Goal: Task Accomplishment & Management: Use online tool/utility

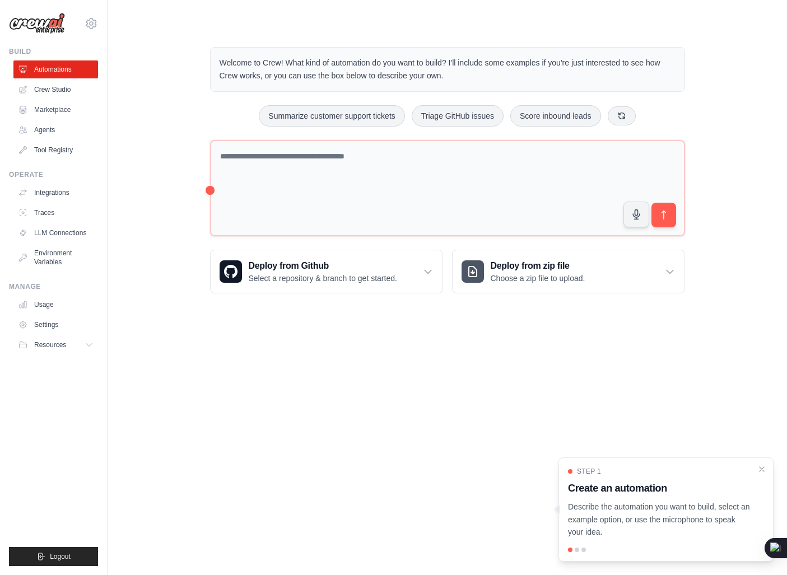
click at [232, 73] on p "Welcome to Crew! What kind of automation do you want to build? I'll include som…" at bounding box center [448, 70] width 456 height 26
drag, startPoint x: 232, startPoint y: 73, endPoint x: 262, endPoint y: 71, distance: 30.3
click at [262, 71] on p "Welcome to Crew! What kind of automation do you want to build? I'll include som…" at bounding box center [448, 70] width 456 height 26
click at [280, 66] on p "Welcome to Crew! What kind of automation do you want to build? I'll include som…" at bounding box center [448, 70] width 456 height 26
drag, startPoint x: 280, startPoint y: 66, endPoint x: 373, endPoint y: 60, distance: 93.7
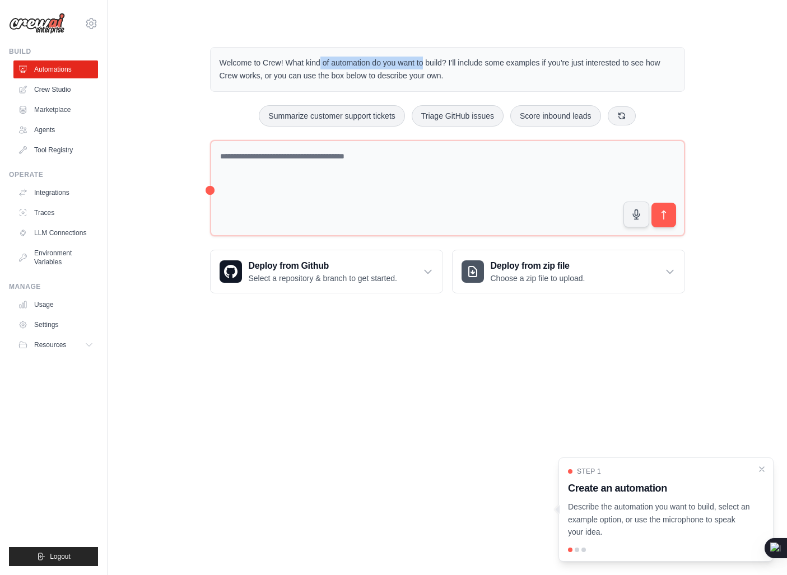
click at [373, 60] on p "Welcome to Crew! What kind of automation do you want to build? I'll include som…" at bounding box center [448, 70] width 456 height 26
click at [303, 66] on p "Welcome to Crew! What kind of automation do you want to build? I'll include som…" at bounding box center [448, 70] width 456 height 26
drag, startPoint x: 303, startPoint y: 66, endPoint x: 392, endPoint y: 66, distance: 88.5
click at [392, 66] on p "Welcome to Crew! What kind of automation do you want to build? I'll include som…" at bounding box center [448, 70] width 456 height 26
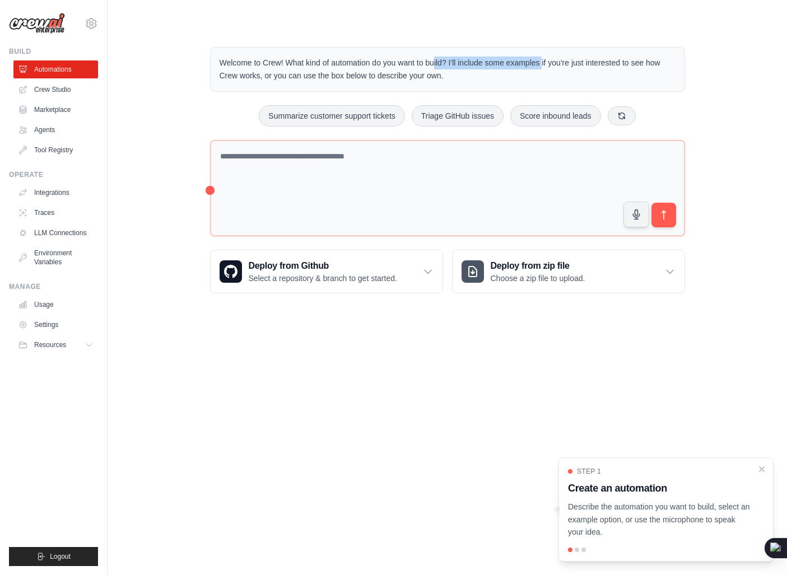
drag, startPoint x: 392, startPoint y: 66, endPoint x: 487, endPoint y: 66, distance: 95.3
click at [487, 66] on p "Welcome to Crew! What kind of automation do you want to build? I'll include som…" at bounding box center [448, 70] width 456 height 26
drag, startPoint x: 487, startPoint y: 66, endPoint x: 461, endPoint y: 66, distance: 25.8
click at [461, 66] on p "Welcome to Crew! What kind of automation do you want to build? I'll include som…" at bounding box center [448, 70] width 456 height 26
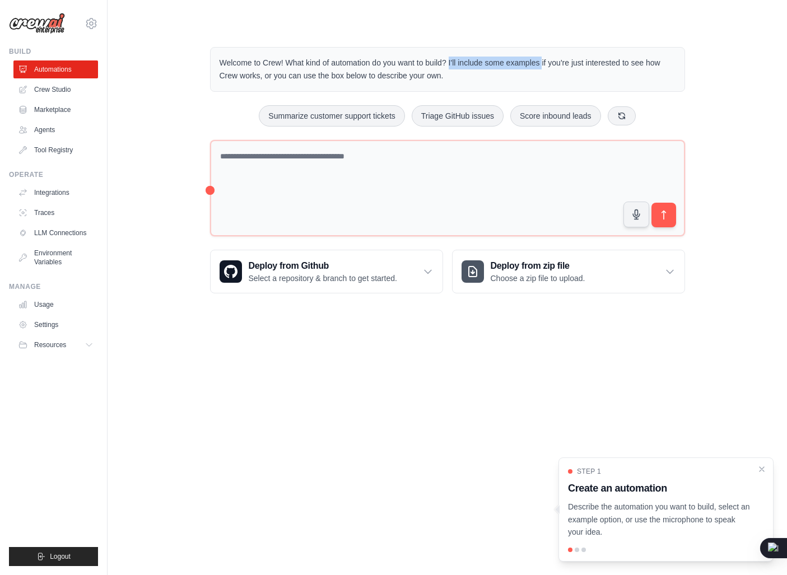
click at [461, 66] on p "Welcome to Crew! What kind of automation do you want to build? I'll include som…" at bounding box center [448, 70] width 456 height 26
drag, startPoint x: 461, startPoint y: 66, endPoint x: 570, endPoint y: 59, distance: 108.9
click at [570, 59] on p "Welcome to Crew! What kind of automation do you want to build? I'll include som…" at bounding box center [448, 70] width 456 height 26
drag, startPoint x: 570, startPoint y: 59, endPoint x: 665, endPoint y: 64, distance: 95.4
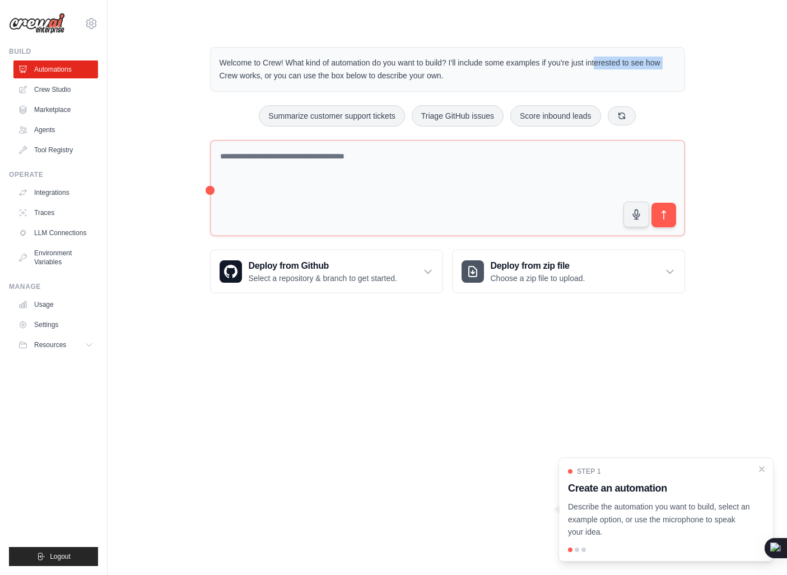
click at [665, 64] on p "Welcome to Crew! What kind of automation do you want to build? I'll include som…" at bounding box center [448, 70] width 456 height 26
click at [568, 71] on p "Welcome to Crew! What kind of automation do you want to build? I'll include som…" at bounding box center [448, 70] width 456 height 26
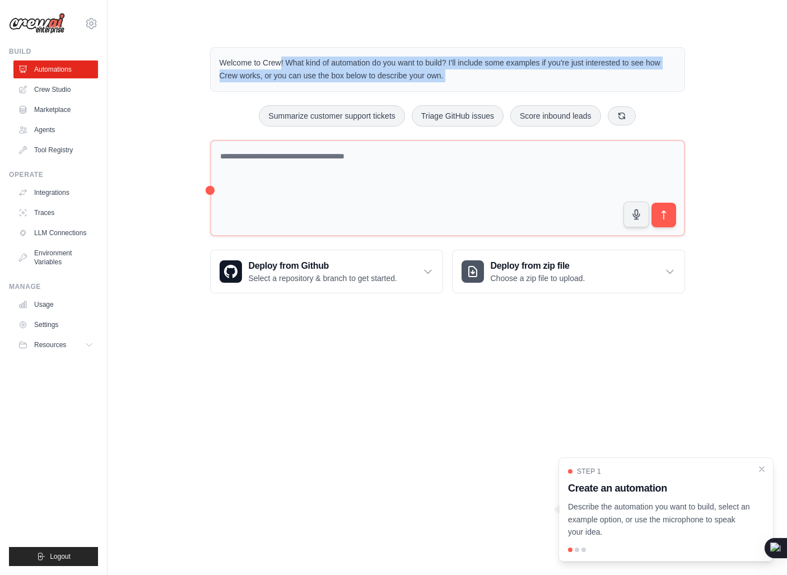
drag, startPoint x: 568, startPoint y: 71, endPoint x: 589, endPoint y: 72, distance: 21.9
click at [589, 72] on p "Welcome to Crew! What kind of automation do you want to build? I'll include som…" at bounding box center [448, 70] width 456 height 26
click at [293, 80] on p "Welcome to Crew! What kind of automation do you want to build? I'll include som…" at bounding box center [448, 70] width 456 height 26
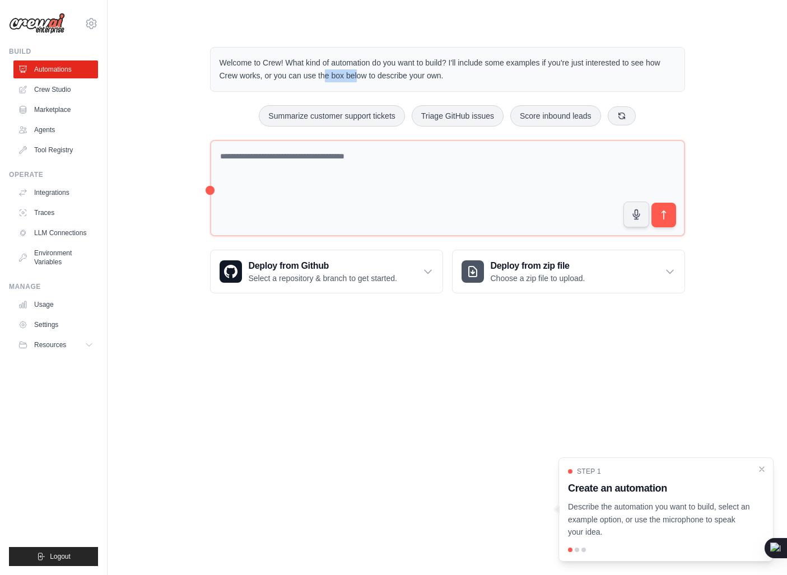
drag, startPoint x: 293, startPoint y: 80, endPoint x: 323, endPoint y: 80, distance: 29.7
click at [323, 80] on p "Welcome to Crew! What kind of automation do you want to build? I'll include som…" at bounding box center [448, 70] width 456 height 26
click at [280, 77] on p "Welcome to Crew! What kind of automation do you want to build? I'll include som…" at bounding box center [448, 70] width 456 height 26
drag, startPoint x: 280, startPoint y: 77, endPoint x: 341, endPoint y: 78, distance: 61.1
click at [341, 78] on p "Welcome to Crew! What kind of automation do you want to build? I'll include som…" at bounding box center [448, 70] width 456 height 26
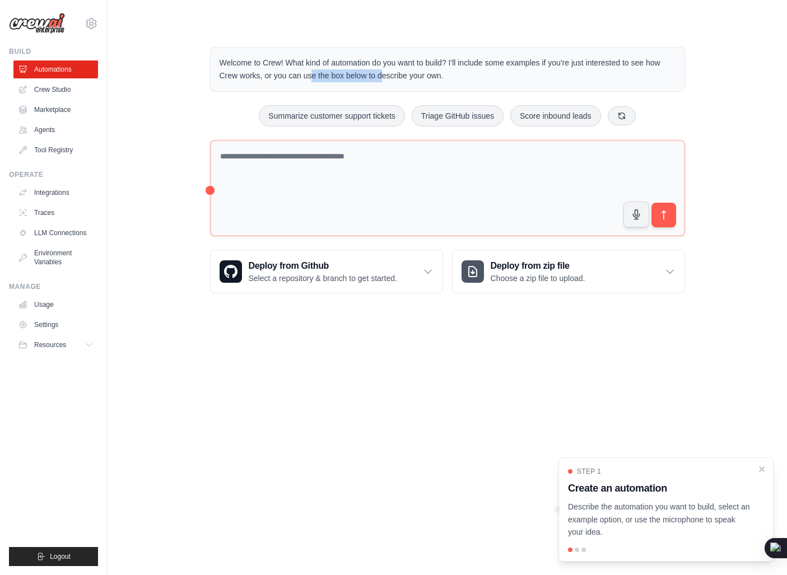
click at [341, 78] on p "Welcome to Crew! What kind of automation do you want to build? I'll include som…" at bounding box center [448, 70] width 456 height 26
drag, startPoint x: 341, startPoint y: 78, endPoint x: 440, endPoint y: 77, distance: 99.2
click at [440, 77] on p "Welcome to Crew! What kind of automation do you want to build? I'll include som…" at bounding box center [448, 70] width 456 height 26
click at [356, 83] on div "Welcome to Crew! What kind of automation do you want to build? I'll include som…" at bounding box center [447, 69] width 475 height 45
drag, startPoint x: 356, startPoint y: 83, endPoint x: 387, endPoint y: 80, distance: 31.0
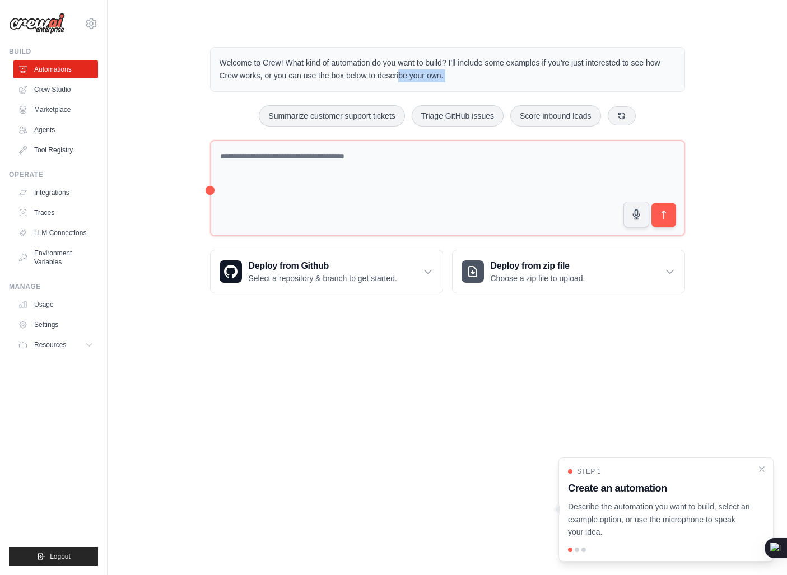
click at [387, 80] on div "Welcome to Crew! What kind of automation do you want to build? I'll include som…" at bounding box center [447, 69] width 475 height 45
click at [387, 80] on p "Welcome to Crew! What kind of automation do you want to build? I'll include som…" at bounding box center [448, 70] width 456 height 26
drag, startPoint x: 387, startPoint y: 80, endPoint x: 522, endPoint y: 77, distance: 135.6
click at [522, 77] on p "Welcome to Crew! What kind of automation do you want to build? I'll include som…" at bounding box center [448, 70] width 456 height 26
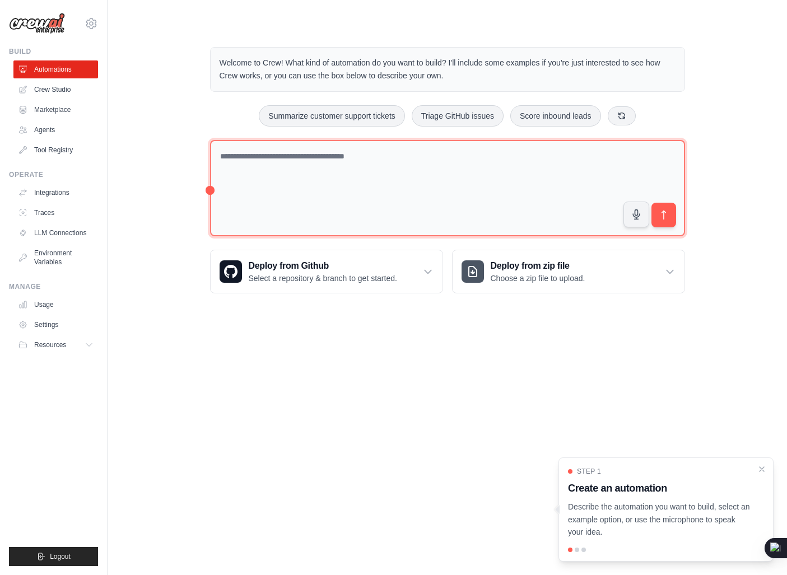
click at [282, 173] on textarea at bounding box center [447, 188] width 475 height 97
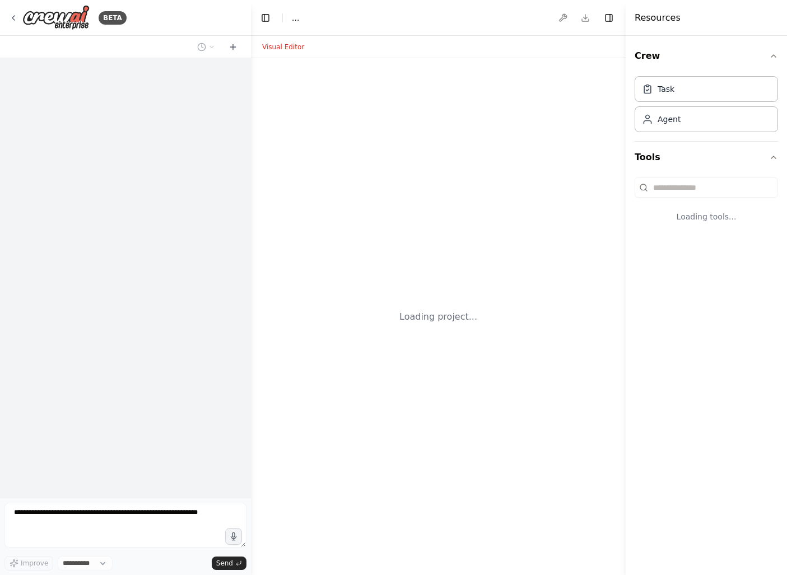
select select "****"
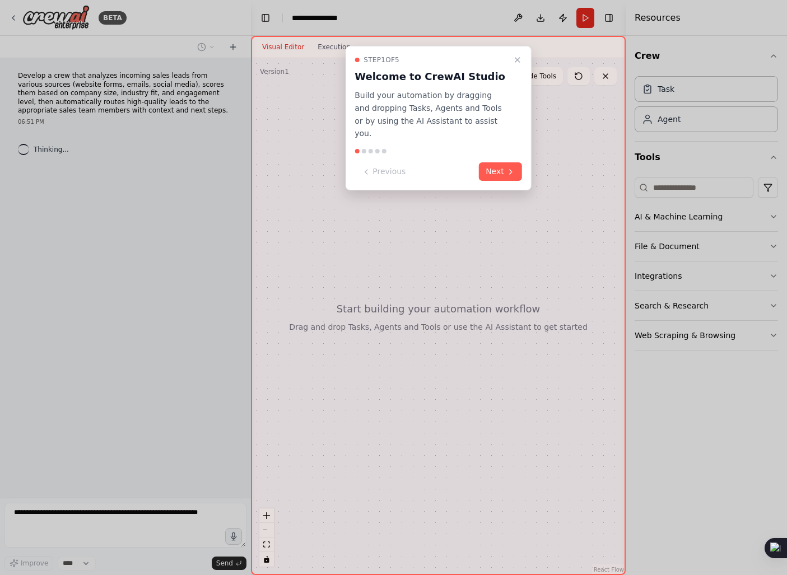
click at [378, 80] on h3 "Welcome to CrewAI Studio" at bounding box center [432, 77] width 154 height 16
drag, startPoint x: 378, startPoint y: 80, endPoint x: 446, endPoint y: 77, distance: 68.4
click at [446, 77] on h3 "Welcome to CrewAI Studio" at bounding box center [432, 77] width 154 height 16
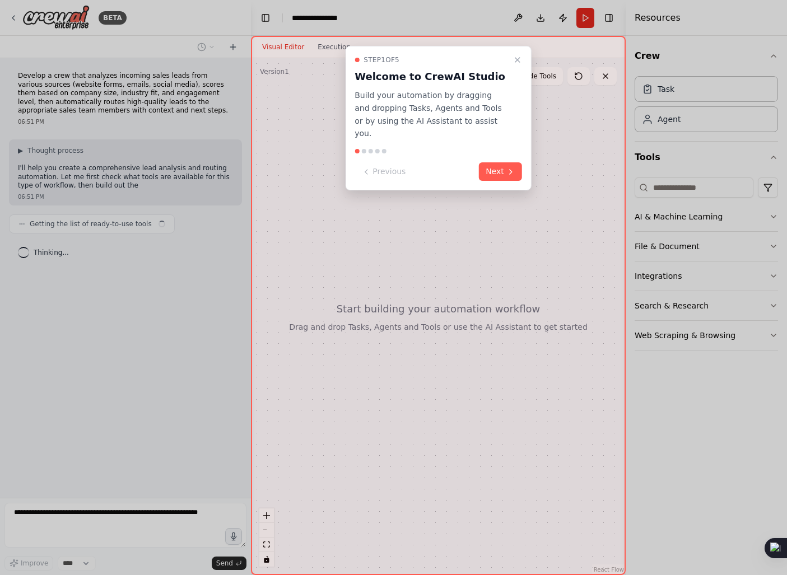
click at [364, 99] on p "Build your automation by dragging and dropping Tasks, Agents and Tools or by us…" at bounding box center [432, 114] width 154 height 51
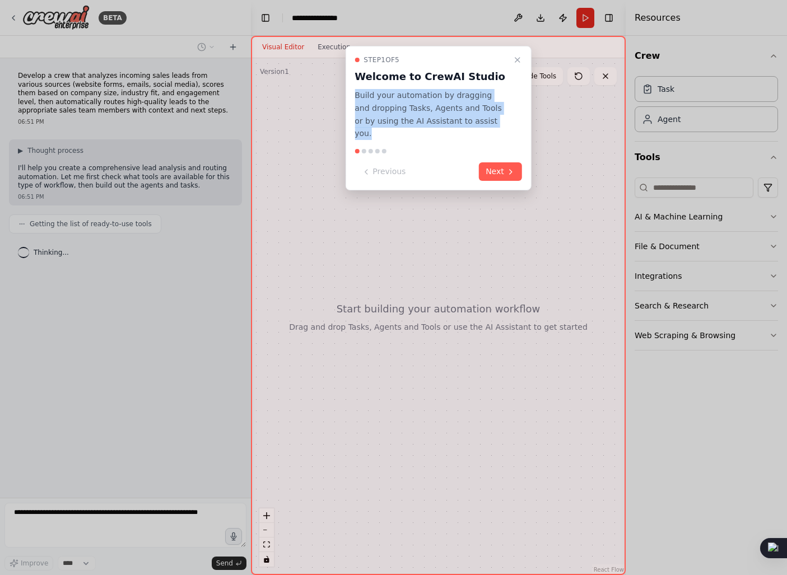
click at [410, 99] on p "Build your automation by dragging and dropping Tasks, Agents and Tools or by us…" at bounding box center [432, 114] width 154 height 51
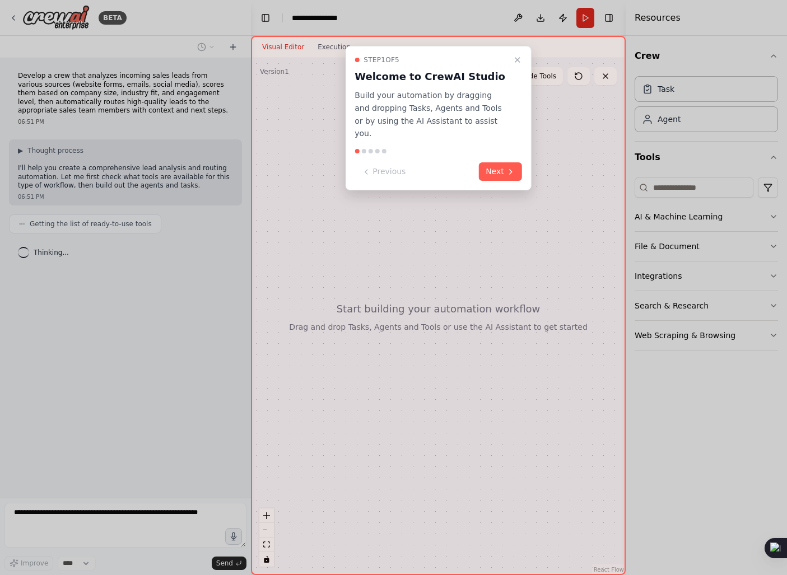
click at [410, 99] on p "Build your automation by dragging and dropping Tasks, Agents and Tools or by us…" at bounding box center [432, 114] width 154 height 51
click at [433, 99] on p "Build your automation by dragging and dropping Tasks, Agents and Tools or by us…" at bounding box center [432, 114] width 154 height 51
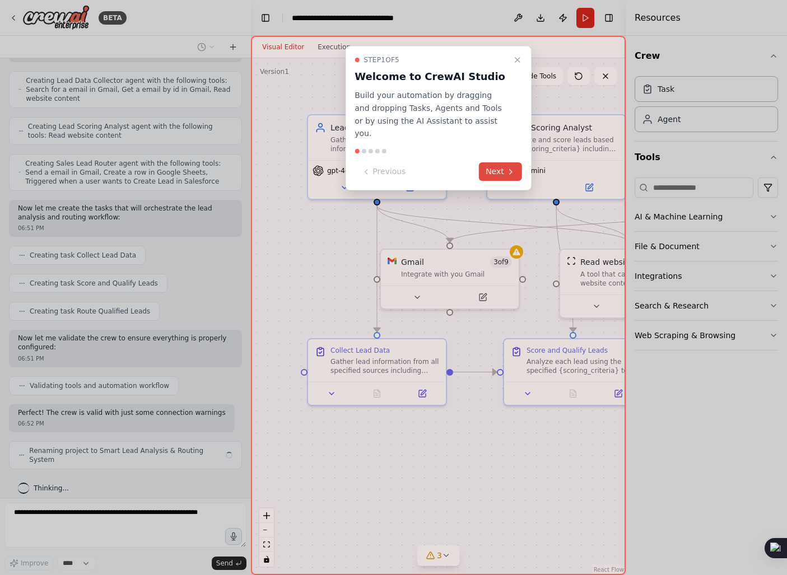
scroll to position [356, 0]
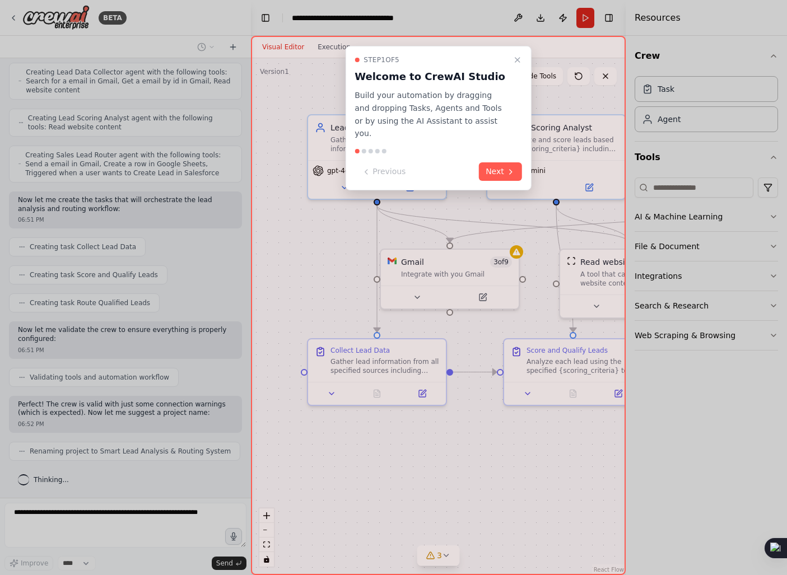
click at [401, 99] on p "Build your automation by dragging and dropping Tasks, Agents and Tools or by us…" at bounding box center [432, 114] width 154 height 51
drag, startPoint x: 401, startPoint y: 99, endPoint x: 434, endPoint y: 97, distance: 33.6
click at [434, 97] on p "Build your automation by dragging and dropping Tasks, Agents and Tools or by us…" at bounding box center [432, 114] width 154 height 51
drag, startPoint x: 434, startPoint y: 97, endPoint x: 498, endPoint y: 104, distance: 64.2
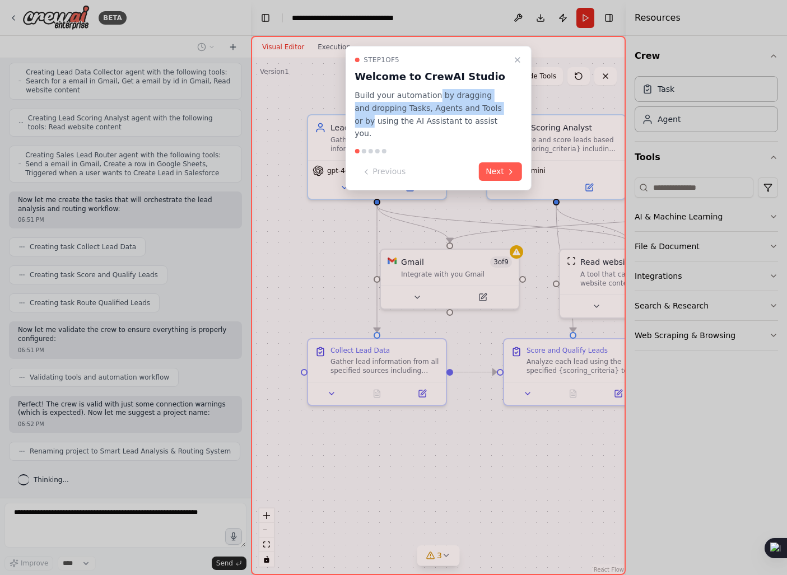
click at [498, 104] on p "Build your automation by dragging and dropping Tasks, Agents and Tools or by us…" at bounding box center [432, 114] width 154 height 51
click at [445, 115] on p "Build your automation by dragging and dropping Tasks, Agents and Tools or by us…" at bounding box center [432, 114] width 154 height 51
click at [417, 110] on p "Build your automation by dragging and dropping Tasks, Agents and Tools or by us…" at bounding box center [432, 114] width 154 height 51
drag, startPoint x: 417, startPoint y: 110, endPoint x: 454, endPoint y: 109, distance: 37.0
click at [454, 109] on p "Build your automation by dragging and dropping Tasks, Agents and Tools or by us…" at bounding box center [432, 114] width 154 height 51
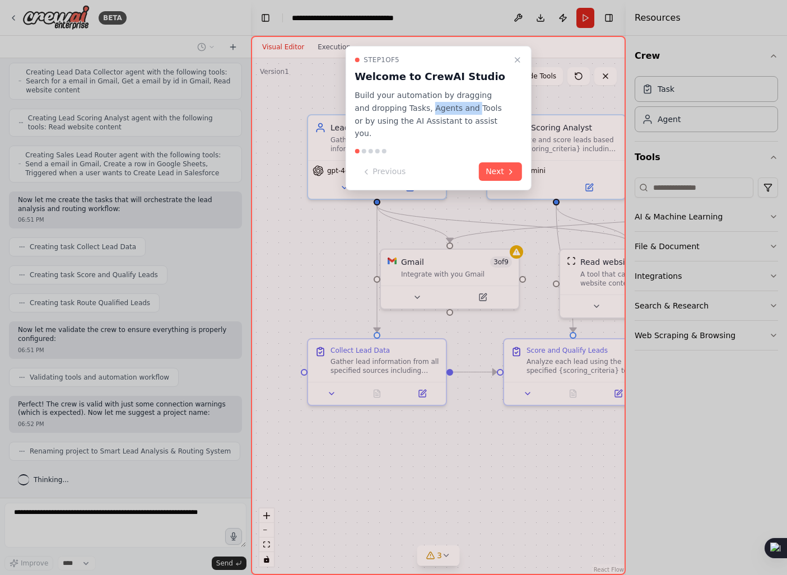
click at [454, 109] on p "Build your automation by dragging and dropping Tasks, Agents and Tools or by us…" at bounding box center [432, 114] width 154 height 51
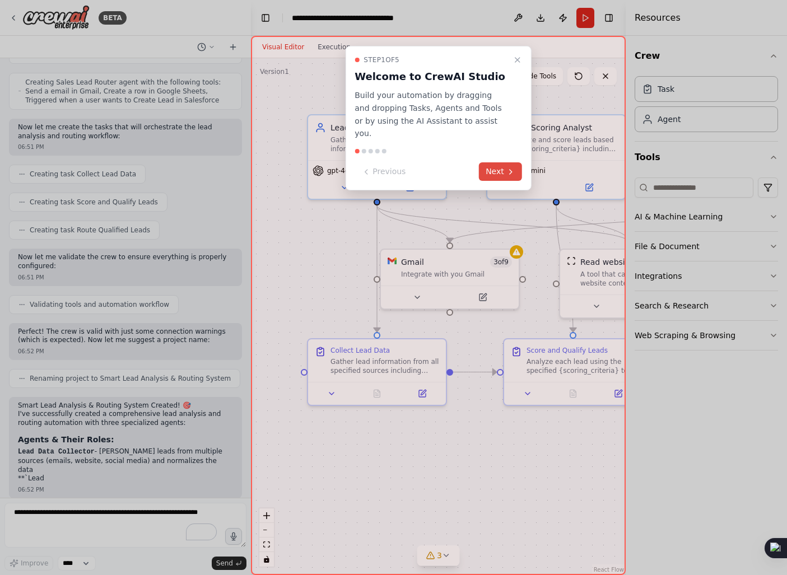
click at [507, 162] on button "Next" at bounding box center [500, 171] width 43 height 18
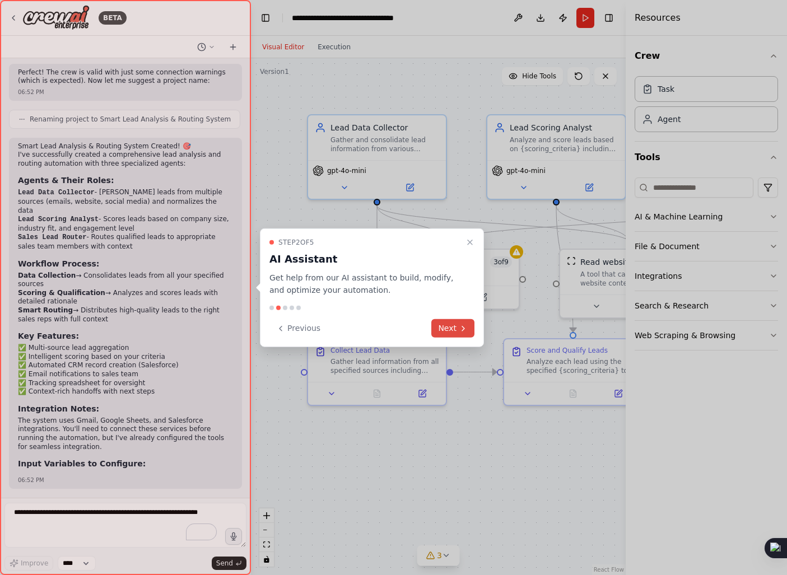
click at [445, 321] on button "Next" at bounding box center [452, 328] width 43 height 18
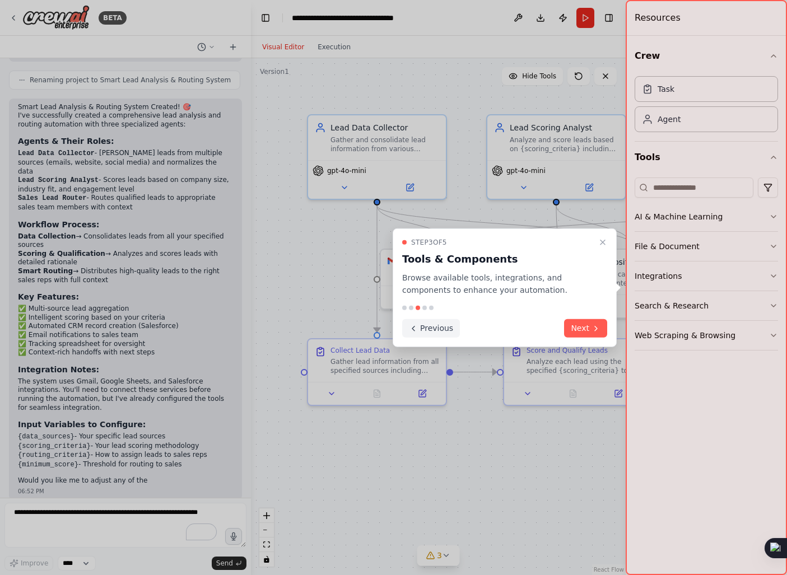
scroll to position [736, 0]
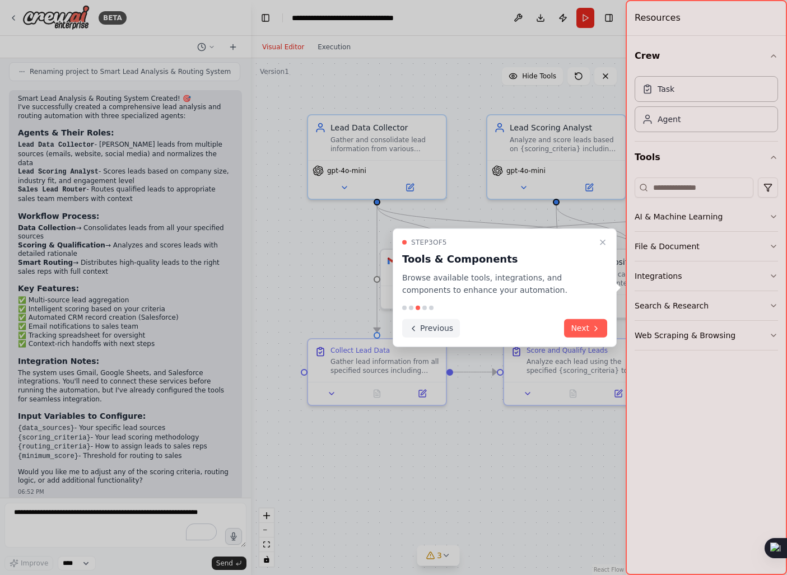
click at [405, 329] on button "Previous" at bounding box center [431, 328] width 58 height 18
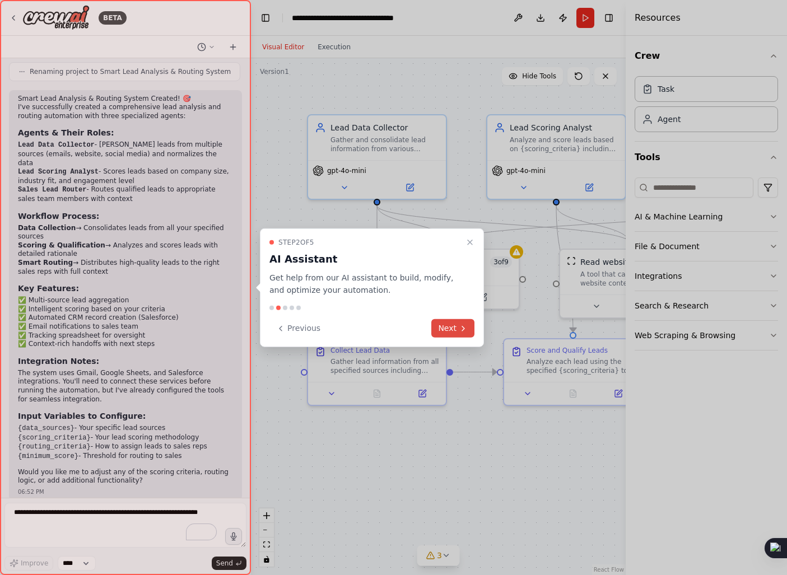
click at [437, 328] on button "Next" at bounding box center [452, 328] width 43 height 18
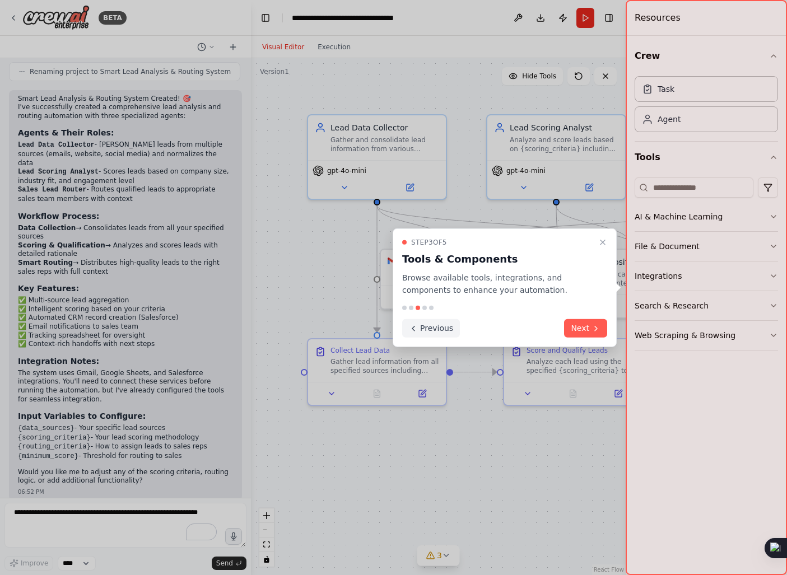
click at [437, 328] on button "Previous" at bounding box center [431, 328] width 58 height 18
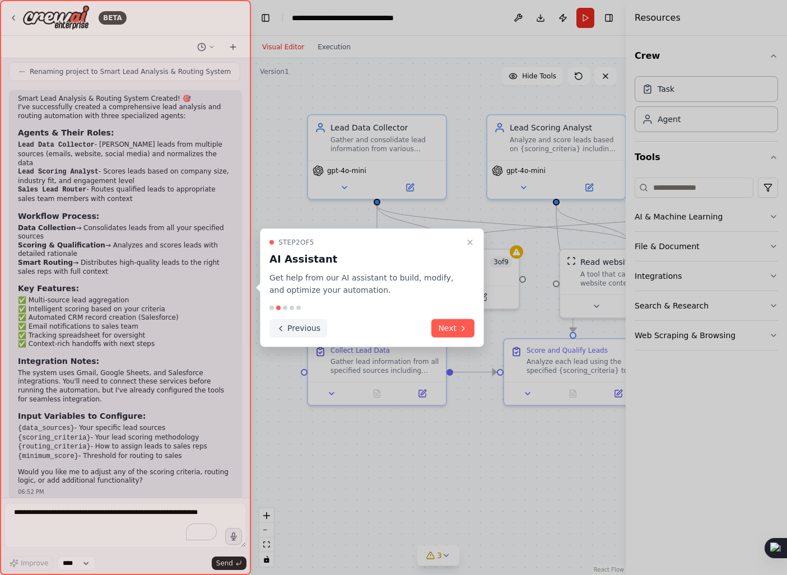
click at [437, 328] on button "Next" at bounding box center [452, 328] width 43 height 18
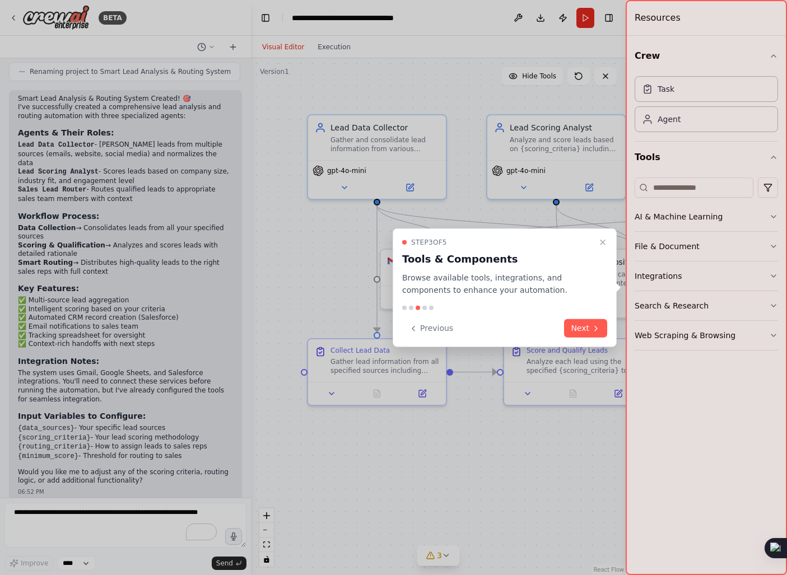
click at [420, 278] on p "Browse available tools, integrations, and components to enhance your automation." at bounding box center [498, 284] width 192 height 26
drag, startPoint x: 420, startPoint y: 278, endPoint x: 467, endPoint y: 277, distance: 47.1
click at [467, 277] on p "Browse available tools, integrations, and components to enhance your automation." at bounding box center [498, 284] width 192 height 26
click at [491, 276] on p "Browse available tools, integrations, and components to enhance your automation." at bounding box center [498, 284] width 192 height 26
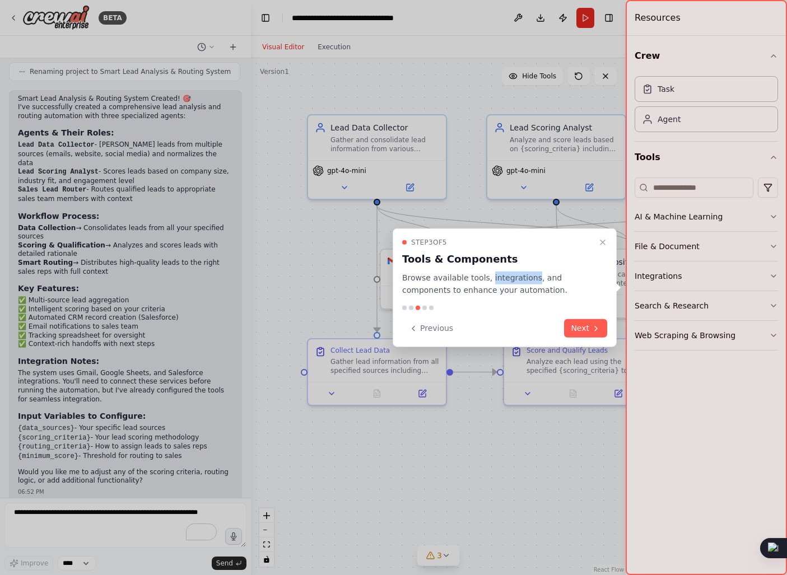
click at [440, 291] on p "Browse available tools, integrations, and components to enhance your automation." at bounding box center [498, 284] width 192 height 26
click at [484, 291] on p "Browse available tools, integrations, and components to enhance your automation." at bounding box center [498, 284] width 192 height 26
click at [518, 291] on p "Browse available tools, integrations, and components to enhance your automation." at bounding box center [498, 284] width 192 height 26
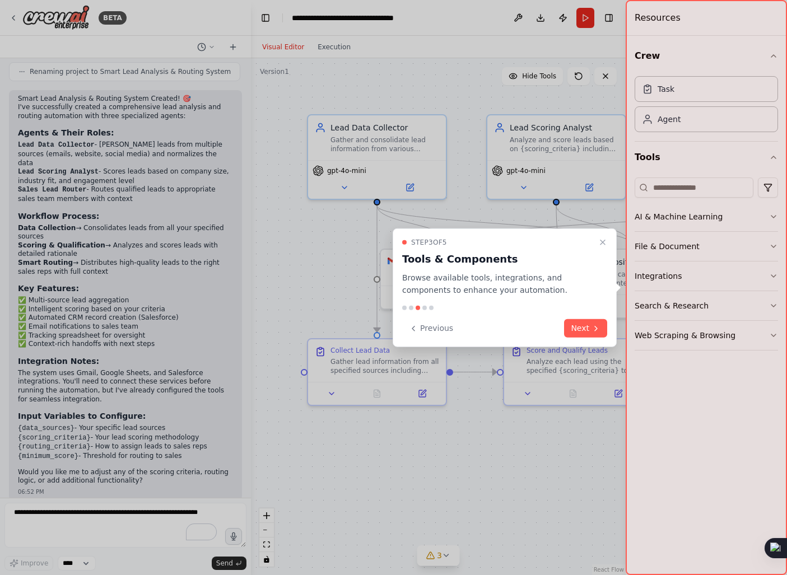
click at [460, 292] on p "Browse available tools, integrations, and components to enhance your automation." at bounding box center [498, 284] width 192 height 26
drag, startPoint x: 460, startPoint y: 292, endPoint x: 530, endPoint y: 293, distance: 69.5
click at [530, 293] on p "Browse available tools, integrations, and components to enhance your automation." at bounding box center [498, 284] width 192 height 26
drag, startPoint x: 530, startPoint y: 293, endPoint x: 470, endPoint y: 294, distance: 60.0
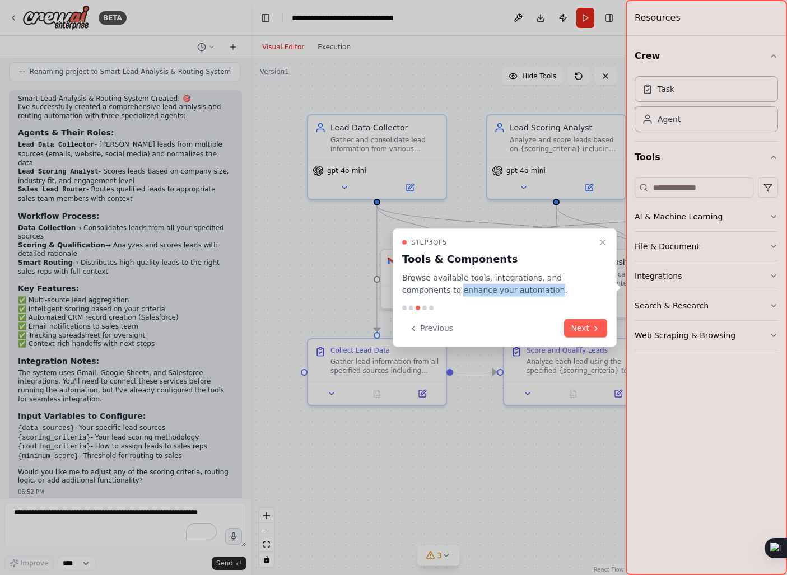
click at [470, 294] on p "Browse available tools, integrations, and components to enhance your automation." at bounding box center [498, 284] width 192 height 26
drag, startPoint x: 470, startPoint y: 294, endPoint x: 543, endPoint y: 291, distance: 73.5
click at [543, 291] on p "Browse available tools, integrations, and components to enhance your automation." at bounding box center [498, 284] width 192 height 26
click at [453, 273] on p "Browse available tools, integrations, and components to enhance your automation." at bounding box center [498, 284] width 192 height 26
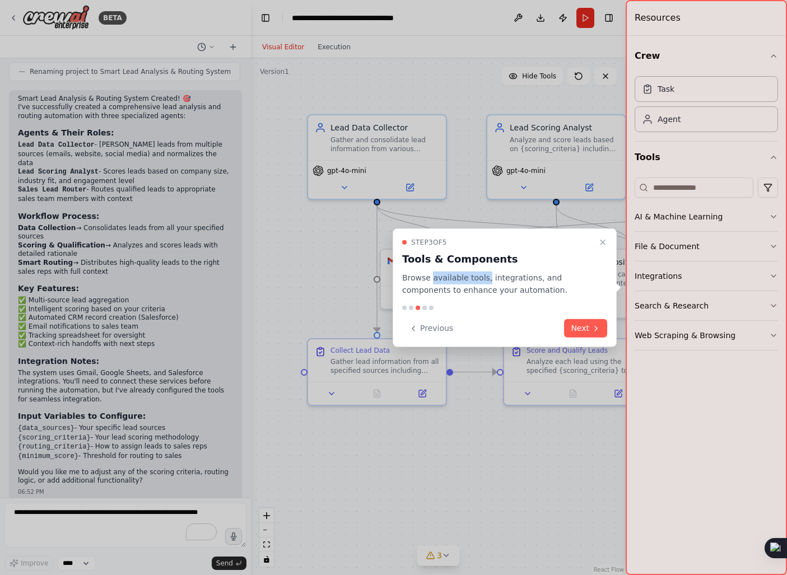
drag, startPoint x: 453, startPoint y: 273, endPoint x: 482, endPoint y: 280, distance: 30.4
click at [482, 280] on p "Browse available tools, integrations, and components to enhance your automation." at bounding box center [498, 284] width 192 height 26
click at [498, 280] on p "Browse available tools, integrations, and components to enhance your automation." at bounding box center [498, 284] width 192 height 26
click at [478, 292] on p "Browse available tools, integrations, and components to enhance your automation." at bounding box center [498, 284] width 192 height 26
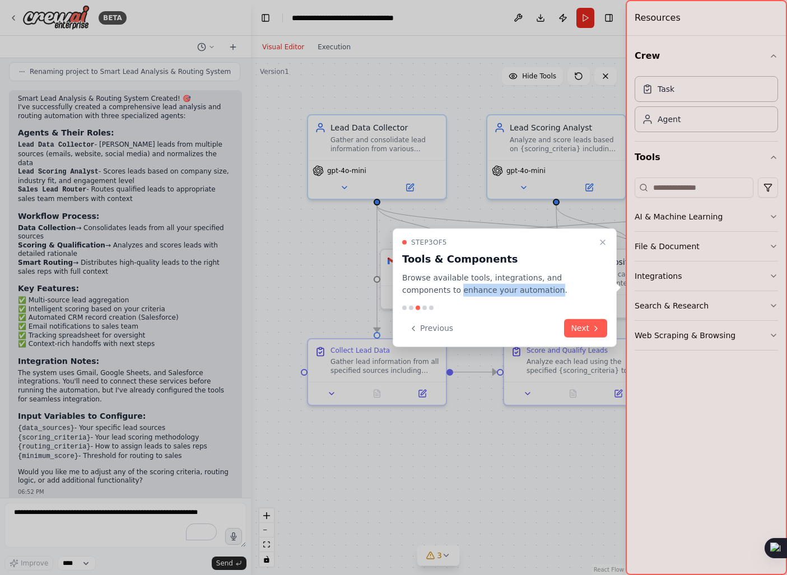
drag, startPoint x: 478, startPoint y: 292, endPoint x: 520, endPoint y: 296, distance: 42.2
click at [520, 296] on p "Browse available tools, integrations, and components to enhance your automation." at bounding box center [498, 284] width 192 height 26
click at [477, 295] on p "Browse available tools, integrations, and components to enhance your automation." at bounding box center [498, 284] width 192 height 26
drag, startPoint x: 477, startPoint y: 295, endPoint x: 530, endPoint y: 290, distance: 52.9
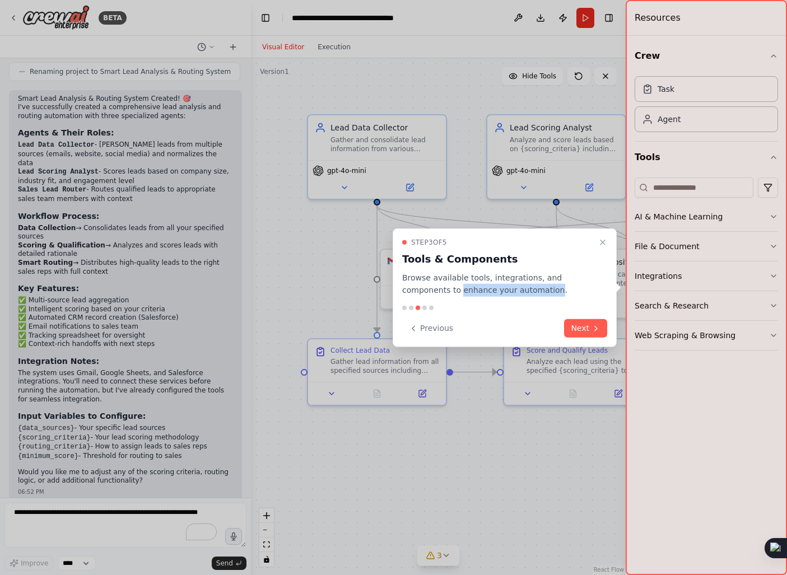
click at [530, 290] on p "Browse available tools, integrations, and components to enhance your automation." at bounding box center [498, 284] width 192 height 26
drag, startPoint x: 530, startPoint y: 290, endPoint x: 475, endPoint y: 297, distance: 55.9
click at [475, 297] on div "Step 3 of 5 Tools & Components Browse available tools, integrations, and compon…" at bounding box center [505, 287] width 224 height 119
click at [433, 288] on p "Browse available tools, integrations, and components to enhance your automation." at bounding box center [498, 284] width 192 height 26
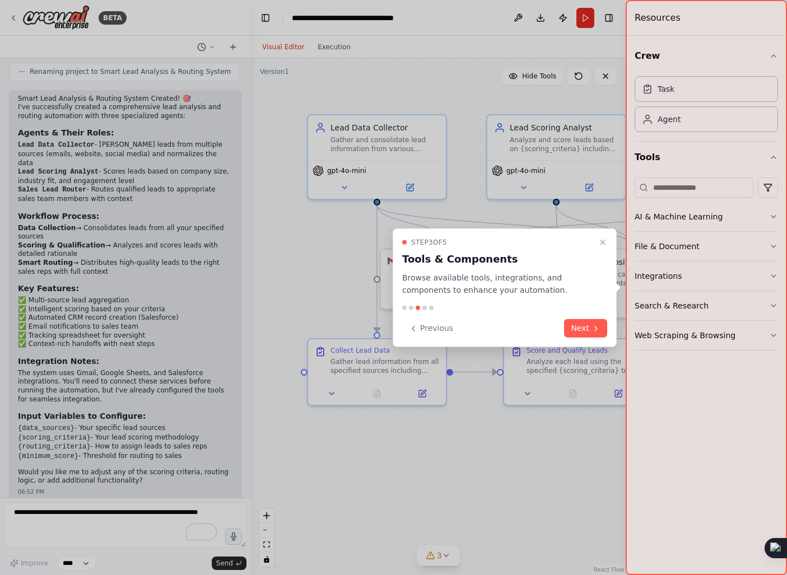
click at [433, 288] on p "Browse available tools, integrations, and components to enhance your automation." at bounding box center [498, 284] width 192 height 26
click at [483, 287] on p "Browse available tools, integrations, and components to enhance your automation." at bounding box center [498, 284] width 192 height 26
click at [508, 288] on p "Browse available tools, integrations, and components to enhance your automation." at bounding box center [498, 284] width 192 height 26
drag, startPoint x: 508, startPoint y: 288, endPoint x: 540, endPoint y: 292, distance: 32.2
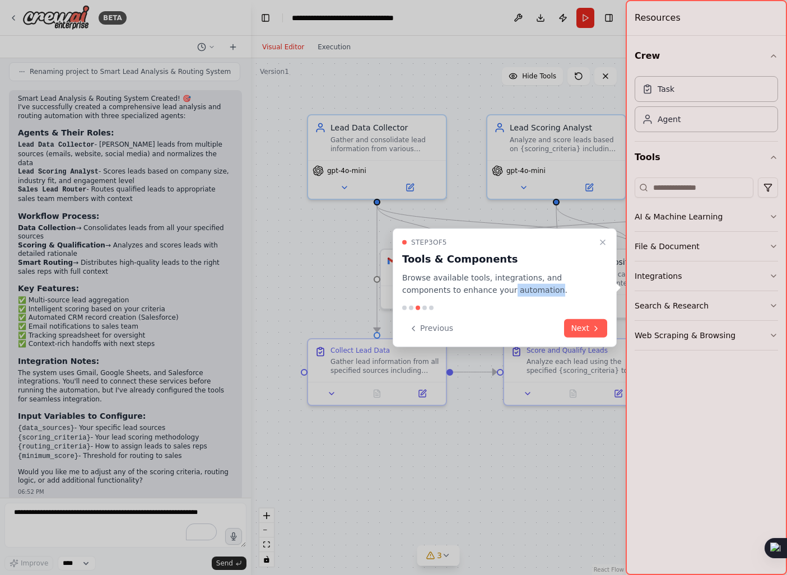
click at [540, 292] on p "Browse available tools, integrations, and components to enhance your automation." at bounding box center [498, 284] width 192 height 26
click at [428, 294] on p "Browse available tools, integrations, and components to enhance your automation." at bounding box center [498, 284] width 192 height 26
click at [456, 290] on p "Browse available tools, integrations, and components to enhance your automation." at bounding box center [498, 284] width 192 height 26
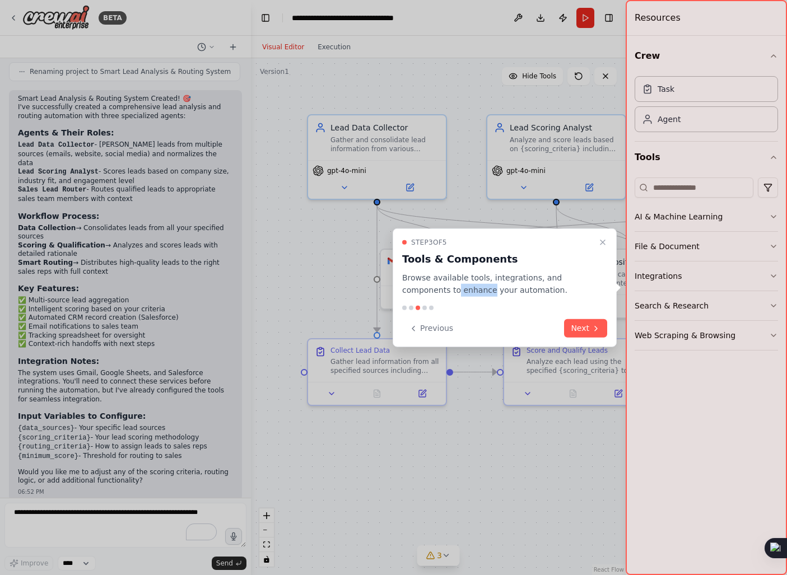
drag, startPoint x: 456, startPoint y: 290, endPoint x: 484, endPoint y: 291, distance: 28.0
click at [484, 291] on p "Browse available tools, integrations, and components to enhance your automation." at bounding box center [498, 284] width 192 height 26
click at [507, 290] on p "Browse available tools, integrations, and components to enhance your automation." at bounding box center [498, 284] width 192 height 26
click at [455, 292] on p "Browse available tools, integrations, and components to enhance your automation." at bounding box center [498, 284] width 192 height 26
drag, startPoint x: 455, startPoint y: 292, endPoint x: 481, endPoint y: 294, distance: 26.4
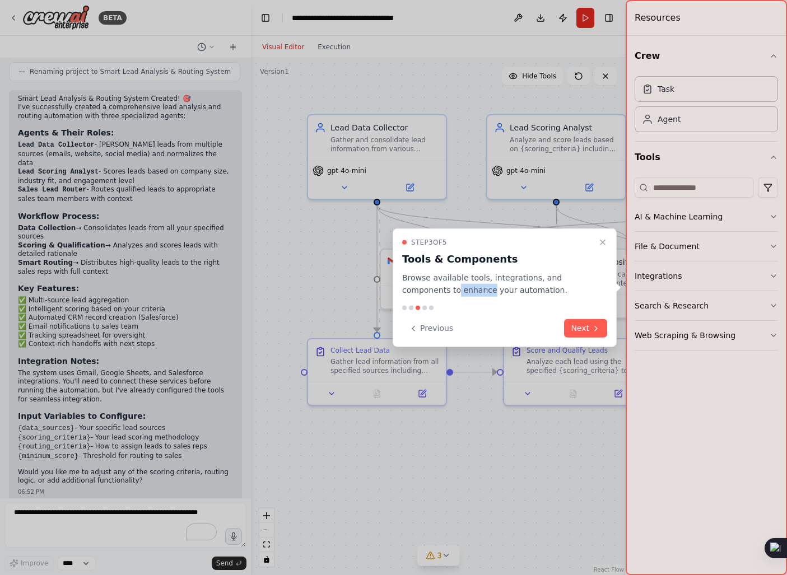
click at [481, 294] on p "Browse available tools, integrations, and components to enhance your automation." at bounding box center [498, 284] width 192 height 26
click at [502, 294] on p "Browse available tools, integrations, and components to enhance your automation." at bounding box center [498, 284] width 192 height 26
drag, startPoint x: 502, startPoint y: 294, endPoint x: 526, endPoint y: 294, distance: 24.1
click at [526, 294] on p "Browse available tools, integrations, and components to enhance your automation." at bounding box center [498, 284] width 192 height 26
click at [415, 276] on p "Browse available tools, integrations, and components to enhance your automation." at bounding box center [498, 284] width 192 height 26
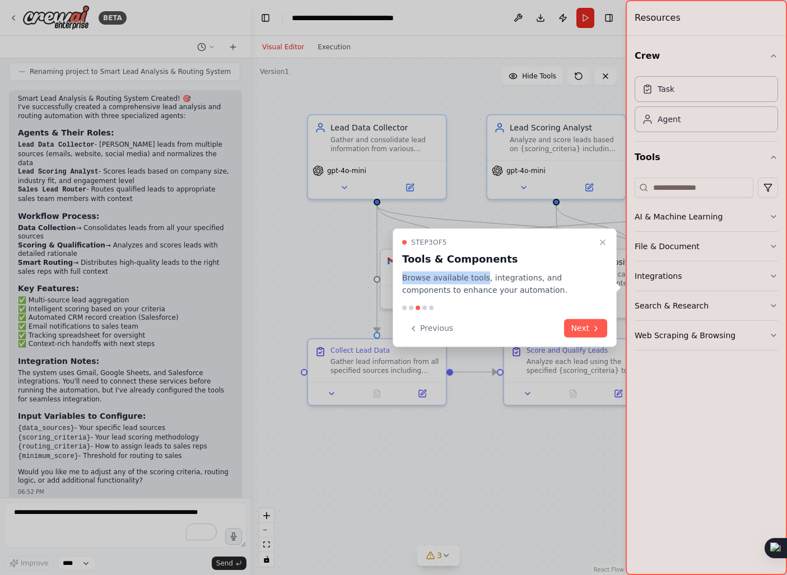
drag, startPoint x: 415, startPoint y: 276, endPoint x: 473, endPoint y: 282, distance: 58.5
click at [473, 282] on p "Browse available tools, integrations, and components to enhance your automation." at bounding box center [498, 284] width 192 height 26
click at [489, 278] on p "Browse available tools, integrations, and components to enhance your automation." at bounding box center [498, 284] width 192 height 26
drag, startPoint x: 489, startPoint y: 278, endPoint x: 544, endPoint y: 277, distance: 54.9
click at [544, 277] on p "Browse available tools, integrations, and components to enhance your automation." at bounding box center [498, 284] width 192 height 26
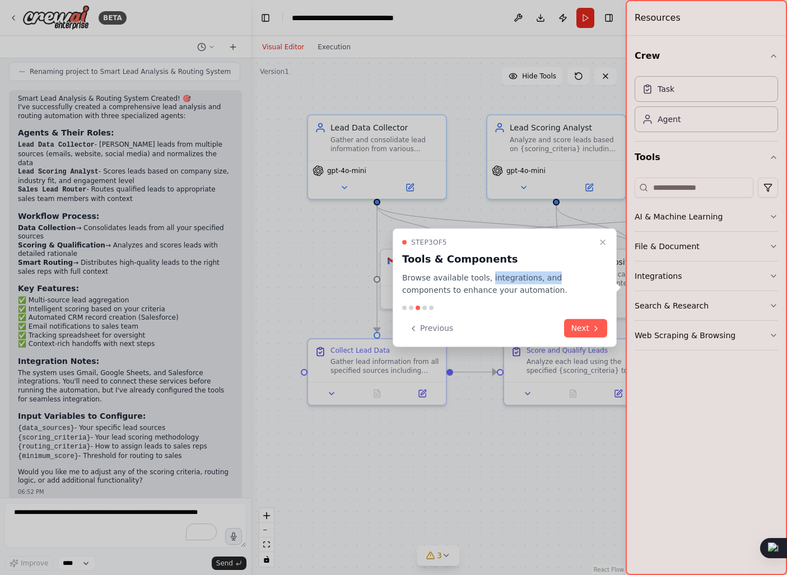
click at [414, 277] on p "Browse available tools, integrations, and components to enhance your automation." at bounding box center [498, 284] width 192 height 26
drag, startPoint x: 414, startPoint y: 277, endPoint x: 468, endPoint y: 284, distance: 55.3
click at [468, 284] on p "Browse available tools, integrations, and components to enhance your automation." at bounding box center [498, 284] width 192 height 26
click at [397, 260] on div "Step 3 of 5 Tools & Components Browse available tools, integrations, and compon…" at bounding box center [505, 287] width 224 height 119
drag, startPoint x: 397, startPoint y: 260, endPoint x: 492, endPoint y: 254, distance: 94.9
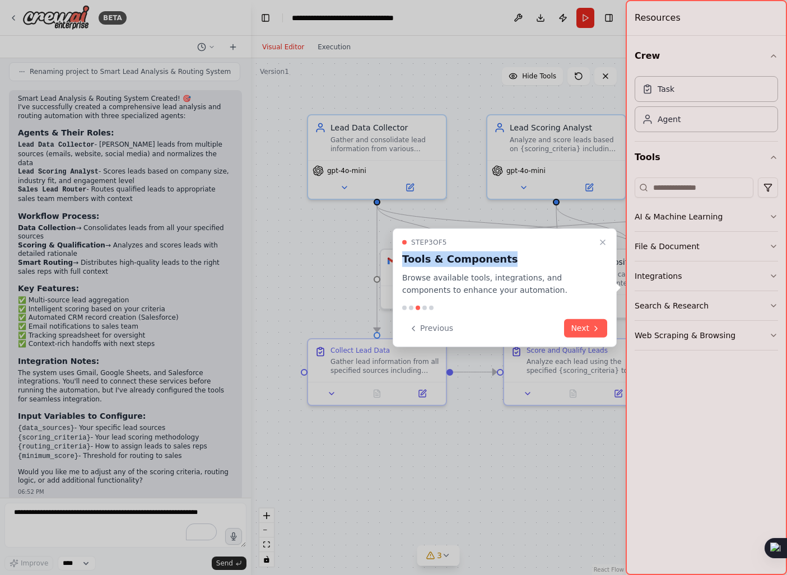
click at [492, 254] on div "Step 3 of 5 Tools & Components Browse available tools, integrations, and compon…" at bounding box center [505, 287] width 224 height 119
click at [487, 254] on h3 "Tools & Components" at bounding box center [498, 259] width 192 height 16
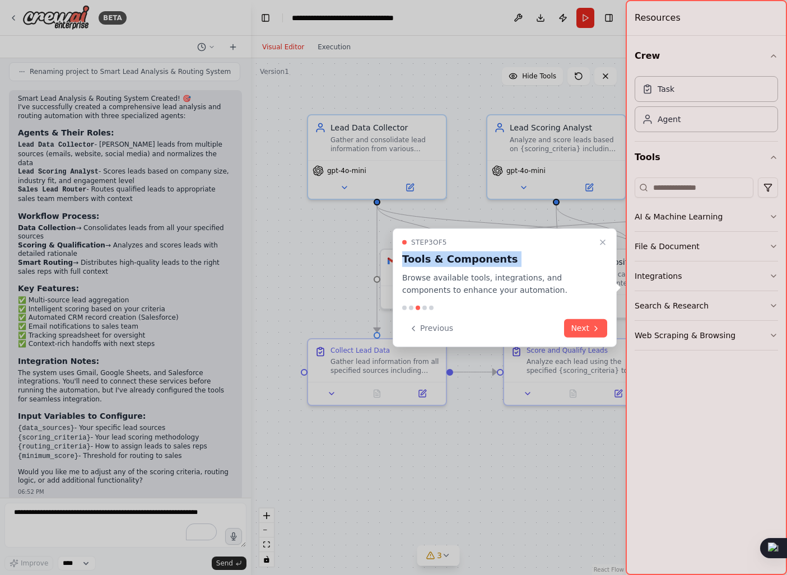
click at [419, 263] on h3 "Tools & Components" at bounding box center [498, 259] width 192 height 16
click at [412, 262] on h3 "Tools & Components" at bounding box center [498, 259] width 192 height 16
drag, startPoint x: 414, startPoint y: 262, endPoint x: 467, endPoint y: 264, distance: 53.3
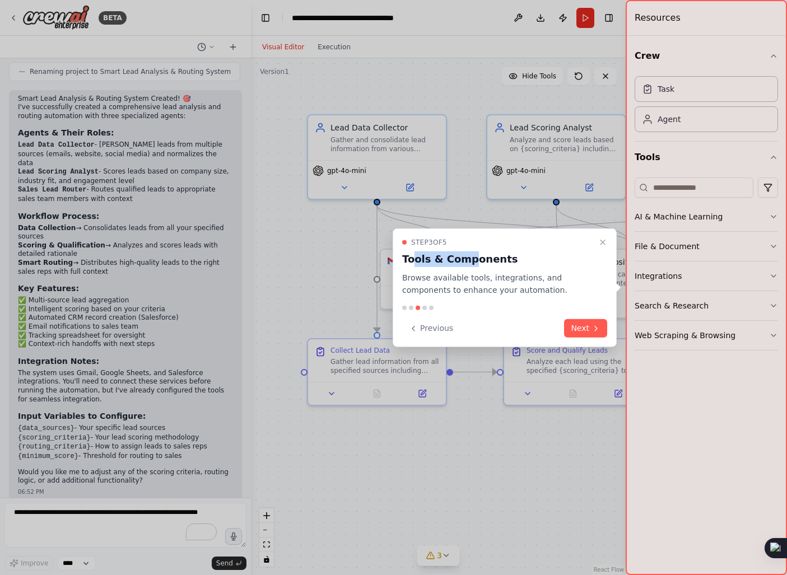
click at [467, 264] on h3 "Tools & Components" at bounding box center [498, 259] width 192 height 16
drag, startPoint x: 467, startPoint y: 264, endPoint x: 415, endPoint y: 263, distance: 51.6
click at [415, 263] on h3 "Tools & Components" at bounding box center [498, 259] width 192 height 16
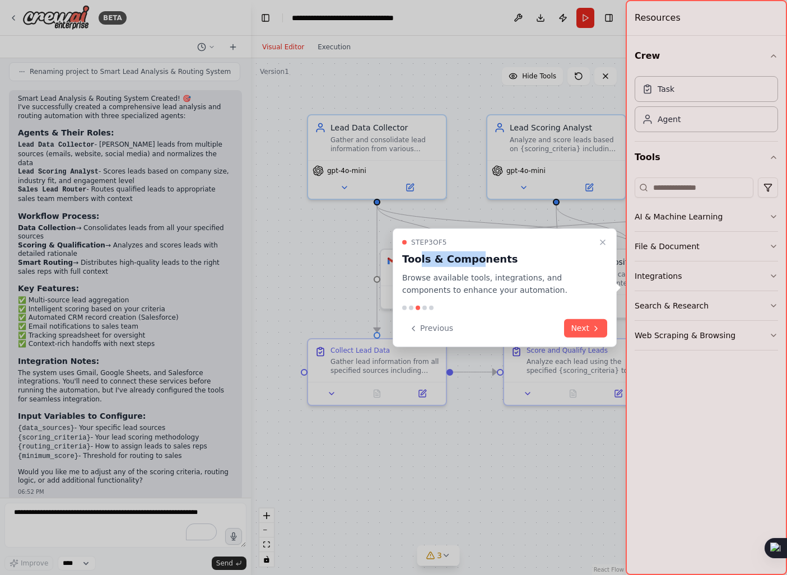
drag, startPoint x: 416, startPoint y: 261, endPoint x: 473, endPoint y: 262, distance: 57.2
click at [473, 262] on h3 "Tools & Components" at bounding box center [498, 259] width 192 height 16
click at [468, 279] on p "Browse available tools, integrations, and components to enhance your automation." at bounding box center [498, 284] width 192 height 26
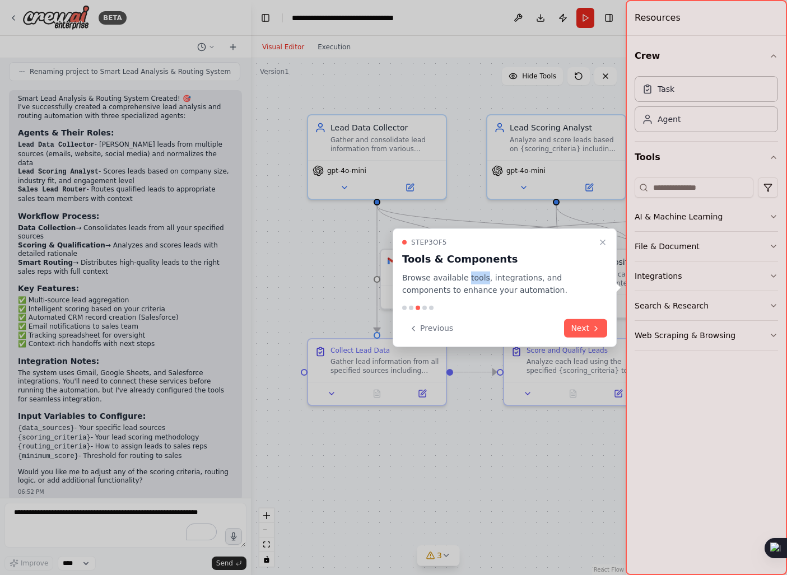
click at [468, 279] on p "Browse available tools, integrations, and components to enhance your automation." at bounding box center [498, 284] width 192 height 26
click at [480, 283] on p "Browse available tools, integrations, and components to enhance your automation." at bounding box center [498, 284] width 192 height 26
click at [477, 291] on p "Browse available tools, integrations, and components to enhance your automation." at bounding box center [498, 284] width 192 height 26
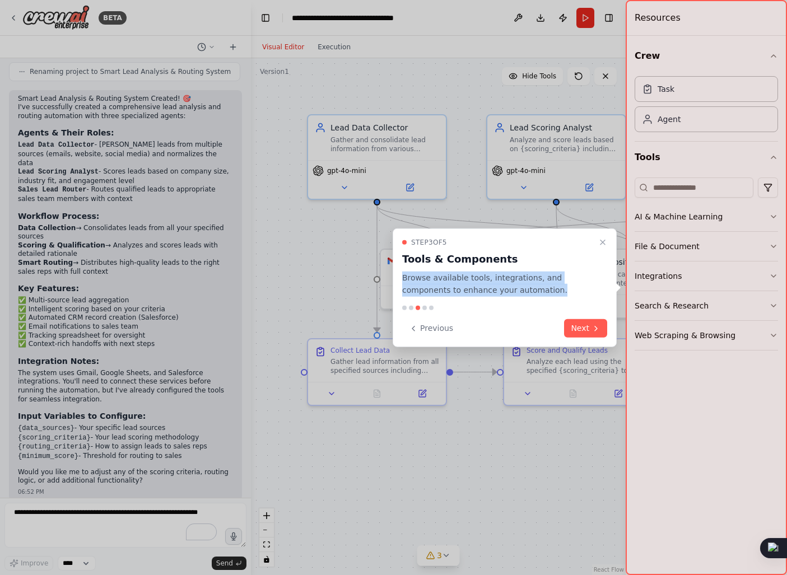
click at [501, 291] on p "Browse available tools, integrations, and components to enhance your automation." at bounding box center [498, 284] width 192 height 26
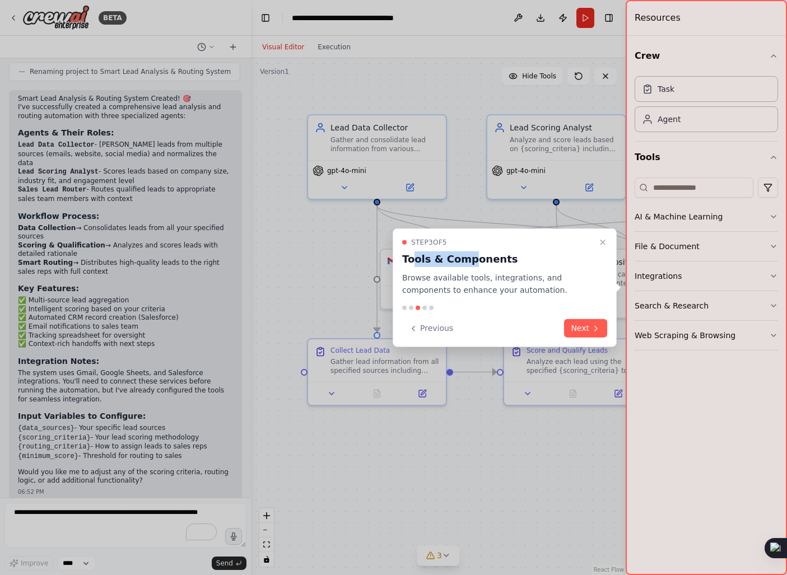
drag, startPoint x: 414, startPoint y: 259, endPoint x: 468, endPoint y: 265, distance: 54.6
click at [468, 265] on h3 "Tools & Components" at bounding box center [498, 259] width 192 height 16
drag, startPoint x: 411, startPoint y: 260, endPoint x: 491, endPoint y: 256, distance: 80.3
click at [491, 256] on h3 "Tools & Components" at bounding box center [498, 259] width 192 height 16
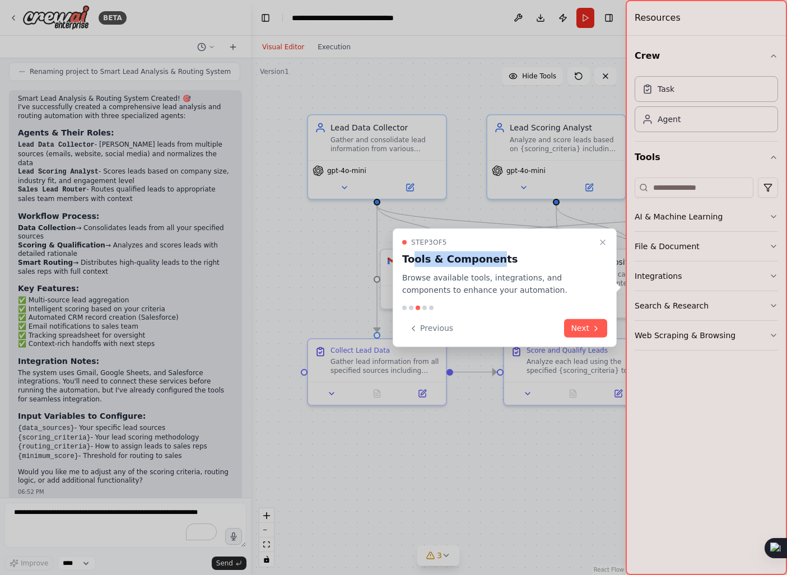
click at [491, 256] on h3 "Tools & Components" at bounding box center [498, 259] width 192 height 16
click at [509, 256] on h3 "Tools & Components" at bounding box center [498, 259] width 192 height 16
click at [429, 263] on h3 "Tools & Components" at bounding box center [498, 259] width 192 height 16
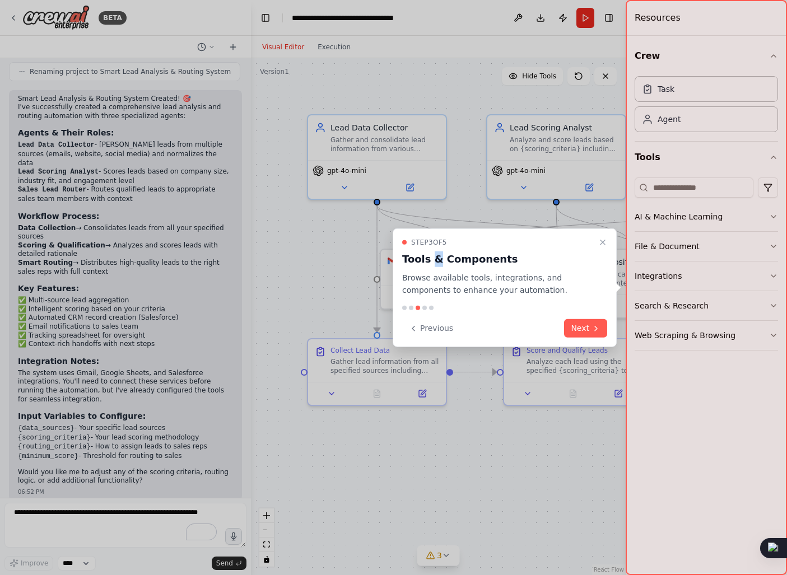
click at [429, 263] on h3 "Tools & Components" at bounding box center [498, 259] width 192 height 16
click at [444, 261] on h3 "Tools & Components" at bounding box center [498, 259] width 192 height 16
click at [433, 261] on h3 "Tools & Components" at bounding box center [498, 259] width 192 height 16
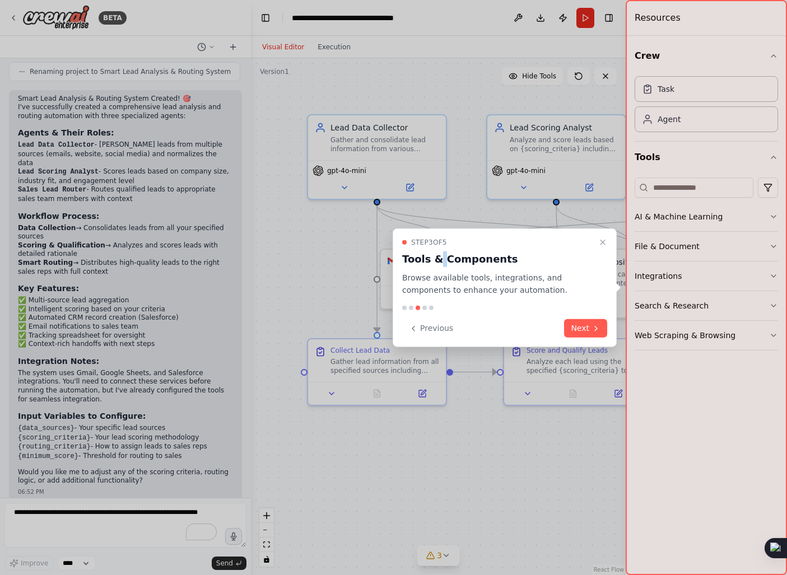
click at [431, 261] on h3 "Tools & Components" at bounding box center [498, 259] width 192 height 16
click at [414, 261] on h3 "Tools & Components" at bounding box center [498, 259] width 192 height 16
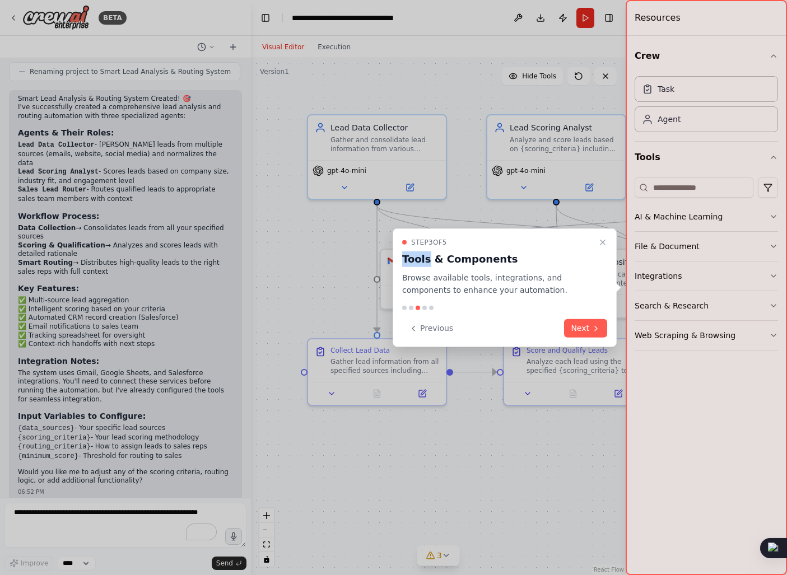
click at [428, 258] on h3 "Tools & Components" at bounding box center [498, 259] width 192 height 16
click at [447, 260] on h3 "Tools & Components" at bounding box center [498, 259] width 192 height 16
click at [421, 260] on h3 "Tools & Components" at bounding box center [498, 259] width 192 height 16
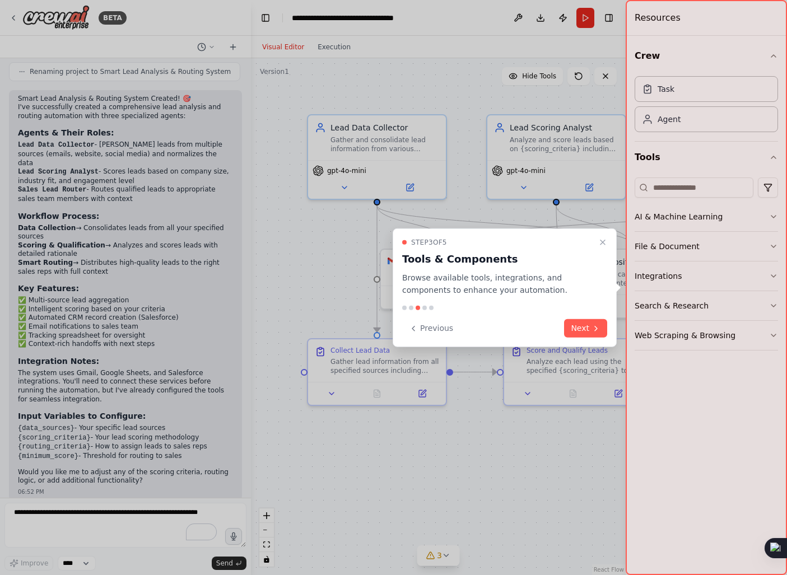
click at [421, 260] on h3 "Tools & Components" at bounding box center [498, 259] width 192 height 16
click at [438, 259] on h3 "Tools & Components" at bounding box center [498, 259] width 192 height 16
click at [430, 259] on h3 "Tools & Components" at bounding box center [498, 259] width 192 height 16
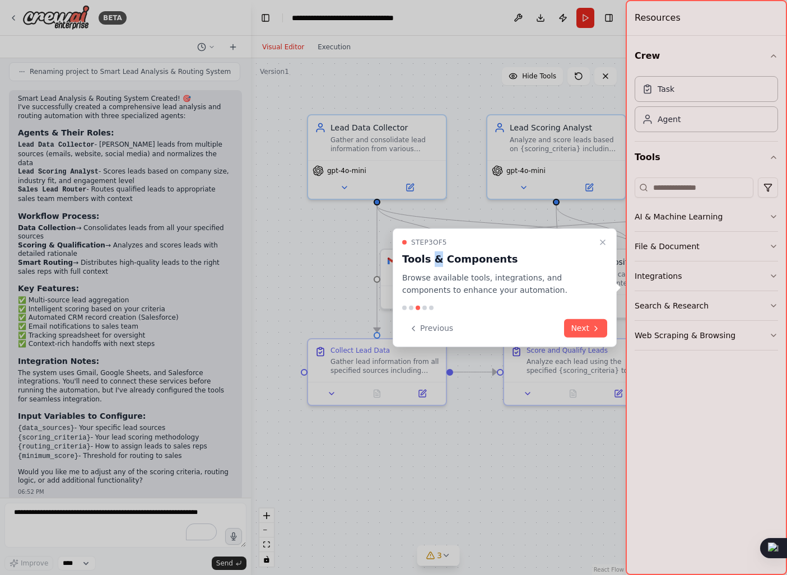
click at [427, 259] on h3 "Tools & Components" at bounding box center [498, 259] width 192 height 16
click at [456, 282] on p "Browse available tools, integrations, and components to enhance your automation." at bounding box center [498, 284] width 192 height 26
click at [419, 261] on h3 "Tools & Components" at bounding box center [498, 259] width 192 height 16
drag, startPoint x: 419, startPoint y: 261, endPoint x: 485, endPoint y: 259, distance: 65.6
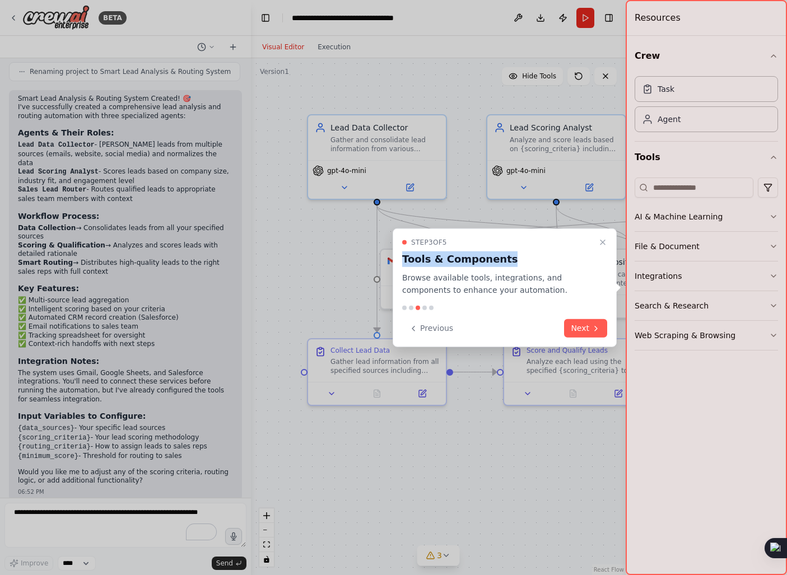
click at [485, 259] on h3 "Tools & Components" at bounding box center [498, 259] width 192 height 16
drag, startPoint x: 485, startPoint y: 259, endPoint x: 419, endPoint y: 261, distance: 65.6
click at [419, 261] on h3 "Tools & Components" at bounding box center [498, 259] width 192 height 16
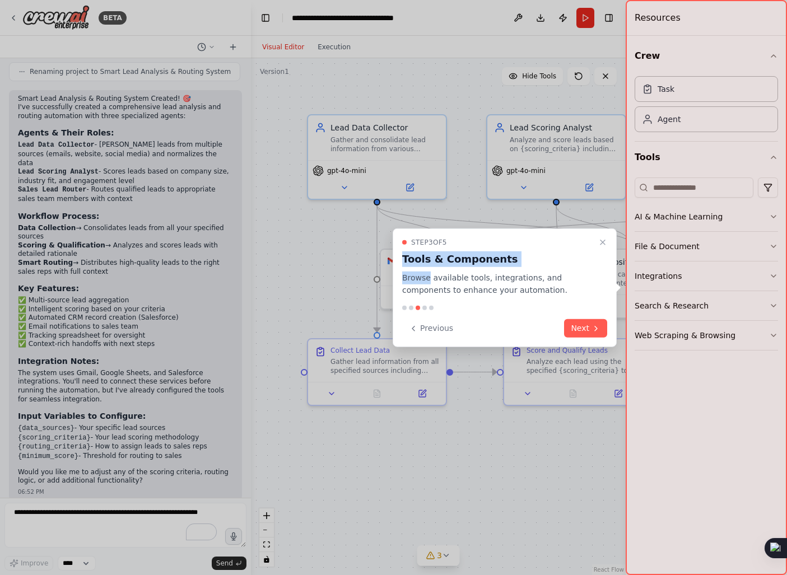
drag, startPoint x: 419, startPoint y: 261, endPoint x: 475, endPoint y: 269, distance: 56.6
click at [475, 269] on div "Step 3 of 5 Tools & Components Browse available tools, integrations, and compon…" at bounding box center [504, 267] width 205 height 59
click at [439, 286] on p "Browse available tools, integrations, and components to enhance your automation." at bounding box center [498, 284] width 192 height 26
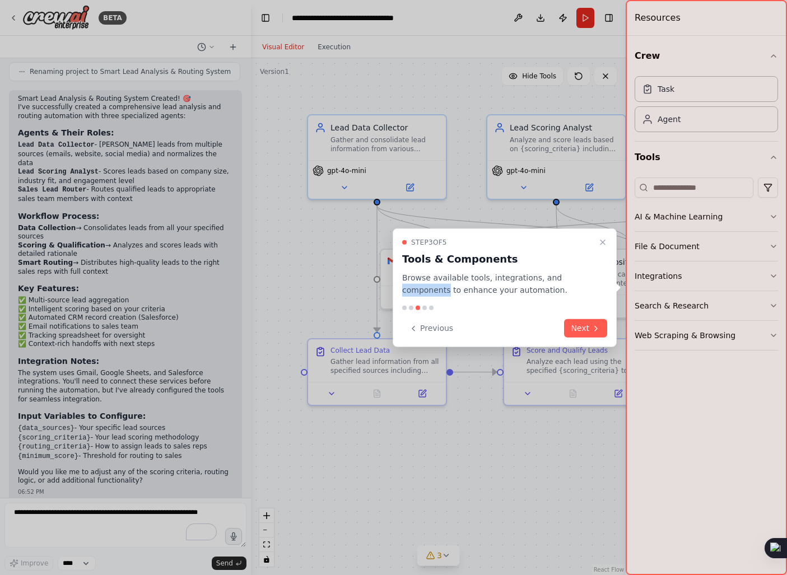
click at [439, 286] on p "Browse available tools, integrations, and components to enhance your automation." at bounding box center [498, 284] width 192 height 26
click at [467, 281] on p "Browse available tools, integrations, and components to enhance your automation." at bounding box center [498, 284] width 192 height 26
click at [472, 281] on p "Browse available tools, integrations, and components to enhance your automation." at bounding box center [498, 284] width 192 height 26
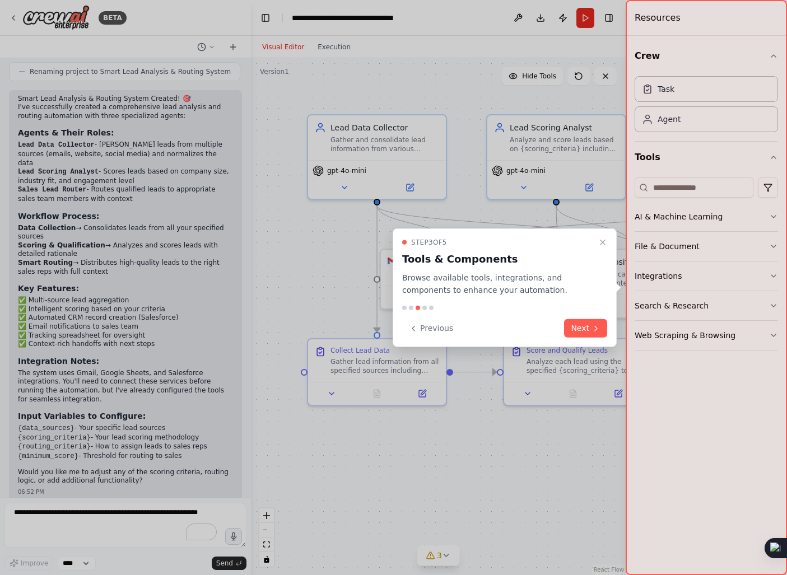
click at [472, 281] on p "Browse available tools, integrations, and components to enhance your automation." at bounding box center [498, 284] width 192 height 26
click at [465, 281] on p "Browse available tools, integrations, and components to enhance your automation." at bounding box center [498, 284] width 192 height 26
click at [416, 282] on p "Browse available tools, integrations, and components to enhance your automation." at bounding box center [498, 284] width 192 height 26
drag, startPoint x: 416, startPoint y: 282, endPoint x: 462, endPoint y: 285, distance: 45.5
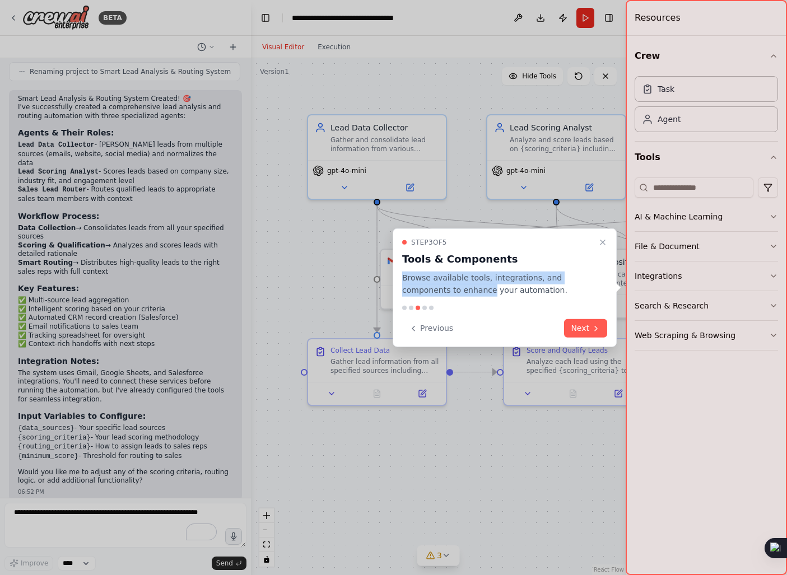
click at [462, 285] on p "Browse available tools, integrations, and components to enhance your automation." at bounding box center [498, 284] width 192 height 26
click at [475, 285] on p "Browse available tools, integrations, and components to enhance your automation." at bounding box center [498, 284] width 192 height 26
click at [585, 320] on button "Next" at bounding box center [585, 328] width 43 height 18
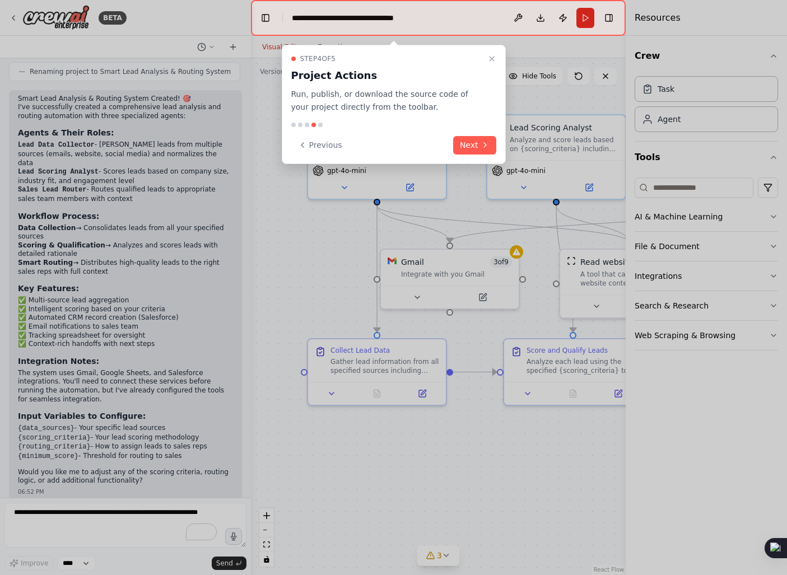
click at [328, 99] on p "Run, publish, or download the source code of your project directly from the too…" at bounding box center [387, 101] width 192 height 26
click at [359, 99] on p "Run, publish, or download the source code of your project directly from the too…" at bounding box center [387, 101] width 192 height 26
drag, startPoint x: 359, startPoint y: 99, endPoint x: 431, endPoint y: 91, distance: 72.6
click at [431, 91] on p "Run, publish, or download the source code of your project directly from the too…" at bounding box center [387, 101] width 192 height 26
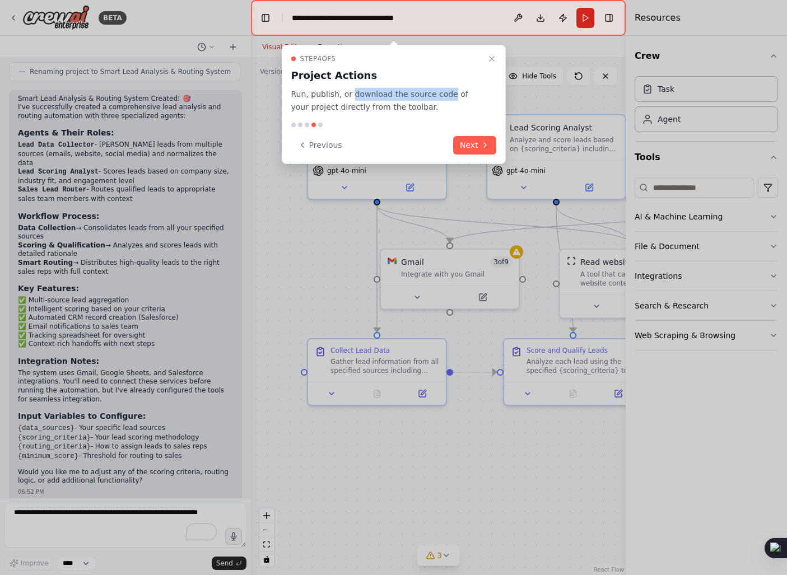
click at [431, 91] on p "Run, publish, or download the source code of your project directly from the too…" at bounding box center [387, 101] width 192 height 26
click at [470, 143] on button "Next" at bounding box center [474, 145] width 43 height 18
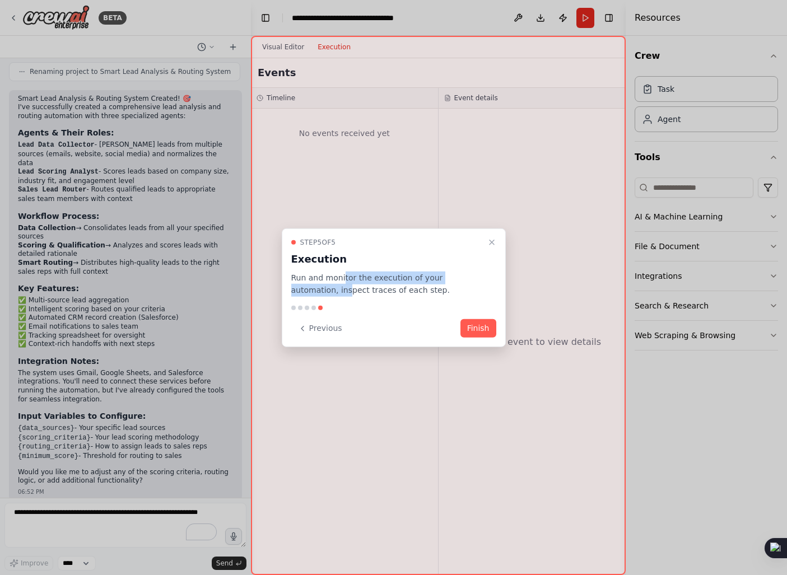
drag, startPoint x: 301, startPoint y: 284, endPoint x: 340, endPoint y: 278, distance: 38.6
click at [340, 278] on p "Run and monitor the execution of your automation, inspect traces of each step." at bounding box center [387, 284] width 192 height 26
drag, startPoint x: 340, startPoint y: 278, endPoint x: 397, endPoint y: 279, distance: 57.7
click at [397, 279] on p "Run and monitor the execution of your automation, inspect traces of each step." at bounding box center [387, 284] width 192 height 26
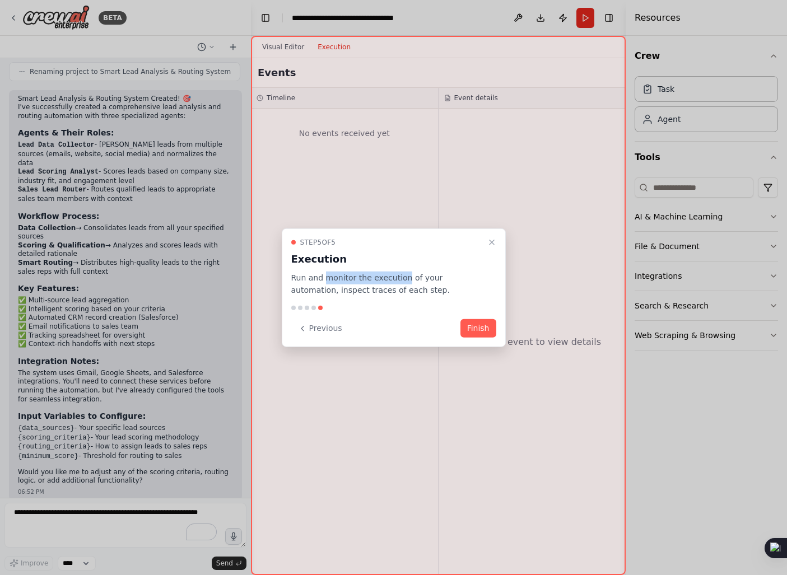
click at [397, 279] on p "Run and monitor the execution of your automation, inspect traces of each step." at bounding box center [387, 284] width 192 height 26
drag, startPoint x: 397, startPoint y: 279, endPoint x: 470, endPoint y: 280, distance: 72.9
click at [470, 280] on p "Run and monitor the execution of your automation, inspect traces of each step." at bounding box center [387, 284] width 192 height 26
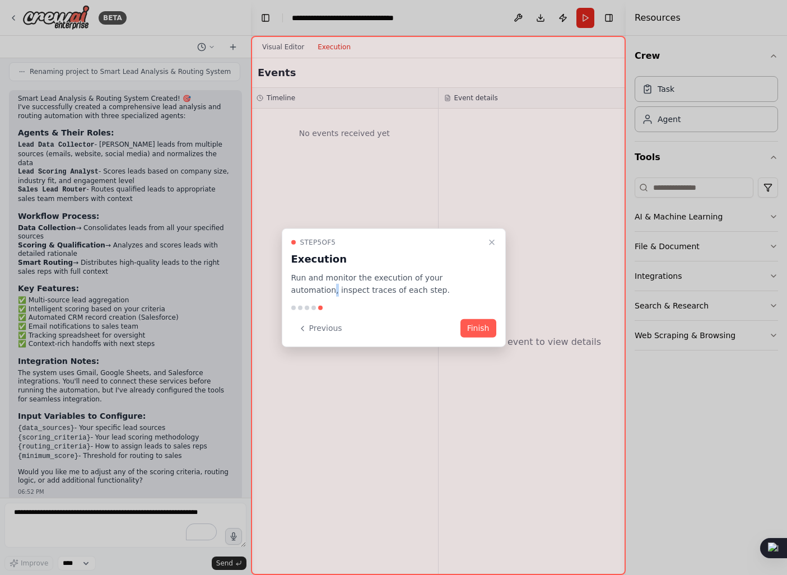
click at [470, 280] on p "Run and monitor the execution of your automation, inspect traces of each step." at bounding box center [387, 284] width 192 height 26
click at [328, 285] on p "Run and monitor the execution of your automation, inspect traces of each step." at bounding box center [387, 284] width 192 height 26
drag, startPoint x: 328, startPoint y: 285, endPoint x: 366, endPoint y: 284, distance: 38.1
click at [366, 284] on p "Run and monitor the execution of your automation, inspect traces of each step." at bounding box center [387, 284] width 192 height 26
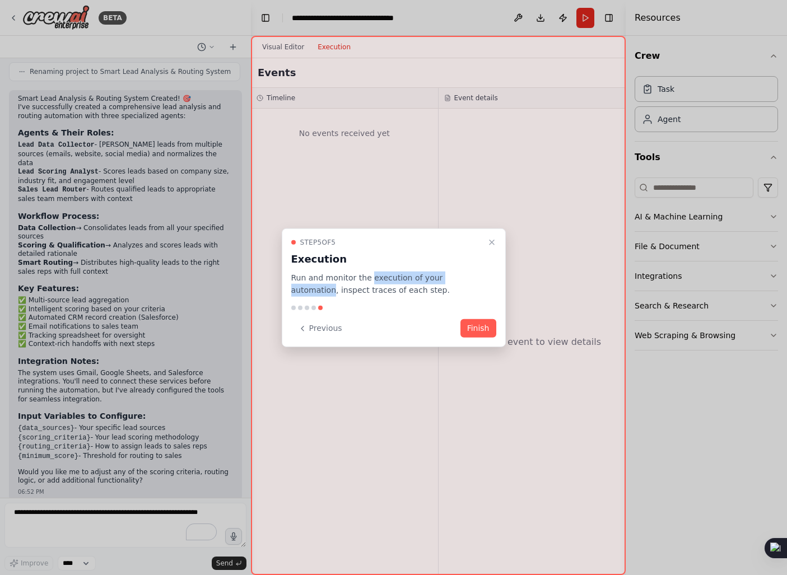
drag, startPoint x: 366, startPoint y: 284, endPoint x: 433, endPoint y: 280, distance: 67.3
click at [433, 280] on p "Run and monitor the execution of your automation, inspect traces of each step." at bounding box center [387, 284] width 192 height 26
click at [305, 294] on p "Run and monitor the execution of your automation, inspect traces of each step." at bounding box center [387, 284] width 192 height 26
drag, startPoint x: 305, startPoint y: 294, endPoint x: 357, endPoint y: 290, distance: 52.3
click at [357, 290] on p "Run and monitor the execution of your automation, inspect traces of each step." at bounding box center [387, 284] width 192 height 26
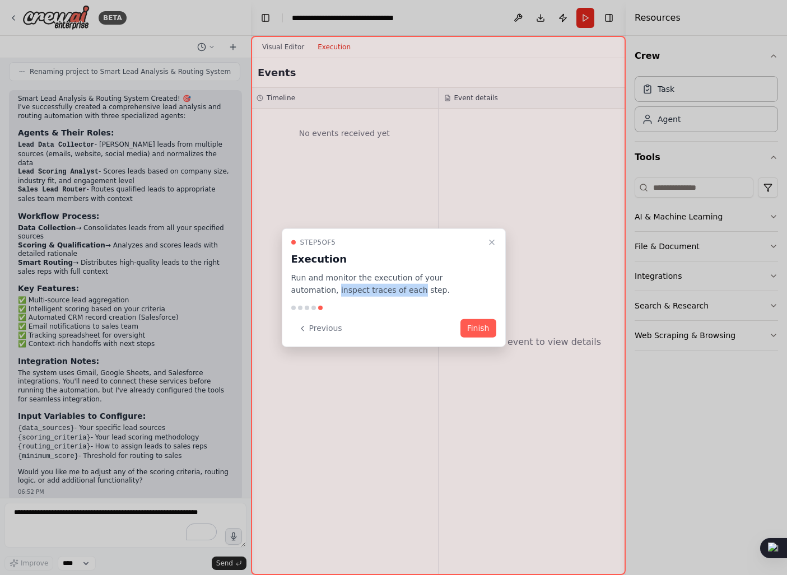
click at [357, 290] on p "Run and monitor the execution of your automation, inspect traces of each step." at bounding box center [387, 284] width 192 height 26
click at [382, 287] on p "Run and monitor the execution of your automation, inspect traces of each step." at bounding box center [387, 284] width 192 height 26
click at [477, 326] on button "Finish" at bounding box center [479, 328] width 36 height 18
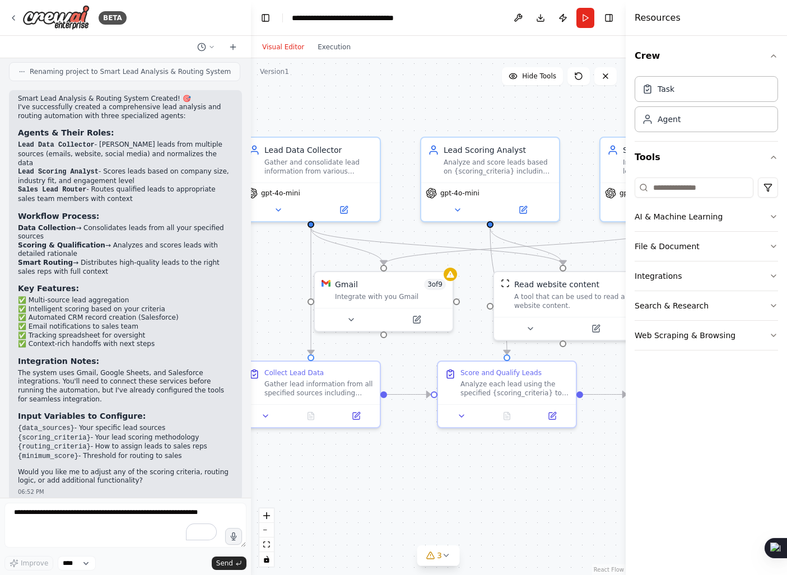
drag, startPoint x: 455, startPoint y: 202, endPoint x: 389, endPoint y: 225, distance: 69.8
click at [389, 225] on div ".deletable-edge-delete-btn { width: 20px; height: 20px; border: 0px solid #ffff…" at bounding box center [438, 316] width 375 height 517
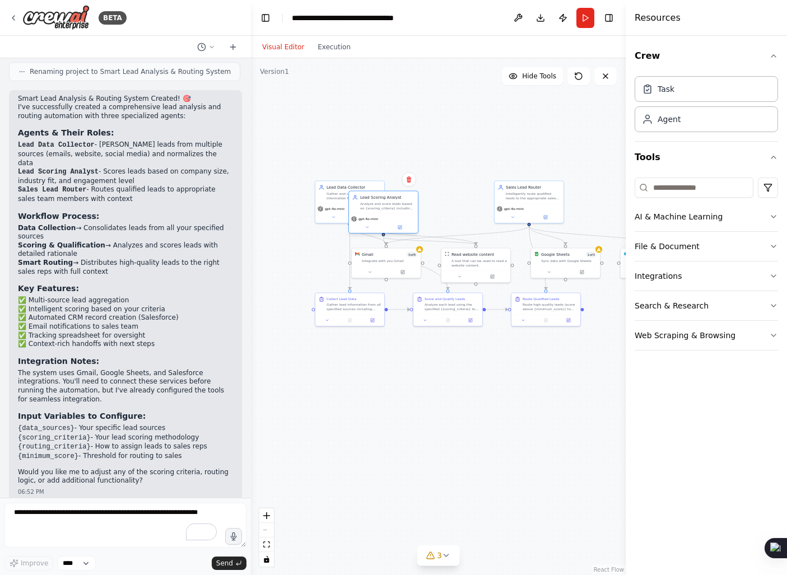
drag, startPoint x: 446, startPoint y: 220, endPoint x: 387, endPoint y: 231, distance: 59.9
click at [387, 231] on div "gpt-4o-mini" at bounding box center [383, 224] width 69 height 20
drag, startPoint x: 382, startPoint y: 234, endPoint x: 455, endPoint y: 123, distance: 132.7
click at [455, 123] on div ".deletable-edge-delete-btn { width: 20px; height: 20px; border: 0px solid #ffff…" at bounding box center [438, 316] width 375 height 517
drag, startPoint x: 396, startPoint y: 202, endPoint x: 444, endPoint y: 188, distance: 49.6
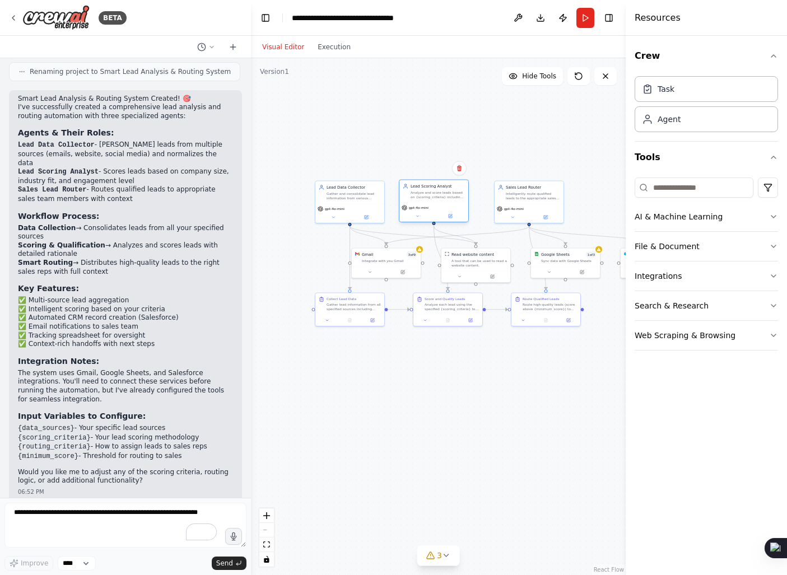
click at [444, 188] on div "Lead Scoring Analyst Analyze and score leads based on {scoring_criteria} includ…" at bounding box center [438, 192] width 54 height 16
click at [499, 152] on div ".deletable-edge-delete-btn { width: 20px; height: 20px; border: 0px solid #ffff…" at bounding box center [438, 316] width 375 height 517
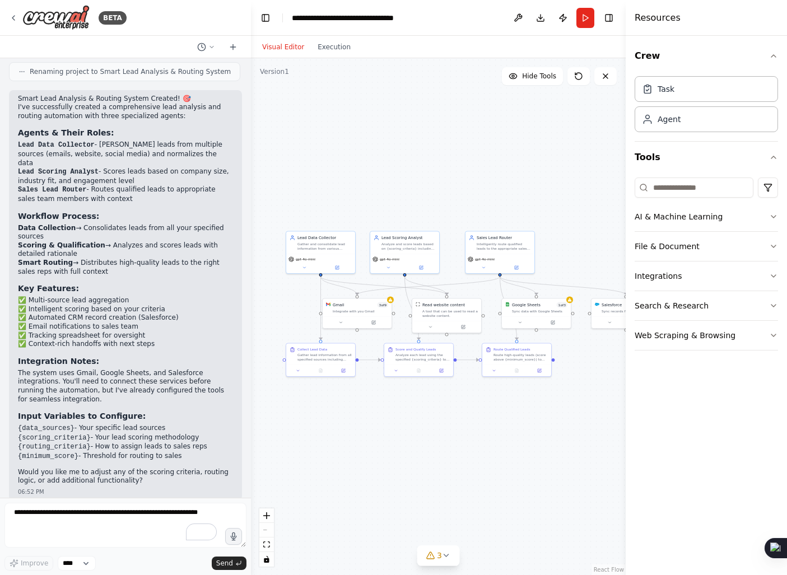
drag, startPoint x: 499, startPoint y: 152, endPoint x: 470, endPoint y: 203, distance: 58.2
click at [470, 203] on div ".deletable-edge-delete-btn { width: 20px; height: 20px; border: 0px solid #ffff…" at bounding box center [438, 316] width 375 height 517
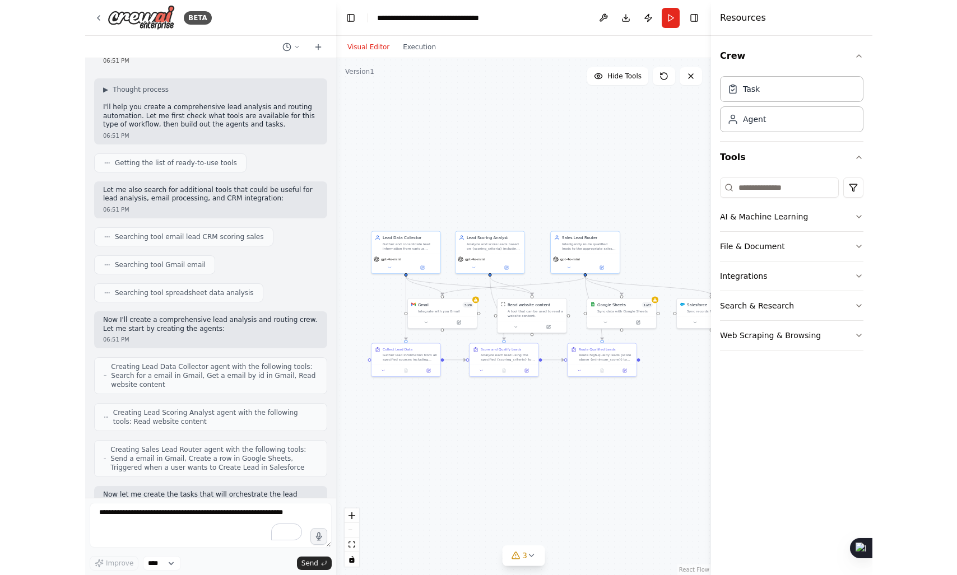
scroll to position [0, 0]
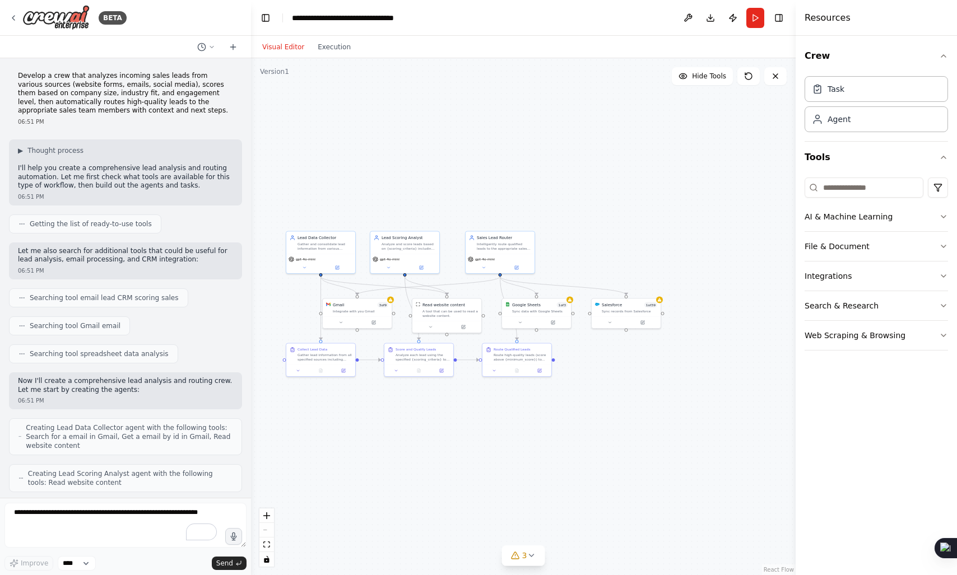
click at [63, 68] on div "Develop a crew that analyzes incoming sales leads from various sources (website…" at bounding box center [125, 98] width 233 height 63
click at [73, 75] on p "Develop a crew that analyzes incoming sales leads from various sources (website…" at bounding box center [125, 94] width 215 height 44
drag, startPoint x: 73, startPoint y: 75, endPoint x: 145, endPoint y: 81, distance: 71.9
click at [145, 81] on p "Develop a crew that analyzes incoming sales leads from various sources (website…" at bounding box center [125, 94] width 215 height 44
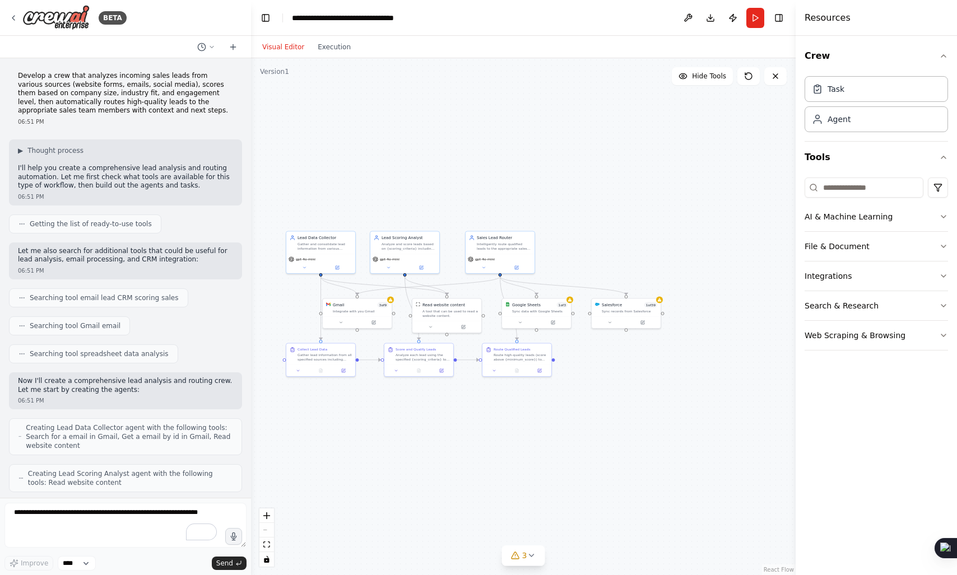
click at [118, 77] on p "Develop a crew that analyzes incoming sales leads from various sources (website…" at bounding box center [125, 94] width 215 height 44
click at [138, 77] on p "Develop a crew that analyzes incoming sales leads from various sources (website…" at bounding box center [125, 94] width 215 height 44
drag, startPoint x: 138, startPoint y: 77, endPoint x: 164, endPoint y: 77, distance: 25.2
click at [164, 77] on p "Develop a crew that analyzes incoming sales leads from various sources (website…" at bounding box center [125, 94] width 215 height 44
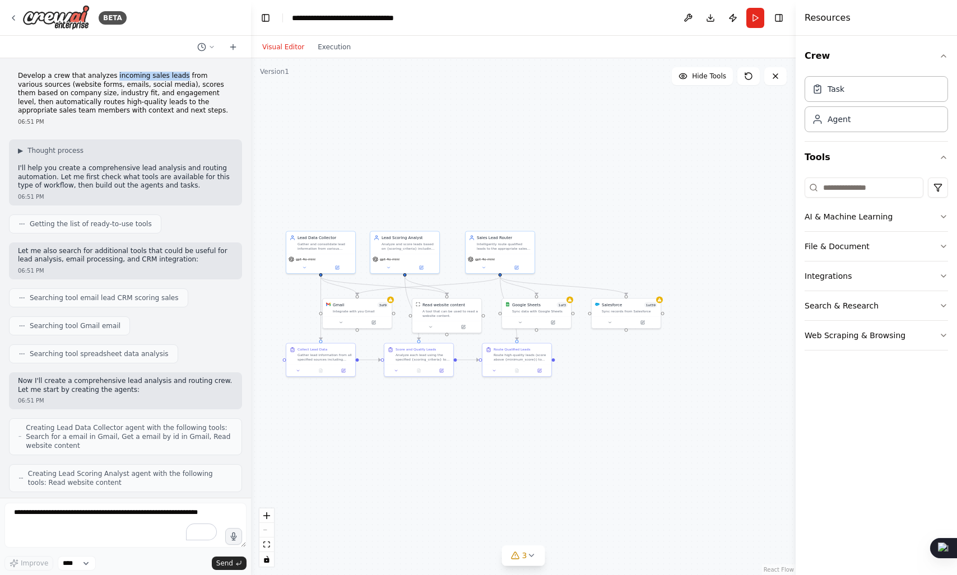
click at [177, 76] on p "Develop a crew that analyzes incoming sales leads from various sources (website…" at bounding box center [125, 94] width 215 height 44
click at [137, 76] on p "Develop a crew that analyzes incoming sales leads from various sources (website…" at bounding box center [125, 94] width 215 height 44
drag, startPoint x: 137, startPoint y: 76, endPoint x: 164, endPoint y: 76, distance: 26.9
click at [164, 76] on p "Develop a crew that analyzes incoming sales leads from various sources (website…" at bounding box center [125, 94] width 215 height 44
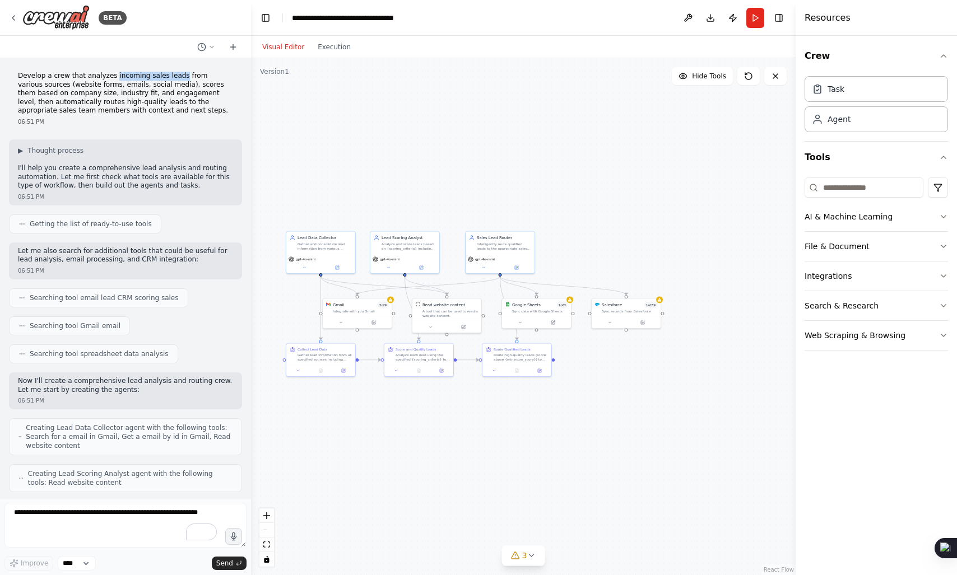
click at [164, 76] on p "Develop a crew that analyzes incoming sales leads from various sources (website…" at bounding box center [125, 94] width 215 height 44
drag, startPoint x: 164, startPoint y: 76, endPoint x: 153, endPoint y: 75, distance: 11.3
click at [153, 75] on p "Develop a crew that analyzes incoming sales leads from various sources (website…" at bounding box center [125, 94] width 215 height 44
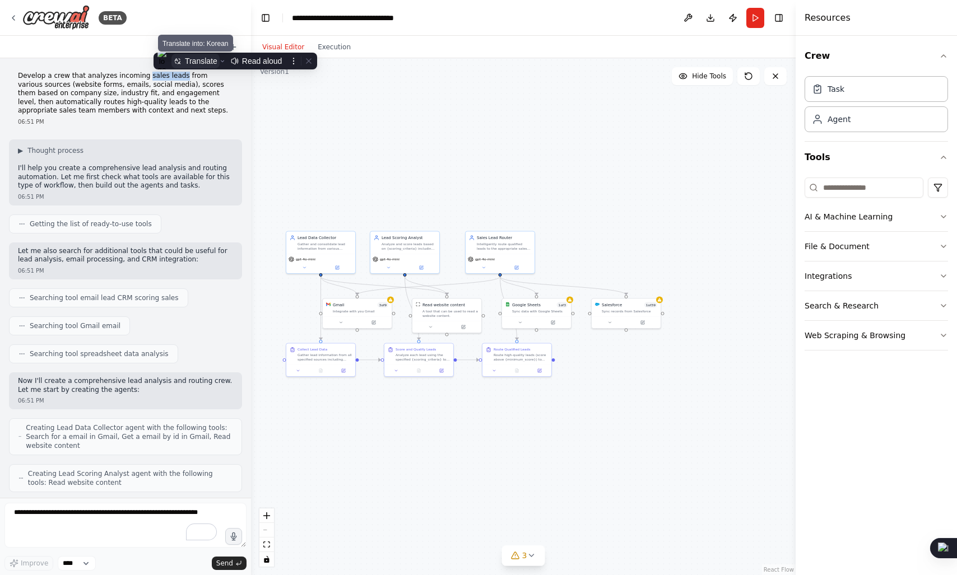
click at [185, 62] on div "Translate" at bounding box center [201, 61] width 32 height 9
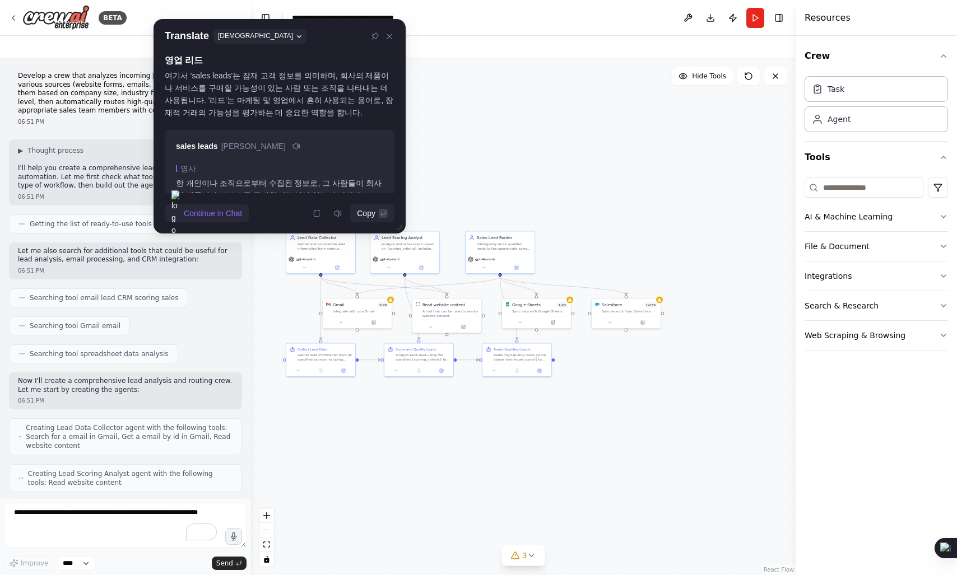
click at [196, 91] on div "여기서 'sales leads'는 잠재 고객 정보를 의미하며, 회사의 제품이나 서비스를 구매할 가능성이 있는 사람 또는 조직을 나타내는 데 사…" at bounding box center [280, 93] width 230 height 49
drag, startPoint x: 196, startPoint y: 91, endPoint x: 250, endPoint y: 91, distance: 53.8
click at [250, 91] on div "여기서 'sales leads'는 잠재 고객 정보를 의미하며, 회사의 제품이나 서비스를 구매할 가능성이 있는 사람 또는 조직을 나타내는 데 사…" at bounding box center [280, 93] width 230 height 49
drag, startPoint x: 250, startPoint y: 91, endPoint x: 360, endPoint y: 90, distance: 109.8
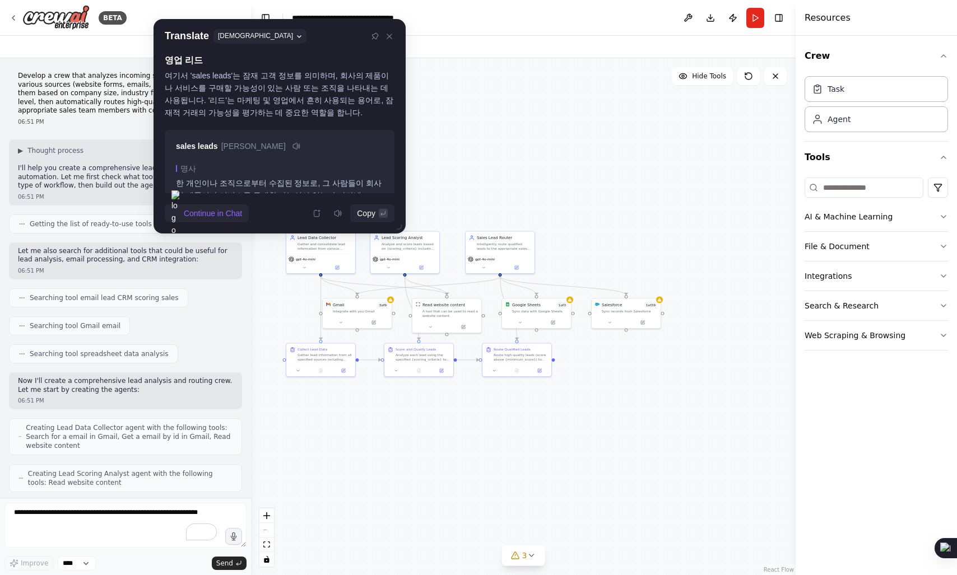
click at [360, 90] on div "여기서 'sales leads'는 잠재 고객 정보를 의미하며, 회사의 제품이나 서비스를 구매할 가능성이 있는 사람 또는 조직을 나타내는 데 사…" at bounding box center [280, 93] width 230 height 49
drag, startPoint x: 360, startPoint y: 90, endPoint x: 388, endPoint y: 91, distance: 28.6
click at [388, 91] on div "여기서 'sales leads'는 잠재 고객 정보를 의미하며, 회사의 제품이나 서비스를 구매할 가능성이 있는 사람 또는 조직을 나타내는 데 사…" at bounding box center [280, 93] width 230 height 49
click at [195, 101] on div "여기서 'sales leads'는 잠재 고객 정보를 의미하며, 회사의 제품이나 서비스를 구매할 가능성이 있는 사람 또는 조직을 나타내는 데 사…" at bounding box center [280, 93] width 230 height 49
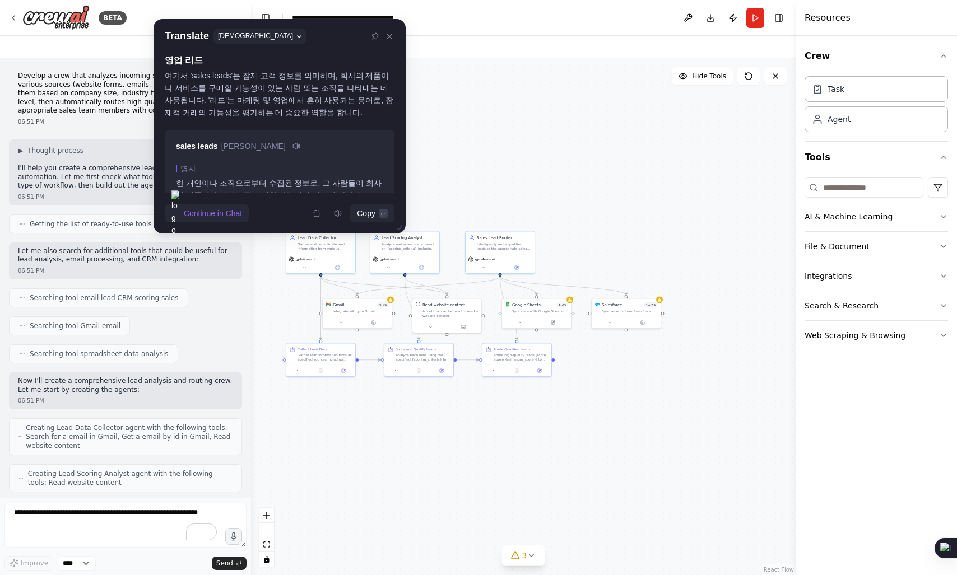
drag, startPoint x: 195, startPoint y: 101, endPoint x: 317, endPoint y: 103, distance: 121.6
click at [317, 103] on div "여기서 'sales leads'는 잠재 고객 정보를 의미하며, 회사의 제품이나 서비스를 구매할 가능성이 있는 사람 또는 조직을 나타내는 데 사…" at bounding box center [280, 93] width 230 height 49
drag, startPoint x: 317, startPoint y: 103, endPoint x: 378, endPoint y: 117, distance: 62.7
click at [378, 117] on div "여기서 'sales leads'는 잠재 고객 정보를 의미하며, 회사의 제품이나 서비스를 구매할 가능성이 있는 사람 또는 조직을 나타내는 데 사…" at bounding box center [280, 93] width 230 height 49
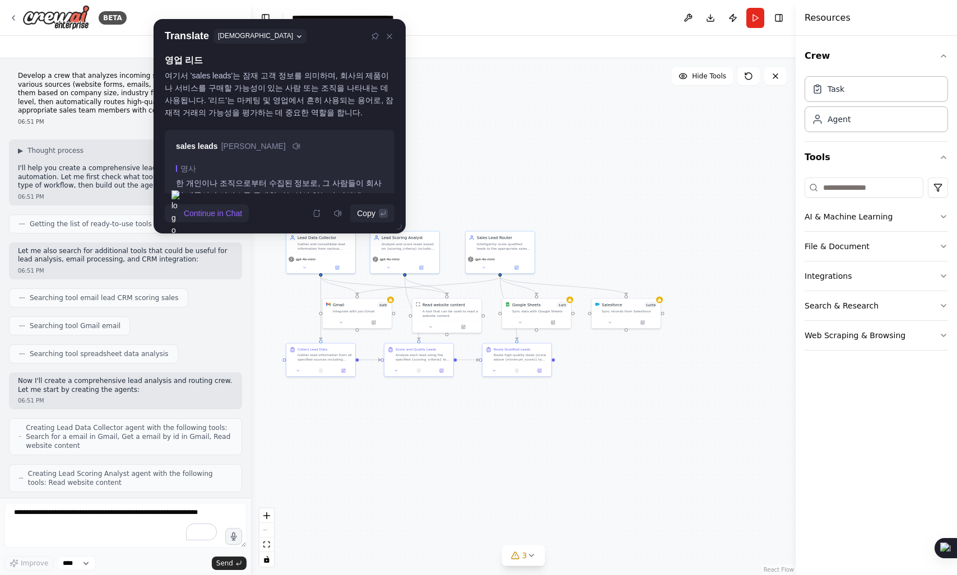
click at [321, 97] on div "여기서 'sales leads'는 잠재 고객 정보를 의미하며, 회사의 제품이나 서비스를 구매할 가능성이 있는 사람 또는 조직을 나타내는 데 사…" at bounding box center [280, 93] width 230 height 49
drag, startPoint x: 321, startPoint y: 97, endPoint x: 364, endPoint y: 102, distance: 43.4
click at [364, 102] on div "여기서 'sales leads'는 잠재 고객 정보를 의미하며, 회사의 제품이나 서비스를 구매할 가능성이 있는 사람 또는 조직을 나타내는 데 사…" at bounding box center [280, 93] width 230 height 49
click at [182, 110] on div "여기서 'sales leads'는 잠재 고객 정보를 의미하며, 회사의 제품이나 서비스를 구매할 가능성이 있는 사람 또는 조직을 나타내는 데 사…" at bounding box center [280, 93] width 230 height 49
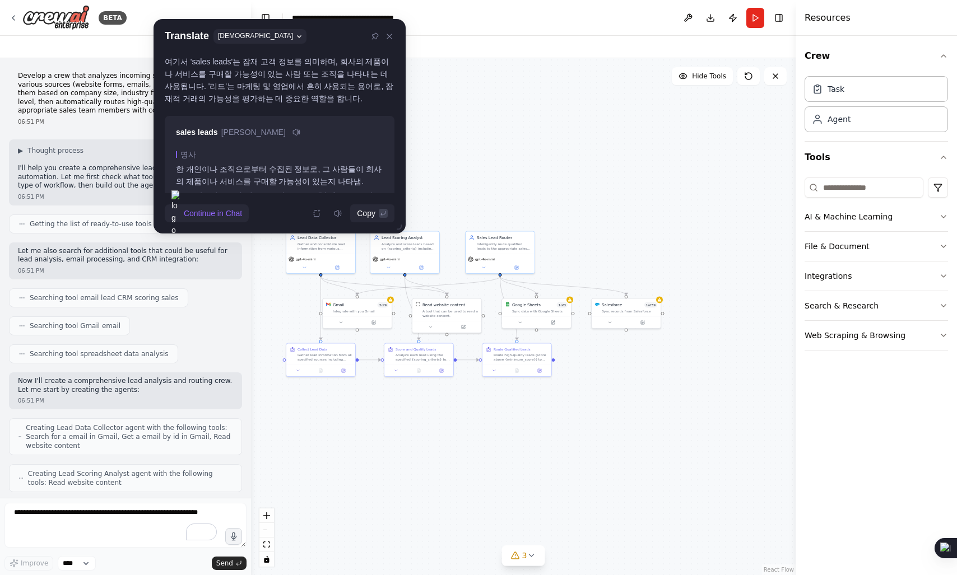
scroll to position [16, 0]
click at [166, 95] on div "여기서 'sales leads'는 잠재 고객 정보를 의미하며, 회사의 제품이나 서비스를 구매할 가능성이 있는 사람 또는 조직을 나타내는 데 사…" at bounding box center [280, 77] width 230 height 49
drag, startPoint x: 166, startPoint y: 95, endPoint x: 285, endPoint y: 99, distance: 118.3
click at [285, 99] on div "여기서 'sales leads'는 잠재 고객 정보를 의미하며, 회사의 제품이나 서비스를 구매할 가능성이 있는 사람 또는 조직을 나타내는 데 사…" at bounding box center [280, 77] width 230 height 49
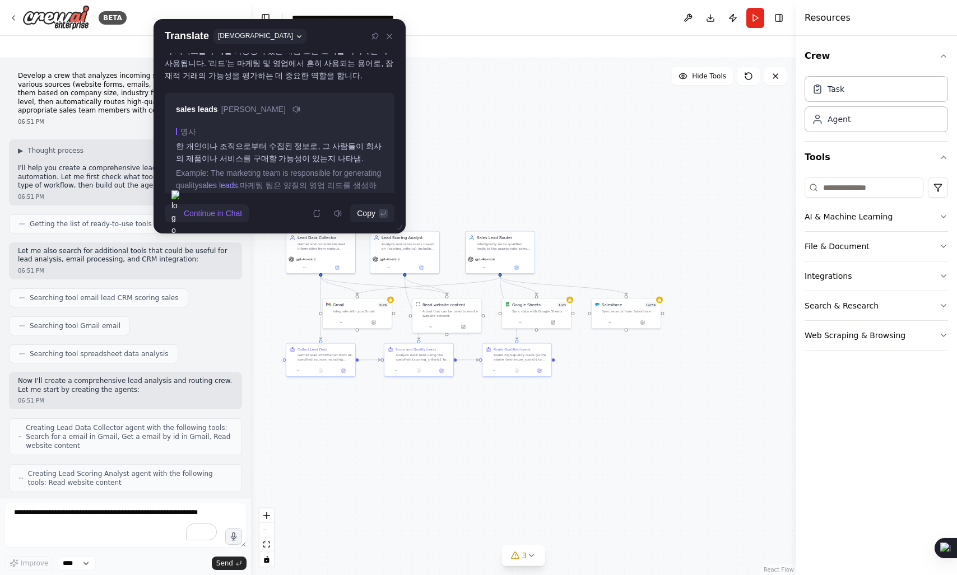
scroll to position [54, 0]
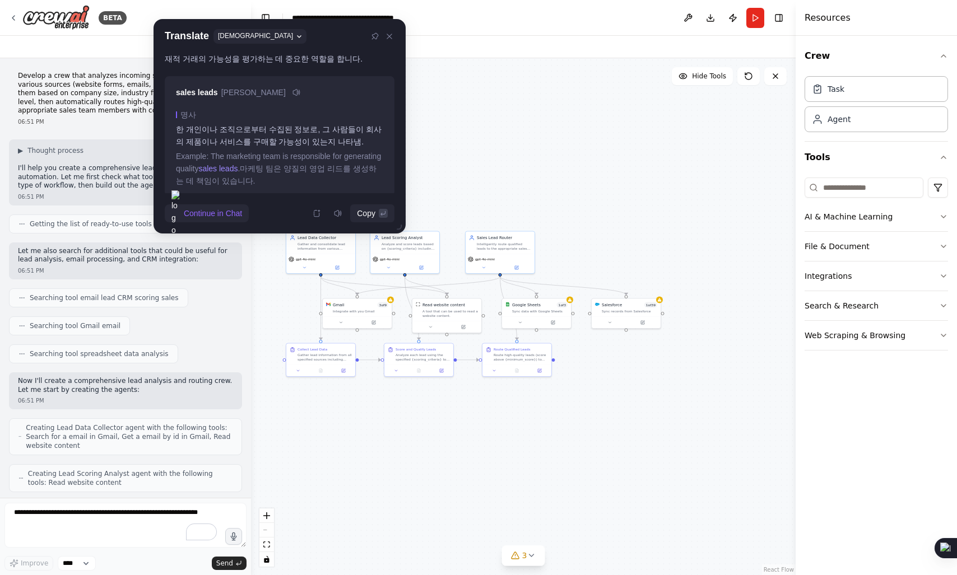
click at [185, 136] on div "한 개인이나 조직으로부터 수집된 정보로, 그 사람들이 회사의 제품이나 서비스를 구매할 가능성이 있는지 나타냄." at bounding box center [279, 135] width 207 height 25
drag, startPoint x: 185, startPoint y: 136, endPoint x: 319, endPoint y: 142, distance: 134.1
click at [319, 142] on div "한 개인이나 조직으로부터 수집된 정보로, 그 사람들이 회사의 제품이나 서비스를 구매할 가능성이 있는지 나타냄." at bounding box center [279, 135] width 207 height 25
click at [315, 139] on div "한 개인이나 조직으로부터 수집된 정보로, 그 사람들이 회사의 제품이나 서비스를 구매할 가능성이 있는지 나타냄." at bounding box center [279, 135] width 207 height 25
drag, startPoint x: 315, startPoint y: 139, endPoint x: 309, endPoint y: 131, distance: 10.8
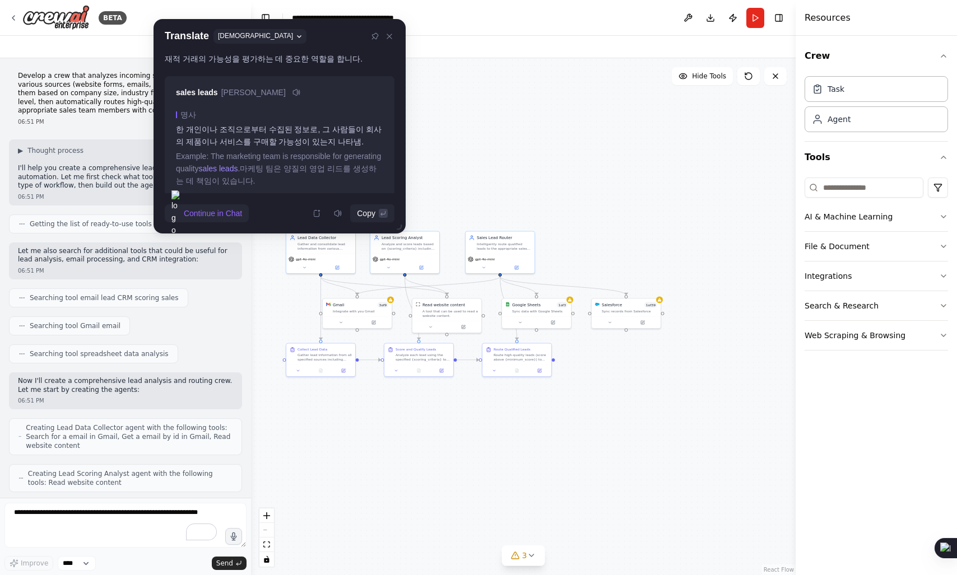
click at [309, 131] on div "한 개인이나 조직으로부터 수집된 정보로, 그 사람들이 회사의 제품이나 서비스를 구매할 가능성이 있는지 나타냄." at bounding box center [279, 135] width 207 height 25
drag, startPoint x: 309, startPoint y: 131, endPoint x: 365, endPoint y: 130, distance: 56.0
click at [365, 130] on div "한 개인이나 조직으로부터 수집된 정보로, 그 사람들이 회사의 제품이나 서비스를 구매할 가능성이 있는지 나타냄." at bounding box center [279, 135] width 207 height 25
click at [193, 141] on div "한 개인이나 조직으로부터 수집된 정보로, 그 사람들이 회사의 제품이나 서비스를 구매할 가능성이 있는지 나타냄." at bounding box center [279, 135] width 207 height 25
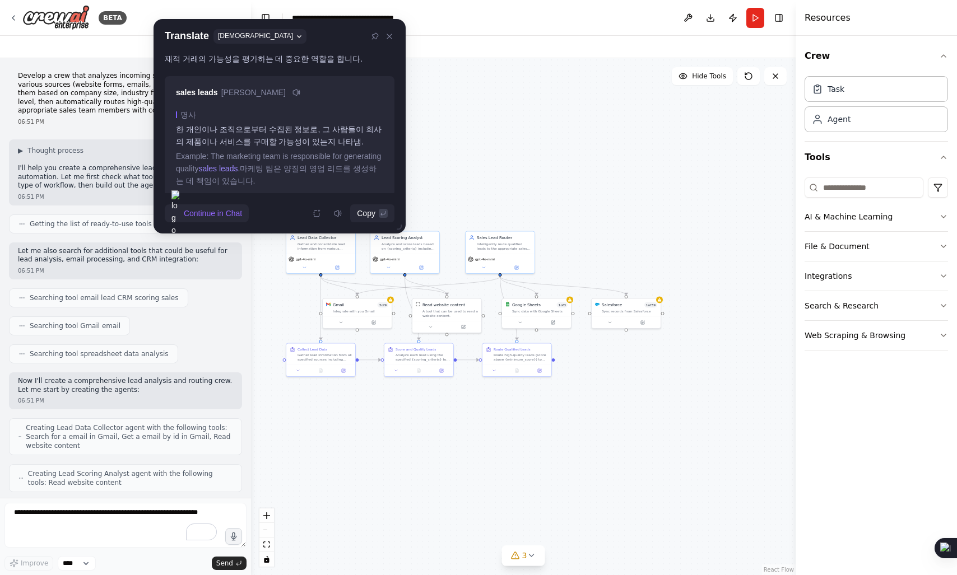
drag, startPoint x: 193, startPoint y: 141, endPoint x: 322, endPoint y: 142, distance: 128.9
click at [322, 142] on div "한 개인이나 조직으로부터 수집된 정보로, 그 사람들이 회사의 제품이나 서비스를 구매할 가능성이 있는지 나타냄." at bounding box center [279, 135] width 207 height 25
drag, startPoint x: 322, startPoint y: 142, endPoint x: 178, endPoint y: 123, distance: 145.2
click at [178, 123] on div "한 개인이나 조직으로부터 수집된 정보로, 그 사람들이 회사의 제품이나 서비스를 구매할 가능성이 있는지 나타냄." at bounding box center [279, 135] width 207 height 25
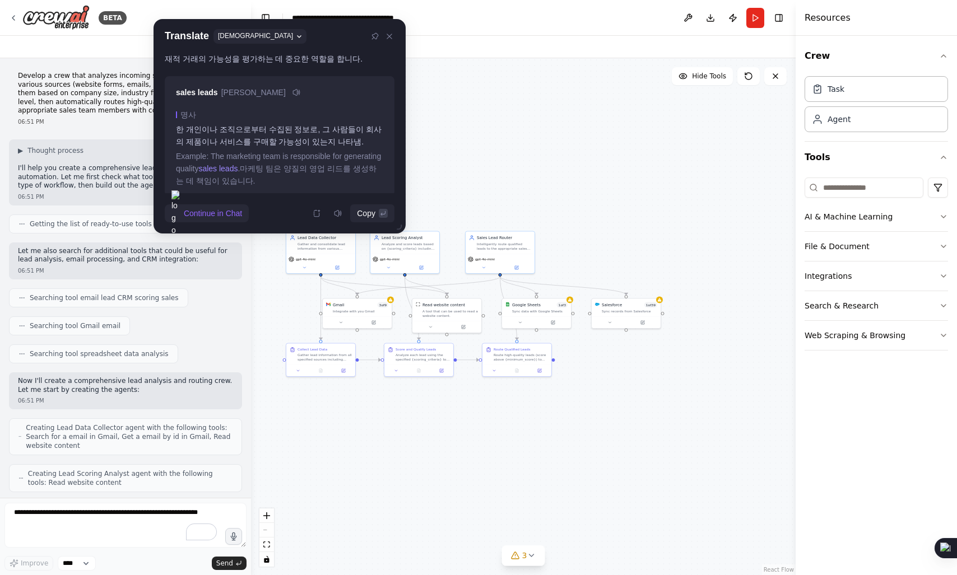
click at [178, 123] on div "한 개인이나 조직으로부터 수집된 정보로, 그 사람들이 회사의 제품이나 서비스를 구매할 가능성이 있는지 나타냄." at bounding box center [279, 135] width 207 height 25
drag, startPoint x: 178, startPoint y: 123, endPoint x: 307, endPoint y: 138, distance: 129.8
click at [307, 138] on div "한 개인이나 조직으로부터 수집된 정보로, 그 사람들이 회사의 제품이나 서비스를 구매할 가능성이 있는지 나타냄." at bounding box center [279, 135] width 207 height 25
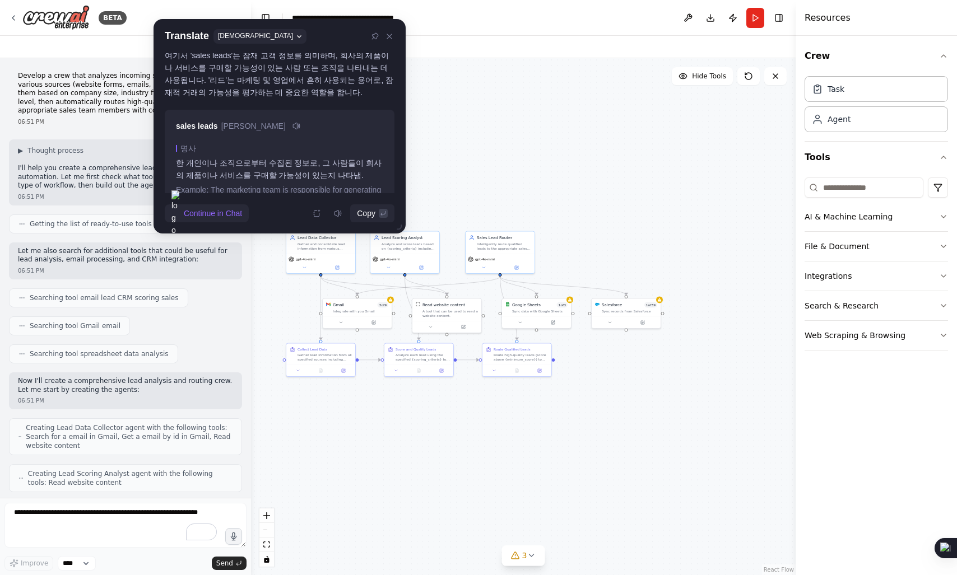
scroll to position [17, 0]
click at [88, 110] on p "Develop a crew that analyzes incoming sales leads from various sources (website…" at bounding box center [125, 94] width 215 height 44
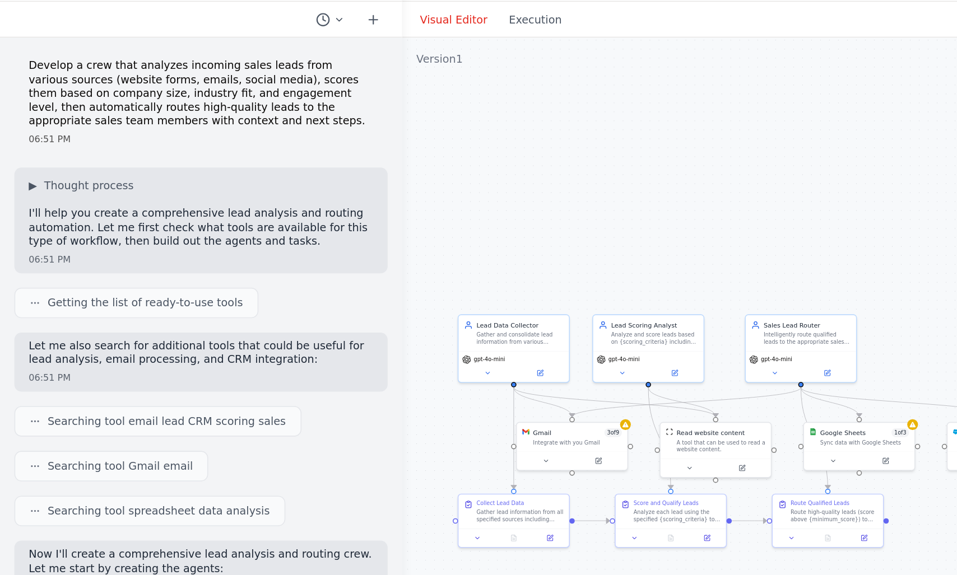
click at [67, 90] on p "Develop a crew that analyzes incoming sales leads from various sources (website…" at bounding box center [125, 94] width 215 height 44
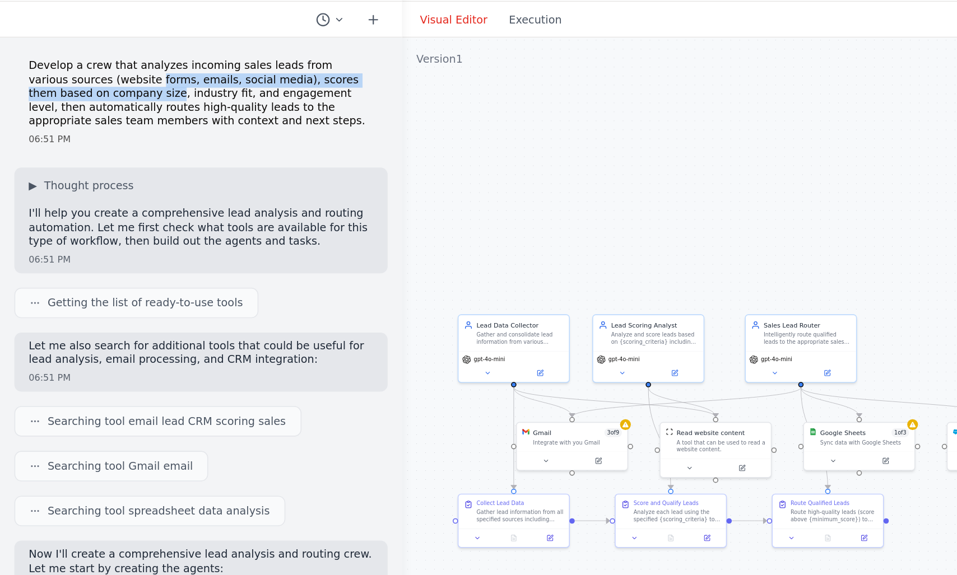
drag, startPoint x: 67, startPoint y: 90, endPoint x: 73, endPoint y: 89, distance: 6.7
click at [73, 89] on p "Develop a crew that analyzes incoming sales leads from various sources (website…" at bounding box center [125, 94] width 215 height 44
click at [101, 89] on p "Develop a crew that analyzes incoming sales leads from various sources (website…" at bounding box center [125, 94] width 215 height 44
drag, startPoint x: 101, startPoint y: 89, endPoint x: 133, endPoint y: 87, distance: 32.0
click at [133, 87] on p "Develop a crew that analyzes incoming sales leads from various sources (website…" at bounding box center [125, 94] width 215 height 44
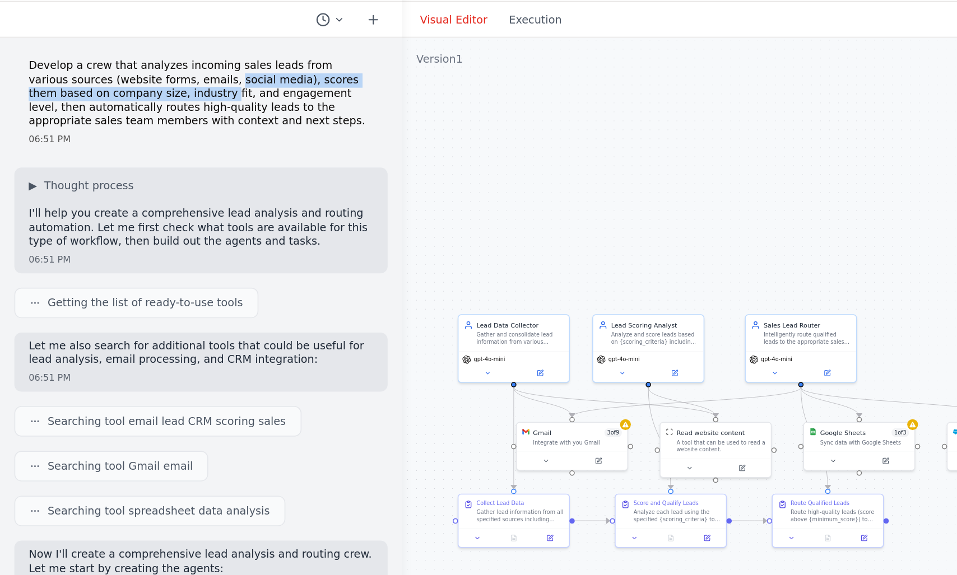
click at [140, 86] on p "Develop a crew that analyzes incoming sales leads from various sources (website…" at bounding box center [125, 94] width 215 height 44
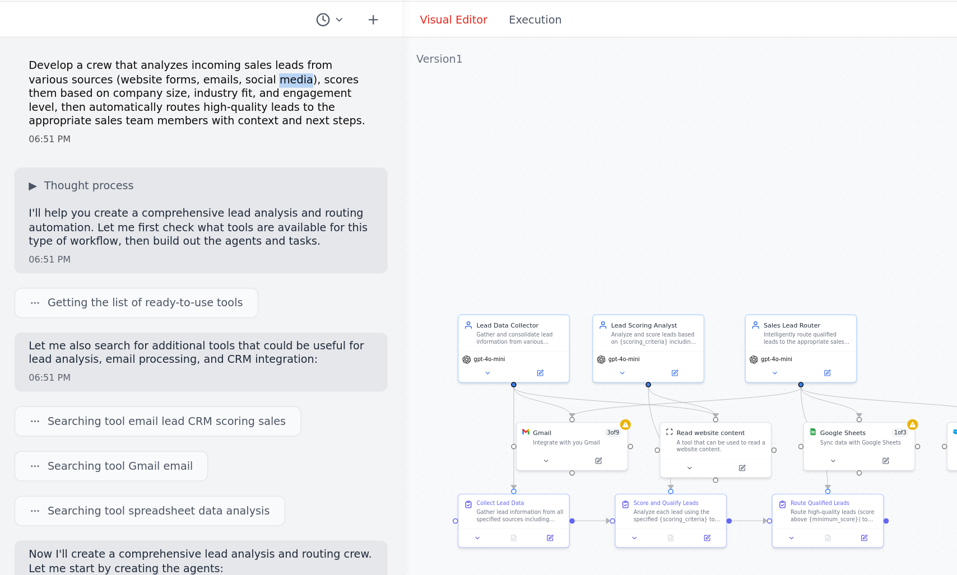
drag, startPoint x: 140, startPoint y: 86, endPoint x: 156, endPoint y: 85, distance: 16.8
click at [156, 85] on p "Develop a crew that analyzes incoming sales leads from various sources (website…" at bounding box center [125, 94] width 215 height 44
click at [174, 82] on p "Develop a crew that analyzes incoming sales leads from various sources (website…" at bounding box center [125, 94] width 215 height 44
drag, startPoint x: 174, startPoint y: 82, endPoint x: 218, endPoint y: 84, distance: 44.3
click at [218, 84] on p "Develop a crew that analyzes incoming sales leads from various sources (website…" at bounding box center [125, 94] width 215 height 44
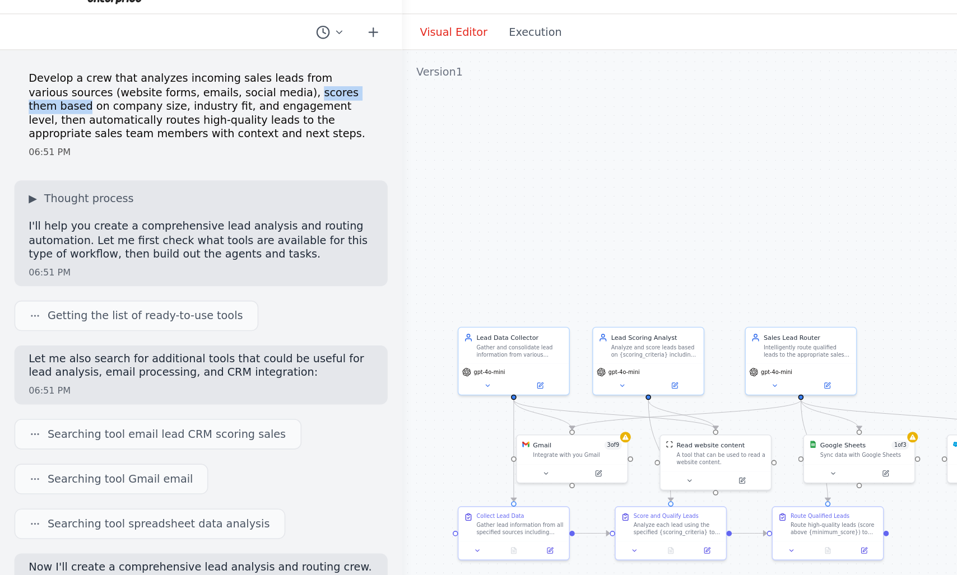
click at [33, 90] on p "Develop a crew that analyzes incoming sales leads from various sources (website…" at bounding box center [125, 94] width 215 height 44
drag, startPoint x: 33, startPoint y: 90, endPoint x: 66, endPoint y: 94, distance: 33.3
click at [66, 94] on p "Develop a crew that analyzes incoming sales leads from various sources (website…" at bounding box center [125, 94] width 215 height 44
click at [83, 95] on p "Develop a crew that analyzes incoming sales leads from various sources (website…" at bounding box center [125, 94] width 215 height 44
drag, startPoint x: 83, startPoint y: 95, endPoint x: 105, endPoint y: 95, distance: 21.9
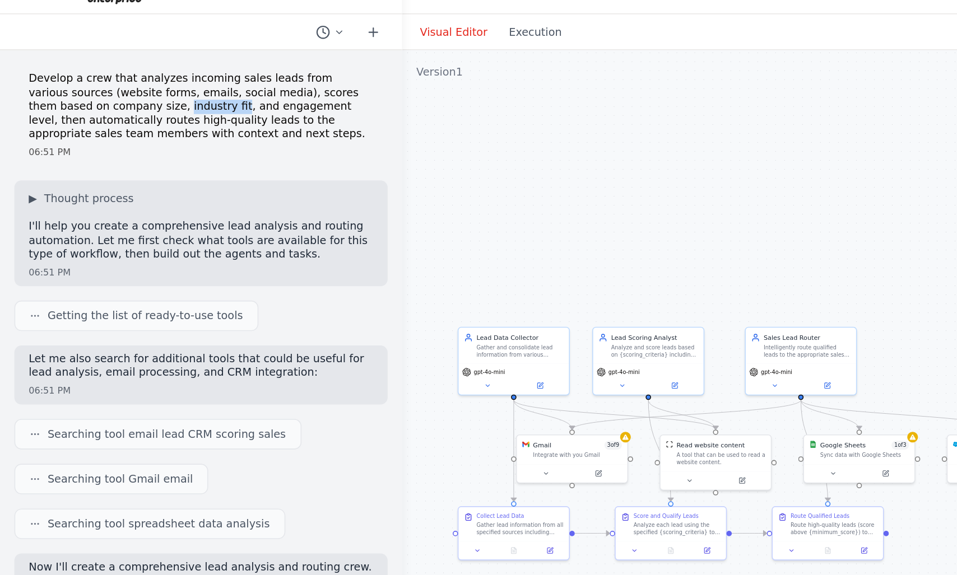
click at [105, 95] on p "Develop a crew that analyzes incoming sales leads from various sources (website…" at bounding box center [125, 94] width 215 height 44
click at [115, 94] on p "Develop a crew that analyzes incoming sales leads from various sources (website…" at bounding box center [125, 94] width 215 height 44
drag, startPoint x: 115, startPoint y: 94, endPoint x: 178, endPoint y: 94, distance: 62.8
click at [178, 94] on p "Develop a crew that analyzes incoming sales leads from various sources (website…" at bounding box center [125, 94] width 215 height 44
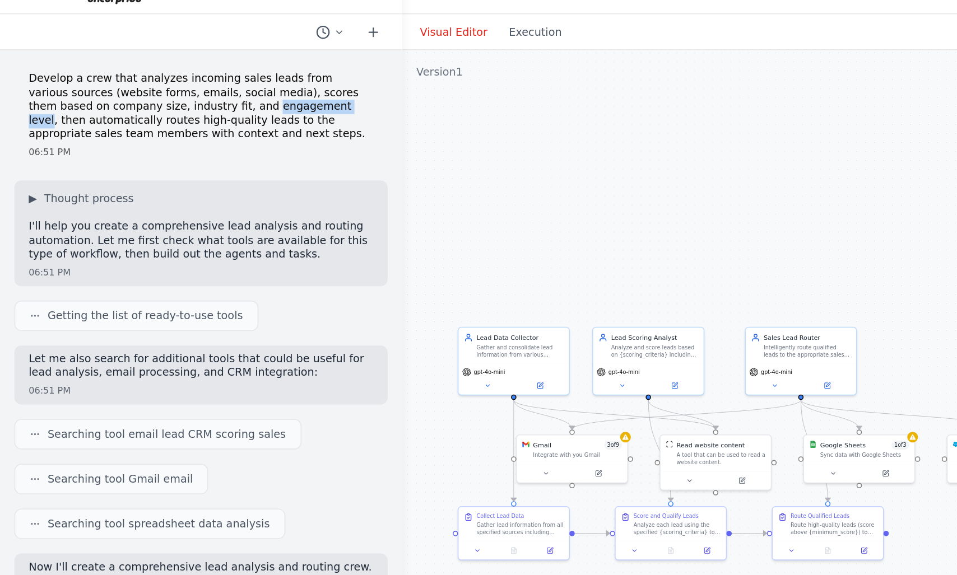
drag, startPoint x: 178, startPoint y: 94, endPoint x: 143, endPoint y: 95, distance: 34.2
click at [143, 95] on p "Develop a crew that analyzes incoming sales leads from various sources (website…" at bounding box center [125, 94] width 215 height 44
click at [50, 103] on p "Develop a crew that analyzes incoming sales leads from various sources (website…" at bounding box center [125, 94] width 215 height 44
click at [77, 100] on p "Develop a crew that analyzes incoming sales leads from various sources (website…" at bounding box center [125, 94] width 215 height 44
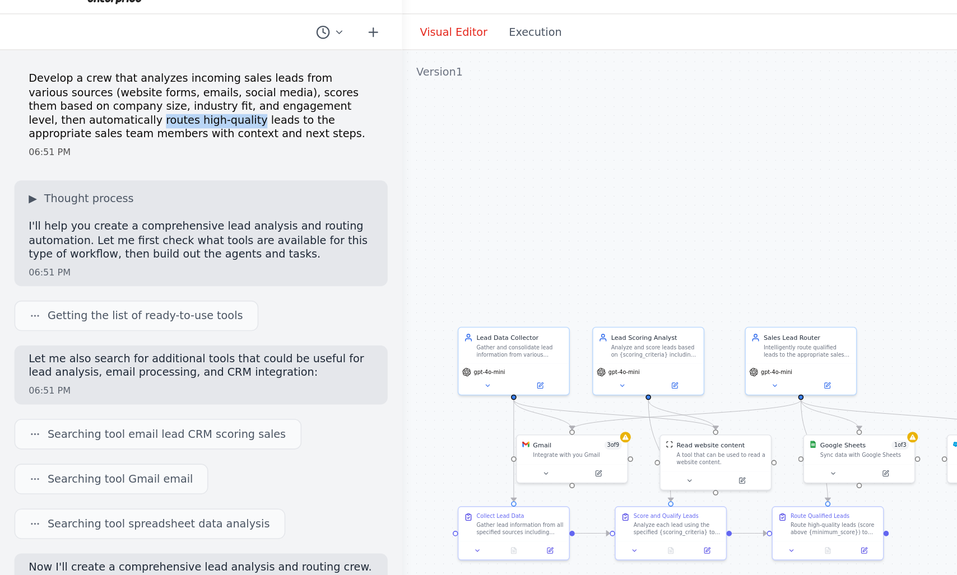
drag, startPoint x: 77, startPoint y: 100, endPoint x: 115, endPoint y: 103, distance: 38.2
click at [115, 103] on p "Develop a crew that analyzes incoming sales leads from various sources (website…" at bounding box center [125, 94] width 215 height 44
drag, startPoint x: 115, startPoint y: 103, endPoint x: 139, endPoint y: 103, distance: 24.1
click at [139, 103] on p "Develop a crew that analyzes incoming sales leads from various sources (website…" at bounding box center [125, 94] width 215 height 44
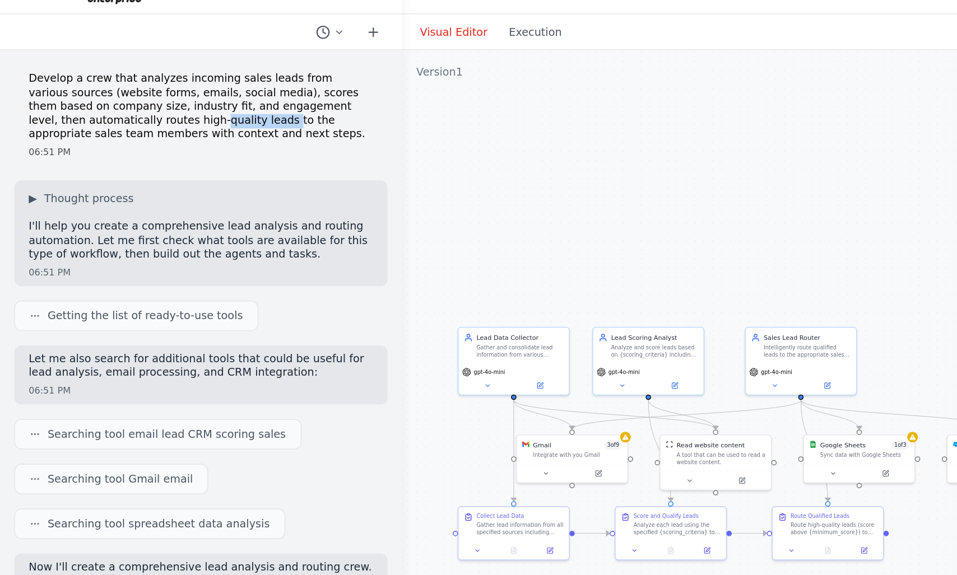
click at [143, 103] on p "Develop a crew that analyzes incoming sales leads from various sources (website…" at bounding box center [125, 94] width 215 height 44
drag, startPoint x: 143, startPoint y: 103, endPoint x: 160, endPoint y: 102, distance: 16.3
click at [160, 102] on p "Develop a crew that analyzes incoming sales leads from various sources (website…" at bounding box center [125, 94] width 215 height 44
click at [85, 78] on p "Develop a crew that analyzes incoming sales leads from various sources (website…" at bounding box center [125, 94] width 215 height 44
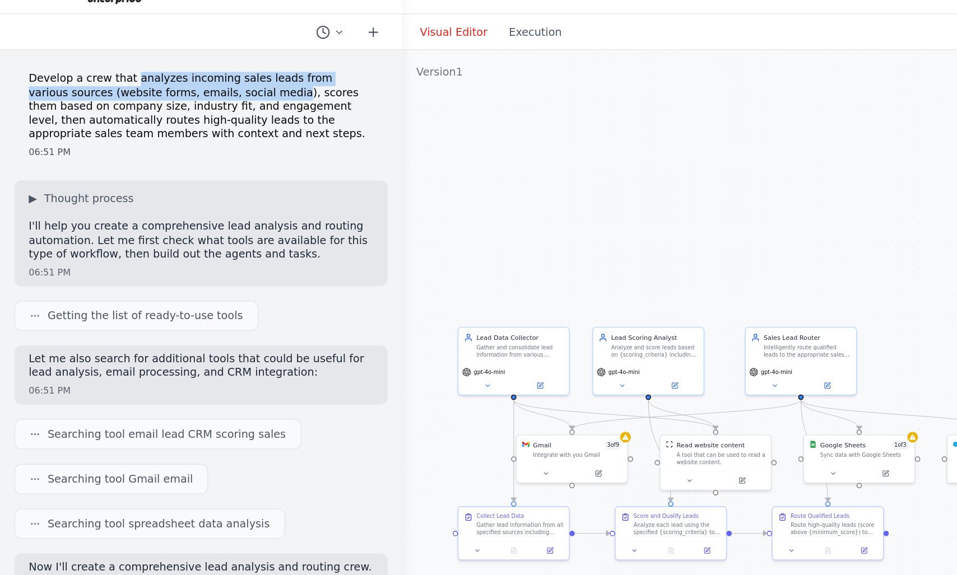
drag, startPoint x: 85, startPoint y: 78, endPoint x: 147, endPoint y: 87, distance: 62.3
click at [147, 87] on p "Develop a crew that analyzes incoming sales leads from various sources (website…" at bounding box center [125, 94] width 215 height 44
click at [131, 76] on p "Develop a crew that analyzes incoming sales leads from various sources (website…" at bounding box center [125, 94] width 215 height 44
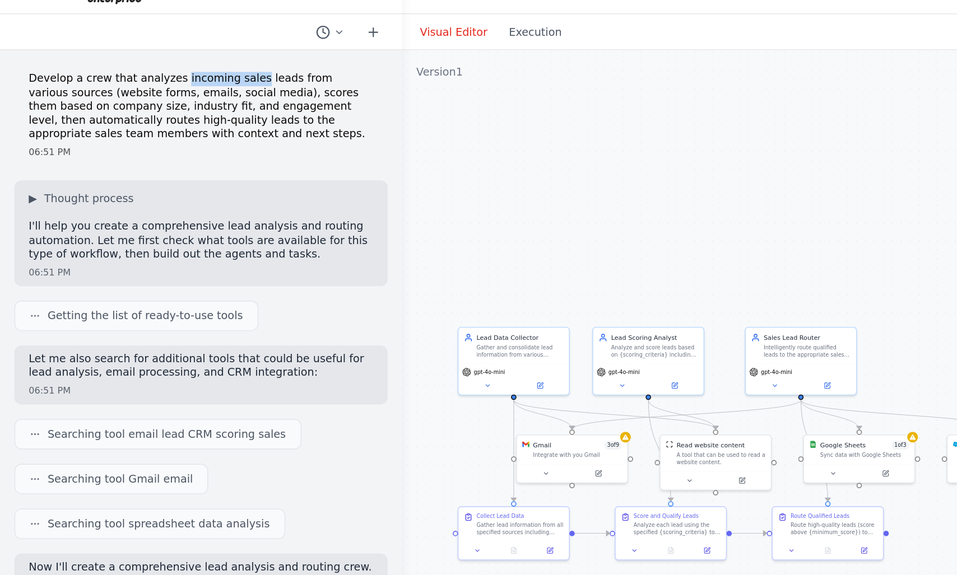
drag, startPoint x: 131, startPoint y: 76, endPoint x: 156, endPoint y: 79, distance: 25.4
click at [156, 79] on p "Develop a crew that analyzes incoming sales leads from various sources (website…" at bounding box center [125, 94] width 215 height 44
click at [160, 78] on p "Develop a crew that analyzes incoming sales leads from various sources (website…" at bounding box center [125, 94] width 215 height 44
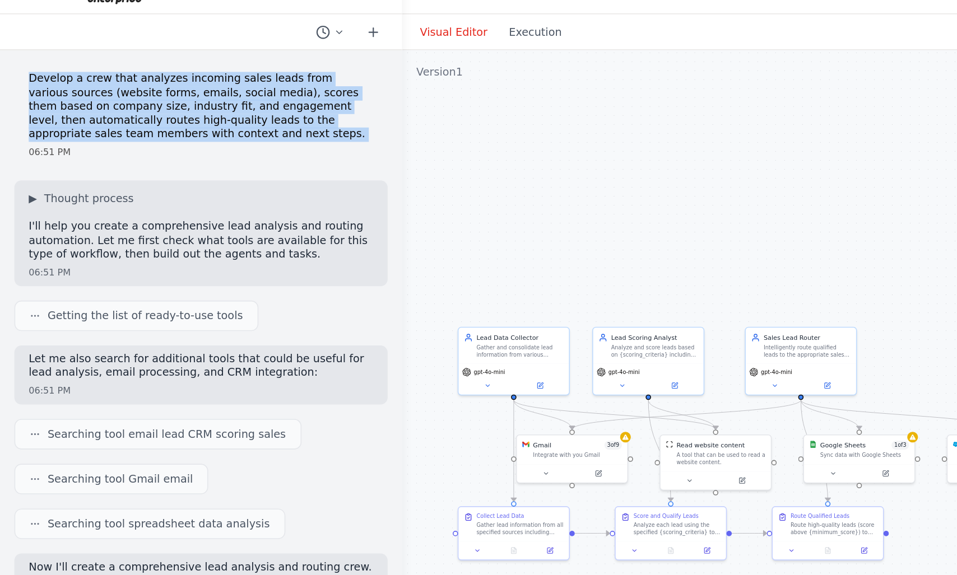
click at [160, 78] on p "Develop a crew that analyzes incoming sales leads from various sources (website…" at bounding box center [125, 94] width 215 height 44
click at [58, 84] on p "Develop a crew that analyzes incoming sales leads from various sources (website…" at bounding box center [125, 94] width 215 height 44
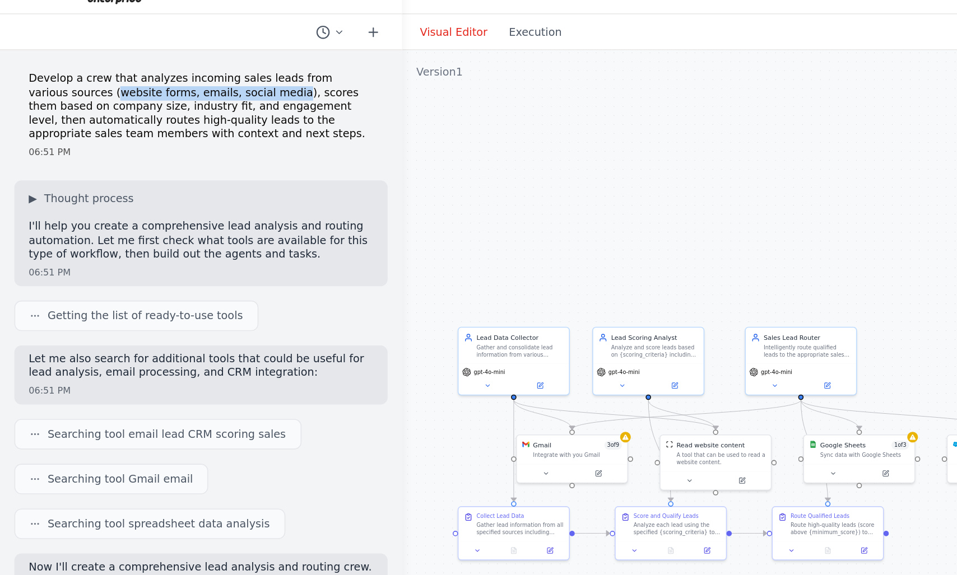
drag
click at [146, 84] on p "Develop a crew that analyzes incoming sales leads from various sources (website…" at bounding box center [125, 94] width 215 height 44
click at [41, 94] on p "Develop a crew that analyzes incoming sales leads from various sources (website…" at bounding box center [125, 94] width 215 height 44
click at [69, 97] on p "Develop a crew that analyzes incoming sales leads from various sources (website…" at bounding box center [125, 94] width 215 height 44
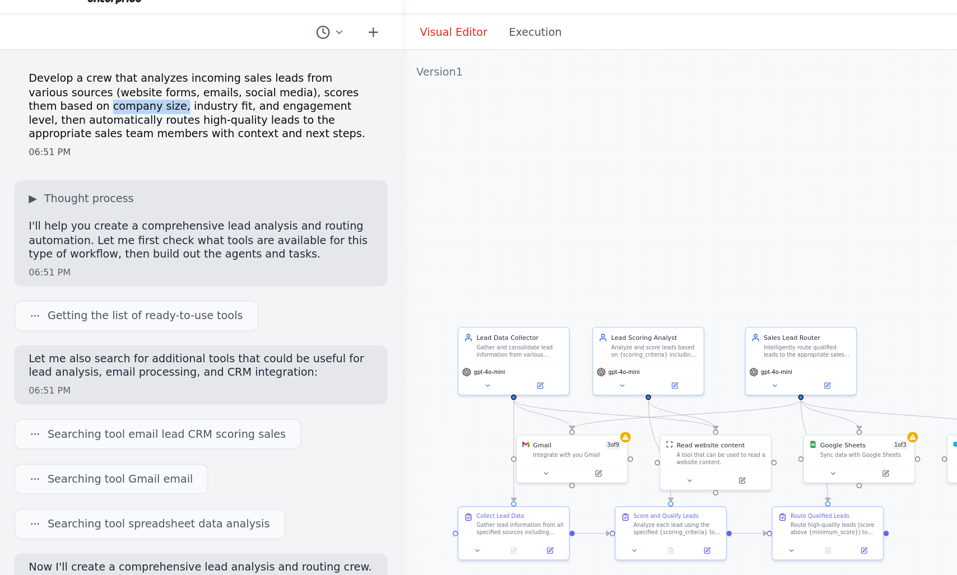
click at [90, 96] on p "Develop a crew that analyzes incoming sales leads from various sources (website…" at bounding box center [125, 94] width 215 height 44
click at [117, 95] on p "Develop a crew that analyzes incoming sales leads from various sources (website…" at bounding box center [125, 94] width 215 height 44
click at [31, 96] on p "Develop a crew that analyzes incoming sales leads from various sources (website…" at bounding box center [125, 94] width 215 height 44
click at [55, 96] on p "Develop a crew that analyzes incoming sales leads from various sources (website…" at bounding box center [125, 94] width 215 height 44
click at [149, 76] on p "Develop a crew that analyzes incoming sales leads from various sources (website…" at bounding box center [125, 94] width 215 height 44
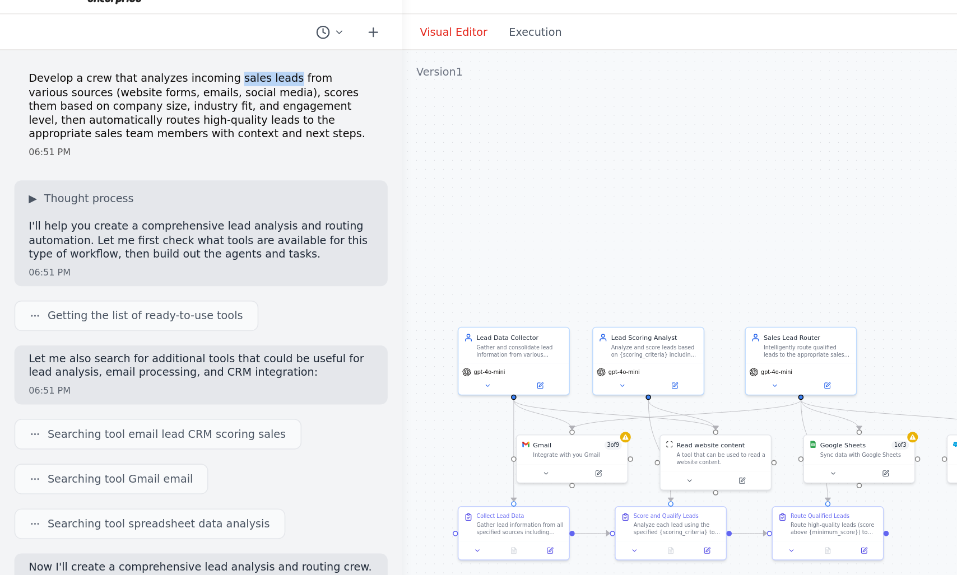
click at [169, 80] on p "Develop a crew that analyzes incoming sales leads from various sources (website…" at bounding box center [125, 94] width 215 height 44
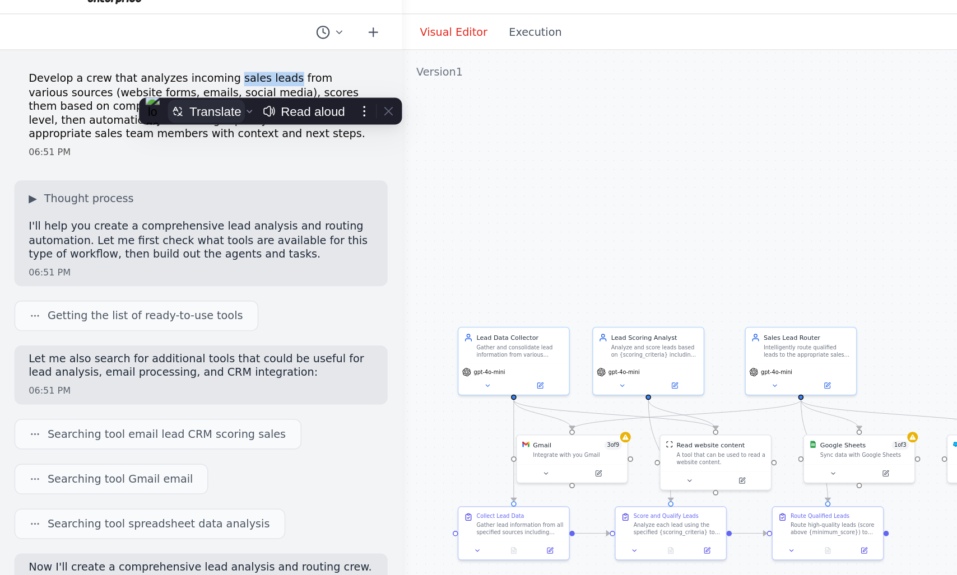
click at [136, 96] on div "Translate" at bounding box center [134, 96] width 32 height 9
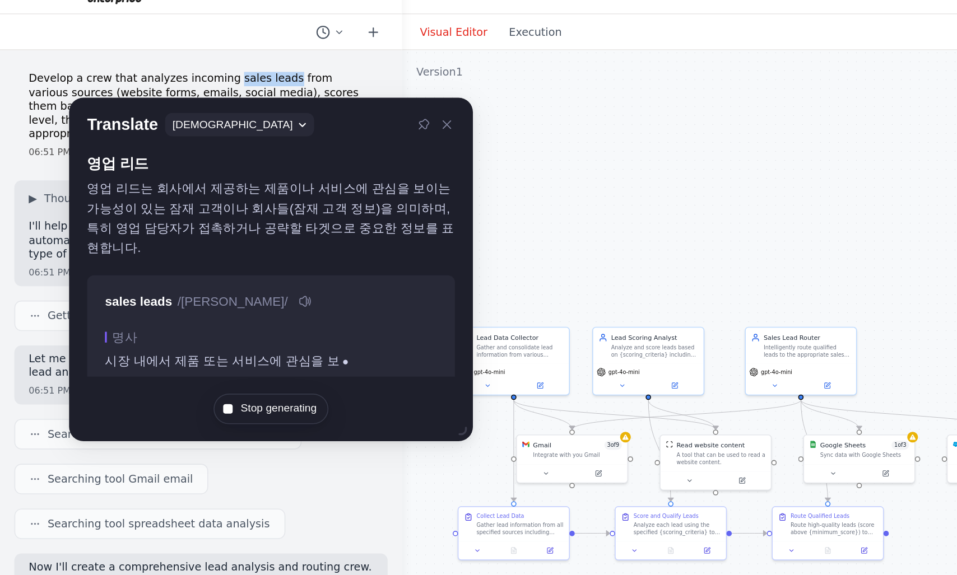
scroll to position [6, 0]
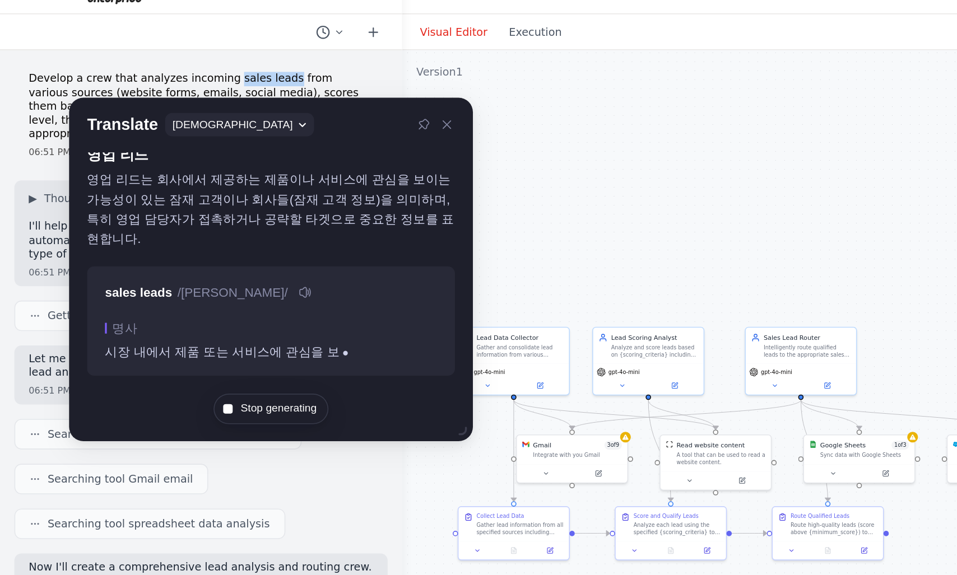
click at [174, 81] on p "Develop a crew that analyzes incoming sales leads from various sources (website…" at bounding box center [125, 94] width 215 height 44
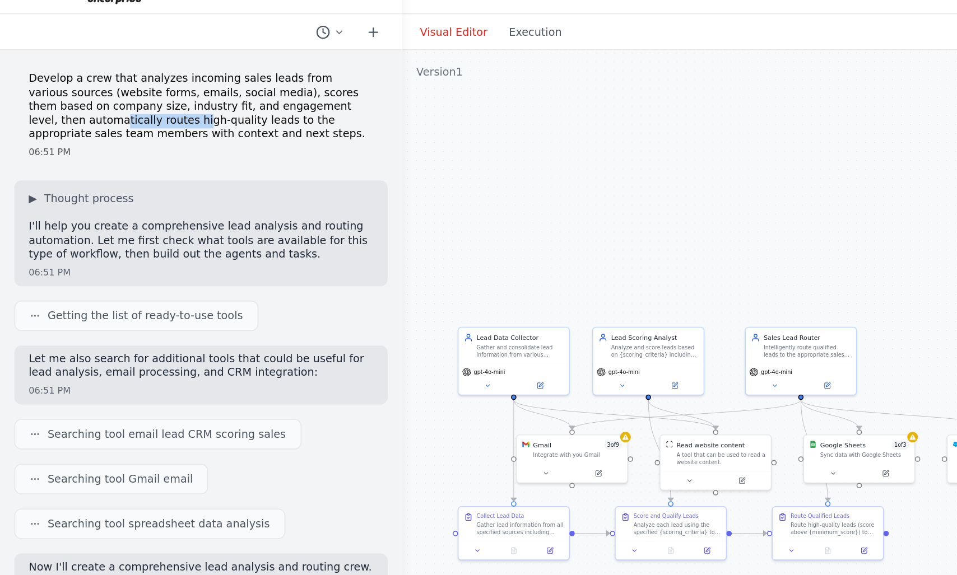
click at [89, 103] on p "Develop a crew that analyzes incoming sales leads from various sources (website…" at bounding box center [125, 94] width 215 height 44
click at [107, 104] on p "Develop a crew that analyzes incoming sales leads from various sources (website…" at bounding box center [125, 94] width 215 height 44
click at [126, 104] on p "Develop a crew that analyzes incoming sales leads from various sources (website…" at bounding box center [125, 94] width 215 height 44
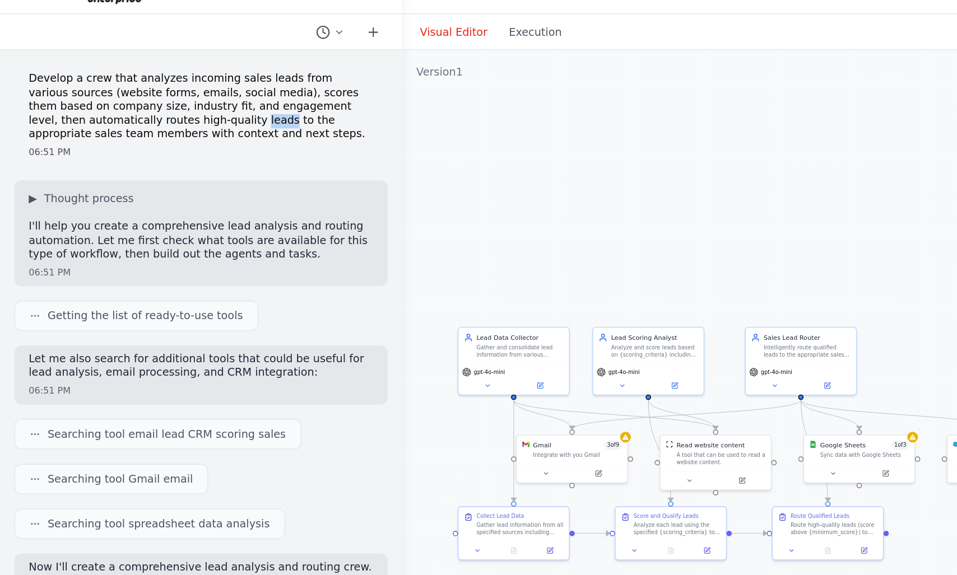
click at [20, 114] on p "Develop a crew that analyzes incoming sales leads from various sources (website…" at bounding box center [125, 94] width 215 height 44
click at [39, 114] on p "Develop a crew that analyzes incoming sales leads from various sources (website…" at bounding box center [125, 94] width 215 height 44
click at [63, 111] on p "Develop a crew that analyzes incoming sales leads from various sources (website…" at bounding box center [125, 94] width 215 height 44
click at [110, 116] on div "Develop a crew that analyzes incoming sales leads from various sources (website…" at bounding box center [125, 98] width 233 height 63
click at [85, 113] on p "Develop a crew that analyzes incoming sales leads from various sources (website…" at bounding box center [125, 94] width 215 height 44
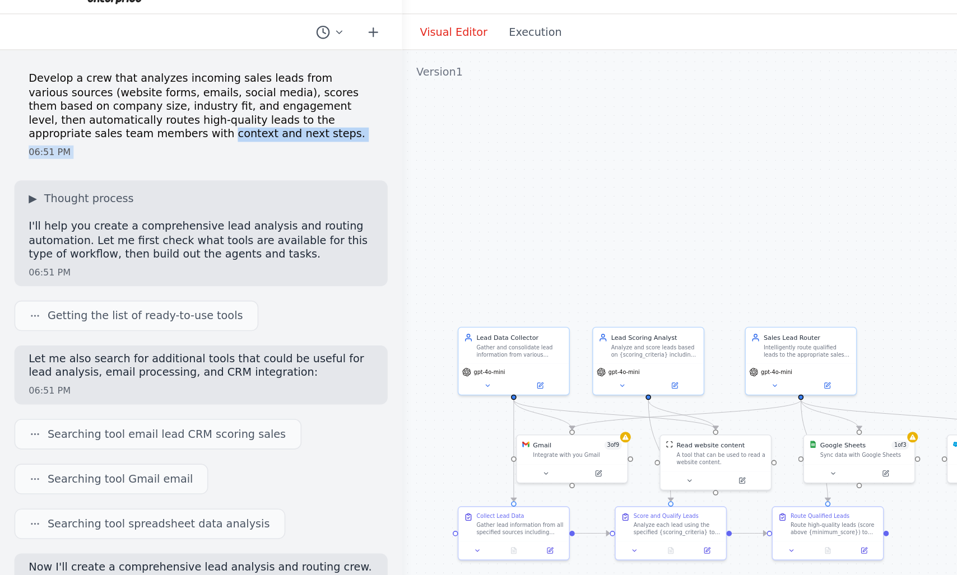
click at [142, 120] on div "Develop a crew that analyzes incoming sales leads from various sources (website…" at bounding box center [125, 98] width 233 height 63
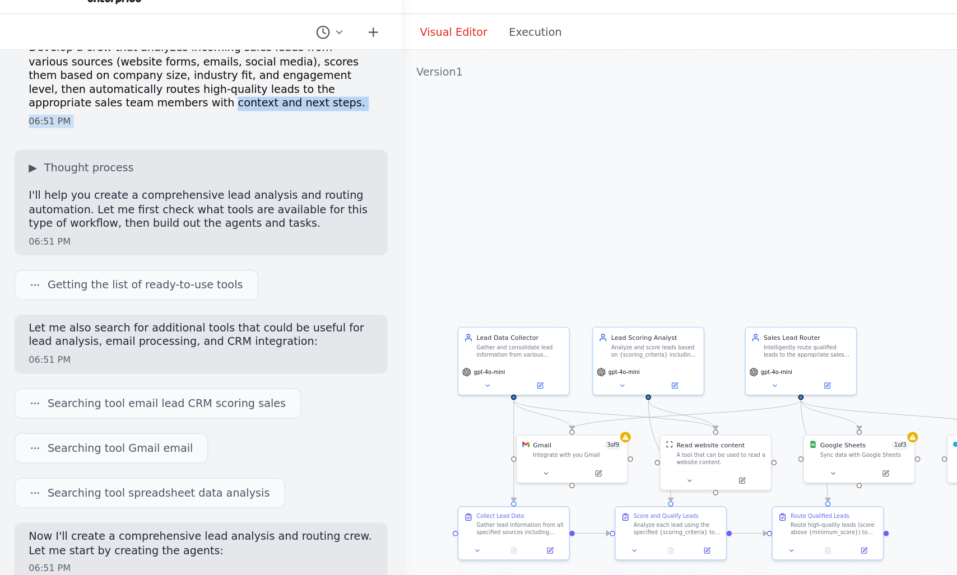
scroll to position [20, 0]
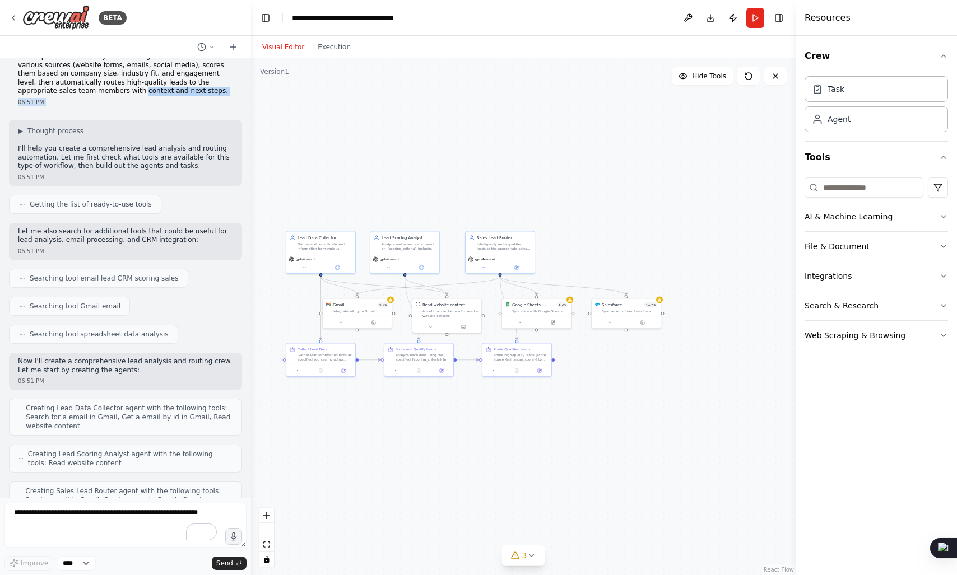
click at [54, 160] on p "I'll help you create a comprehensive lead analysis and routing automation. Let …" at bounding box center [125, 158] width 215 height 26
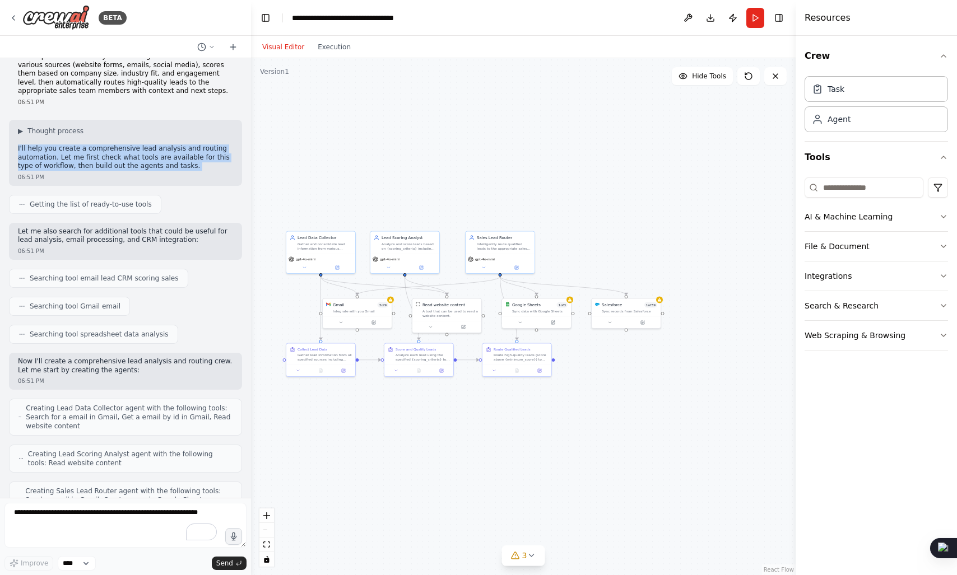
click at [96, 160] on p "I'll help you create a comprehensive lead analysis and routing automation. Let …" at bounding box center [125, 158] width 215 height 26
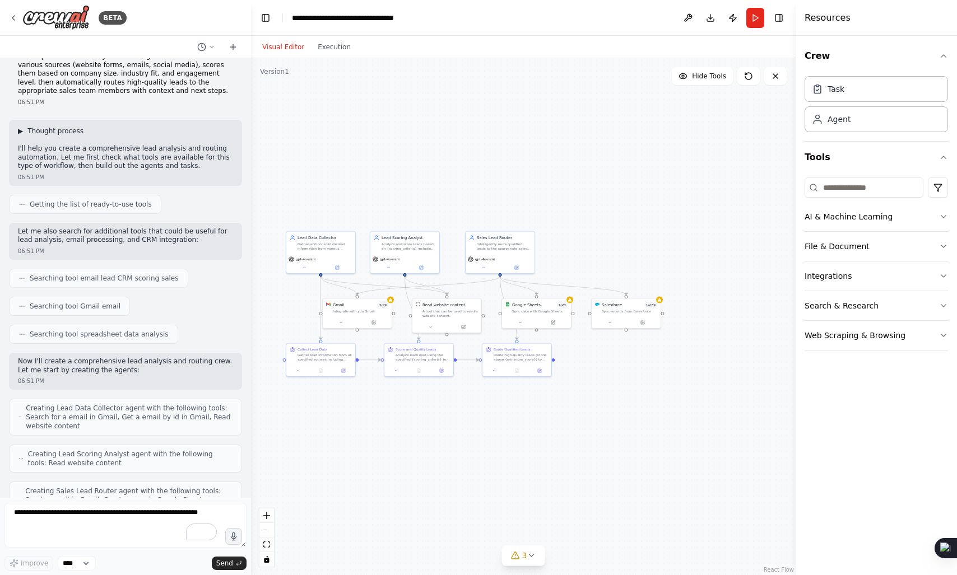
click at [52, 132] on span "Thought process" at bounding box center [55, 131] width 56 height 9
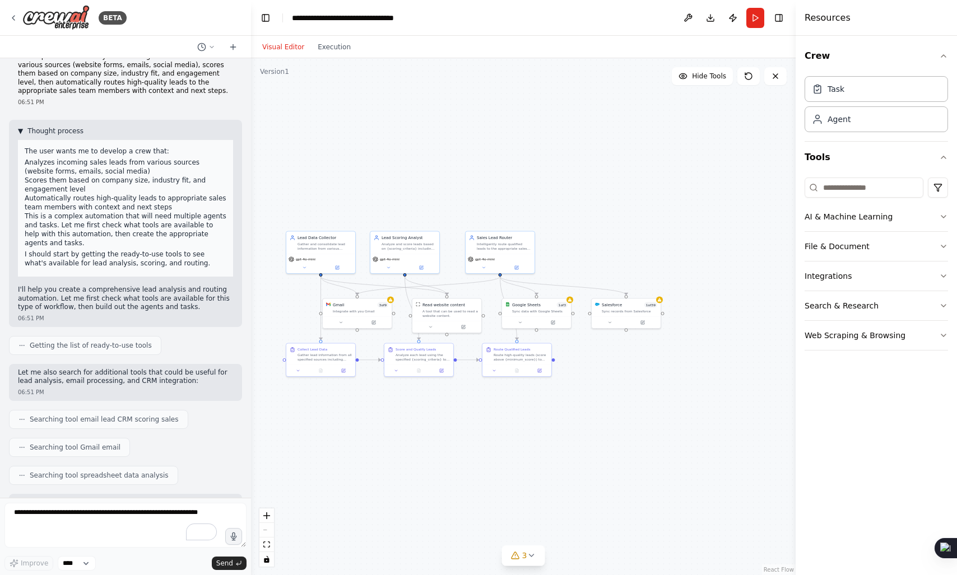
click at [52, 132] on span "Thought process" at bounding box center [55, 131] width 56 height 9
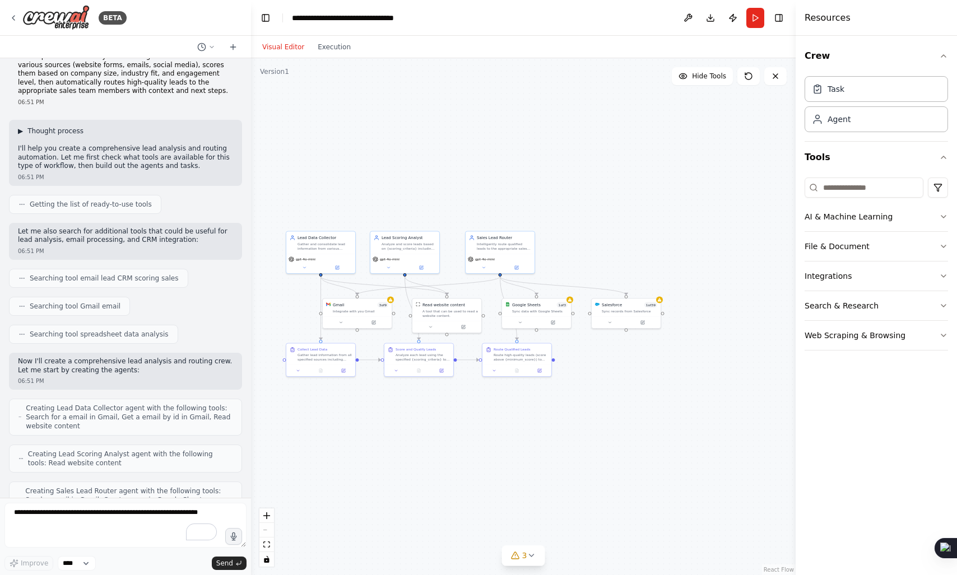
click at [52, 132] on span "Thought process" at bounding box center [55, 131] width 56 height 9
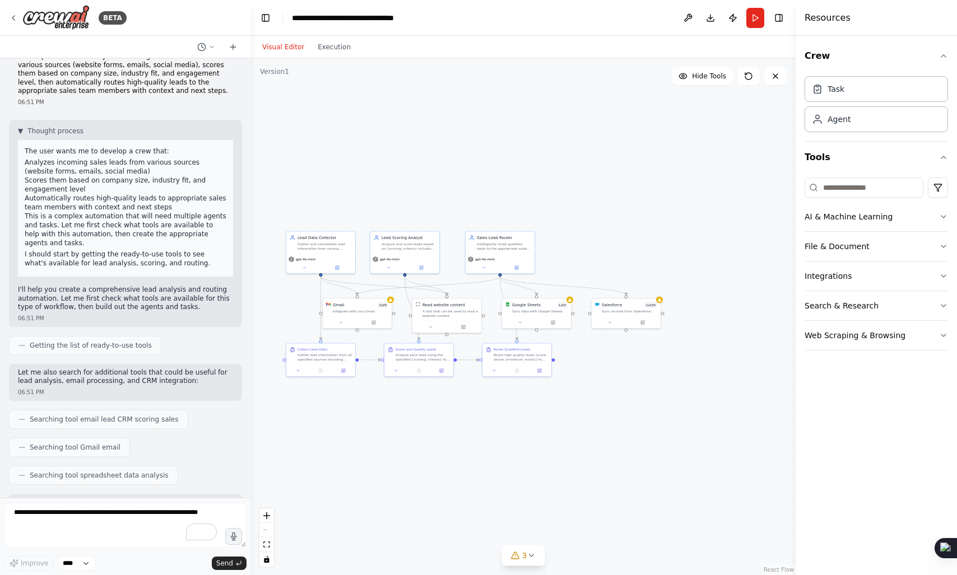
click at [39, 149] on p "The user wants me to develop a crew that:" at bounding box center [126, 151] width 202 height 9
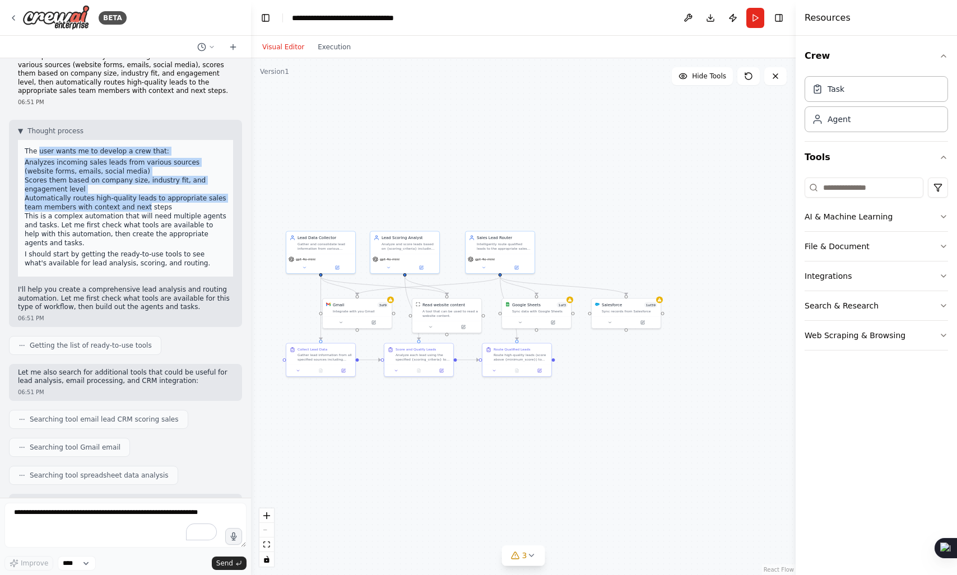
click at [137, 206] on div "The user wants me to develop a crew that: Analyzes incoming sales leads from va…" at bounding box center [125, 208] width 215 height 137
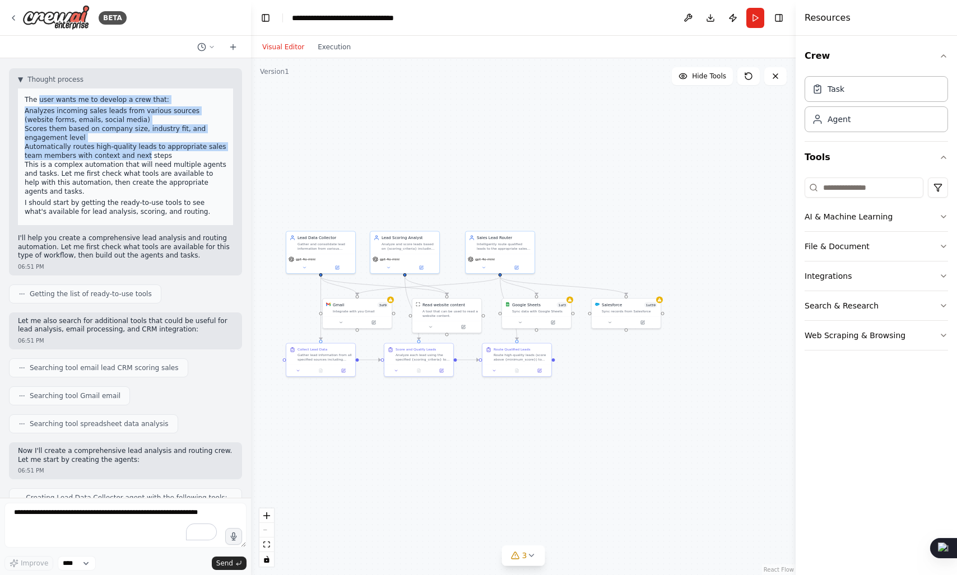
click at [124, 198] on p "I should start by getting the ready-to-use tools to see what's available for le…" at bounding box center [126, 207] width 202 height 18
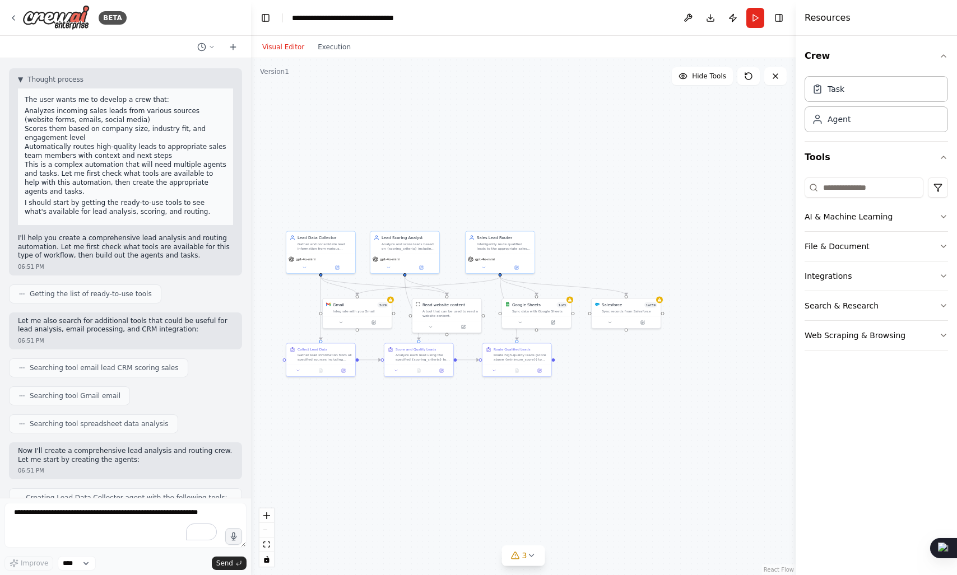
click at [124, 198] on p "I should start by getting the ready-to-use tools to see what's available for le…" at bounding box center [126, 207] width 202 height 18
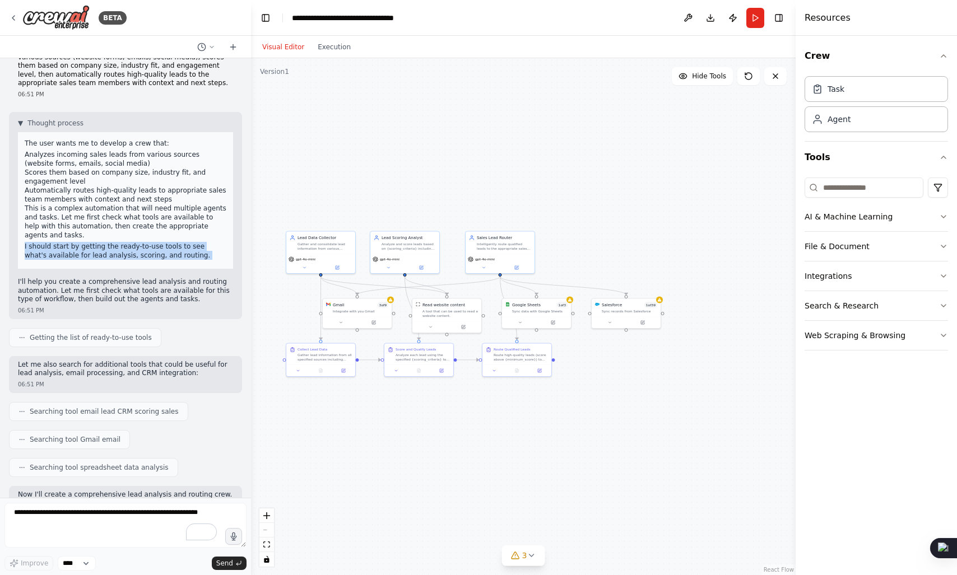
scroll to position [21, 0]
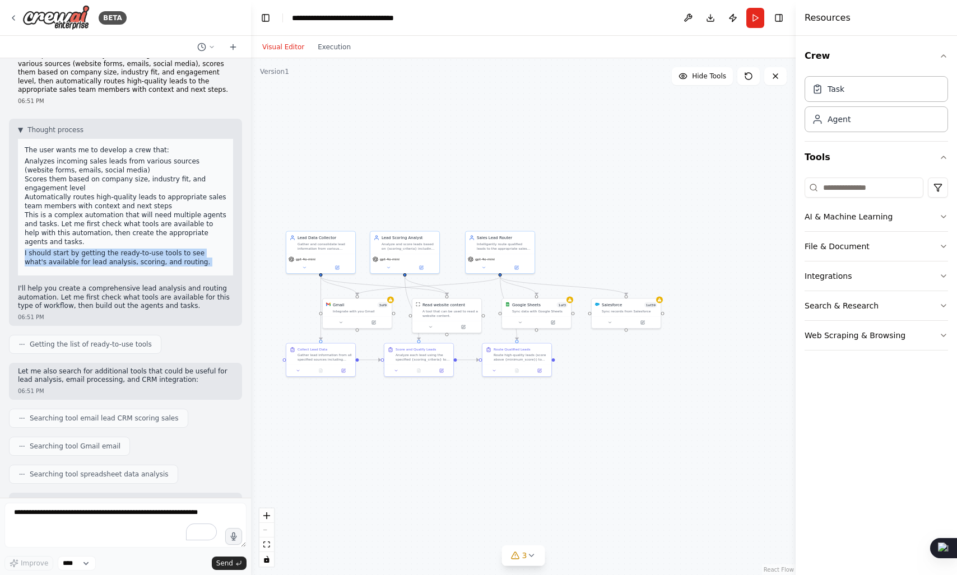
click at [119, 180] on li "Scores them based on company size, industry fit, and engagement level" at bounding box center [126, 184] width 202 height 18
click at [29, 123] on div "▼ Thought process The user wants me to develop a crew that: Analyzes incoming s…" at bounding box center [125, 222] width 233 height 207
click at [20, 138] on div "▼ Thought process The user wants me to develop a crew that: Analyzes incoming s…" at bounding box center [125, 201] width 215 height 150
click at [43, 132] on span "Thought process" at bounding box center [55, 130] width 56 height 9
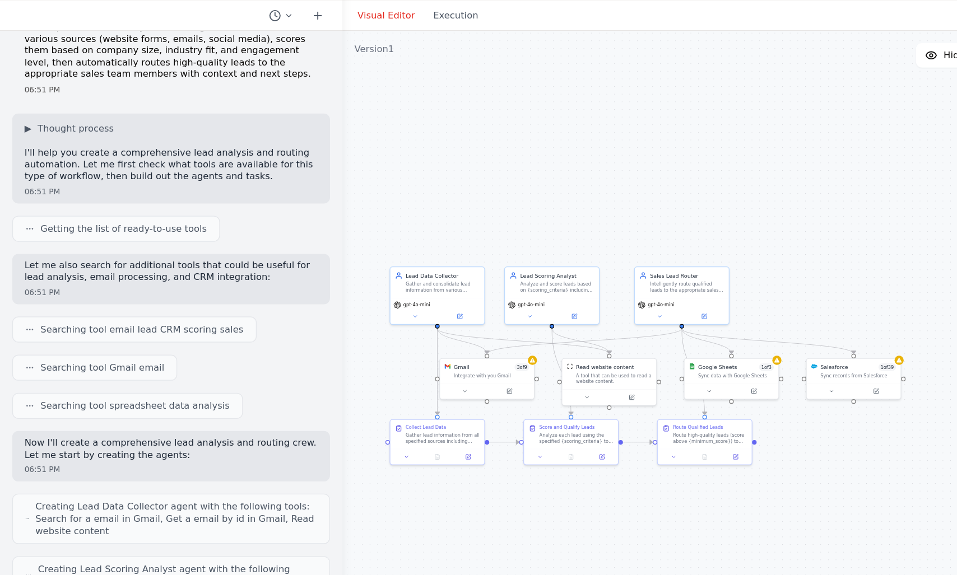
click at [110, 142] on div "▶ Thought process I'll help you create a comprehensive lead analysis and routin…" at bounding box center [125, 148] width 215 height 44
click at [166, 147] on div "▶ Thought process I'll help you create a comprehensive lead analysis and routin…" at bounding box center [125, 148] width 215 height 44
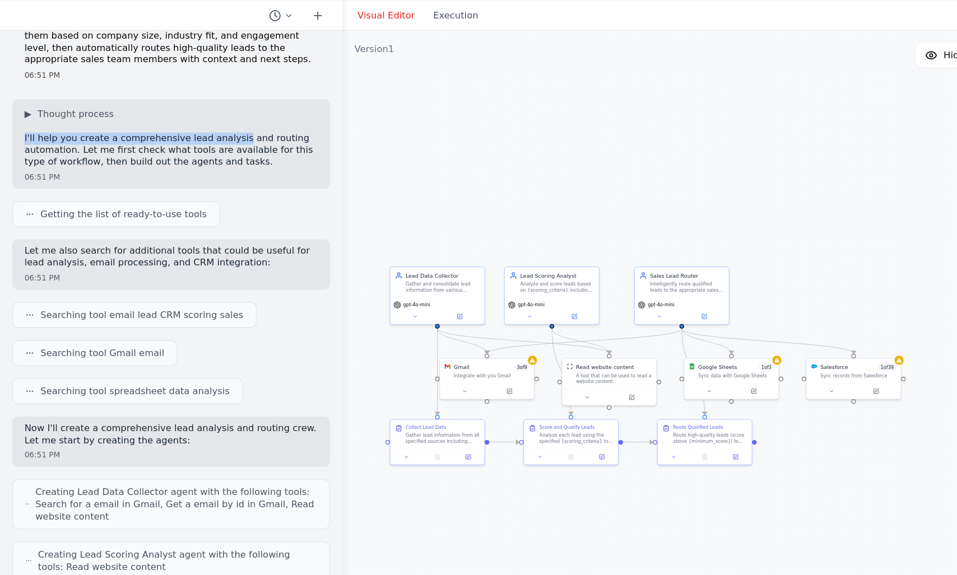
click at [94, 138] on p "I'll help you create a comprehensive lead analysis and routing automation. Let …" at bounding box center [125, 146] width 215 height 26
click at [124, 134] on p "I'll help you create a comprehensive lead analysis and routing automation. Let …" at bounding box center [125, 146] width 215 height 26
click at [143, 136] on p "I'll help you create a comprehensive lead analysis and routing automation. Let …" at bounding box center [125, 146] width 215 height 26
click at [166, 134] on p "I'll help you create a comprehensive lead analysis and routing automation. Let …" at bounding box center [125, 146] width 215 height 26
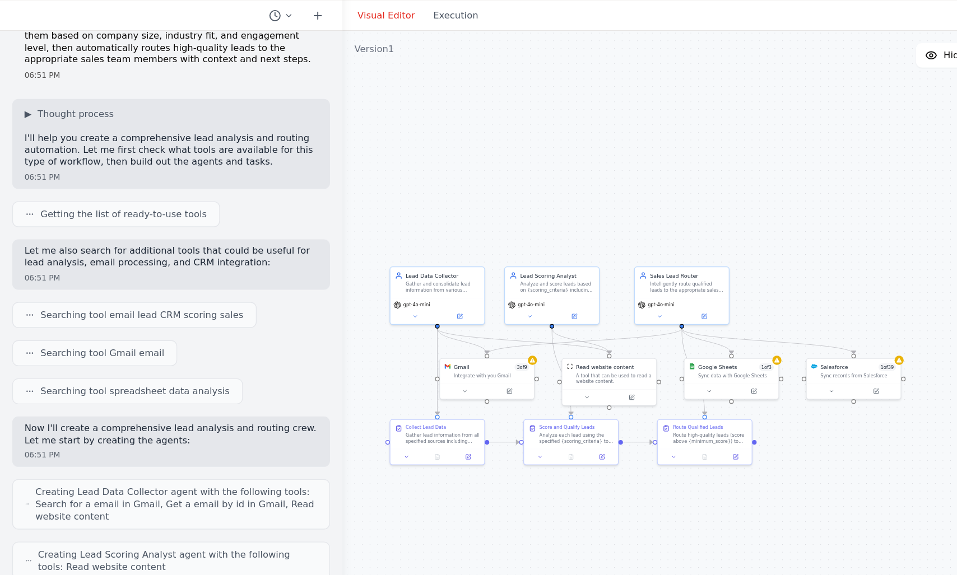
click at [166, 134] on p "I'll help you create a comprehensive lead analysis and routing automation. Let …" at bounding box center [125, 146] width 215 height 26
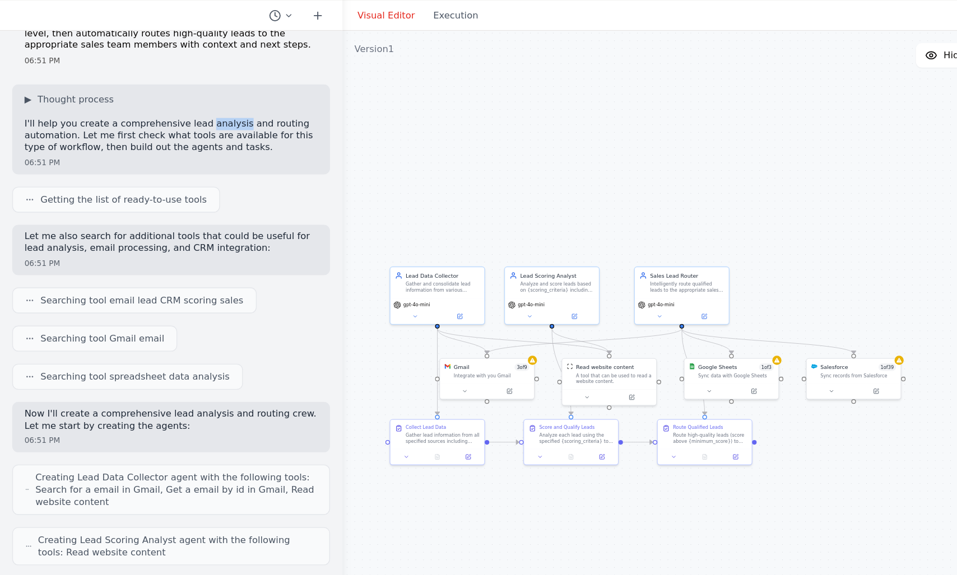
scroll to position [44, 0]
click at [116, 122] on p "I'll help you create a comprehensive lead analysis and routing automation. Let …" at bounding box center [125, 133] width 215 height 26
click at [152, 122] on p "I'll help you create a comprehensive lead analysis and routing automation. Let …" at bounding box center [125, 133] width 215 height 26
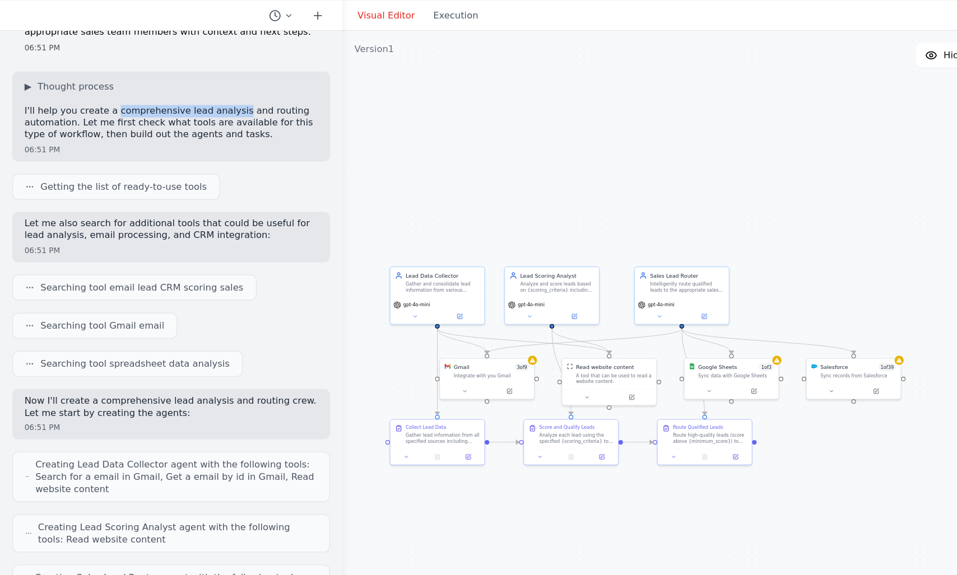
scroll to position [33, 0]
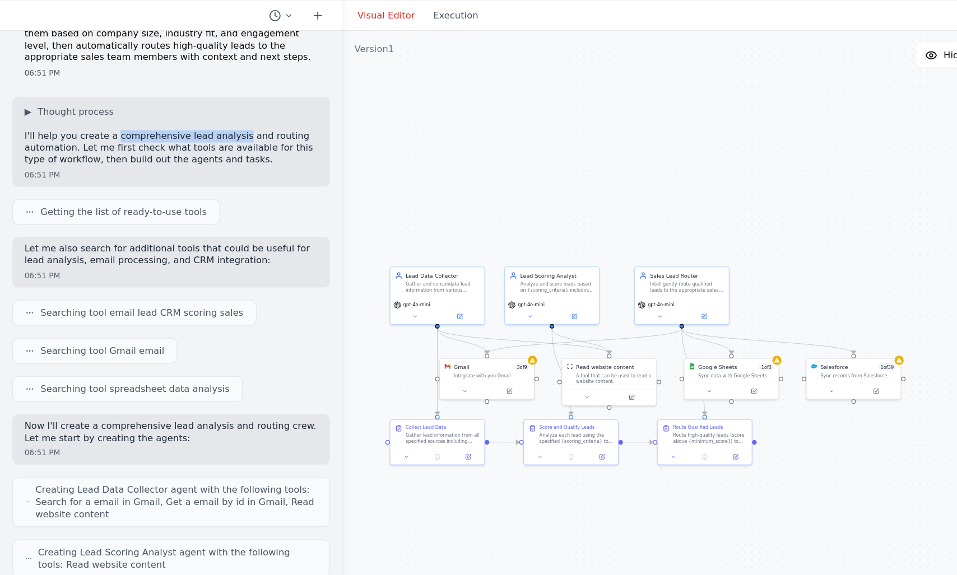
click at [127, 134] on p "I'll help you create a comprehensive lead analysis and routing automation. Let …" at bounding box center [125, 144] width 215 height 26
click at [138, 135] on p "I'll help you create a comprehensive lead analysis and routing automation. Let …" at bounding box center [125, 144] width 215 height 26
click at [164, 136] on p "I'll help you create a comprehensive lead analysis and routing automation. Let …" at bounding box center [125, 144] width 215 height 26
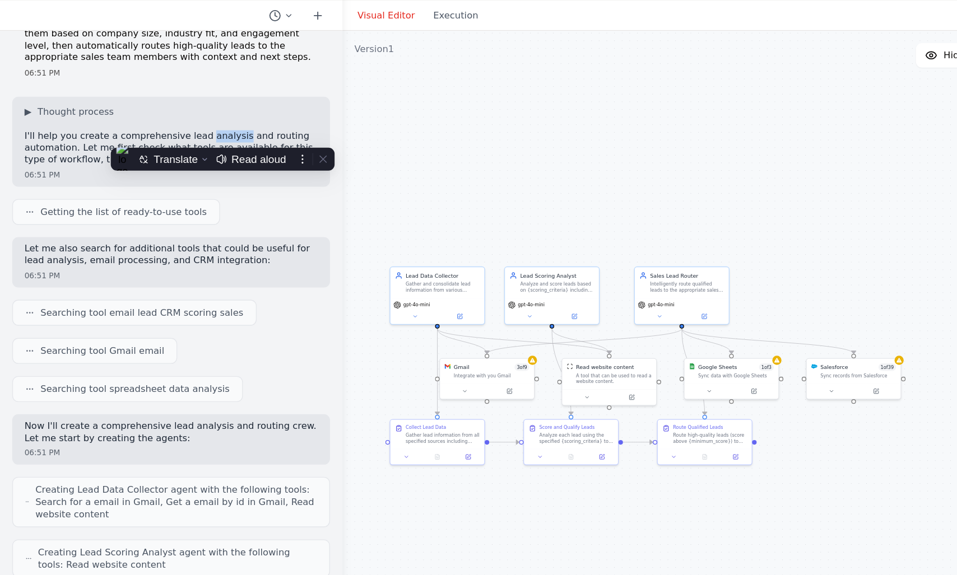
click at [179, 135] on p "I'll help you create a comprehensive lead analysis and routing automation. Let …" at bounding box center [125, 144] width 215 height 26
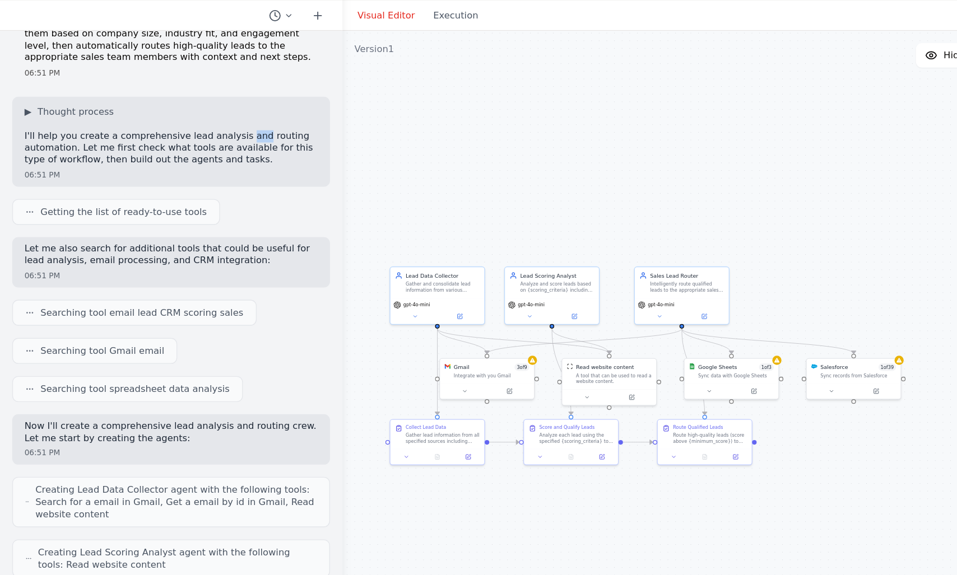
click at [150, 138] on p "I'll help you create a comprehensive lead analysis and routing automation. Let …" at bounding box center [125, 144] width 215 height 26
drag, startPoint x: 150, startPoint y: 138, endPoint x: 182, endPoint y: 137, distance: 31.4
click at [182, 137] on p "I'll help you create a comprehensive lead analysis and routing automation. Let …" at bounding box center [125, 144] width 215 height 26
click at [30, 145] on p "I'll help you create a comprehensive lead analysis and routing automation. Let …" at bounding box center [125, 144] width 215 height 26
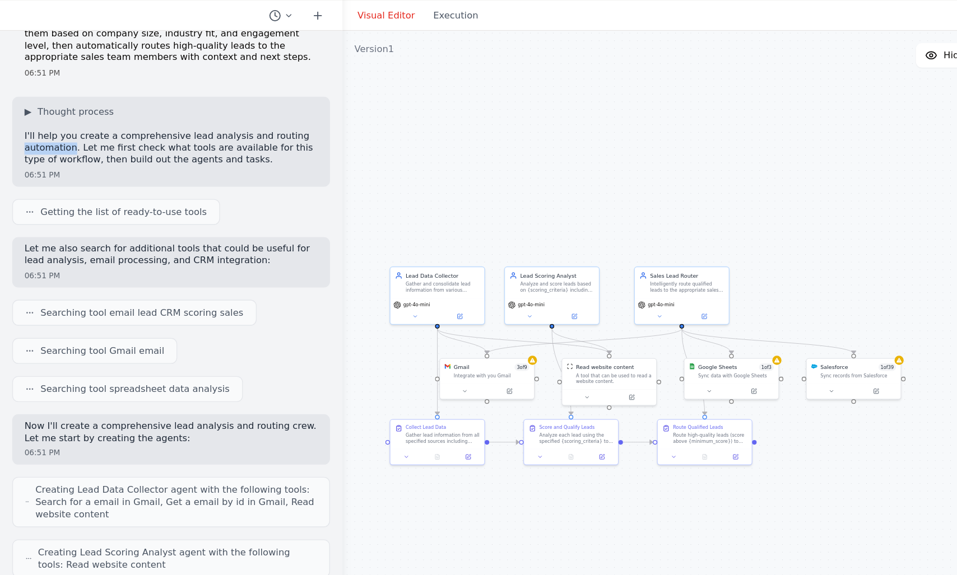
click at [137, 141] on p "I'll help you create a comprehensive lead analysis and routing automation. Let …" at bounding box center [125, 144] width 215 height 26
drag, startPoint x: 137, startPoint y: 141, endPoint x: 161, endPoint y: 139, distance: 23.6
click at [161, 139] on p "I'll help you create a comprehensive lead analysis and routing automation. Let …" at bounding box center [125, 144] width 215 height 26
click at [161, 140] on p "I'll help you create a comprehensive lead analysis and routing automation. Let …" at bounding box center [125, 144] width 215 height 26
click at [67, 136] on p "I'll help you create a comprehensive lead analysis and routing automation. Let …" at bounding box center [125, 144] width 215 height 26
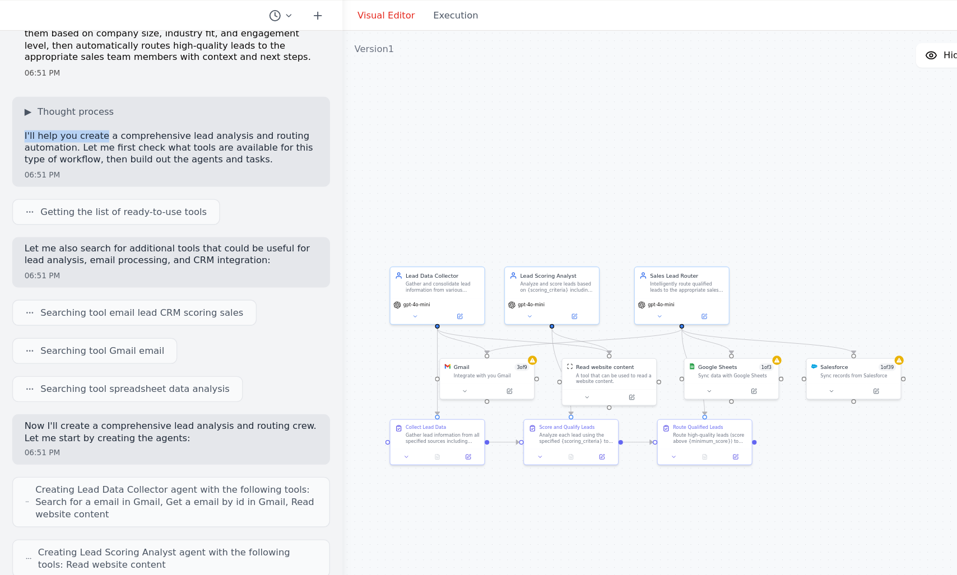
click at [115, 126] on div "▶ Thought process I'll help you create a comprehensive lead analysis and routin…" at bounding box center [125, 135] width 215 height 44
click at [123, 132] on p "I'll help you create a comprehensive lead analysis and routing automation. Let …" at bounding box center [125, 144] width 215 height 26
click at [137, 132] on p "I'll help you create a comprehensive lead analysis and routing automation. Let …" at bounding box center [125, 144] width 215 height 26
click at [207, 132] on p "I'll help you create a comprehensive lead analysis and routing automation. Let …" at bounding box center [125, 144] width 215 height 26
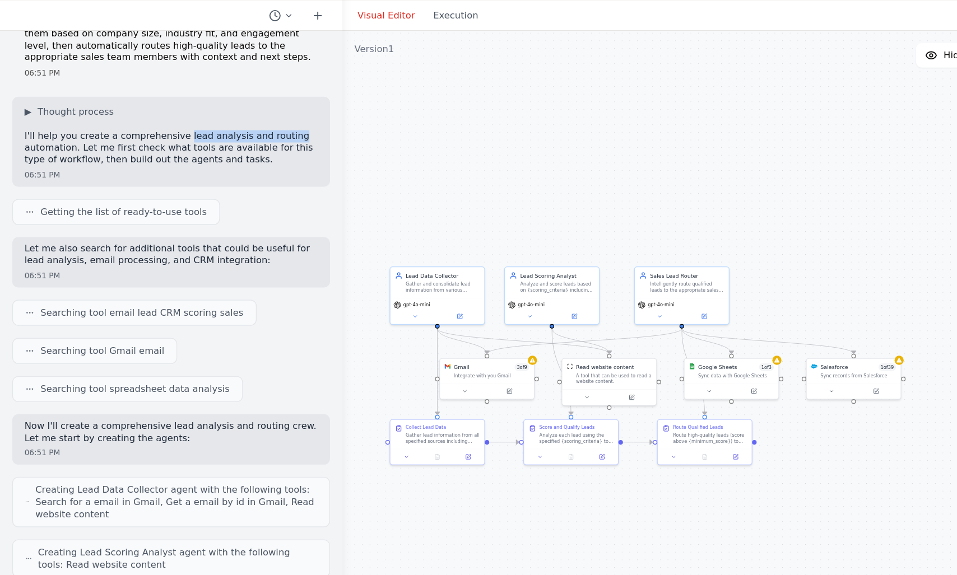
click at [160, 131] on p "I'll help you create a comprehensive lead analysis and routing automation. Let …" at bounding box center [125, 144] width 215 height 26
click at [192, 137] on p "I'll help you create a comprehensive lead analysis and routing automation. Let …" at bounding box center [125, 144] width 215 height 26
click at [63, 144] on p "I'll help you create a comprehensive lead analysis and routing automation. Let …" at bounding box center [125, 144] width 215 height 26
click at [162, 150] on p "I'll help you create a comprehensive lead analysis and routing automation. Let …" at bounding box center [125, 144] width 215 height 26
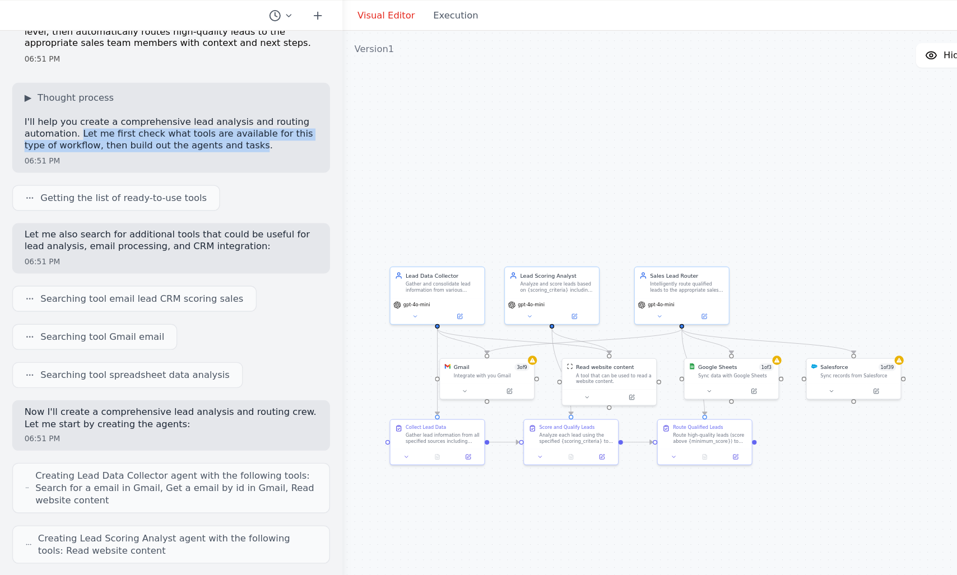
click at [130, 134] on p "I'll help you create a comprehensive lead analysis and routing automation. Let …" at bounding box center [125, 134] width 215 height 26
click at [179, 136] on p "I'll help you create a comprehensive lead analysis and routing automation. Let …" at bounding box center [125, 134] width 215 height 26
click at [34, 146] on p "I'll help you create a comprehensive lead analysis and routing automation. Let …" at bounding box center [125, 134] width 215 height 26
click at [73, 140] on p "I'll help you create a comprehensive lead analysis and routing automation. Let …" at bounding box center [125, 134] width 215 height 26
drag, startPoint x: 73, startPoint y: 140, endPoint x: 145, endPoint y: 143, distance: 71.8
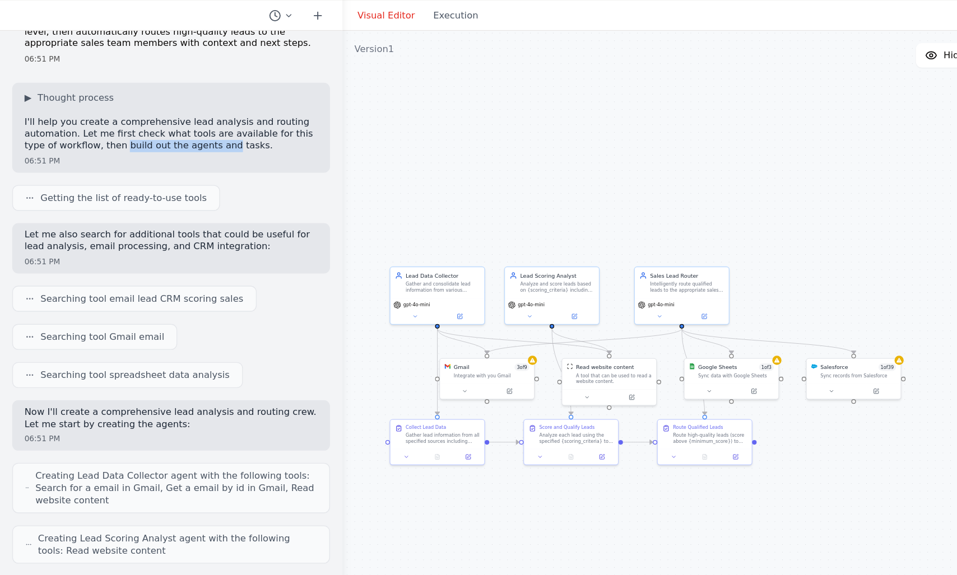
click at [145, 143] on p "I'll help you create a comprehensive lead analysis and routing automation. Let …" at bounding box center [125, 134] width 215 height 26
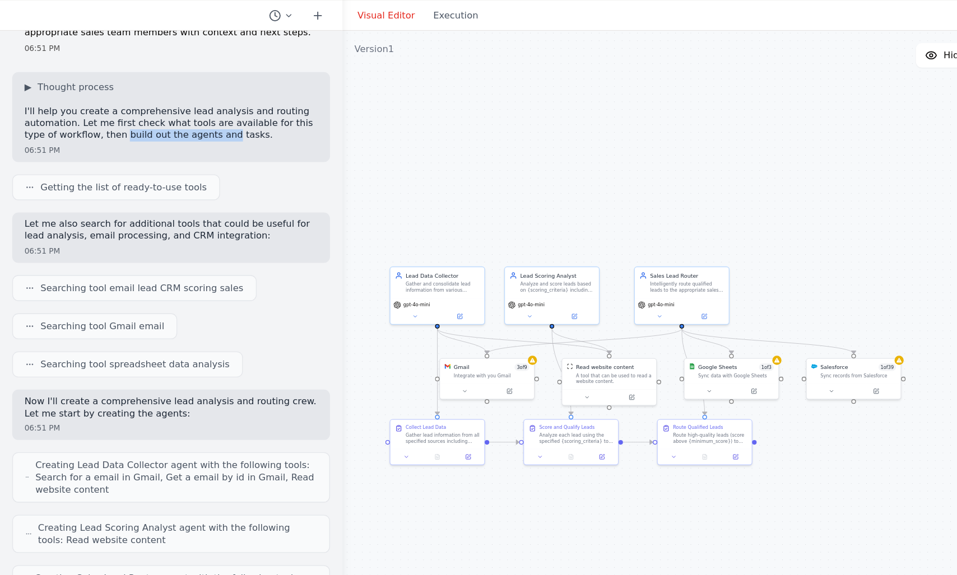
scroll to position [52, 0]
click at [117, 132] on p "I'll help you create a comprehensive lead analysis and routing automation. Let …" at bounding box center [125, 126] width 215 height 26
drag, startPoint x: 117, startPoint y: 132, endPoint x: 180, endPoint y: 138, distance: 63.6
click at [180, 138] on p "I'll help you create a comprehensive lead analysis and routing automation. Let …" at bounding box center [125, 126] width 215 height 26
click at [68, 128] on p "I'll help you create a comprehensive lead analysis and routing automation. Let …" at bounding box center [125, 126] width 215 height 26
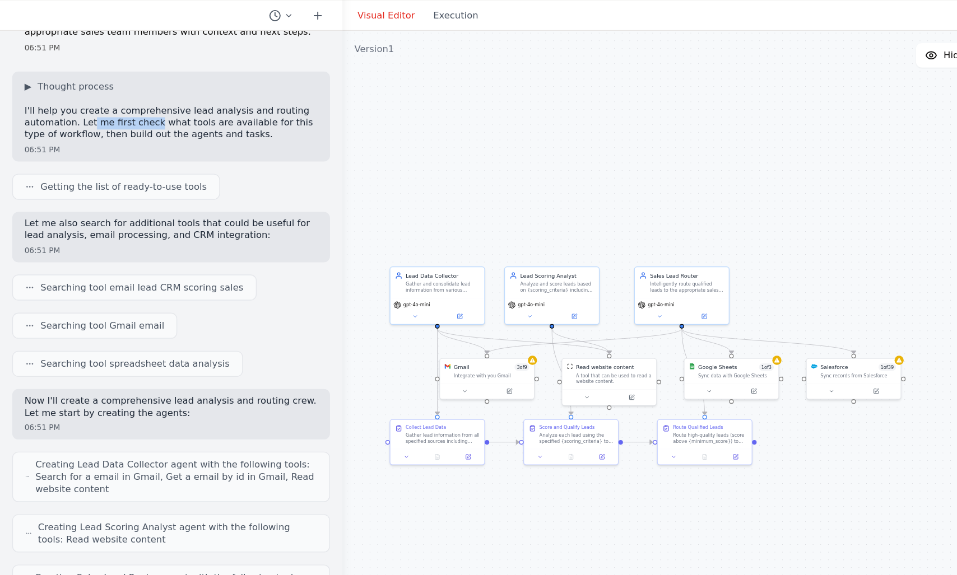
drag, startPoint x: 68, startPoint y: 128, endPoint x: 111, endPoint y: 127, distance: 43.1
click at [111, 127] on p "I'll help you create a comprehensive lead analysis and routing automation. Let …" at bounding box center [125, 126] width 215 height 26
click at [95, 131] on p "I'll help you create a comprehensive lead analysis and routing automation. Let …" at bounding box center [125, 126] width 215 height 26
drag, startPoint x: 95, startPoint y: 131, endPoint x: 130, endPoint y: 134, distance: 35.5
click at [130, 134] on p "I'll help you create a comprehensive lead analysis and routing automation. Let …" at bounding box center [125, 126] width 215 height 26
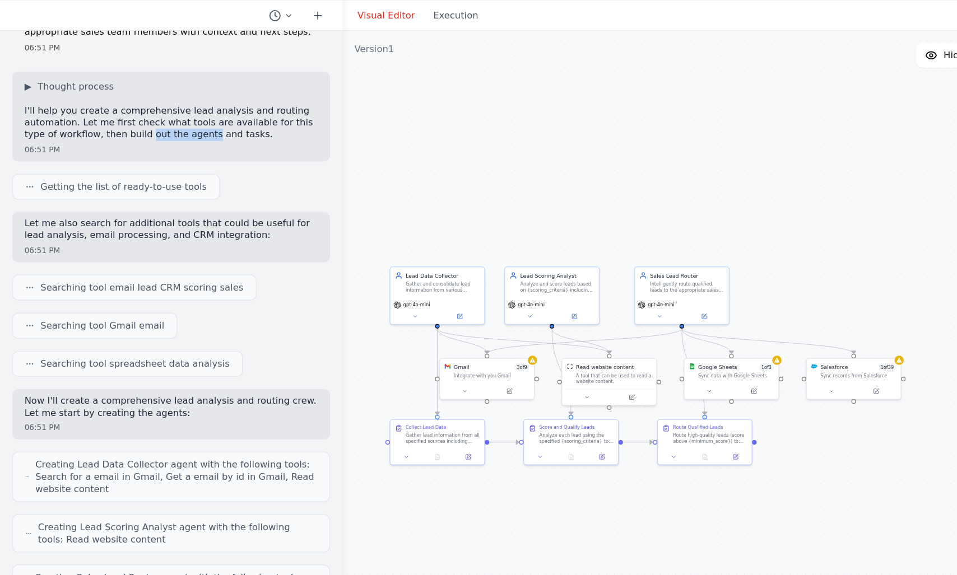
click at [130, 134] on p "I'll help you create a comprehensive lead analysis and routing automation. Let …" at bounding box center [125, 126] width 215 height 26
drag, startPoint x: 130, startPoint y: 134, endPoint x: 159, endPoint y: 134, distance: 28.6
click at [159, 134] on p "I'll help you create a comprehensive lead analysis and routing automation. Let …" at bounding box center [125, 126] width 215 height 26
click at [70, 135] on p "I'll help you create a comprehensive lead analysis and routing automation. Let …" at bounding box center [125, 126] width 215 height 26
drag, startPoint x: 70, startPoint y: 135, endPoint x: 110, endPoint y: 136, distance: 40.3
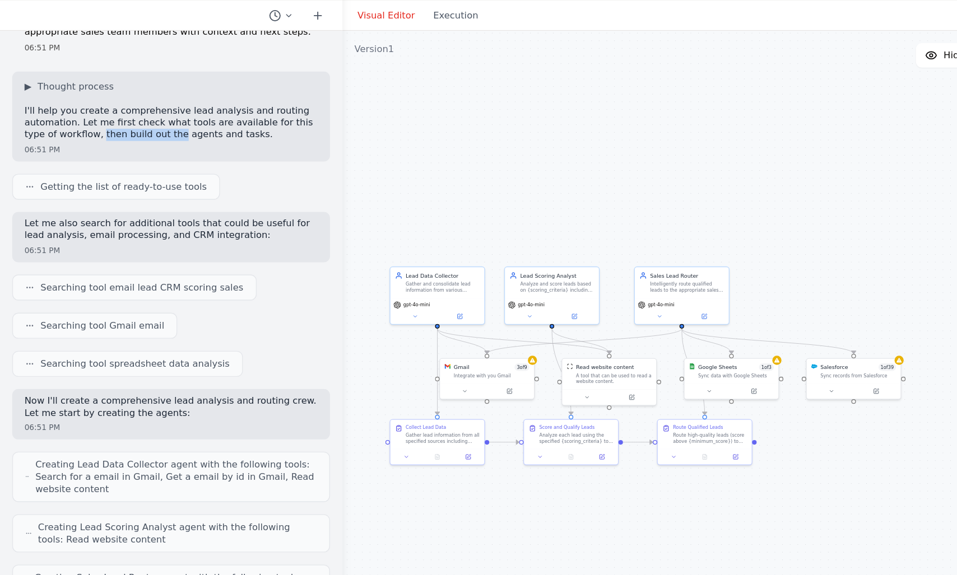
click at [110, 136] on p "I'll help you create a comprehensive lead analysis and routing automation. Let …" at bounding box center [125, 126] width 215 height 26
click at [129, 137] on p "I'll help you create a comprehensive lead analysis and routing automation. Let …" at bounding box center [125, 126] width 215 height 26
drag, startPoint x: 129, startPoint y: 137, endPoint x: 155, endPoint y: 137, distance: 26.3
click at [155, 137] on p "I'll help you create a comprehensive lead analysis and routing automation. Let …" at bounding box center [125, 126] width 215 height 26
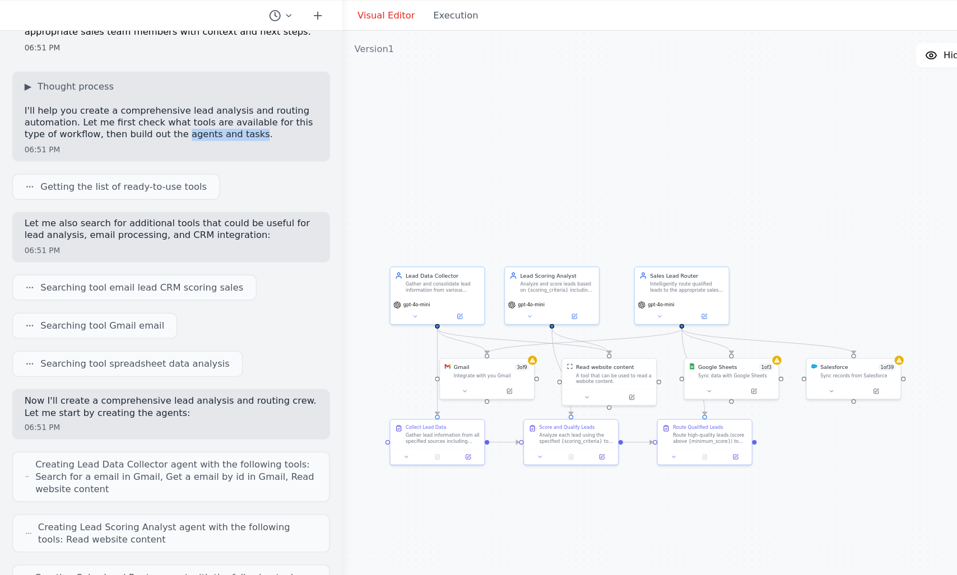
click at [129, 134] on p "I'll help you create a comprehensive lead analysis and routing automation. Let …" at bounding box center [125, 126] width 215 height 26
click at [66, 133] on p "I'll help you create a comprehensive lead analysis and routing automation. Let …" at bounding box center [125, 126] width 215 height 26
click at [122, 132] on p "I'll help you create a comprehensive lead analysis and routing automation. Let …" at bounding box center [125, 126] width 215 height 26
click at [125, 133] on p "I'll help you create a comprehensive lead analysis and routing automation. Let …" at bounding box center [125, 126] width 215 height 26
click at [167, 130] on p "I'll help you create a comprehensive lead analysis and routing automation. Let …" at bounding box center [125, 126] width 215 height 26
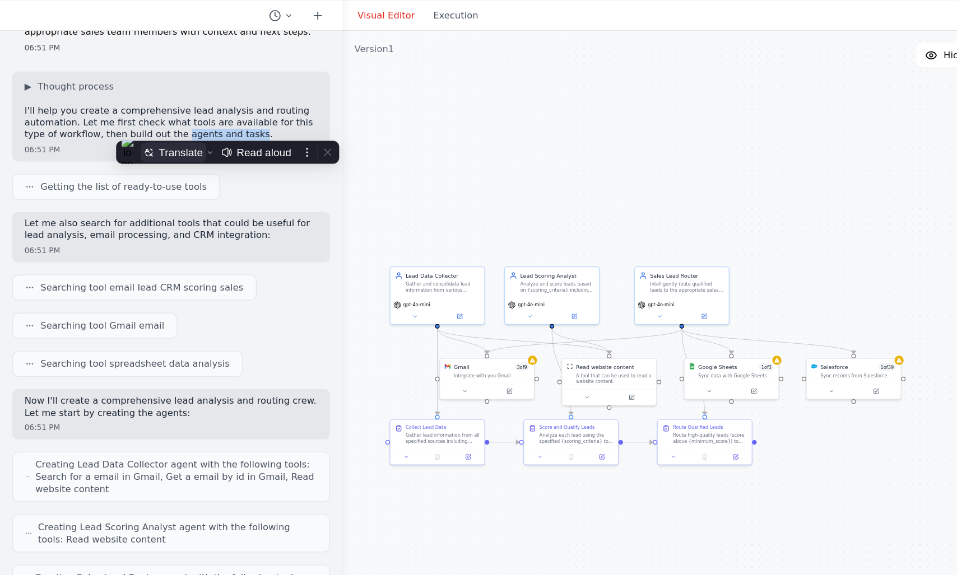
click at [137, 149] on div "Translate" at bounding box center [133, 147] width 32 height 9
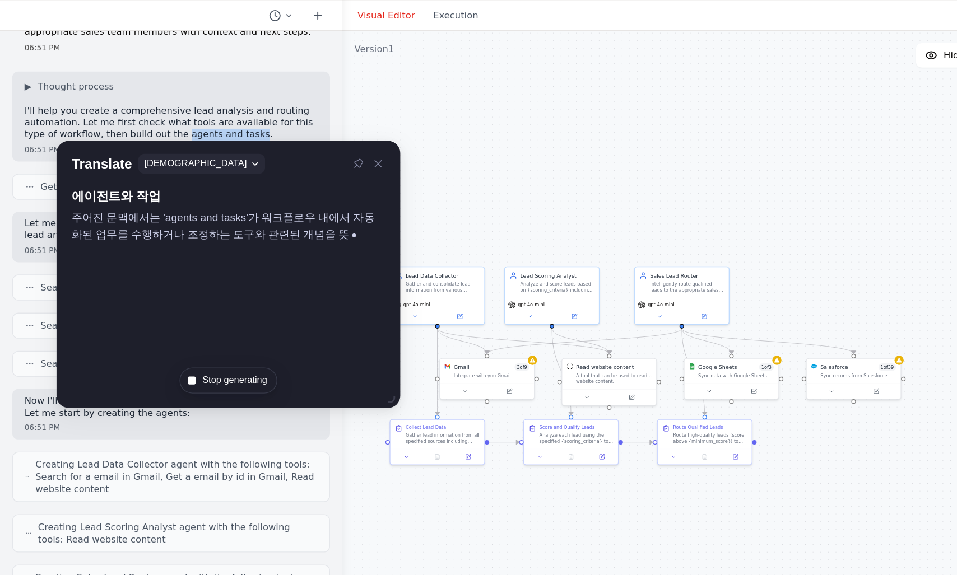
click at [130, 138] on p "I'll help you create a comprehensive lead analysis and routing automation. Let …" at bounding box center [125, 126] width 215 height 26
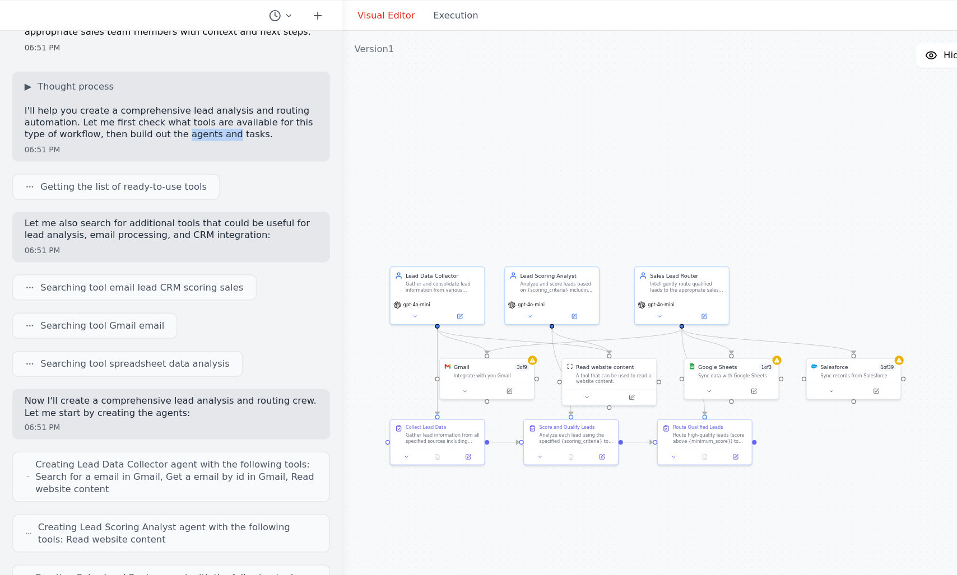
drag, startPoint x: 130, startPoint y: 138, endPoint x: 145, endPoint y: 138, distance: 15.1
click at [145, 138] on p "I'll help you create a comprehensive lead analysis and routing automation. Let …" at bounding box center [125, 126] width 215 height 26
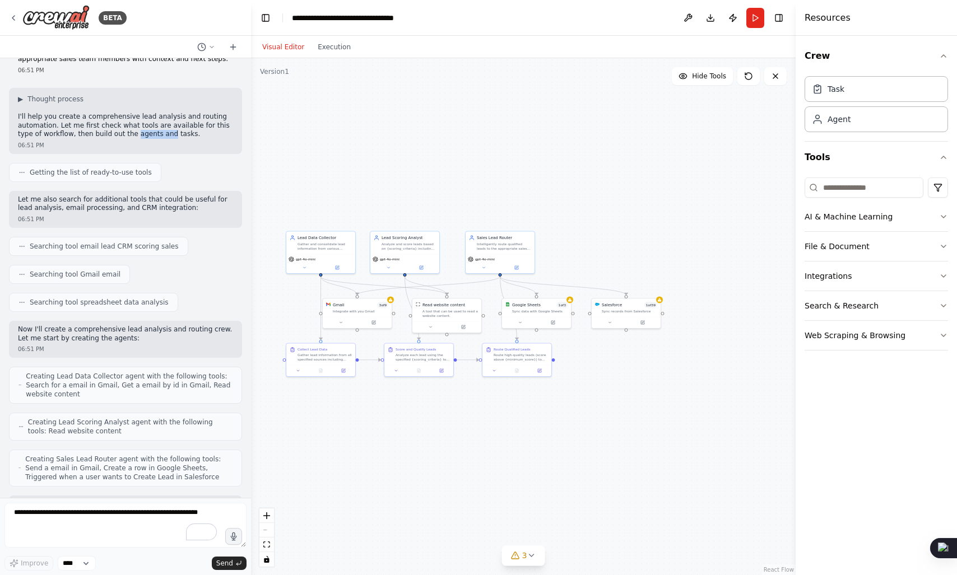
click at [67, 136] on p "I'll help you create a comprehensive lead analysis and routing automation. Let …" at bounding box center [125, 126] width 215 height 26
drag, startPoint x: 67, startPoint y: 136, endPoint x: 97, endPoint y: 138, distance: 30.3
click at [97, 138] on p "I'll help you create a comprehensive lead analysis and routing automation. Let …" at bounding box center [125, 126] width 215 height 26
click at [126, 135] on p "I'll help you create a comprehensive lead analysis and routing automation. Let …" at bounding box center [125, 126] width 215 height 26
drag, startPoint x: 126, startPoint y: 135, endPoint x: 187, endPoint y: 134, distance: 61.1
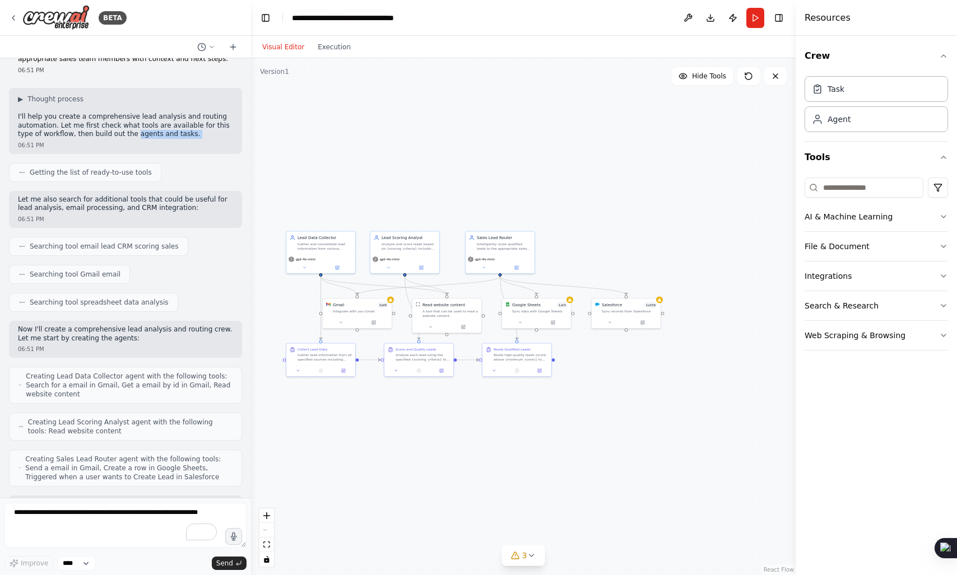
click at [187, 134] on p "I'll help you create a comprehensive lead analysis and routing automation. Let …" at bounding box center [125, 126] width 215 height 26
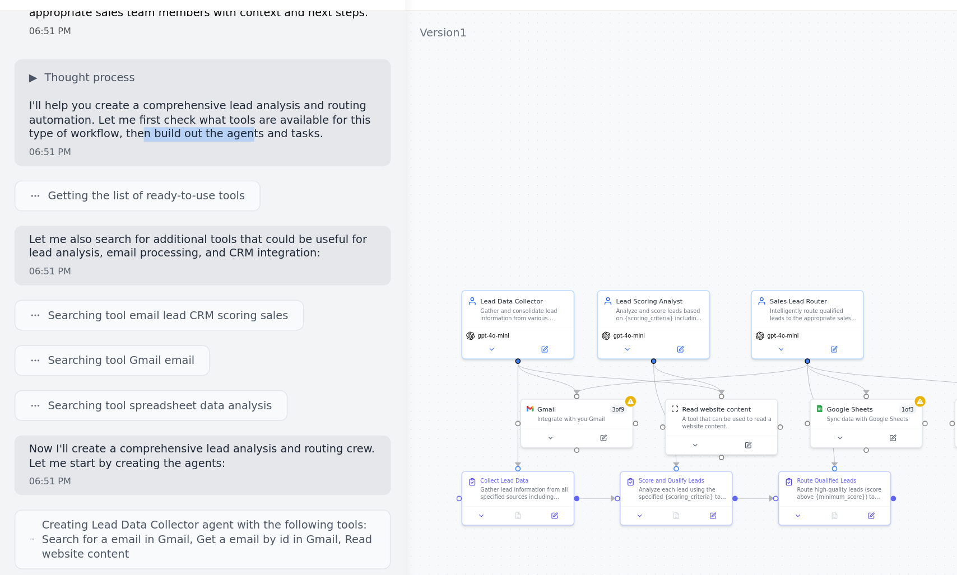
click at [129, 134] on p "I'll help you create a comprehensive lead analysis and routing automation. Let …" at bounding box center [125, 126] width 215 height 26
click at [160, 134] on p "I'll help you create a comprehensive lead analysis and routing automation. Let …" at bounding box center [125, 126] width 215 height 26
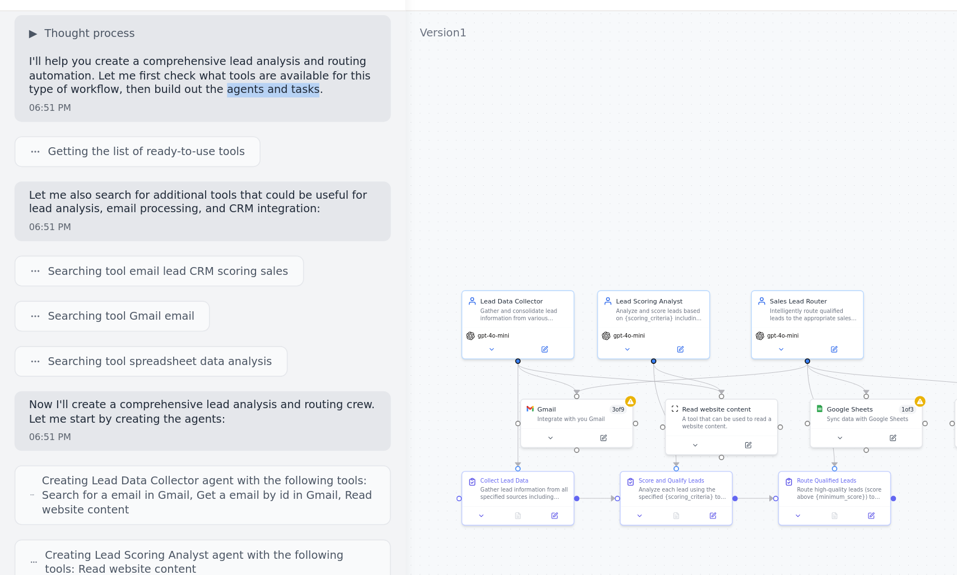
click at [99, 107] on p "I'll help you create a comprehensive lead analysis and routing automation. Let …" at bounding box center [125, 98] width 215 height 26
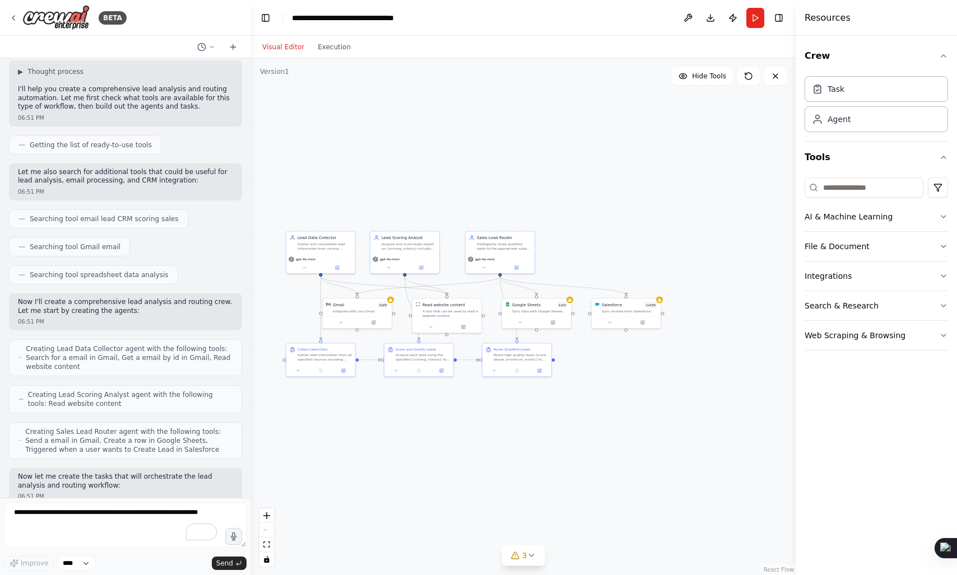
click at [110, 153] on div "Getting the list of ready-to-use tools" at bounding box center [85, 145] width 152 height 19
click at [127, 143] on span "Getting the list of ready-to-use tools" at bounding box center [91, 145] width 122 height 9
click at [26, 146] on div "Getting the list of ready-to-use tools" at bounding box center [84, 145] width 133 height 9
click at [18, 143] on icon at bounding box center [21, 145] width 7 height 7
click at [25, 144] on icon at bounding box center [21, 145] width 7 height 7
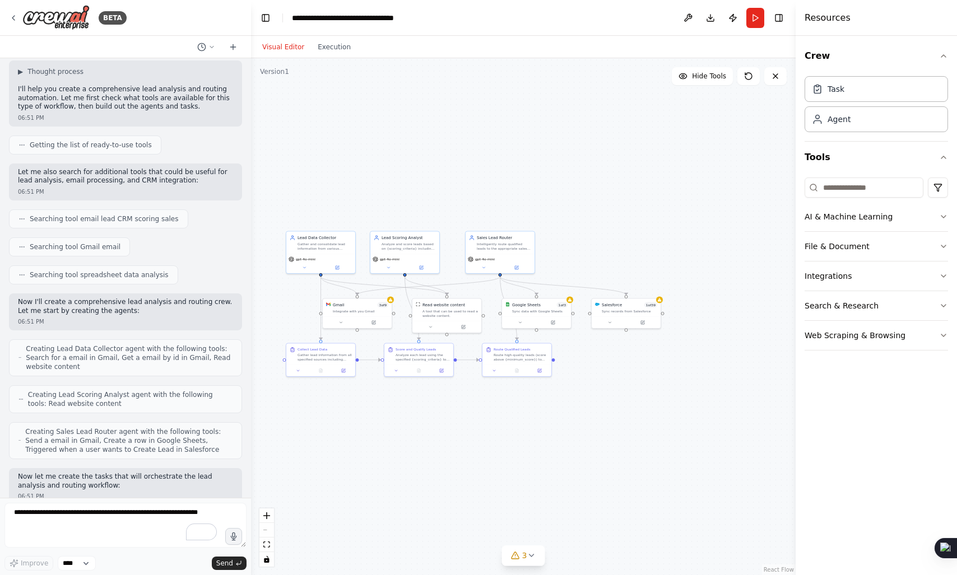
click at [25, 144] on icon at bounding box center [21, 145] width 7 height 7
click at [54, 144] on span "Getting the list of ready-to-use tools" at bounding box center [91, 145] width 122 height 9
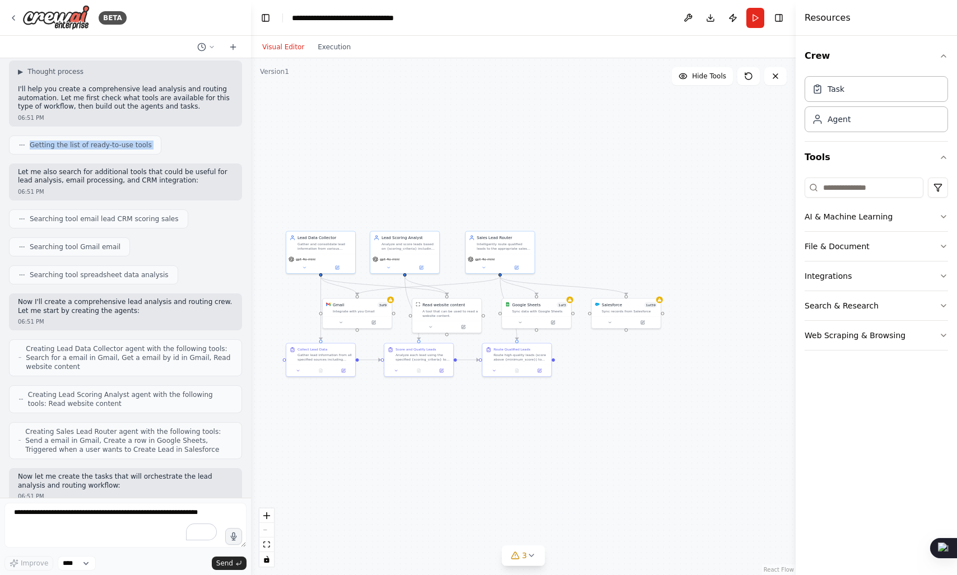
click at [80, 144] on span "Getting the list of ready-to-use tools" at bounding box center [91, 145] width 122 height 9
click at [34, 161] on div "Develop a crew that analyzes incoming sales leads from various sources (website…" at bounding box center [125, 278] width 251 height 440
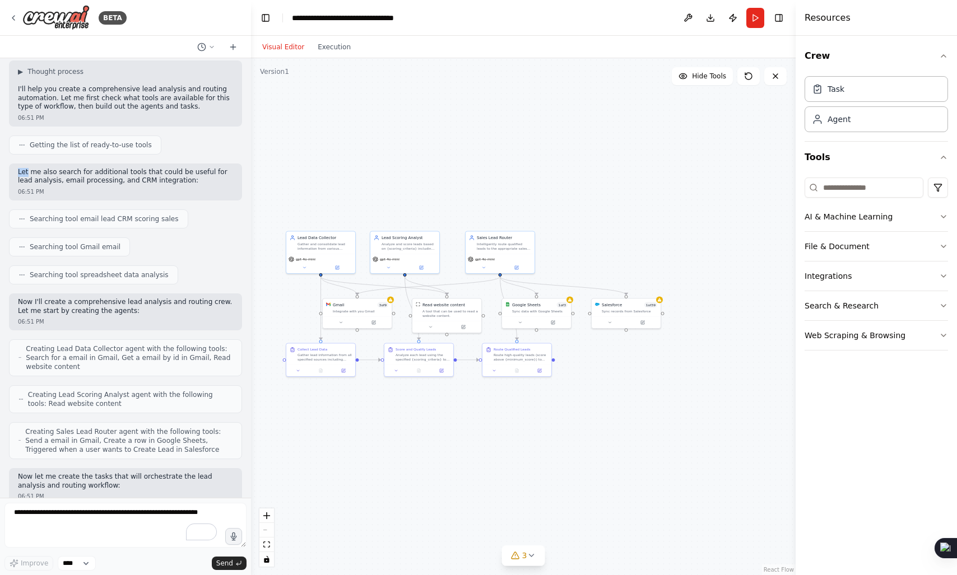
click at [34, 161] on div "Develop a crew that analyzes incoming sales leads from various sources (website…" at bounding box center [125, 278] width 251 height 440
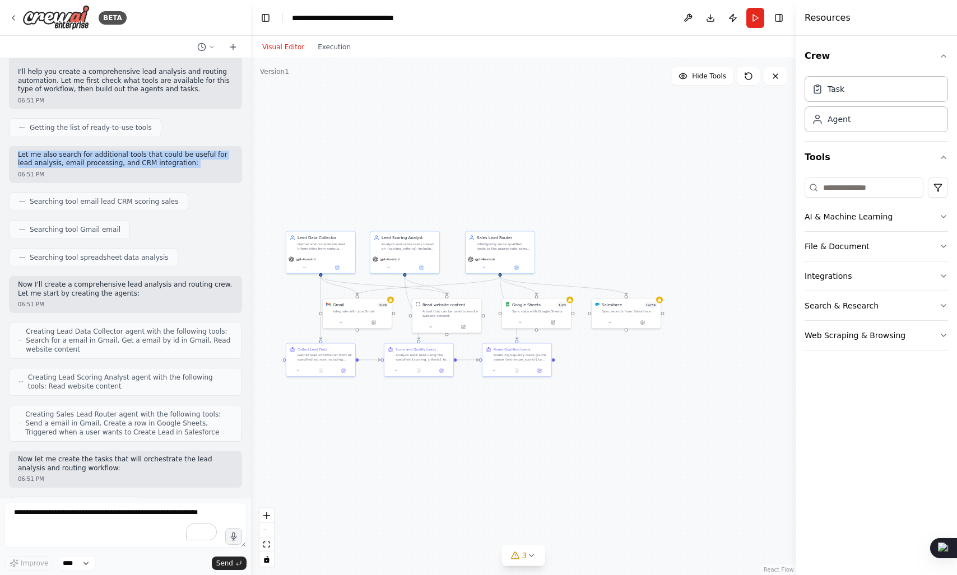
scroll to position [110, 0]
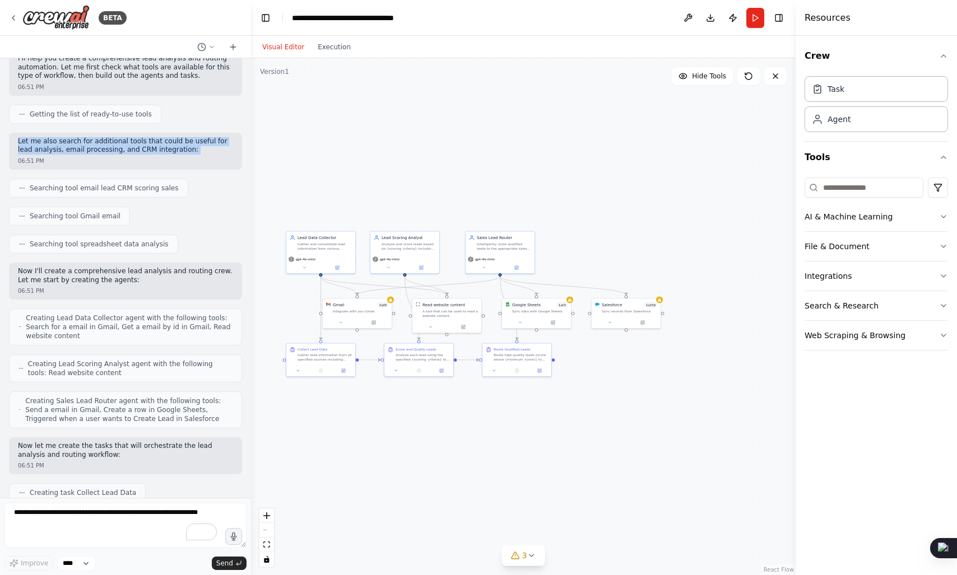
click at [63, 145] on p "Let me also search for additional tools that could be useful for lead analysis,…" at bounding box center [125, 145] width 215 height 17
drag, startPoint x: 63, startPoint y: 145, endPoint x: 100, endPoint y: 146, distance: 37.6
click at [100, 146] on p "Let me also search for additional tools that could be useful for lead analysis,…" at bounding box center [125, 145] width 215 height 17
click at [45, 139] on p "Let me also search for additional tools that could be useful for lead analysis,…" at bounding box center [125, 145] width 215 height 17
drag, startPoint x: 45, startPoint y: 139, endPoint x: 75, endPoint y: 143, distance: 30.0
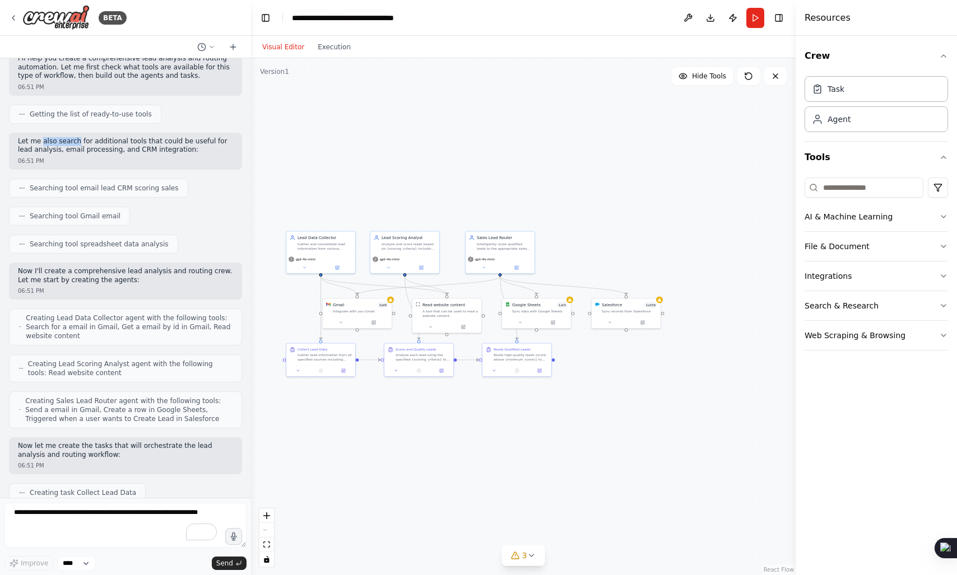
click at [75, 143] on p "Let me also search for additional tools that could be useful for lead analysis,…" at bounding box center [125, 145] width 215 height 17
click at [59, 143] on p "Let me also search for additional tools that could be useful for lead analysis,…" at bounding box center [125, 145] width 215 height 17
click at [94, 141] on p "Let me also search for additional tools that could be useful for lead analysis,…" at bounding box center [125, 145] width 215 height 17
drag, startPoint x: 94, startPoint y: 141, endPoint x: 193, endPoint y: 131, distance: 99.6
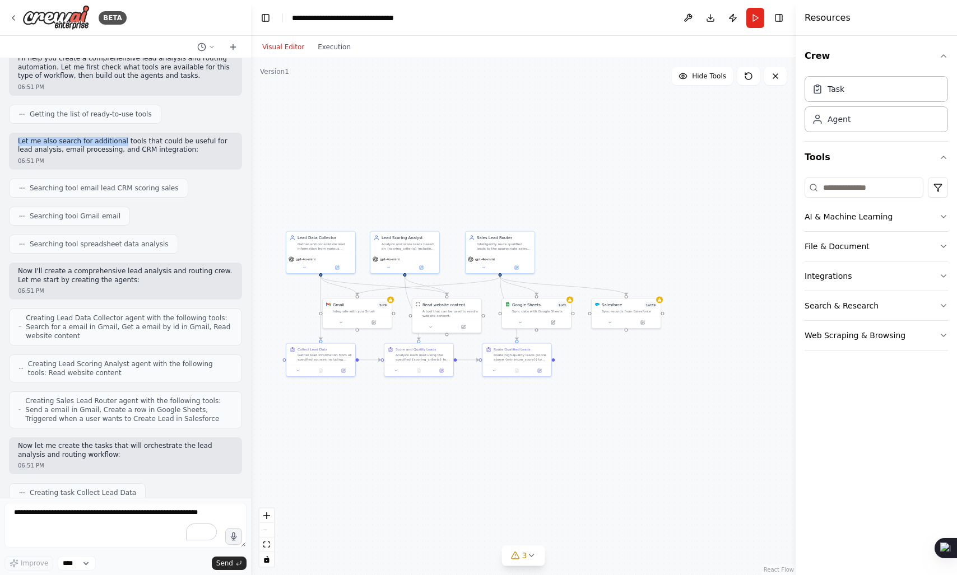
click at [193, 131] on div "Develop a crew that analyzes incoming sales leads from various sources (website…" at bounding box center [125, 278] width 251 height 440
click at [110, 138] on p "Let me also search for additional tools that could be useful for lead analysis,…" at bounding box center [125, 145] width 215 height 17
click at [177, 150] on p "Let me also search for additional tools that could be useful for lead analysis,…" at bounding box center [125, 145] width 215 height 17
click at [128, 140] on p "Let me also search for additional tools that could be useful for lead analysis,…" at bounding box center [125, 145] width 215 height 17
click at [157, 143] on p "Let me also search for additional tools that could be useful for lead analysis,…" at bounding box center [125, 145] width 215 height 17
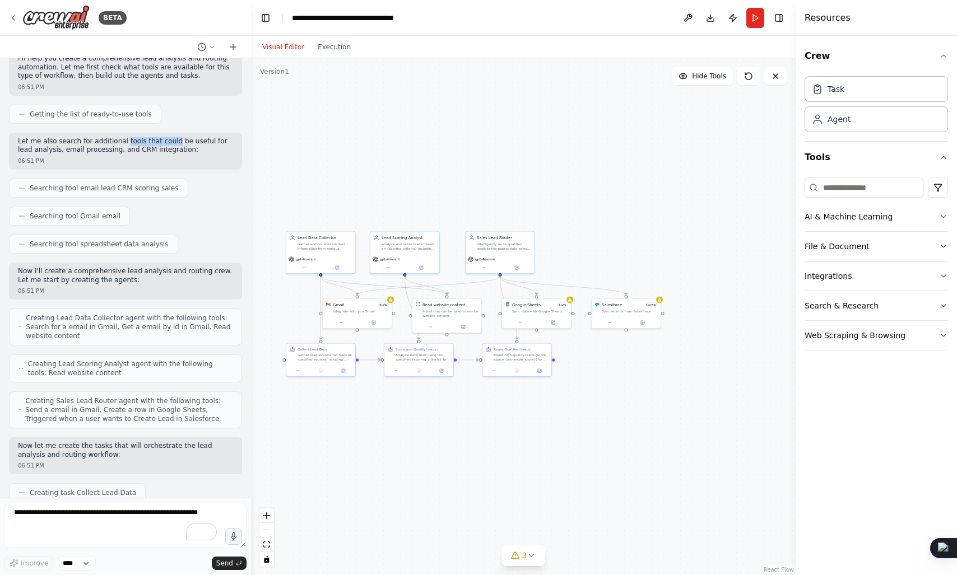
click at [192, 142] on p "Let me also search for additional tools that could be useful for lead analysis,…" at bounding box center [125, 145] width 215 height 17
click at [205, 144] on p "Let me also search for additional tools that could be useful for lead analysis,…" at bounding box center [125, 145] width 215 height 17
click at [36, 150] on p "Let me also search for additional tools that could be useful for lead analysis,…" at bounding box center [125, 145] width 215 height 17
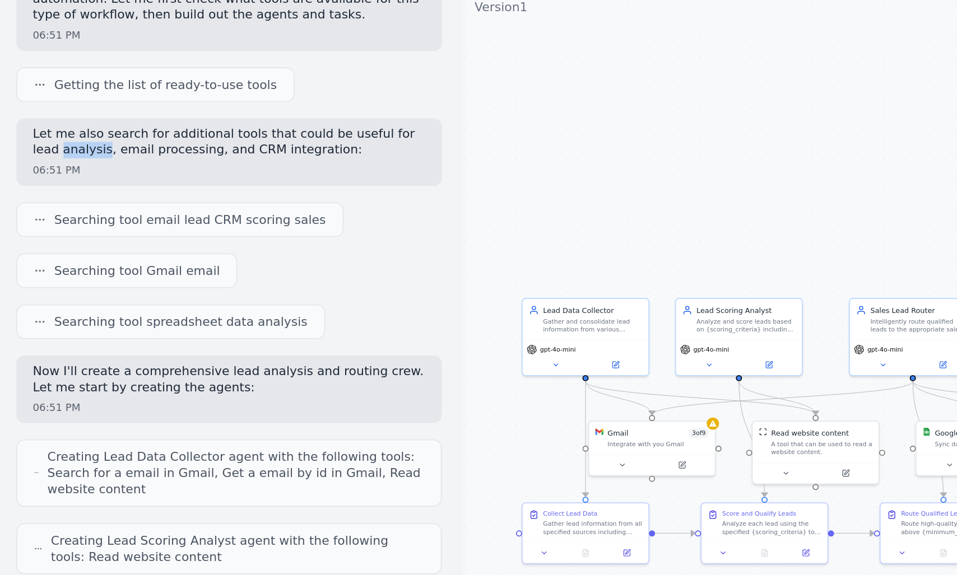
click at [26, 141] on p "Let me also search for additional tools that could be useful for lead analysis,…" at bounding box center [125, 145] width 215 height 17
click at [43, 145] on p "Let me also search for additional tools that could be useful for lead analysis,…" at bounding box center [125, 145] width 215 height 17
click at [54, 145] on p "Let me also search for additional tools that could be useful for lead analysis,…" at bounding box center [125, 145] width 215 height 17
click at [97, 144] on p "Let me also search for additional tools that could be useful for lead analysis,…" at bounding box center [125, 145] width 215 height 17
click at [33, 145] on p "Let me also search for additional tools that could be useful for lead analysis,…" at bounding box center [125, 145] width 215 height 17
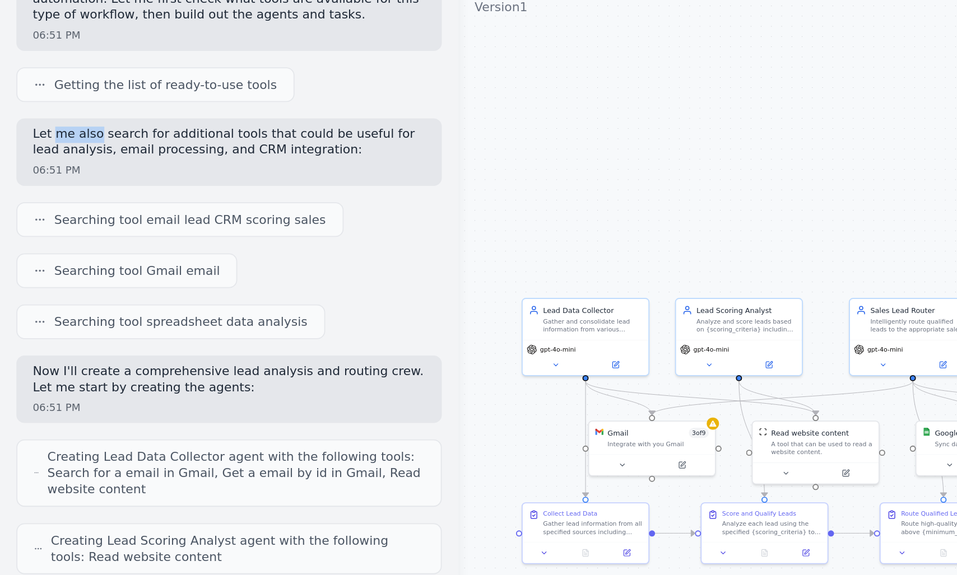
click at [45, 145] on p "Let me also search for additional tools that could be useful for lead analysis,…" at bounding box center [125, 145] width 215 height 17
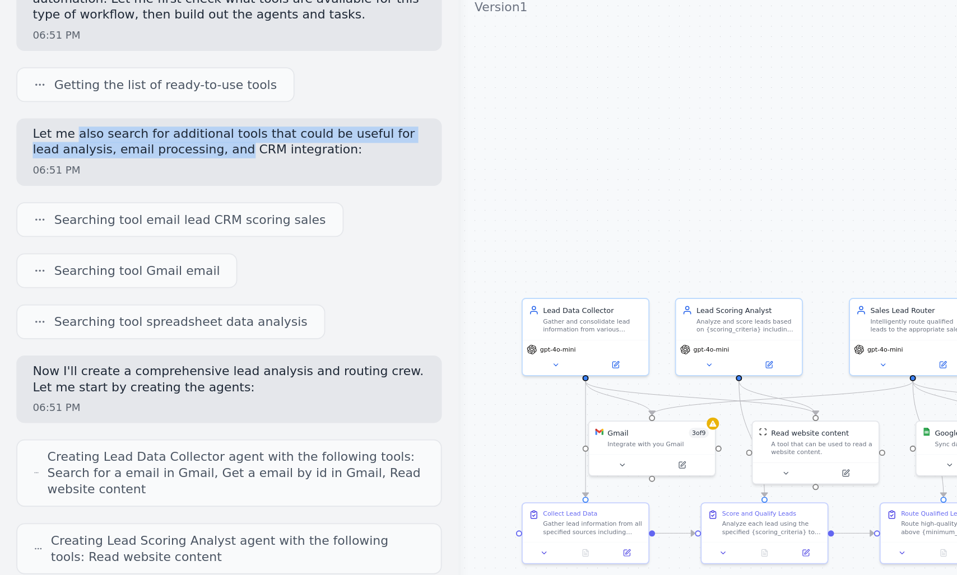
click at [104, 146] on p "Let me also search for additional tools that could be useful for lead analysis,…" at bounding box center [125, 145] width 215 height 17
click at [61, 140] on p "Let me also search for additional tools that could be useful for lead analysis,…" at bounding box center [125, 145] width 215 height 17
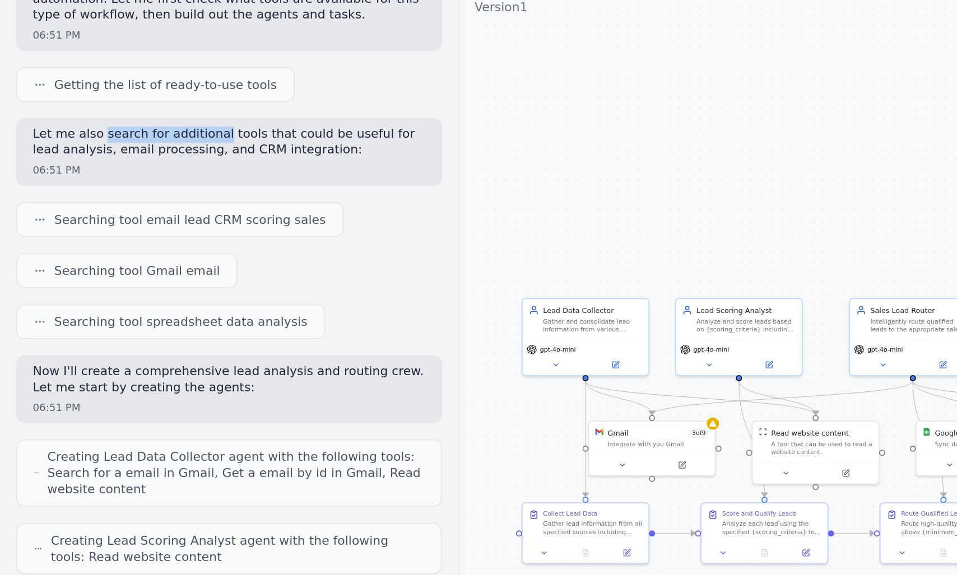
click at [95, 138] on p "Let me also search for additional tools that could be useful for lead analysis,…" at bounding box center [125, 145] width 215 height 17
click at [25, 140] on p "Let me also search for additional tools that could be useful for lead analysis,…" at bounding box center [125, 145] width 215 height 17
click at [30, 142] on p "Let me also search for additional tools that could be useful for lead analysis,…" at bounding box center [125, 145] width 215 height 17
click at [45, 142] on p "Let me also search for additional tools that could be useful for lead analysis,…" at bounding box center [125, 145] width 215 height 17
click at [41, 146] on p "Let me also search for additional tools that could be useful for lead analysis,…" at bounding box center [125, 145] width 215 height 17
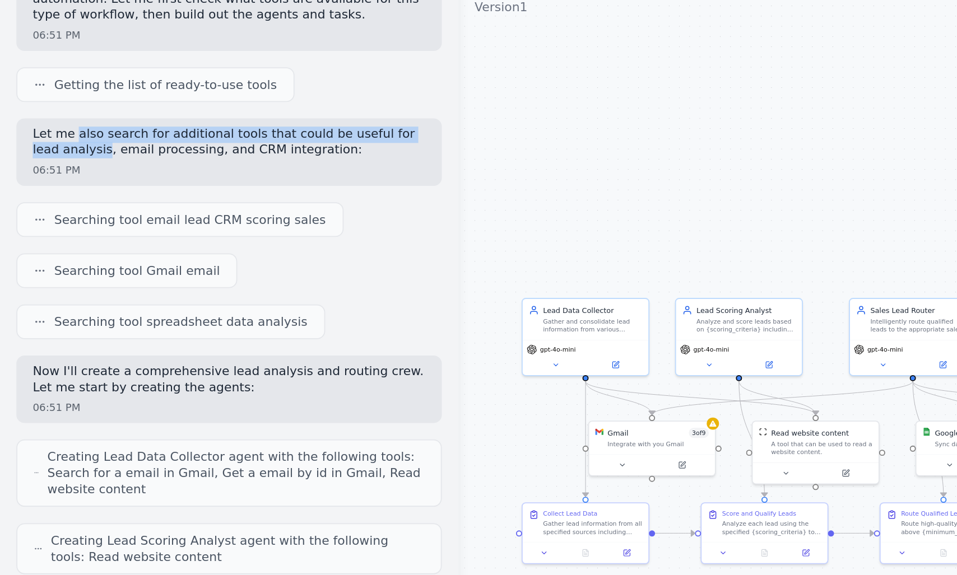
click at [41, 146] on p "Let me also search for additional tools that could be useful for lead analysis,…" at bounding box center [125, 145] width 215 height 17
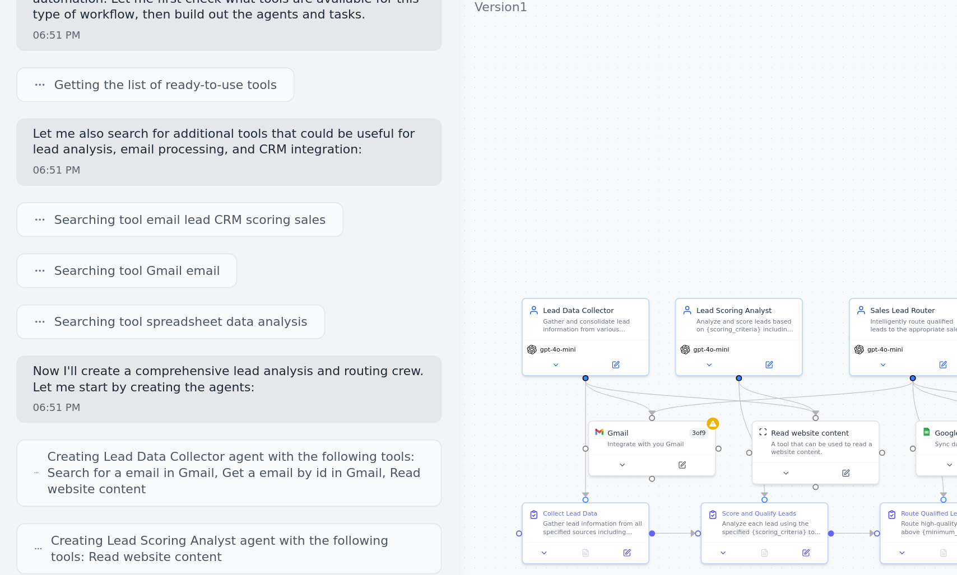
click at [41, 146] on p "Let me also search for additional tools that could be useful for lead analysis,…" at bounding box center [125, 145] width 215 height 17
click at [23, 142] on p "Let me also search for additional tools that could be useful for lead analysis,…" at bounding box center [125, 145] width 215 height 17
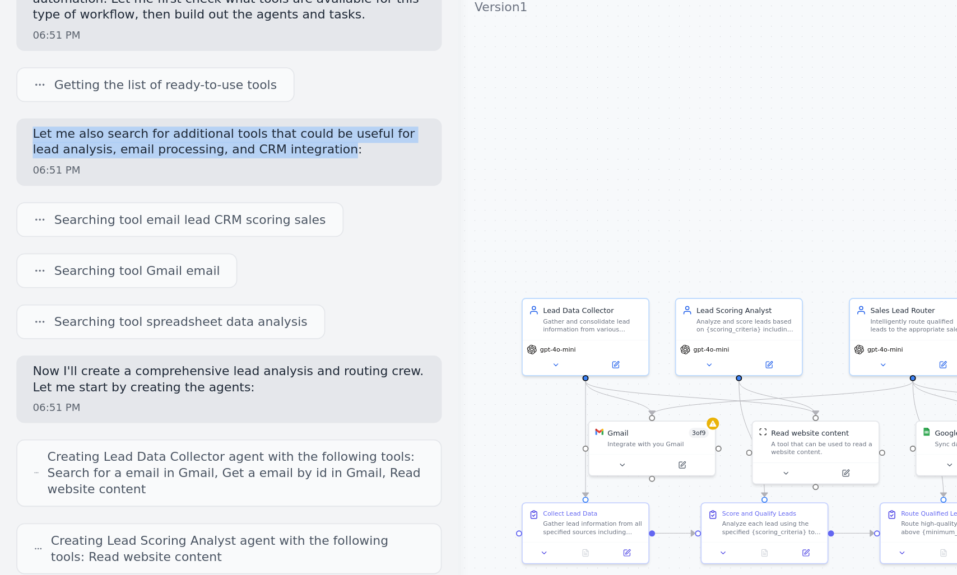
click at [164, 150] on p "Let me also search for additional tools that could be useful for lead analysis,…" at bounding box center [125, 145] width 215 height 17
click at [25, 140] on p "Let me also search for additional tools that could be useful for lead analysis,…" at bounding box center [125, 145] width 215 height 17
click at [71, 149] on p "Let me also search for additional tools that could be useful for lead analysis,…" at bounding box center [125, 145] width 215 height 17
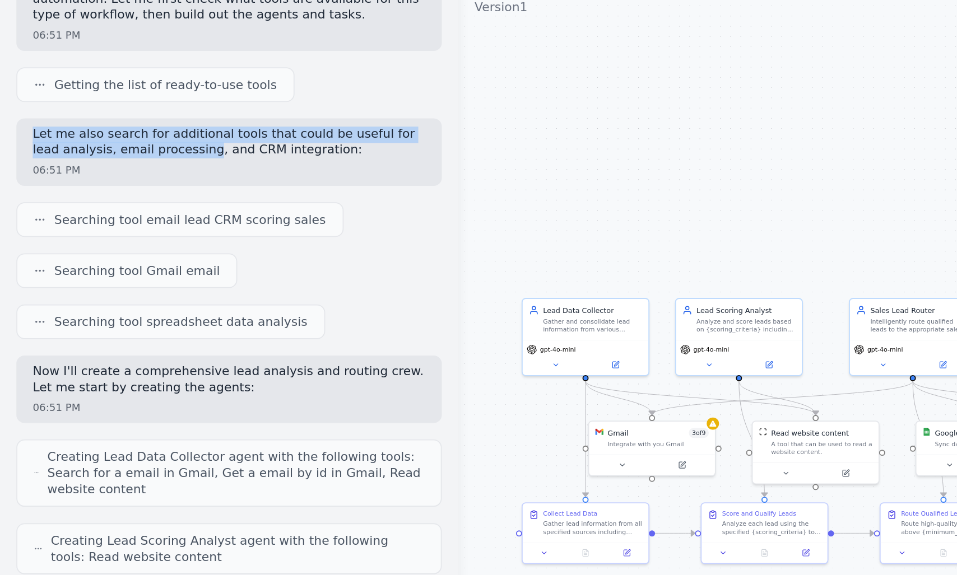
click at [71, 149] on p "Let me also search for additional tools that could be useful for lead analysis,…" at bounding box center [125, 145] width 215 height 17
click at [46, 142] on p "Let me also search for additional tools that could be useful for lead analysis,…" at bounding box center [125, 145] width 215 height 17
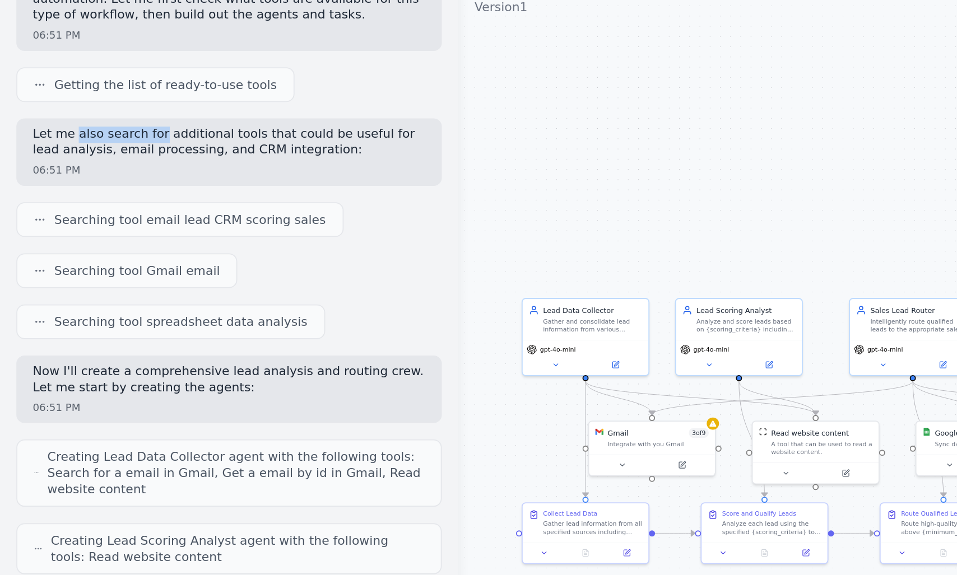
click at [84, 145] on p "Let me also search for additional tools that could be useful for lead analysis,…" at bounding box center [125, 145] width 215 height 17
click at [123, 146] on p "Let me also search for additional tools that could be useful for lead analysis,…" at bounding box center [125, 145] width 215 height 17
click at [133, 146] on p "Let me also search for additional tools that could be useful for lead analysis,…" at bounding box center [125, 145] width 215 height 17
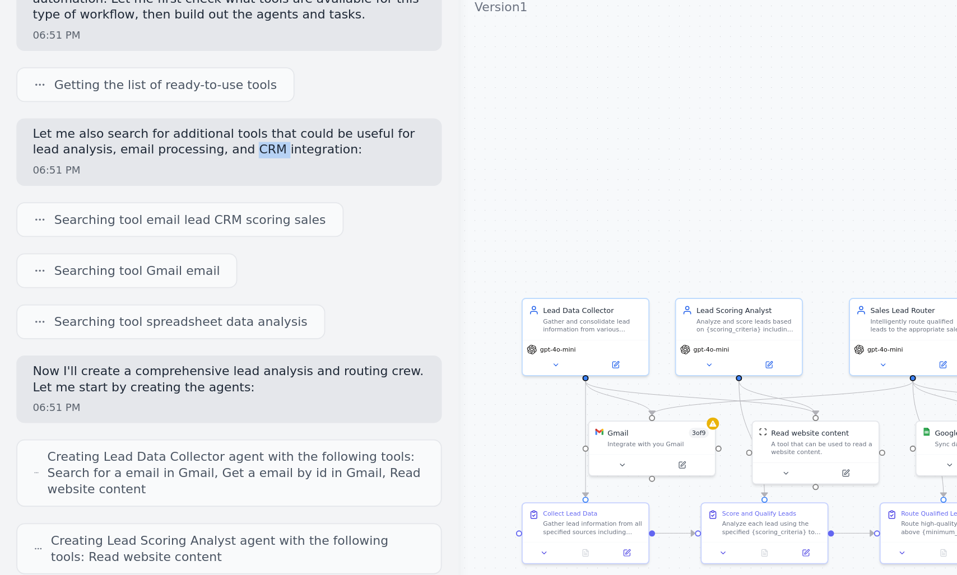
click at [142, 143] on p "Let me also search for additional tools that could be useful for lead analysis,…" at bounding box center [125, 145] width 215 height 17
click at [203, 143] on p "Let me also search for additional tools that could be useful for lead analysis,…" at bounding box center [125, 145] width 215 height 17
click at [216, 143] on p "Let me also search for additional tools that could be useful for lead analysis,…" at bounding box center [125, 145] width 215 height 17
click at [38, 152] on p "Let me also search for additional tools that could be useful for lead analysis,…" at bounding box center [125, 145] width 215 height 17
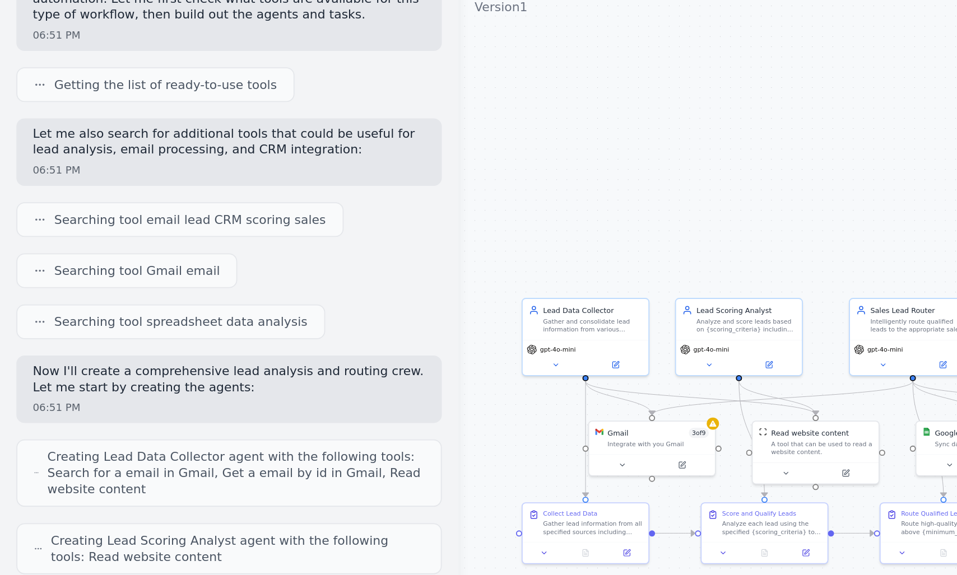
click at [38, 152] on p "Let me also search for additional tools that could be useful for lead analysis,…" at bounding box center [125, 145] width 215 height 17
click at [49, 151] on p "Let me also search for additional tools that could be useful for lead analysis,…" at bounding box center [125, 145] width 215 height 17
click at [80, 152] on p "Let me also search for additional tools that could be useful for lead analysis,…" at bounding box center [125, 145] width 215 height 17
click at [113, 151] on p "Let me also search for additional tools that could be useful for lead analysis,…" at bounding box center [125, 145] width 215 height 17
click at [162, 150] on p "Let me also search for additional tools that could be useful for lead analysis,…" at bounding box center [125, 145] width 215 height 17
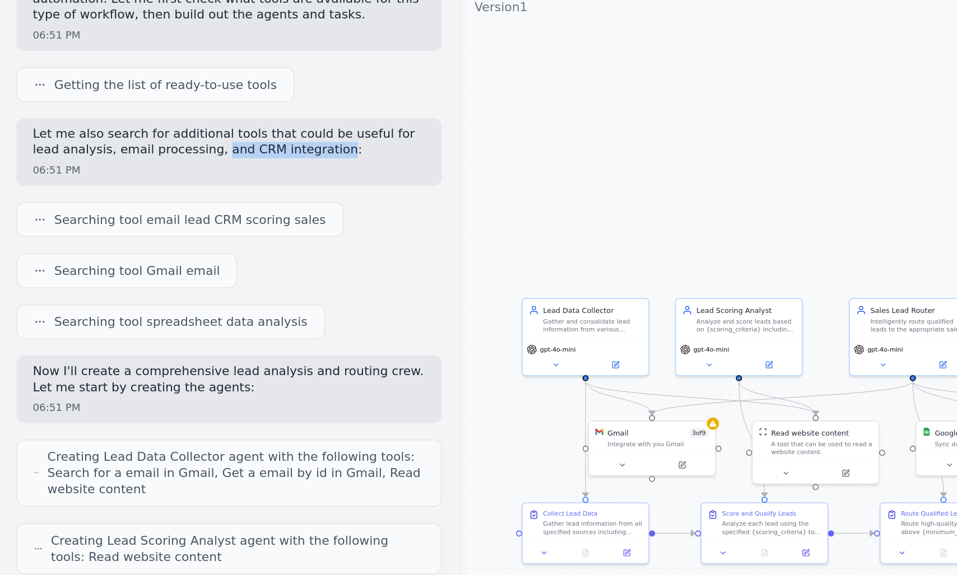
click at [162, 150] on p "Let me also search for additional tools that could be useful for lead analysis,…" at bounding box center [125, 145] width 215 height 17
click at [146, 150] on p "Let me also search for additional tools that could be useful for lead analysis,…" at bounding box center [125, 145] width 215 height 17
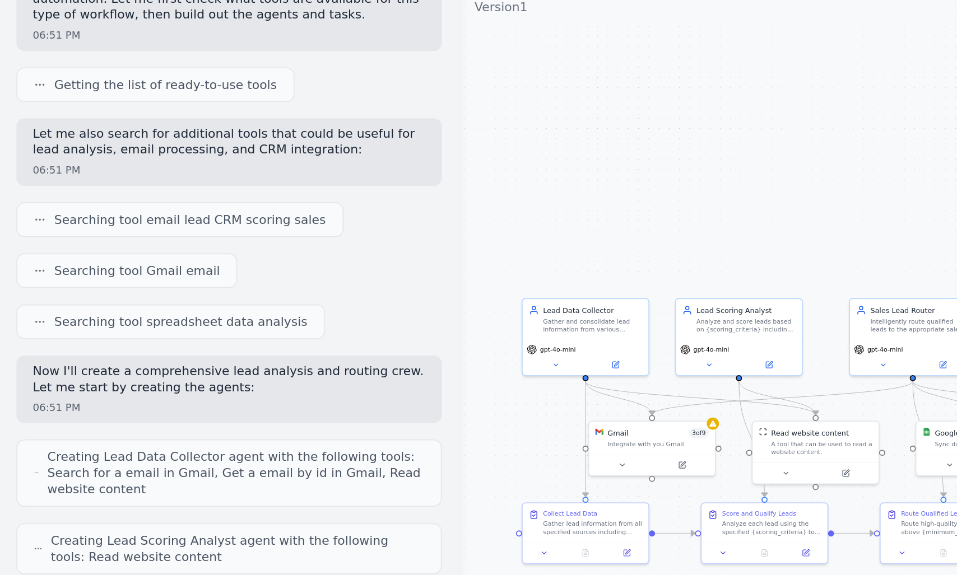
click at [113, 147] on p "Let me also search for additional tools that could be useful for lead analysis,…" at bounding box center [125, 145] width 215 height 17
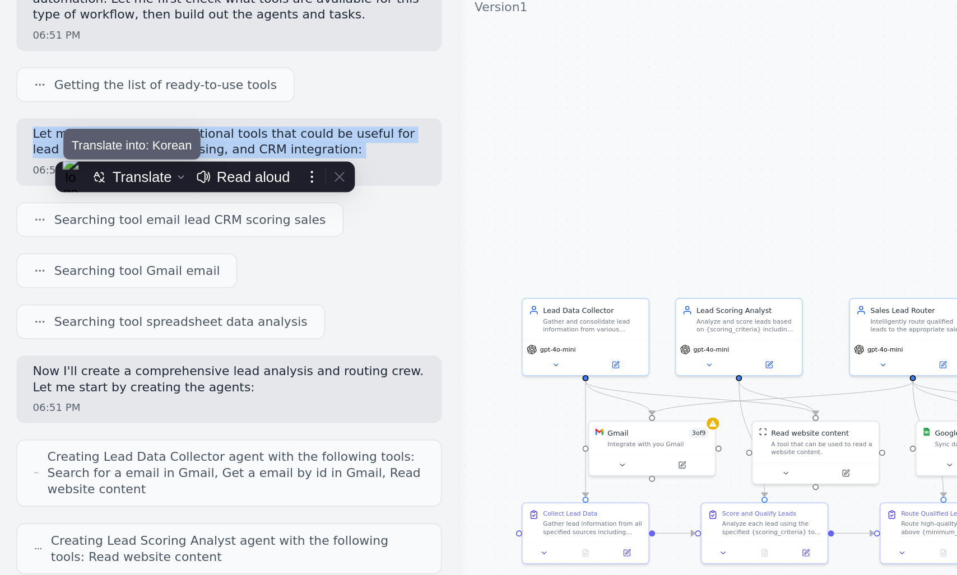
click at [105, 143] on span "Translate into: Korean" at bounding box center [72, 147] width 66 height 8
click at [132, 142] on p "Let me also search for additional tools that could be useful for lead analysis,…" at bounding box center [125, 145] width 215 height 17
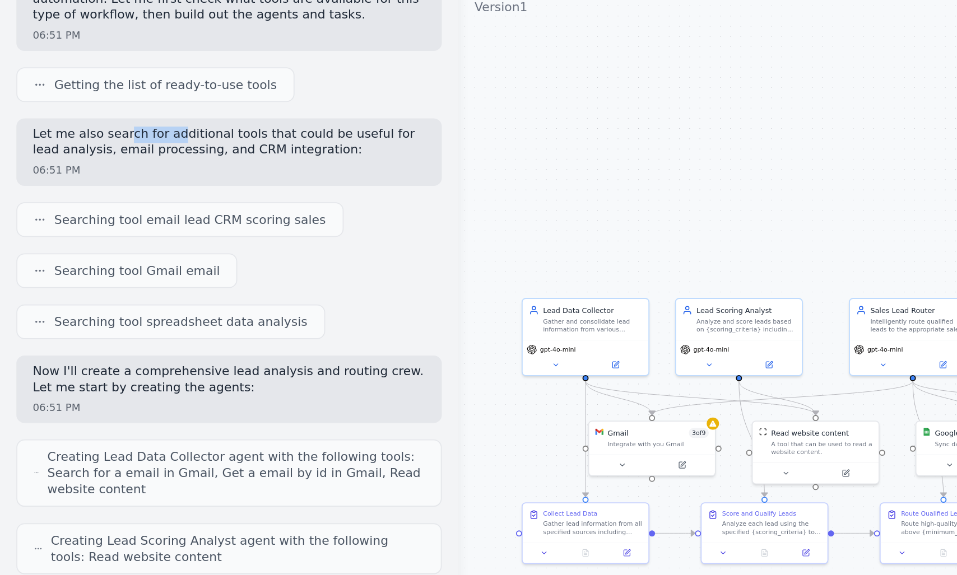
click at [96, 145] on p "Let me also search for additional tools that could be useful for lead analysis,…" at bounding box center [125, 145] width 215 height 17
click at [55, 138] on p "Let me also search for additional tools that could be useful for lead analysis,…" at bounding box center [125, 145] width 215 height 17
click at [71, 138] on p "Let me also search for additional tools that could be useful for lead analysis,…" at bounding box center [125, 145] width 215 height 17
click at [116, 142] on p "Let me also search for additional tools that could be useful for lead analysis,…" at bounding box center [125, 145] width 215 height 17
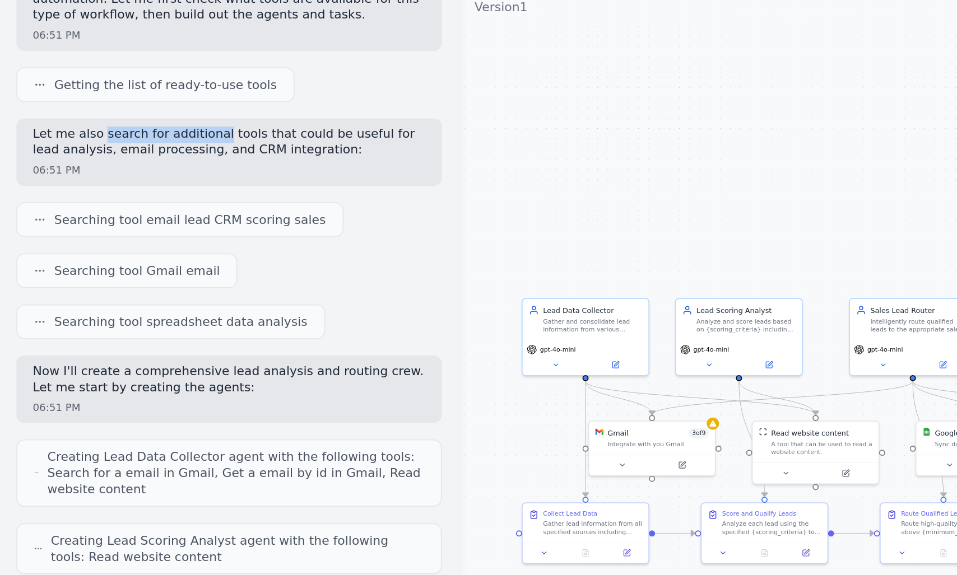
click at [116, 142] on p "Let me also search for additional tools that could be useful for lead analysis,…" at bounding box center [125, 145] width 215 height 17
click at [126, 142] on p "Let me also search for additional tools that could be useful for lead analysis,…" at bounding box center [125, 145] width 215 height 17
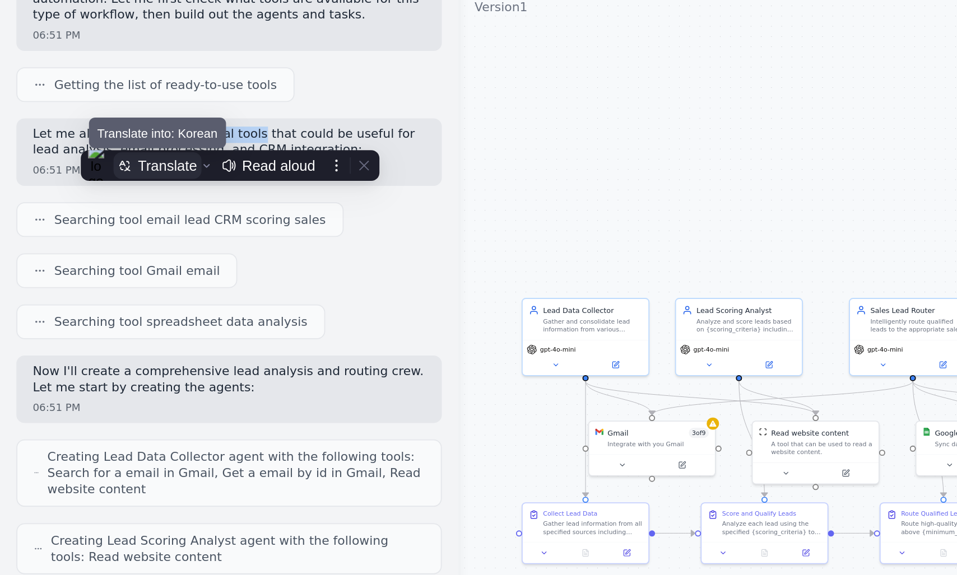
click at [94, 156] on div "Translate" at bounding box center [92, 158] width 32 height 9
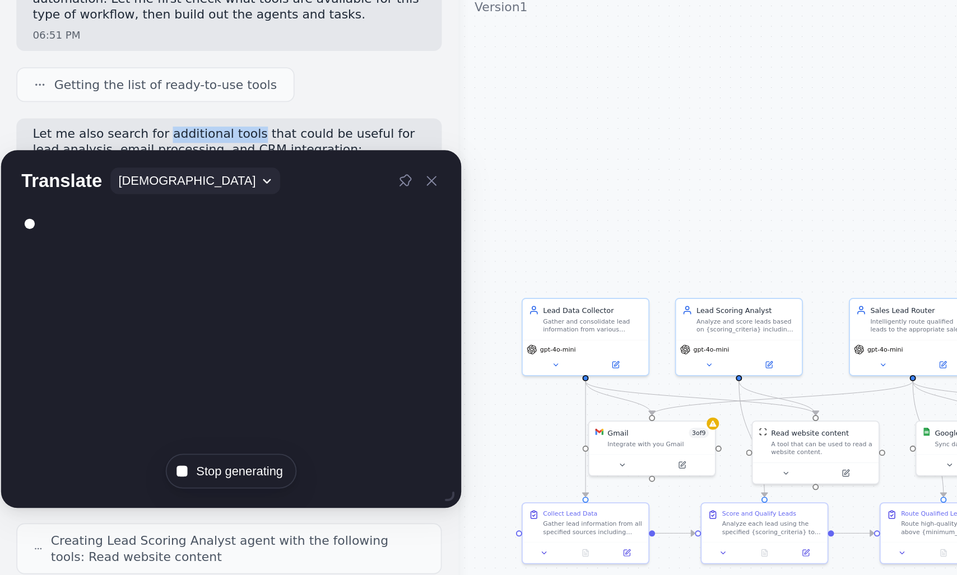
scroll to position [124, 0]
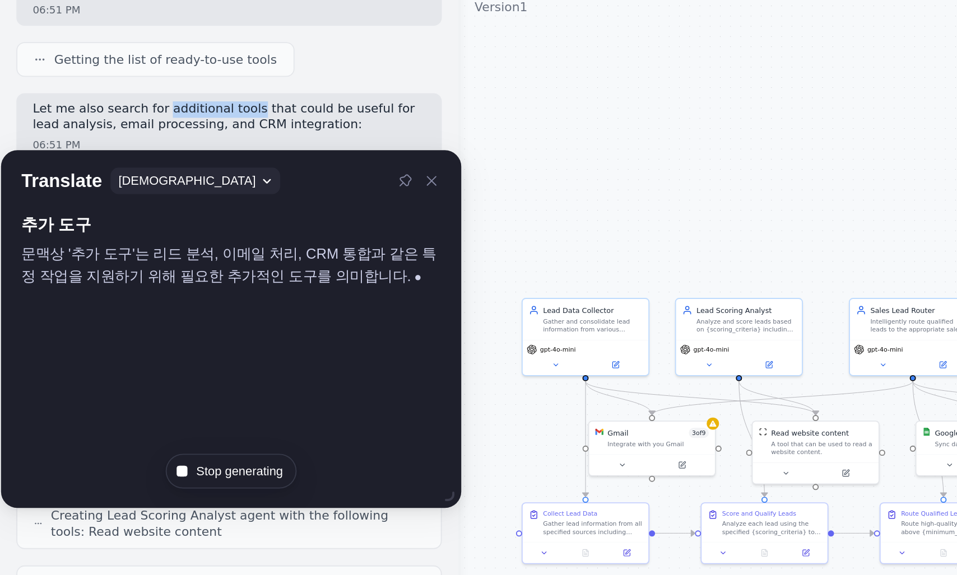
click at [146, 125] on p "Let me also search for additional tools that could be useful for lead analysis,…" at bounding box center [125, 131] width 215 height 17
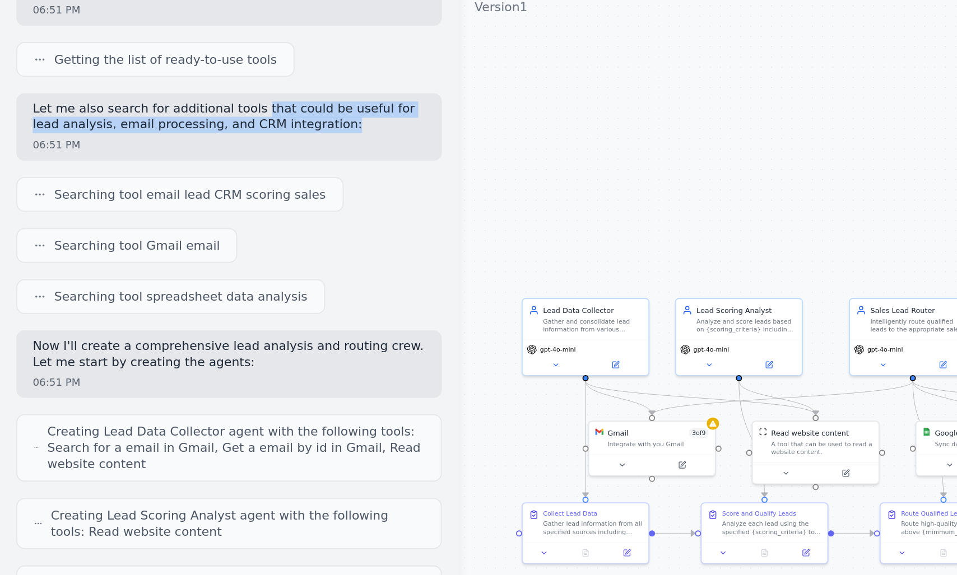
click at [168, 133] on p "Let me also search for additional tools that could be useful for lead analysis,…" at bounding box center [125, 131] width 215 height 17
click at [82, 129] on p "Let me also search for additional tools that could be useful for lead analysis,…" at bounding box center [125, 131] width 215 height 17
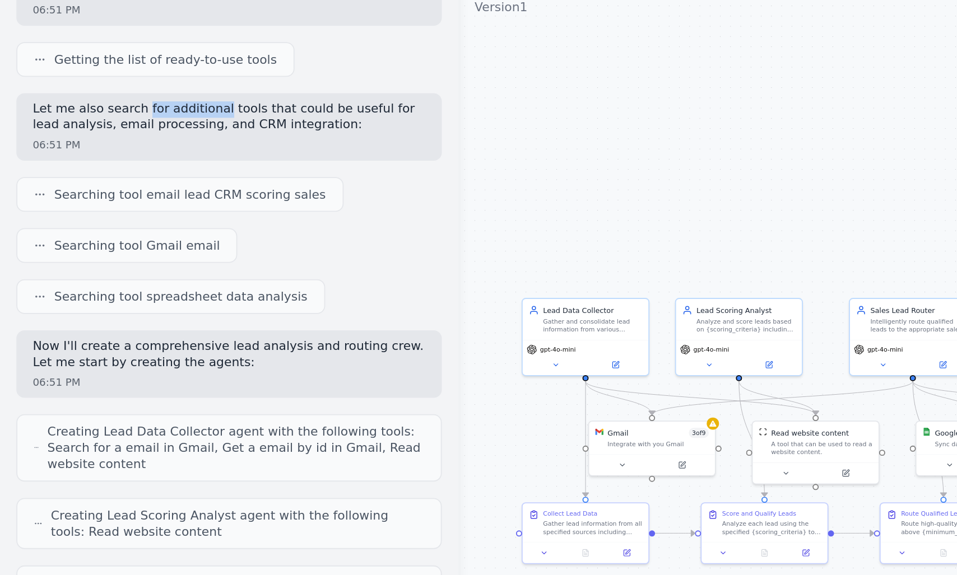
click at [116, 129] on p "Let me also search for additional tools that could be useful for lead analysis,…" at bounding box center [125, 131] width 215 height 17
click at [120, 129] on p "Let me also search for additional tools that could be useful for lead analysis,…" at bounding box center [125, 131] width 215 height 17
click at [58, 129] on p "Let me also search for additional tools that could be useful for lead analysis,…" at bounding box center [125, 131] width 215 height 17
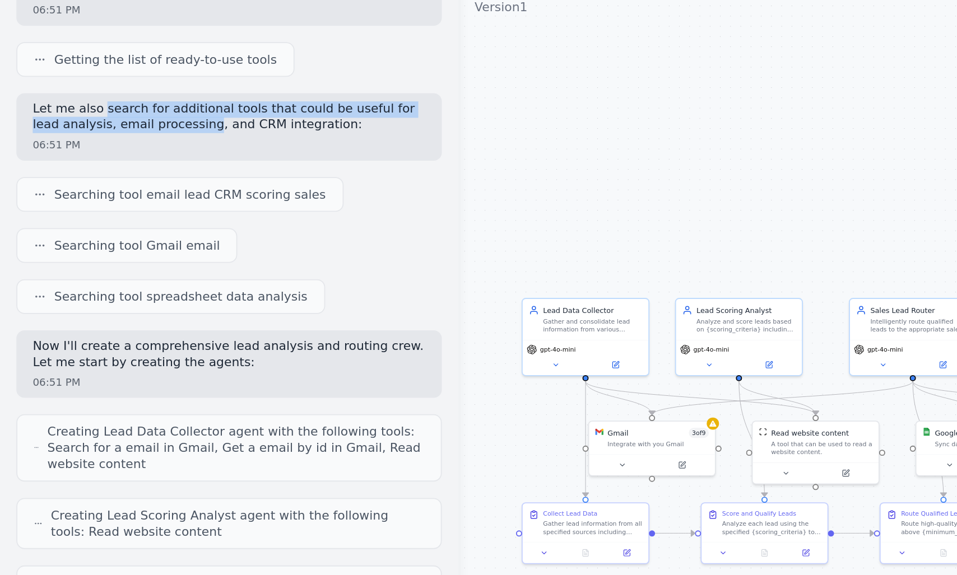
click at [80, 136] on p "Let me also search for additional tools that could be useful for lead analysis,…" at bounding box center [125, 131] width 215 height 17
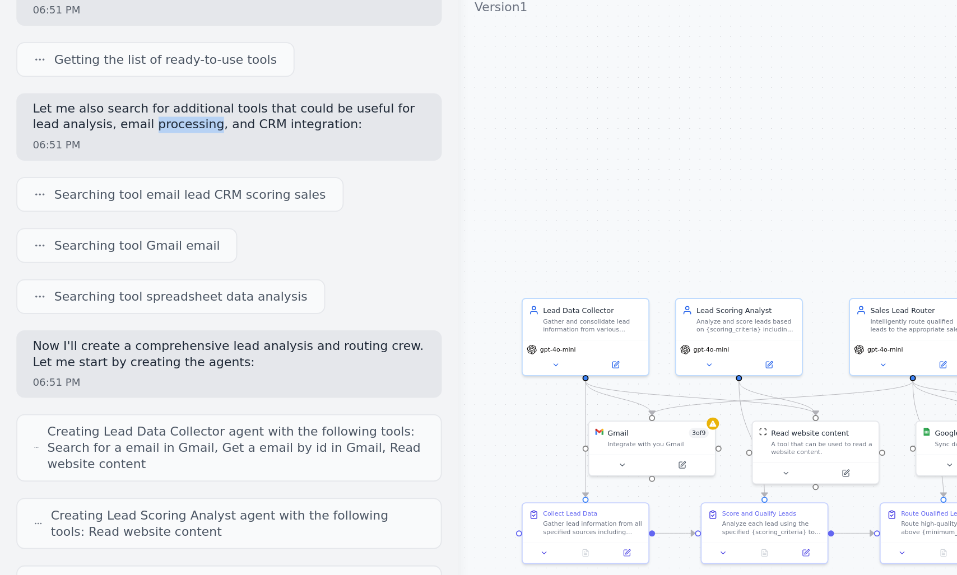
click at [82, 132] on p "Let me also search for additional tools that could be useful for lead analysis,…" at bounding box center [125, 131] width 215 height 17
click at [84, 134] on p "Let me also search for additional tools that could be useful for lead analysis,…" at bounding box center [125, 131] width 215 height 17
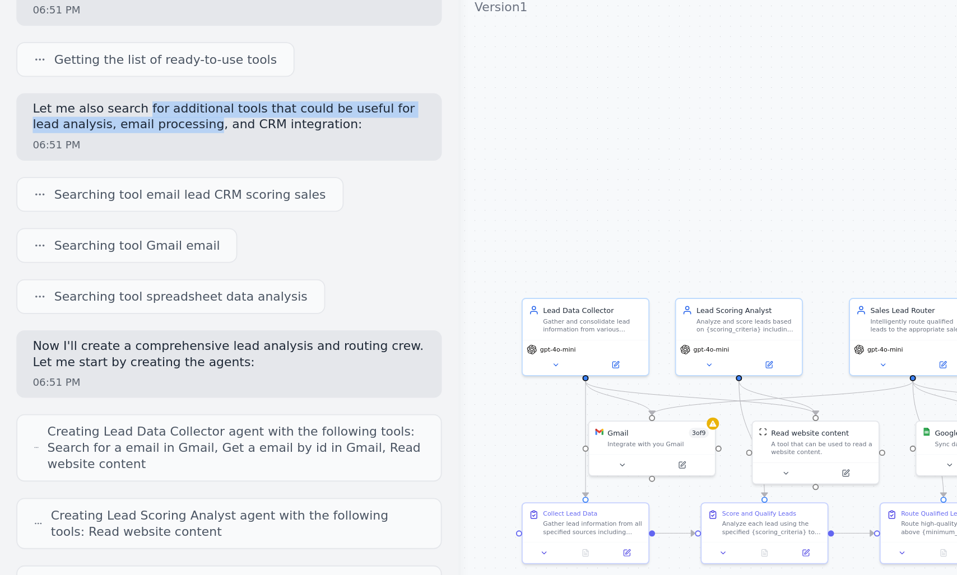
click at [82, 126] on p "Let me also search for additional tools that could be useful for lead analysis,…" at bounding box center [125, 131] width 215 height 17
click at [89, 134] on p "Let me also search for additional tools that could be useful for lead analysis,…" at bounding box center [125, 131] width 215 height 17
click at [86, 127] on p "Let me also search for additional tools that could be useful for lead analysis,…" at bounding box center [125, 131] width 215 height 17
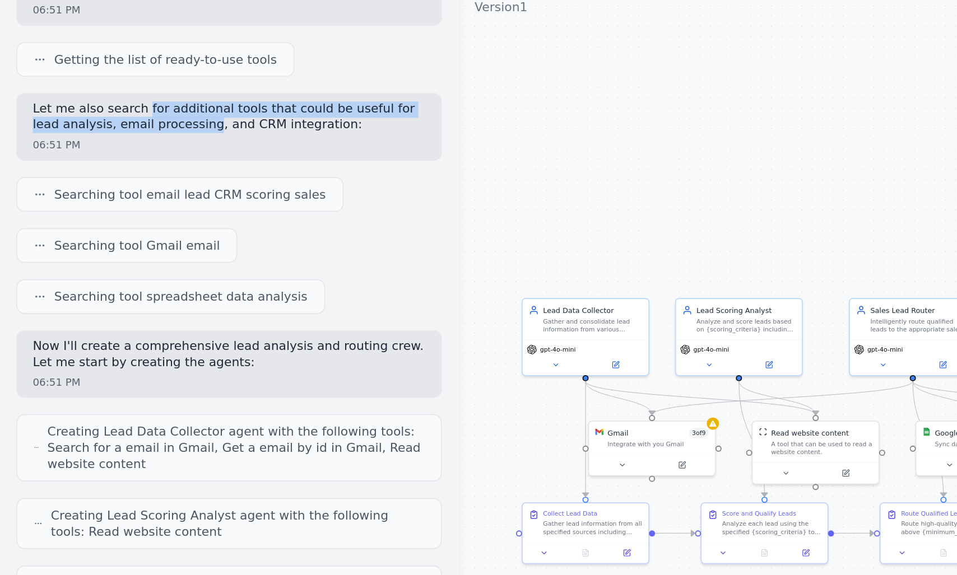
click at [86, 127] on p "Let me also search for additional tools that could be useful for lead analysis,…" at bounding box center [125, 131] width 215 height 17
click at [92, 132] on p "Let me also search for additional tools that could be useful for lead analysis,…" at bounding box center [125, 131] width 215 height 17
click at [95, 129] on p "Let me also search for additional tools that could be useful for lead analysis,…" at bounding box center [125, 131] width 215 height 17
click at [12, 129] on div "Let me also search for additional tools that could be useful for lead analysis,…" at bounding box center [125, 137] width 233 height 37
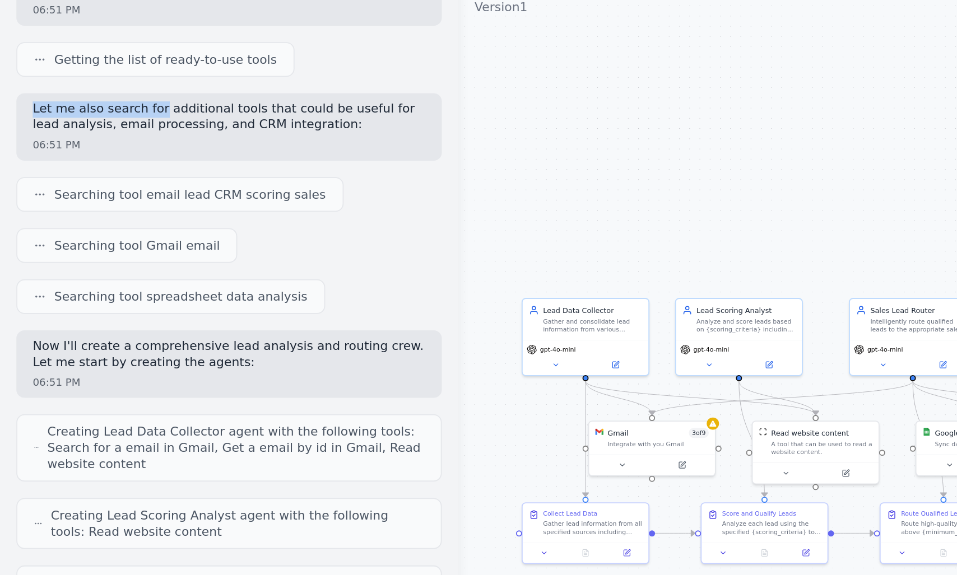
click at [83, 131] on div "Let me also search for additional tools that could be useful for lead analysis,…" at bounding box center [125, 137] width 233 height 37
click at [57, 127] on p "Let me also search for additional tools that could be useful for lead analysis,…" at bounding box center [125, 131] width 215 height 17
click at [66, 127] on p "Let me also search for additional tools that could be useful for lead analysis,…" at bounding box center [125, 131] width 215 height 17
click at [95, 129] on p "Let me also search for additional tools that could be useful for lead analysis,…" at bounding box center [125, 131] width 215 height 17
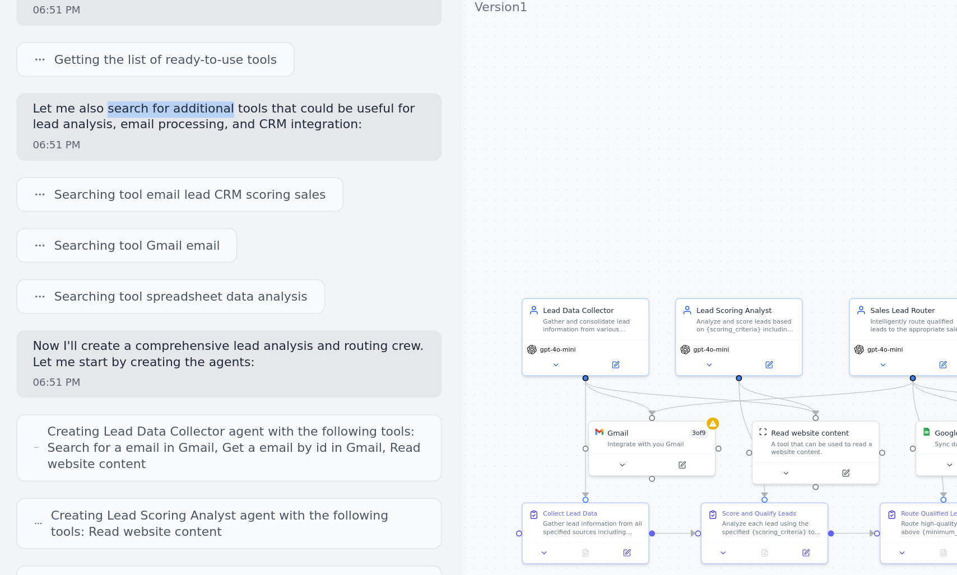
click at [95, 129] on p "Let me also search for additional tools that could be useful for lead analysis,…" at bounding box center [125, 131] width 215 height 17
click at [133, 129] on p "Let me also search for additional tools that could be useful for lead analysis,…" at bounding box center [125, 131] width 215 height 17
click at [76, 134] on p "Let me also search for additional tools that could be useful for lead analysis,…" at bounding box center [125, 131] width 215 height 17
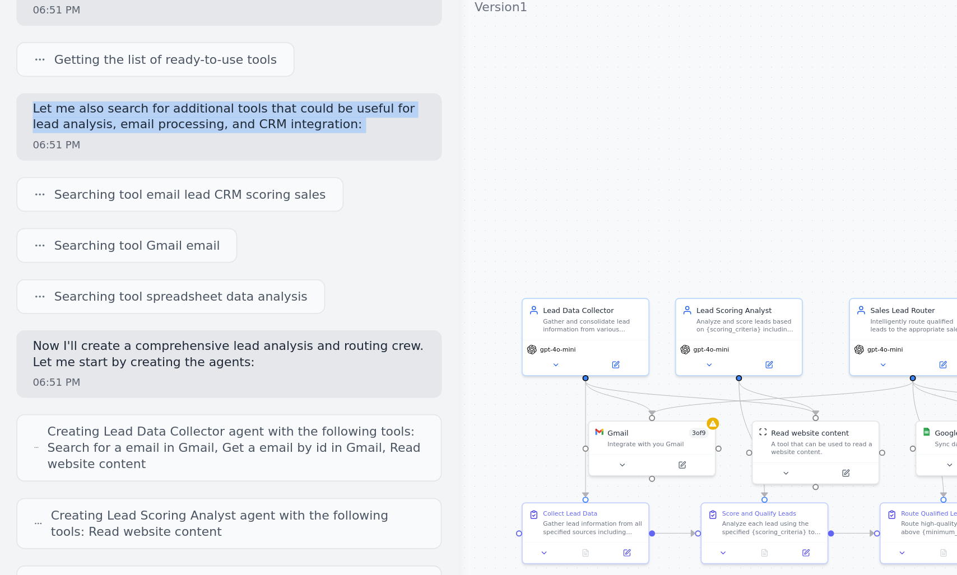
click at [131, 138] on p "Let me also search for additional tools that could be useful for lead analysis,…" at bounding box center [125, 131] width 215 height 17
click at [94, 128] on p "Let me also search for additional tools that could be useful for lead analysis,…" at bounding box center [125, 131] width 215 height 17
click at [117, 137] on p "Let me also search for additional tools that could be useful for lead analysis,…" at bounding box center [125, 131] width 215 height 17
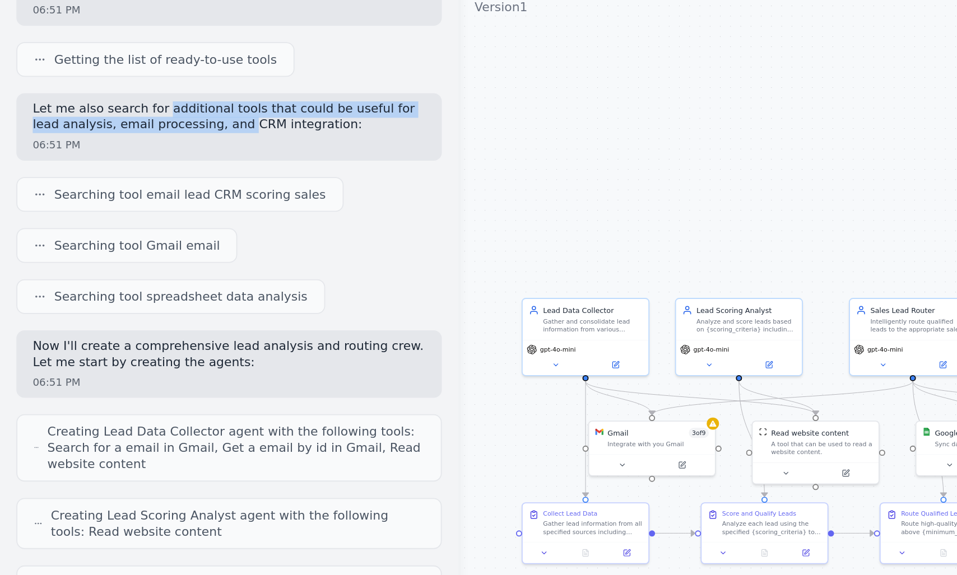
click at [117, 137] on p "Let me also search for additional tools that could be useful for lead analysis,…" at bounding box center [125, 131] width 215 height 17
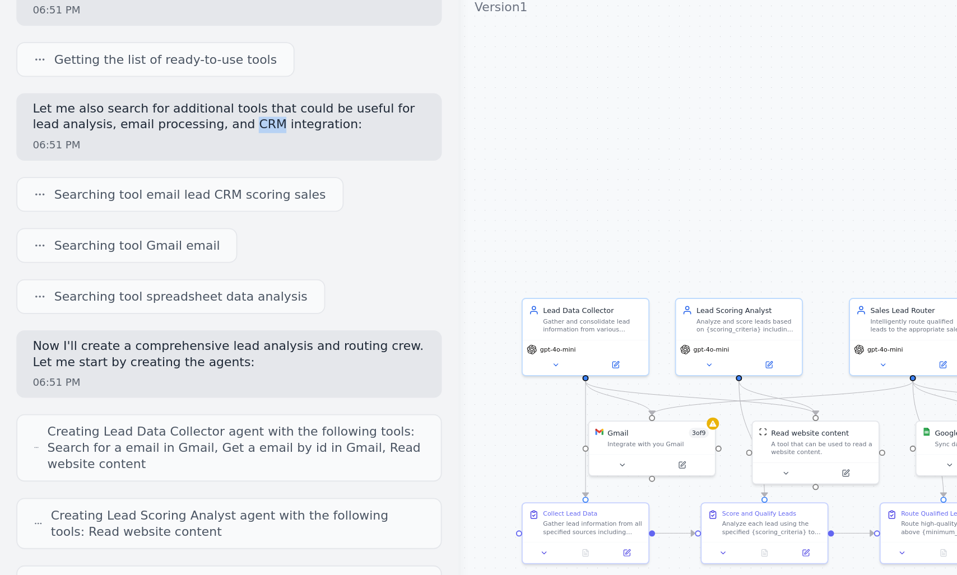
click at [124, 132] on p "Let me also search for additional tools that could be useful for lead analysis,…" at bounding box center [125, 131] width 215 height 17
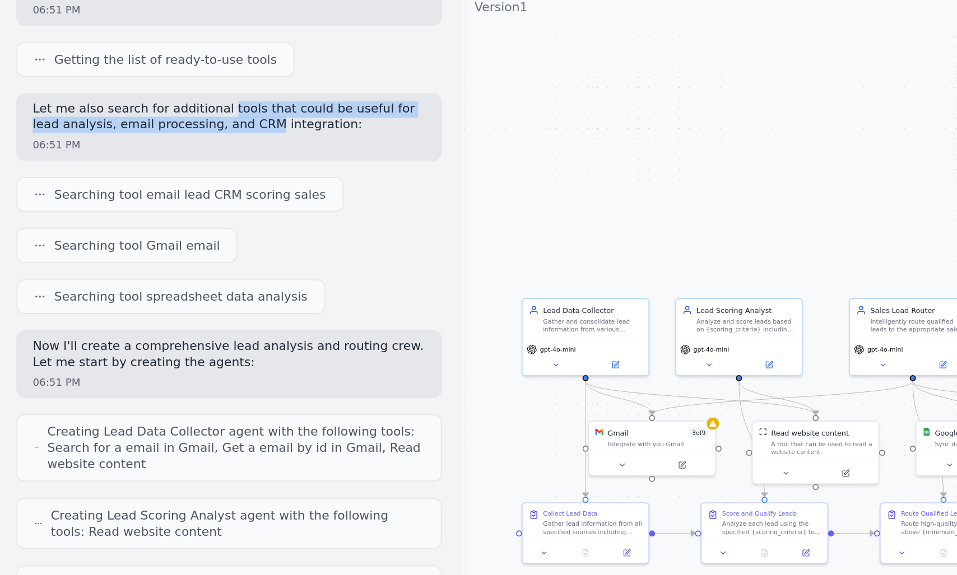
click at [126, 129] on p "Let me also search for additional tools that could be useful for lead analysis,…" at bounding box center [125, 131] width 215 height 17
click at [99, 134] on p "Let me also search for additional tools that could be useful for lead analysis,…" at bounding box center [125, 131] width 215 height 17
click at [75, 125] on p "Let me also search for additional tools that could be useful for lead analysis,…" at bounding box center [125, 131] width 215 height 17
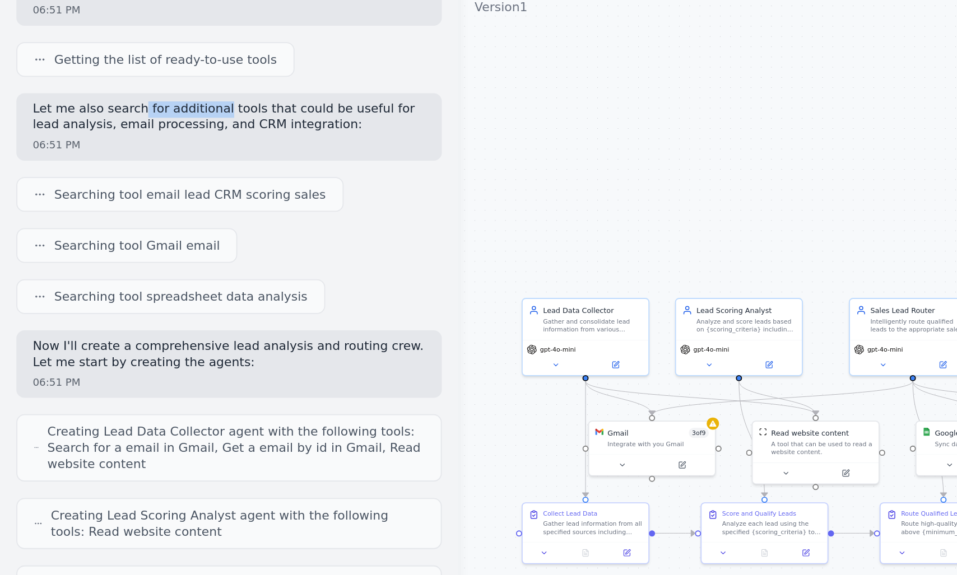
click at [107, 126] on p "Let me also search for additional tools that could be useful for lead analysis,…" at bounding box center [125, 131] width 215 height 17
click at [122, 126] on p "Let me also search for additional tools that could be useful for lead analysis,…" at bounding box center [125, 131] width 215 height 17
click at [151, 128] on p "Let me also search for additional tools that could be useful for lead analysis,…" at bounding box center [125, 131] width 215 height 17
click at [156, 128] on p "Let me also search for additional tools that could be useful for lead analysis,…" at bounding box center [125, 131] width 215 height 17
click at [157, 128] on p "Let me also search for additional tools that could be useful for lead analysis,…" at bounding box center [125, 131] width 215 height 17
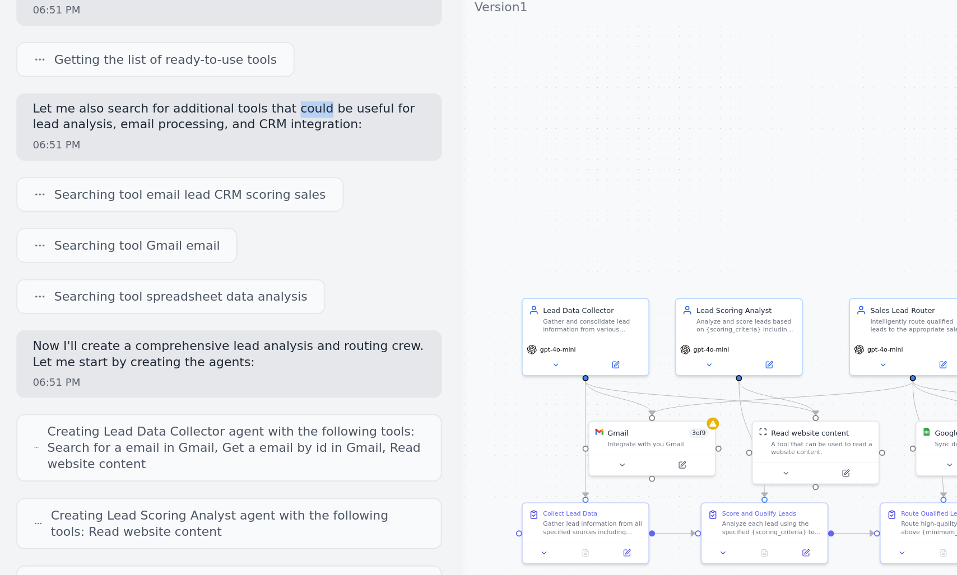
click at [69, 132] on p "Let me also search for additional tools that could be useful for lead analysis,…" at bounding box center [125, 131] width 215 height 17
click at [107, 135] on p "Let me also search for additional tools that could be useful for lead analysis,…" at bounding box center [125, 131] width 215 height 17
click at [159, 141] on div "Let me also search for additional tools that could be useful for lead analysis,…" at bounding box center [125, 137] width 233 height 37
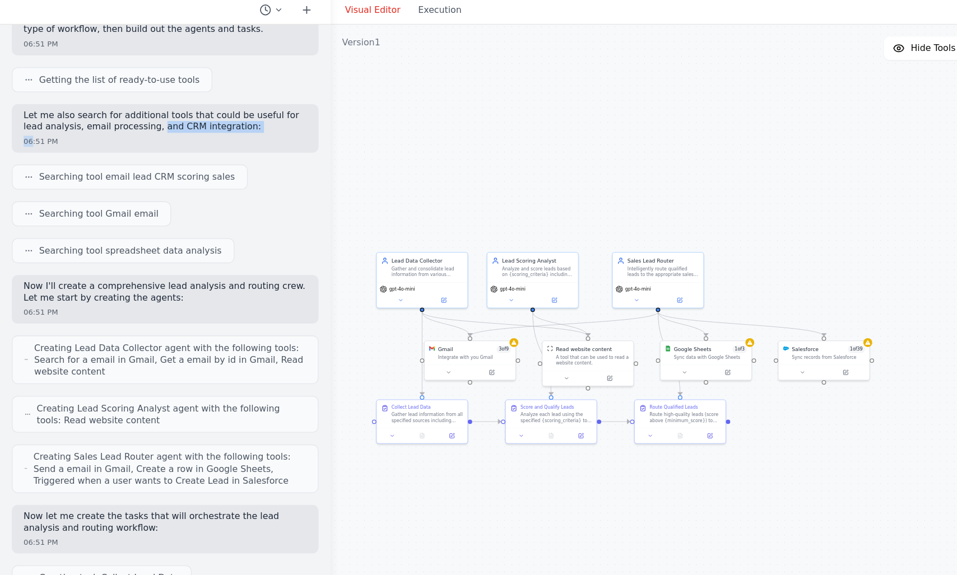
scroll to position [133, 0]
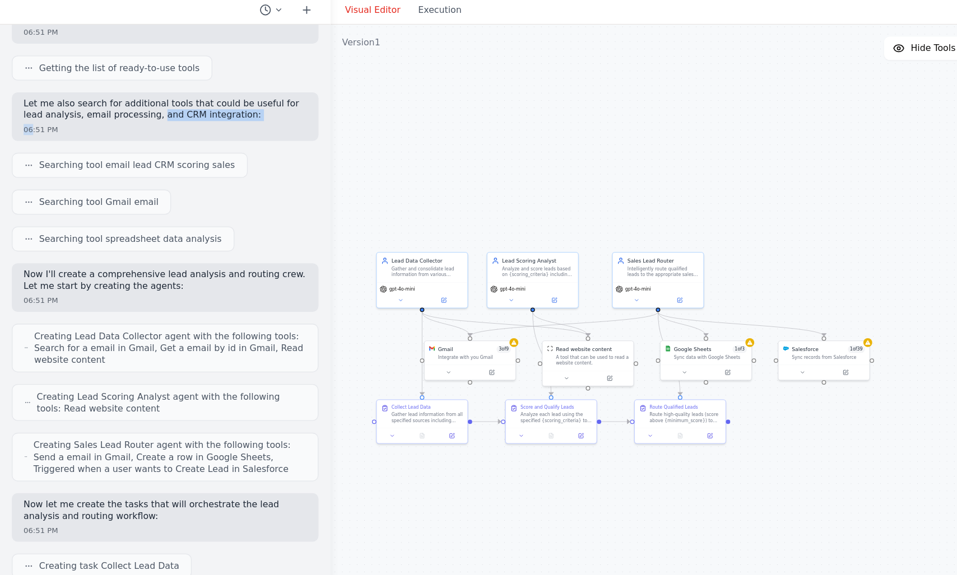
click at [114, 127] on p "Let me also search for additional tools that could be useful for lead analysis,…" at bounding box center [125, 122] width 215 height 17
click at [175, 134] on div "Let me also search for additional tools that could be useful for lead analysis,…" at bounding box center [125, 128] width 233 height 37
click at [182, 117] on p "Let me also search for additional tools that could be useful for lead analysis,…" at bounding box center [125, 122] width 215 height 17
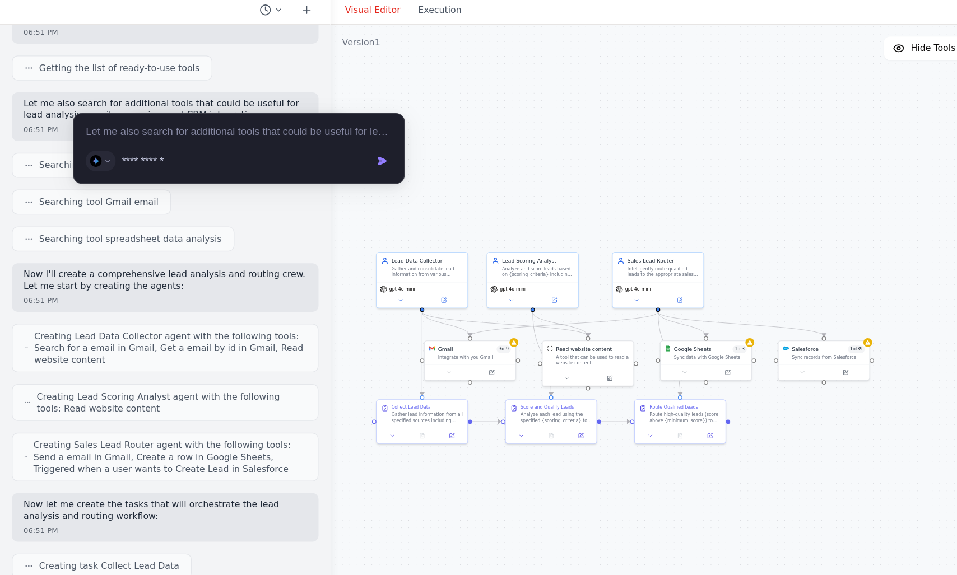
type input "**********"
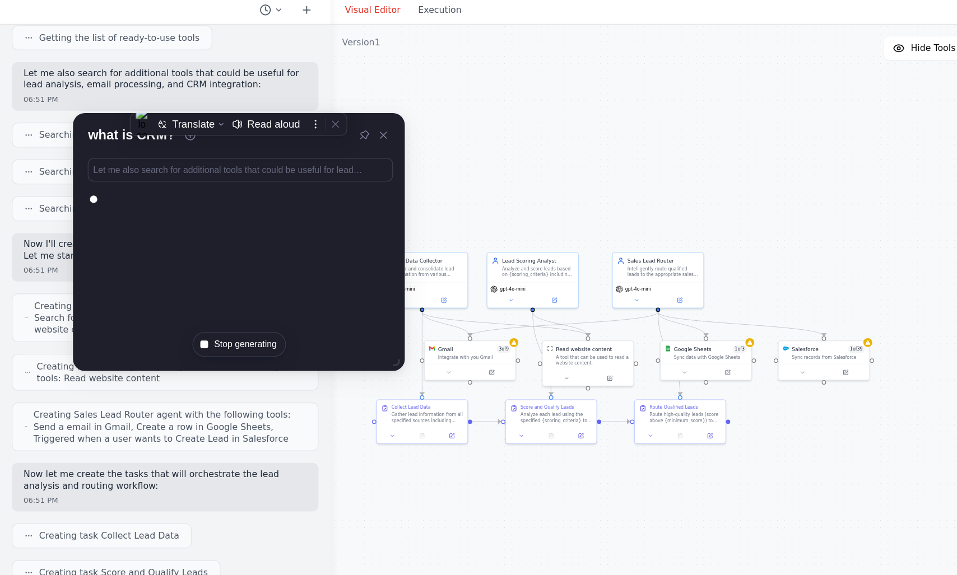
scroll to position [178, 0]
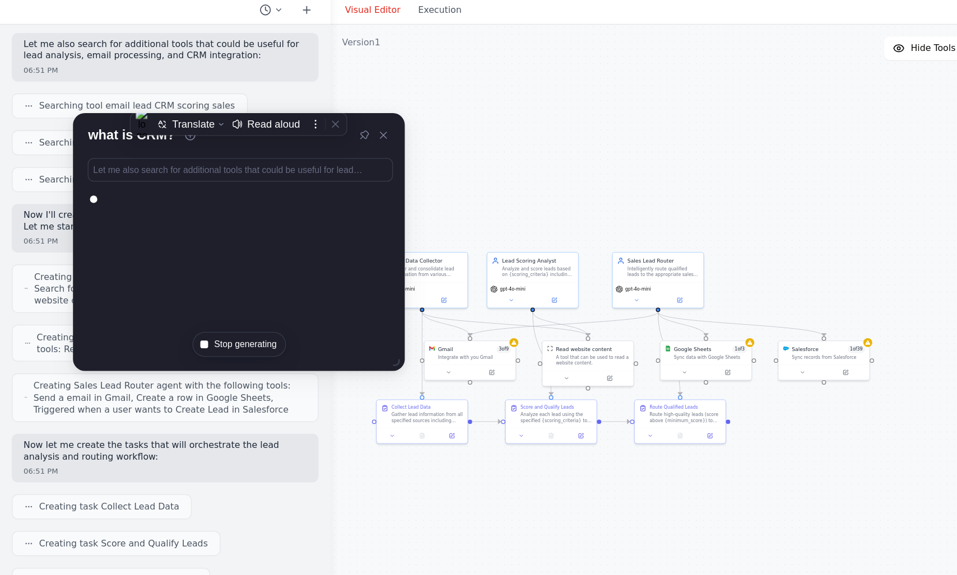
click at [143, 276] on div at bounding box center [181, 232] width 252 height 97
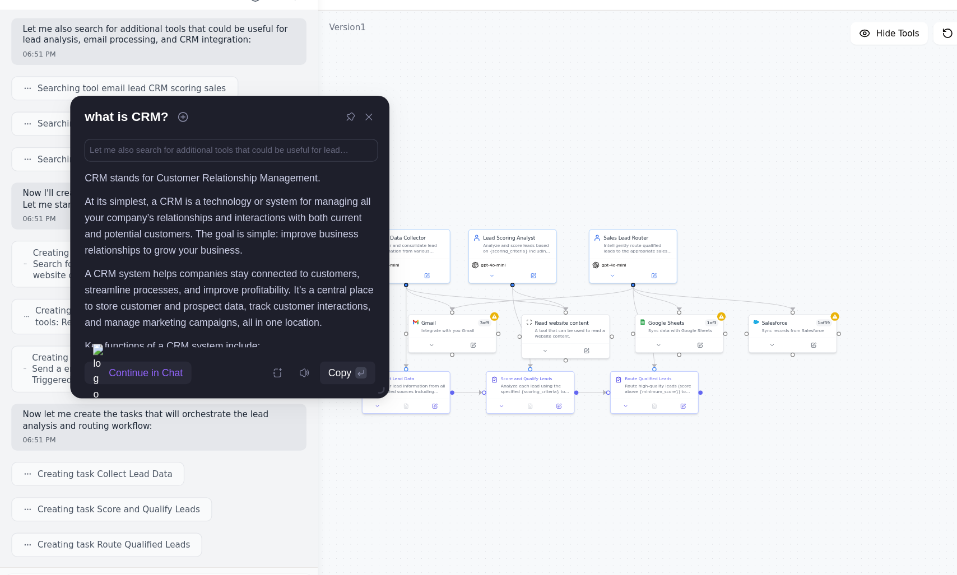
click at [97, 217] on p "At its simplest, a CRM is a technology or system for managing all your company’…" at bounding box center [182, 229] width 230 height 52
click at [106, 217] on p "At its simplest, a CRM is a technology or system for managing all your company’…" at bounding box center [182, 229] width 230 height 52
click at [152, 225] on p "At its simplest, a CRM is a technology or system for managing all your company’…" at bounding box center [182, 229] width 230 height 52
click at [108, 225] on p "At its simplest, a CRM is a technology or system for managing all your company’…" at bounding box center [182, 229] width 230 height 52
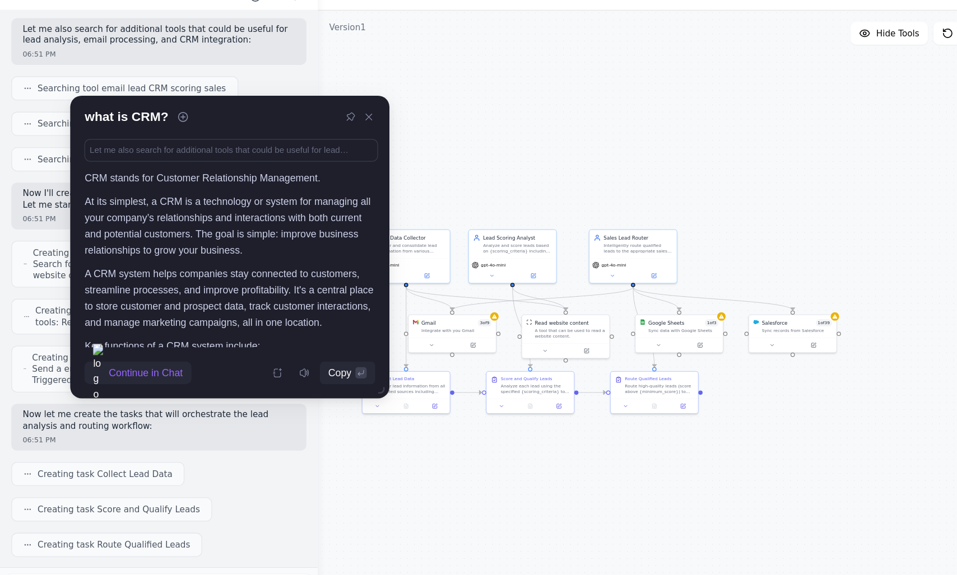
click at [133, 226] on p "At its simplest, a CRM is a technology or system for managing all your company’…" at bounding box center [182, 229] width 230 height 52
click at [168, 221] on p "At its simplest, a CRM is a technology or system for managing all your company’…" at bounding box center [182, 229] width 230 height 52
click at [187, 221] on p "At its simplest, a CRM is a technology or system for managing all your company’…" at bounding box center [182, 229] width 230 height 52
click at [201, 220] on p "At its simplest, a CRM is a technology or system for managing all your company’…" at bounding box center [182, 229] width 230 height 52
click at [280, 224] on p "At its simplest, a CRM is a technology or system for managing all your company’…" at bounding box center [182, 229] width 230 height 52
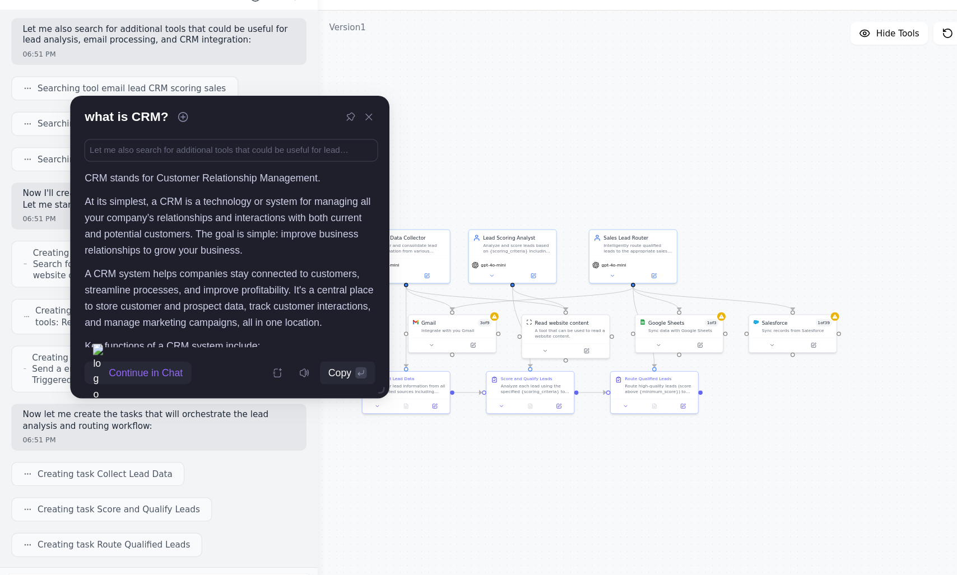
click at [109, 228] on p "At its simplest, a CRM is a technology or system for managing all your company’…" at bounding box center [182, 229] width 230 height 52
click at [157, 229] on p "At its simplest, a CRM is a technology or system for managing all your company’…" at bounding box center [182, 229] width 230 height 52
click at [131, 229] on p "At its simplest, a CRM is a technology or system for managing all your company’…" at bounding box center [182, 229] width 230 height 52
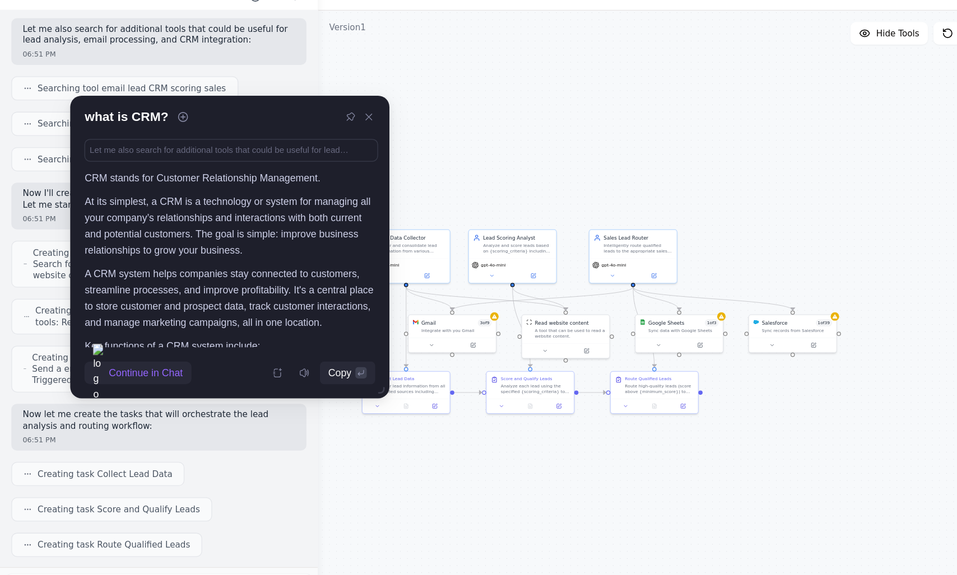
click at [186, 234] on p "At its simplest, a CRM is a technology or system for managing all your company’…" at bounding box center [182, 229] width 230 height 52
click at [218, 234] on p "At its simplest, a CRM is a technology or system for managing all your company’…" at bounding box center [182, 229] width 230 height 52
click at [264, 238] on p "At its simplest, a CRM is a technology or system for managing all your company’…" at bounding box center [182, 229] width 230 height 52
click at [76, 244] on p "At its simplest, a CRM is a technology or system for managing all your company’…" at bounding box center [182, 229] width 230 height 52
click at [182, 250] on p "At its simplest, a CRM is a technology or system for managing all your company’…" at bounding box center [182, 229] width 230 height 52
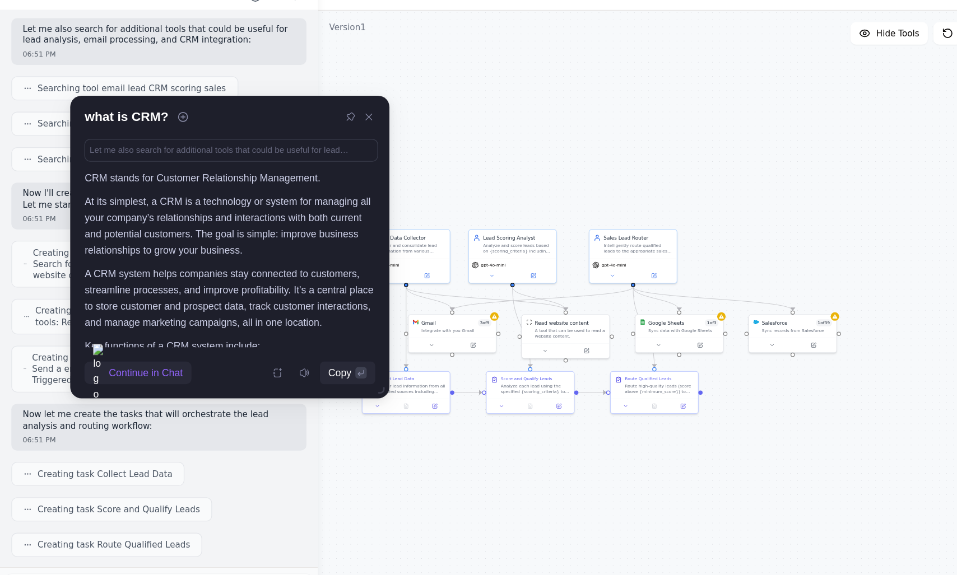
click at [182, 250] on p "At its simplest, a CRM is a technology or system for managing all your company’…" at bounding box center [182, 229] width 230 height 52
click at [199, 240] on p "At its simplest, a CRM is a technology or system for managing all your company’…" at bounding box center [182, 229] width 230 height 52
click at [148, 95] on div "06:51 PM" at bounding box center [125, 93] width 215 height 8
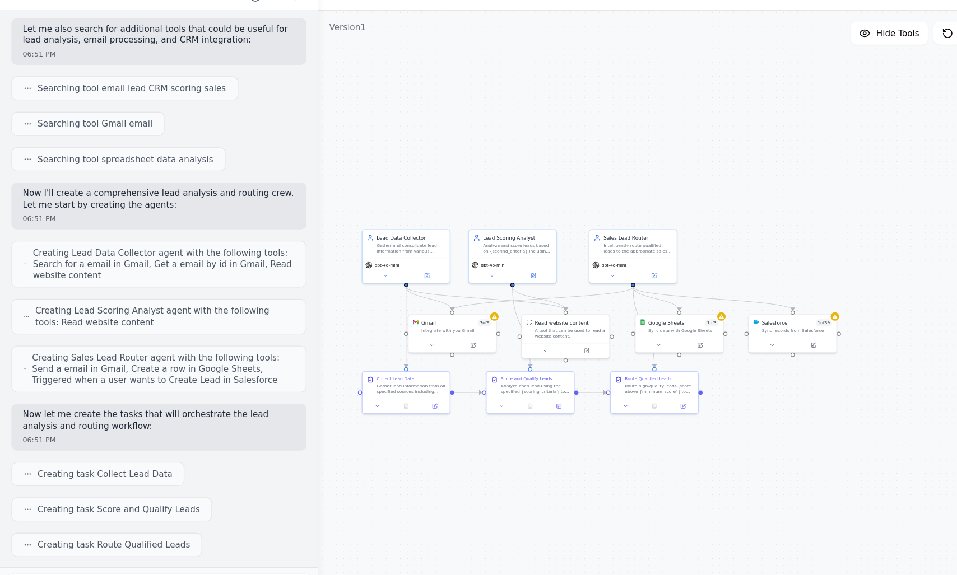
click at [125, 86] on div "Let me also search for additional tools that could be useful for lead analysis,…" at bounding box center [125, 82] width 233 height 37
click at [67, 97] on div "Let me also search for additional tools that could be useful for lead analysis,…" at bounding box center [125, 82] width 233 height 37
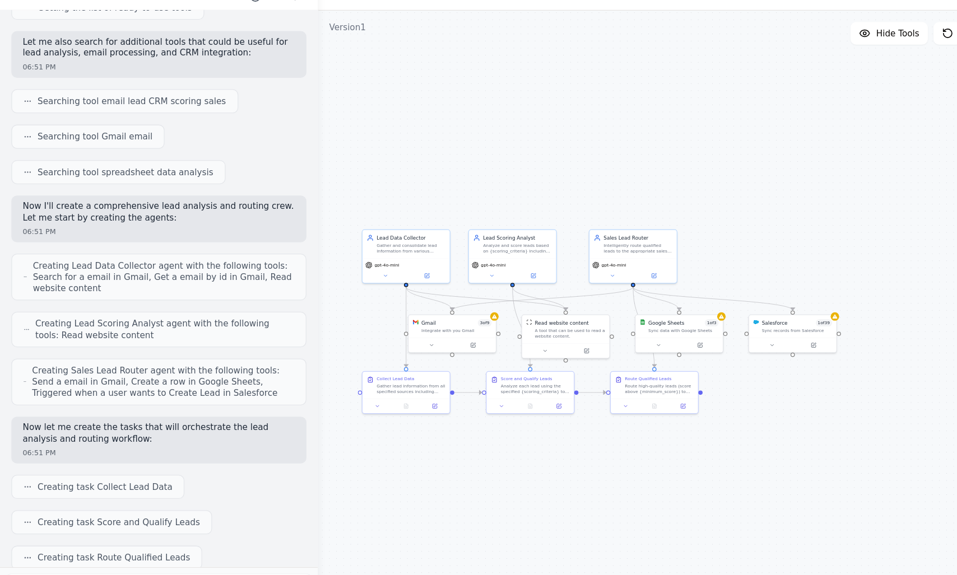
click at [86, 130] on span "Searching tool email lead CRM scoring sales" at bounding box center [104, 130] width 149 height 9
click at [79, 156] on span "Searching tool Gmail email" at bounding box center [75, 158] width 91 height 9
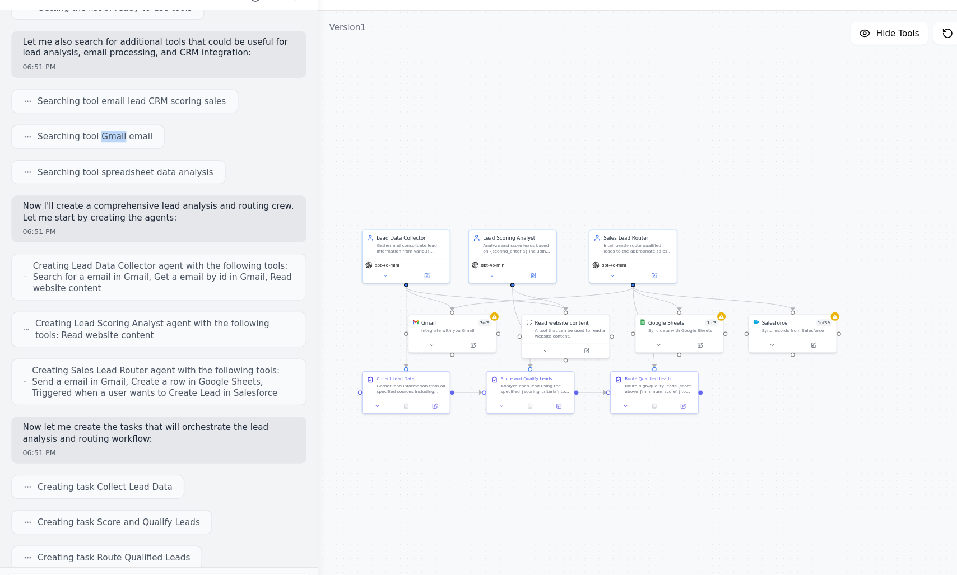
click at [79, 156] on span "Searching tool Gmail email" at bounding box center [75, 158] width 91 height 9
click at [23, 159] on icon at bounding box center [21, 158] width 7 height 7
click at [27, 189] on div "Searching tool spreadsheet data analysis" at bounding box center [93, 186] width 150 height 9
click at [46, 226] on p "Now I'll create a comprehensive lead analysis and routing crew. Let me start by…" at bounding box center [125, 217] width 215 height 17
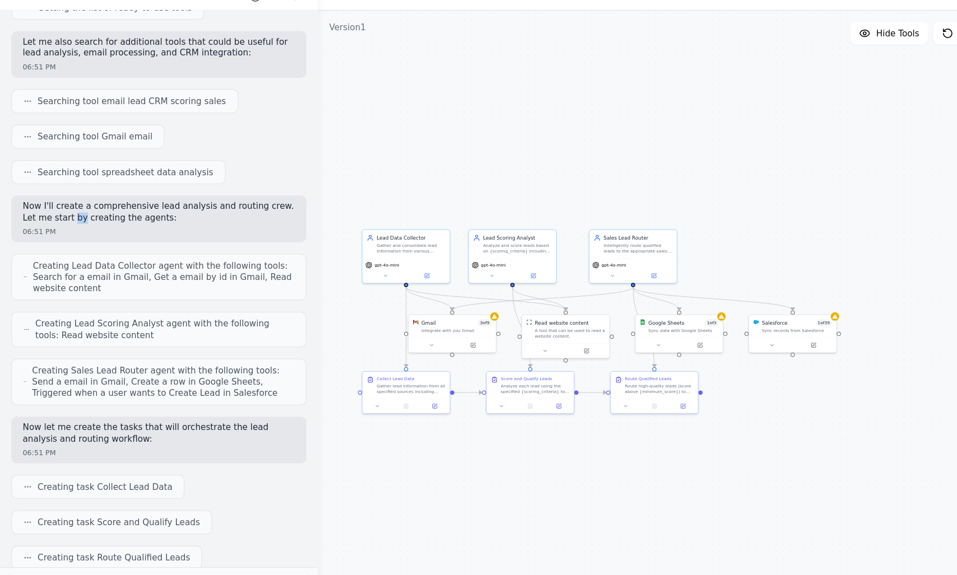
click at [46, 226] on p "Now I'll create a comprehensive lead analysis and routing crew. Let me start by…" at bounding box center [125, 217] width 215 height 17
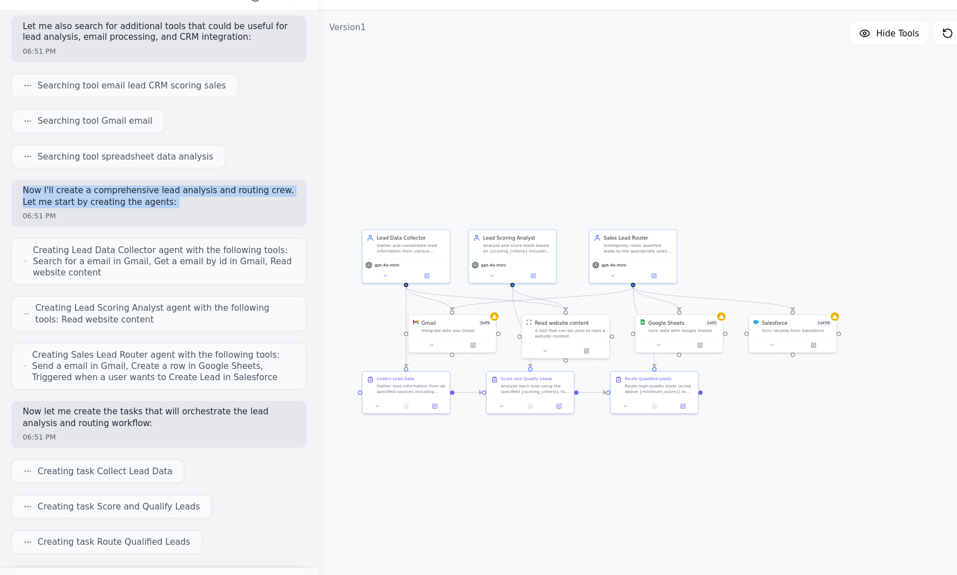
scroll to position [192, 0]
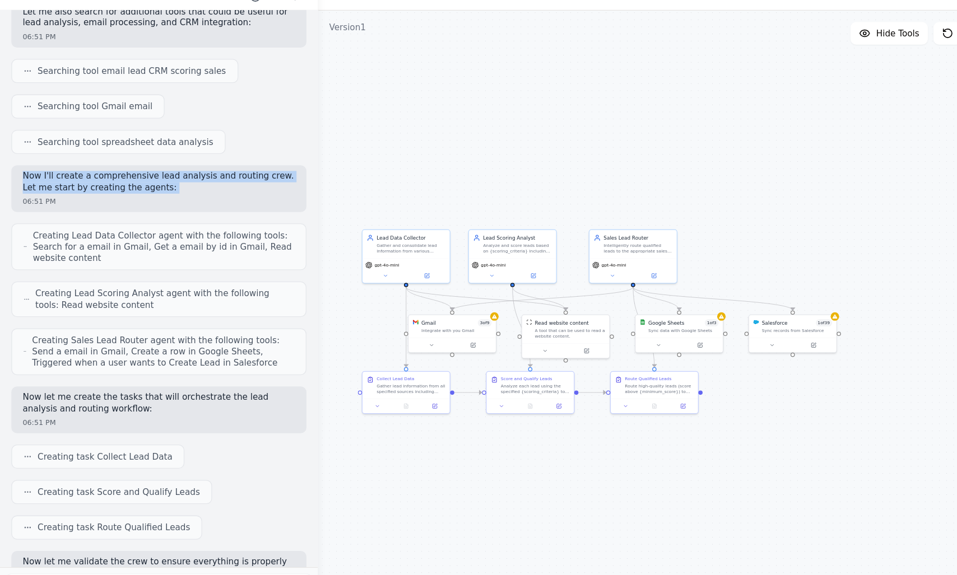
click at [69, 242] on span "Creating Lead Data Collector agent with the following tools: Search for a email…" at bounding box center [129, 244] width 207 height 27
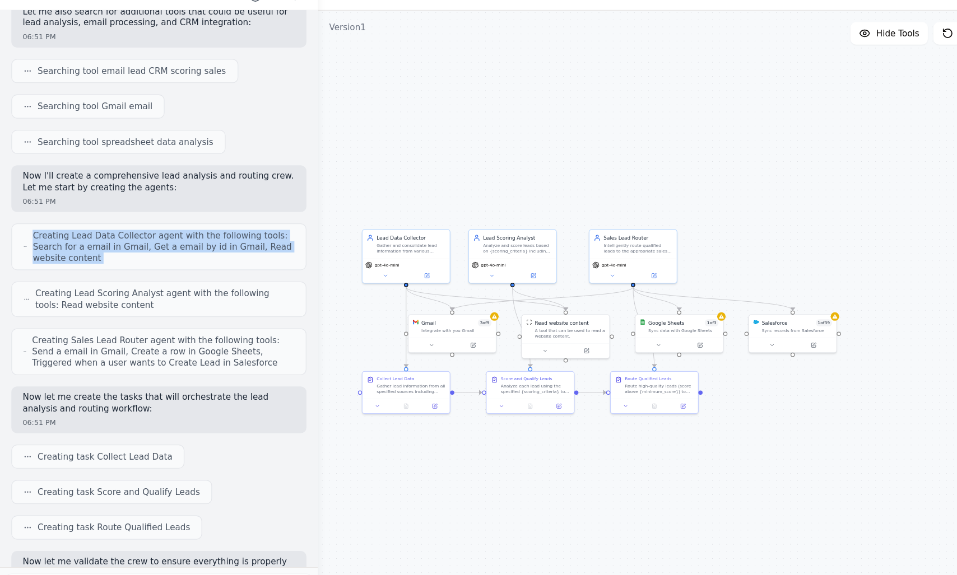
click at [101, 242] on span "Creating Lead Data Collector agent with the following tools: Search for a email…" at bounding box center [129, 244] width 207 height 27
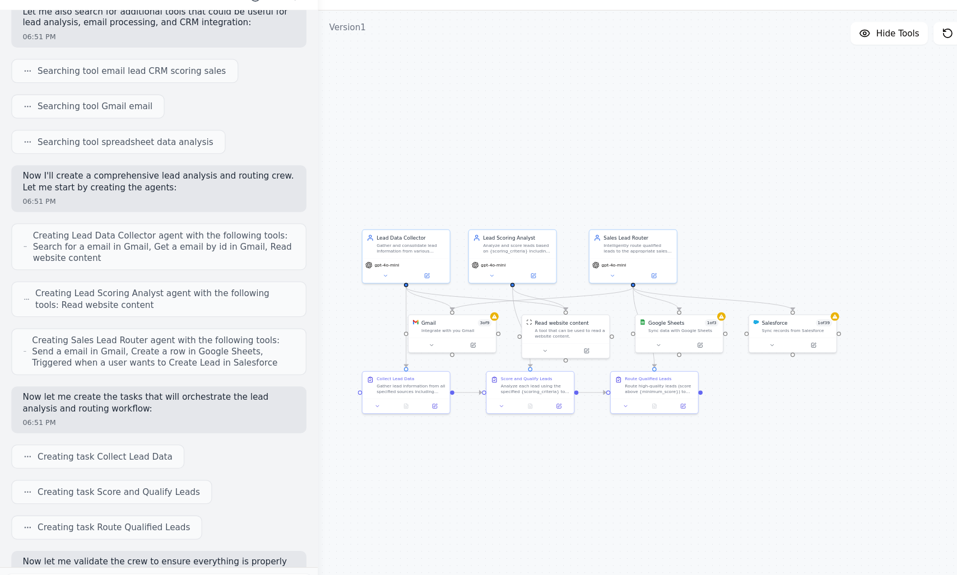
click at [27, 193] on p "Now I'll create a comprehensive lead analysis and routing crew. Let me start by…" at bounding box center [125, 193] width 215 height 17
click at [62, 194] on p "Now I'll create a comprehensive lead analysis and routing crew. Let me start by…" at bounding box center [125, 193] width 215 height 17
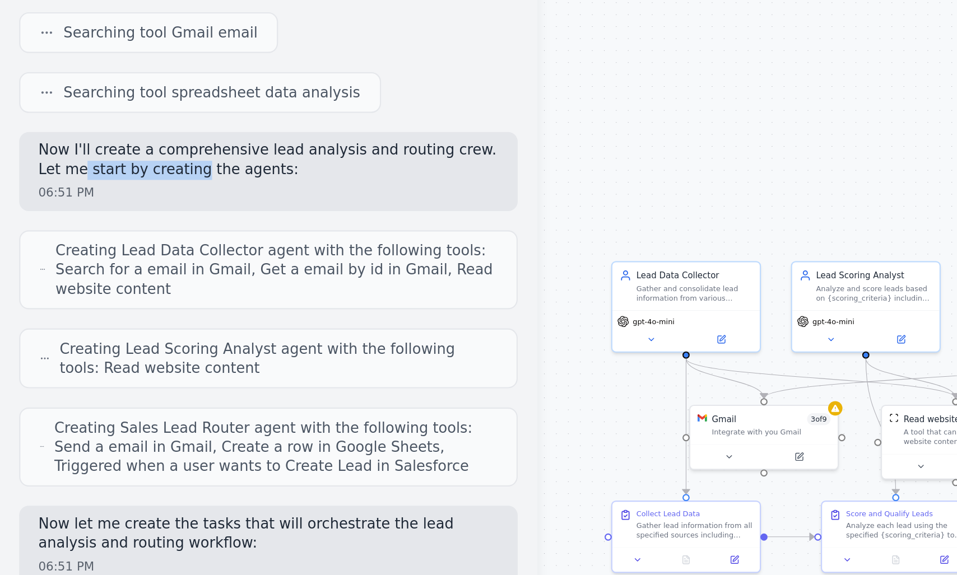
scroll to position [205, 0]
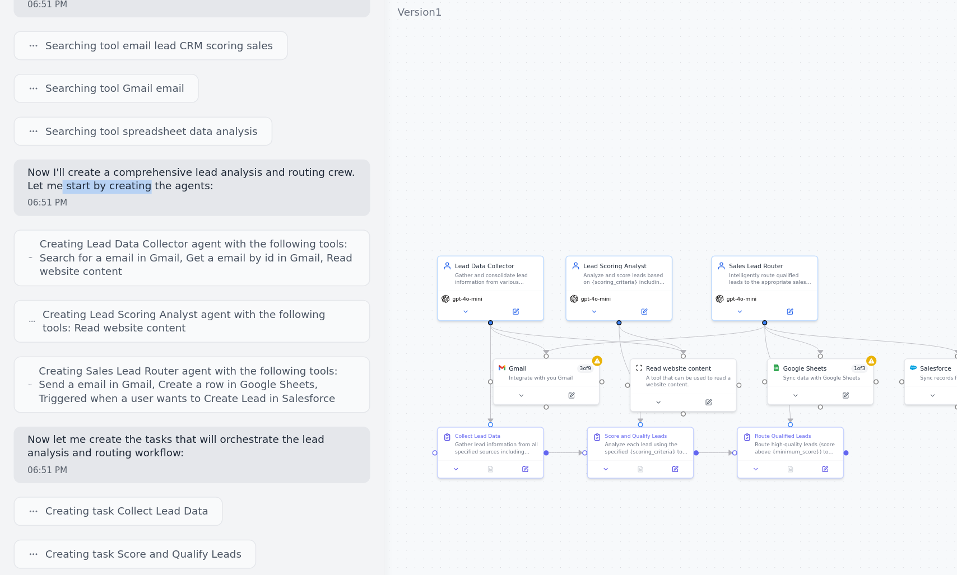
click at [42, 184] on p "Now I'll create a comprehensive lead analysis and routing crew. Let me start by…" at bounding box center [125, 181] width 215 height 17
click at [86, 185] on p "Now I'll create a comprehensive lead analysis and routing crew. Let me start by…" at bounding box center [125, 181] width 215 height 17
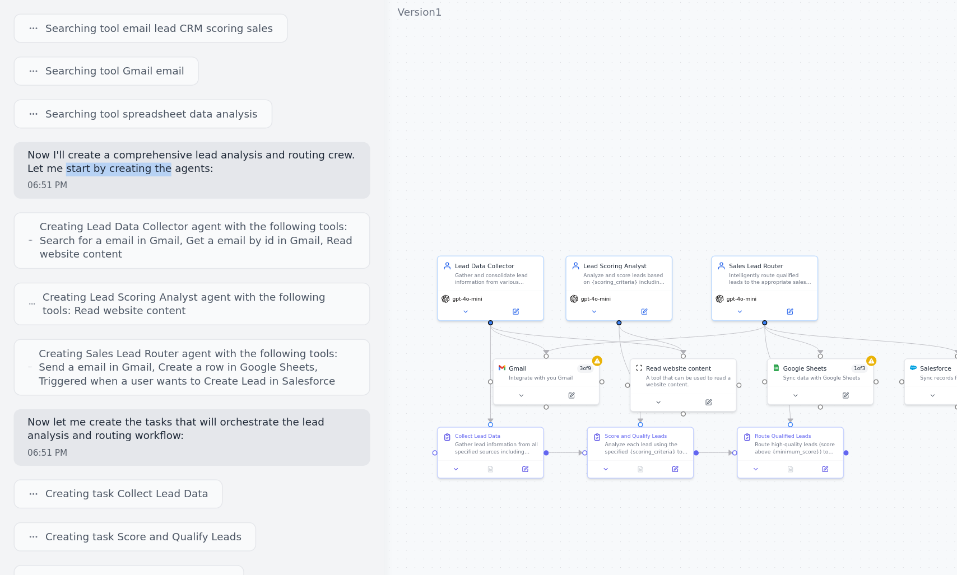
click at [68, 181] on div "06:51 PM" at bounding box center [125, 185] width 215 height 8
click at [96, 175] on div "Now I'll create a comprehensive lead analysis and routing crew. Let me start by…" at bounding box center [125, 175] width 233 height 37
click at [96, 175] on p "Now I'll create a comprehensive lead analysis and routing crew. Let me start by…" at bounding box center [125, 169] width 215 height 17
click at [75, 176] on p "Now I'll create a comprehensive lead analysis and routing crew. Let me start by…" at bounding box center [125, 169] width 215 height 17
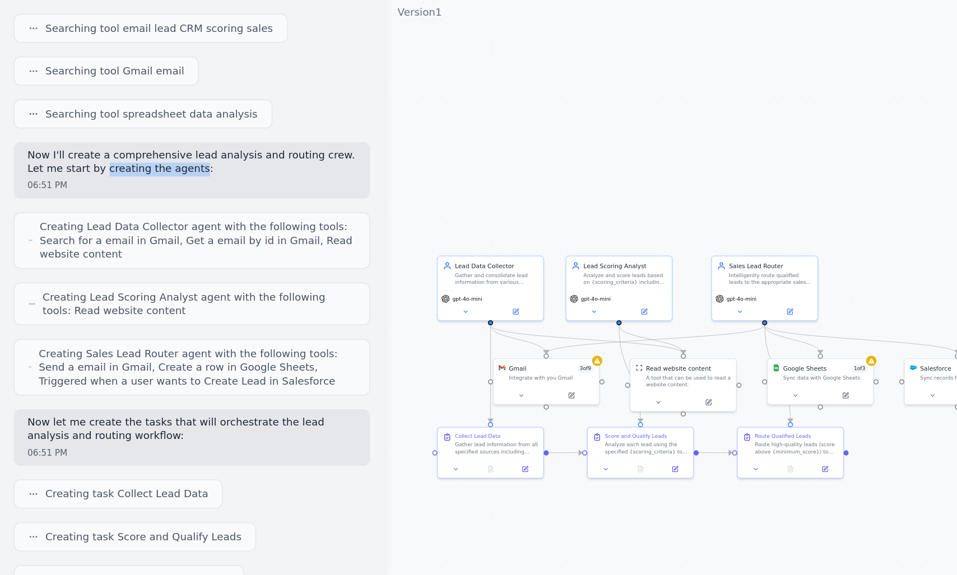
click at [114, 176] on p "Now I'll create a comprehensive lead analysis and routing crew. Let me start by…" at bounding box center [125, 169] width 215 height 17
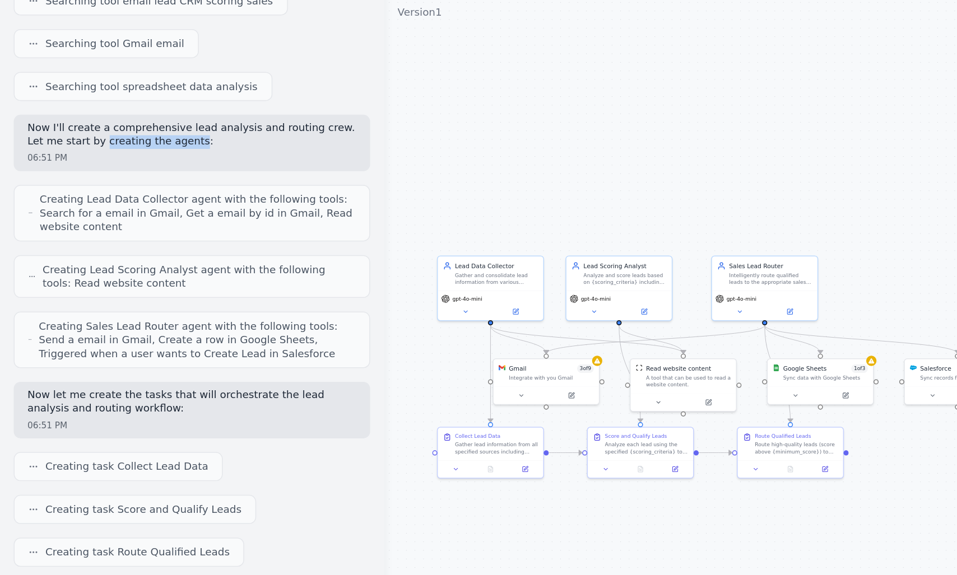
scroll to position [235, 0]
click at [40, 193] on span "Creating Lead Data Collector agent with the following tools: Search for a email…" at bounding box center [129, 202] width 207 height 27
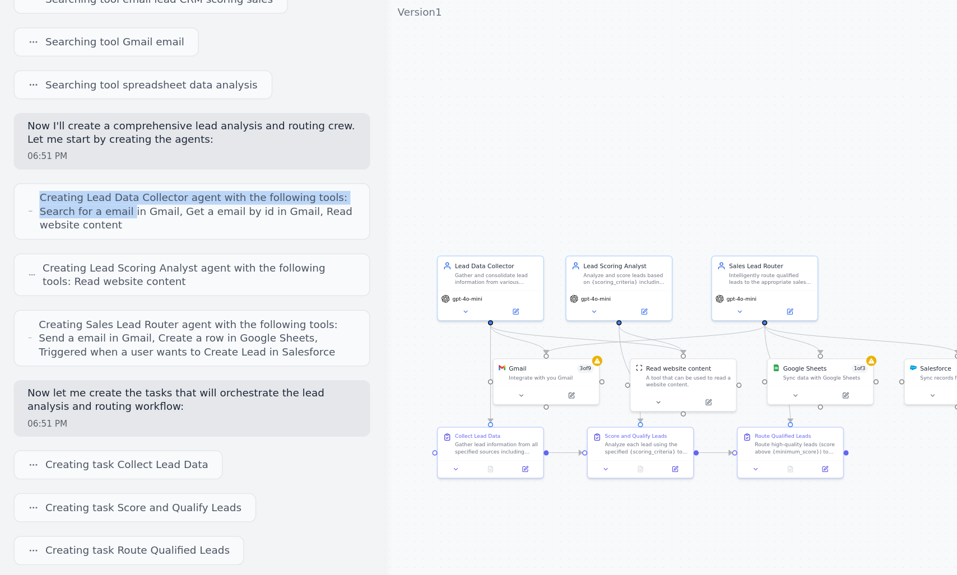
click at [83, 206] on span "Creating Lead Data Collector agent with the following tools: Search for a email…" at bounding box center [129, 202] width 207 height 27
click at [25, 145] on p "Now I'll create a comprehensive lead analysis and routing crew. Let me start by…" at bounding box center [125, 150] width 215 height 17
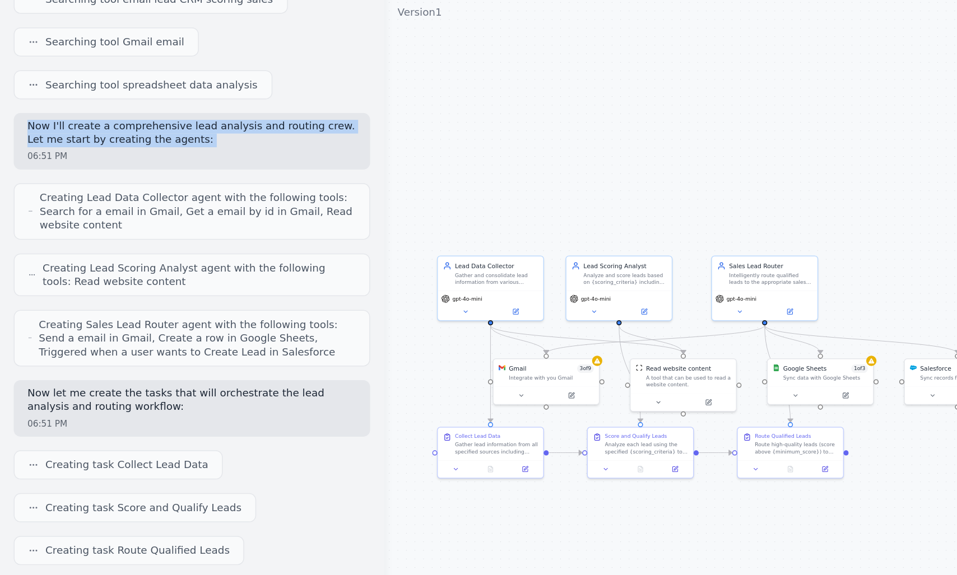
click at [186, 155] on p "Now I'll create a comprehensive lead analysis and routing crew. Let me start by…" at bounding box center [125, 150] width 215 height 17
click at [98, 146] on p "Now I'll create a comprehensive lead analysis and routing crew. Let me start by…" at bounding box center [125, 150] width 215 height 17
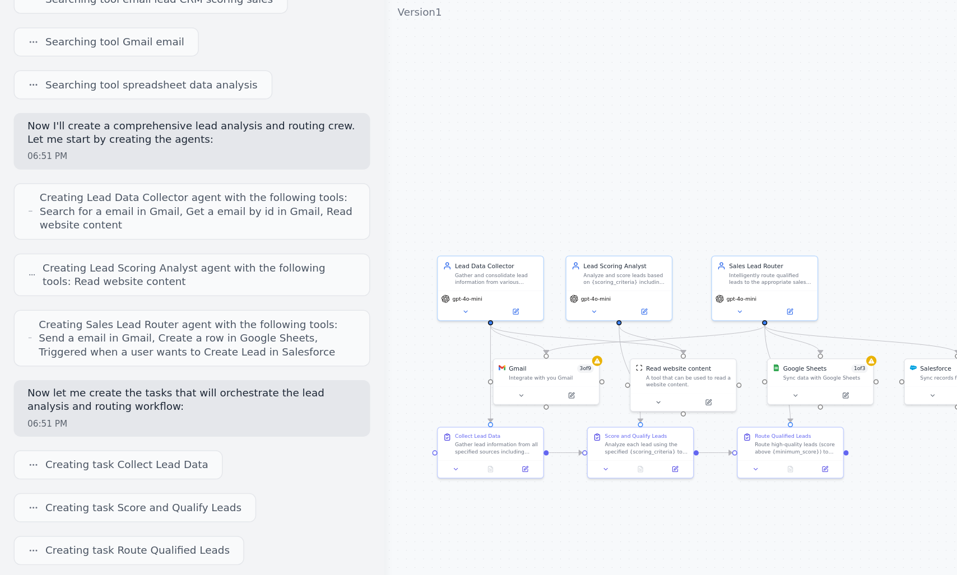
click at [98, 146] on p "Now I'll create a comprehensive lead analysis and routing crew. Let me start by…" at bounding box center [125, 150] width 215 height 17
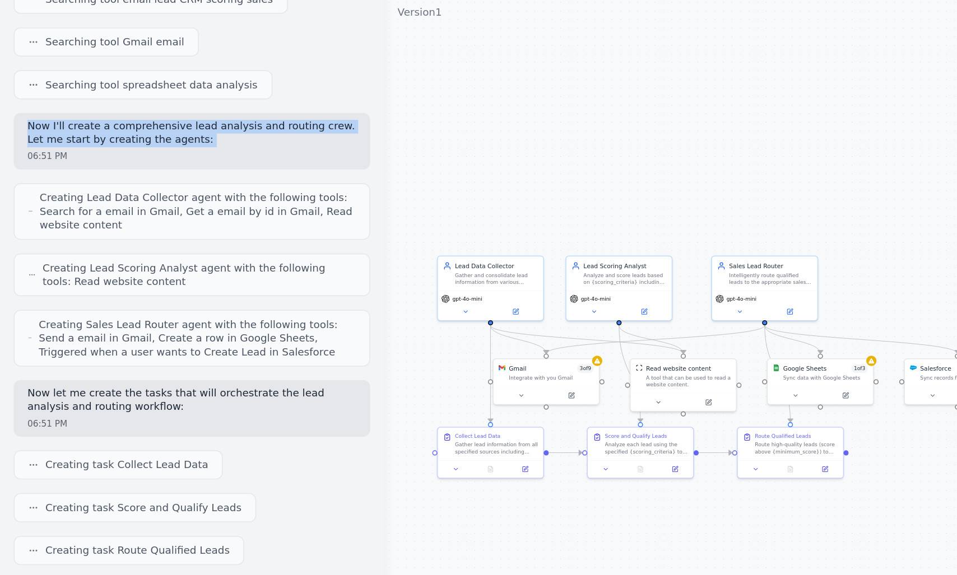
click at [166, 146] on p "Now I'll create a comprehensive lead analysis and routing crew. Let me start by…" at bounding box center [125, 150] width 215 height 17
click at [232, 149] on p "Now I'll create a comprehensive lead analysis and routing crew. Let me start by…" at bounding box center [125, 150] width 215 height 17
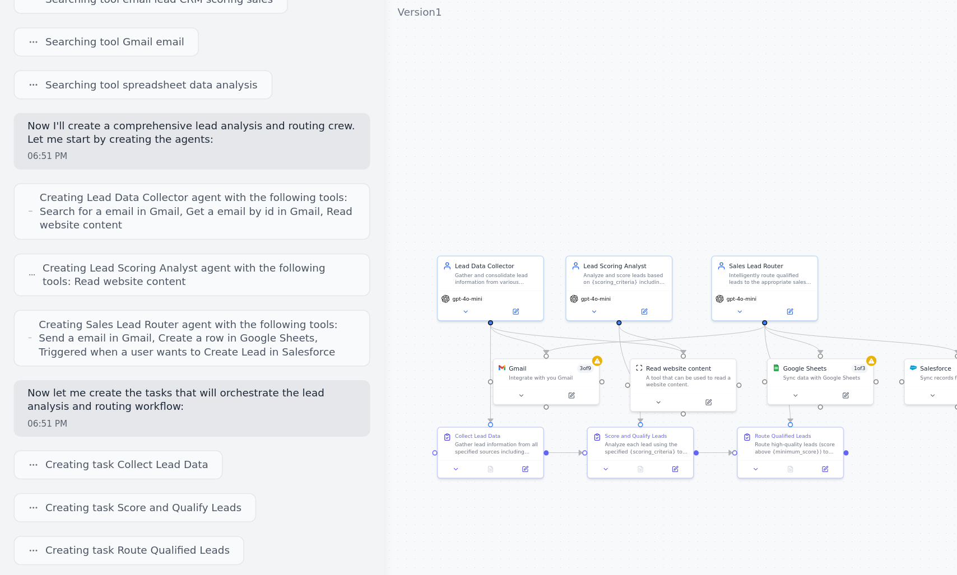
click at [232, 149] on p "Now I'll create a comprehensive lead analysis and routing crew. Let me start by…" at bounding box center [125, 150] width 215 height 17
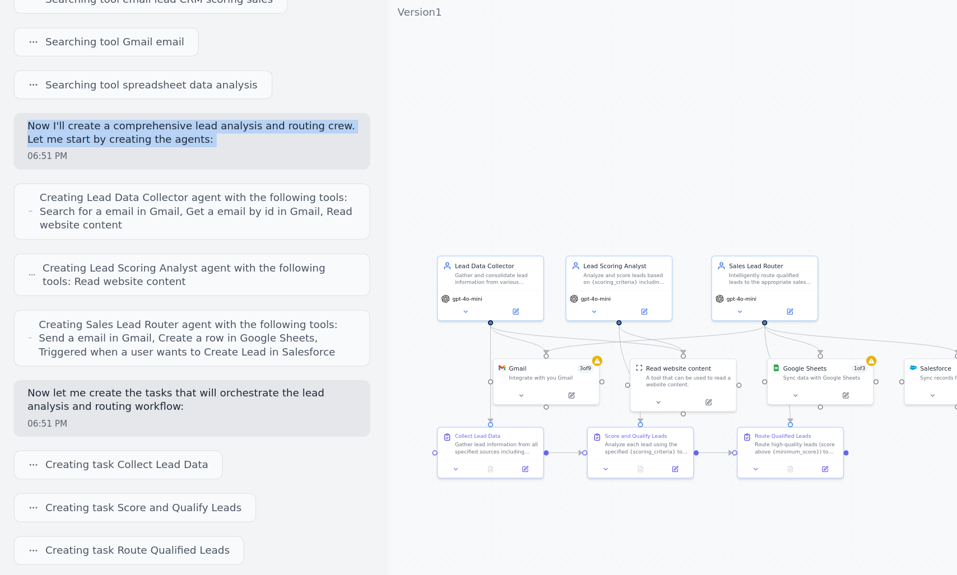
click at [30, 148] on p "Now I'll create a comprehensive lead analysis and routing crew. Let me start by…" at bounding box center [125, 150] width 215 height 17
click at [83, 150] on p "Now I'll create a comprehensive lead analysis and routing crew. Let me start by…" at bounding box center [125, 150] width 215 height 17
click at [46, 144] on p "Now I'll create a comprehensive lead analysis and routing crew. Let me start by…" at bounding box center [125, 150] width 215 height 17
click at [130, 141] on div "Now I'll create a comprehensive lead analysis and routing crew. Let me start by…" at bounding box center [125, 156] width 233 height 37
click at [96, 148] on p "Now I'll create a comprehensive lead analysis and routing crew. Let me start by…" at bounding box center [125, 150] width 215 height 17
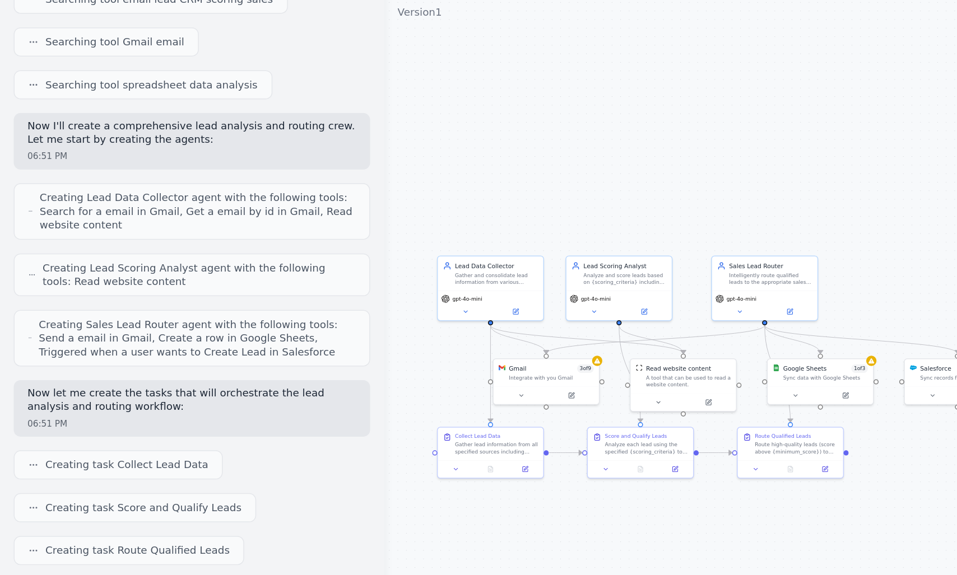
click at [96, 148] on p "Now I'll create a comprehensive lead analysis and routing crew. Let me start by…" at bounding box center [125, 150] width 215 height 17
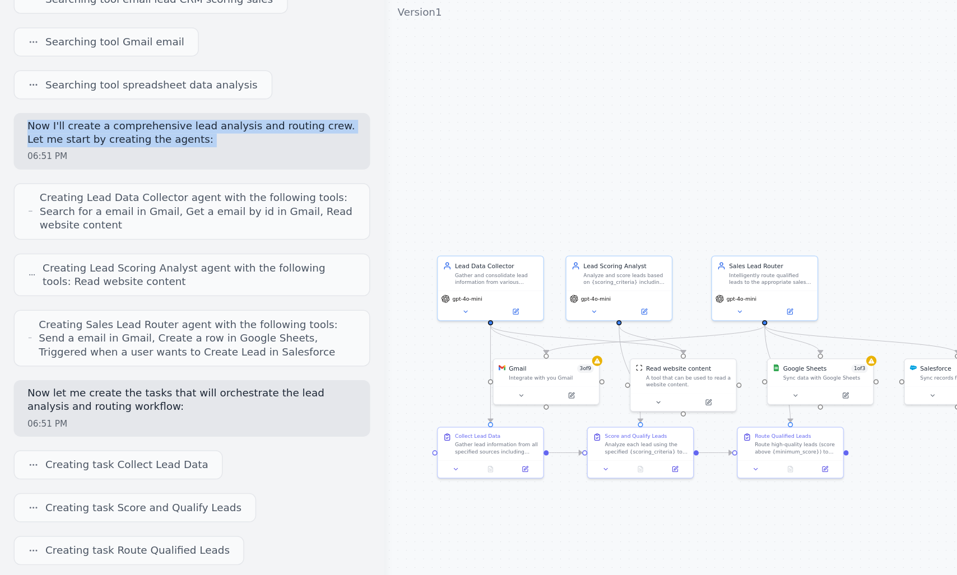
click at [124, 146] on p "Now I'll create a comprehensive lead analysis and routing crew. Let me start by…" at bounding box center [125, 150] width 215 height 17
click at [136, 143] on p "Now I'll create a comprehensive lead analysis and routing crew. Let me start by…" at bounding box center [125, 150] width 215 height 17
click at [177, 147] on p "Now I'll create a comprehensive lead analysis and routing crew. Let me start by…" at bounding box center [125, 150] width 215 height 17
click at [106, 145] on p "Now I'll create a comprehensive lead analysis and routing crew. Let me start by…" at bounding box center [125, 150] width 215 height 17
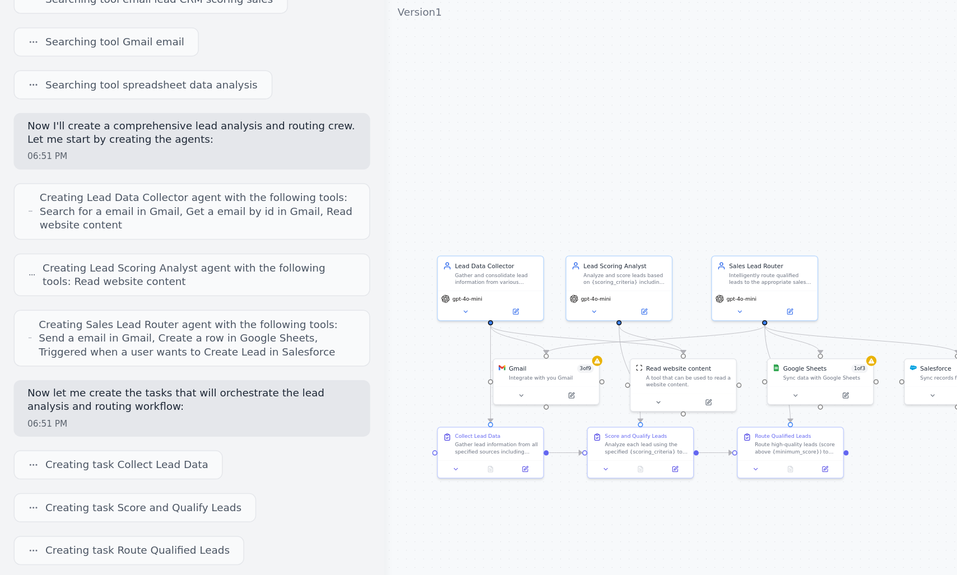
click at [106, 145] on p "Now I'll create a comprehensive lead analysis and routing crew. Let me start by…" at bounding box center [125, 150] width 215 height 17
click at [25, 145] on p "Now I'll create a comprehensive lead analysis and routing crew. Let me start by…" at bounding box center [125, 150] width 215 height 17
click at [58, 150] on p "Now I'll create a comprehensive lead analysis and routing crew. Let me start by…" at bounding box center [125, 150] width 215 height 17
click at [70, 147] on p "Now I'll create a comprehensive lead analysis and routing crew. Let me start by…" at bounding box center [125, 150] width 215 height 17
click at [128, 148] on p "Now I'll create a comprehensive lead analysis and routing crew. Let me start by…" at bounding box center [125, 150] width 215 height 17
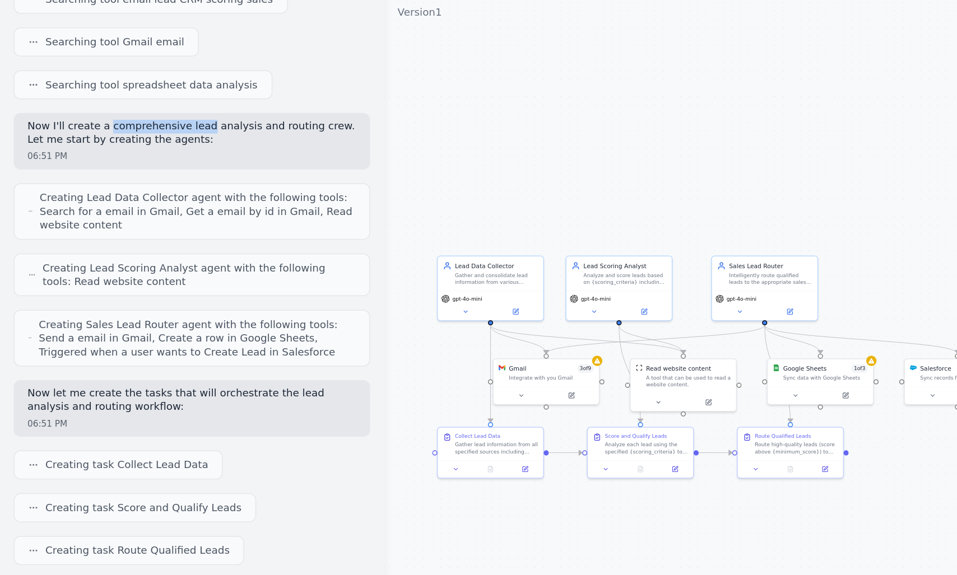
click at [129, 146] on p "Now I'll create a comprehensive lead analysis and routing crew. Let me start by…" at bounding box center [125, 150] width 215 height 17
click at [147, 147] on p "Now I'll create a comprehensive lead analysis and routing crew. Let me start by…" at bounding box center [125, 150] width 215 height 17
drag, startPoint x: 77, startPoint y: 145, endPoint x: 129, endPoint y: 146, distance: 52.1
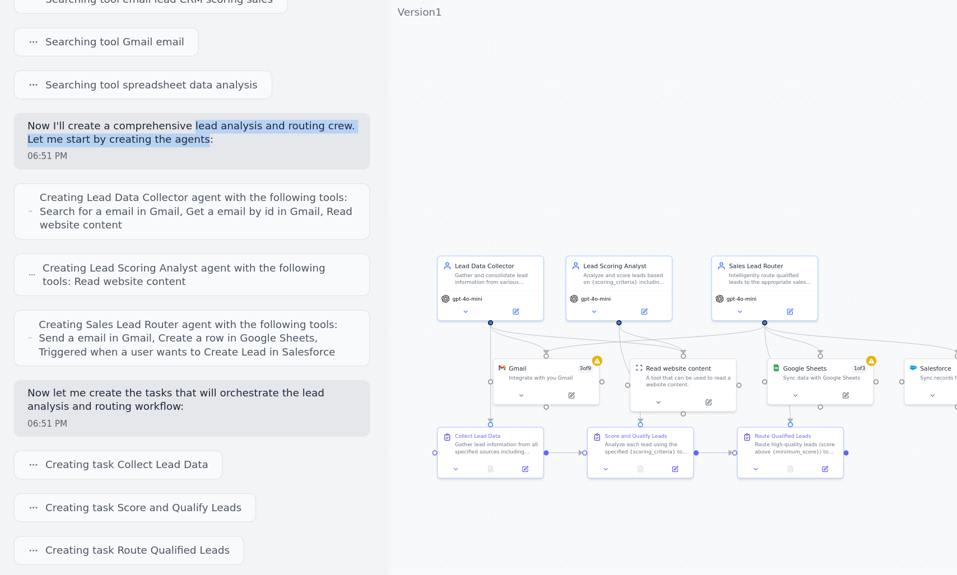
click at [129, 146] on p "Now I'll create a comprehensive lead analysis and routing crew. Let me start by…" at bounding box center [125, 150] width 215 height 17
drag, startPoint x: 129, startPoint y: 146, endPoint x: 105, endPoint y: 145, distance: 24.7
click at [105, 145] on p "Now I'll create a comprehensive lead analysis and routing crew. Let me start by…" at bounding box center [125, 150] width 215 height 17
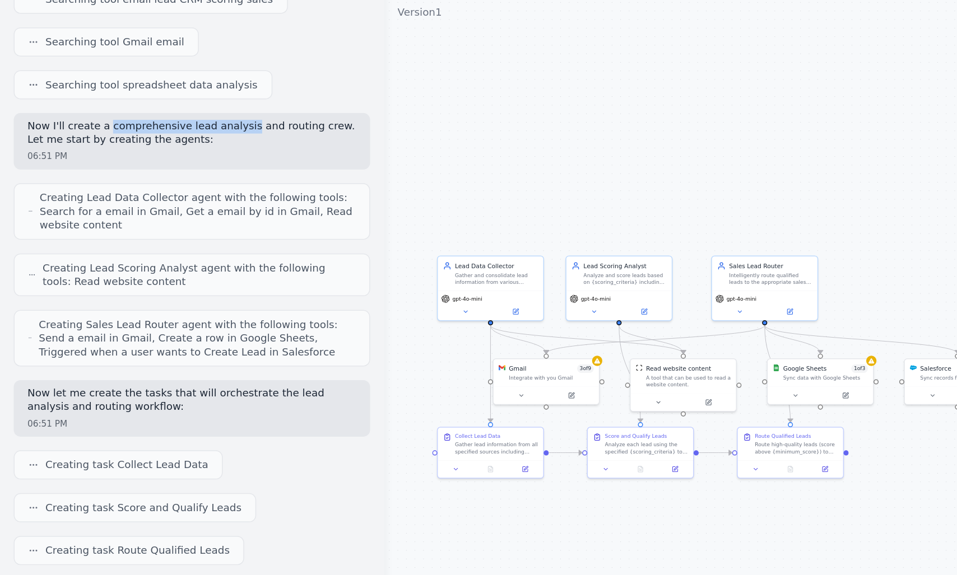
drag, startPoint x: 105, startPoint y: 145, endPoint x: 138, endPoint y: 144, distance: 33.1
click at [138, 144] on p "Now I'll create a comprehensive lead analysis and routing crew. Let me start by…" at bounding box center [125, 150] width 215 height 17
click at [170, 144] on p "Now I'll create a comprehensive lead analysis and routing crew. Let me start by…" at bounding box center [125, 150] width 215 height 17
drag, startPoint x: 170, startPoint y: 144, endPoint x: 216, endPoint y: 146, distance: 46.0
click at [216, 146] on p "Now I'll create a comprehensive lead analysis and routing crew. Let me start by…" at bounding box center [125, 150] width 215 height 17
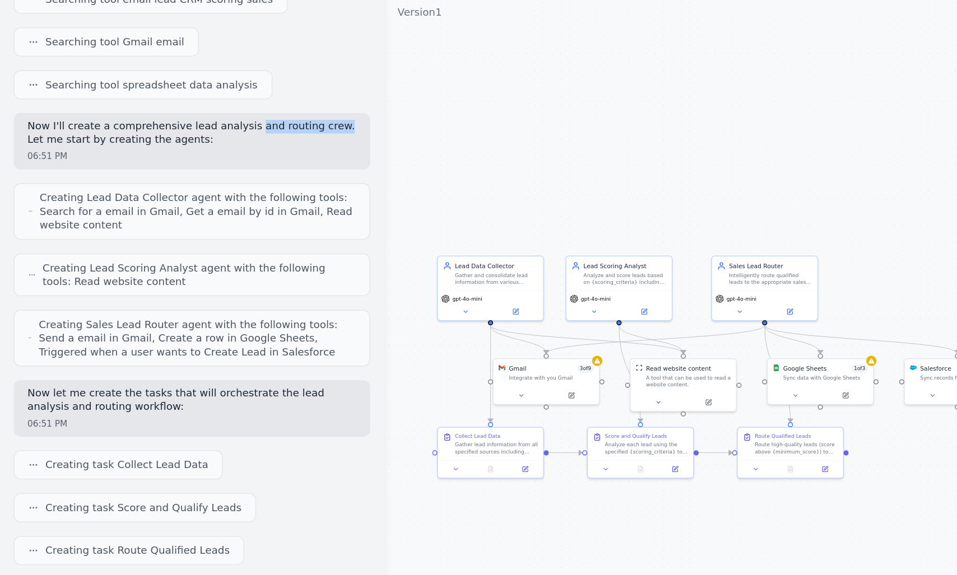
click at [216, 146] on p "Now I'll create a comprehensive lead analysis and routing crew. Let me start by…" at bounding box center [125, 150] width 215 height 17
drag, startPoint x: 216, startPoint y: 146, endPoint x: 187, endPoint y: 145, distance: 29.7
click at [187, 145] on p "Now I'll create a comprehensive lead analysis and routing crew. Let me start by…" at bounding box center [125, 150] width 215 height 17
click at [68, 142] on p "Now I'll create a comprehensive lead analysis and routing crew. Let me start by…" at bounding box center [125, 150] width 215 height 17
click at [150, 154] on p "Now I'll create a comprehensive lead analysis and routing crew. Let me start by…" at bounding box center [125, 150] width 215 height 17
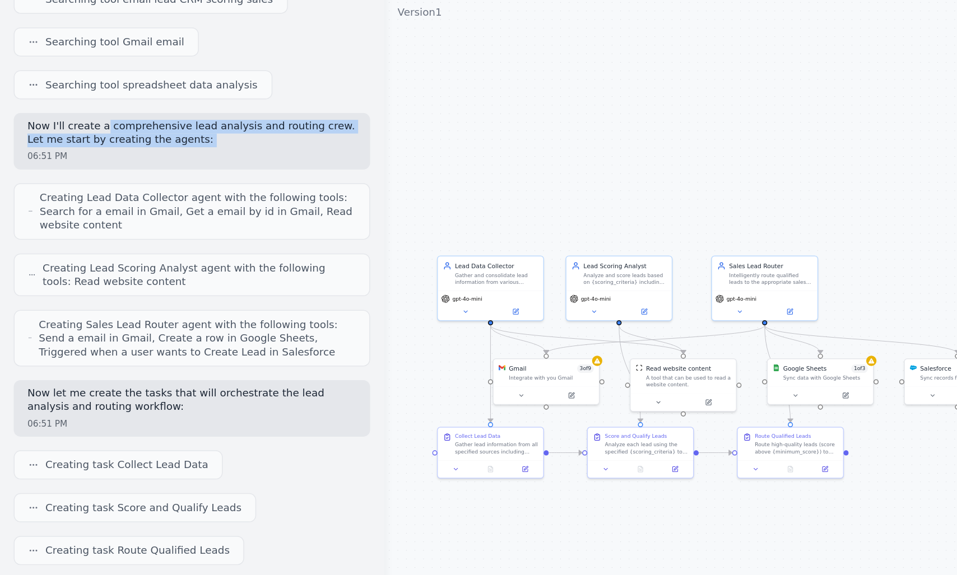
click at [150, 154] on p "Now I'll create a comprehensive lead analysis and routing crew. Let me start by…" at bounding box center [125, 150] width 215 height 17
click at [170, 142] on p "Now I'll create a comprehensive lead analysis and routing crew. Let me start by…" at bounding box center [125, 150] width 215 height 17
click at [190, 144] on p "Now I'll create a comprehensive lead analysis and routing crew. Let me start by…" at bounding box center [125, 150] width 215 height 17
click at [217, 146] on p "Now I'll create a comprehensive lead analysis and routing crew. Let me start by…" at bounding box center [125, 150] width 215 height 17
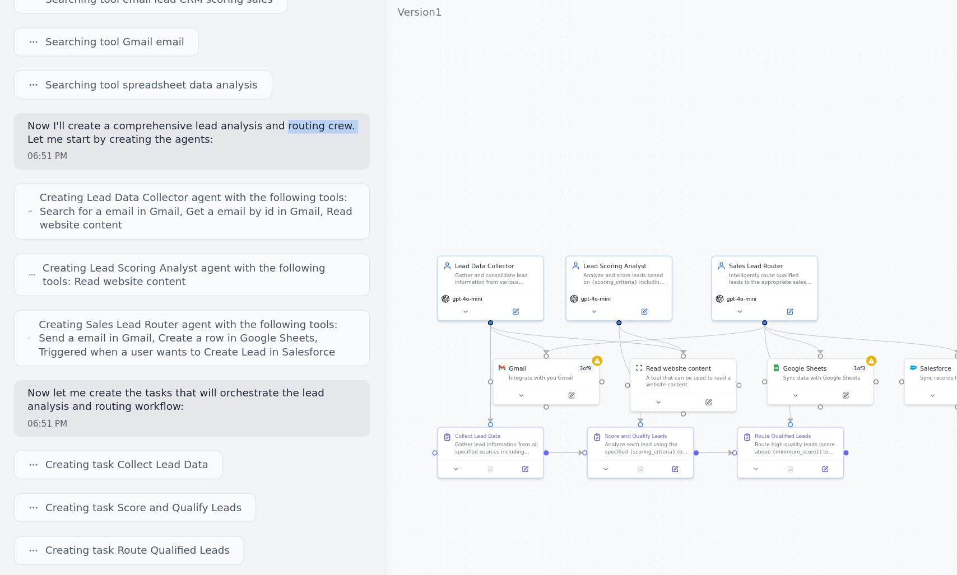
click at [217, 146] on p "Now I'll create a comprehensive lead analysis and routing crew. Let me start by…" at bounding box center [125, 150] width 215 height 17
click at [207, 147] on p "Now I'll create a comprehensive lead analysis and routing crew. Let me start by…" at bounding box center [125, 150] width 215 height 17
click at [68, 156] on p "Now I'll create a comprehensive lead analysis and routing crew. Let me start by…" at bounding box center [125, 150] width 215 height 17
click at [104, 152] on p "Now I'll create a comprehensive lead analysis and routing crew. Let me start by…" at bounding box center [125, 150] width 215 height 17
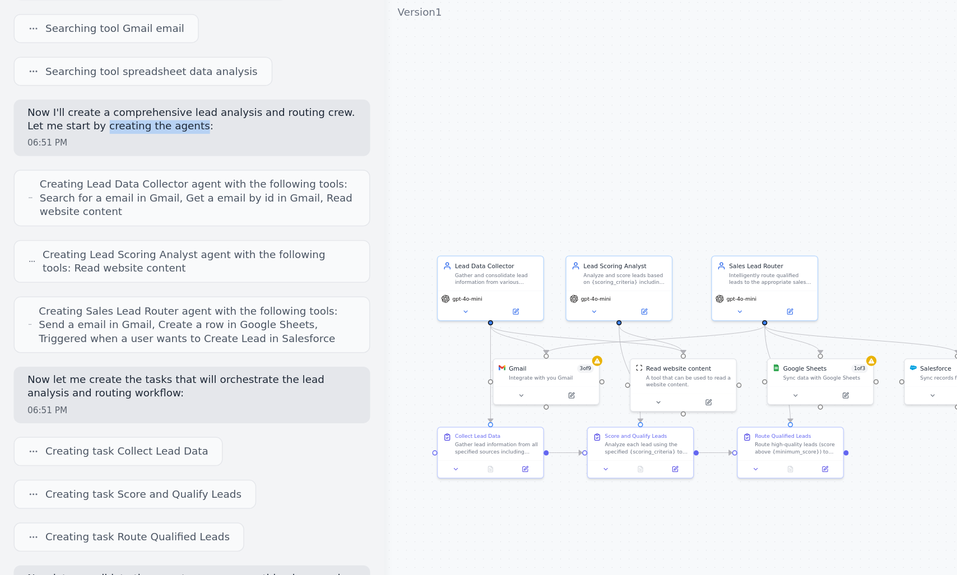
click at [86, 180] on span "Creating Lead Data Collector agent with the following tools: Search for a email…" at bounding box center [129, 193] width 207 height 27
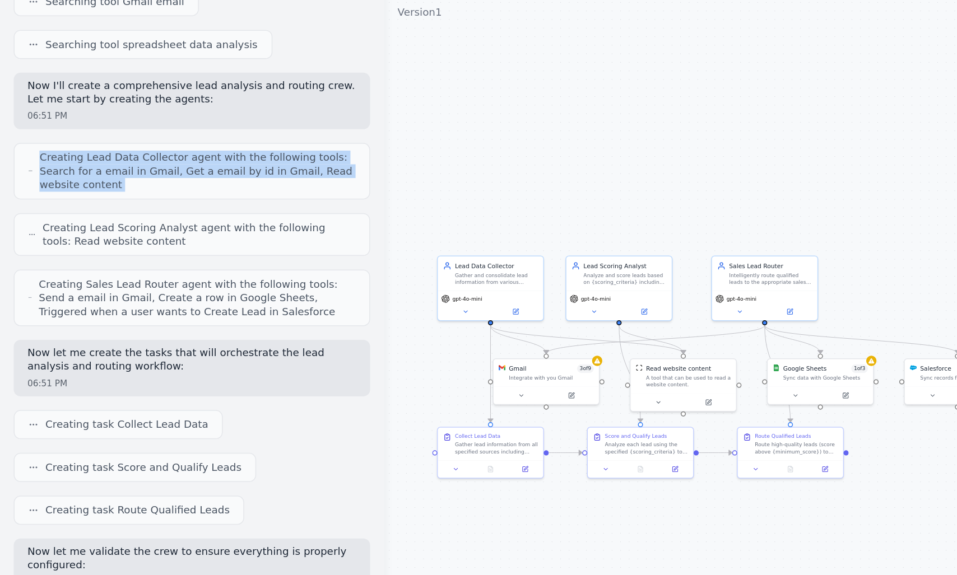
scroll to position [266, 0]
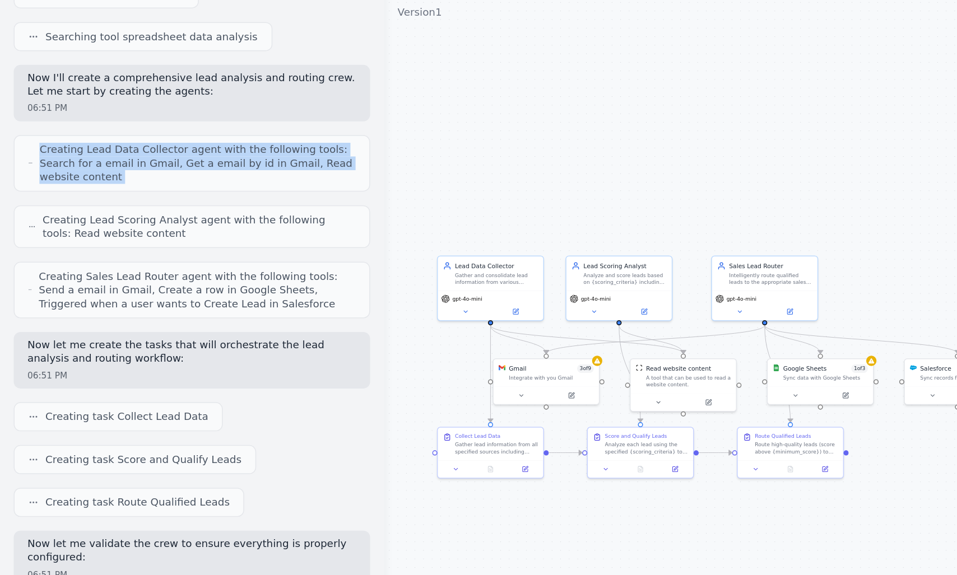
click at [66, 197] on div "Develop a crew that analyzes incoming sales leads from various sources (website…" at bounding box center [125, 278] width 251 height 440
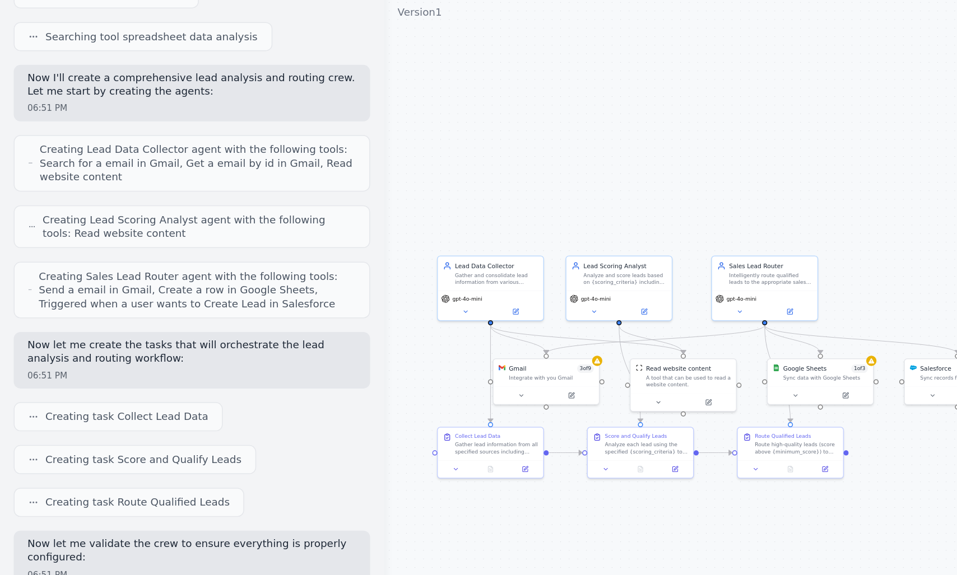
click at [17, 170] on div "Creating Lead Data Collector agent with the following tools: Search for a email…" at bounding box center [125, 170] width 233 height 37
click at [22, 170] on div "Creating Lead Data Collector agent with the following tools: Search for a email…" at bounding box center [125, 170] width 214 height 27
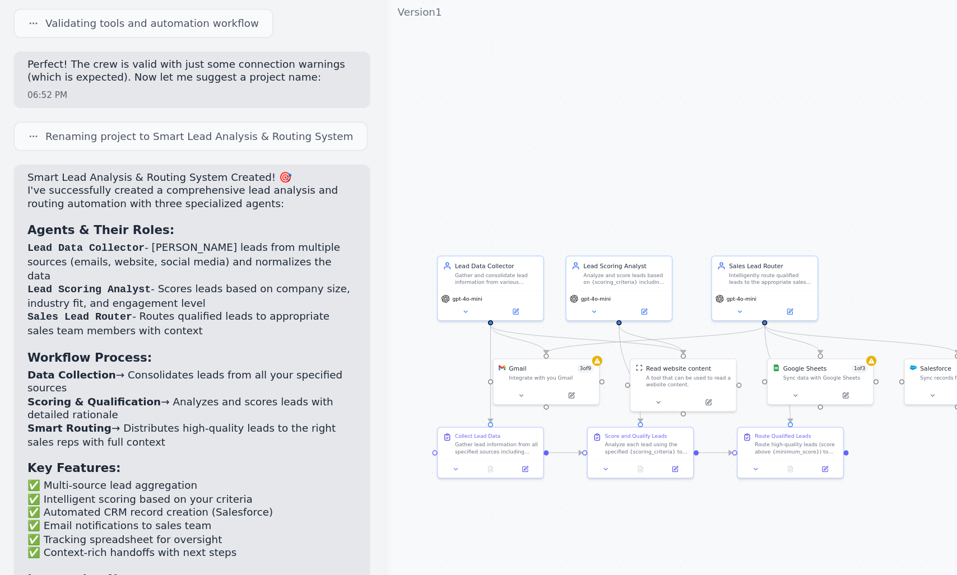
scroll to position [662, 0]
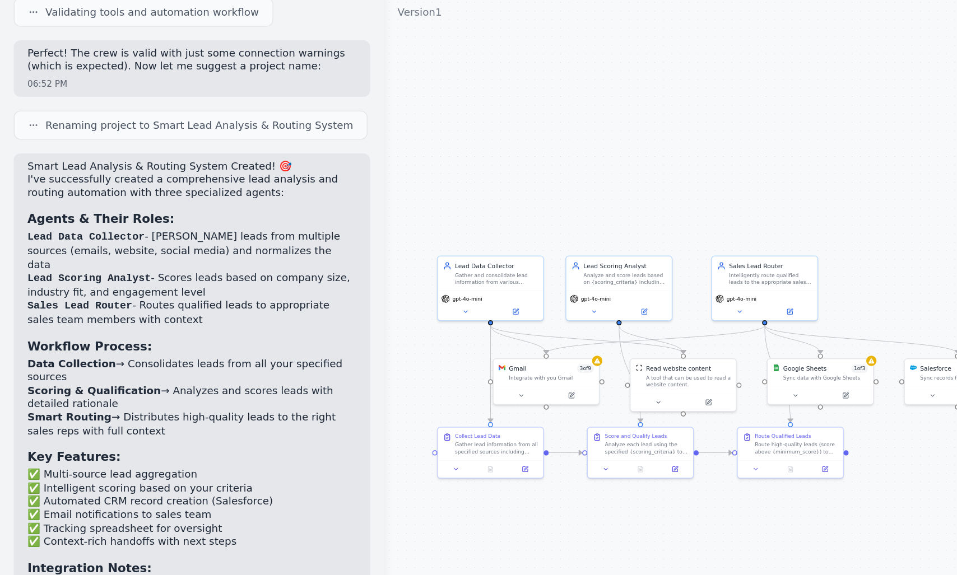
click at [72, 146] on span "Renaming project to Smart Lead Analysis & Routing System" at bounding box center [130, 145] width 201 height 9
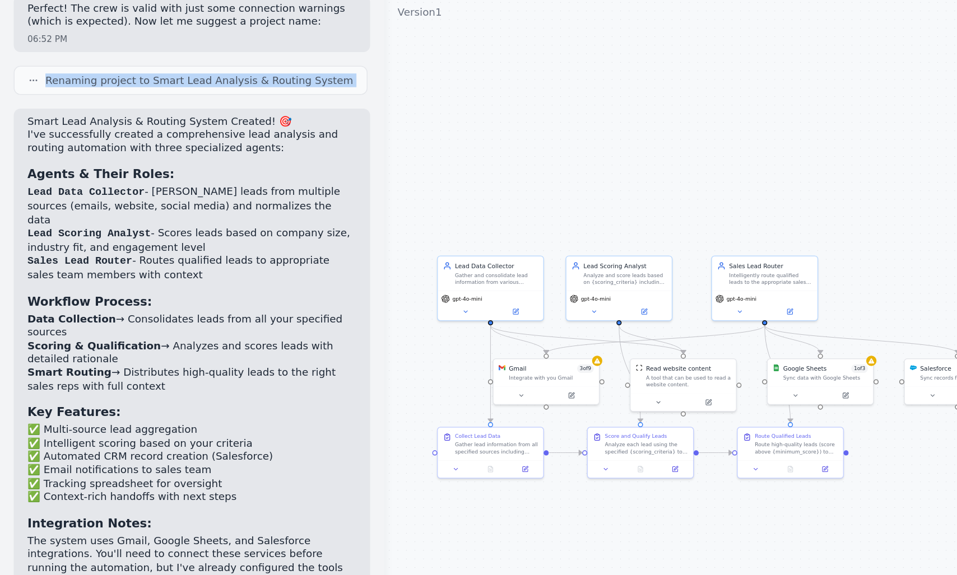
scroll to position [700, 0]
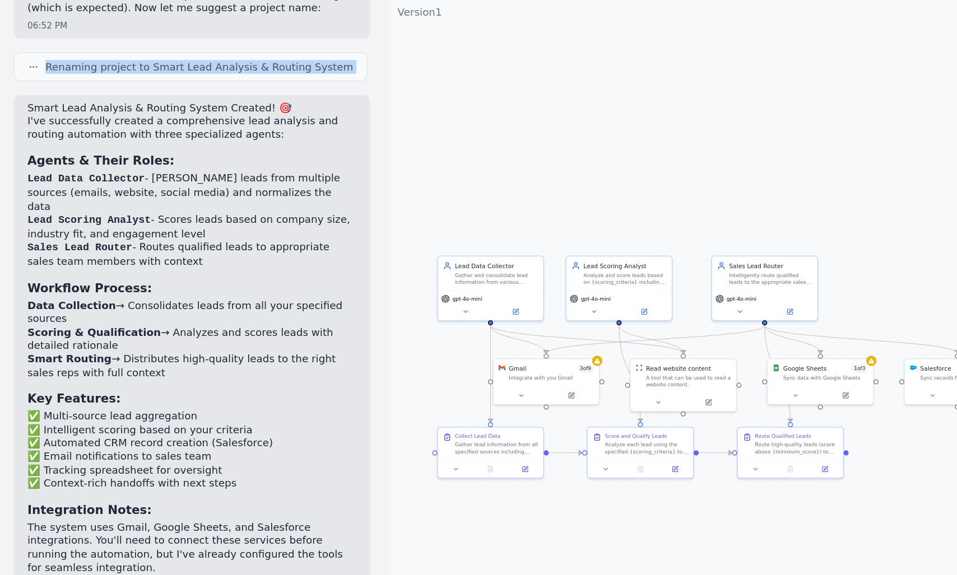
click at [41, 142] on p "I've successfully created a comprehensive lead analysis and routing automation …" at bounding box center [125, 147] width 215 height 17
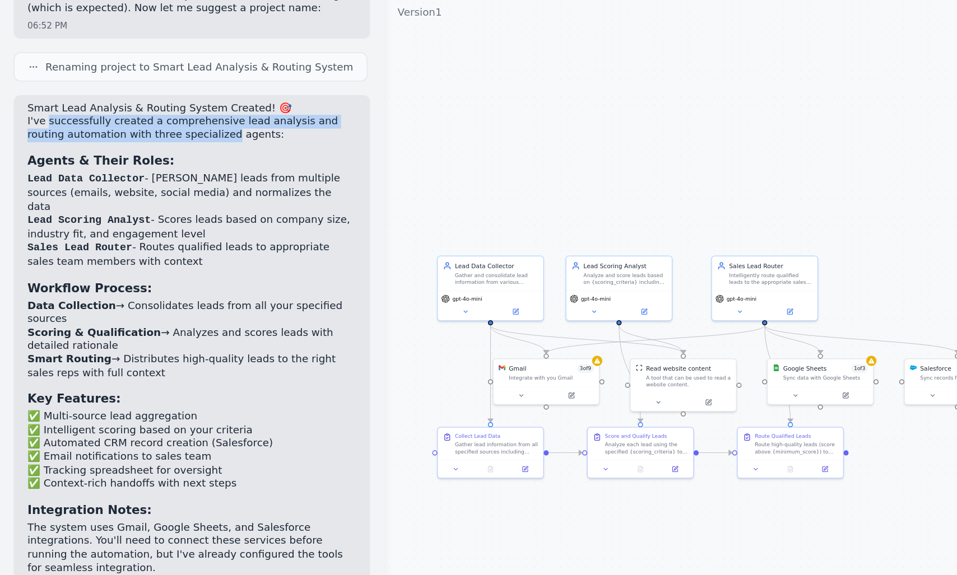
click at [103, 154] on p "I've successfully created a comprehensive lead analysis and routing automation …" at bounding box center [125, 147] width 215 height 17
click at [75, 137] on h2 "Smart Lead Analysis & Routing System Created! 🎯" at bounding box center [125, 135] width 215 height 9
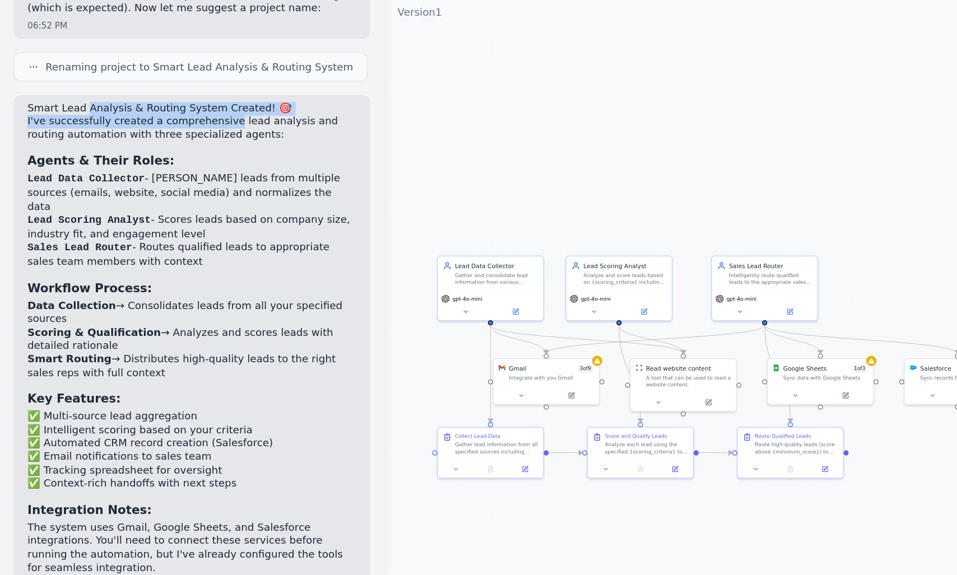
click at [117, 141] on div "Smart Lead Analysis & Routing System Created! 🎯 I've successfully created a com…" at bounding box center [125, 326] width 215 height 391
click at [59, 143] on p "I've successfully created a comprehensive lead analysis and routing automation …" at bounding box center [125, 147] width 215 height 17
click at [103, 141] on p "I've successfully created a comprehensive lead analysis and routing automation …" at bounding box center [125, 147] width 215 height 17
click at [123, 141] on p "I've successfully created a comprehensive lead analysis and routing automation …" at bounding box center [125, 147] width 215 height 17
click at [189, 141] on p "I've successfully created a comprehensive lead analysis and routing automation …" at bounding box center [125, 147] width 215 height 17
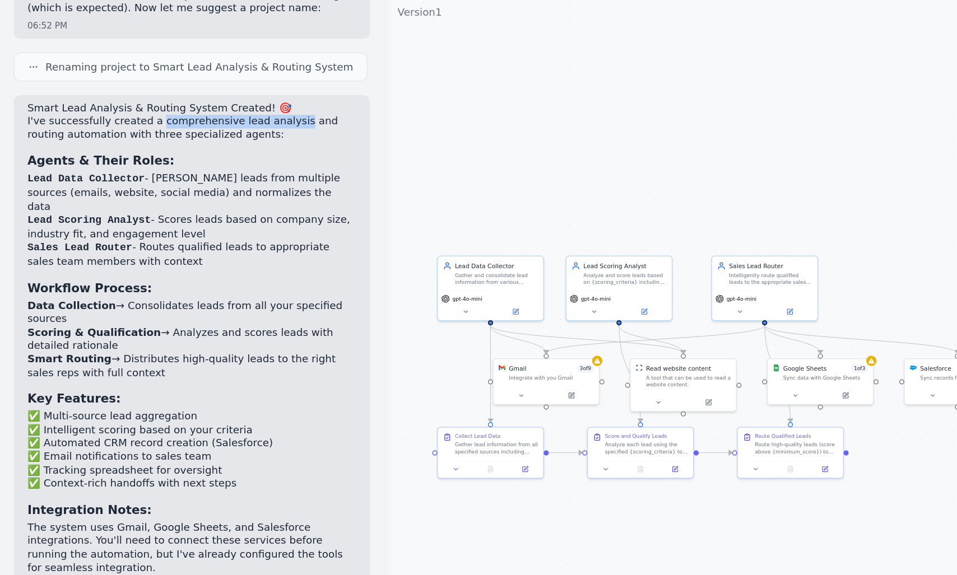
click at [160, 141] on p "I've successfully created a comprehensive lead analysis and routing automation …" at bounding box center [125, 147] width 215 height 17
click at [200, 143] on p "I've successfully created a comprehensive lead analysis and routing automation …" at bounding box center [125, 147] width 215 height 17
click at [40, 150] on p "I've successfully created a comprehensive lead analysis and routing automation …" at bounding box center [125, 147] width 215 height 17
click at [53, 150] on p "I've successfully created a comprehensive lead analysis and routing automation …" at bounding box center [125, 147] width 215 height 17
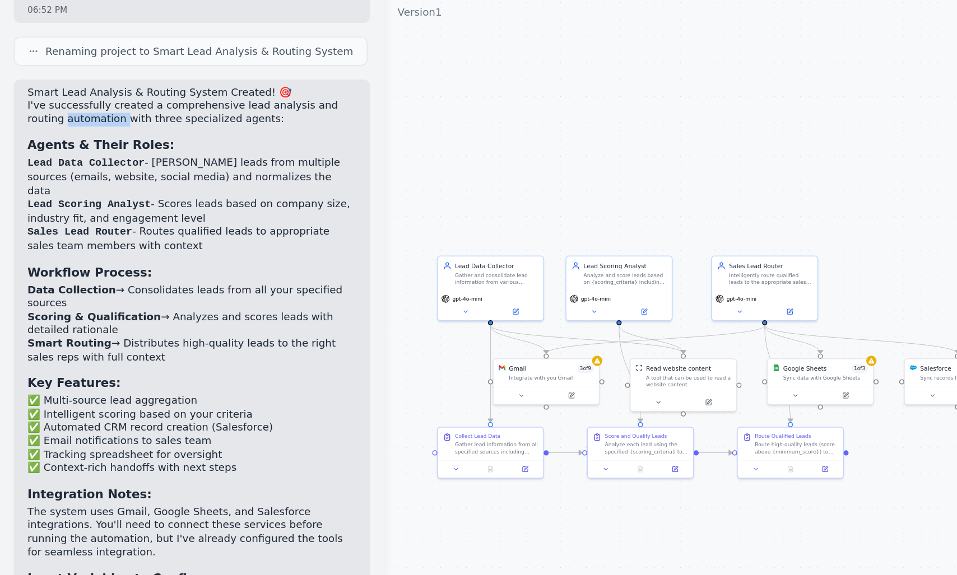
click at [23, 156] on strong "Agents & Their Roles:" at bounding box center [66, 158] width 96 height 9
click at [109, 164] on h3 "Agents & Their Roles:" at bounding box center [125, 158] width 215 height 11
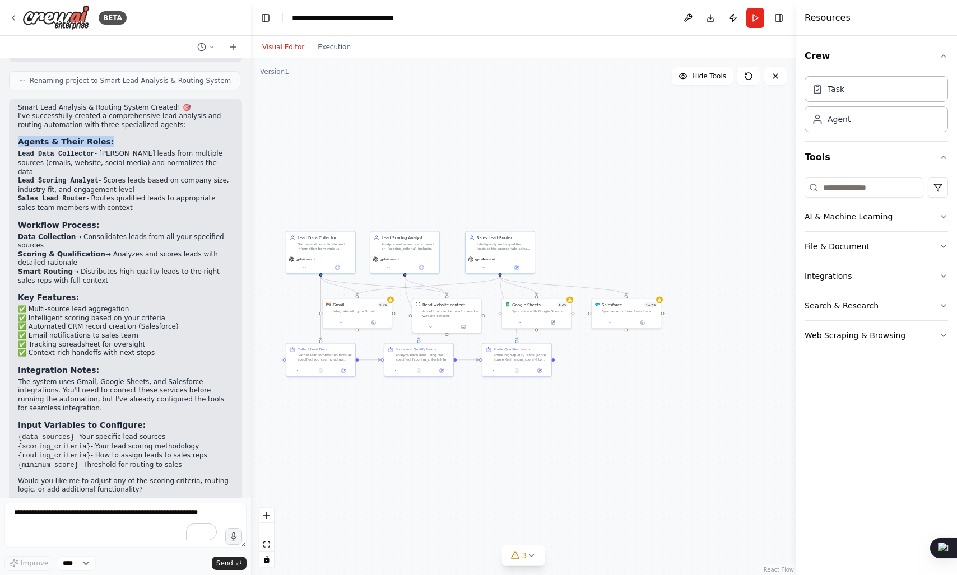
scroll to position [736, 0]
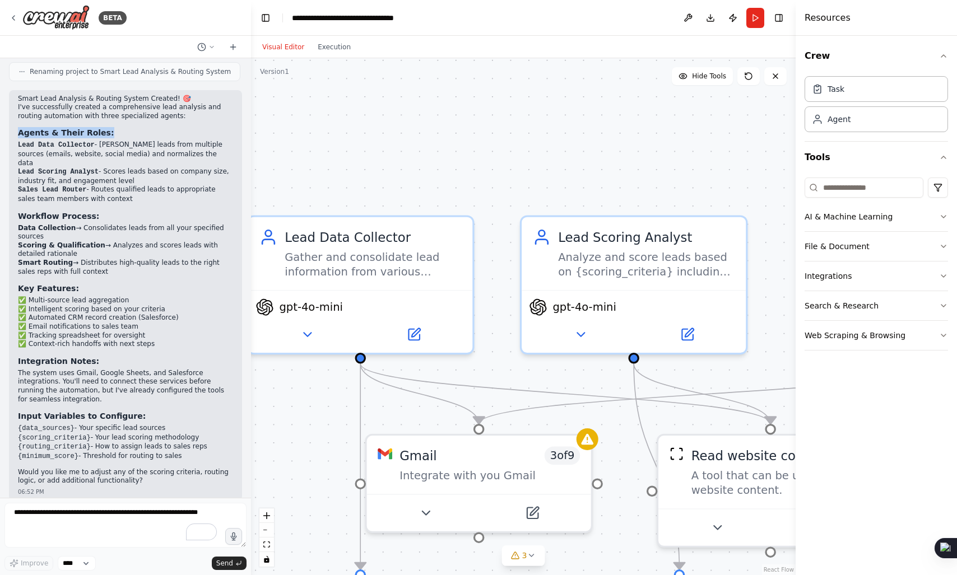
click at [607, 187] on div ".deletable-edge-delete-btn { width: 20px; height: 20px; border: 0px solid #ffff…" at bounding box center [523, 316] width 545 height 517
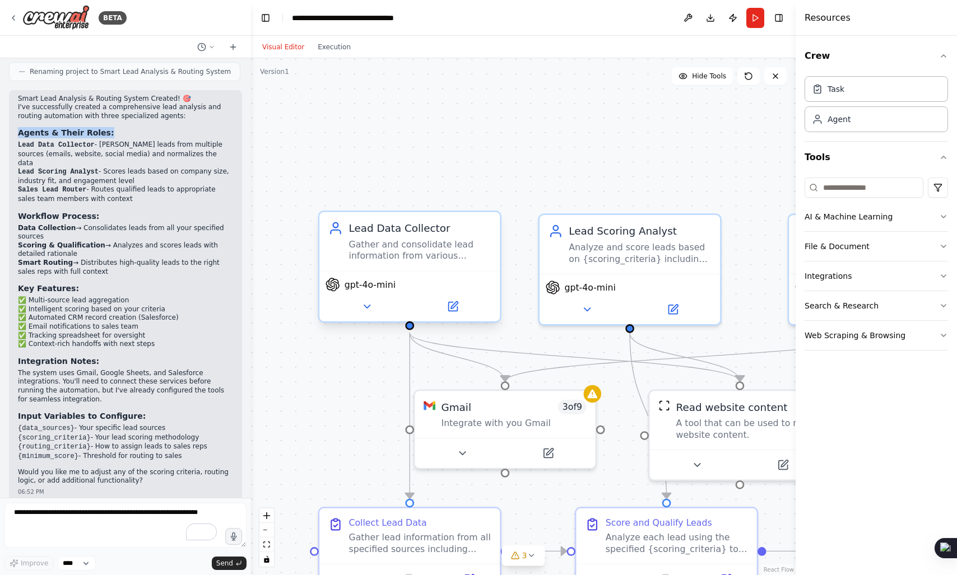
click at [372, 290] on span "gpt-4o-mini" at bounding box center [370, 285] width 51 height 12
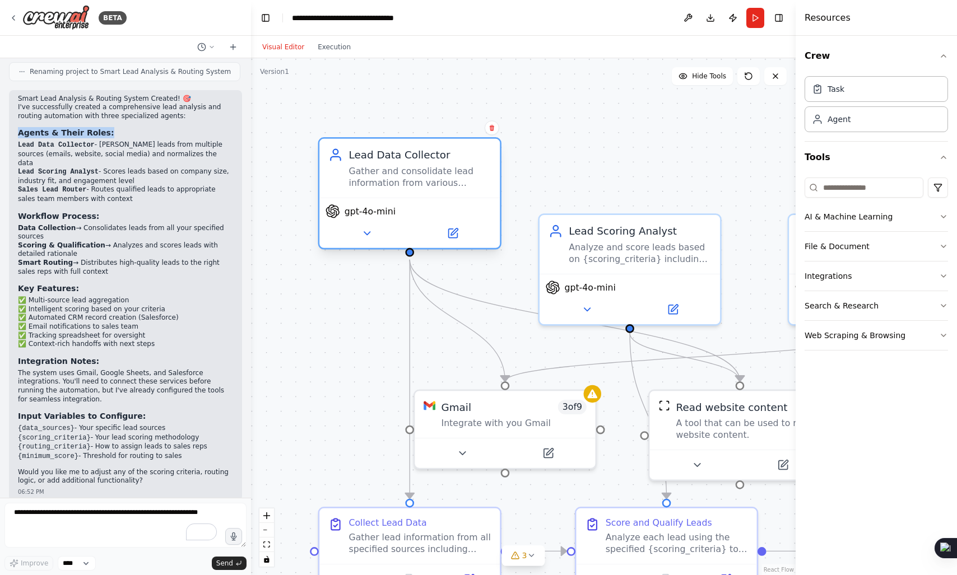
click at [400, 210] on div "gpt-4o-mini" at bounding box center [410, 211] width 169 height 15
click at [374, 232] on button at bounding box center [367, 233] width 83 height 17
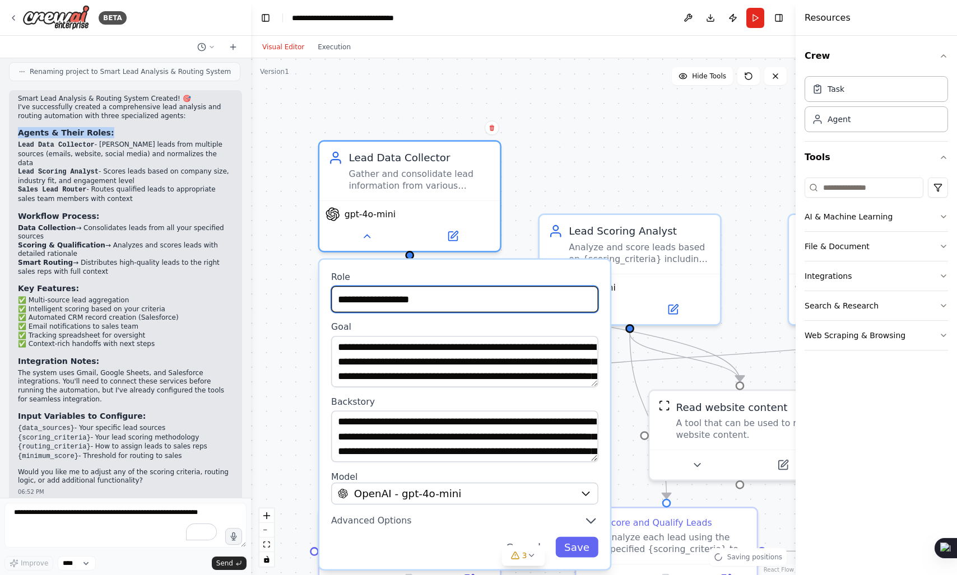
click at [387, 293] on input "**********" at bounding box center [464, 299] width 267 height 26
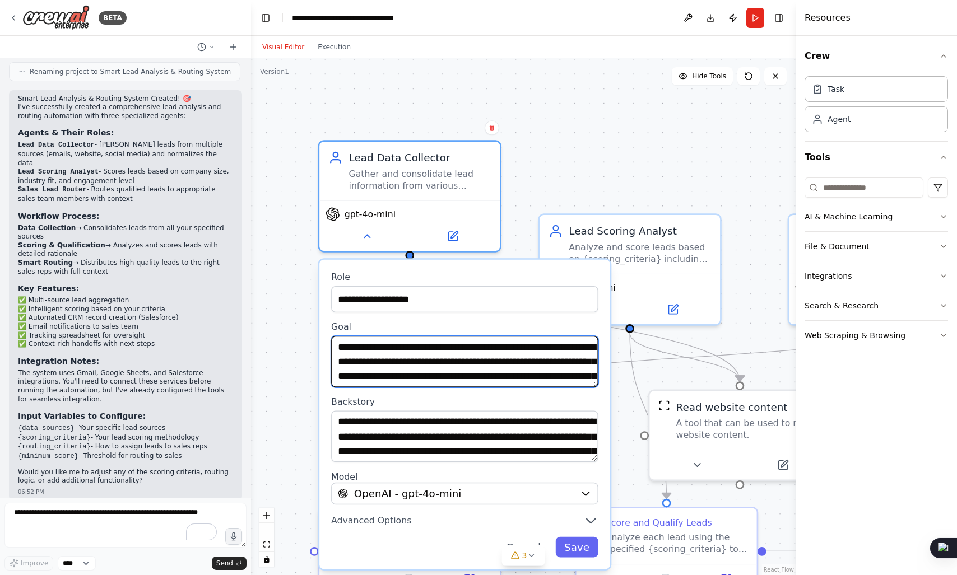
click at [402, 369] on textarea "**********" at bounding box center [464, 362] width 267 height 52
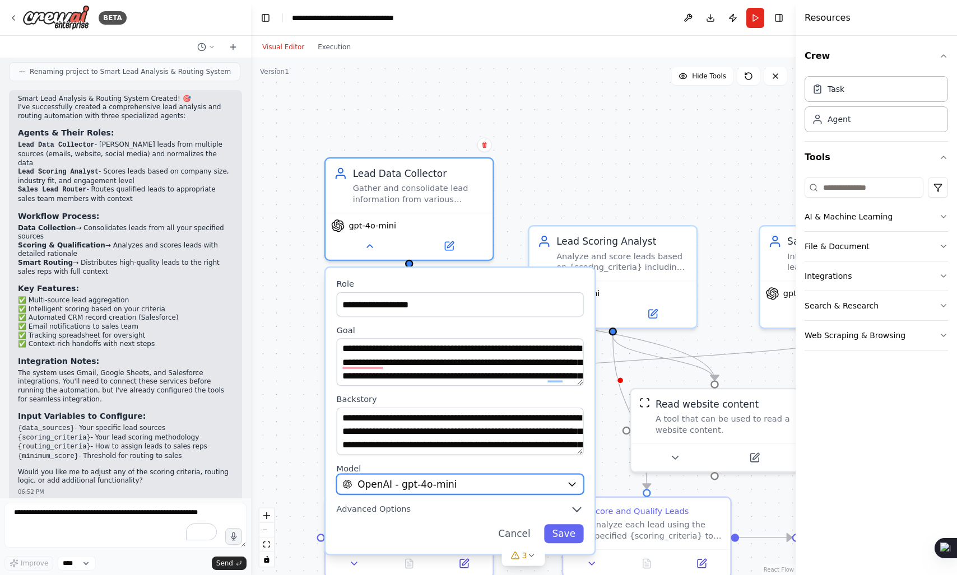
click at [411, 491] on span "OpenAI - gpt-4o-mini" at bounding box center [406, 484] width 99 height 13
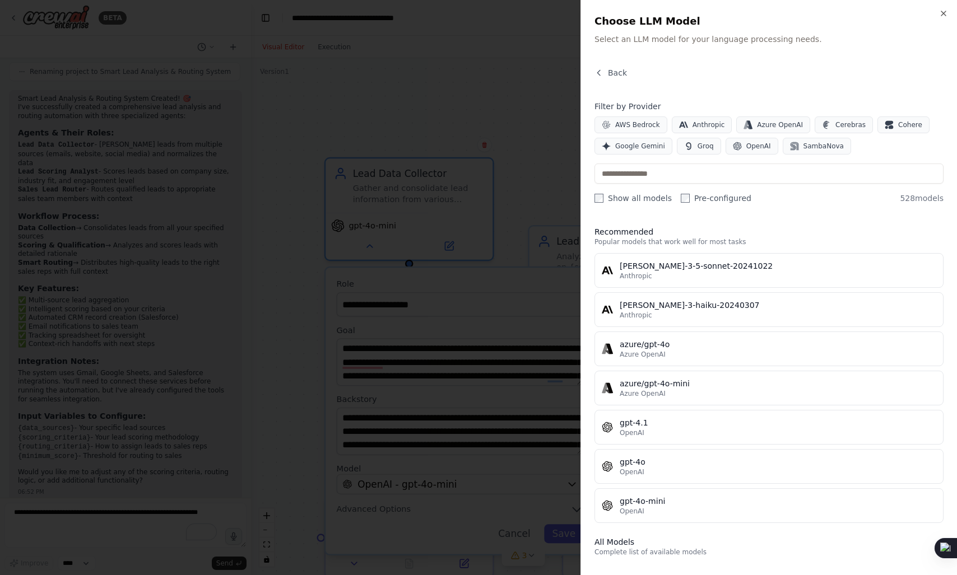
click at [364, 424] on div at bounding box center [478, 287] width 957 height 575
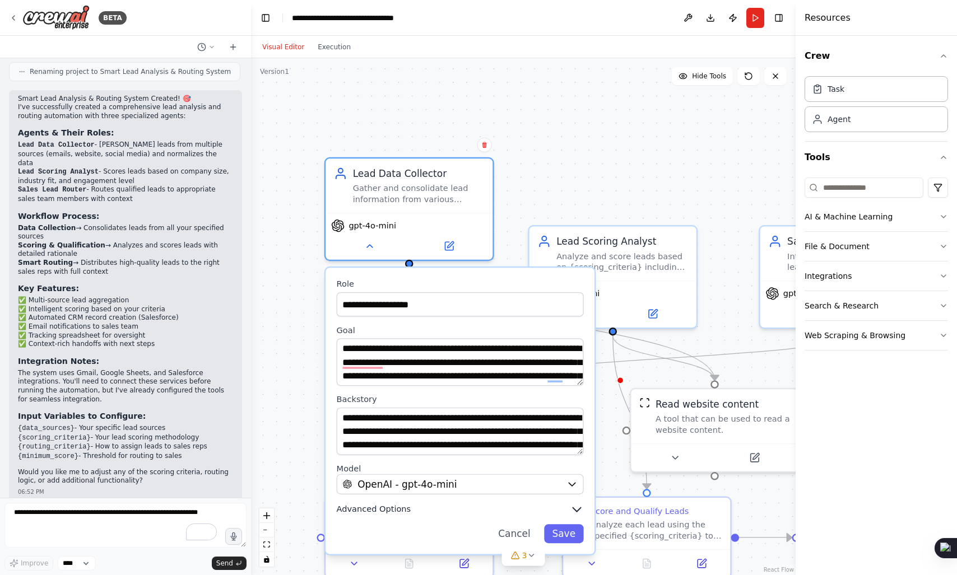
click at [400, 511] on span "Advanced Options" at bounding box center [374, 509] width 75 height 11
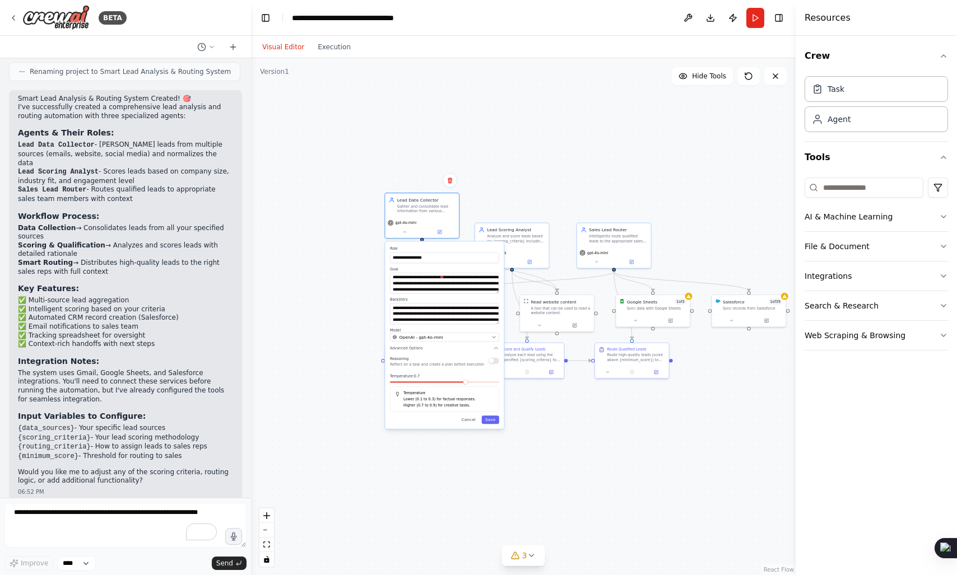
drag, startPoint x: 380, startPoint y: 517, endPoint x: 365, endPoint y: 355, distance: 162.0
click at [365, 355] on div "**********" at bounding box center [523, 316] width 545 height 517
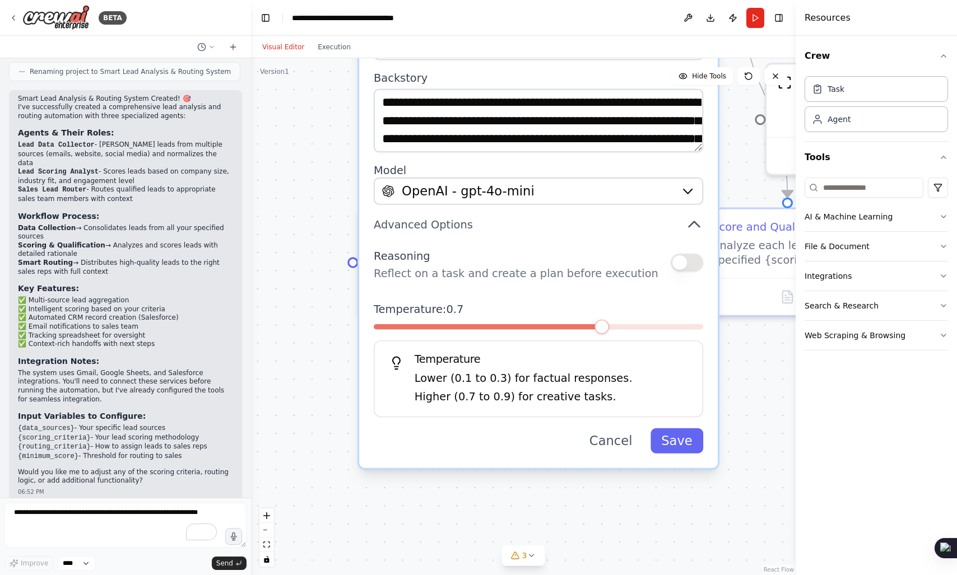
drag, startPoint x: 325, startPoint y: 289, endPoint x: 302, endPoint y: 308, distance: 29.8
click at [302, 308] on div "**********" at bounding box center [523, 316] width 545 height 517
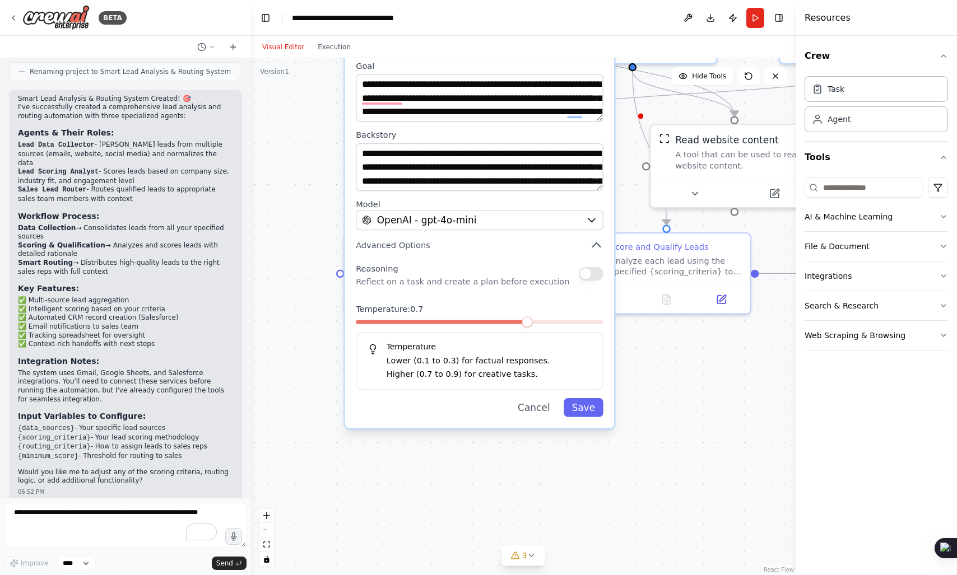
click at [413, 362] on p "Lower (0.1 to 0.3) for factual responses." at bounding box center [489, 361] width 205 height 13
click at [533, 405] on button "Cancel" at bounding box center [534, 407] width 49 height 19
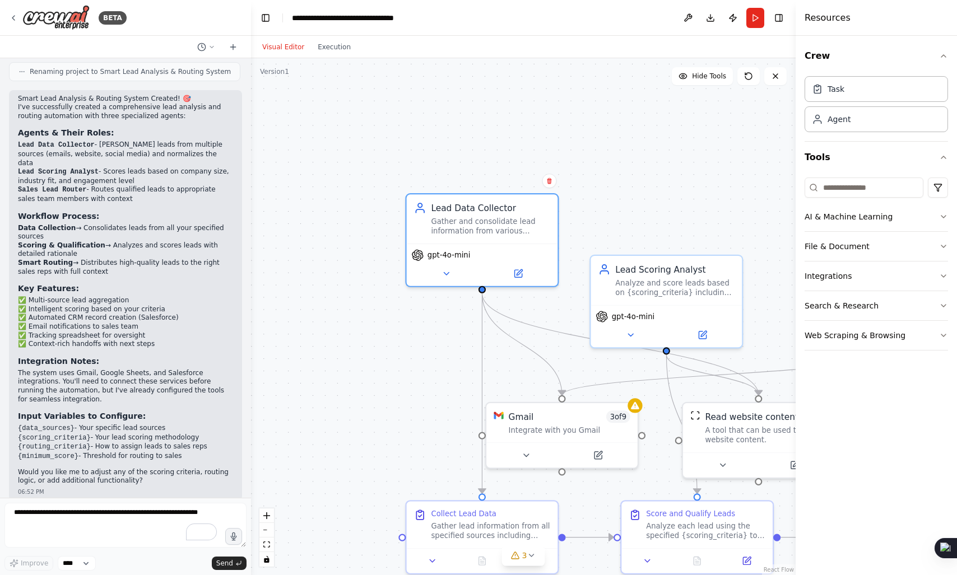
drag, startPoint x: 378, startPoint y: 166, endPoint x: 425, endPoint y: 434, distance: 272.6
click at [425, 434] on div ".deletable-edge-delete-btn { width: 20px; height: 20px; border: 0px solid #ffff…" at bounding box center [523, 316] width 545 height 517
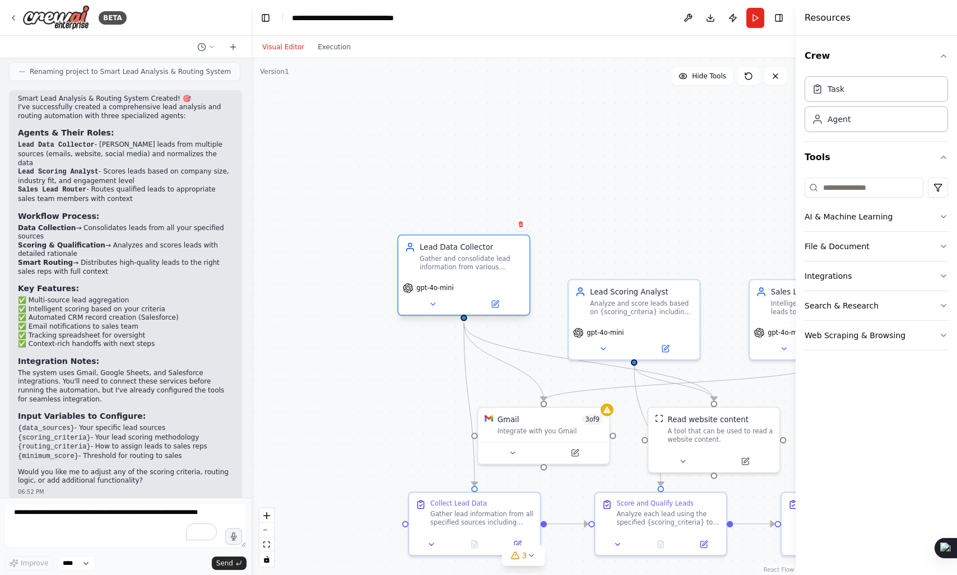
drag, startPoint x: 458, startPoint y: 239, endPoint x: 446, endPoint y: 245, distance: 14.0
click at [446, 245] on div "Lead Data Collector" at bounding box center [471, 247] width 103 height 11
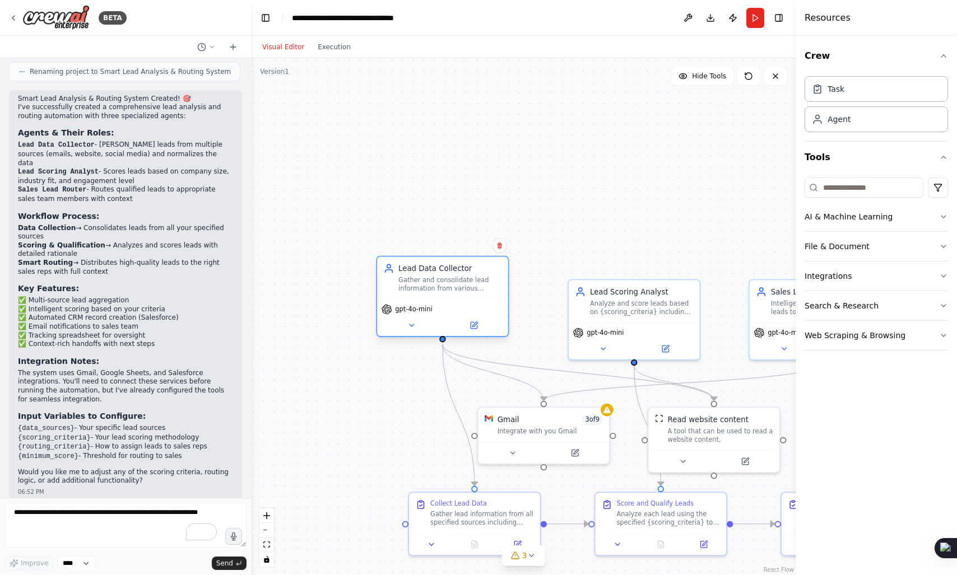
drag, startPoint x: 485, startPoint y: 241, endPoint x: 461, endPoint y: 259, distance: 30.5
click at [461, 259] on div "Lead Data Collector Gather and consolidate lead information from various source…" at bounding box center [442, 278] width 131 height 43
click at [439, 326] on button at bounding box center [412, 325] width 60 height 13
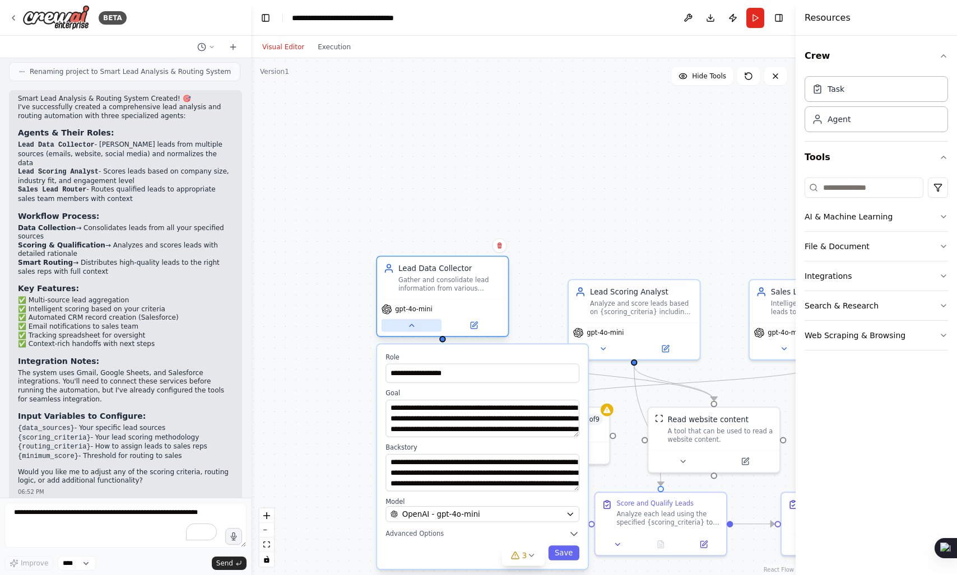
click at [417, 325] on button at bounding box center [412, 325] width 60 height 13
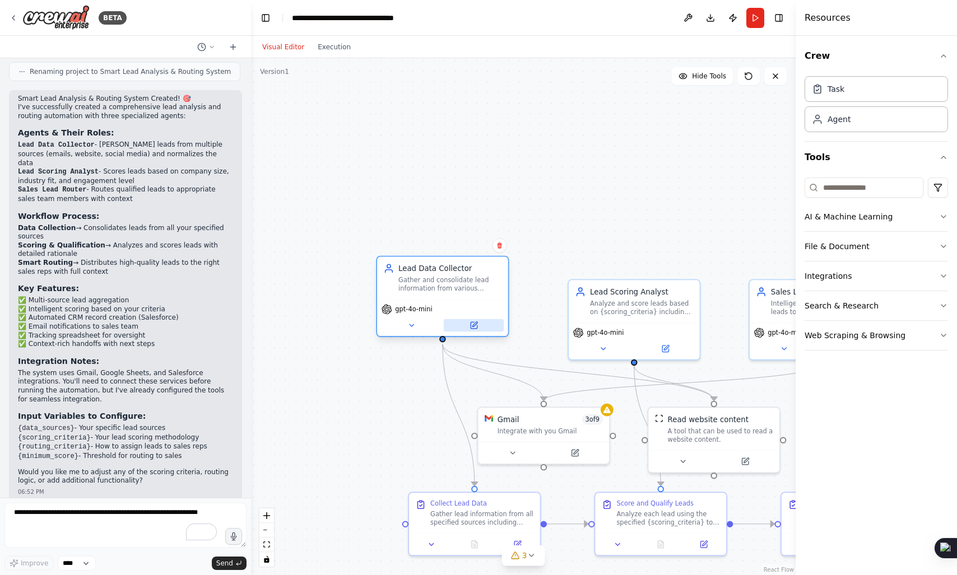
click at [468, 323] on button at bounding box center [474, 325] width 60 height 13
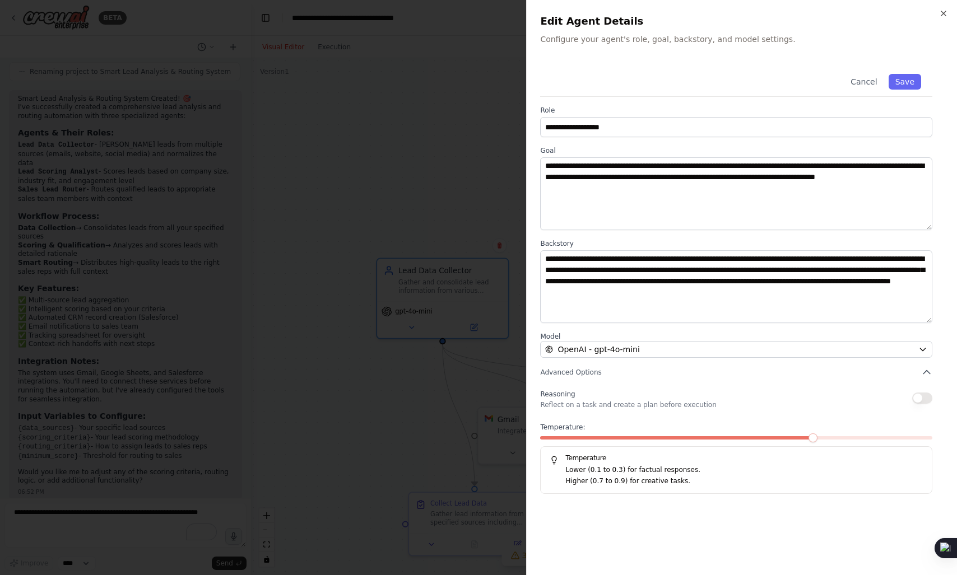
click at [438, 295] on div at bounding box center [478, 287] width 957 height 575
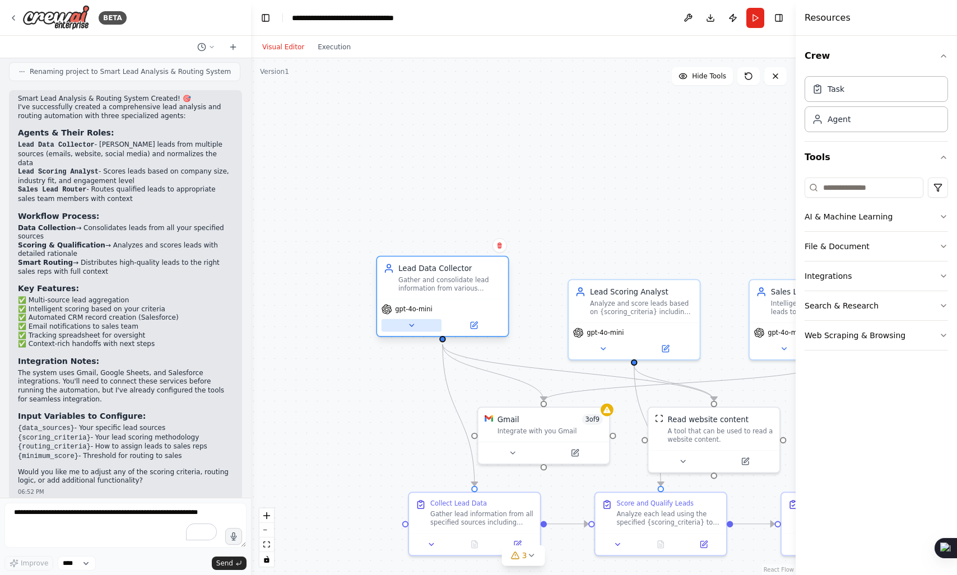
click at [415, 328] on icon at bounding box center [411, 325] width 8 height 8
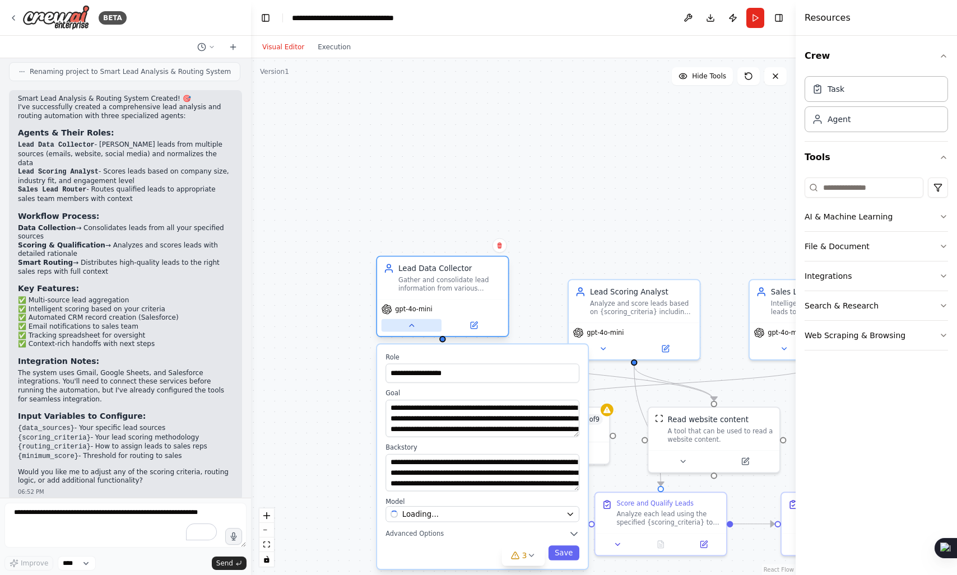
click at [415, 328] on icon at bounding box center [411, 325] width 8 height 8
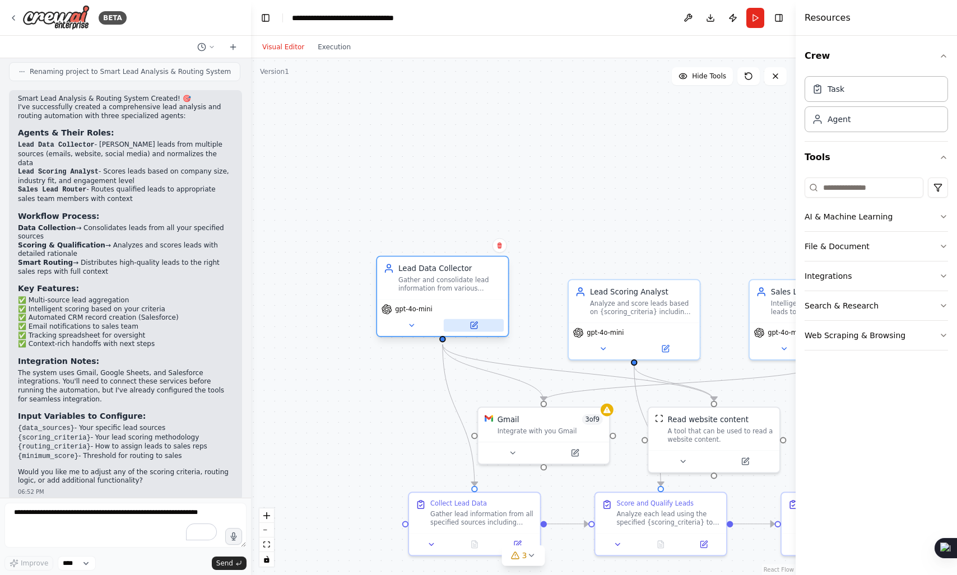
click at [484, 326] on button at bounding box center [474, 325] width 60 height 13
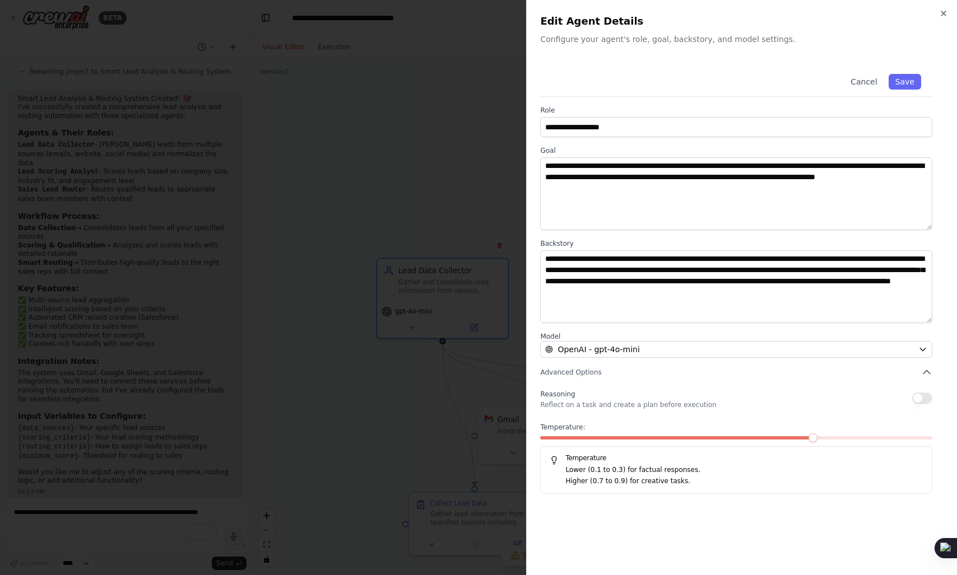
click at [417, 310] on div at bounding box center [478, 287] width 957 height 575
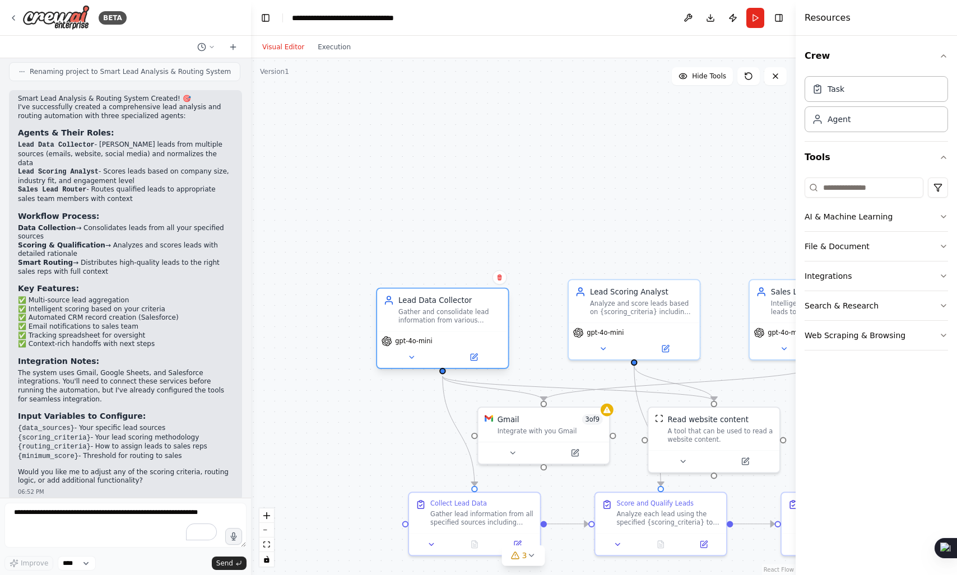
drag, startPoint x: 426, startPoint y: 301, endPoint x: 427, endPoint y: 328, distance: 27.5
click at [427, 328] on div "Lead Data Collector Gather and consolidate lead information from various source…" at bounding box center [442, 328] width 133 height 81
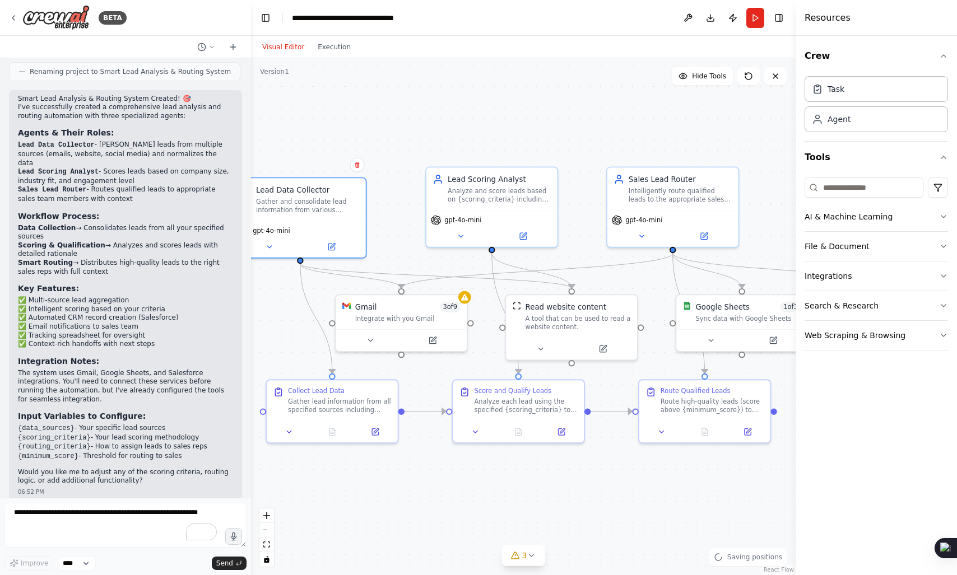
drag, startPoint x: 619, startPoint y: 227, endPoint x: 476, endPoint y: 114, distance: 181.5
click at [476, 114] on div ".deletable-edge-delete-btn { width: 20px; height: 20px; border: 0px solid #ffff…" at bounding box center [523, 316] width 545 height 517
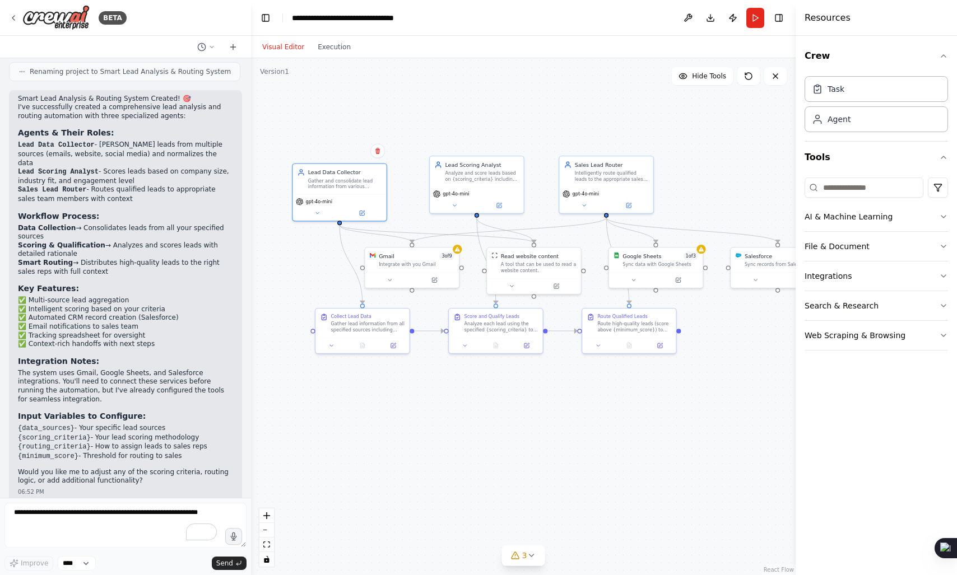
drag, startPoint x: 560, startPoint y: 124, endPoint x: 550, endPoint y: 128, distance: 11.3
click at [550, 128] on div ".deletable-edge-delete-btn { width: 20px; height: 20px; border: 0px solid #ffff…" at bounding box center [523, 316] width 545 height 517
click at [617, 175] on div "Intelligently route qualified leads to the appropriate sales team members based…" at bounding box center [612, 175] width 74 height 12
click at [589, 201] on button at bounding box center [584, 203] width 43 height 9
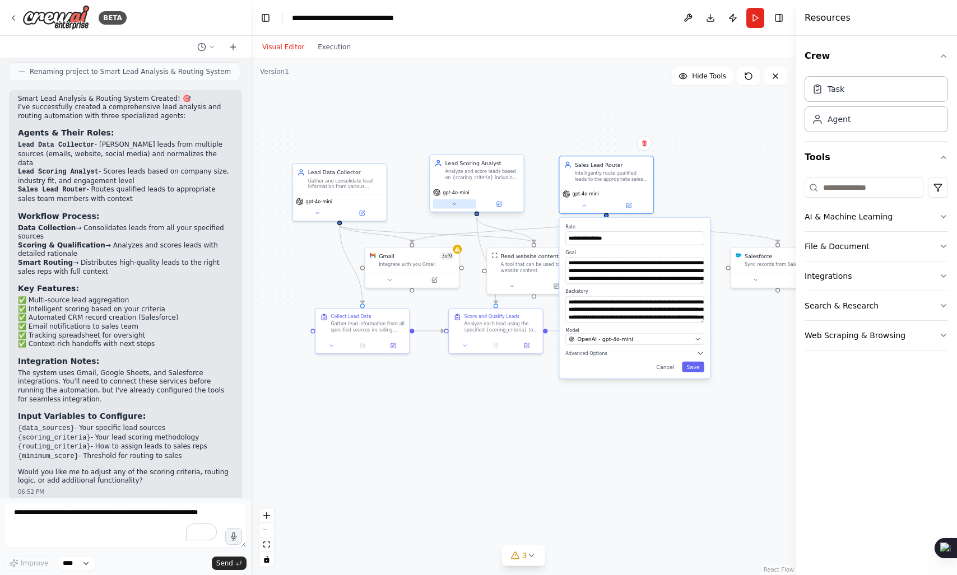
click at [459, 206] on button at bounding box center [454, 203] width 43 height 9
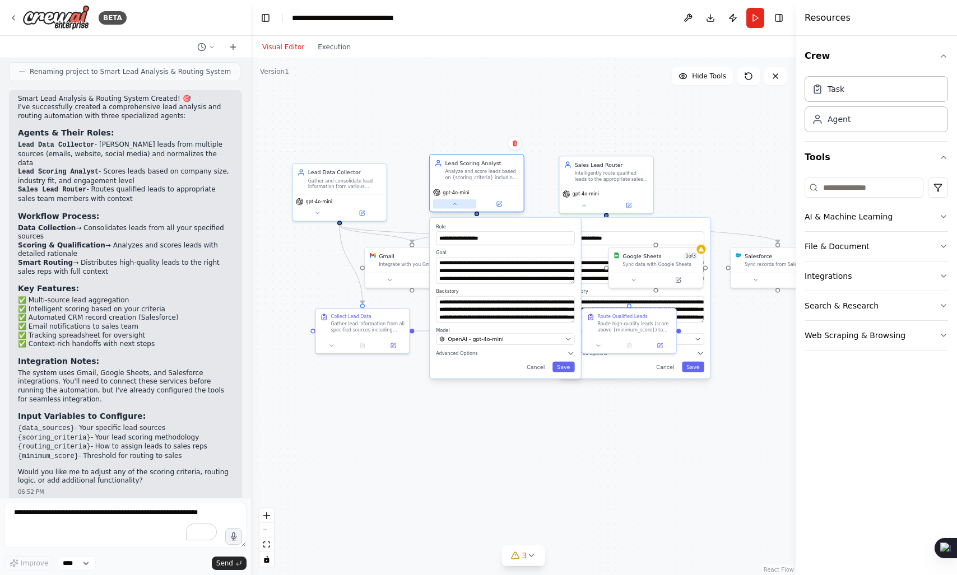
click at [458, 207] on button at bounding box center [454, 203] width 43 height 9
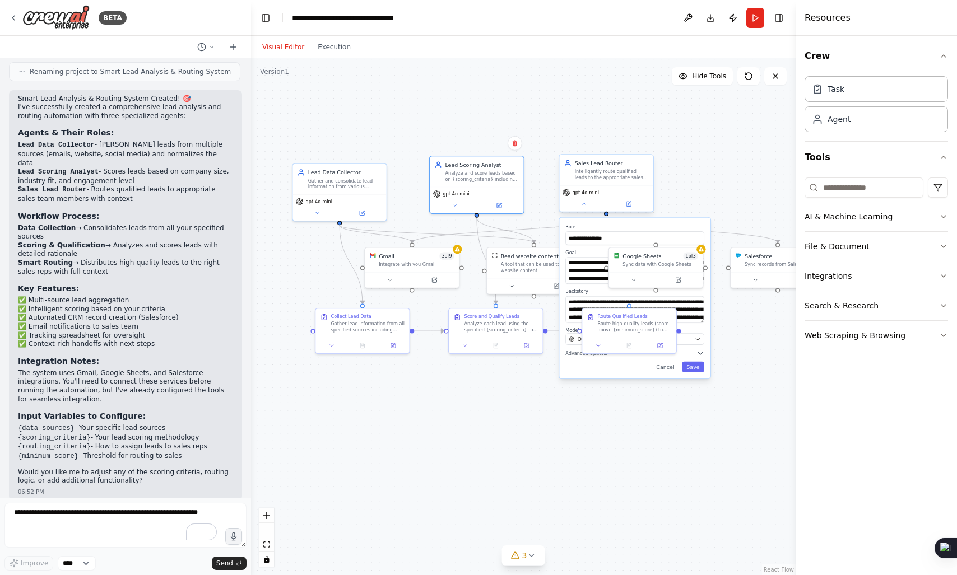
click at [605, 180] on div "Intelligently route qualified leads to the appropriate sales team members based…" at bounding box center [612, 175] width 74 height 12
click at [684, 179] on div ".deletable-edge-delete-btn { width: 20px; height: 20px; border: 0px solid #ffff…" at bounding box center [523, 316] width 545 height 517
click at [577, 202] on button at bounding box center [584, 203] width 43 height 9
click at [607, 181] on div "Sales Lead Router Intelligently route qualified leads to the appropriate sales …" at bounding box center [606, 170] width 94 height 30
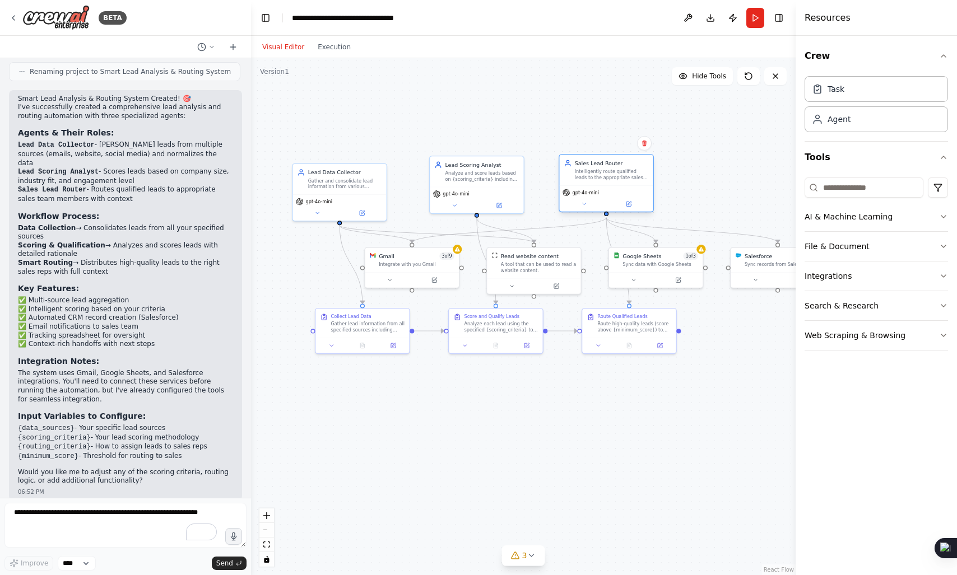
click at [607, 181] on div "Sales Lead Router Intelligently route qualified leads to the appropriate sales …" at bounding box center [606, 170] width 94 height 30
click at [631, 203] on icon at bounding box center [628, 204] width 6 height 6
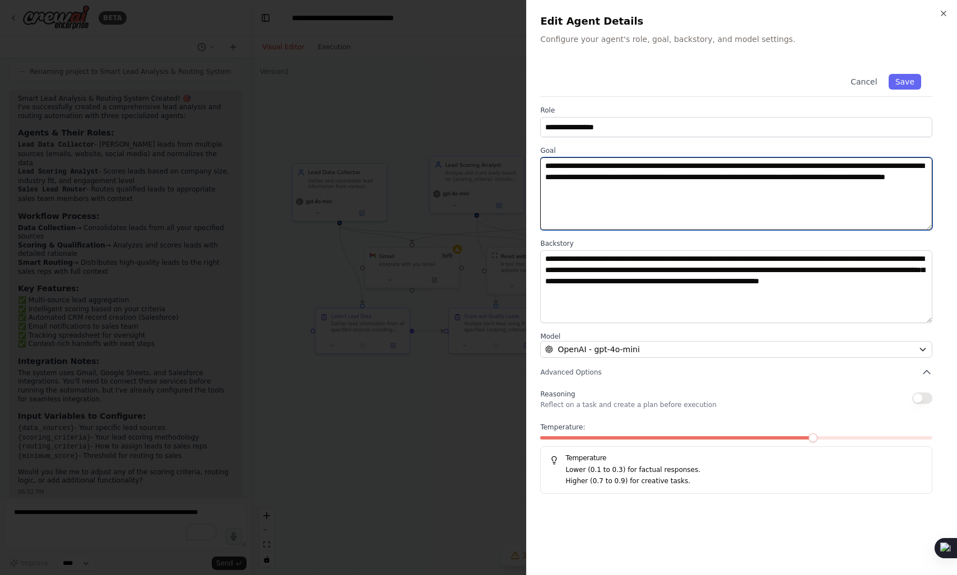
click at [703, 179] on textarea "**********" at bounding box center [736, 193] width 392 height 73
click at [729, 206] on textarea "**********" at bounding box center [736, 193] width 392 height 73
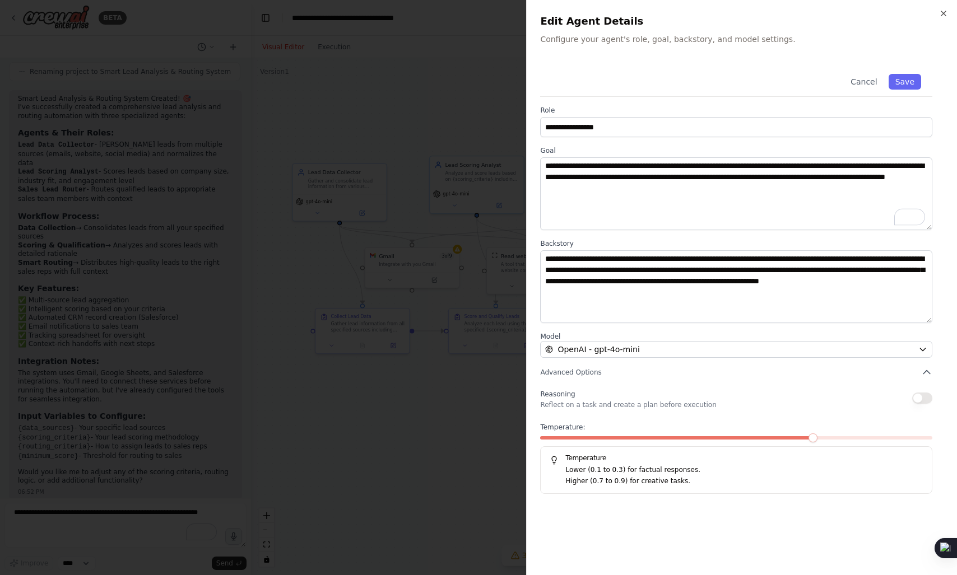
click at [463, 222] on div at bounding box center [478, 287] width 957 height 575
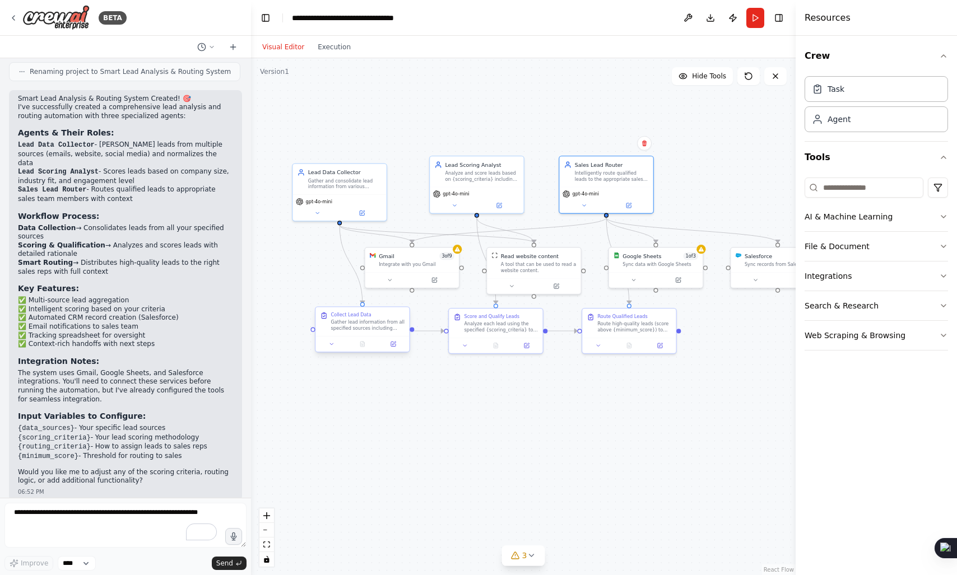
click at [378, 330] on div "Gather lead information from all specified sources including {data_sources}. Ex…" at bounding box center [368, 325] width 74 height 12
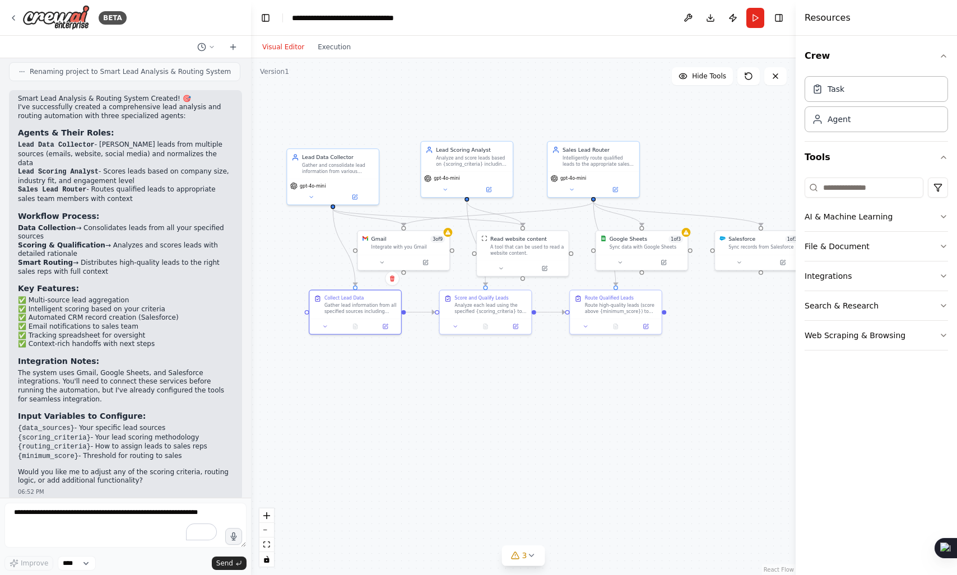
drag, startPoint x: 448, startPoint y: 395, endPoint x: 439, endPoint y: 375, distance: 22.3
click at [439, 375] on div ".deletable-edge-delete-btn { width: 20px; height: 20px; border: 0px solid #ffff…" at bounding box center [523, 316] width 545 height 517
click at [327, 327] on icon at bounding box center [325, 325] width 6 height 6
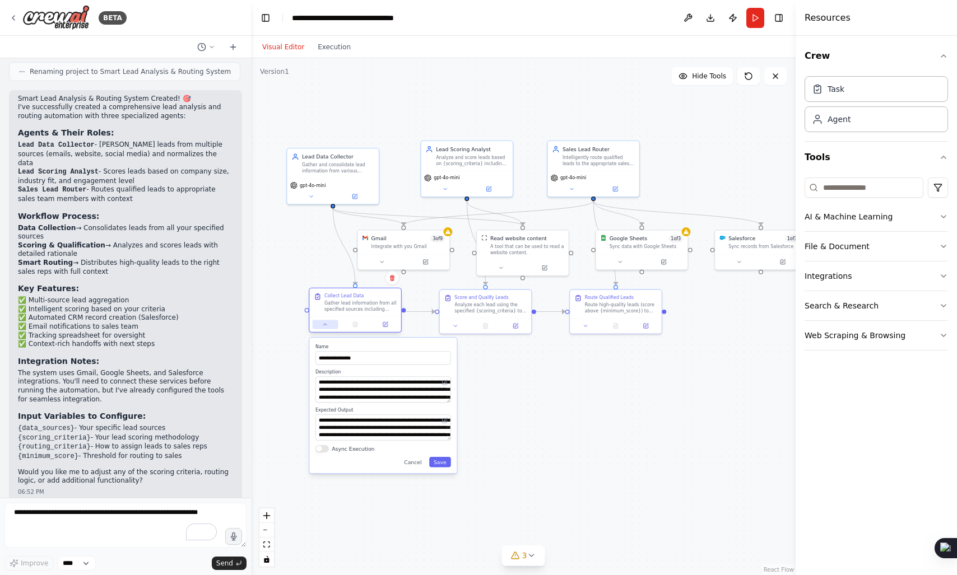
click at [327, 327] on icon at bounding box center [325, 325] width 6 height 6
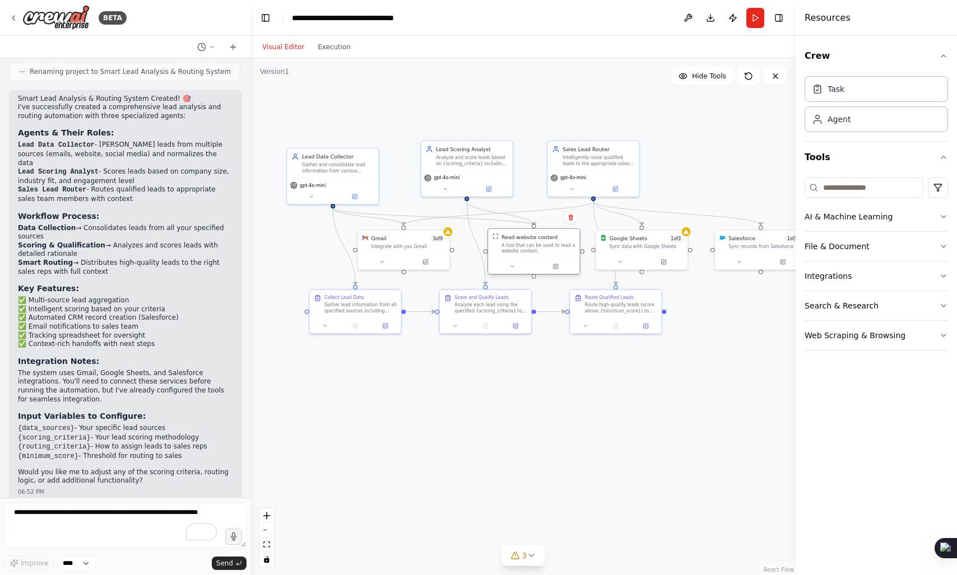
drag, startPoint x: 526, startPoint y: 251, endPoint x: 534, endPoint y: 250, distance: 8.5
click at [534, 250] on div "A tool that can be used to read a website content." at bounding box center [538, 249] width 74 height 12
click at [665, 386] on div ".deletable-edge-delete-btn { width: 20px; height: 20px; border: 0px solid #ffff…" at bounding box center [523, 316] width 545 height 517
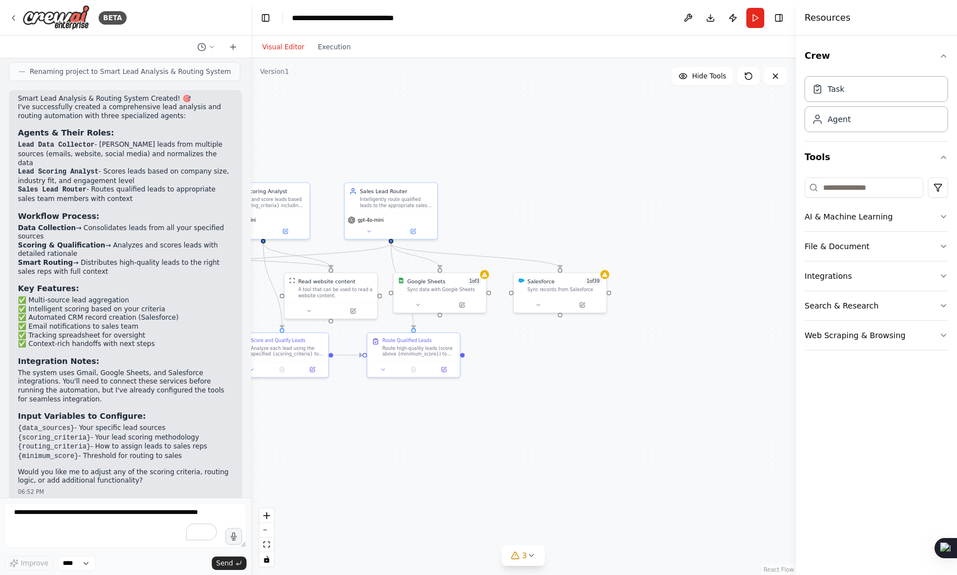
drag, startPoint x: 670, startPoint y: 382, endPoint x: 468, endPoint y: 426, distance: 206.5
click at [468, 426] on div ".deletable-edge-delete-btn { width: 20px; height: 20px; border: 0px solid #ffff…" at bounding box center [523, 316] width 545 height 517
click at [541, 304] on icon at bounding box center [538, 304] width 6 height 6
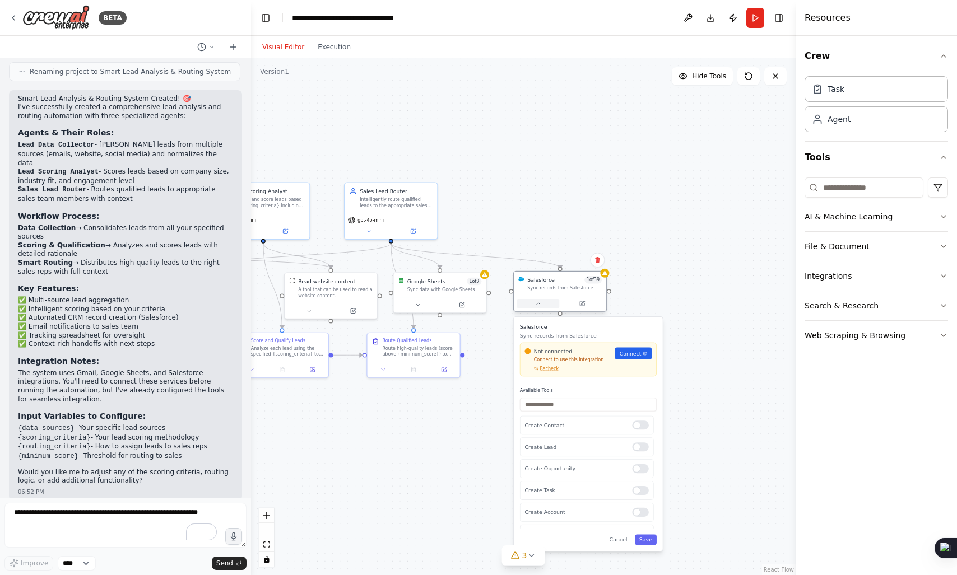
click at [540, 301] on icon at bounding box center [538, 304] width 6 height 6
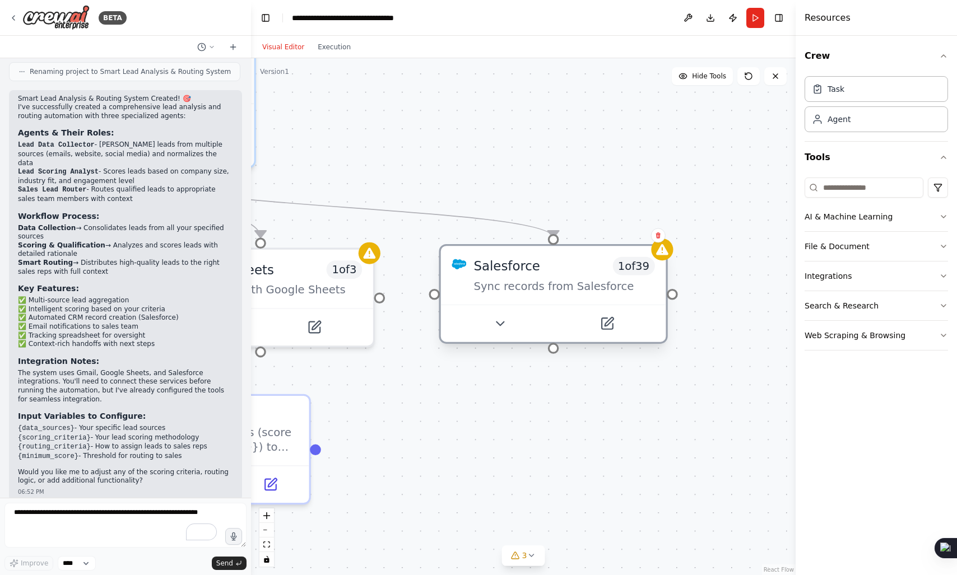
click at [527, 293] on div "Sync records from Salesforce" at bounding box center [563, 286] width 181 height 15
click at [521, 312] on div at bounding box center [553, 324] width 225 height 38
click at [513, 319] on button at bounding box center [500, 324] width 104 height 22
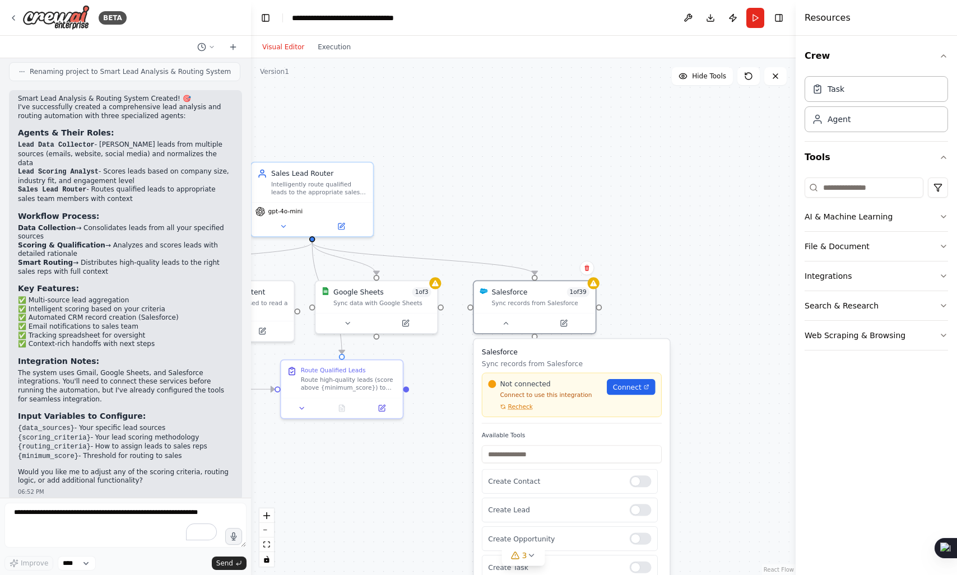
click at [498, 354] on h3 "Salesforce" at bounding box center [572, 352] width 180 height 10
click at [487, 209] on div ".deletable-edge-delete-btn { width: 20px; height: 20px; border: 0px solid #ffff…" at bounding box center [523, 316] width 545 height 517
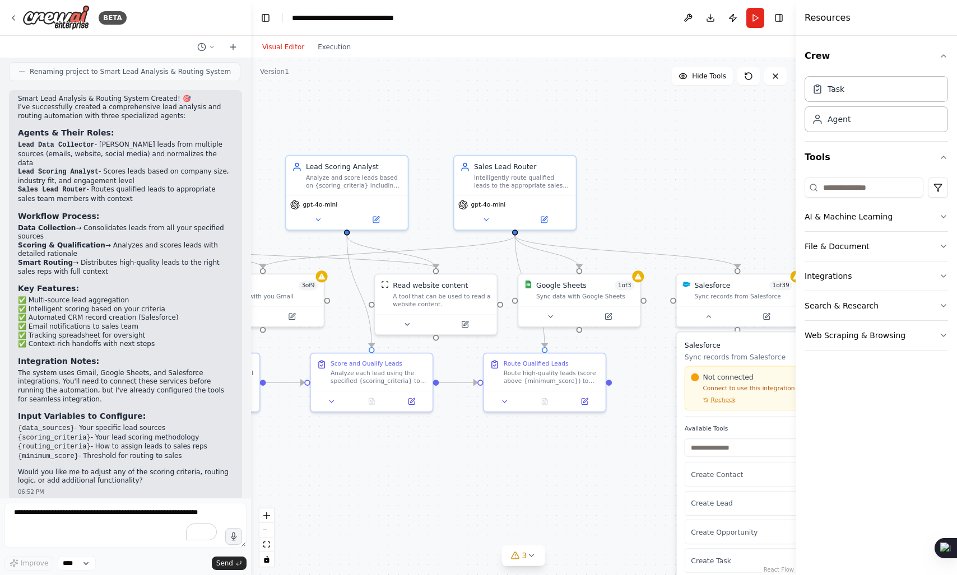
drag, startPoint x: 487, startPoint y: 209, endPoint x: 690, endPoint y: 202, distance: 203.0
click at [690, 202] on div ".deletable-edge-delete-btn { width: 20px; height: 20px; border: 0px solid #ffff…" at bounding box center [523, 316] width 545 height 517
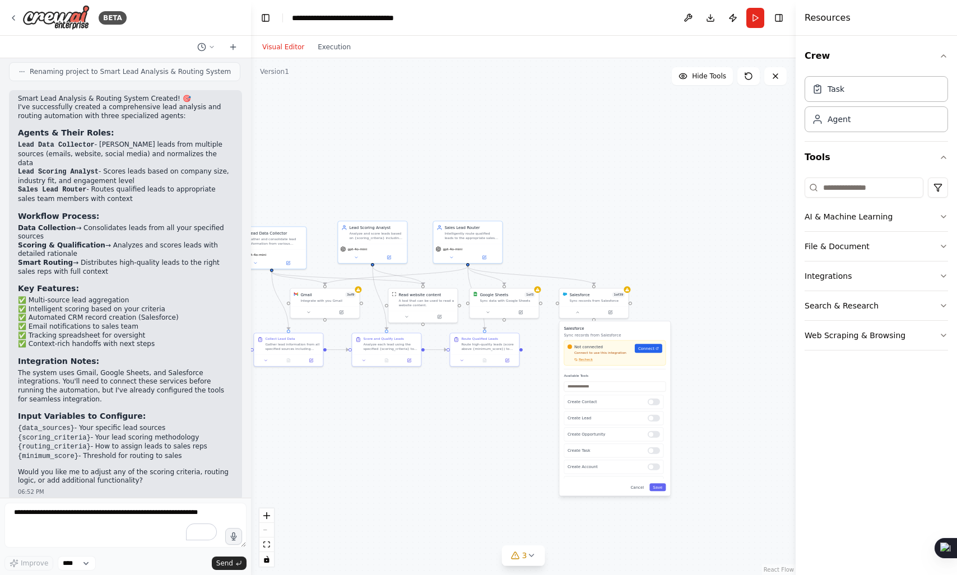
drag, startPoint x: 334, startPoint y: 277, endPoint x: 423, endPoint y: 268, distance: 89.5
click at [423, 268] on div ".deletable-edge-delete-btn { width: 20px; height: 20px; border: 0px solid #ffff…" at bounding box center [523, 316] width 545 height 517
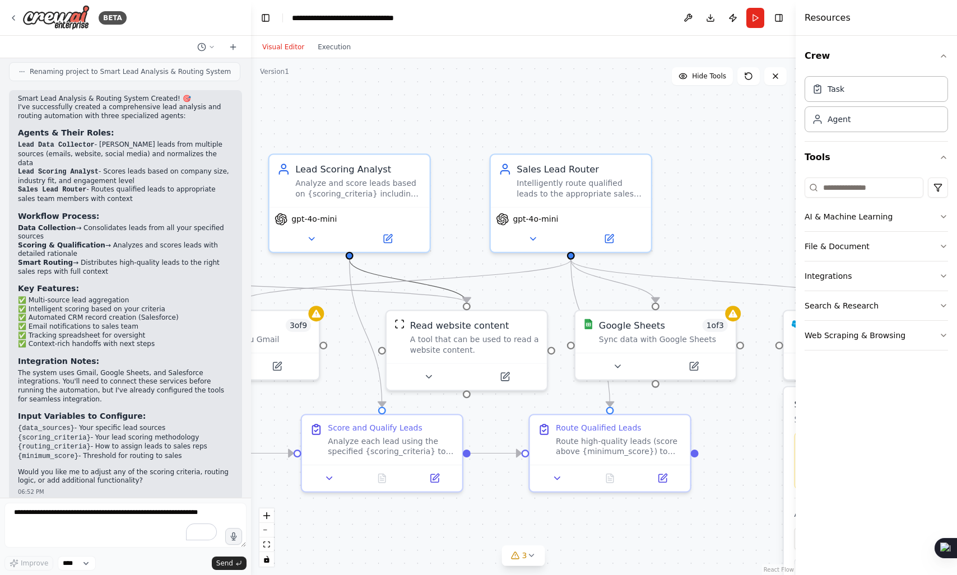
drag, startPoint x: 390, startPoint y: 272, endPoint x: 490, endPoint y: 252, distance: 102.3
click at [490, 252] on div ".deletable-edge-delete-btn { width: 20px; height: 20px; border: 0px solid #ffff…" at bounding box center [324, 389] width 633 height 601
drag, startPoint x: 414, startPoint y: 288, endPoint x: 477, endPoint y: 236, distance: 81.6
click at [477, 236] on div ".deletable-edge-delete-btn { width: 20px; height: 20px; border: 0px solid #ffff…" at bounding box center [523, 316] width 545 height 517
click at [415, 282] on icon "Edge from 07c957e4-0f89-44b9-982d-765ab9081d8d to 93b9e42b-0121-427c-be73-8b44e…" at bounding box center [405, 281] width 332 height 43
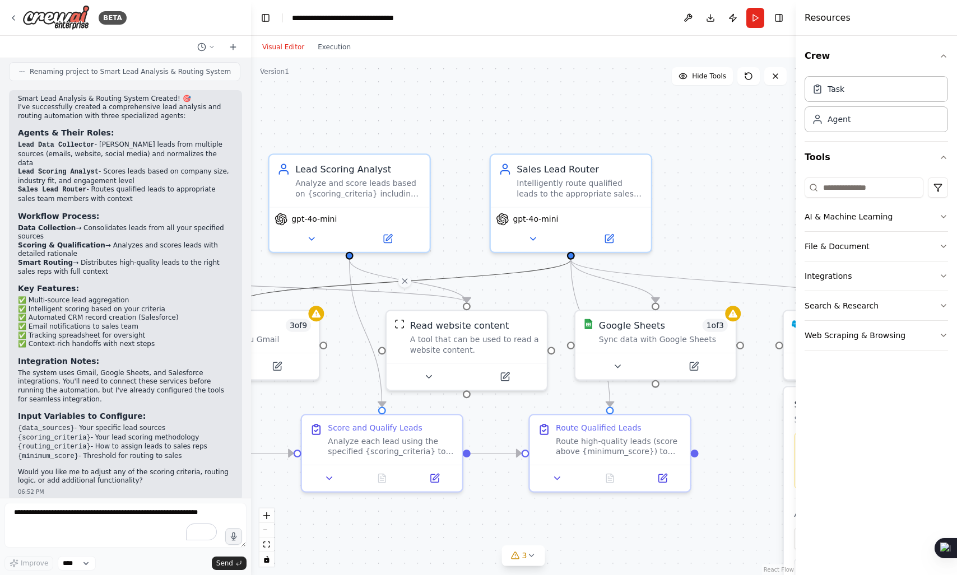
click at [373, 319] on div ".deletable-edge-delete-btn { width: 20px; height: 20px; border: 0px solid #ffff…" at bounding box center [523, 316] width 545 height 517
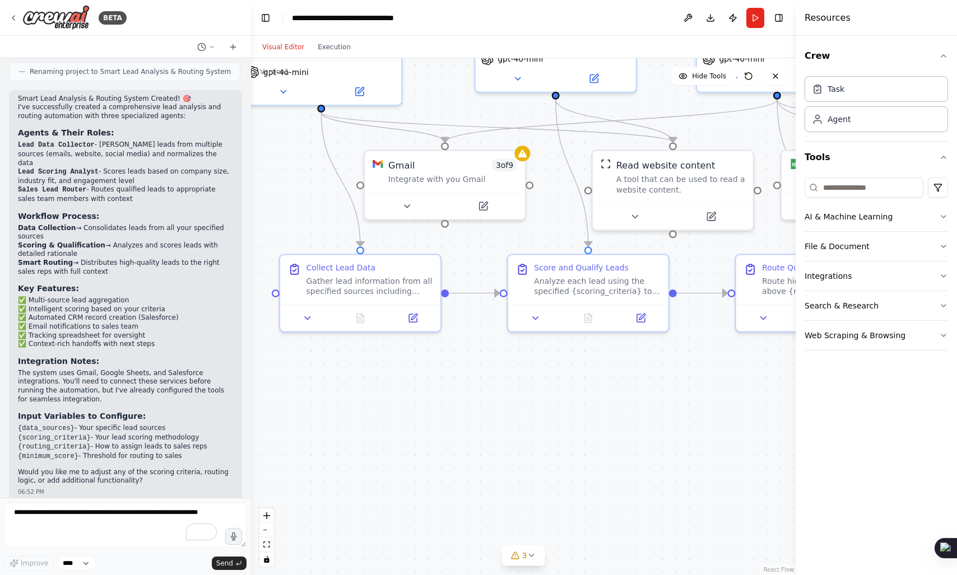
drag, startPoint x: 352, startPoint y: 334, endPoint x: 558, endPoint y: 174, distance: 261.2
click at [558, 174] on div ".deletable-edge-delete-btn { width: 20px; height: 20px; border: 0px solid #ffff…" at bounding box center [523, 316] width 545 height 517
click at [391, 377] on div ".deletable-edge-delete-btn { width: 20px; height: 20px; border: 0px solid #ffff…" at bounding box center [523, 316] width 545 height 517
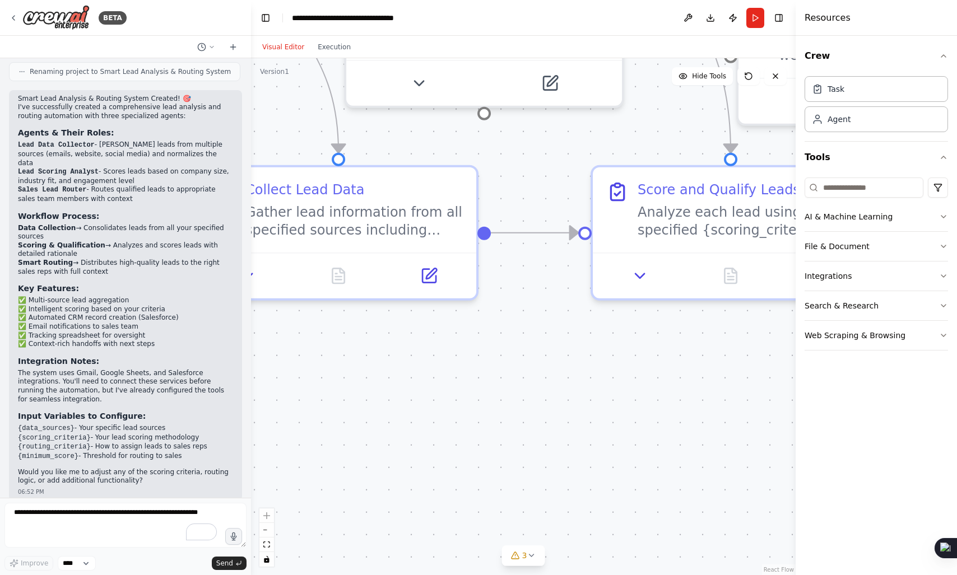
click at [336, 411] on div ".deletable-edge-delete-btn { width: 20px; height: 20px; border: 0px solid #ffff…" at bounding box center [523, 316] width 545 height 517
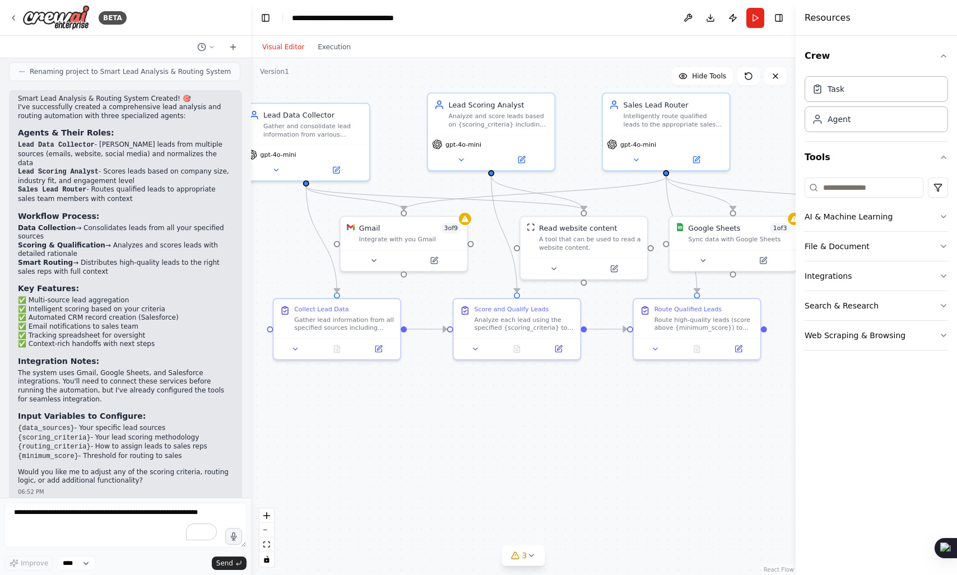
click at [345, 386] on div ".deletable-edge-delete-btn { width: 20px; height: 20px; border: 0px solid #ffff…" at bounding box center [523, 316] width 545 height 517
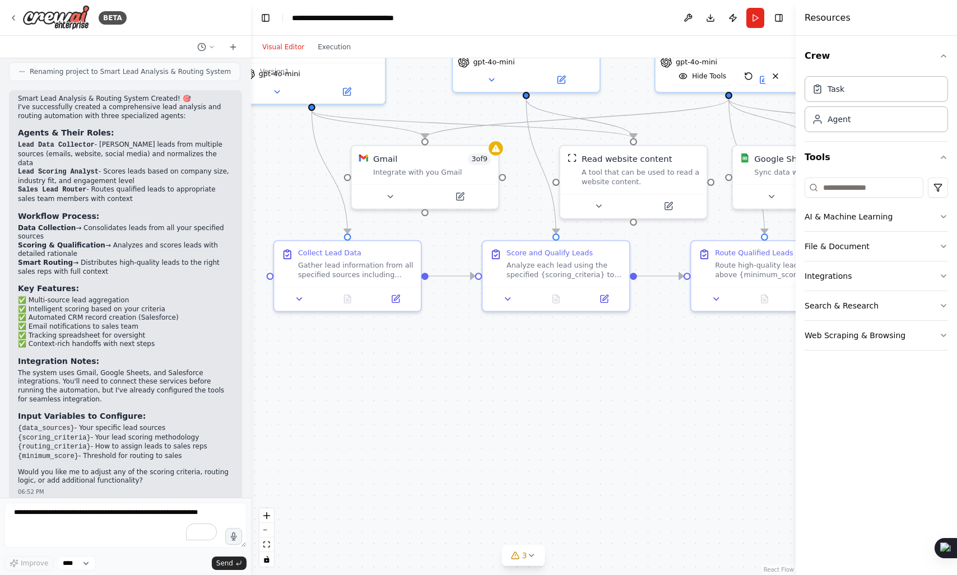
drag, startPoint x: 381, startPoint y: 363, endPoint x: 393, endPoint y: 319, distance: 45.8
click at [393, 319] on div ".deletable-edge-delete-btn { width: 20px; height: 20px; border: 0px solid #ffff…" at bounding box center [523, 316] width 545 height 517
click at [509, 302] on button at bounding box center [502, 297] width 41 height 15
click at [559, 388] on div ".deletable-edge-delete-btn { width: 20px; height: 20px; border: 0px solid #ffff…" at bounding box center [523, 316] width 545 height 517
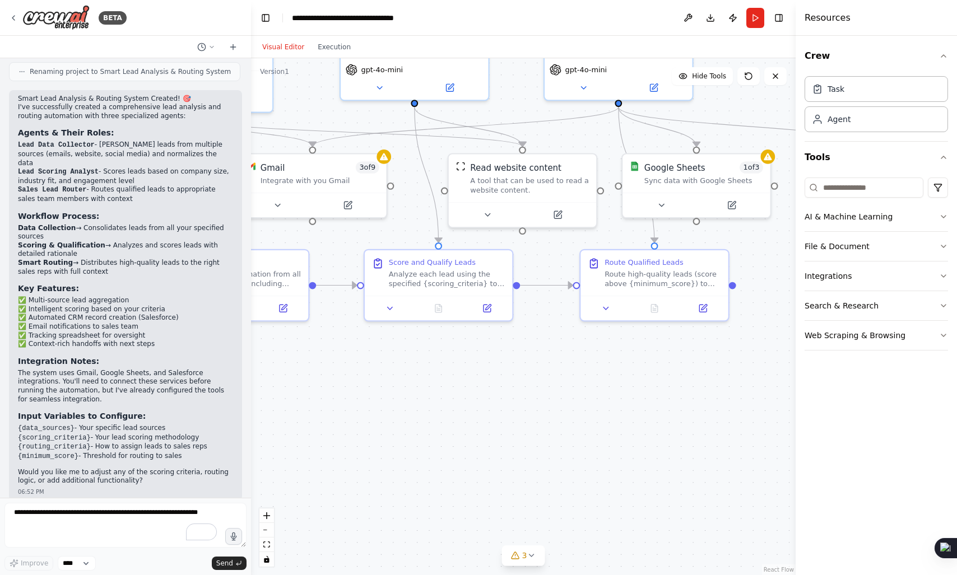
drag, startPoint x: 598, startPoint y: 380, endPoint x: 476, endPoint y: 393, distance: 122.8
click at [476, 393] on div ".deletable-edge-delete-btn { width: 20px; height: 20px; border: 0px solid #ffff…" at bounding box center [523, 316] width 545 height 517
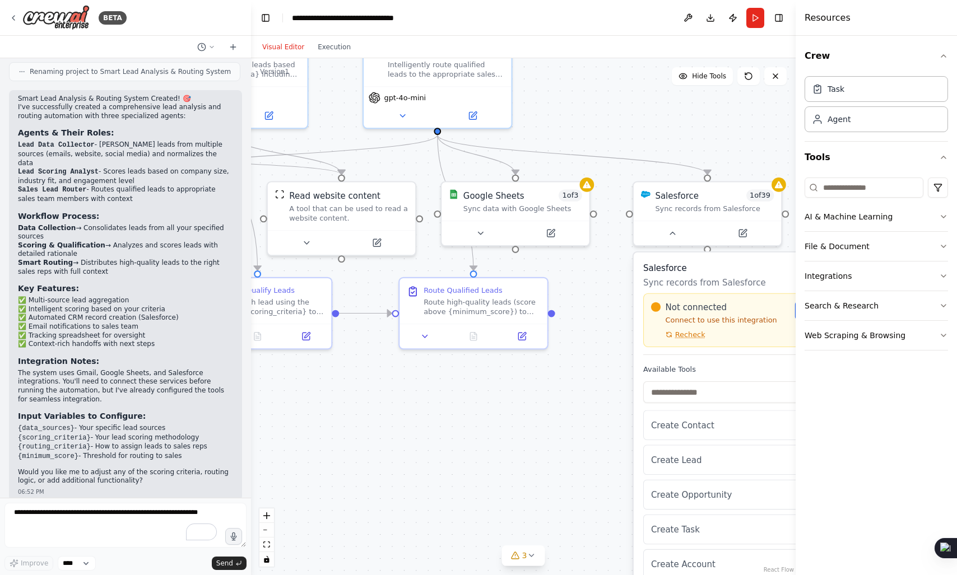
drag, startPoint x: 626, startPoint y: 357, endPoint x: 454, endPoint y: 382, distance: 173.3
click at [454, 382] on div ".deletable-edge-delete-btn { width: 20px; height: 20px; border: 0px solid #ffff…" at bounding box center [523, 316] width 545 height 517
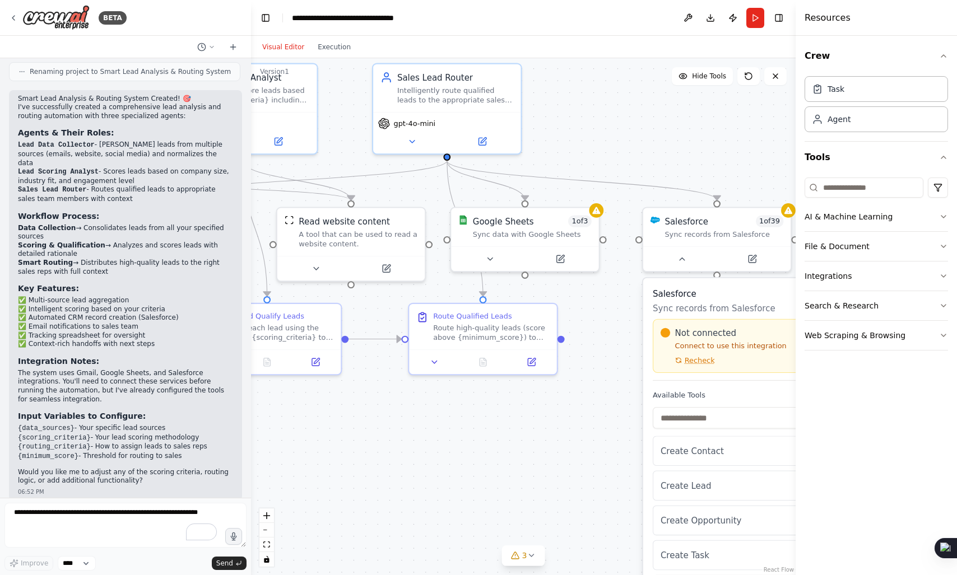
drag, startPoint x: 550, startPoint y: 402, endPoint x: 560, endPoint y: 428, distance: 27.5
click at [560, 428] on div ".deletable-edge-delete-btn { width: 20px; height: 20px; border: 0px solid #ffff…" at bounding box center [523, 316] width 545 height 517
click at [573, 432] on div ".deletable-edge-delete-btn { width: 20px; height: 20px; border: 0px solid #ffff…" at bounding box center [523, 316] width 545 height 517
click at [675, 269] on div "Salesforce 1 of 39 Sync records from Salesforce" at bounding box center [717, 238] width 150 height 66
click at [681, 262] on button at bounding box center [682, 256] width 68 height 15
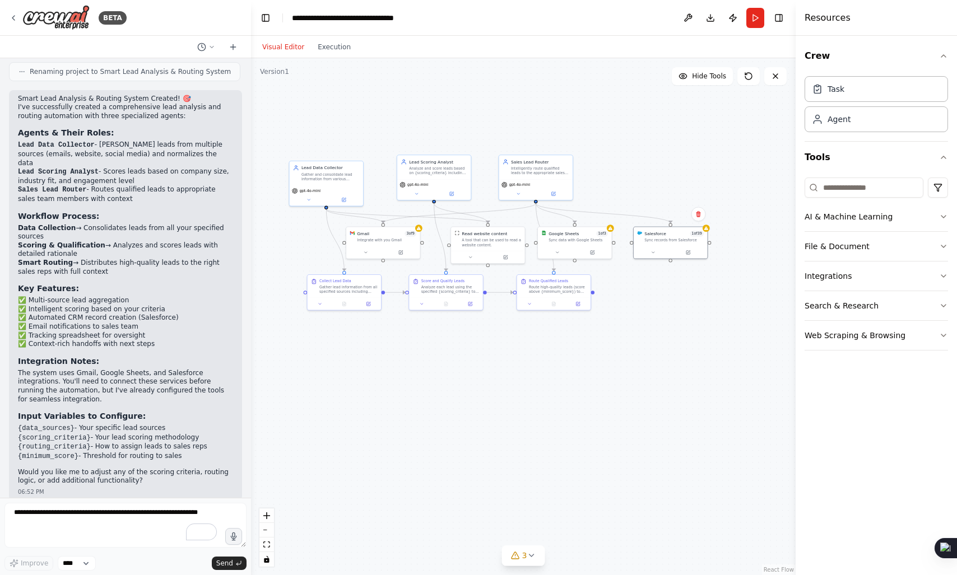
drag, startPoint x: 644, startPoint y: 355, endPoint x: 621, endPoint y: 314, distance: 46.6
click at [621, 314] on div ".deletable-edge-delete-btn { width: 20px; height: 20px; border: 0px solid #ffff…" at bounding box center [523, 316] width 545 height 517
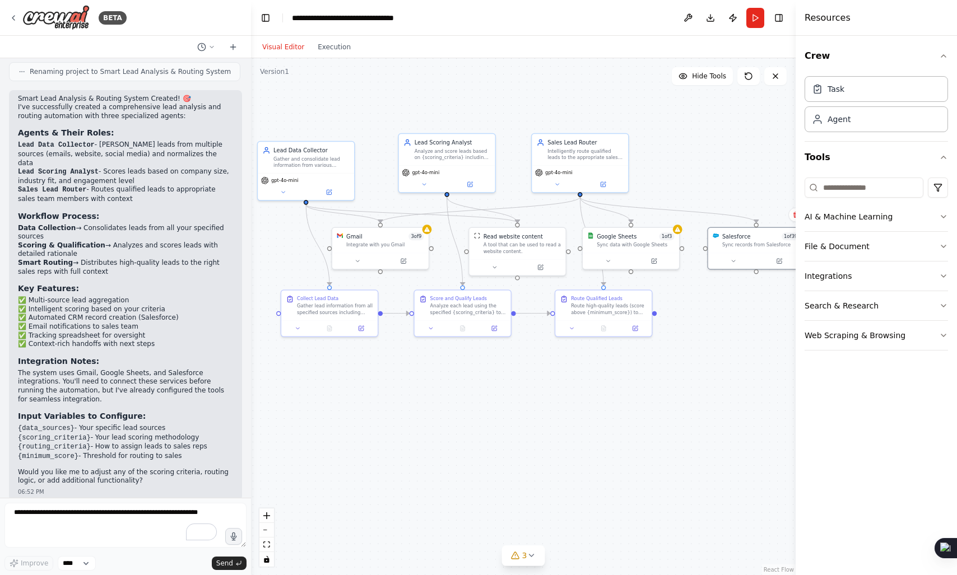
drag, startPoint x: 621, startPoint y: 314, endPoint x: 692, endPoint y: 341, distance: 75.8
click at [692, 341] on div ".deletable-edge-delete-btn { width: 20px; height: 20px; border: 0px solid #ffff…" at bounding box center [523, 316] width 545 height 517
click at [26, 139] on div "Smart Lead Analysis & Routing System Created! 🎯 I've successfully created a com…" at bounding box center [125, 290] width 215 height 391
drag, startPoint x: 26, startPoint y: 139, endPoint x: 63, endPoint y: 138, distance: 37.0
click at [63, 138] on div "Smart Lead Analysis & Routing System Created! 🎯 I've successfully created a com…" at bounding box center [125, 290] width 215 height 391
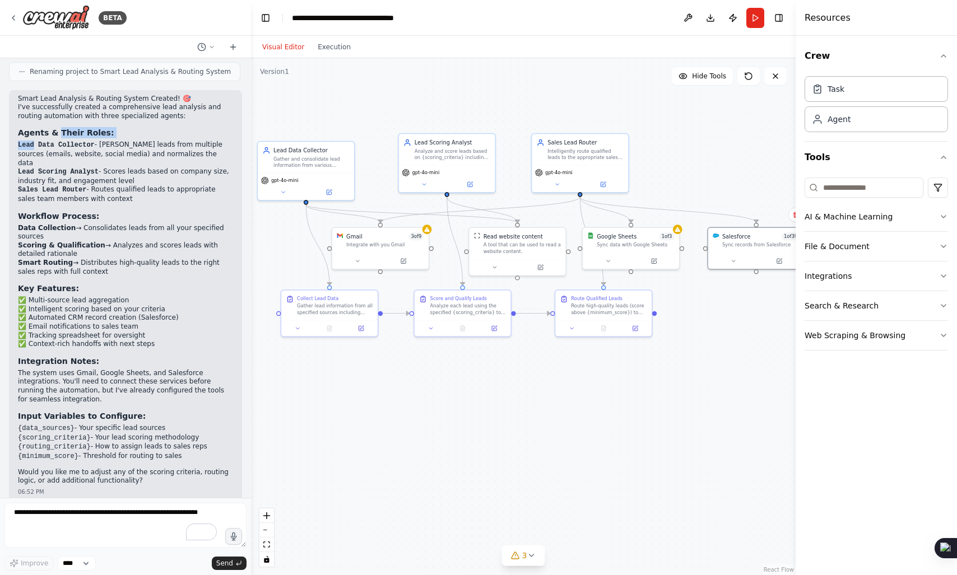
click at [51, 147] on code "Lead Data Collector" at bounding box center [56, 145] width 77 height 8
click at [34, 168] on code "Lead Scoring Analyst" at bounding box center [58, 172] width 81 height 8
drag, startPoint x: 34, startPoint y: 160, endPoint x: 68, endPoint y: 160, distance: 34.2
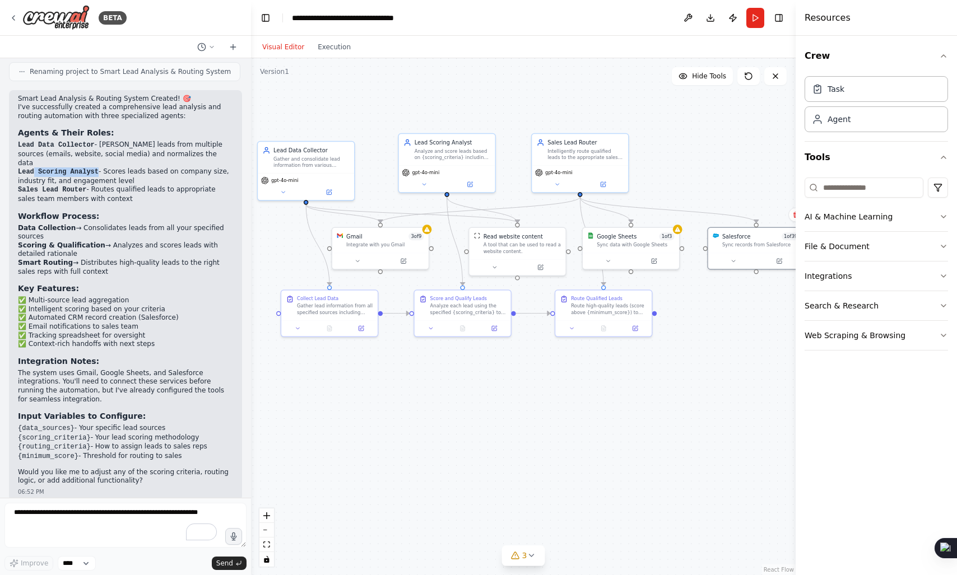
click at [68, 168] on code "Lead Scoring Analyst" at bounding box center [58, 172] width 81 height 8
click at [73, 168] on code "Lead Scoring Analyst" at bounding box center [58, 172] width 81 height 8
drag, startPoint x: 73, startPoint y: 160, endPoint x: 22, endPoint y: 161, distance: 50.4
click at [22, 168] on code "Lead Scoring Analyst" at bounding box center [58, 172] width 81 height 8
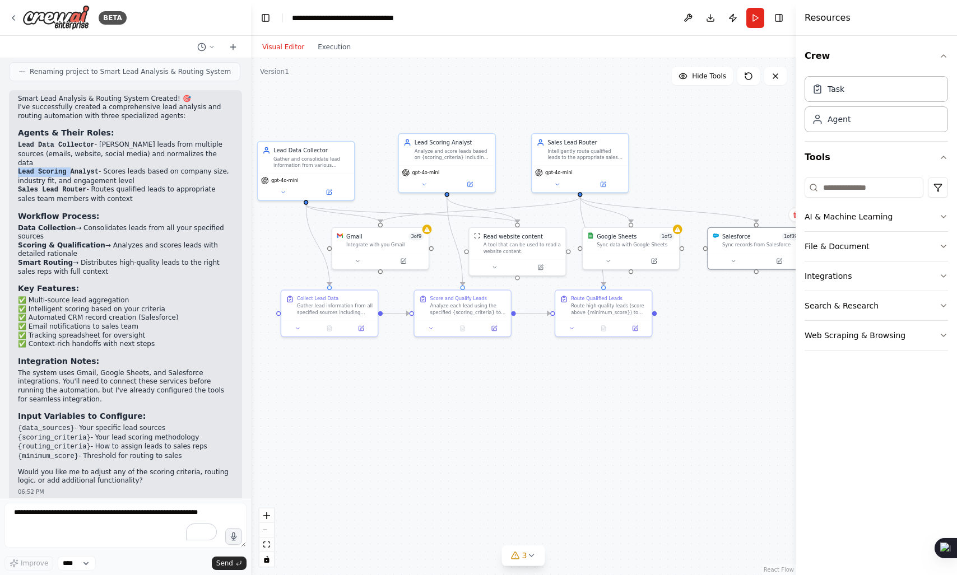
drag, startPoint x: 22, startPoint y: 161, endPoint x: 68, endPoint y: 165, distance: 45.6
click at [68, 168] on code "Lead Scoring Analyst" at bounding box center [58, 172] width 81 height 8
click at [24, 199] on div "Smart Lead Analysis & Routing System Created! 🎯 I've successfully created a com…" at bounding box center [125, 290] width 215 height 391
drag, startPoint x: 24, startPoint y: 199, endPoint x: 81, endPoint y: 202, distance: 57.2
click at [81, 202] on div "Smart Lead Analysis & Routing System Created! 🎯 I've successfully created a com…" at bounding box center [125, 290] width 215 height 391
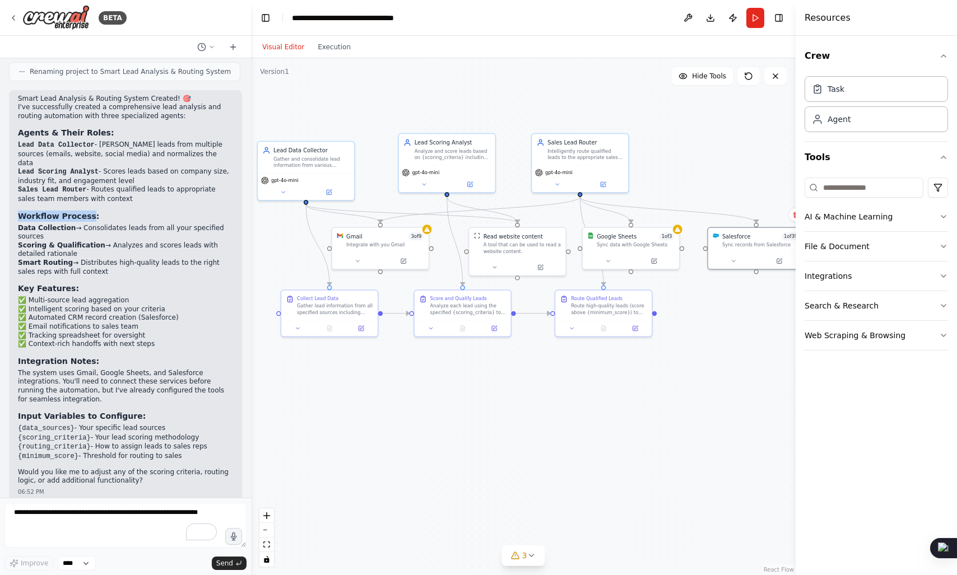
click at [16, 212] on div "Smart Lead Analysis & Routing System Created! 🎯 I've successfully created a com…" at bounding box center [125, 295] width 233 height 411
drag, startPoint x: 16, startPoint y: 212, endPoint x: 38, endPoint y: 215, distance: 22.6
click at [38, 215] on div "Smart Lead Analysis & Routing System Created! 🎯 I've successfully created a com…" at bounding box center [125, 295] width 233 height 411
click at [73, 211] on h3 "Workflow Process:" at bounding box center [125, 216] width 215 height 11
drag, startPoint x: 73, startPoint y: 211, endPoint x: 120, endPoint y: 222, distance: 48.5
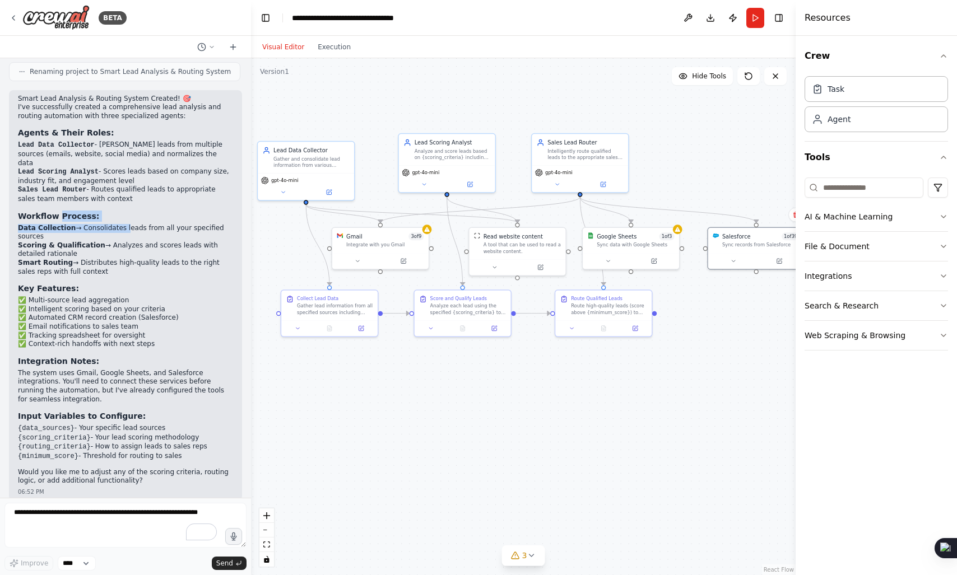
click at [120, 222] on div "Smart Lead Analysis & Routing System Created! 🎯 I've successfully created a com…" at bounding box center [125, 290] width 215 height 391
click at [17, 234] on div "Smart Lead Analysis & Routing System Created! 🎯 I've successfully created a com…" at bounding box center [125, 295] width 233 height 411
drag, startPoint x: 17, startPoint y: 234, endPoint x: 54, endPoint y: 235, distance: 37.6
click at [54, 235] on div "Smart Lead Analysis & Routing System Created! 🎯 I've successfully created a com…" at bounding box center [125, 295] width 233 height 411
click
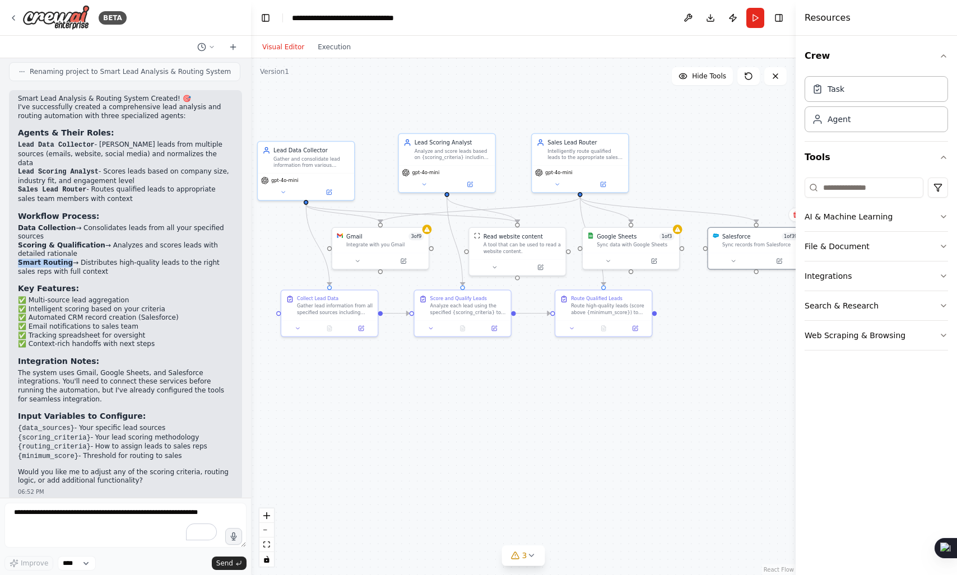
drag, startPoint x: 18, startPoint y: 249, endPoint x: 45, endPoint y: 252, distance: 27.0
drag, startPoint x: 22, startPoint y: 277, endPoint x: 81, endPoint y: 282, distance: 59.1
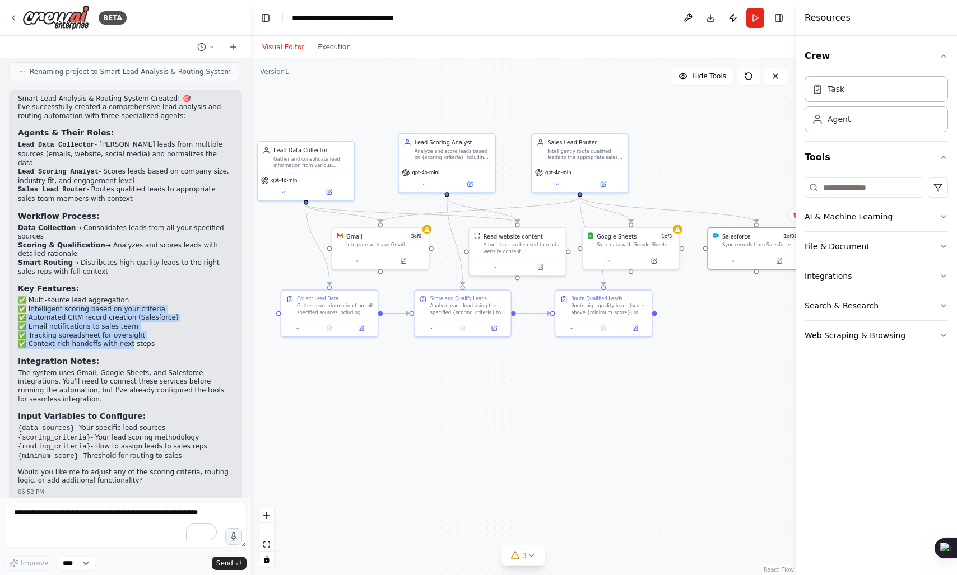
drag, startPoint x: 31, startPoint y: 303, endPoint x: 120, endPoint y: 335, distance: 94.5
drag, startPoint x: 150, startPoint y: 335, endPoint x: 27, endPoint y: 267, distance: 139.7
drag, startPoint x: 27, startPoint y: 267, endPoint x: 148, endPoint y: 340, distance: 141.3
drag, startPoint x: 32, startPoint y: 396, endPoint x: 191, endPoint y: 441, distance: 164.9
drag, startPoint x: 191, startPoint y: 441, endPoint x: 92, endPoint y: 421, distance: 100.1
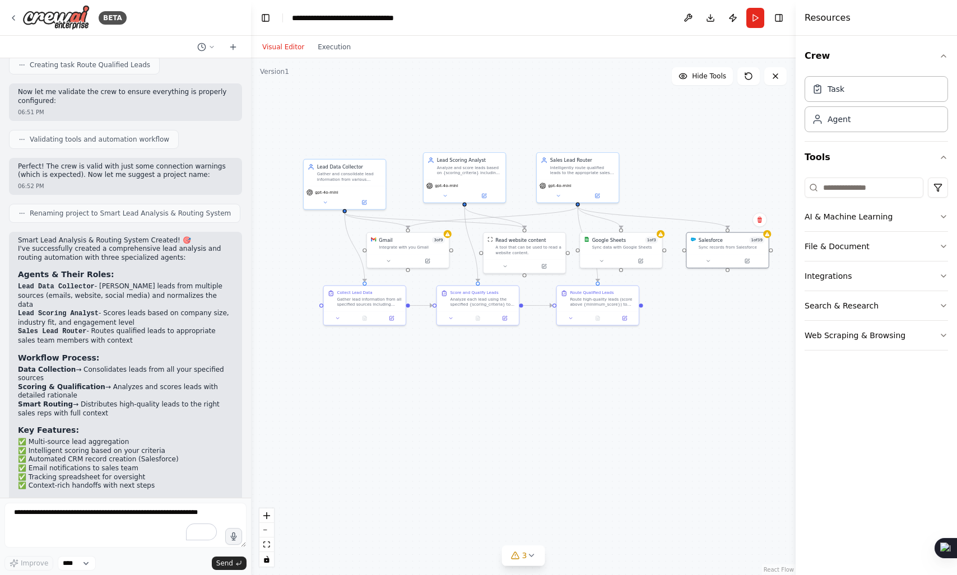
scroll to position [540, 0]
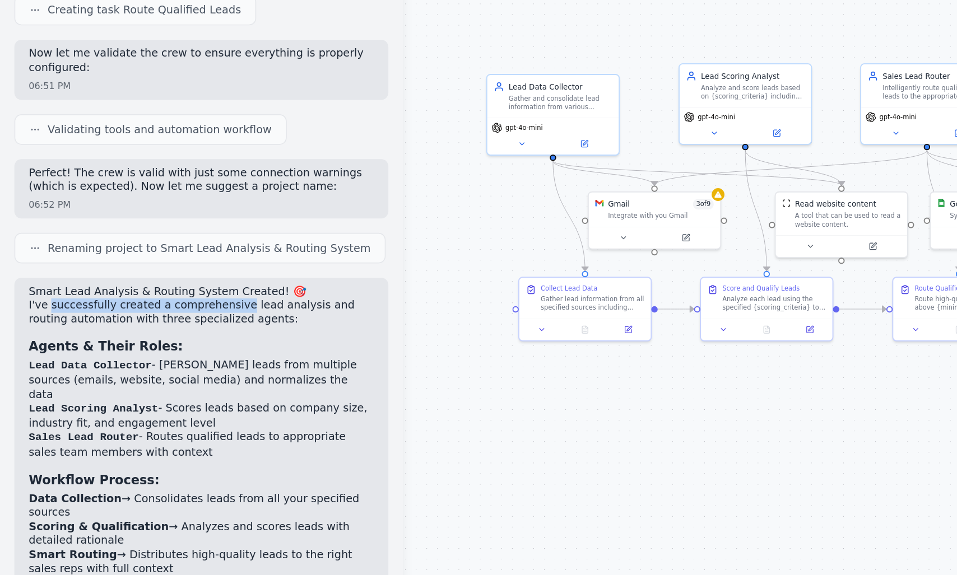
drag, startPoint x: 46, startPoint y: 302, endPoint x: 109, endPoint y: 301, distance: 62.8
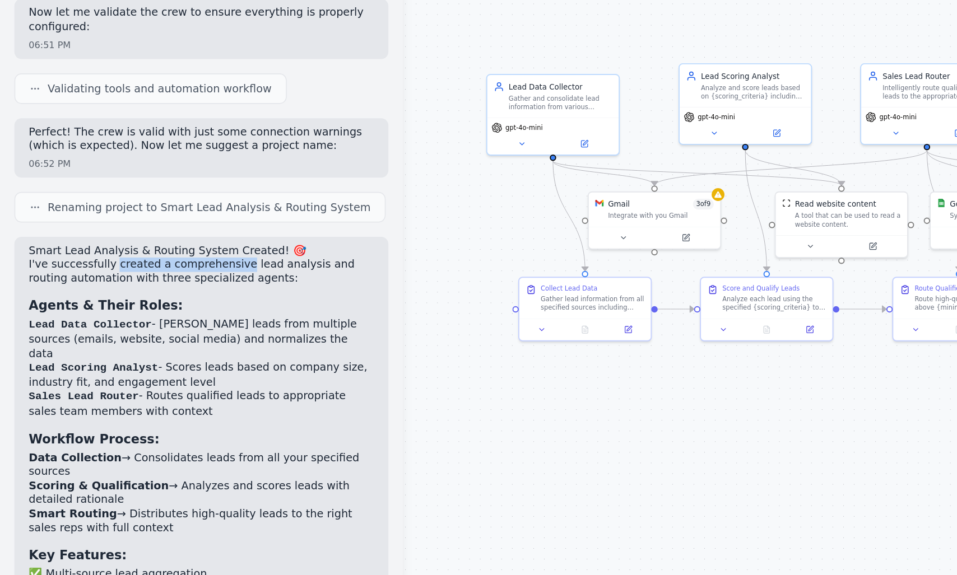
drag, startPoint x: 78, startPoint y: 278, endPoint x: 133, endPoint y: 277, distance: 54.4
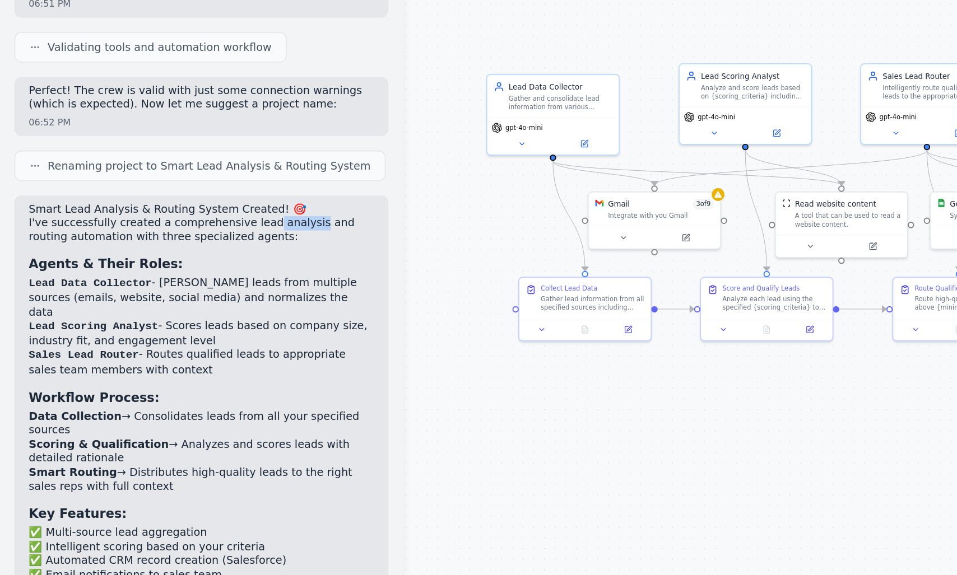
drag, startPoint x: 166, startPoint y: 253, endPoint x: 191, endPoint y: 248, distance: 25.1
drag, startPoint x: 52, startPoint y: 258, endPoint x: 132, endPoint y: 259, distance: 79.6
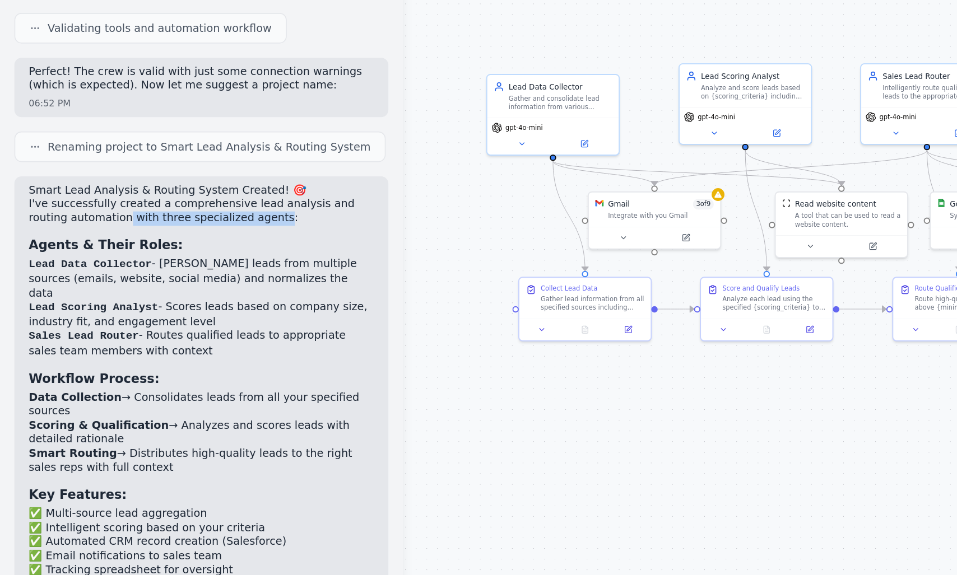
scroll to position [616, 0]
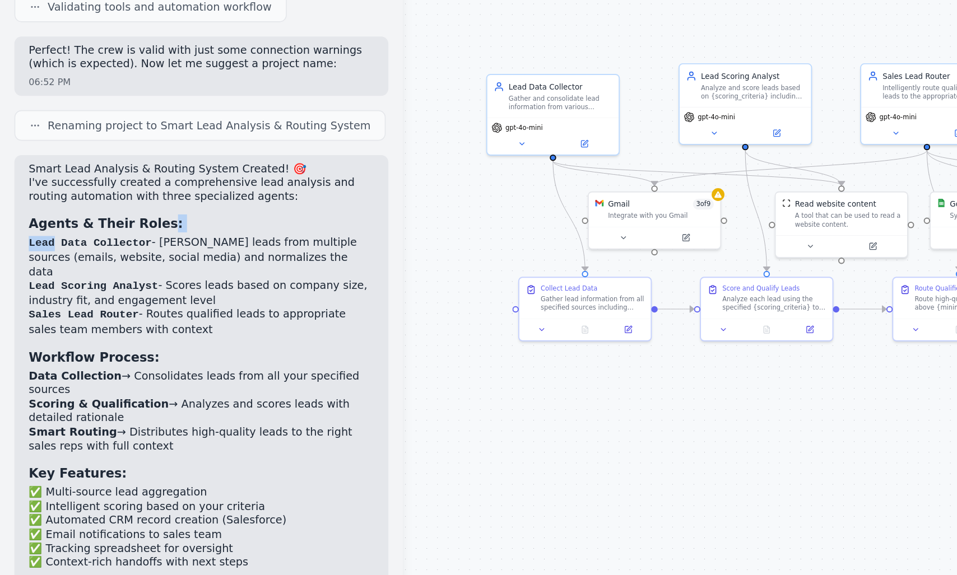
drag, startPoint x: 28, startPoint y: 259, endPoint x: 100, endPoint y: 252, distance: 72.6
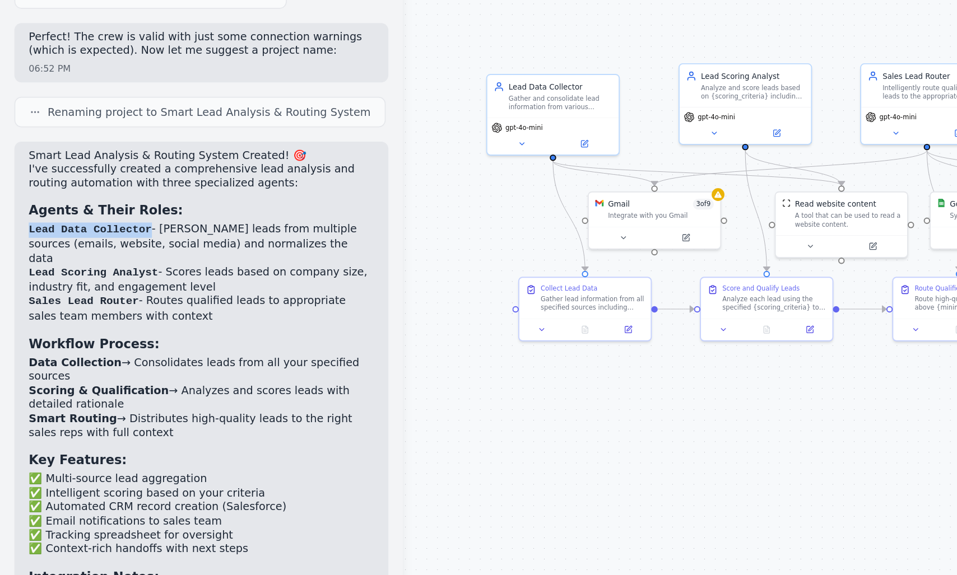
drag, startPoint x: 29, startPoint y: 257, endPoint x: 90, endPoint y: 255, distance: 61.7
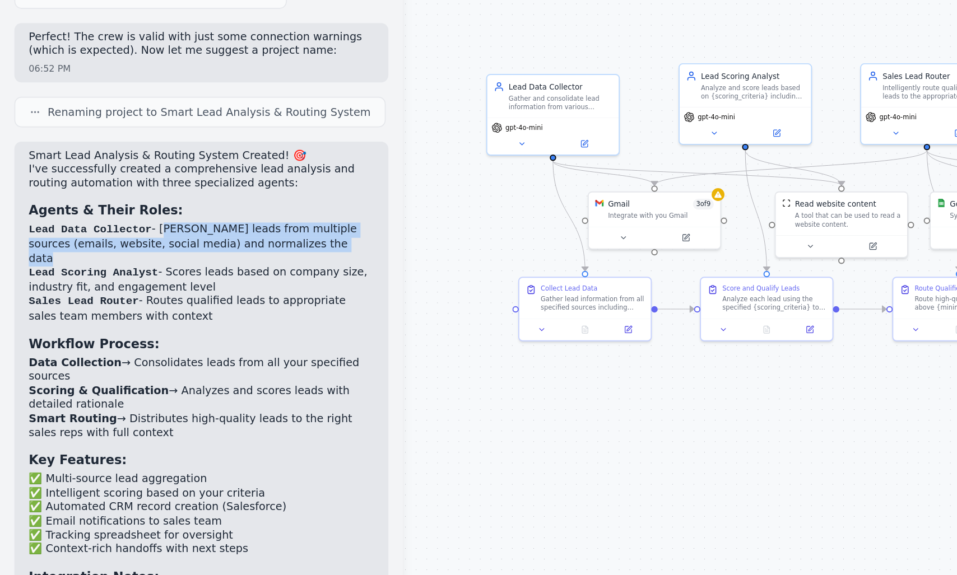
drag, startPoint x: 106, startPoint y: 253, endPoint x: 194, endPoint y: 262, distance: 88.4
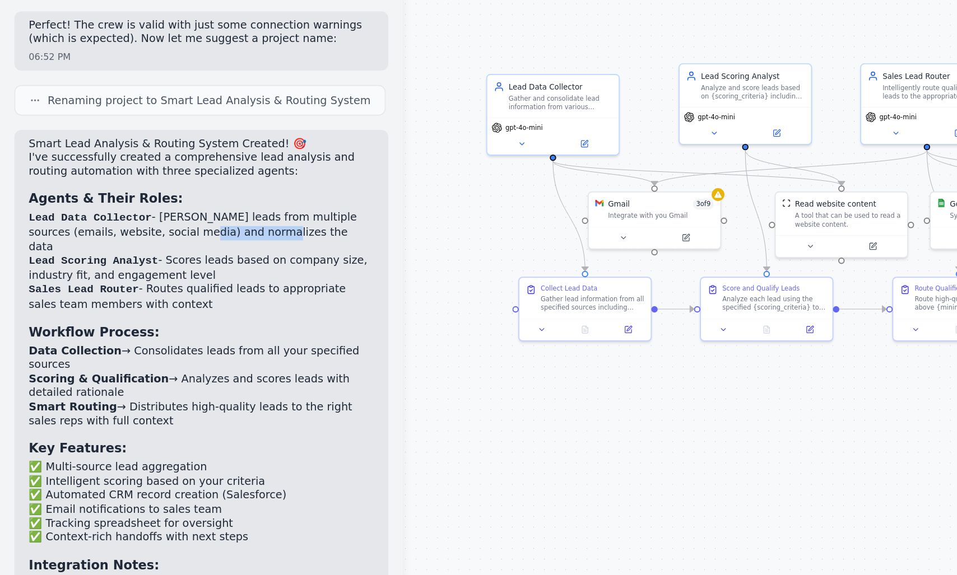
drag, startPoint x: 120, startPoint y: 254, endPoint x: 149, endPoint y: 256, distance: 29.2
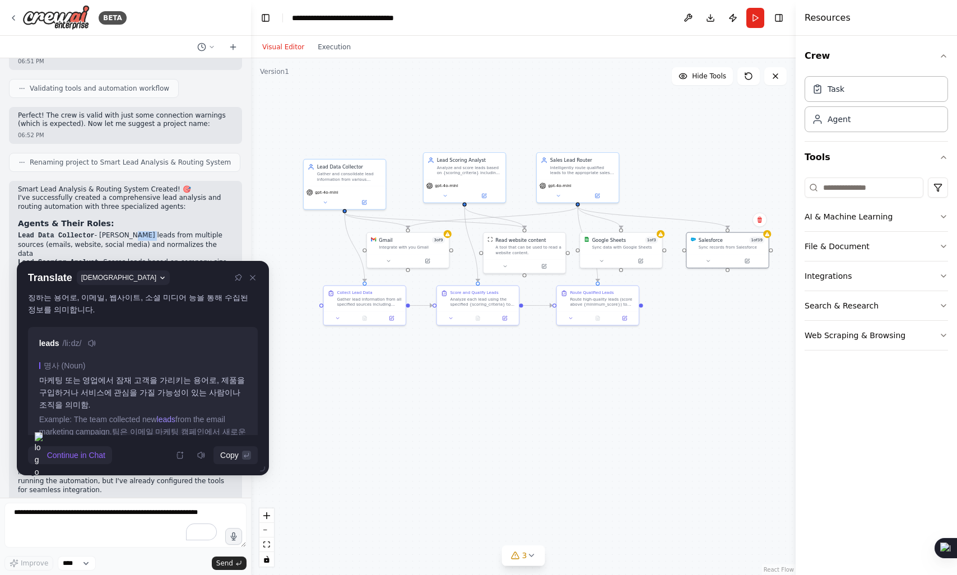
scroll to position [0, 0]
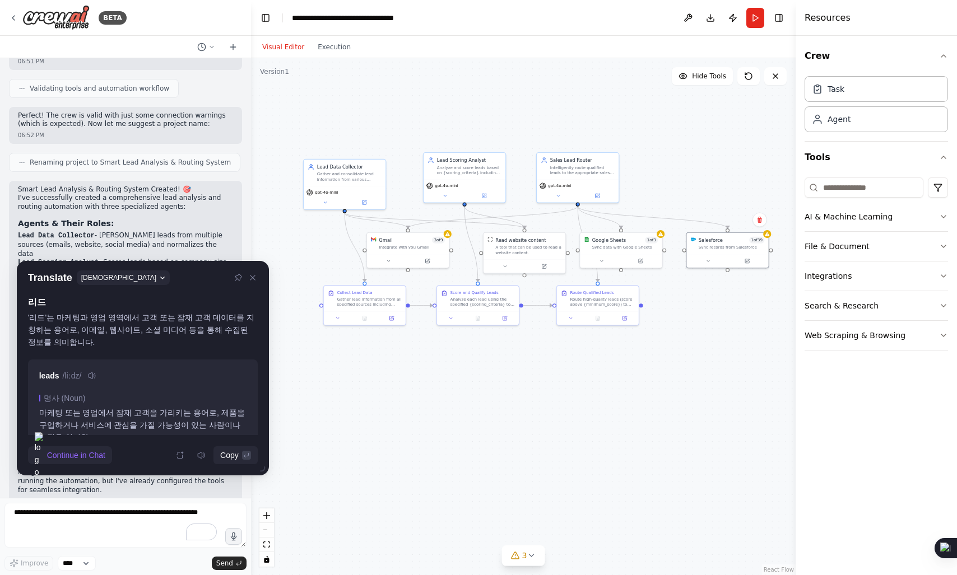
drag, startPoint x: 117, startPoint y: 314, endPoint x: 172, endPoint y: 312, distance: 55.5
drag, startPoint x: 141, startPoint y: 315, endPoint x: 207, endPoint y: 313, distance: 65.6
drag, startPoint x: 177, startPoint y: 319, endPoint x: 194, endPoint y: 317, distance: 18.1
drag, startPoint x: 71, startPoint y: 329, endPoint x: 202, endPoint y: 323, distance: 130.7
drag, startPoint x: 179, startPoint y: 319, endPoint x: 211, endPoint y: 321, distance: 32.0
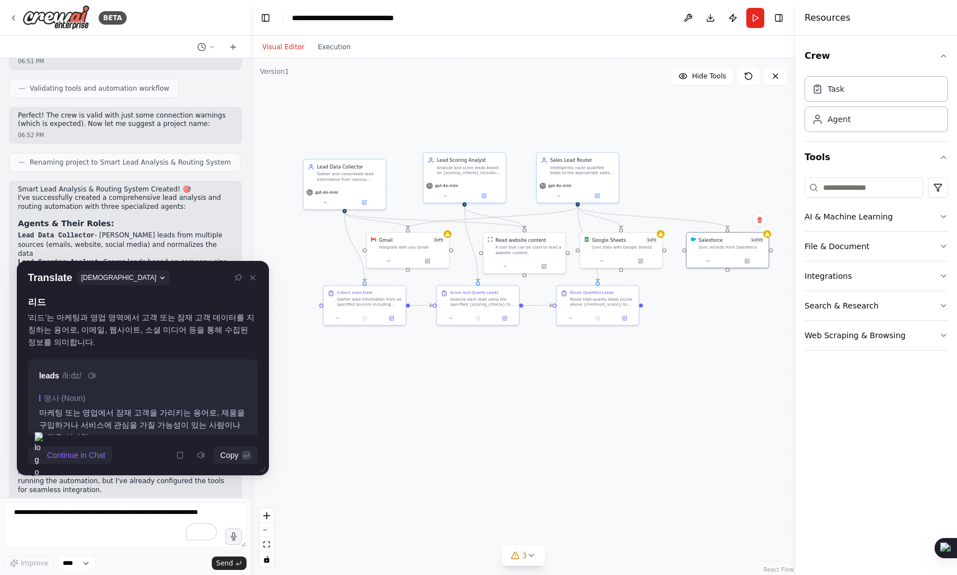
drag, startPoint x: 87, startPoint y: 332, endPoint x: 220, endPoint y: 336, distance: 132.8
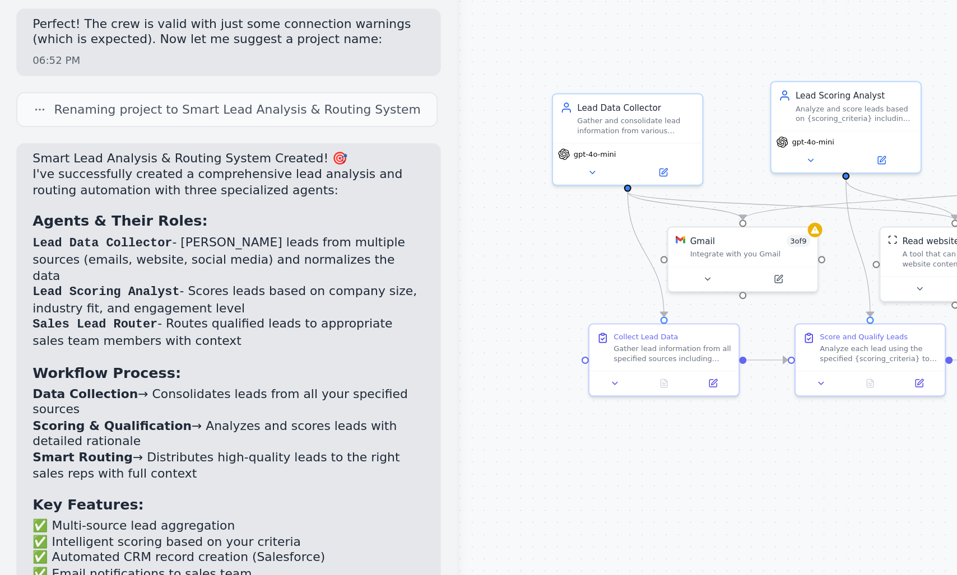
scroll to position [636, 0]
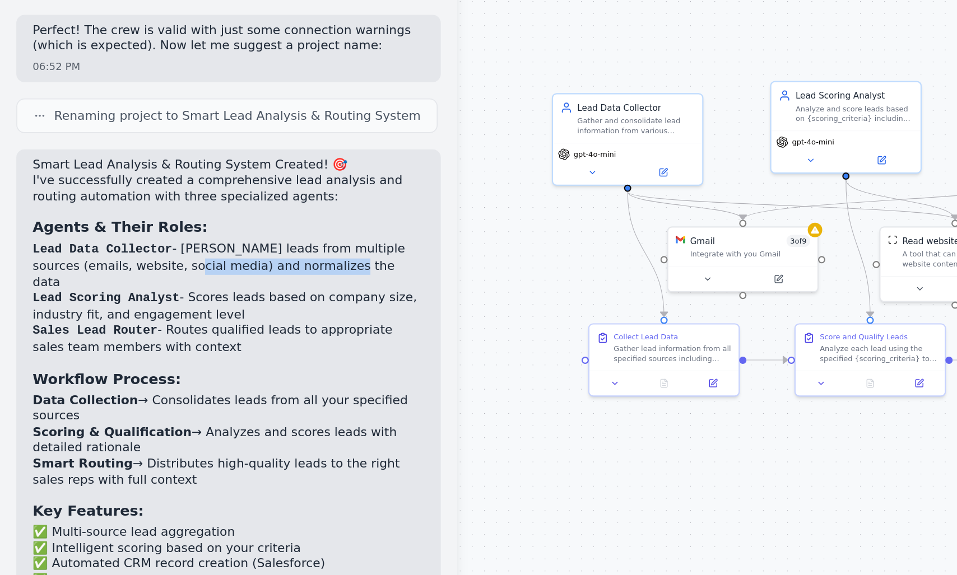
drag, startPoint x: 104, startPoint y: 252, endPoint x: 176, endPoint y: 252, distance: 72.3
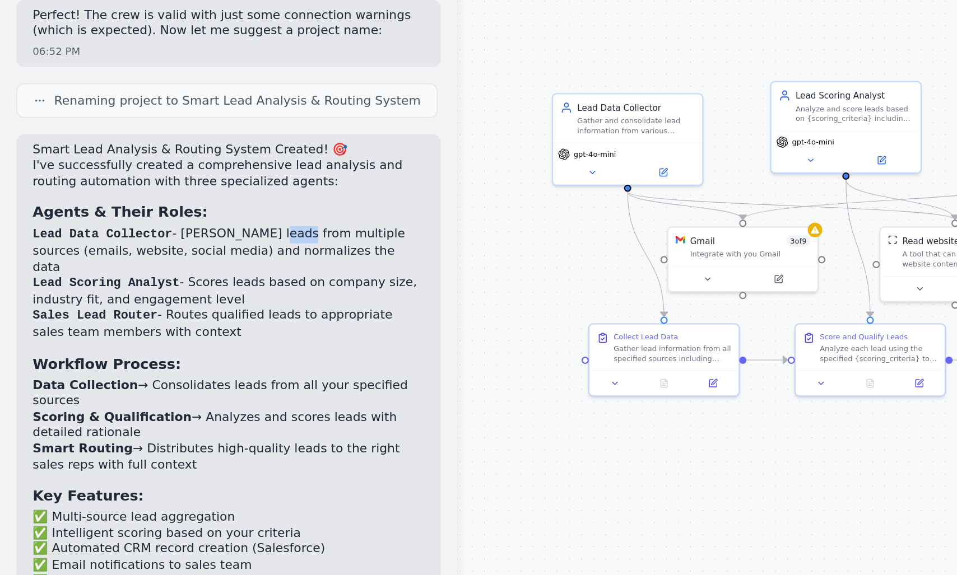
scroll to position [653, 0]
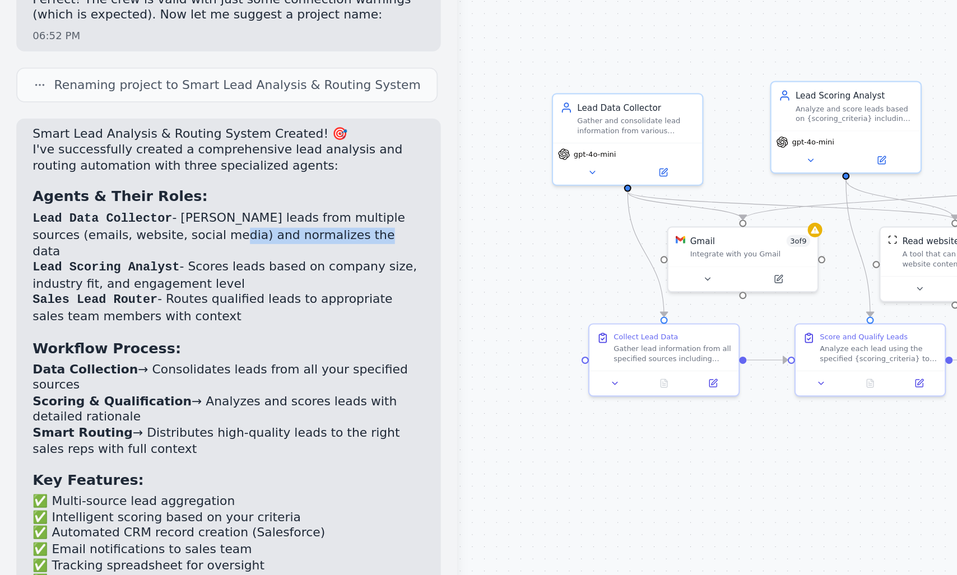
drag, startPoint x: 121, startPoint y: 237, endPoint x: 179, endPoint y: 240, distance: 57.8
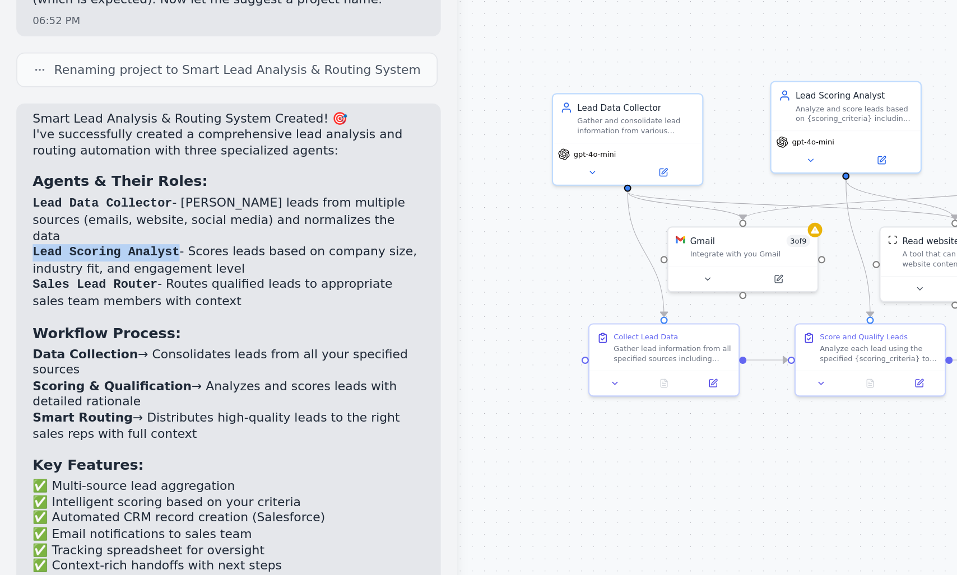
drag, startPoint x: 21, startPoint y: 240, endPoint x: 95, endPoint y: 240, distance: 73.4
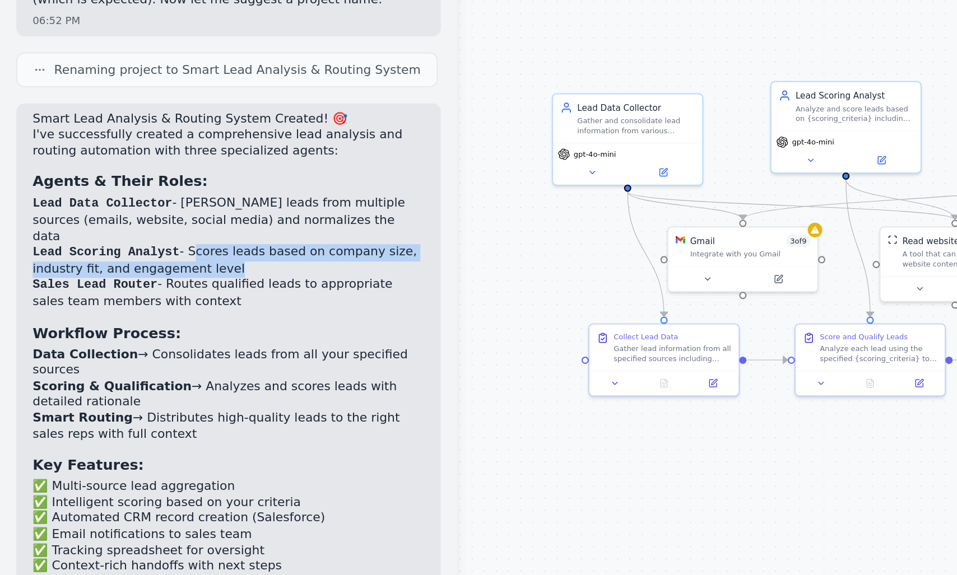
drag, startPoint x: 112, startPoint y: 240, endPoint x: 137, endPoint y: 244, distance: 25.5
drag, startPoint x: 129, startPoint y: 239, endPoint x: 179, endPoint y: 234, distance: 50.2
drag, startPoint x: 147, startPoint y: 237, endPoint x: 210, endPoint y: 236, distance: 62.8
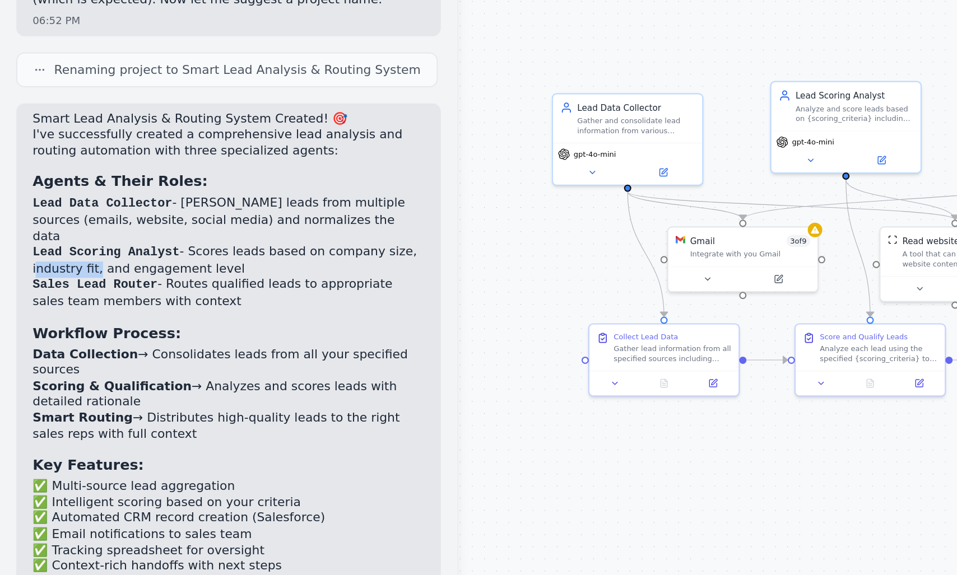
drag, startPoint x: 31, startPoint y: 247, endPoint x: 45, endPoint y: 248, distance: 14.1
drag, startPoint x: 66, startPoint y: 248, endPoint x: 129, endPoint y: 249, distance: 62.8
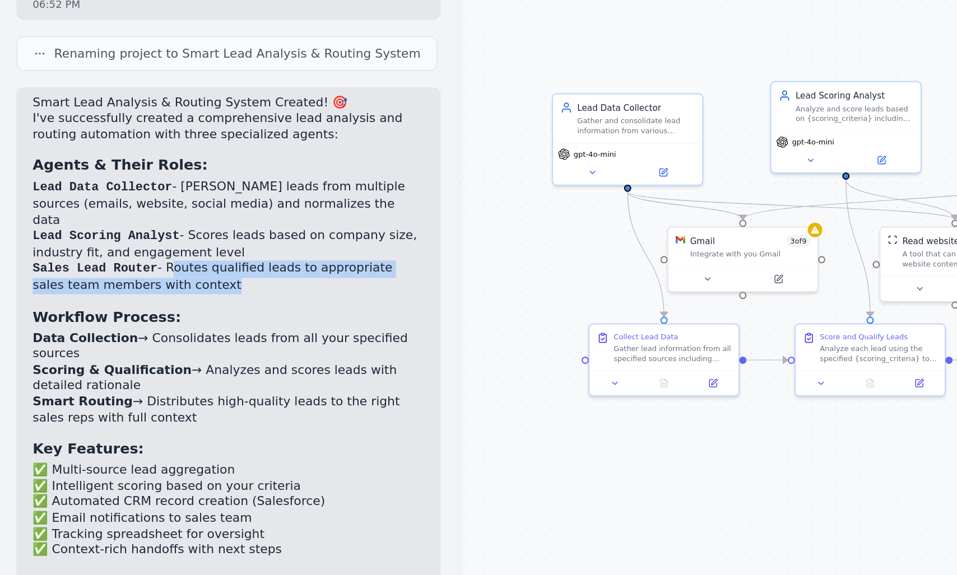
drag, startPoint x: 107, startPoint y: 248, endPoint x: 130, endPoint y: 254, distance: 23.8
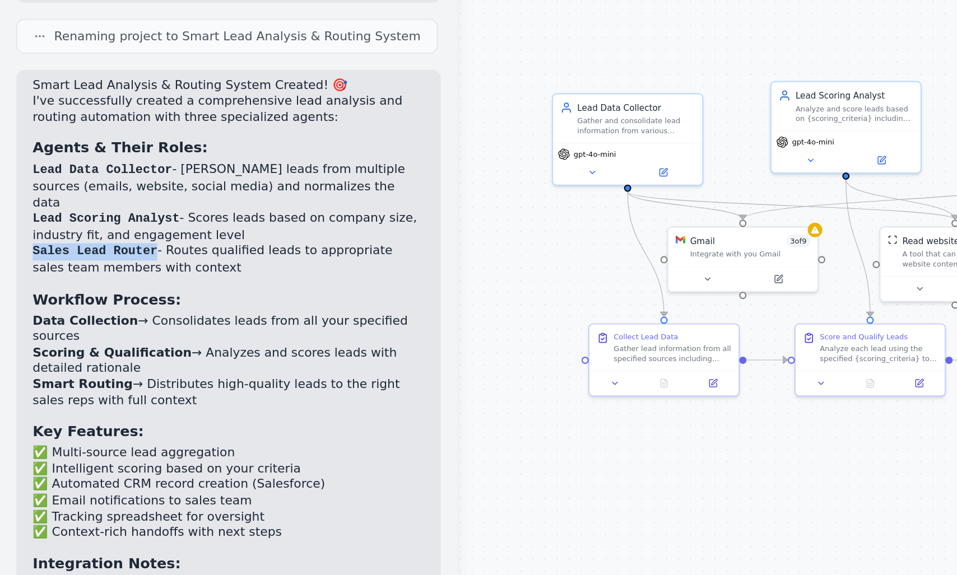
drag, startPoint x: 30, startPoint y: 235, endPoint x: 83, endPoint y: 234, distance: 53.2
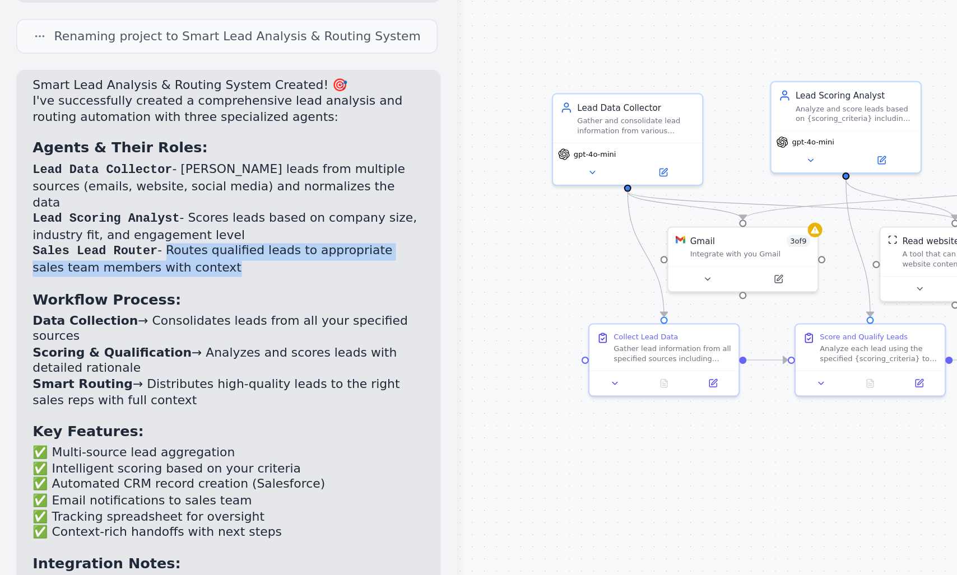
drag, startPoint x: 91, startPoint y: 234, endPoint x: 124, endPoint y: 247, distance: 35.0
drag, startPoint x: 120, startPoint y: 238, endPoint x: 188, endPoint y: 234, distance: 67.4
drag, startPoint x: 188, startPoint y: 234, endPoint x: 169, endPoint y: 232, distance: 19.2
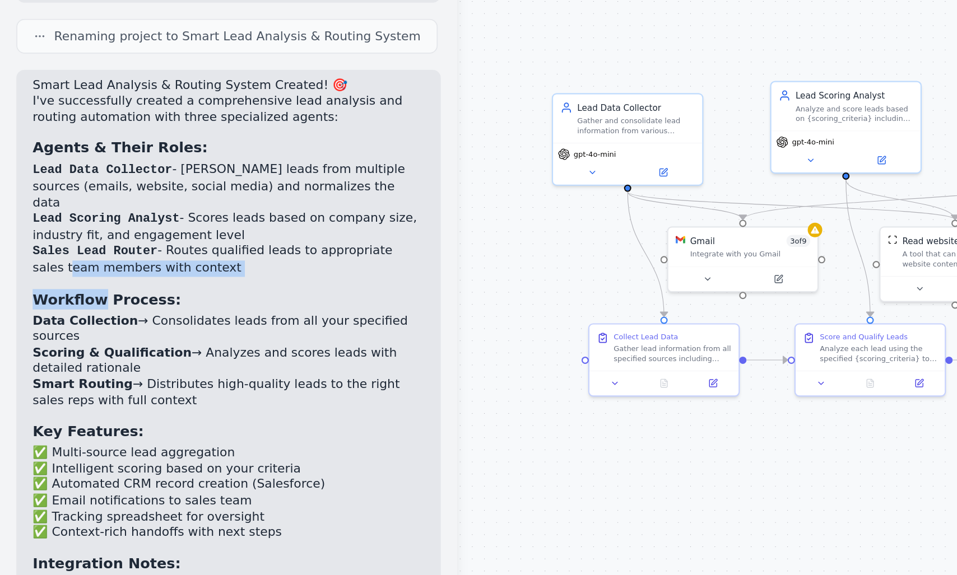
drag, startPoint x: 22, startPoint y: 242, endPoint x: 112, endPoint y: 252, distance: 89.7
drag, startPoint x: 97, startPoint y: 243, endPoint x: 92, endPoint y: 230, distance: 14.1
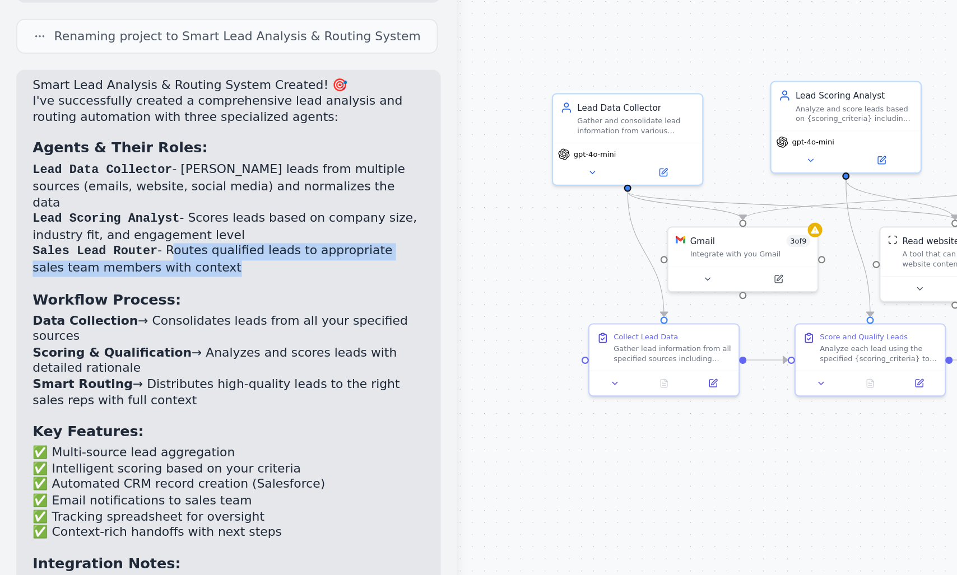
drag, startPoint x: 106, startPoint y: 235, endPoint x: 165, endPoint y: 243, distance: 58.9
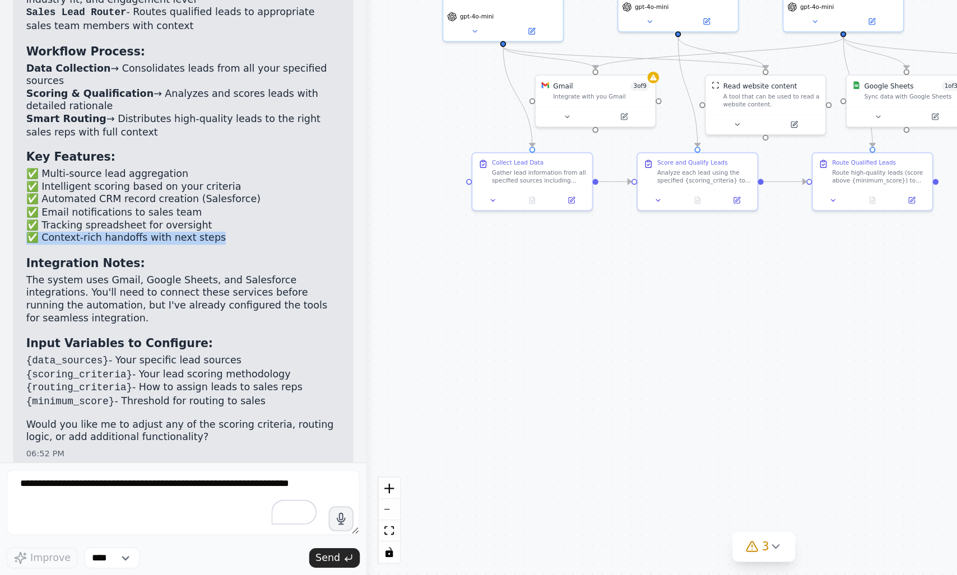
scroll to position [0, 0]
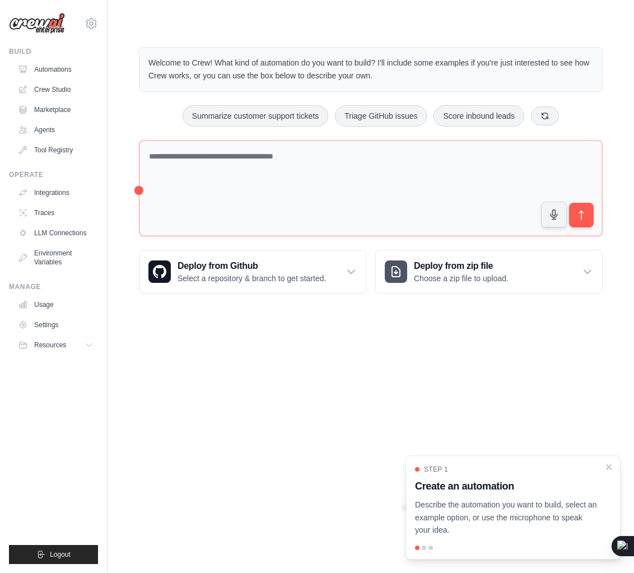
click at [202, 70] on p "Welcome to Crew! What kind of automation do you want to build? I'll include som…" at bounding box center [370, 70] width 445 height 26
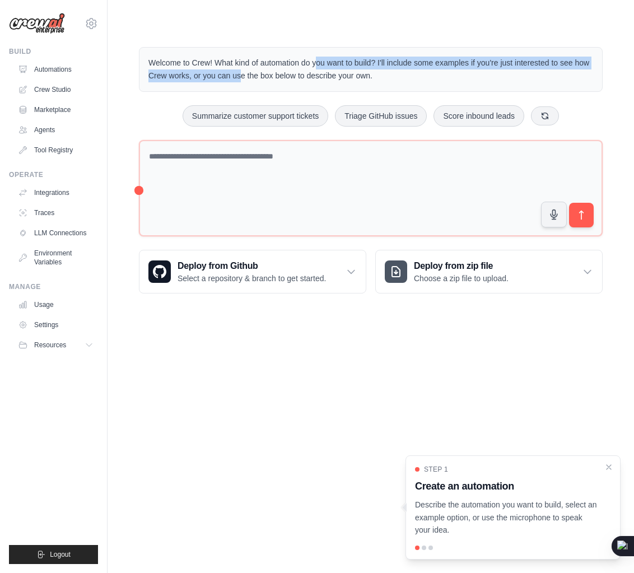
drag, startPoint x: 202, startPoint y: 70, endPoint x: 302, endPoint y: 64, distance: 100.5
click at [302, 64] on p "Welcome to Crew! What kind of automation do you want to build? I'll include som…" at bounding box center [370, 70] width 445 height 26
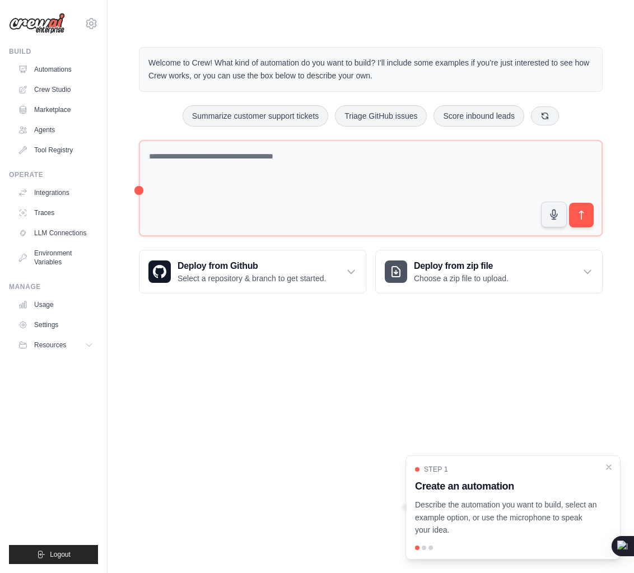
click at [302, 64] on p "Welcome to Crew! What kind of automation do you want to build? I'll include som…" at bounding box center [370, 70] width 445 height 26
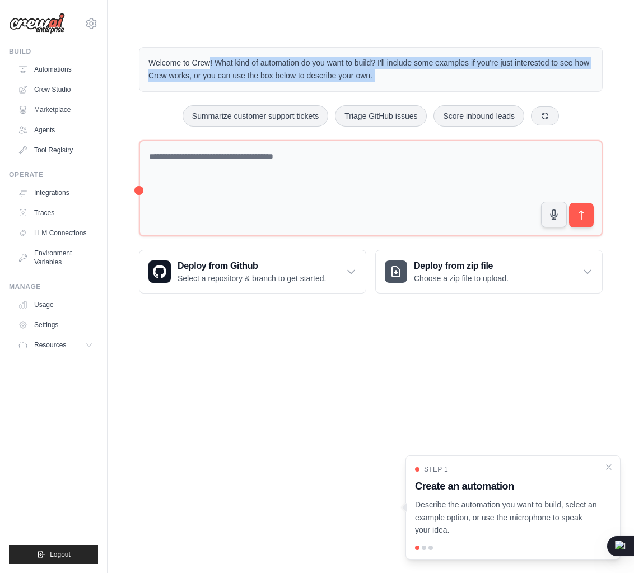
click at [302, 64] on p "Welcome to Crew! What kind of automation do you want to build? I'll include som…" at bounding box center [370, 70] width 445 height 26
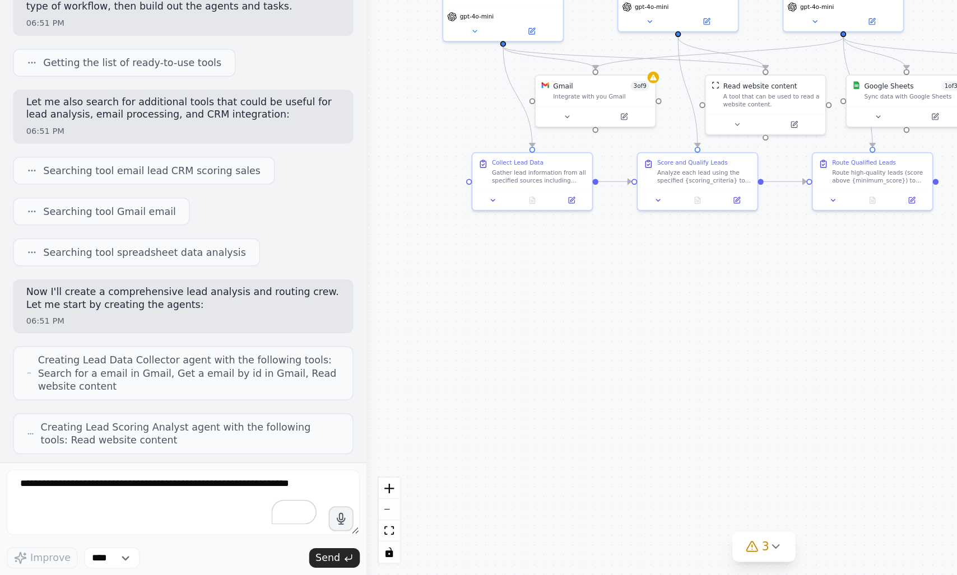
scroll to position [736, 0]
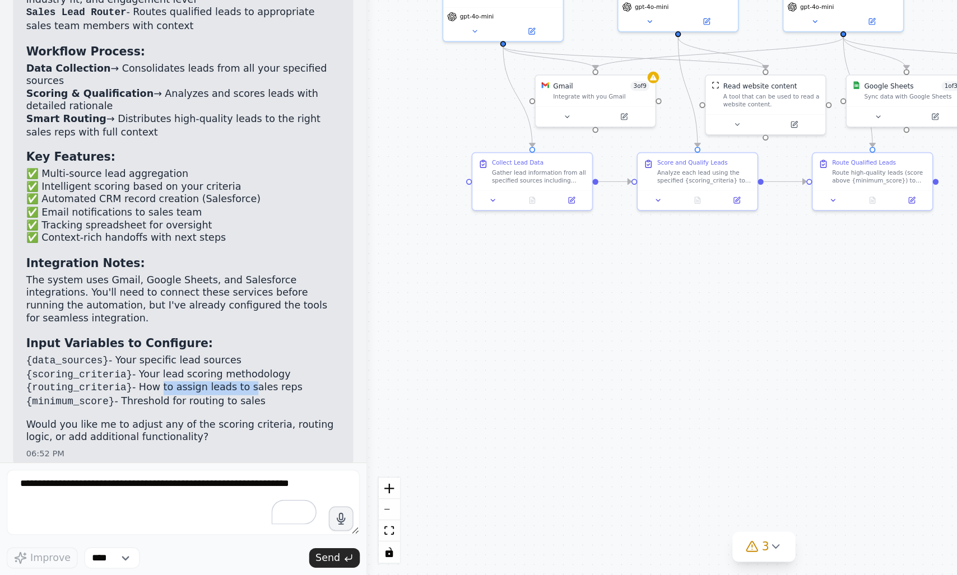
click at [191, 443] on li "{routing_criteria} - How to assign leads to sales reps" at bounding box center [125, 448] width 215 height 10
drag, startPoint x: 191, startPoint y: 437, endPoint x: 106, endPoint y: 436, distance: 84.1
click at [106, 443] on li "{routing_criteria} - How to assign leads to sales reps" at bounding box center [125, 448] width 215 height 10
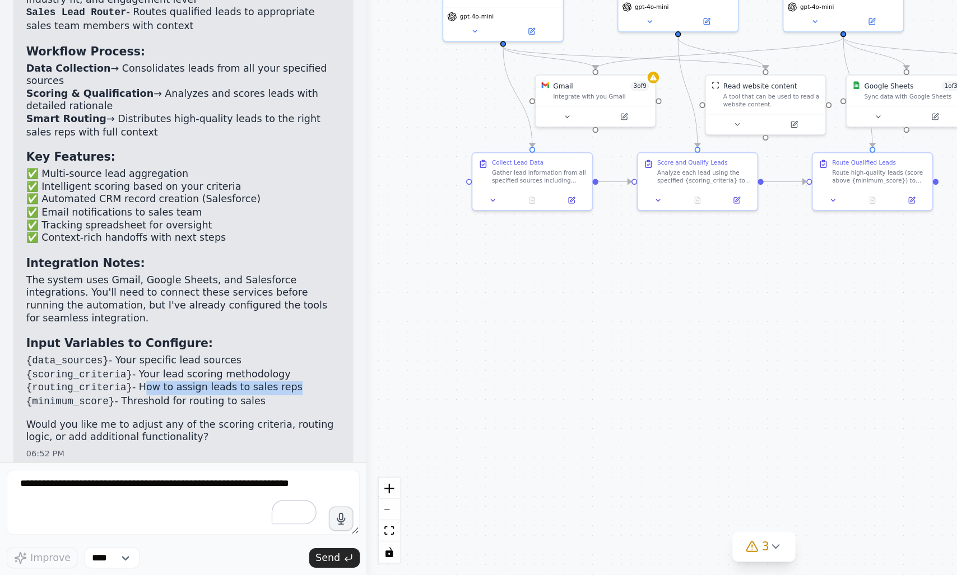
drag, startPoint x: 106, startPoint y: 436, endPoint x: 207, endPoint y: 438, distance: 100.3
click at [207, 443] on li "{routing_criteria} - How to assign leads to sales reps" at bounding box center [125, 448] width 215 height 10
click at [155, 452] on li "{minimum_score} - Threshold for routing to sales" at bounding box center [125, 457] width 215 height 10
click at [161, 443] on li "{routing_criteria} - How to assign leads to sales reps" at bounding box center [125, 448] width 215 height 10
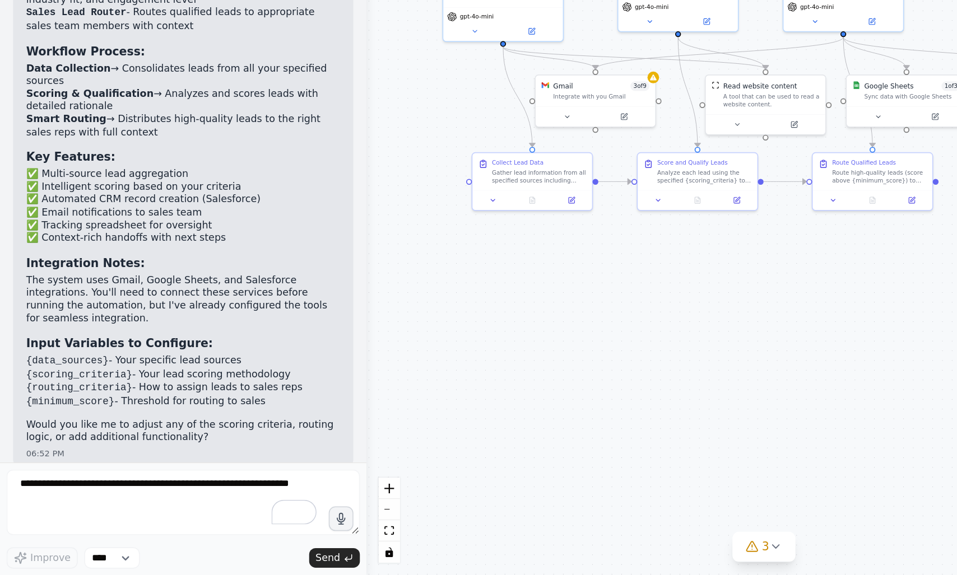
click at [161, 443] on li "{routing_criteria} - How to assign leads to sales reps" at bounding box center [125, 448] width 215 height 10
click at [183, 443] on li "{routing_criteria} - How to assign leads to sales reps" at bounding box center [125, 448] width 215 height 10
drag, startPoint x: 183, startPoint y: 436, endPoint x: 207, endPoint y: 435, distance: 24.7
click at [207, 443] on li "{routing_criteria} - How to assign leads to sales reps" at bounding box center [125, 448] width 215 height 10
click at [109, 452] on li "{minimum_score} - Threshold for routing to sales" at bounding box center [125, 457] width 215 height 10
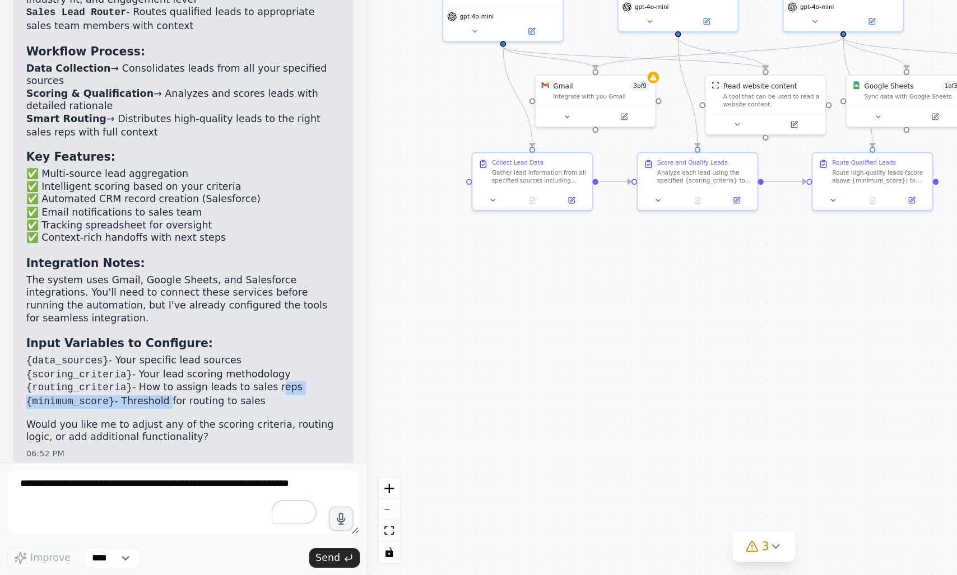
drag, startPoint x: 109, startPoint y: 442, endPoint x: 194, endPoint y: 438, distance: 85.8
click at [194, 438] on ul "{data_sources} - Your specific lead sources {scoring_criteria} - Your lead scor…" at bounding box center [125, 442] width 215 height 37
click at [98, 443] on li "{routing_criteria} - How to assign leads to sales reps" at bounding box center [125, 448] width 215 height 10
drag, startPoint x: 98, startPoint y: 437, endPoint x: 195, endPoint y: 437, distance: 96.9
click at [195, 443] on li "{routing_criteria} - How to assign leads to sales reps" at bounding box center [125, 448] width 215 height 10
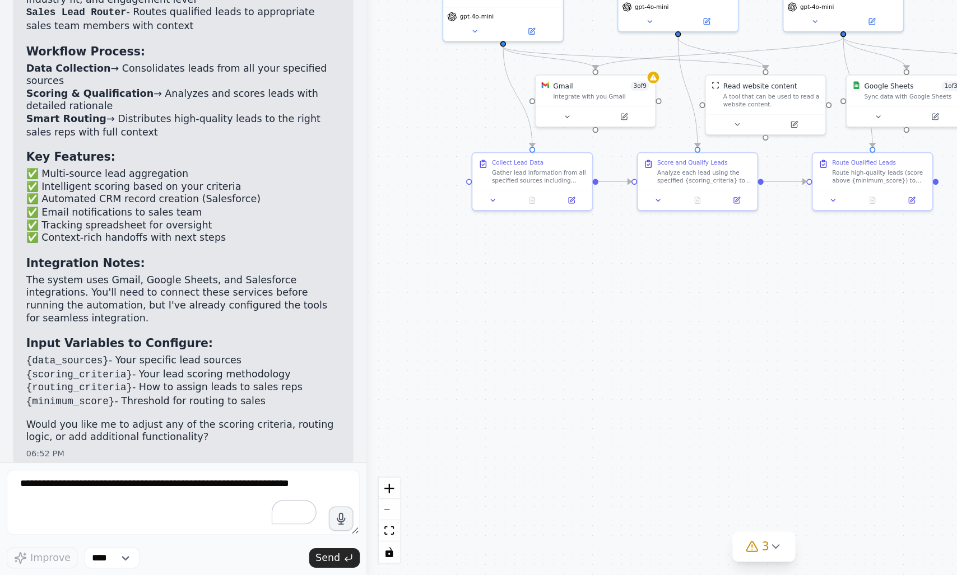
click at [195, 443] on li "{routing_criteria} - How to assign leads to sales reps" at bounding box center [125, 448] width 215 height 10
drag, startPoint x: 195, startPoint y: 437, endPoint x: 99, endPoint y: 438, distance: 96.4
click at [99, 443] on li "{routing_criteria} - How to assign leads to sales reps" at bounding box center [125, 448] width 215 height 10
drag, startPoint x: 99, startPoint y: 438, endPoint x: 121, endPoint y: 438, distance: 22.4
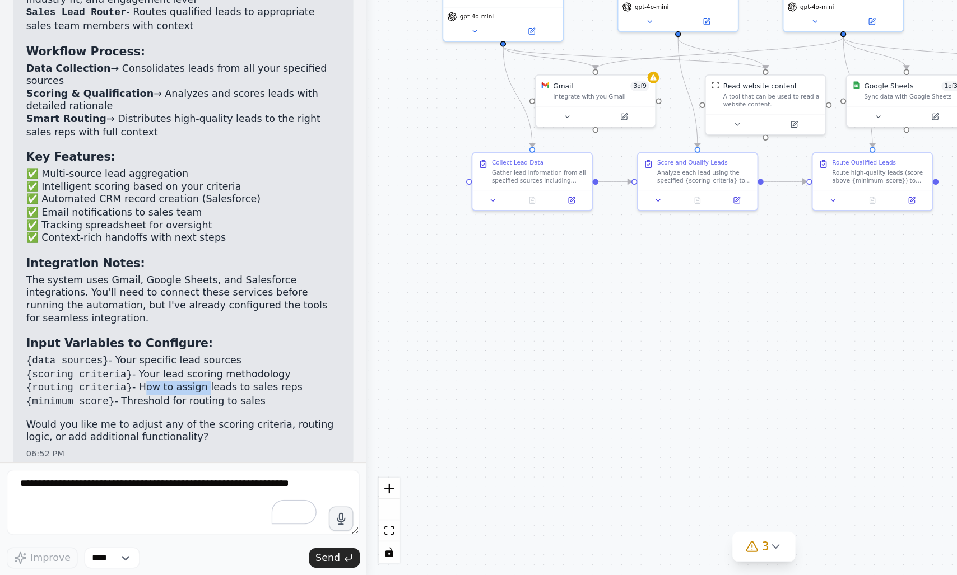
click at [121, 443] on li "{routing_criteria} - How to assign leads to sales reps" at bounding box center [125, 448] width 215 height 10
click at [78, 453] on code "{minimum_score}" at bounding box center [48, 457] width 61 height 8
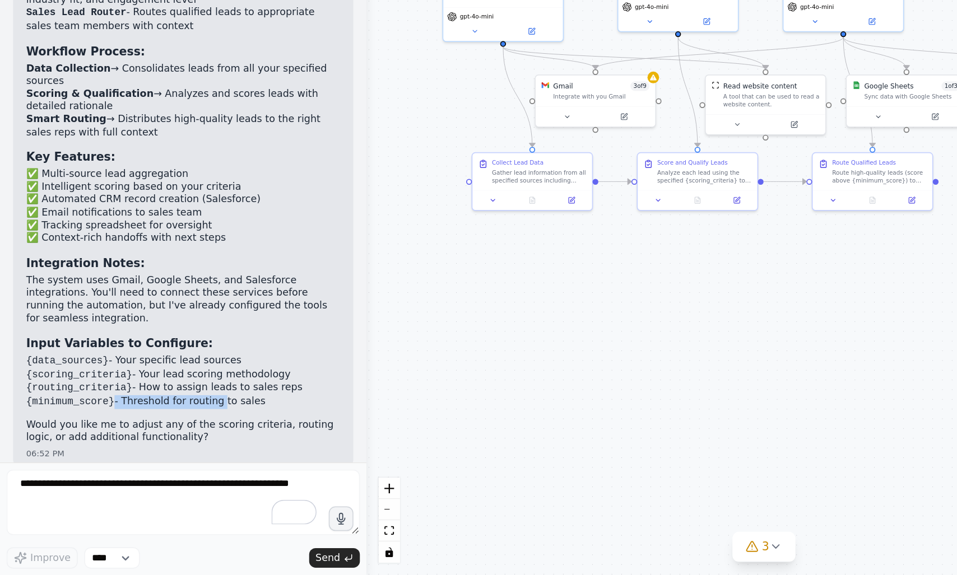
drag, startPoint x: 78, startPoint y: 448, endPoint x: 147, endPoint y: 446, distance: 69.5
click at [147, 452] on li "{minimum_score} - Threshold for routing to sales" at bounding box center [125, 457] width 215 height 10
drag, startPoint x: 147, startPoint y: 446, endPoint x: 101, endPoint y: 443, distance: 46.0
click at [101, 452] on li "{minimum_score} - Threshold for routing to sales" at bounding box center [125, 457] width 215 height 10
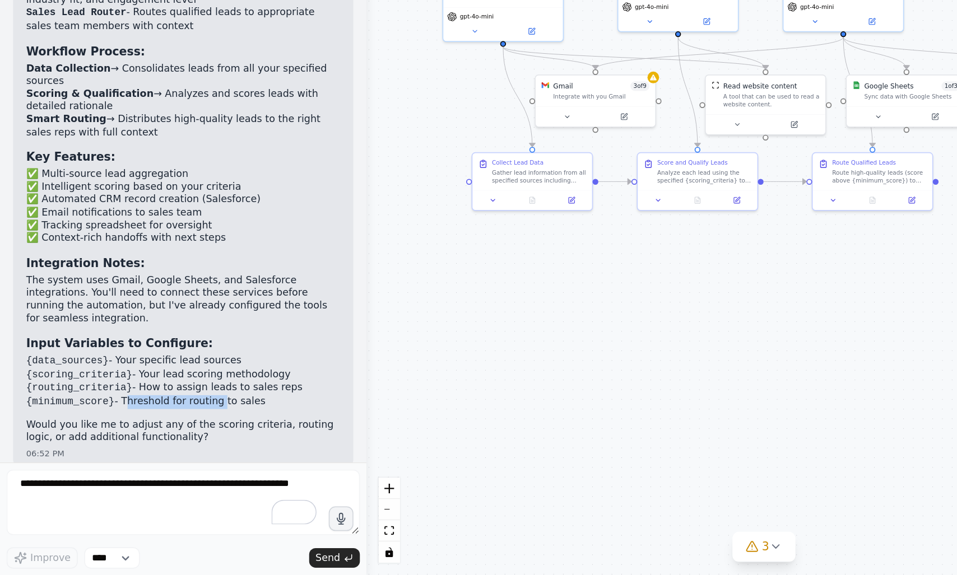
click at [101, 452] on li "{minimum_score} - Threshold for routing to sales" at bounding box center [125, 457] width 215 height 10
drag, startPoint x: 101, startPoint y: 443, endPoint x: 182, endPoint y: 442, distance: 80.7
click at [182, 452] on li "{minimum_score} - Threshold for routing to sales" at bounding box center [125, 457] width 215 height 10
drag, startPoint x: 182, startPoint y: 442, endPoint x: 106, endPoint y: 447, distance: 76.3
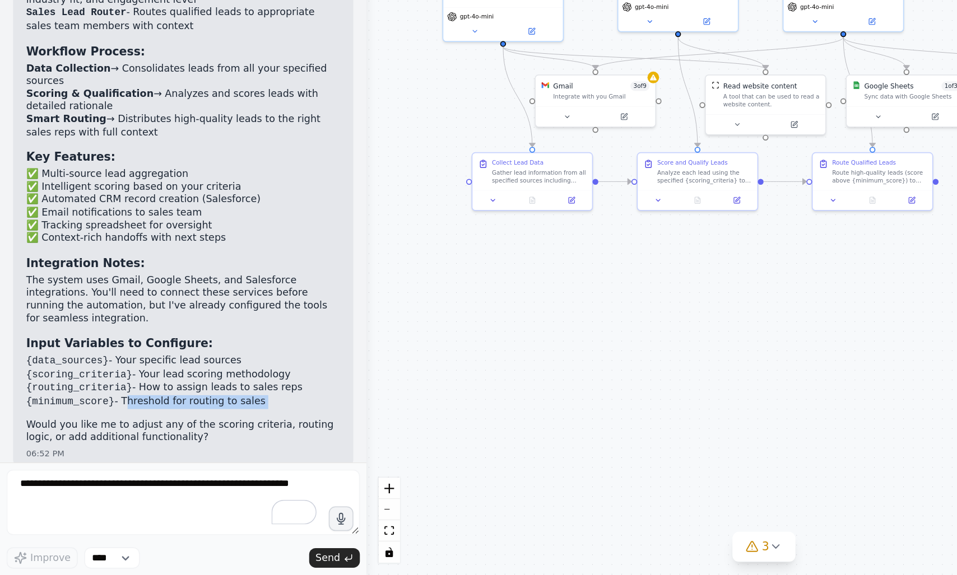
click at [106, 452] on li "{minimum_score} - Threshold for routing to sales" at bounding box center [125, 457] width 215 height 10
drag, startPoint x: 106, startPoint y: 447, endPoint x: 150, endPoint y: 446, distance: 44.3
click at [150, 452] on li "{minimum_score} - Threshold for routing to sales" at bounding box center [125, 457] width 215 height 10
click at [103, 452] on li "{minimum_score} - Threshold for routing to sales" at bounding box center [125, 457] width 215 height 10
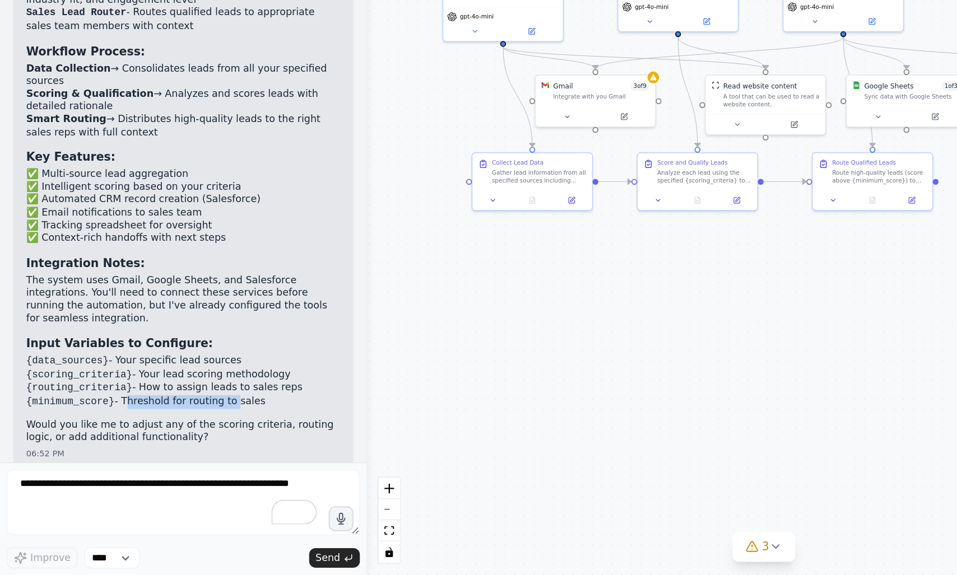
drag, startPoint x: 103, startPoint y: 446, endPoint x: 157, endPoint y: 444, distance: 53.8
click at [157, 452] on li "{minimum_score} - Threshold for routing to sales" at bounding box center [125, 457] width 215 height 10
click at [108, 452] on li "{minimum_score} - Threshold for routing to sales" at bounding box center [125, 457] width 215 height 10
drag, startPoint x: 108, startPoint y: 449, endPoint x: 142, endPoint y: 448, distance: 34.2
click at [142, 452] on li "{minimum_score} - Threshold for routing to sales" at bounding box center [125, 457] width 215 height 10
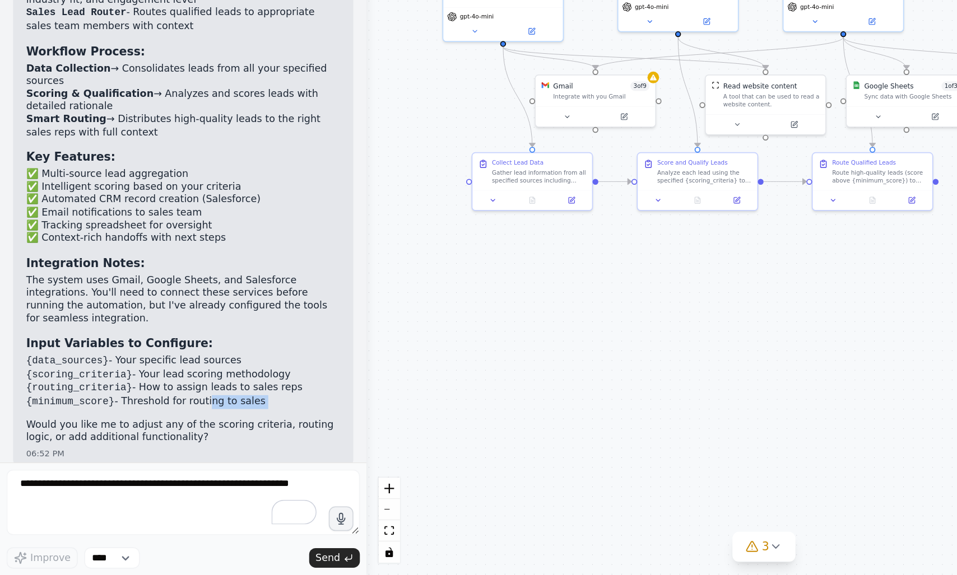
drag, startPoint x: 142, startPoint y: 448, endPoint x: 183, endPoint y: 446, distance: 41.5
click at [183, 452] on li "{minimum_score} - Threshold for routing to sales" at bounding box center [125, 457] width 215 height 10
drag, startPoint x: 183, startPoint y: 446, endPoint x: 109, endPoint y: 443, distance: 74.6
click at [109, 452] on li "{minimum_score} - Threshold for routing to sales" at bounding box center [125, 457] width 215 height 10
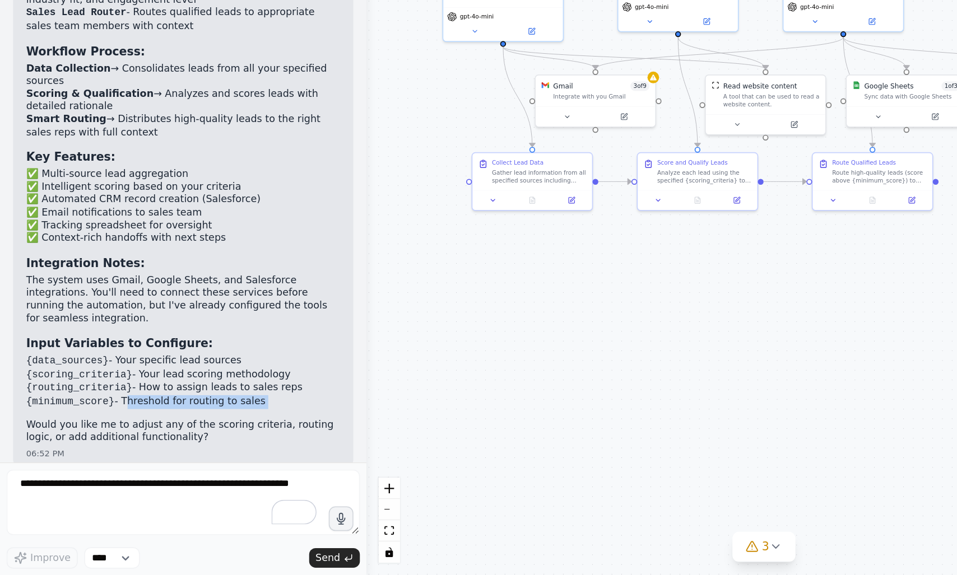
click at [109, 452] on li "{minimum_score} - Threshold for routing to sales" at bounding box center [125, 457] width 215 height 10
drag, startPoint x: 109, startPoint y: 443, endPoint x: 142, endPoint y: 443, distance: 33.1
click at [142, 452] on li "{minimum_score} - Threshold for routing to sales" at bounding box center [125, 457] width 215 height 10
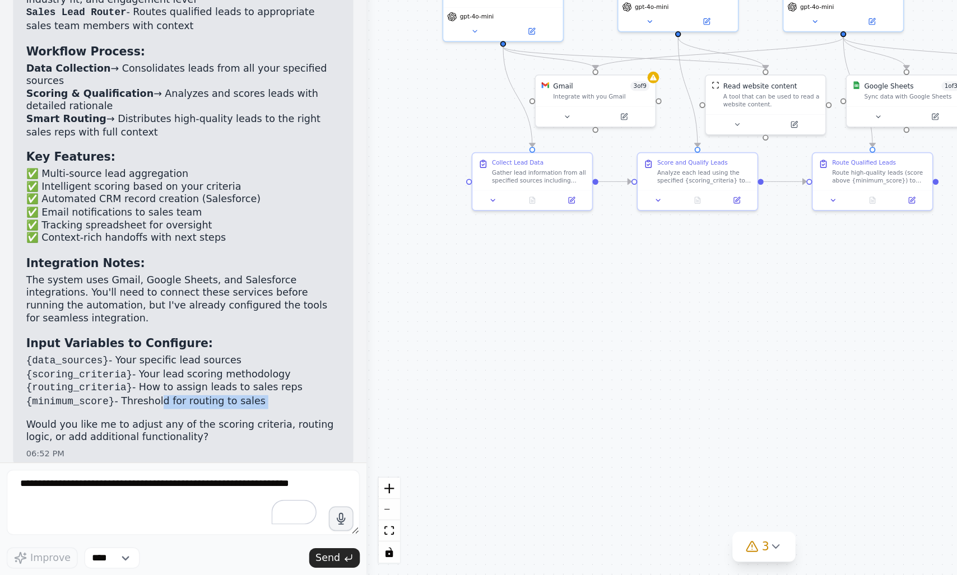
drag, startPoint x: 110, startPoint y: 448, endPoint x: 180, endPoint y: 451, distance: 69.5
click at [180, 451] on div "Smart Lead Analysis & Routing System Created! 🎯 I've successfully created a com…" at bounding box center [125, 290] width 215 height 391
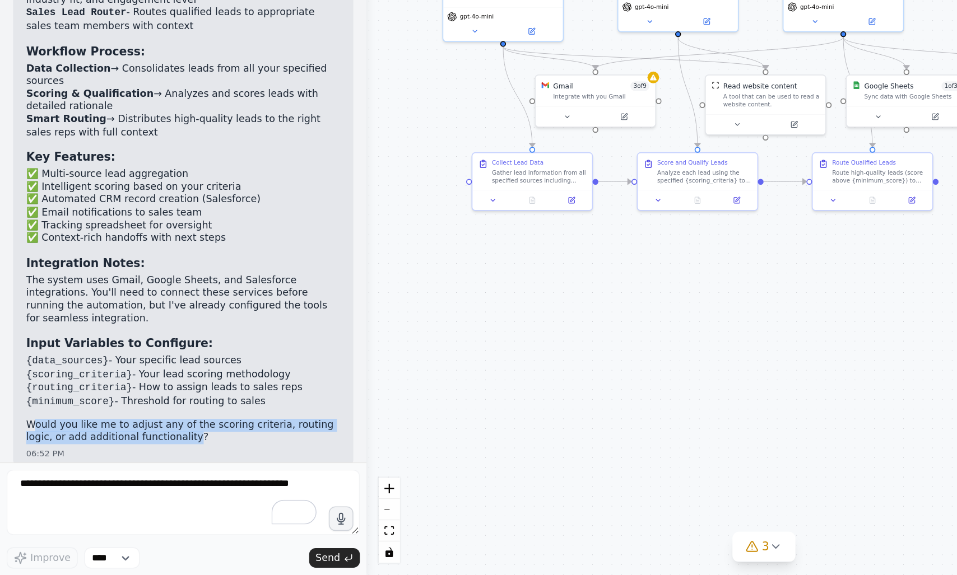
drag, startPoint x: 25, startPoint y: 458, endPoint x: 129, endPoint y: 466, distance: 105.0
click at [129, 468] on p "Would you like me to adjust any of the scoring criteria, routing logic, or add …" at bounding box center [125, 476] width 215 height 17
click at [112, 468] on p "Would you like me to adjust any of the scoring criteria, routing logic, or add …" at bounding box center [125, 476] width 215 height 17
drag, startPoint x: 112, startPoint y: 466, endPoint x: 167, endPoint y: 465, distance: 54.9
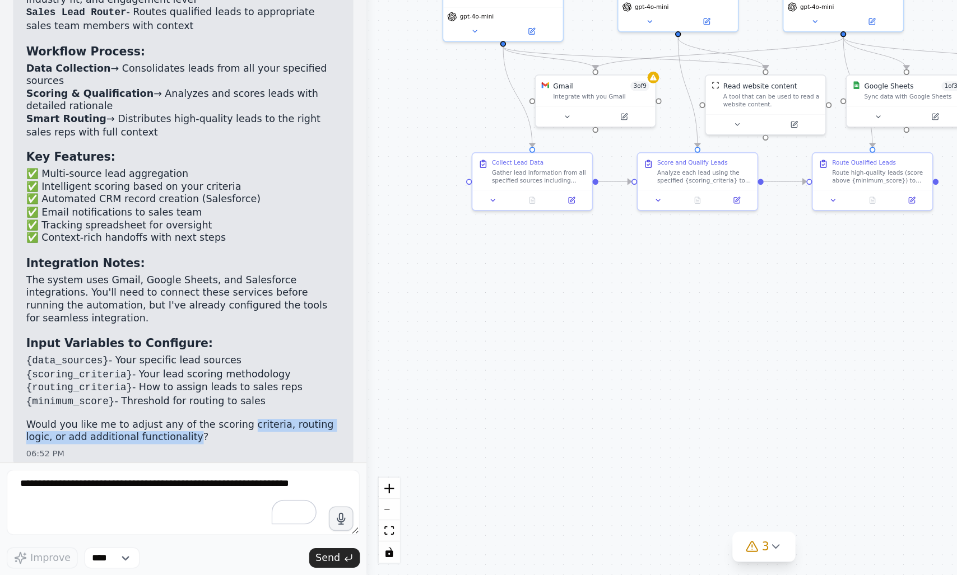
click at [167, 468] on p "Would you like me to adjust any of the scoring criteria, routing logic, or add …" at bounding box center [125, 476] width 215 height 17
click at [59, 474] on p "Would you like me to adjust any of the scoring criteria, routing logic, or add …" at bounding box center [125, 476] width 215 height 17
click at [78, 468] on p "Would you like me to adjust any of the scoring criteria, routing logic, or add …" at bounding box center [125, 476] width 215 height 17
drag, startPoint x: 78, startPoint y: 467, endPoint x: 143, endPoint y: 471, distance: 65.1
click at [143, 471] on p "Would you like me to adjust any of the scoring criteria, routing logic, or add …" at bounding box center [125, 476] width 215 height 17
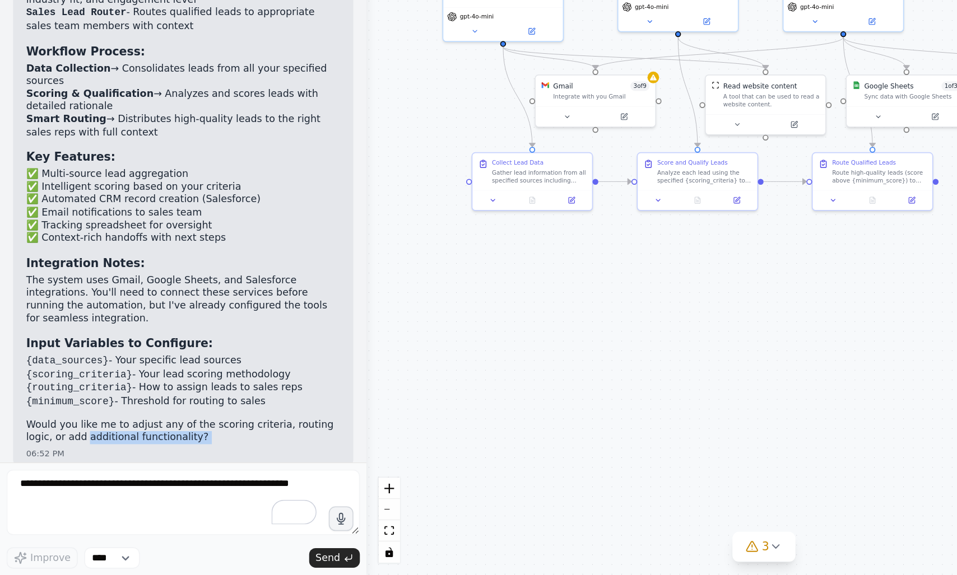
click at [77, 474] on p "Would you like me to adjust any of the scoring criteria, routing logic, or add …" at bounding box center [125, 476] width 215 height 17
click at [76, 471] on p "Would you like me to adjust any of the scoring criteria, routing logic, or add …" at bounding box center [125, 476] width 215 height 17
drag, startPoint x: 76, startPoint y: 471, endPoint x: 115, endPoint y: 471, distance: 38.7
click at [115, 471] on p "Would you like me to adjust any of the scoring criteria, routing logic, or add …" at bounding box center [125, 476] width 215 height 17
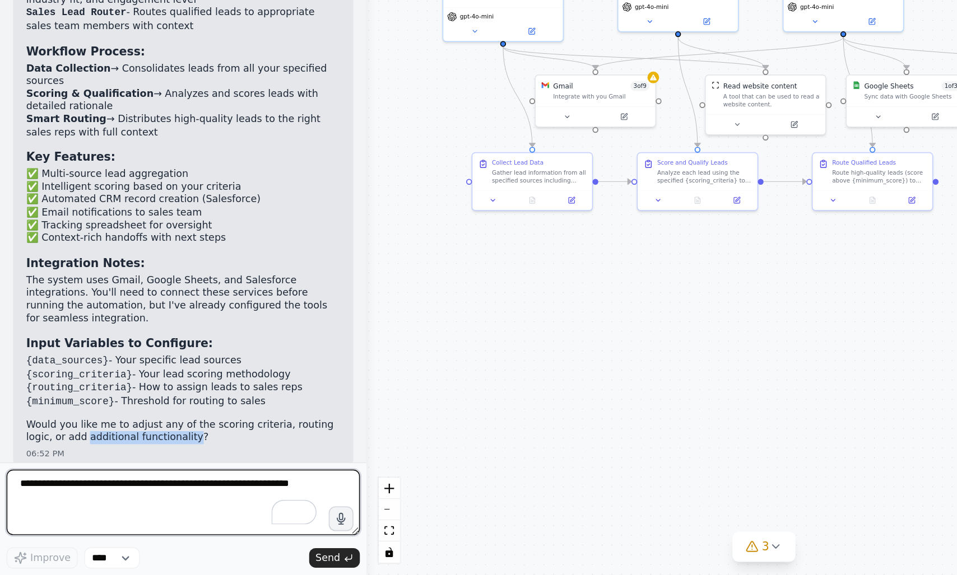
click at [110, 513] on textarea "To enrich screen reader interactions, please activate Accessibility in Grammarl…" at bounding box center [125, 525] width 242 height 45
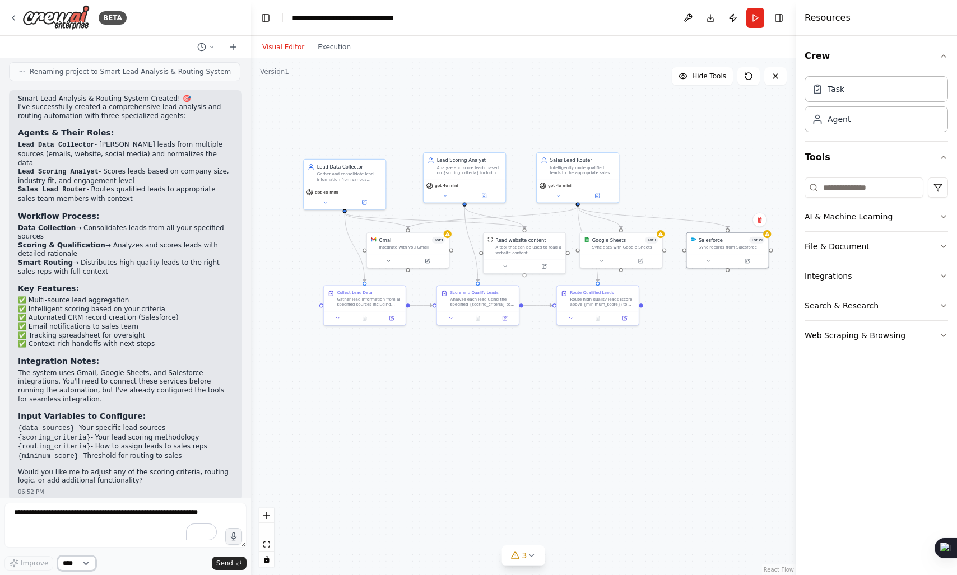
click at [89, 561] on select "****" at bounding box center [77, 563] width 38 height 15
click at [94, 568] on select "****" at bounding box center [77, 563] width 38 height 15
click at [89, 570] on select "****" at bounding box center [77, 563] width 38 height 15
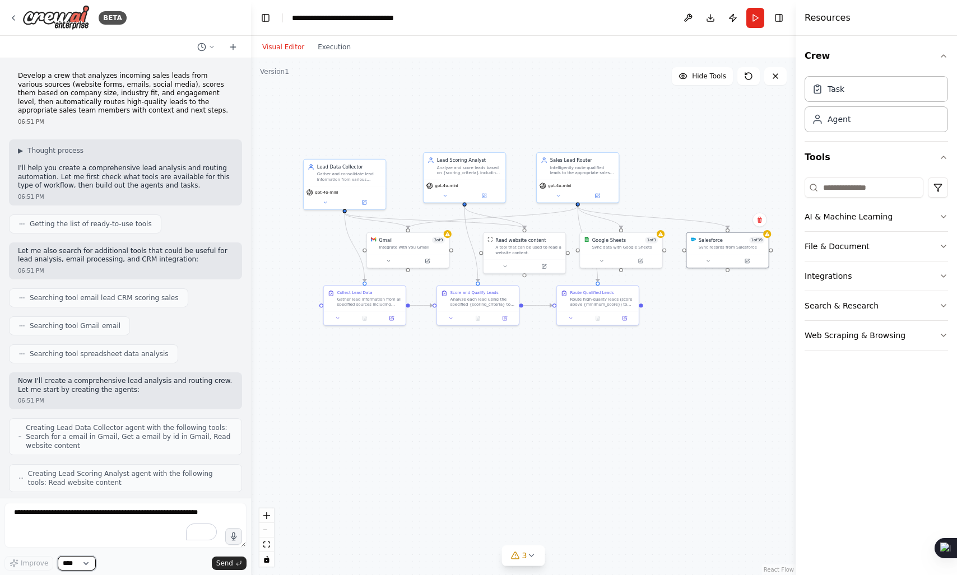
scroll to position [407, 0]
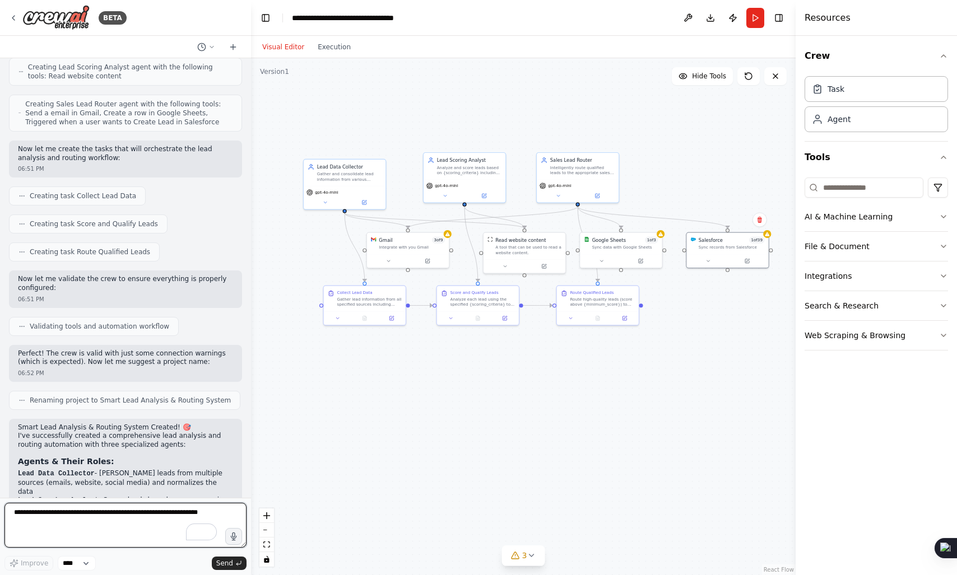
click at [146, 528] on textarea "To enrich screen reader interactions, please activate Accessibility in Grammarl…" at bounding box center [125, 525] width 242 height 45
type textarea "**********"
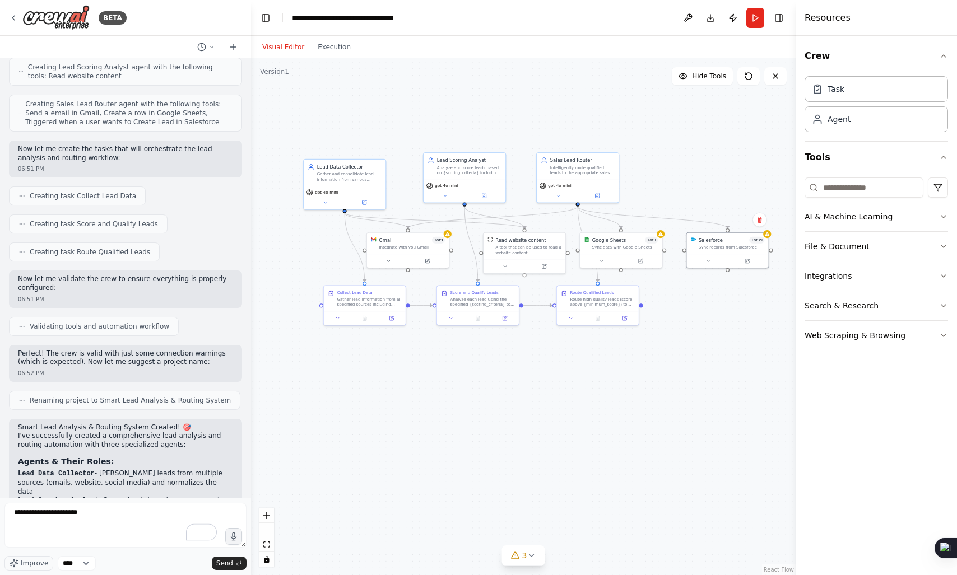
click at [73, 556] on div "**********" at bounding box center [125, 537] width 242 height 68
click at [75, 559] on select "****" at bounding box center [77, 563] width 38 height 15
click at [58, 556] on select "****" at bounding box center [77, 563] width 38 height 15
click at [132, 529] on textarea "**********" at bounding box center [125, 525] width 242 height 45
click at [43, 567] on span "Improve" at bounding box center [34, 563] width 27 height 9
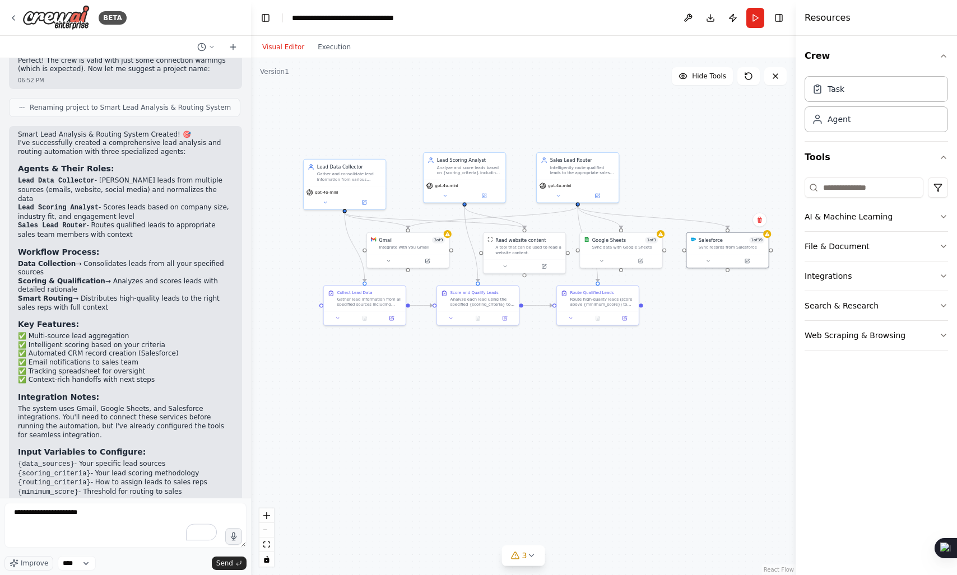
scroll to position [736, 0]
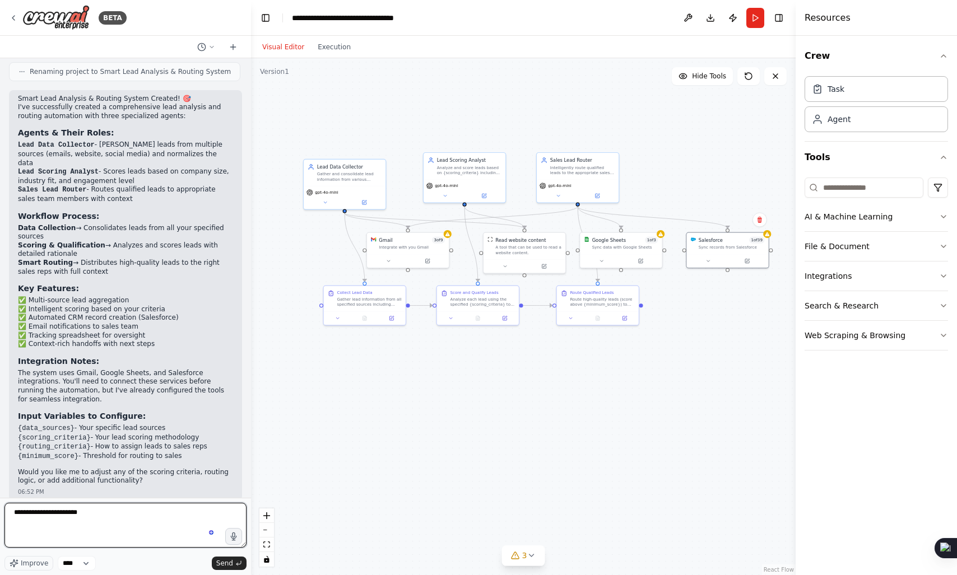
click at [110, 505] on textarea "**********" at bounding box center [125, 525] width 242 height 45
click at [140, 518] on textarea "**********" at bounding box center [125, 525] width 242 height 45
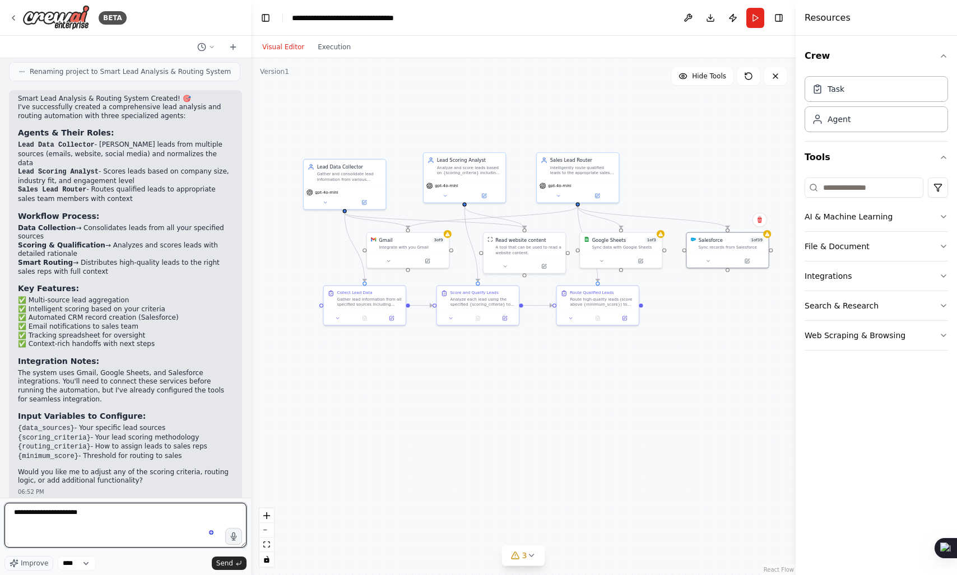
click at [140, 518] on textarea "**********" at bounding box center [125, 525] width 242 height 45
type textarea "**********"
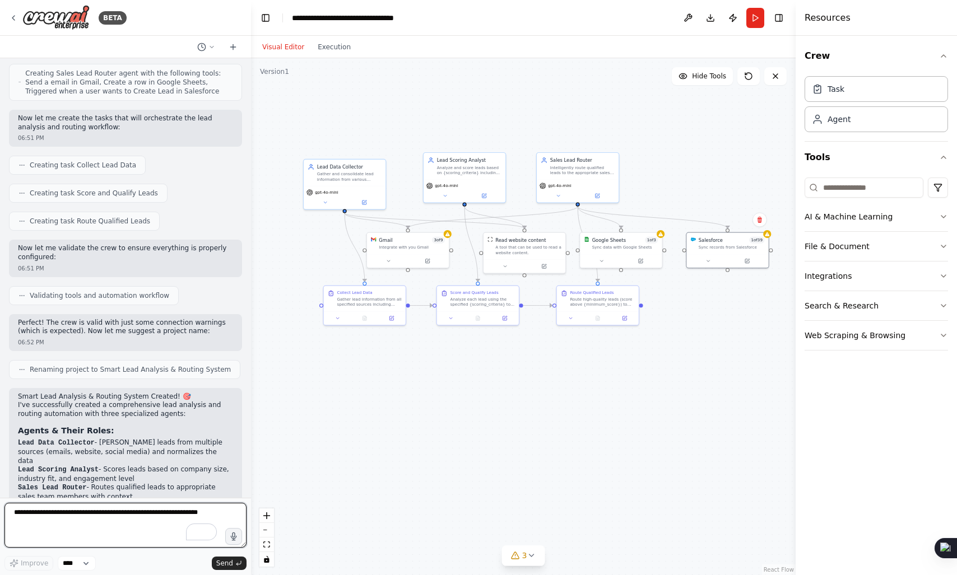
scroll to position [253, 0]
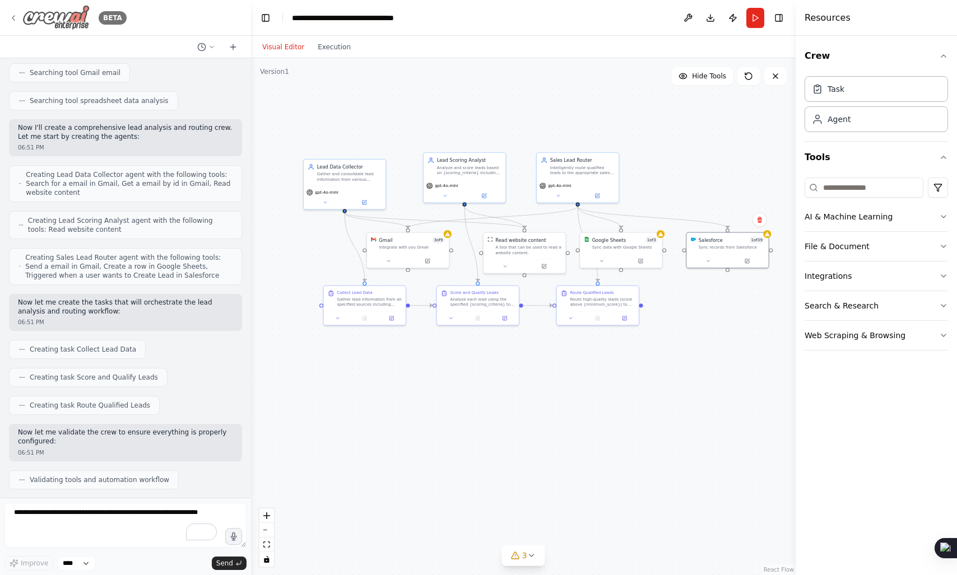
click at [108, 25] on div "BETA" at bounding box center [68, 17] width 118 height 25
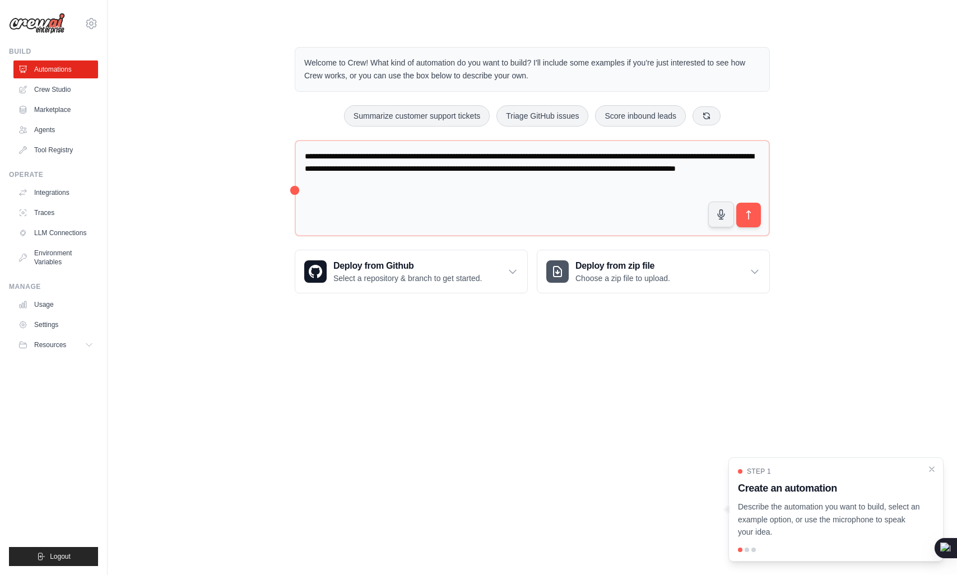
click at [397, 57] on p "Welcome to Crew! What kind of automation do you want to build? I'll include som…" at bounding box center [532, 70] width 456 height 26
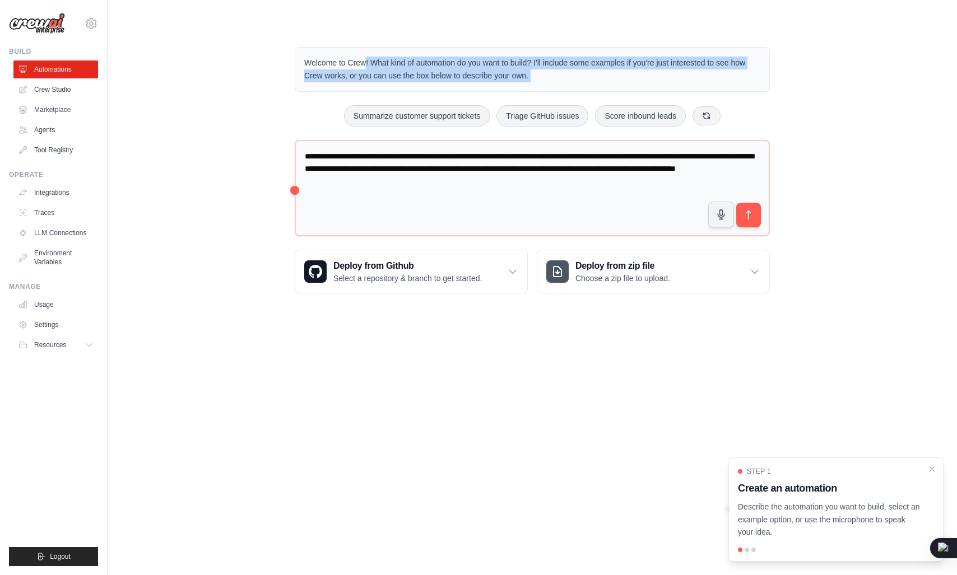
click at [465, 57] on p "Welcome to Crew! What kind of automation do you want to build? I'll include som…" at bounding box center [532, 70] width 456 height 26
drag, startPoint x: 465, startPoint y: 56, endPoint x: 563, endPoint y: 68, distance: 98.3
click at [563, 68] on p "Welcome to Crew! What kind of automation do you want to build? I'll include som…" at bounding box center [532, 70] width 456 height 26
drag, startPoint x: 563, startPoint y: 68, endPoint x: 674, endPoint y: 72, distance: 111.0
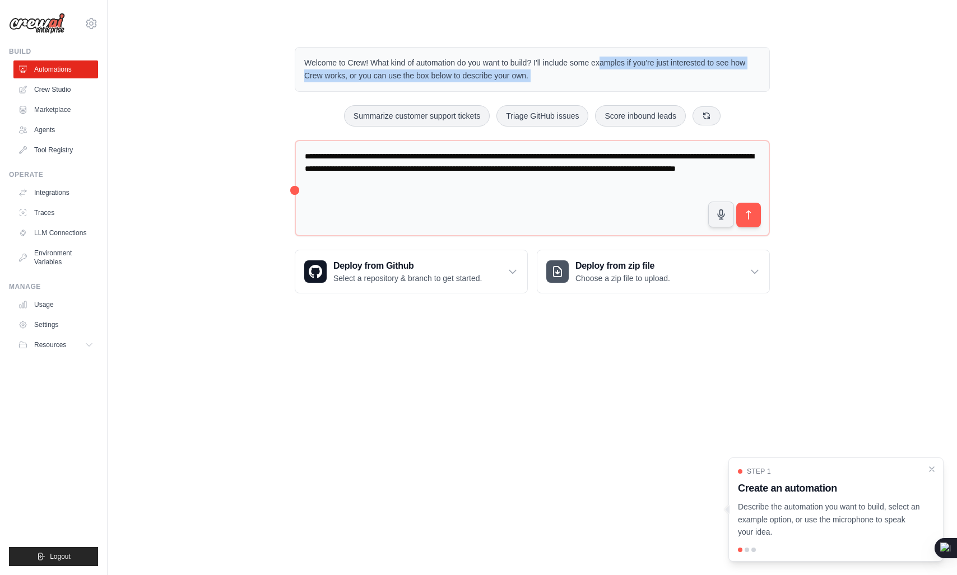
click at [674, 72] on p "Welcome to Crew! What kind of automation do you want to build? I'll include som…" at bounding box center [532, 70] width 456 height 26
click at [326, 78] on p "Welcome to Crew! What kind of automation do you want to build? I'll include som…" at bounding box center [532, 70] width 456 height 26
drag, startPoint x: 326, startPoint y: 78, endPoint x: 353, endPoint y: 75, distance: 27.1
click at [353, 75] on p "Welcome to Crew! What kind of automation do you want to build? I'll include som…" at bounding box center [532, 70] width 456 height 26
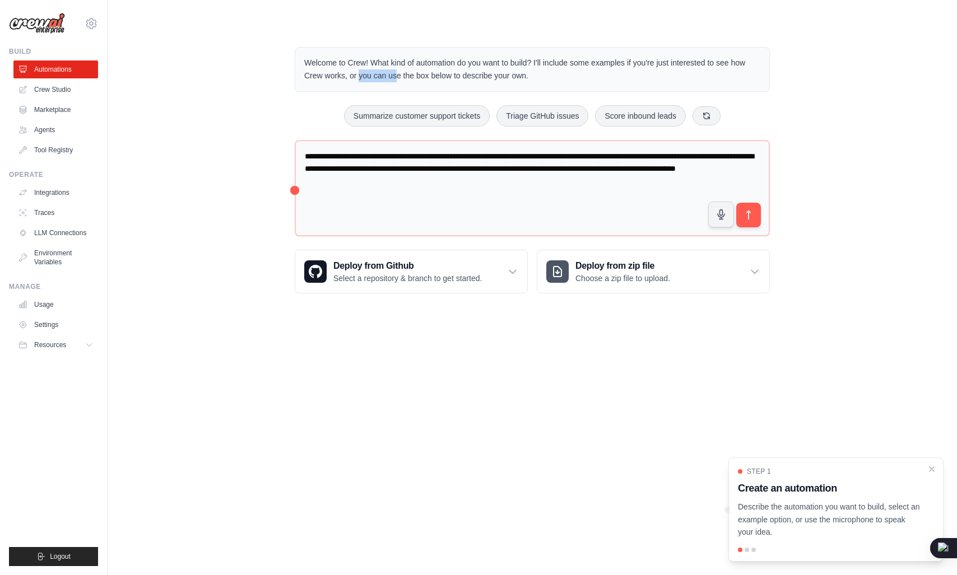
click at [592, 64] on p "Welcome to Crew! What kind of automation do you want to build? I'll include som…" at bounding box center [532, 70] width 456 height 26
drag, startPoint x: 592, startPoint y: 64, endPoint x: 636, endPoint y: 63, distance: 43.7
click at [636, 63] on p "Welcome to Crew! What kind of automation do you want to build? I'll include som…" at bounding box center [532, 70] width 456 height 26
click at [671, 64] on p "Welcome to Crew! What kind of automation do you want to build? I'll include som…" at bounding box center [532, 70] width 456 height 26
drag, startPoint x: 671, startPoint y: 64, endPoint x: 721, endPoint y: 64, distance: 50.4
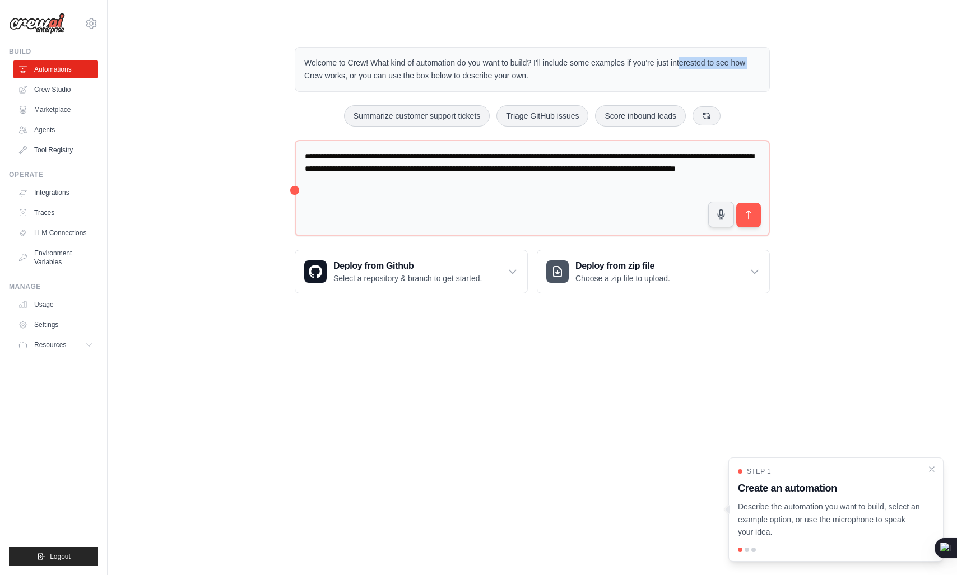
click at [721, 64] on p "Welcome to Crew! What kind of automation do you want to build? I'll include som…" at bounding box center [532, 70] width 456 height 26
click at [695, 64] on p "Welcome to Crew! What kind of automation do you want to build? I'll include som…" at bounding box center [532, 70] width 456 height 26
drag, startPoint x: 695, startPoint y: 64, endPoint x: 739, endPoint y: 62, distance: 43.2
click at [739, 62] on p "Welcome to Crew! What kind of automation do you want to build? I'll include som…" at bounding box center [532, 70] width 456 height 26
click at [315, 74] on p "Welcome to Crew! What kind of automation do you want to build? I'll include som…" at bounding box center [532, 70] width 456 height 26
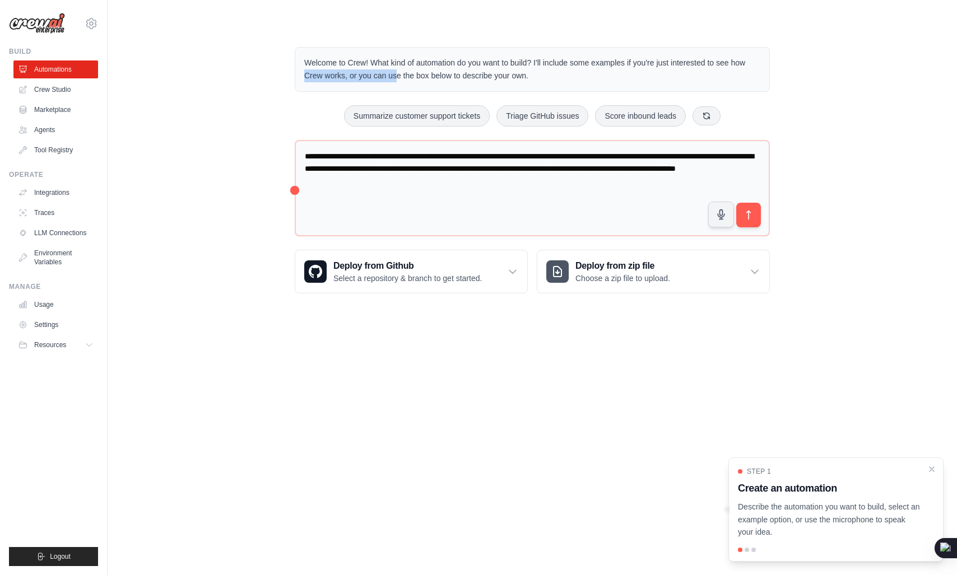
drag, startPoint x: 315, startPoint y: 74, endPoint x: 362, endPoint y: 73, distance: 47.1
click at [362, 73] on p "Welcome to Crew! What kind of automation do you want to build? I'll include som…" at bounding box center [532, 70] width 456 height 26
click at [378, 77] on p "Welcome to Crew! What kind of automation do you want to build? I'll include som…" at bounding box center [532, 70] width 456 height 26
drag, startPoint x: 378, startPoint y: 77, endPoint x: 579, endPoint y: 69, distance: 201.3
click at [579, 69] on p "Welcome to Crew! What kind of automation do you want to build? I'll include som…" at bounding box center [532, 70] width 456 height 26
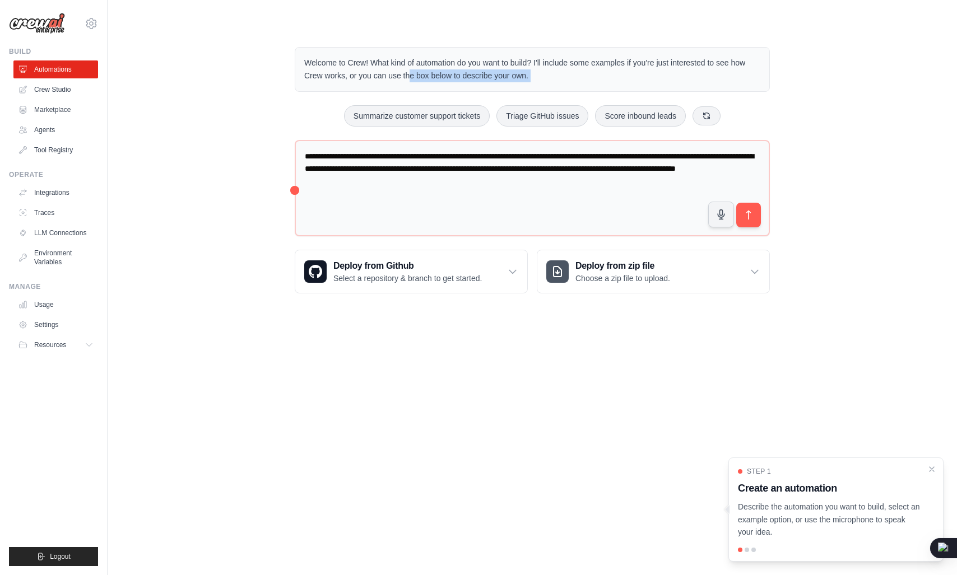
click at [579, 69] on p "Welcome to Crew! What kind of automation do you want to build? I'll include som…" at bounding box center [532, 70] width 456 height 26
click at [536, 64] on p "Welcome to Crew! What kind of automation do you want to build? I'll include som…" at bounding box center [532, 70] width 456 height 26
drag, startPoint x: 536, startPoint y: 64, endPoint x: 644, endPoint y: 64, distance: 108.1
click at [644, 64] on p "Welcome to Crew! What kind of automation do you want to build? I'll include som…" at bounding box center [532, 70] width 456 height 26
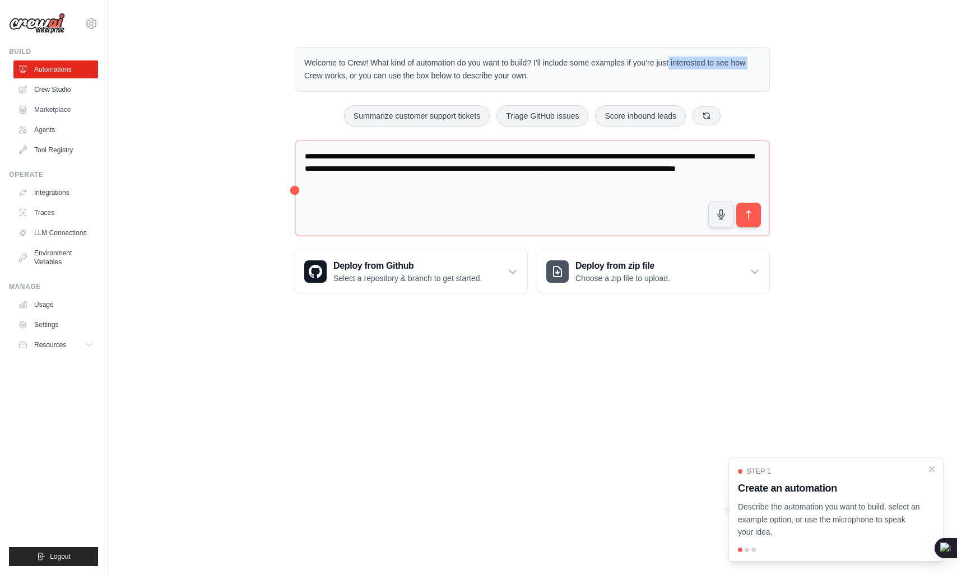
drag, startPoint x: 644, startPoint y: 64, endPoint x: 747, endPoint y: 68, distance: 103.8
click at [747, 68] on p "Welcome to Crew! What kind of automation do you want to build? I'll include som…" at bounding box center [532, 70] width 456 height 26
click at [317, 73] on p "Welcome to Crew! What kind of automation do you want to build? I'll include som…" at bounding box center [532, 70] width 456 height 26
drag, startPoint x: 317, startPoint y: 73, endPoint x: 368, endPoint y: 85, distance: 52.5
click at [368, 85] on div "Welcome to Crew! What kind of automation do you want to build? I'll include som…" at bounding box center [532, 69] width 475 height 45
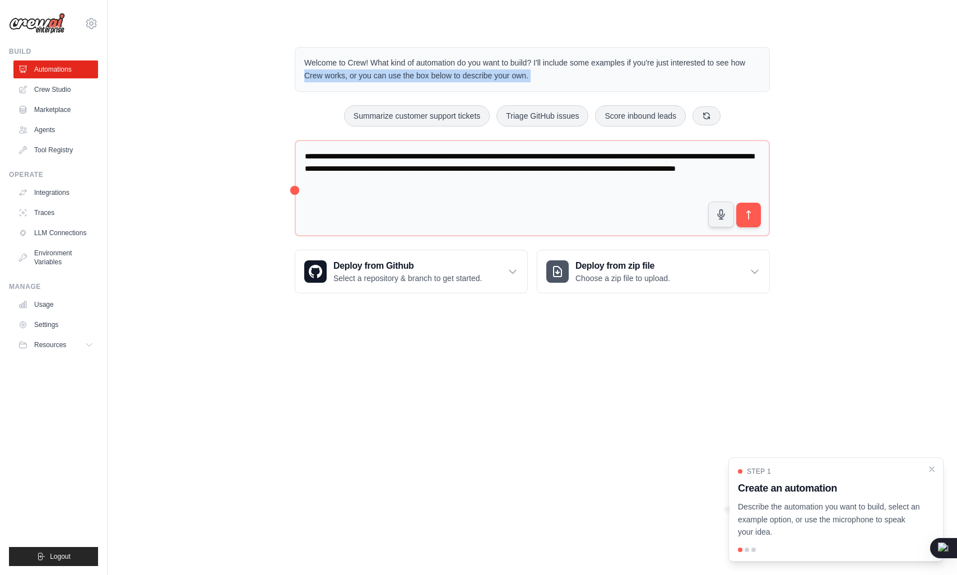
click at [372, 82] on div "Welcome to Crew! What kind of automation do you want to build? I'll include som…" at bounding box center [532, 69] width 475 height 45
click at [383, 79] on p "Welcome to Crew! What kind of automation do you want to build? I'll include som…" at bounding box center [532, 70] width 456 height 26
drag, startPoint x: 383, startPoint y: 79, endPoint x: 515, endPoint y: 76, distance: 131.7
click at [515, 76] on p "Welcome to Crew! What kind of automation do you want to build? I'll include som…" at bounding box center [532, 70] width 456 height 26
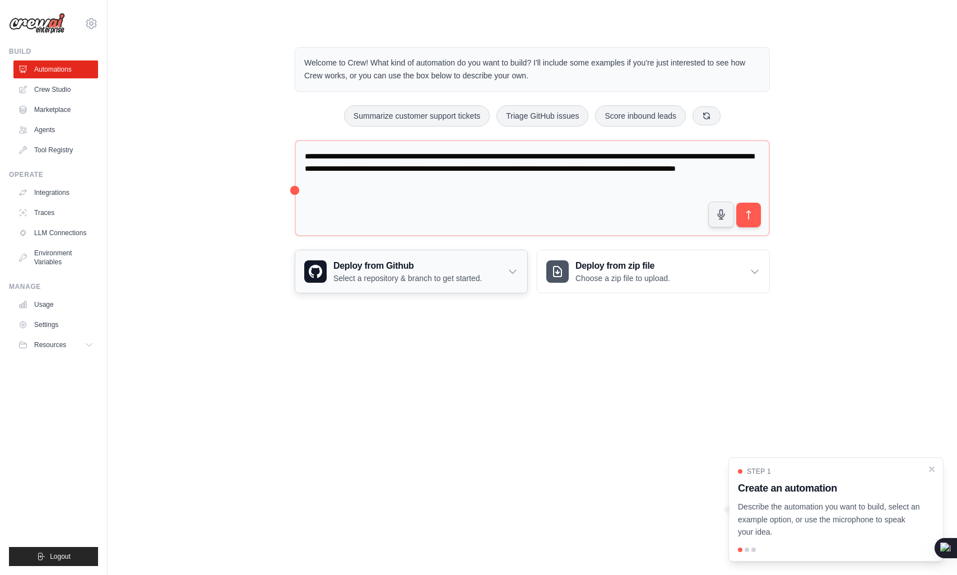
click at [513, 271] on icon at bounding box center [512, 271] width 11 height 11
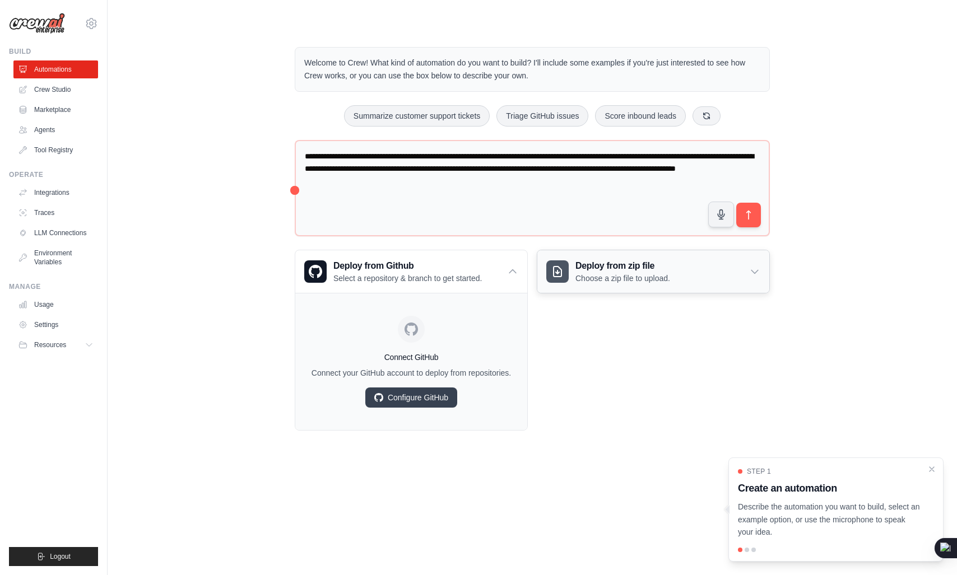
click at [758, 264] on div "Deploy from zip file Choose a zip file to upload." at bounding box center [653, 271] width 232 height 43
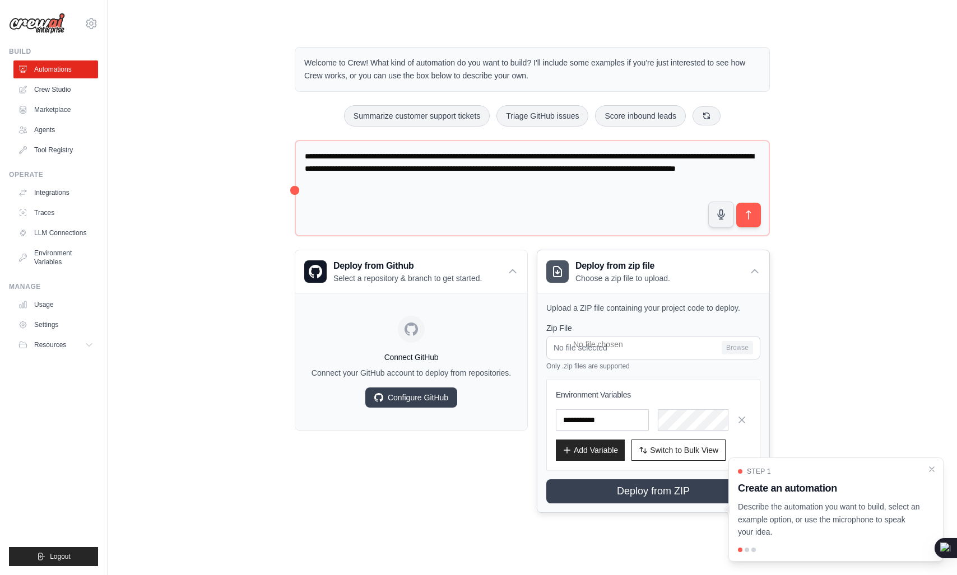
click at [553, 303] on p "Upload a ZIP file containing your project code to deploy." at bounding box center [653, 308] width 214 height 11
drag, startPoint x: 553, startPoint y: 303, endPoint x: 606, endPoint y: 308, distance: 52.9
click at [606, 308] on p "Upload a ZIP file containing your project code to deploy." at bounding box center [653, 308] width 214 height 11
drag, startPoint x: 606, startPoint y: 308, endPoint x: 707, endPoint y: 299, distance: 101.3
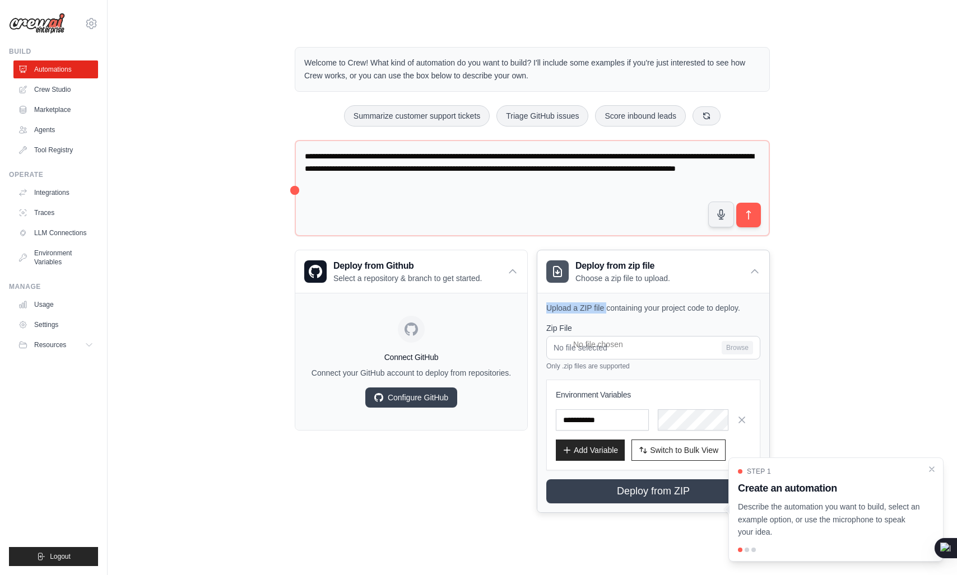
click at [707, 299] on div "Upload a ZIP file containing your project code to deploy. Zip File No file sele…" at bounding box center [653, 403] width 232 height 220
click at [387, 358] on h4 "Connect GitHub" at bounding box center [411, 357] width 214 height 11
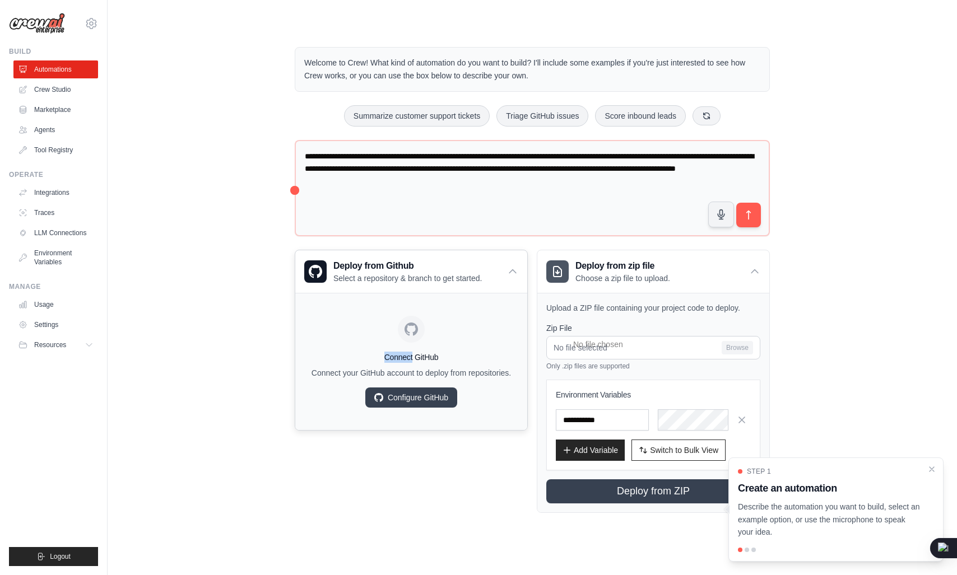
click at [387, 358] on h4 "Connect GitHub" at bounding box center [411, 357] width 214 height 11
click at [421, 356] on h4 "Connect GitHub" at bounding box center [411, 357] width 214 height 11
click at [329, 379] on p "Connect your GitHub account to deploy from repositories." at bounding box center [411, 373] width 214 height 11
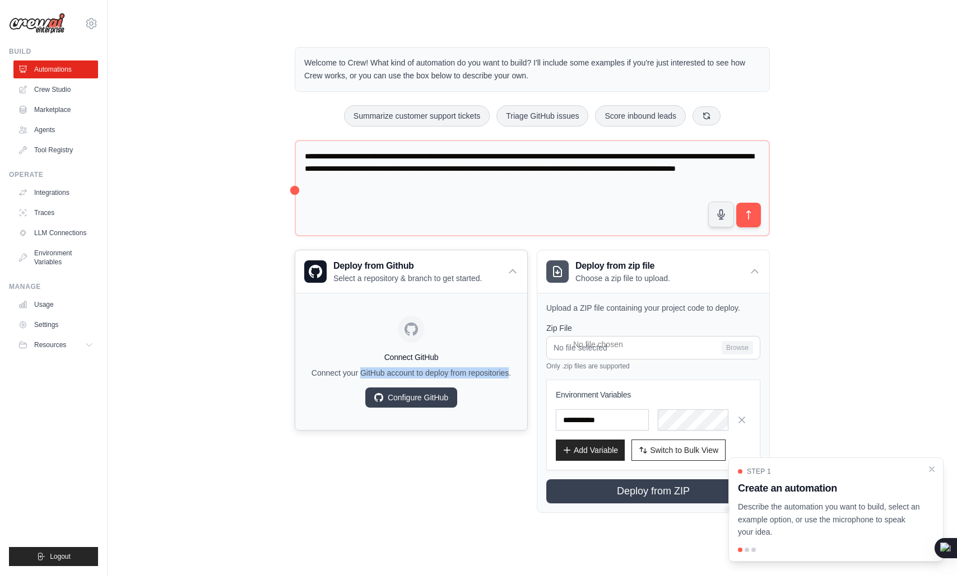
drag, startPoint x: 329, startPoint y: 386, endPoint x: 401, endPoint y: 372, distance: 73.0
click at [401, 372] on p "Connect your GitHub account to deploy from repositories." at bounding box center [411, 373] width 214 height 11
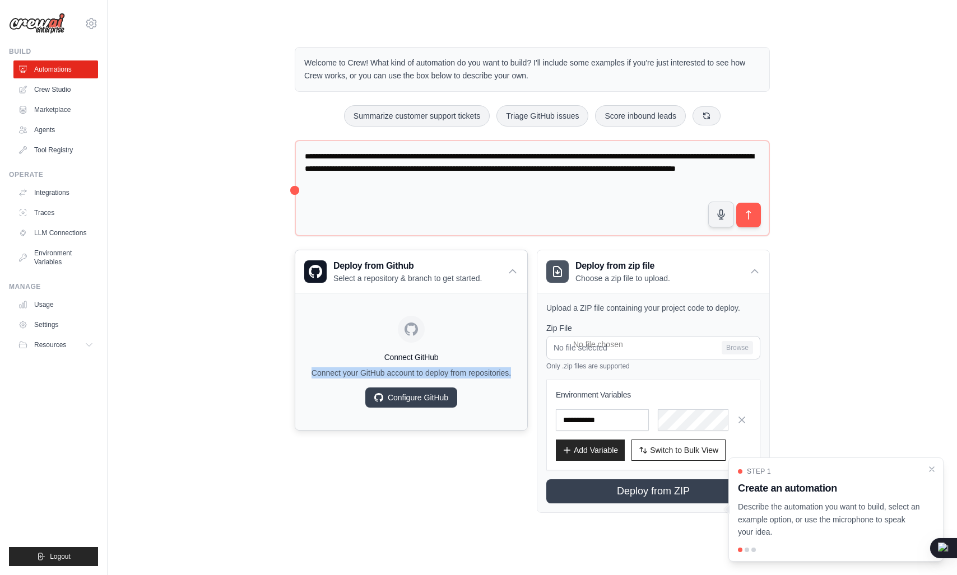
click at [444, 372] on p "Connect your GitHub account to deploy from repositories." at bounding box center [411, 373] width 214 height 11
click at [522, 264] on div "Deploy from Github Select a repository & branch to get started." at bounding box center [411, 271] width 232 height 43
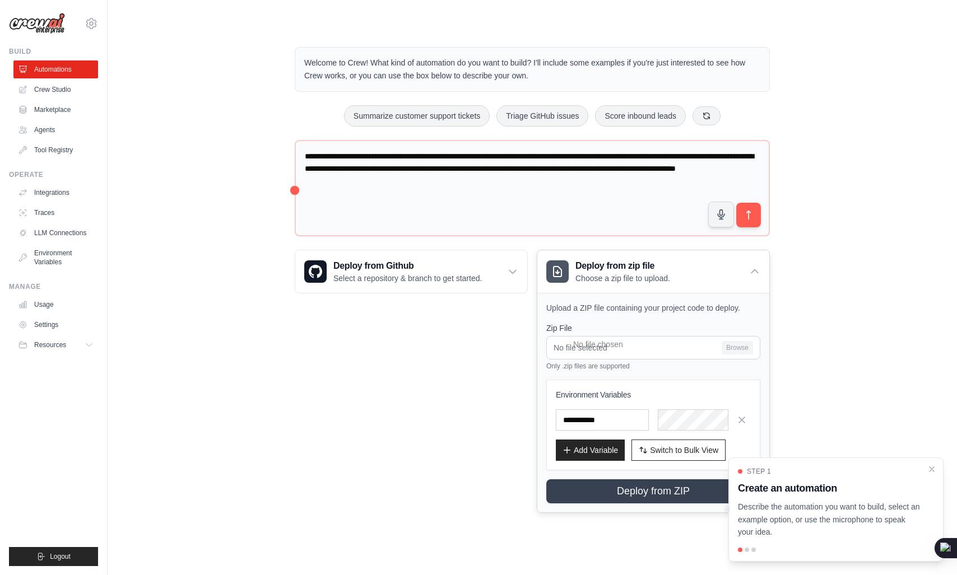
click at [568, 320] on div "Upload a ZIP file containing your project code to deploy. Zip File No file sele…" at bounding box center [653, 403] width 232 height 220
click at [630, 303] on p "Upload a ZIP file containing your project code to deploy." at bounding box center [653, 308] width 214 height 11
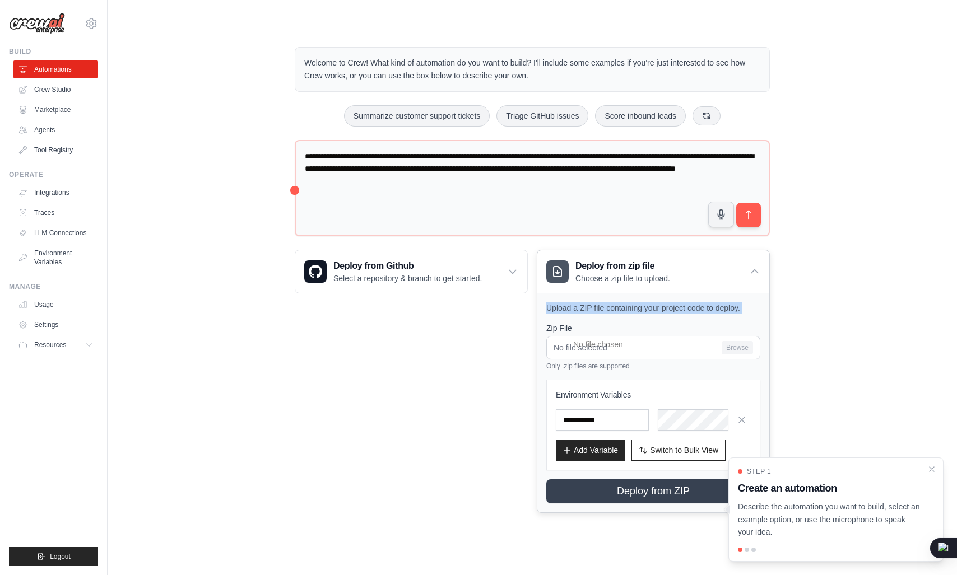
click at [601, 309] on p "Upload a ZIP file containing your project code to deploy." at bounding box center [653, 308] width 214 height 11
click at [628, 424] on input "text" at bounding box center [602, 420] width 93 height 21
click at [760, 261] on div "Deploy from zip file Choose a zip file to upload." at bounding box center [653, 271] width 232 height 43
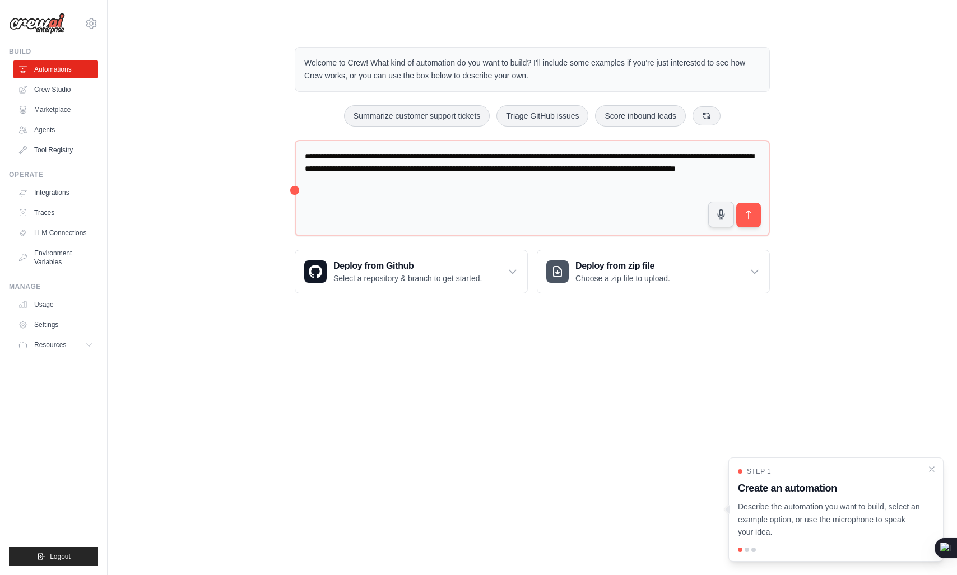
click at [755, 509] on p "Describe the automation you want to build, select an example option, or use the…" at bounding box center [829, 520] width 183 height 38
drag, startPoint x: 755, startPoint y: 509, endPoint x: 864, endPoint y: 515, distance: 108.8
click at [864, 515] on p "Describe the automation you want to build, select an example option, or use the…" at bounding box center [829, 520] width 183 height 38
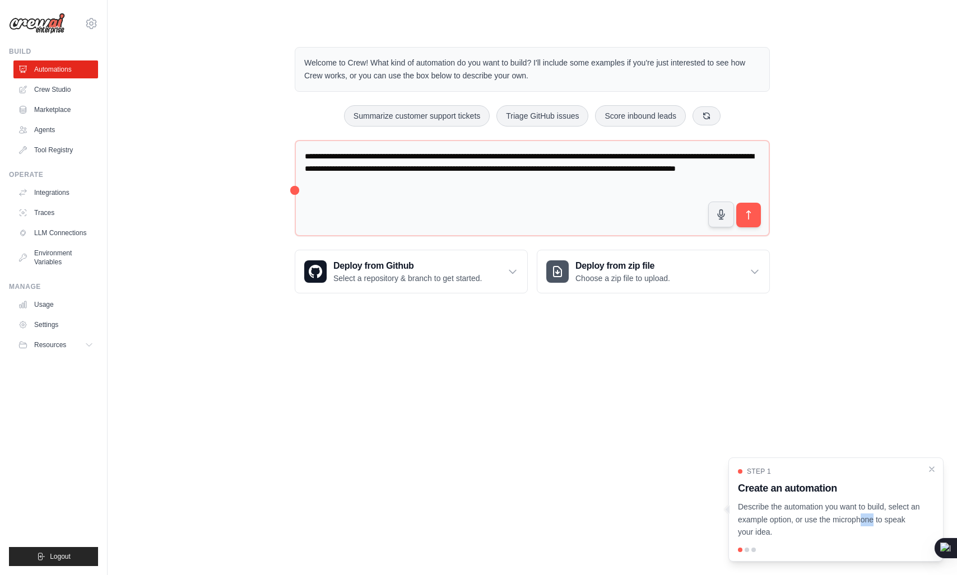
click at [864, 515] on p "Describe the automation you want to build, select an example option, or use the…" at bounding box center [829, 520] width 183 height 38
click at [812, 521] on p "Describe the automation you want to build, select an example option, or use the…" at bounding box center [829, 520] width 183 height 38
drag, startPoint x: 812, startPoint y: 521, endPoint x: 866, endPoint y: 515, distance: 54.1
click at [866, 515] on p "Describe the automation you want to build, select an example option, or use the…" at bounding box center [829, 520] width 183 height 38
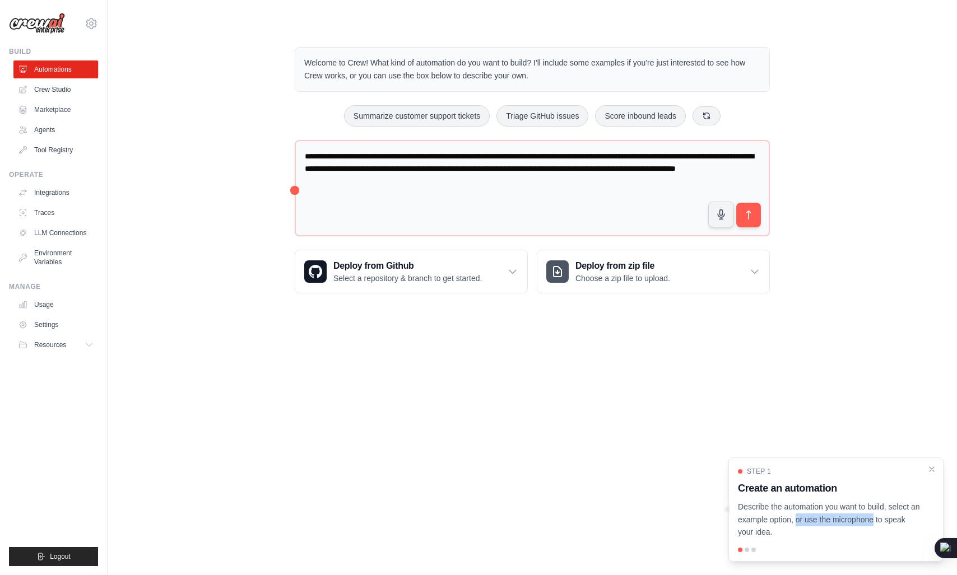
drag, startPoint x: 866, startPoint y: 515, endPoint x: 832, endPoint y: 519, distance: 35.0
click at [832, 519] on p "Describe the automation you want to build, select an example option, or use the…" at bounding box center [829, 520] width 183 height 38
drag, startPoint x: 832, startPoint y: 519, endPoint x: 855, endPoint y: 531, distance: 26.3
click at [855, 531] on p "Describe the automation you want to build, select an example option, or use the…" at bounding box center [829, 520] width 183 height 38
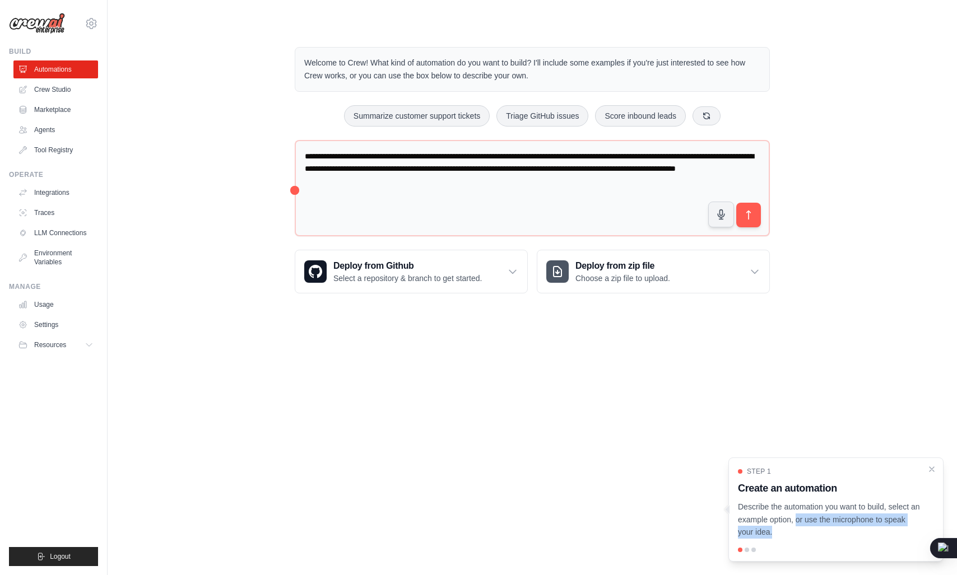
click at [855, 531] on p "Describe the automation you want to build, select an example option, or use the…" at bounding box center [829, 520] width 183 height 38
click at [68, 92] on link "Crew Studio" at bounding box center [57, 90] width 85 height 18
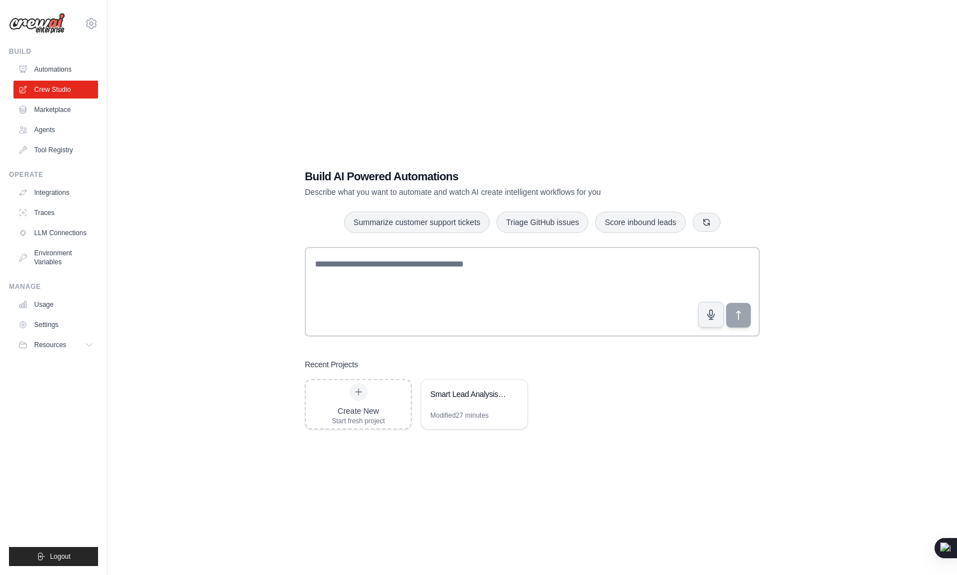
click at [314, 173] on h1 "Build AI Powered Automations" at bounding box center [493, 177] width 377 height 16
drag, startPoint x: 314, startPoint y: 173, endPoint x: 484, endPoint y: 171, distance: 169.2
click at [484, 171] on h1 "Build AI Powered Automations" at bounding box center [493, 177] width 377 height 16
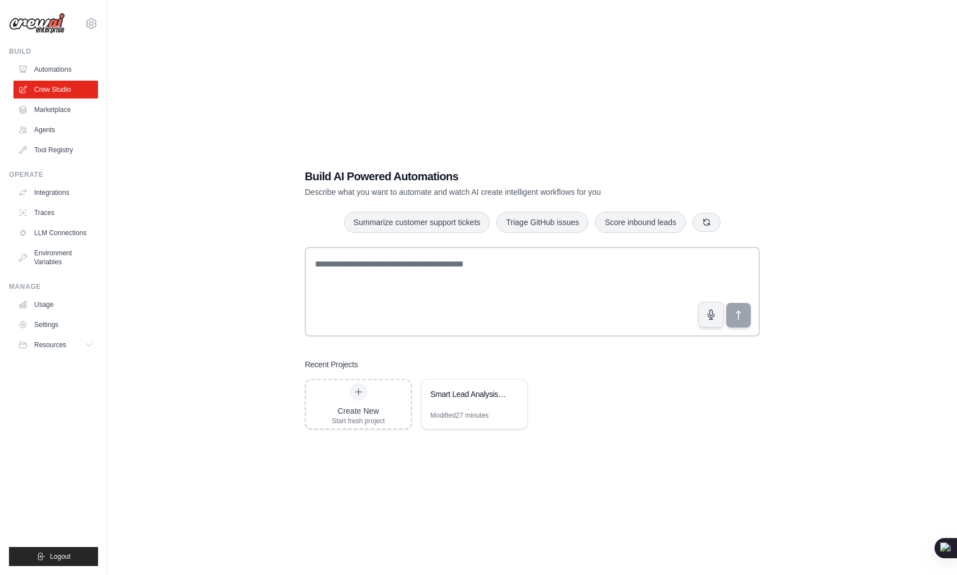
click at [484, 171] on h1 "Build AI Powered Automations" at bounding box center [493, 177] width 377 height 16
click at [327, 193] on p "Describe what you want to automate and watch AI create intelligent workflows fo…" at bounding box center [493, 192] width 377 height 11
drag, startPoint x: 327, startPoint y: 193, endPoint x: 558, endPoint y: 195, distance: 230.9
click at [558, 195] on p "Describe what you want to automate and watch AI create intelligent workflows fo…" at bounding box center [493, 192] width 377 height 11
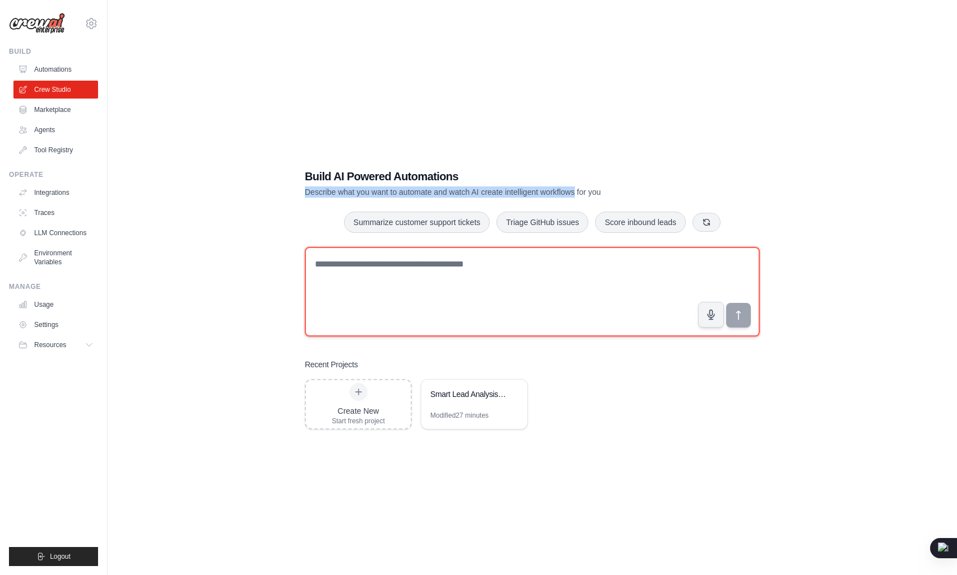
click at [471, 252] on textarea at bounding box center [532, 292] width 455 height 90
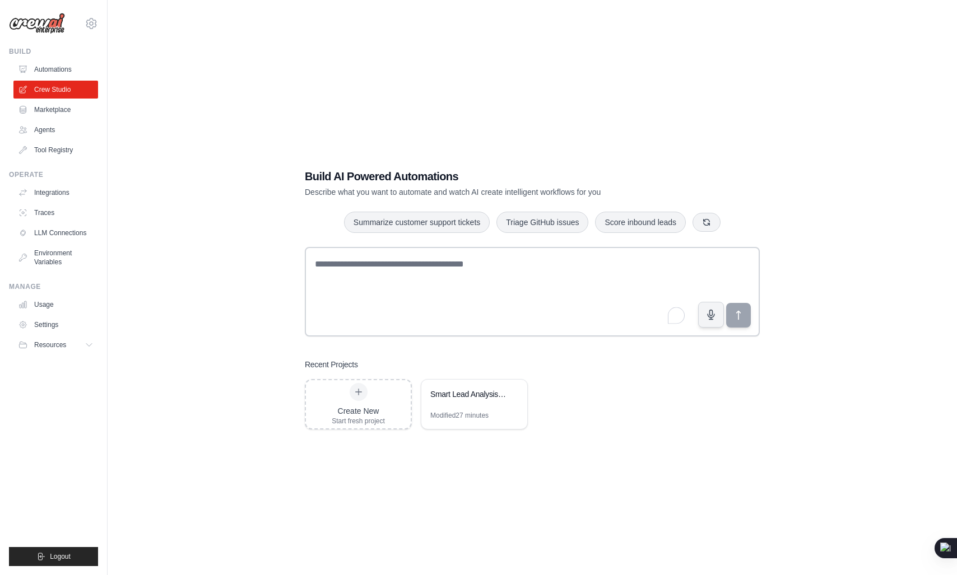
click at [313, 171] on h1 "Build AI Powered Automations" at bounding box center [493, 177] width 377 height 16
click at [338, 171] on h1 "Build AI Powered Automations" at bounding box center [493, 177] width 377 height 16
drag, startPoint x: 338, startPoint y: 171, endPoint x: 435, endPoint y: 177, distance: 97.1
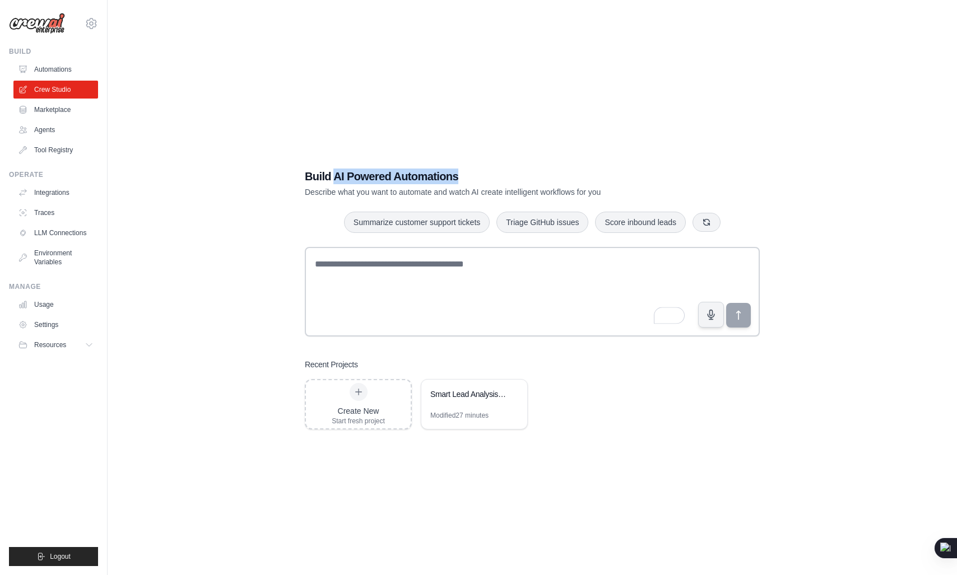
click at [435, 177] on h1 "Build AI Powered Automations" at bounding box center [493, 177] width 377 height 16
drag, startPoint x: 435, startPoint y: 177, endPoint x: 323, endPoint y: 170, distance: 112.3
click at [323, 170] on h1 "Build AI Powered Automations" at bounding box center [493, 177] width 377 height 16
click at [338, 168] on div "Build AI Powered Automations Describe what you want to automate and watch AI cr…" at bounding box center [532, 299] width 482 height 297
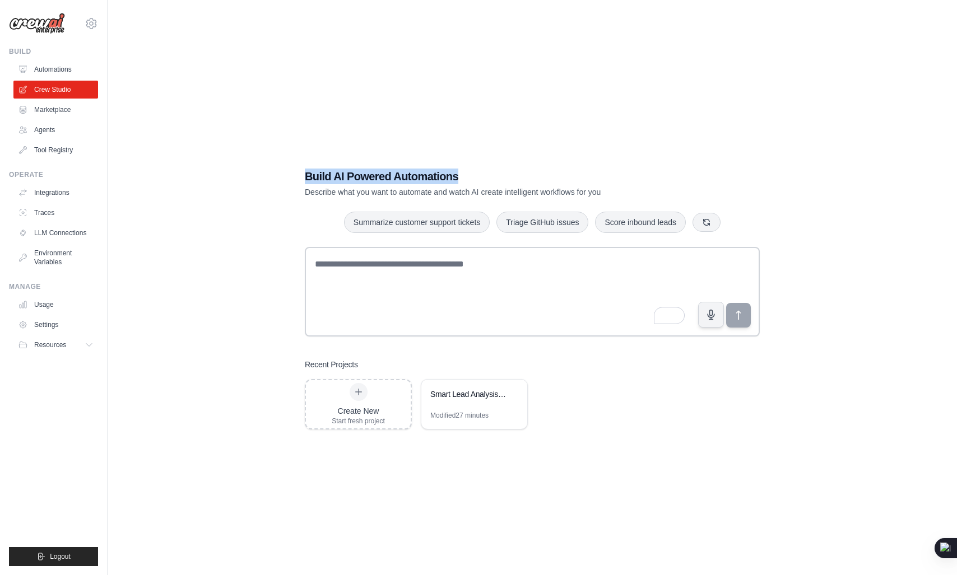
drag, startPoint x: 338, startPoint y: 168, endPoint x: 449, endPoint y: 169, distance: 110.9
click at [449, 169] on div "Build AI Powered Automations Describe what you want to automate and watch AI cr…" at bounding box center [532, 299] width 482 height 297
click at [327, 188] on p "Describe what you want to automate and watch AI create intelligent workflows fo…" at bounding box center [493, 192] width 377 height 11
drag, startPoint x: 327, startPoint y: 188, endPoint x: 445, endPoint y: 190, distance: 118.2
click at [445, 190] on p "Describe what you want to automate and watch AI create intelligent workflows fo…" at bounding box center [493, 192] width 377 height 11
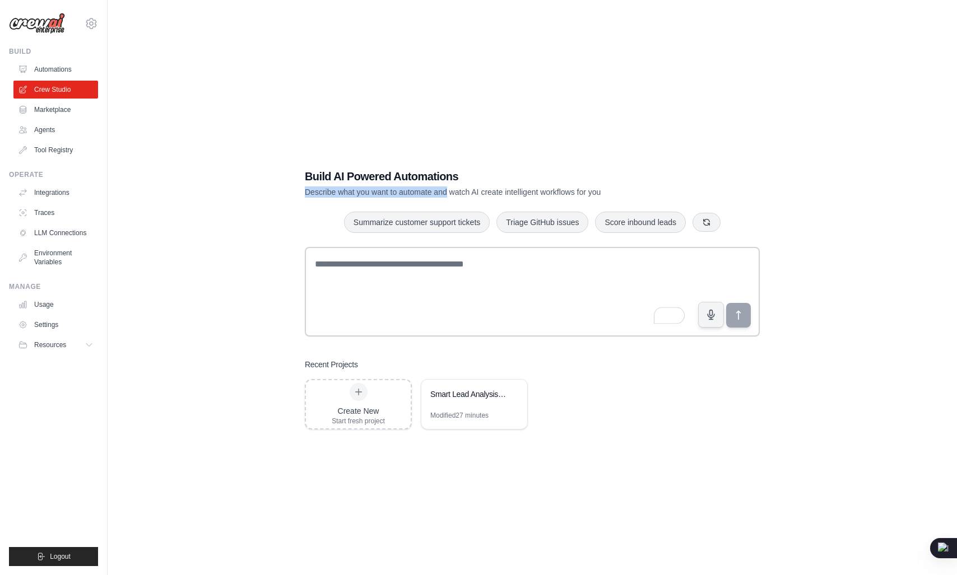
click at [445, 190] on p "Describe what you want to automate and watch AI create intelligent workflows fo…" at bounding box center [493, 192] width 377 height 11
drag, startPoint x: 445, startPoint y: 190, endPoint x: 494, endPoint y: 188, distance: 48.8
click at [494, 188] on p "Describe what you want to automate and watch AI create intelligent workflows fo…" at bounding box center [493, 192] width 377 height 11
drag, startPoint x: 494, startPoint y: 188, endPoint x: 461, endPoint y: 198, distance: 33.9
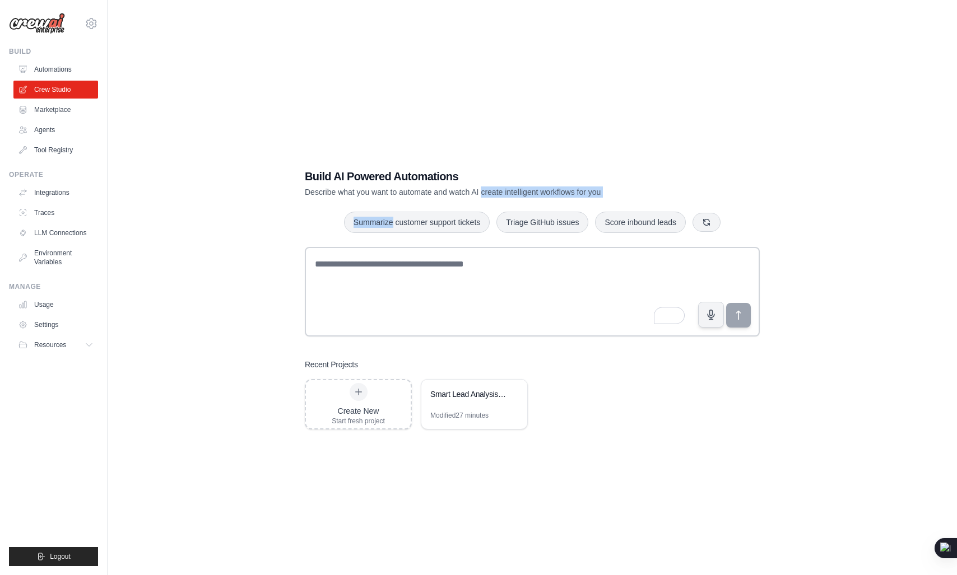
click at [461, 198] on div "Build AI Powered Automations Describe what you want to automate and watch AI cr…" at bounding box center [532, 299] width 482 height 297
click at [504, 189] on p "Describe what you want to automate and watch AI create intelligent workflows fo…" at bounding box center [493, 192] width 377 height 11
drag, startPoint x: 504, startPoint y: 189, endPoint x: 594, endPoint y: 187, distance: 90.3
click at [594, 187] on p "Describe what you want to automate and watch AI create intelligent workflows fo…" at bounding box center [493, 192] width 377 height 11
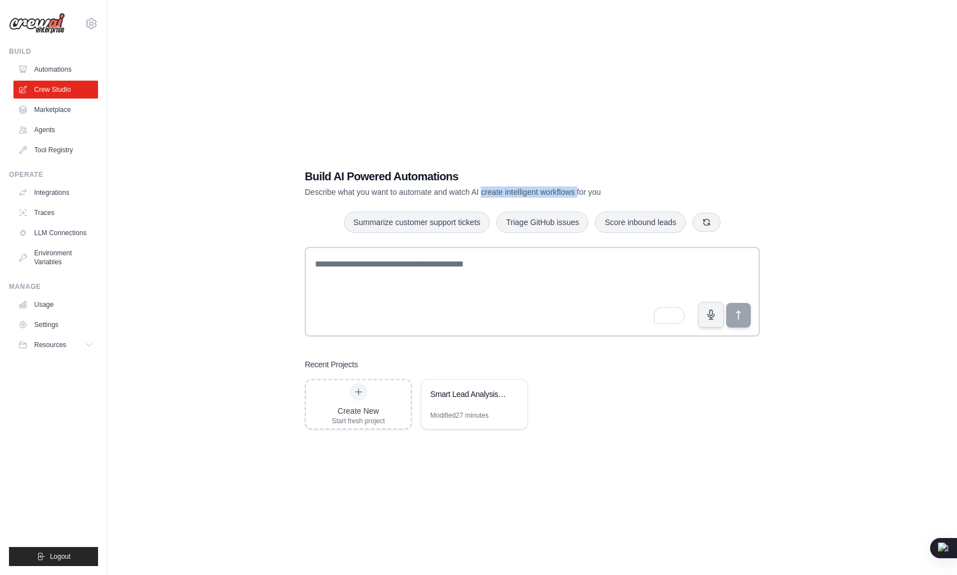
click at [594, 187] on p "Describe what you want to automate and watch AI create intelligent workflows fo…" at bounding box center [493, 192] width 377 height 11
click at [48, 65] on link "Automations" at bounding box center [57, 70] width 85 height 18
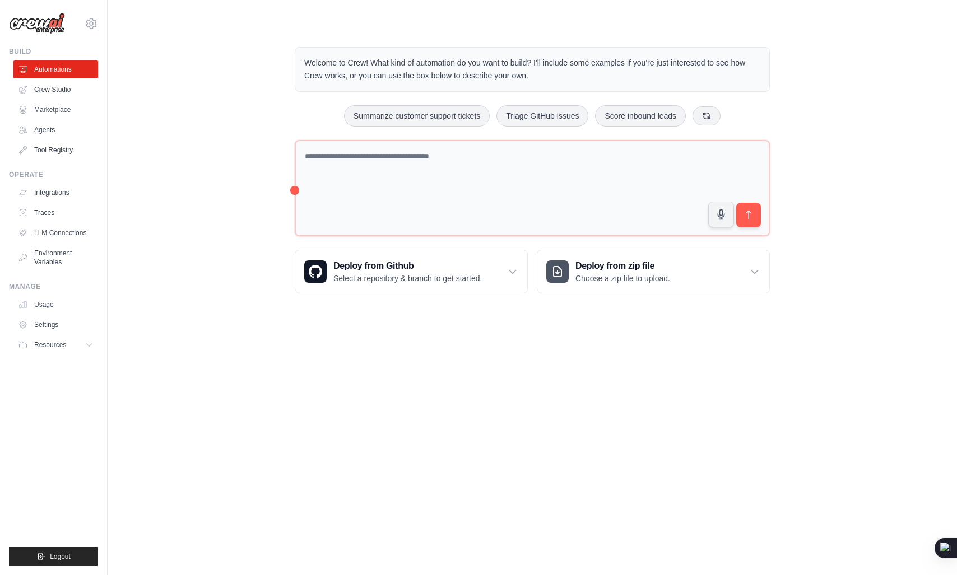
click at [53, 80] on ul "Automations Crew Studio Marketplace Agents Tool Registry" at bounding box center [55, 110] width 85 height 99
click at [60, 101] on link "Marketplace" at bounding box center [57, 110] width 85 height 18
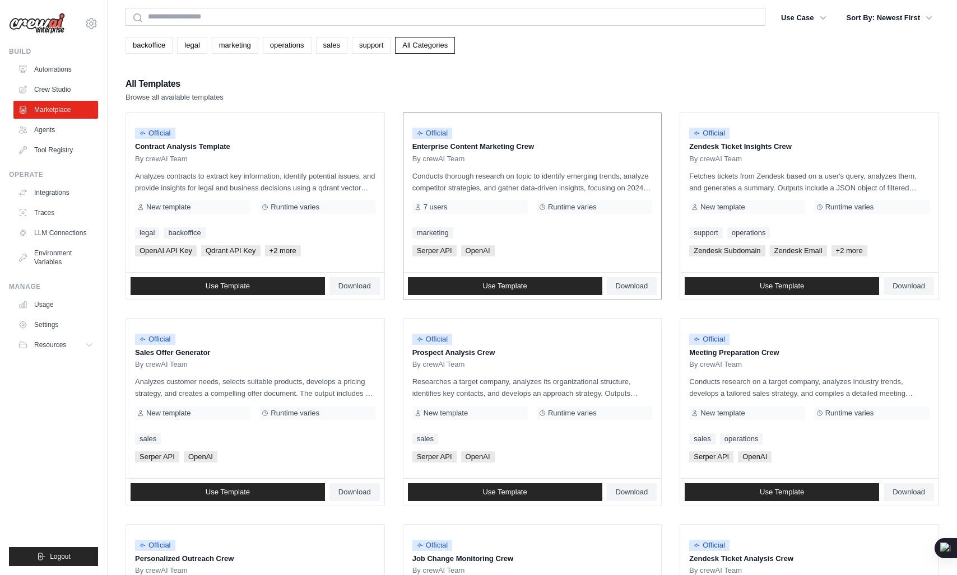
scroll to position [40, 0]
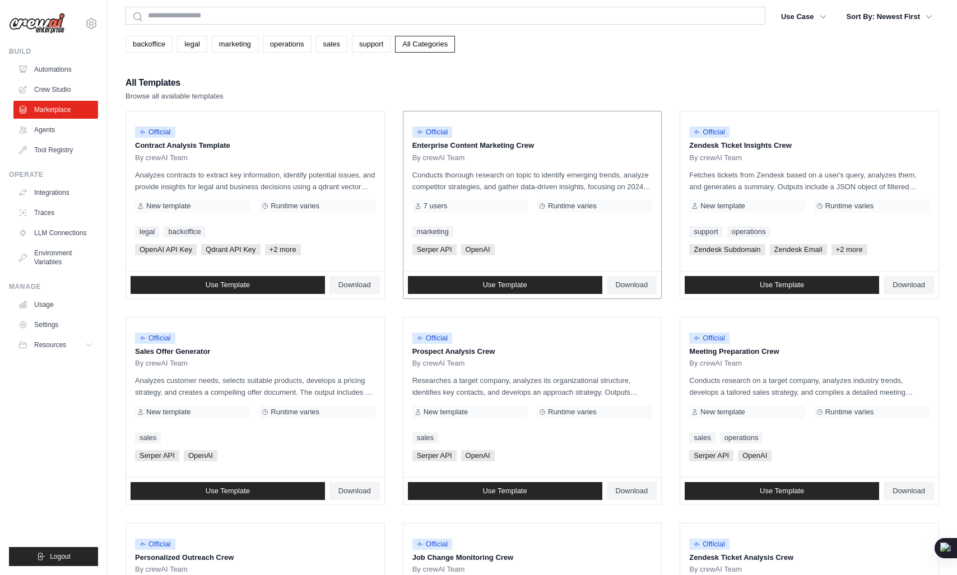
click at [426, 147] on p "Enterprise Content Marketing Crew" at bounding box center [532, 145] width 240 height 11
drag, startPoint x: 426, startPoint y: 147, endPoint x: 557, endPoint y: 156, distance: 130.9
click at [557, 156] on div "Official Enterprise Content Marketing Crew By crewAI Team" at bounding box center [532, 141] width 240 height 42
click at [553, 156] on div "By crewAI Team" at bounding box center [532, 158] width 240 height 9
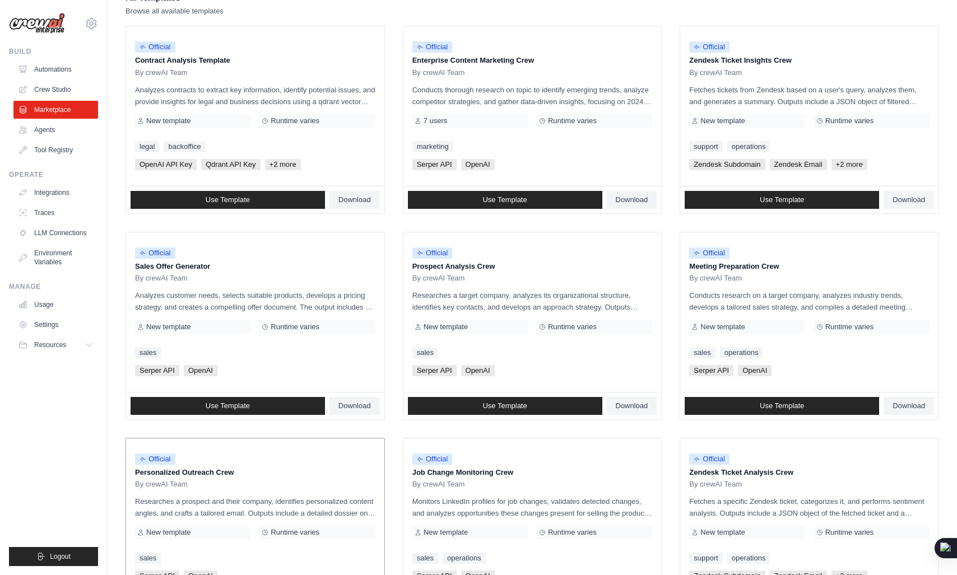
scroll to position [0, 0]
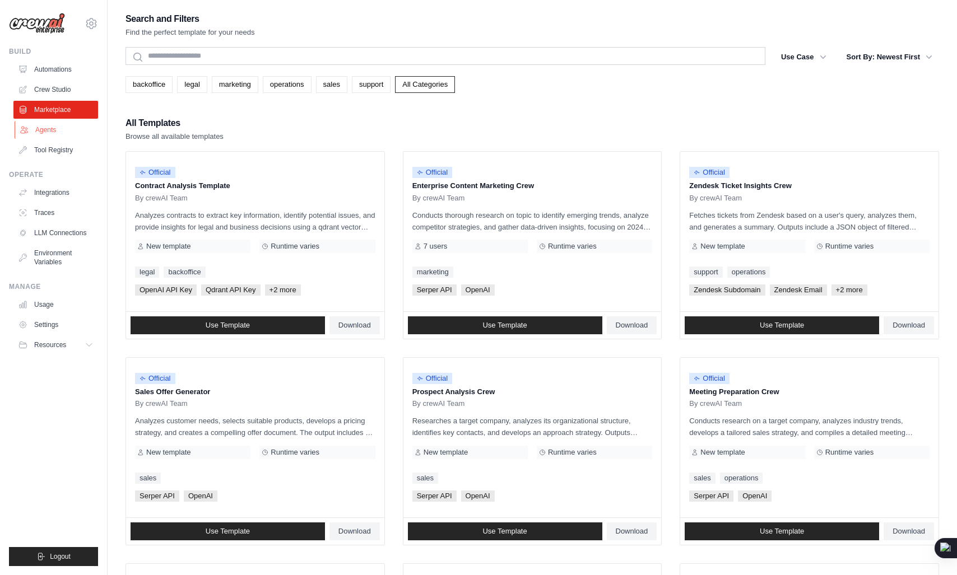
click at [35, 123] on link "Agents" at bounding box center [57, 130] width 85 height 18
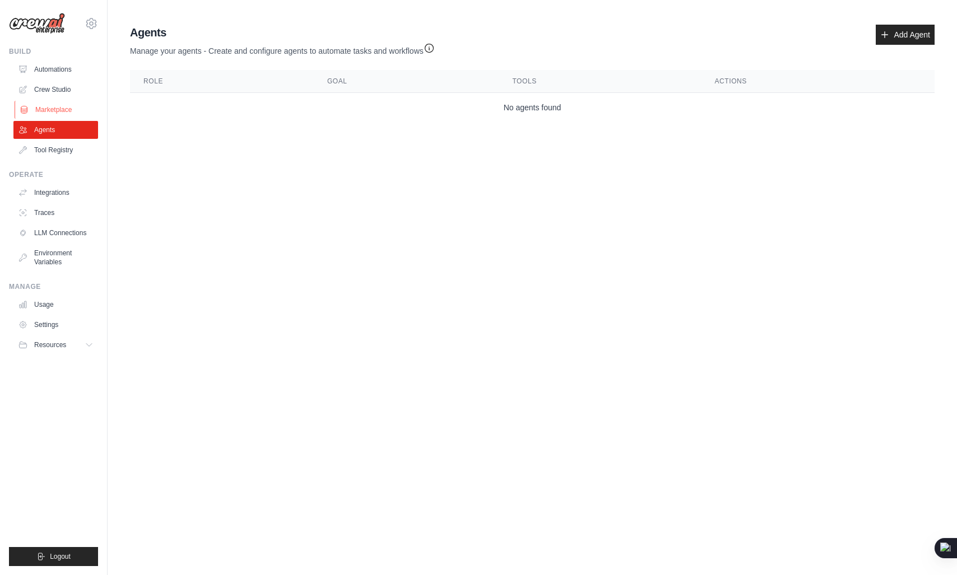
click at [41, 113] on link "Marketplace" at bounding box center [57, 110] width 85 height 18
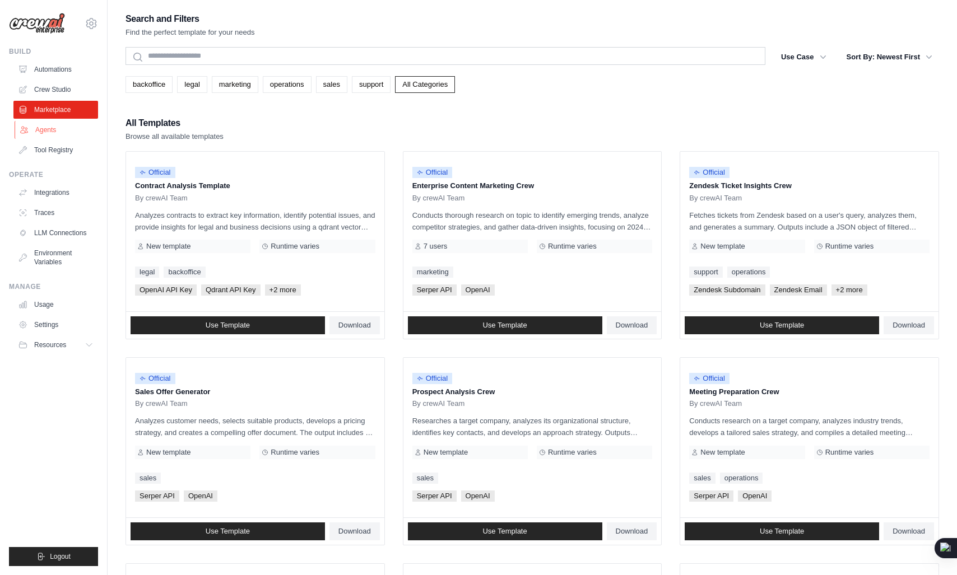
click at [62, 136] on link "Agents" at bounding box center [57, 130] width 85 height 18
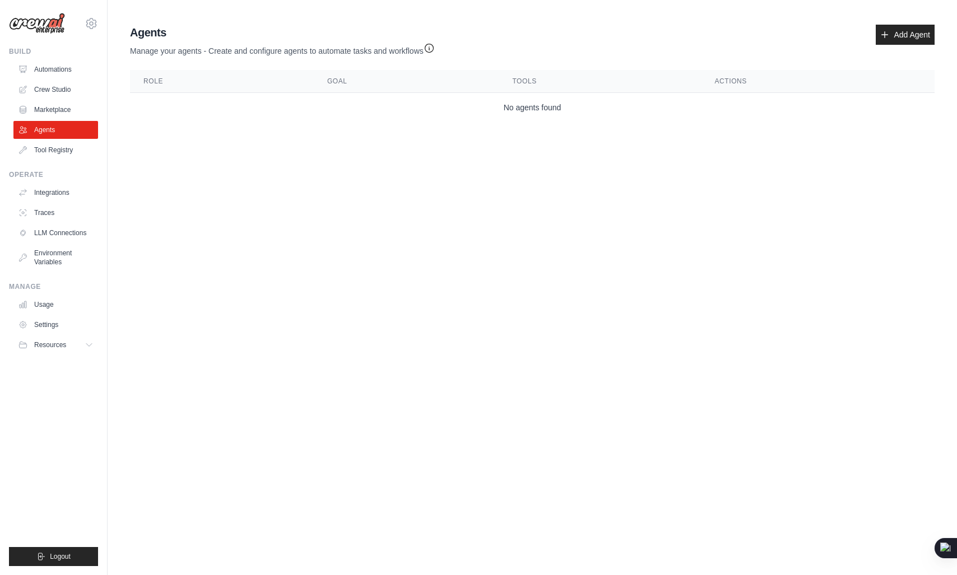
click at [158, 33] on h2 "Agents" at bounding box center [282, 33] width 305 height 16
click at [139, 53] on p "Manage your agents - Create and configure agents to automate tasks and workflows" at bounding box center [282, 48] width 305 height 16
drag, startPoint x: 139, startPoint y: 53, endPoint x: 216, endPoint y: 53, distance: 77.3
click at [216, 53] on p "Manage your agents - Create and configure agents to automate tasks and workflows" at bounding box center [282, 48] width 305 height 16
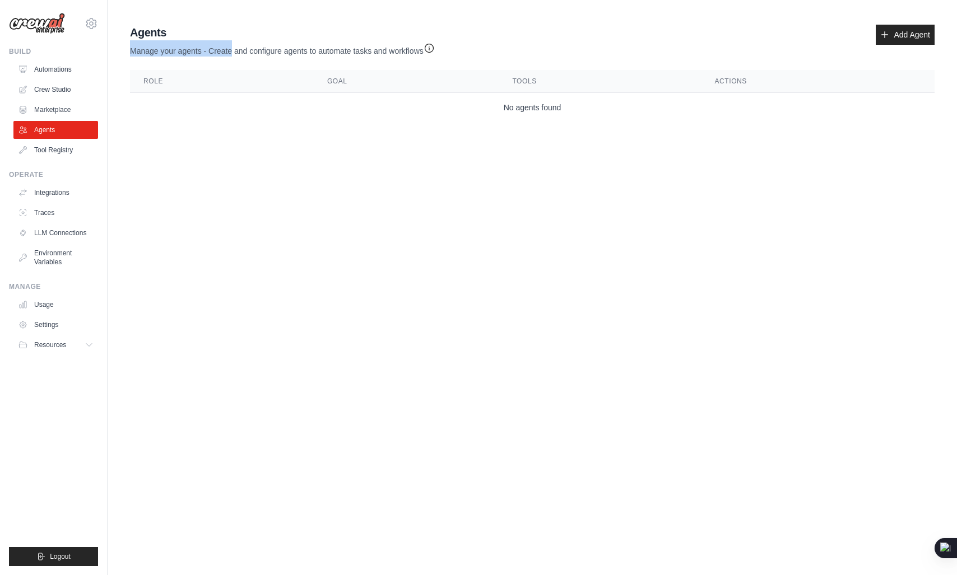
click at [220, 53] on p "Manage your agents - Create and configure agents to automate tasks and workflows" at bounding box center [282, 48] width 305 height 16
drag, startPoint x: 220, startPoint y: 53, endPoint x: 499, endPoint y: 63, distance: 279.2
click at [499, 63] on div "Agents Manage your agents - Create and configure agents to automate tasks and w…" at bounding box center [533, 73] width 814 height 106
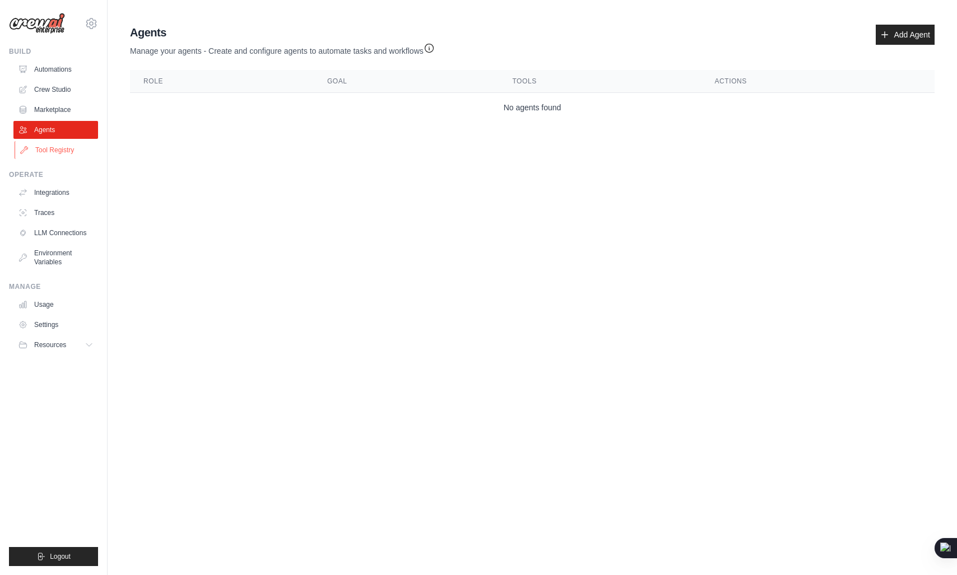
click at [64, 148] on link "Tool Registry" at bounding box center [57, 150] width 85 height 18
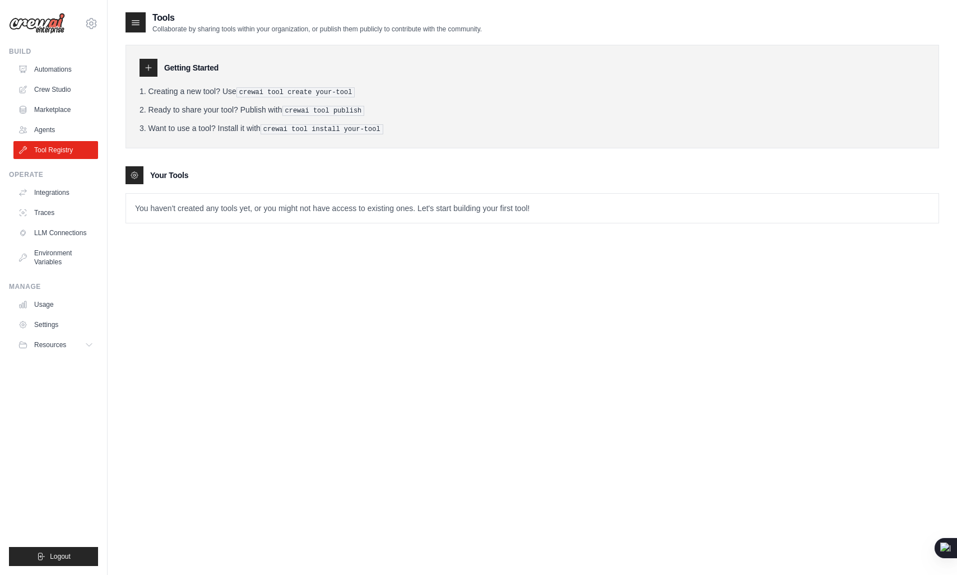
click at [163, 25] on p "Collaborate by sharing tools within your organization, or publish them publicly…" at bounding box center [316, 29] width 329 height 9
drag, startPoint x: 163, startPoint y: 24, endPoint x: 319, endPoint y: 34, distance: 156.6
click at [319, 34] on div "Tools Collaborate by sharing tools within your organization, or publish them pu…" at bounding box center [533, 126] width 814 height 230
click at [214, 31] on p "Collaborate by sharing tools within your organization, or publish them publicly…" at bounding box center [316, 29] width 329 height 9
drag, startPoint x: 214, startPoint y: 31, endPoint x: 311, endPoint y: 26, distance: 97.1
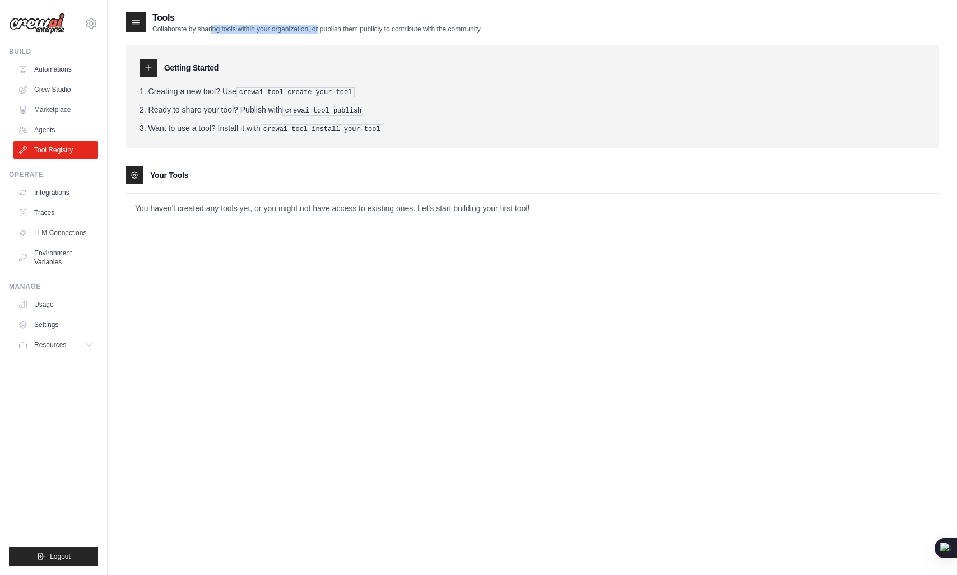
click at [311, 26] on p "Collaborate by sharing tools within your organization, or publish them publicly…" at bounding box center [316, 29] width 329 height 9
click at [337, 30] on p "Collaborate by sharing tools within your organization, or publish them publicly…" at bounding box center [316, 29] width 329 height 9
drag, startPoint x: 337, startPoint y: 30, endPoint x: 552, endPoint y: 37, distance: 215.8
click at [552, 37] on div "Tools Collaborate by sharing tools within your organization, or publish them pu…" at bounding box center [533, 126] width 814 height 230
click at [61, 205] on link "Traces" at bounding box center [57, 213] width 85 height 18
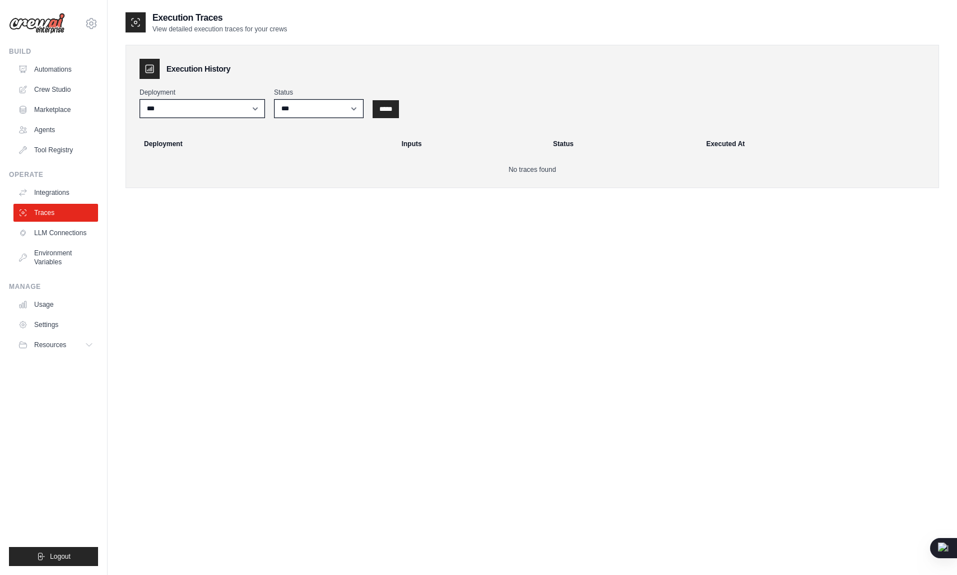
click at [82, 179] on div "Operate" at bounding box center [53, 174] width 89 height 9
click at [70, 190] on link "Integrations" at bounding box center [57, 193] width 85 height 18
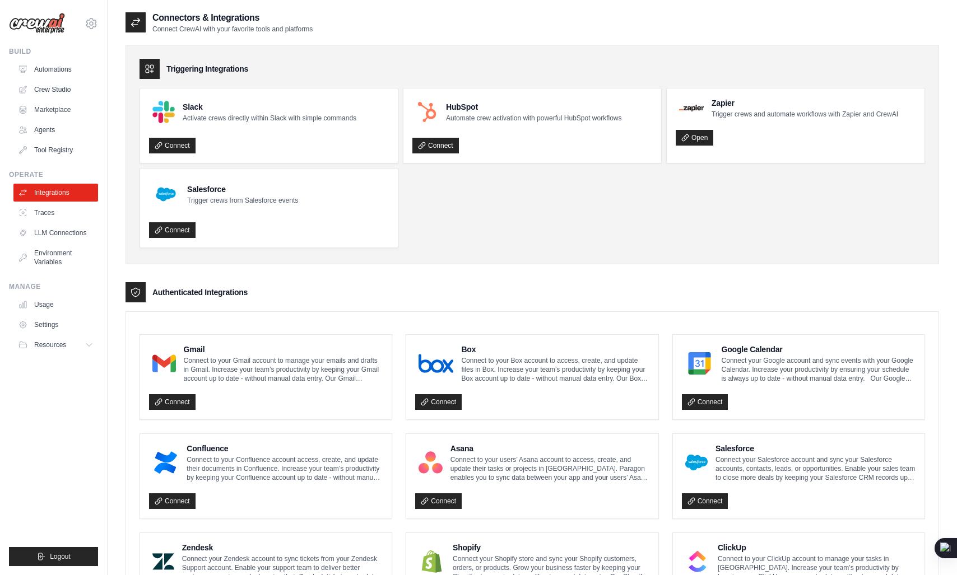
click at [200, 190] on h4 "Salesforce" at bounding box center [242, 189] width 111 height 11
click at [228, 188] on h4 "Salesforce" at bounding box center [242, 189] width 111 height 11
click at [759, 118] on p "Trigger crews and automate workflows with Zapier and CrewAI" at bounding box center [805, 114] width 187 height 9
drag, startPoint x: 759, startPoint y: 118, endPoint x: 851, endPoint y: 113, distance: 92.0
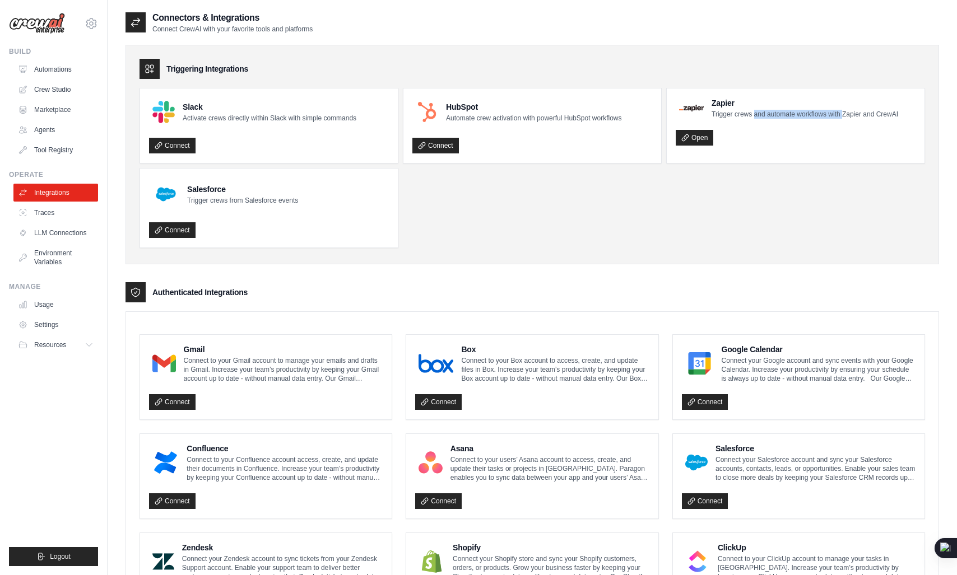
click at [851, 113] on p "Trigger crews and automate workflows with Zapier and CrewAI" at bounding box center [805, 114] width 187 height 9
drag, startPoint x: 851, startPoint y: 113, endPoint x: 935, endPoint y: 108, distance: 84.2
click at [935, 108] on div "Triggering Integrations Slack Activate crews directly within Slack with simple …" at bounding box center [533, 155] width 814 height 220
click at [63, 253] on link "Environment Variables" at bounding box center [57, 257] width 85 height 27
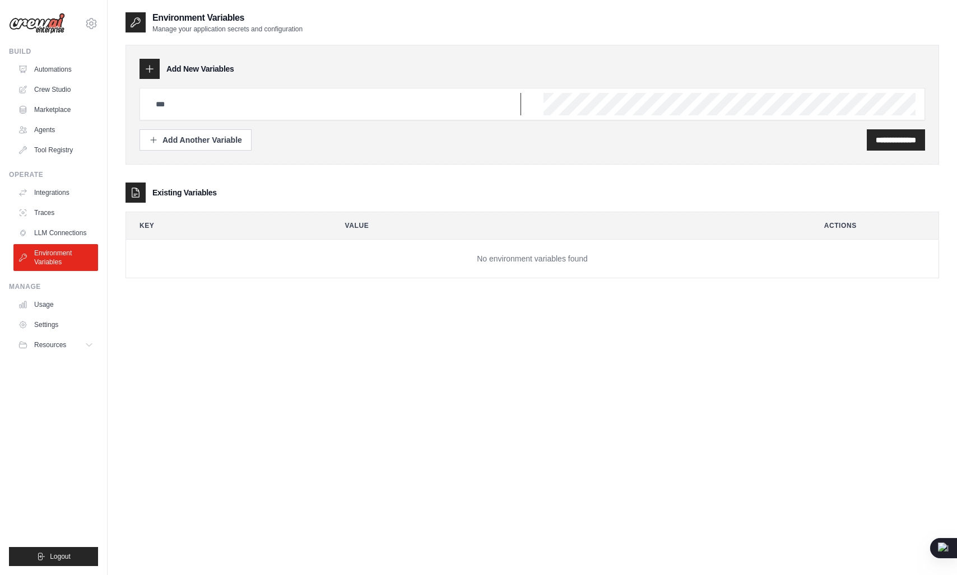
click at [193, 110] on input "text" at bounding box center [335, 104] width 372 height 22
click at [219, 109] on input "text" at bounding box center [335, 104] width 372 height 22
click at [63, 230] on link "LLM Connections" at bounding box center [57, 233] width 85 height 18
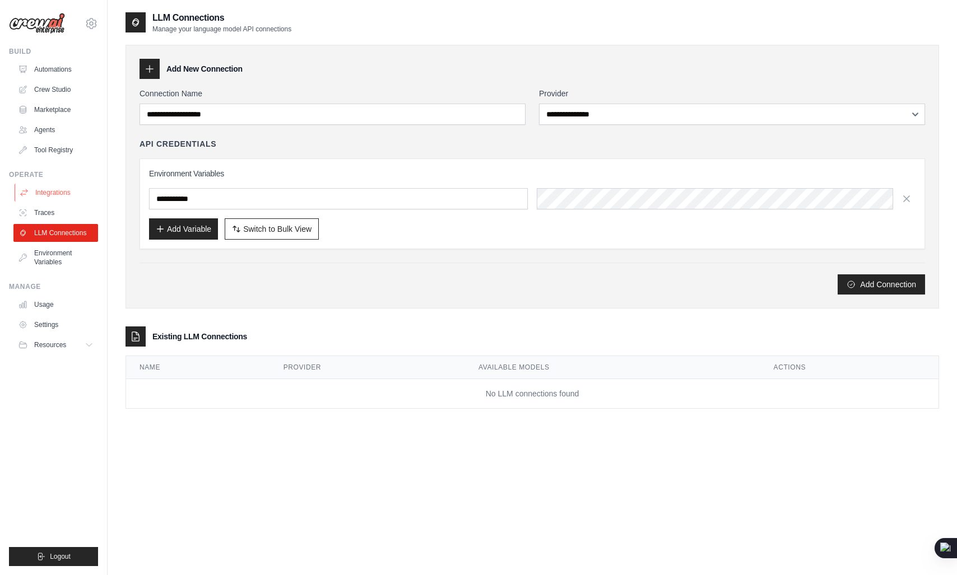
click at [61, 195] on link "Integrations" at bounding box center [57, 193] width 85 height 18
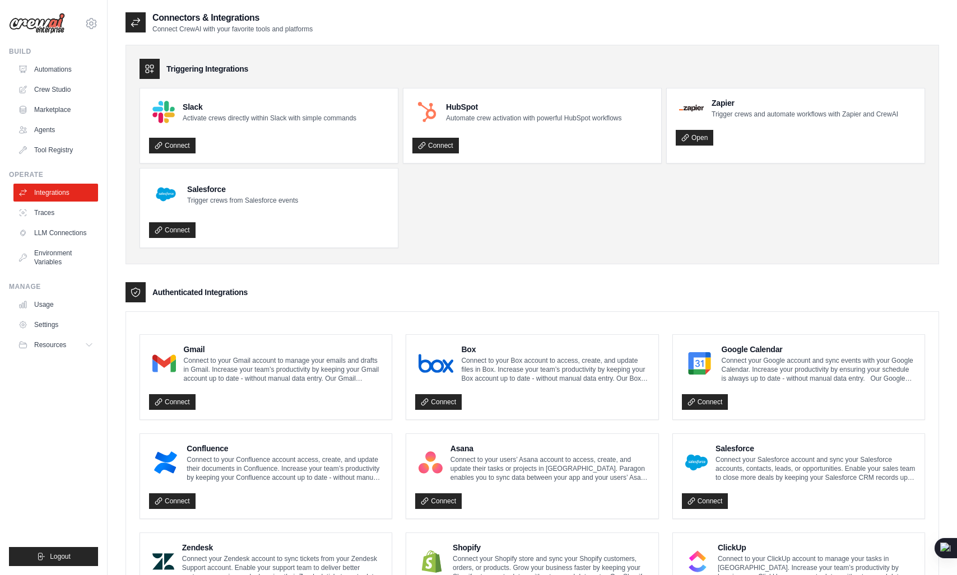
scroll to position [7, 0]
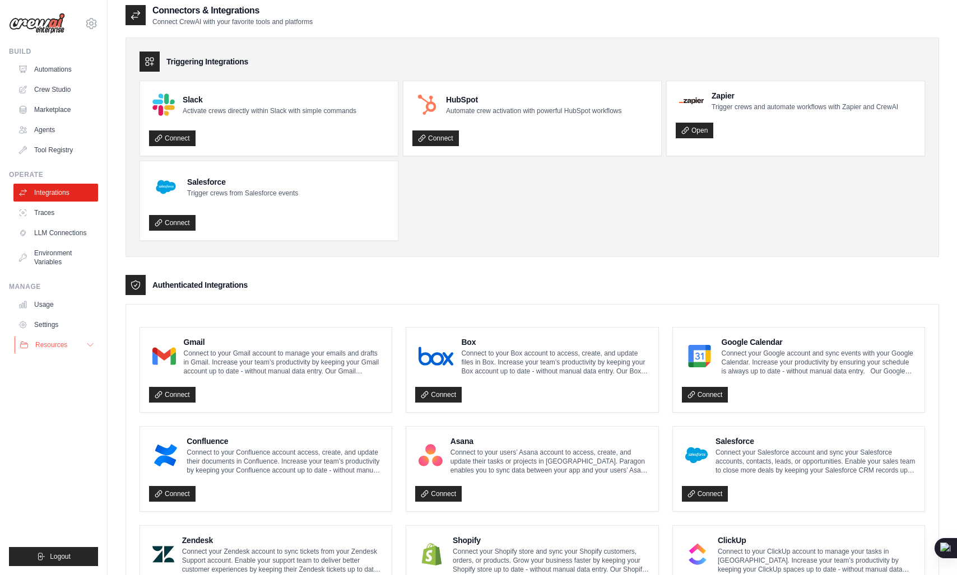
click at [87, 347] on icon at bounding box center [90, 345] width 9 height 9
click at [55, 301] on link "Usage" at bounding box center [57, 305] width 85 height 18
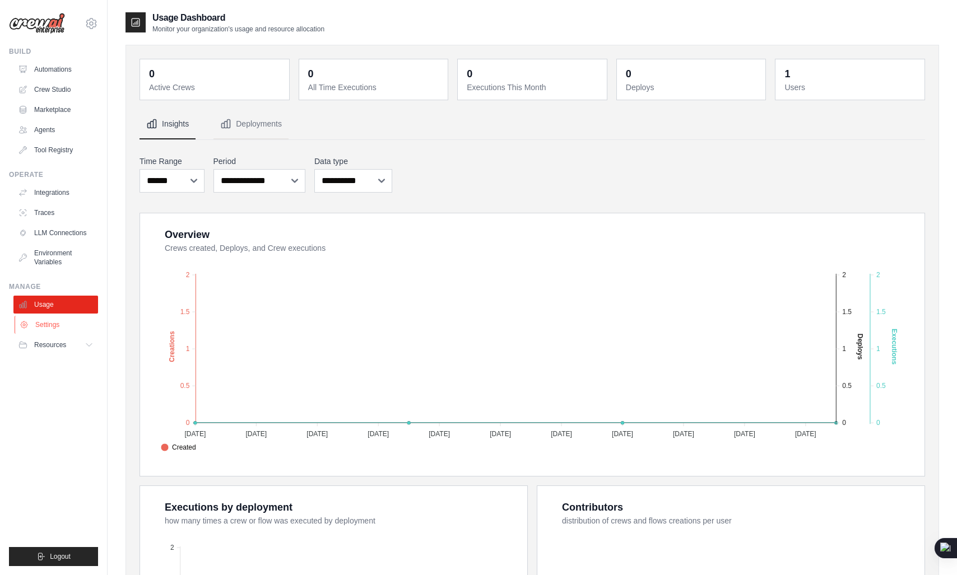
click at [71, 318] on link "Settings" at bounding box center [57, 325] width 85 height 18
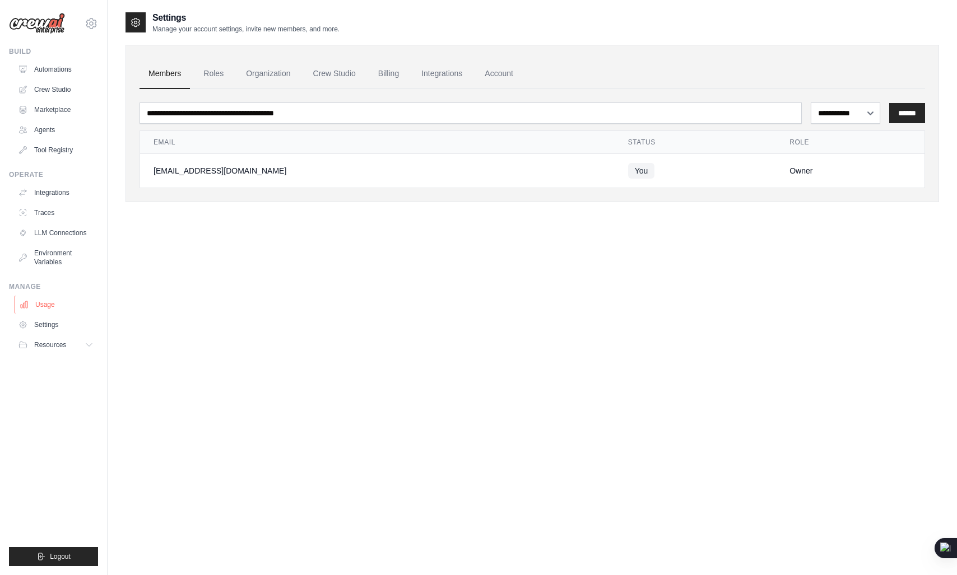
click at [74, 303] on link "Usage" at bounding box center [57, 305] width 85 height 18
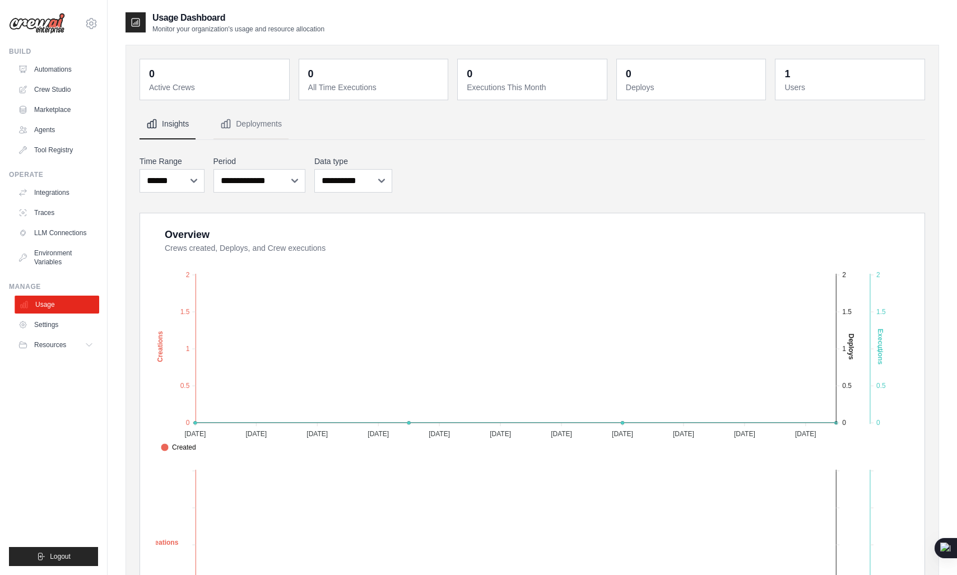
click at [80, 296] on link "Usage" at bounding box center [57, 305] width 85 height 18
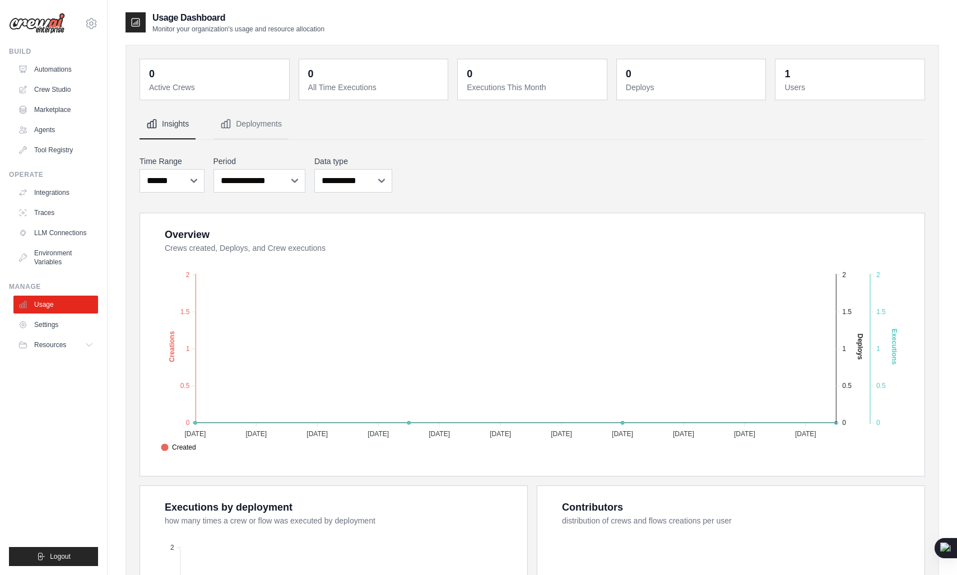
click at [80, 296] on link "Usage" at bounding box center [55, 305] width 85 height 18
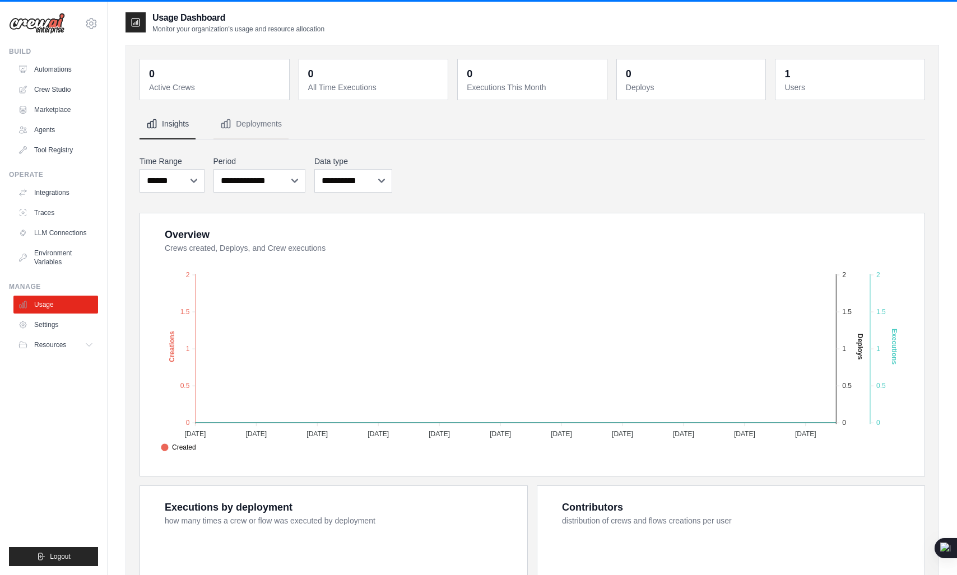
click at [25, 292] on div "Manage Usage Settings Resources Documentation GitHub Blog" at bounding box center [53, 318] width 89 height 72
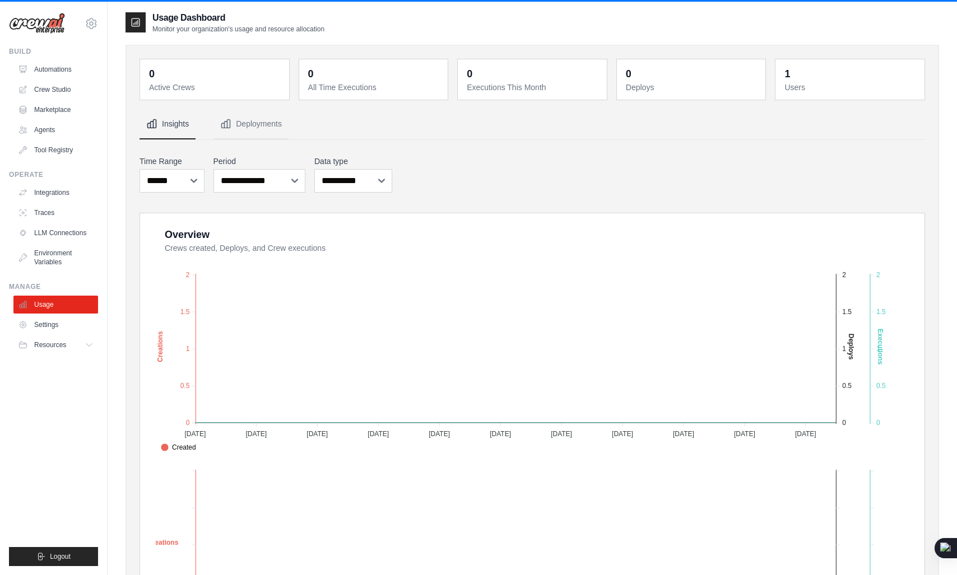
click at [25, 292] on div "Manage Usage Settings Resources Documentation GitHub Blog" at bounding box center [53, 318] width 89 height 72
click at [30, 282] on div "Manage" at bounding box center [53, 286] width 89 height 9
click at [45, 282] on div "Manage" at bounding box center [53, 286] width 89 height 9
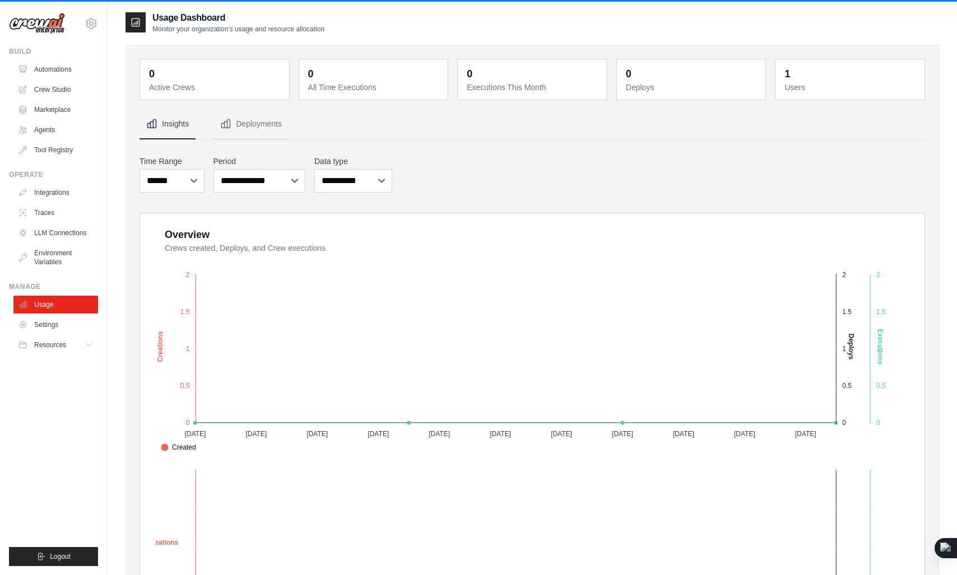
click at [33, 289] on div "Manage" at bounding box center [53, 286] width 89 height 9
click at [64, 289] on div "Manage" at bounding box center [53, 286] width 89 height 9
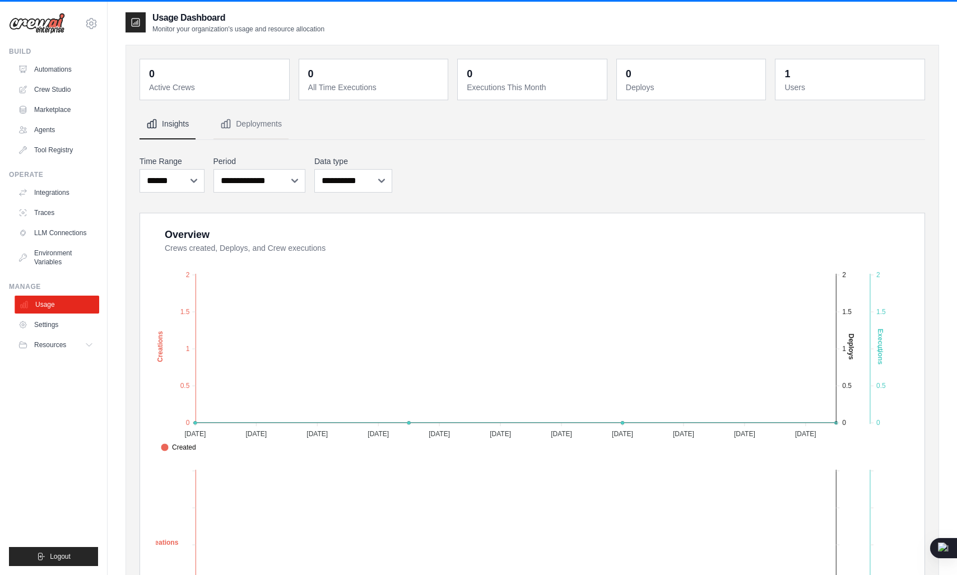
click at [67, 300] on link "Usage" at bounding box center [57, 305] width 85 height 18
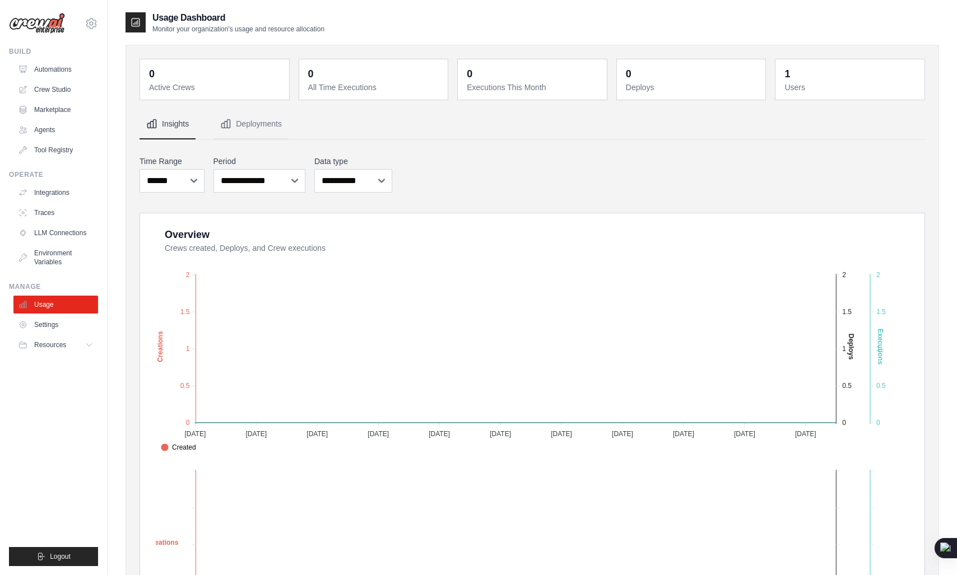
click at [23, 289] on div "Manage" at bounding box center [53, 286] width 89 height 9
click at [36, 282] on div "Manage" at bounding box center [53, 286] width 89 height 9
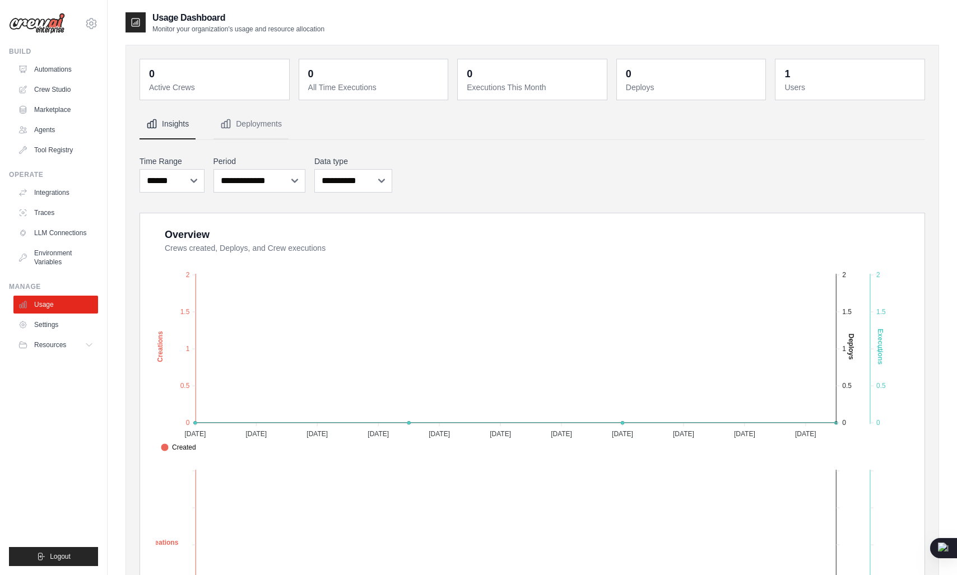
click at [24, 285] on div "Manage" at bounding box center [53, 286] width 89 height 9
drag, startPoint x: 24, startPoint y: 285, endPoint x: 35, endPoint y: 284, distance: 11.2
click at [35, 284] on div "Manage" at bounding box center [53, 286] width 89 height 9
click at [66, 336] on button "Resources" at bounding box center [57, 345] width 85 height 18
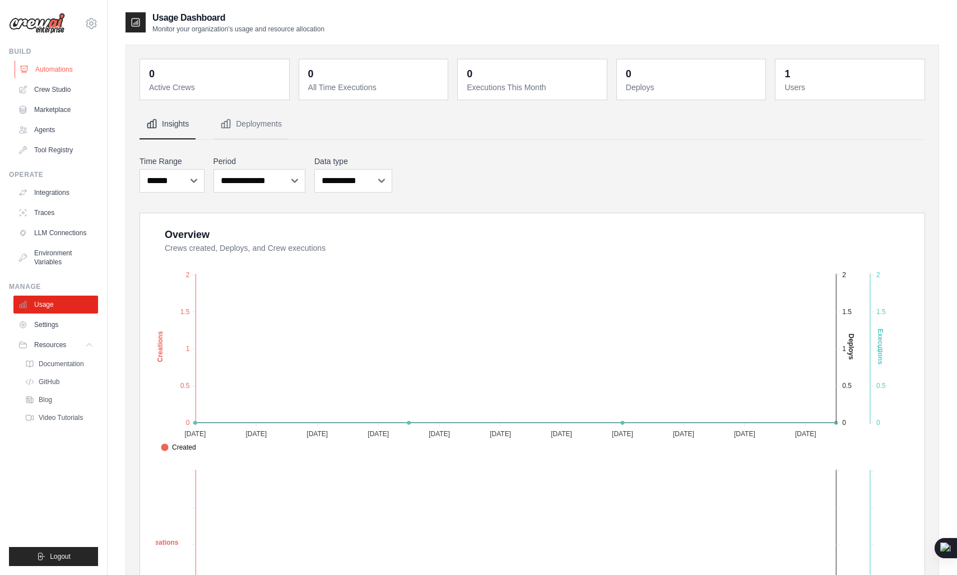
click at [70, 73] on link "Automations" at bounding box center [57, 70] width 85 height 18
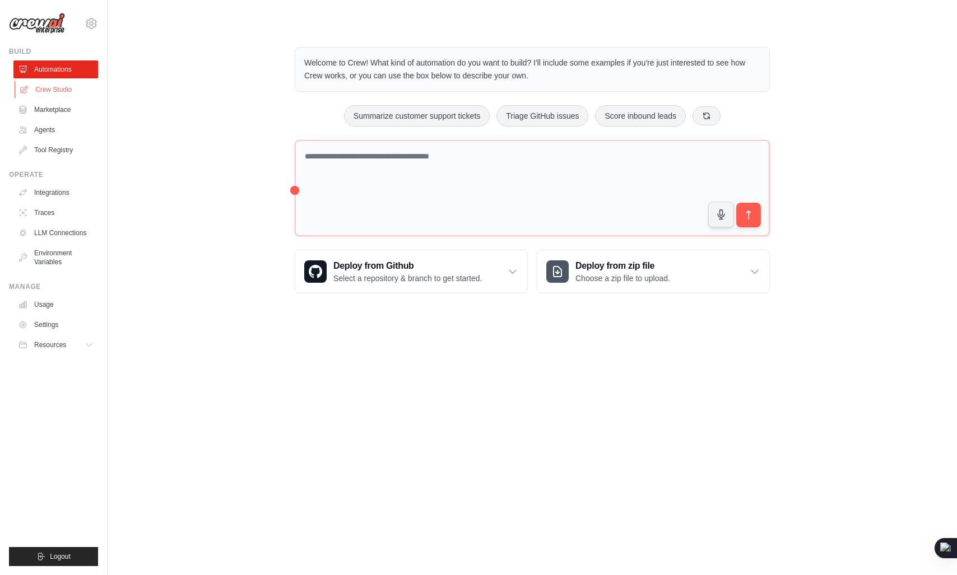
click at [67, 90] on link "Crew Studio" at bounding box center [57, 90] width 85 height 18
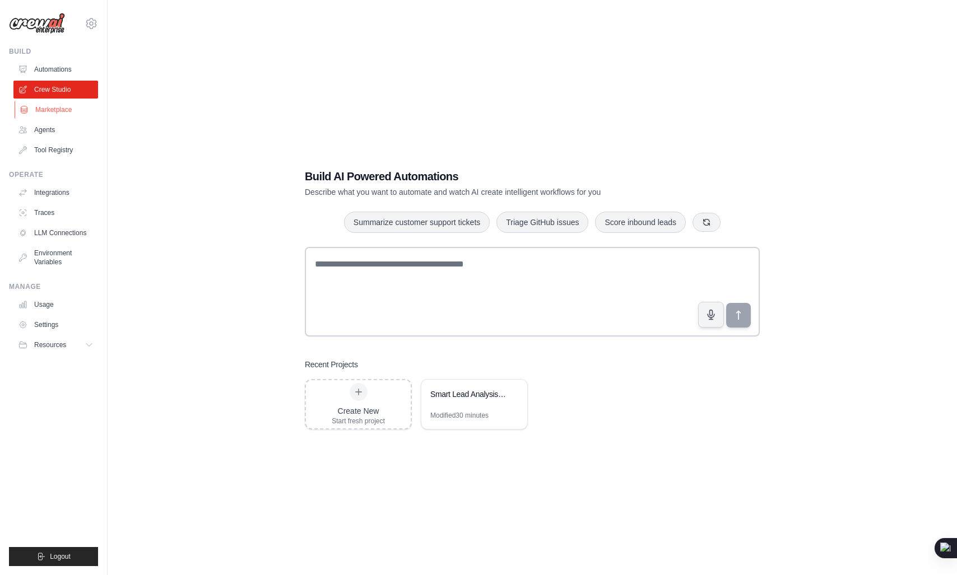
click at [72, 118] on link "Marketplace" at bounding box center [57, 110] width 85 height 18
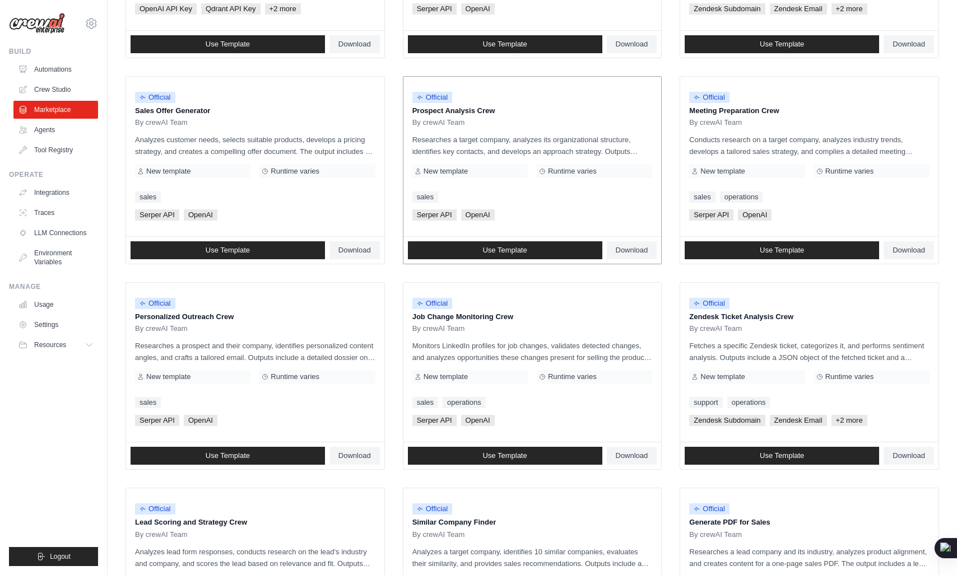
scroll to position [284, 0]
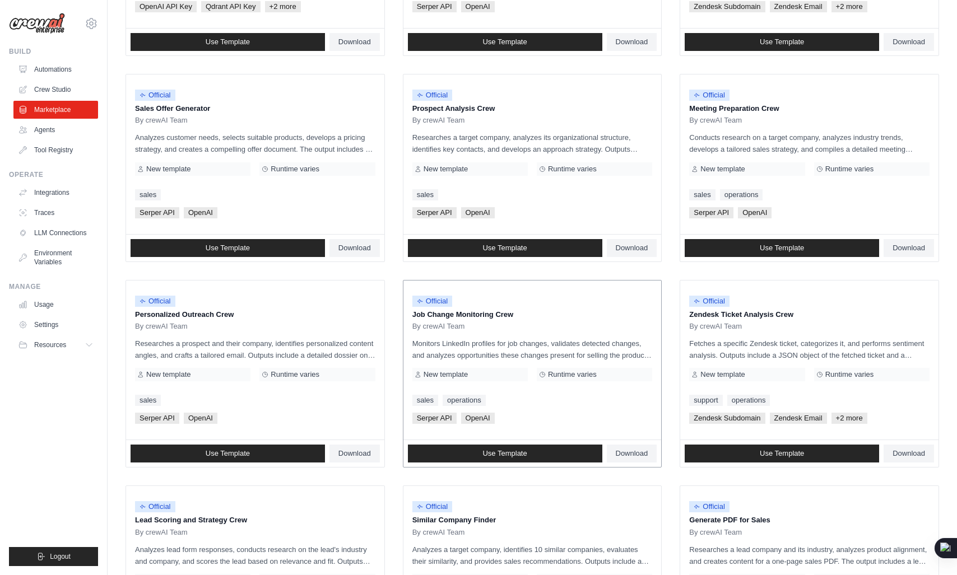
click at [449, 312] on p "Job Change Monitoring Crew" at bounding box center [532, 314] width 240 height 11
click at [480, 316] on p "Job Change Monitoring Crew" at bounding box center [532, 314] width 240 height 11
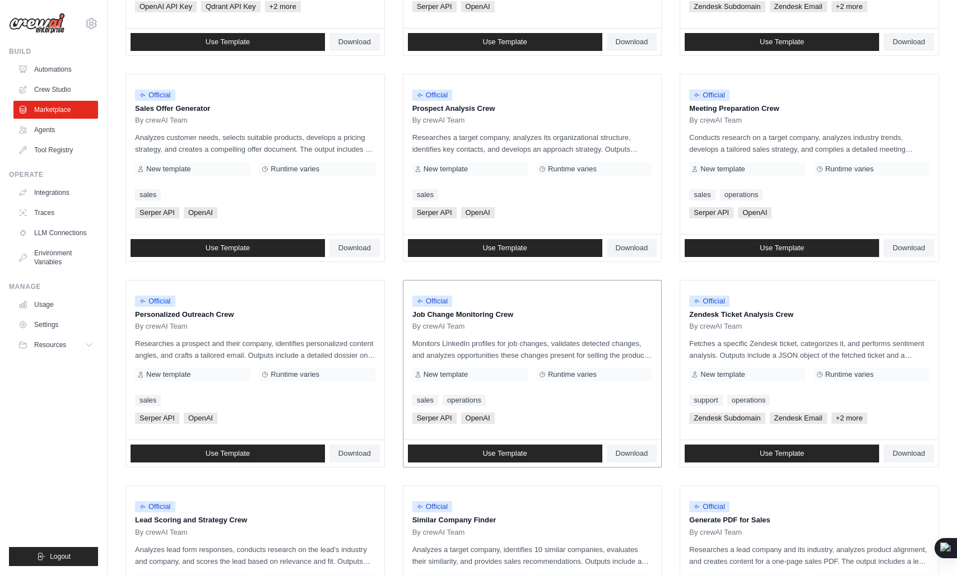
click at [480, 316] on p "Job Change Monitoring Crew" at bounding box center [532, 314] width 240 height 11
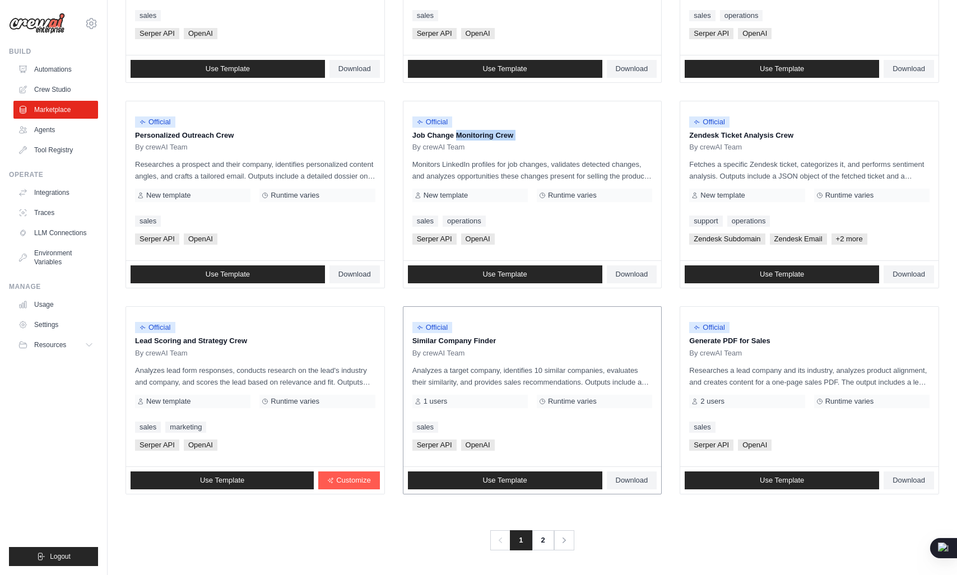
click at [494, 336] on p "Similar Company Finder" at bounding box center [532, 341] width 240 height 11
click at [259, 346] on p "Lead Scoring and Strategy Crew" at bounding box center [255, 341] width 240 height 11
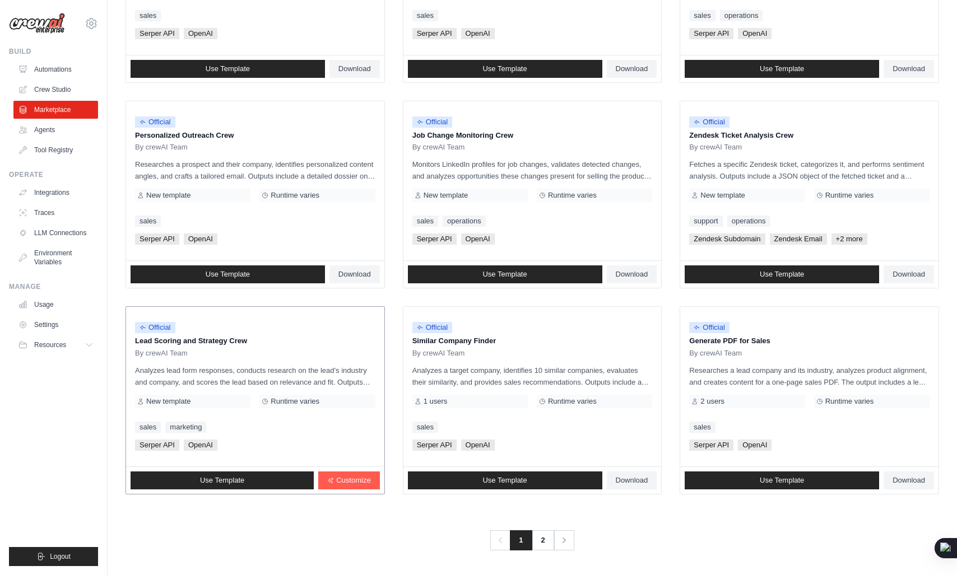
click at [259, 346] on p "Lead Scoring and Strategy Crew" at bounding box center [255, 341] width 240 height 11
click at [545, 542] on link "2" at bounding box center [544, 541] width 22 height 20
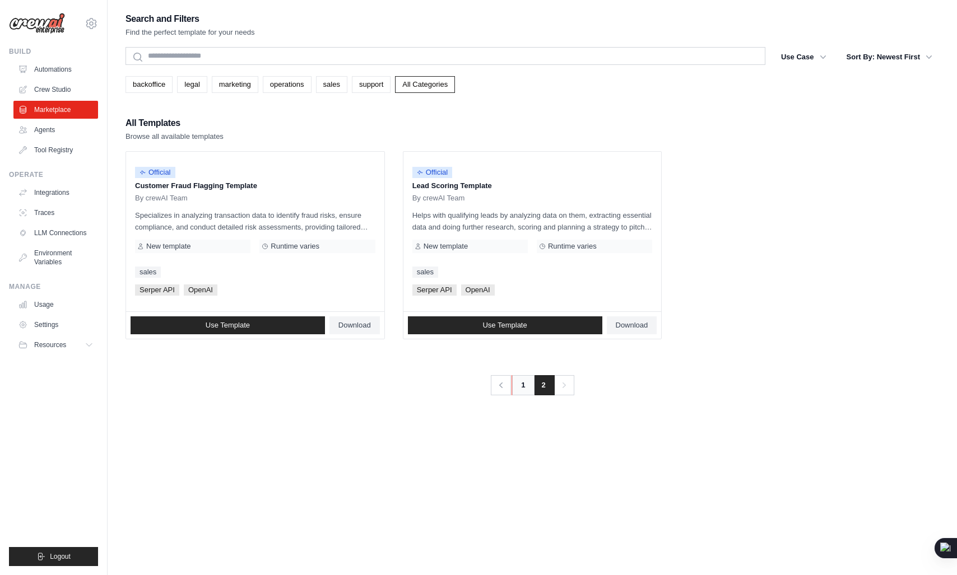
click at [519, 377] on link "1" at bounding box center [523, 385] width 22 height 20
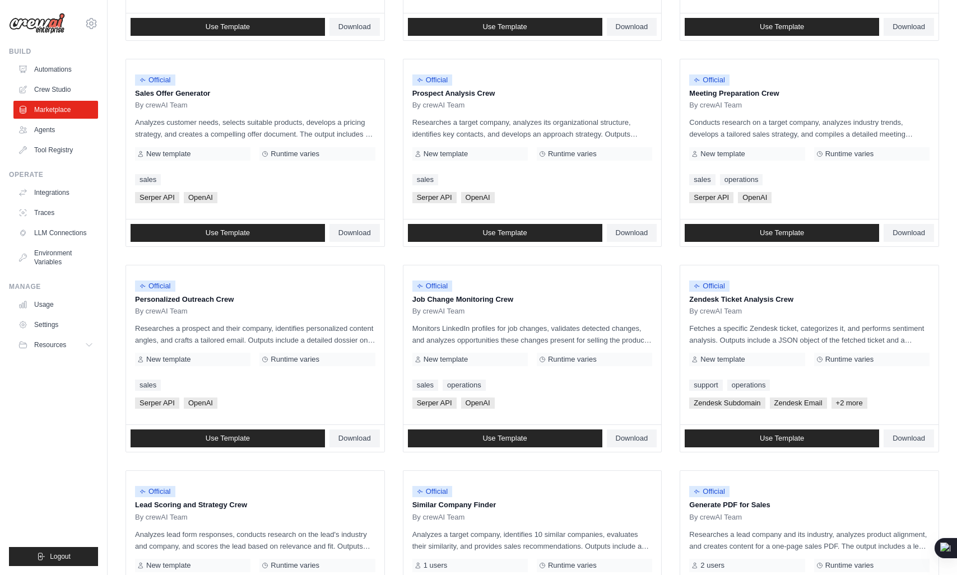
scroll to position [463, 0]
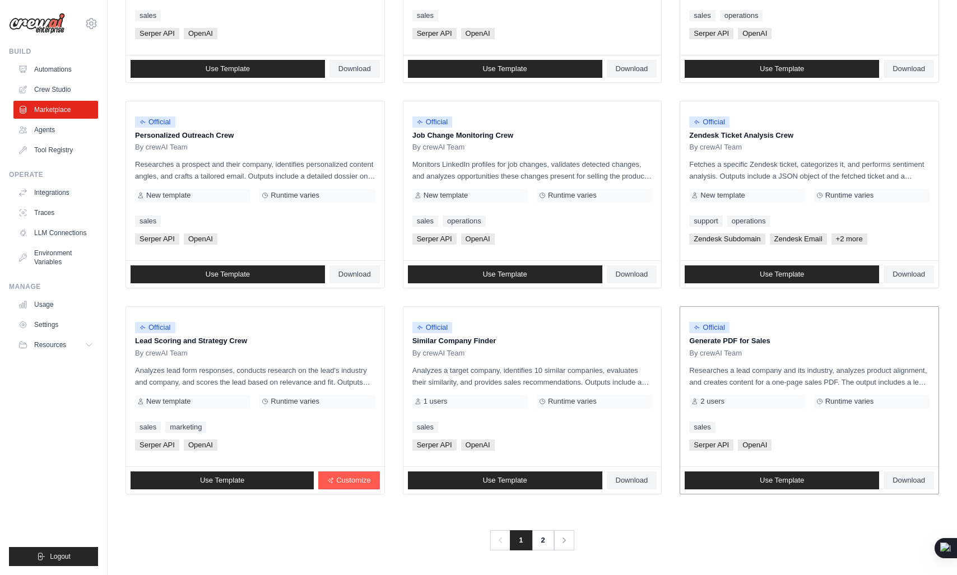
click at [699, 344] on p "Generate PDF for Sales" at bounding box center [809, 341] width 240 height 11
click at [708, 324] on span "Official" at bounding box center [709, 327] width 40 height 11
click at [702, 324] on span "Official" at bounding box center [709, 327] width 40 height 11
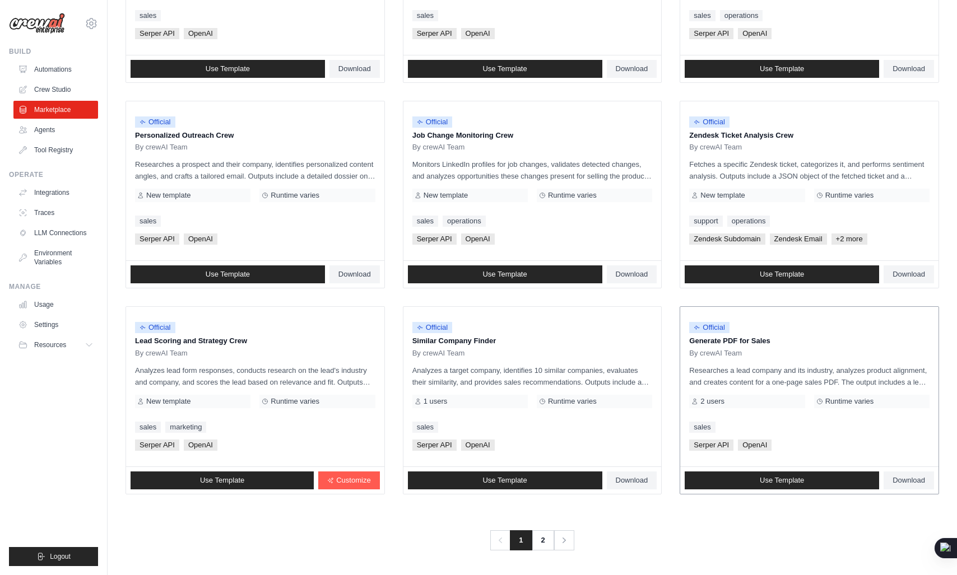
drag, startPoint x: 702, startPoint y: 324, endPoint x: 733, endPoint y: 327, distance: 30.9
click at [733, 327] on div "Official" at bounding box center [809, 328] width 240 height 15
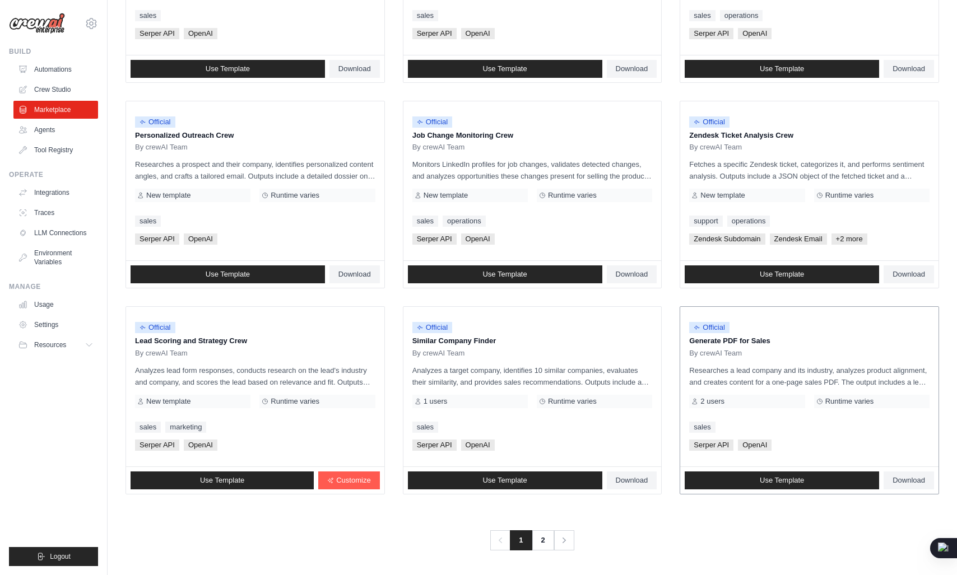
click at [733, 327] on div "Official" at bounding box center [809, 328] width 240 height 15
click at [700, 346] on p "Generate PDF for Sales" at bounding box center [809, 341] width 240 height 11
click at [730, 346] on p "Generate PDF for Sales" at bounding box center [809, 341] width 240 height 11
click at [397, 312] on ul "Official Contract Analysis Template By crewAI Team Analyzes contracts to extrac…" at bounding box center [533, 91] width 814 height 806
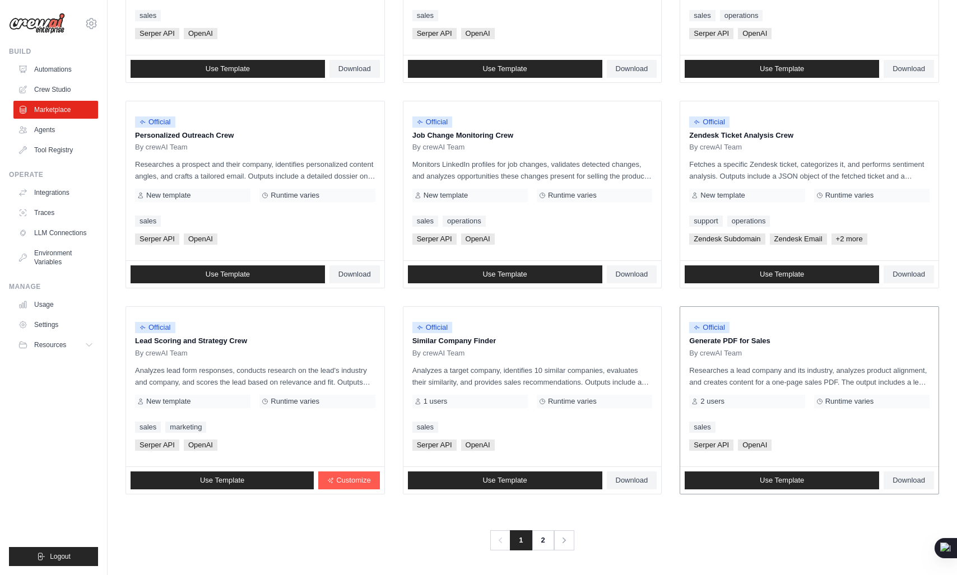
click at [767, 347] on div "Official Generate PDF for Sales By crewAI Team" at bounding box center [809, 337] width 240 height 42
click at [730, 347] on div "Official Generate PDF for Sales By crewAI Team" at bounding box center [809, 337] width 240 height 42
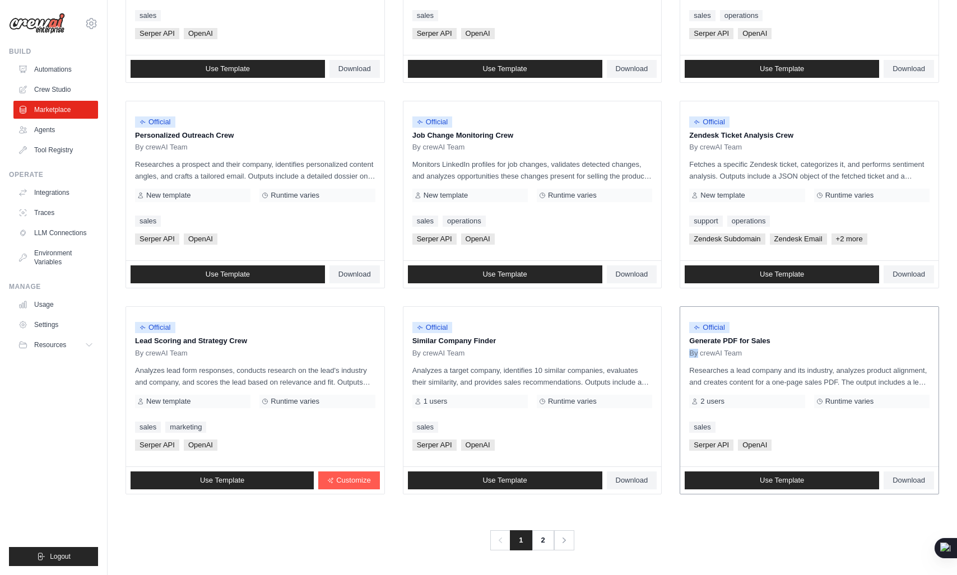
click at [730, 347] on div "Official Generate PDF for Sales By crewAI Team" at bounding box center [809, 337] width 240 height 42
click at [723, 342] on p "Generate PDF for Sales" at bounding box center [809, 341] width 240 height 11
click at [764, 332] on div "Official" at bounding box center [809, 328] width 240 height 15
drag, startPoint x: 764, startPoint y: 332, endPoint x: 770, endPoint y: 338, distance: 9.1
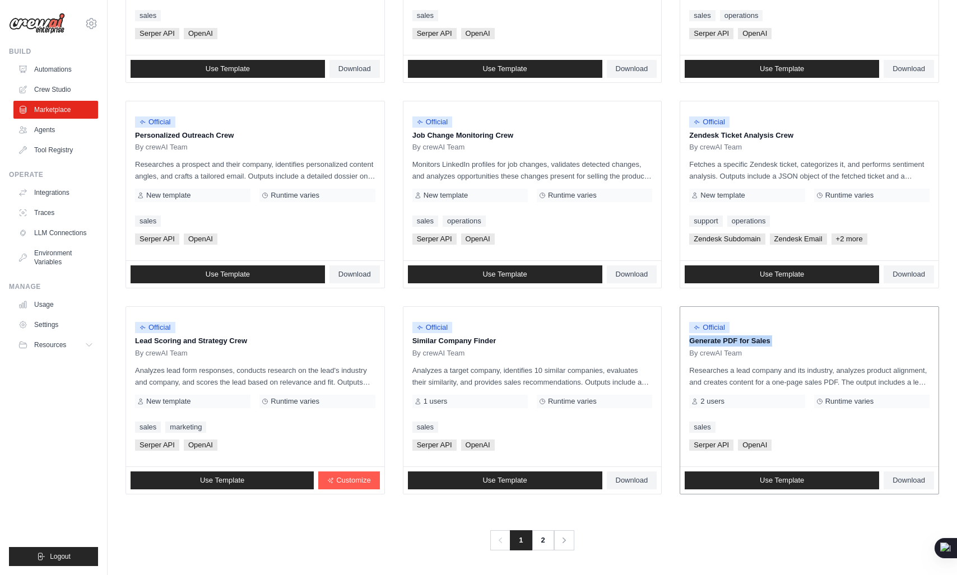
click at [770, 338] on div "Official Generate PDF for Sales By crewAI Team" at bounding box center [809, 337] width 240 height 42
click at [770, 338] on p "Generate PDF for Sales" at bounding box center [809, 341] width 240 height 11
click at [767, 337] on p "Generate PDF for Sales" at bounding box center [809, 341] width 240 height 11
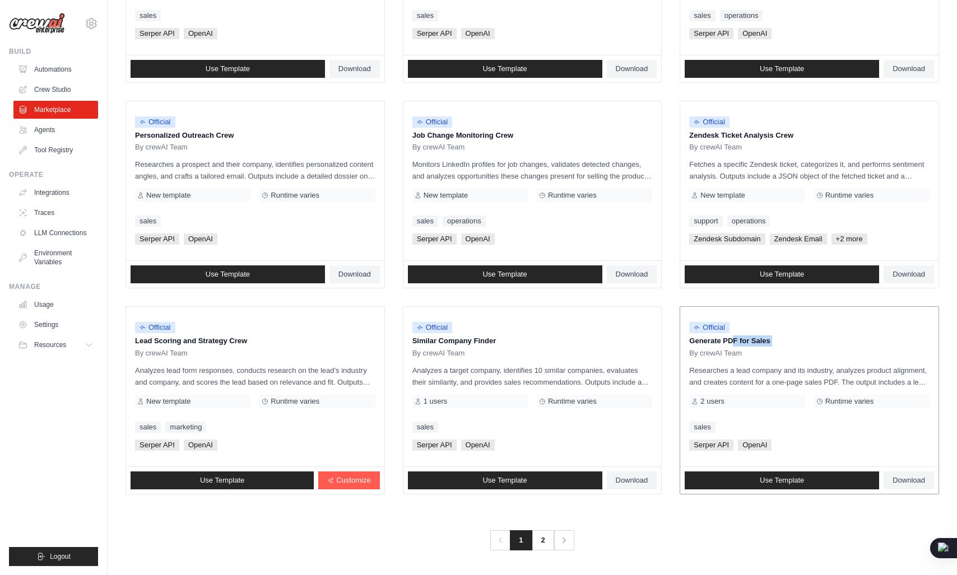
click at [706, 369] on p "Researches a lead company and its industry, analyzes product alignment, and cre…" at bounding box center [809, 377] width 240 height 24
drag, startPoint x: 706, startPoint y: 369, endPoint x: 853, endPoint y: 376, distance: 147.0
click at [853, 376] on p "Researches a lead company and its industry, analyzes product alignment, and cre…" at bounding box center [809, 377] width 240 height 24
click at [757, 375] on p "Researches a lead company and its industry, analyzes product alignment, and cre…" at bounding box center [809, 377] width 240 height 24
drag, startPoint x: 757, startPoint y: 375, endPoint x: 778, endPoint y: 375, distance: 20.7
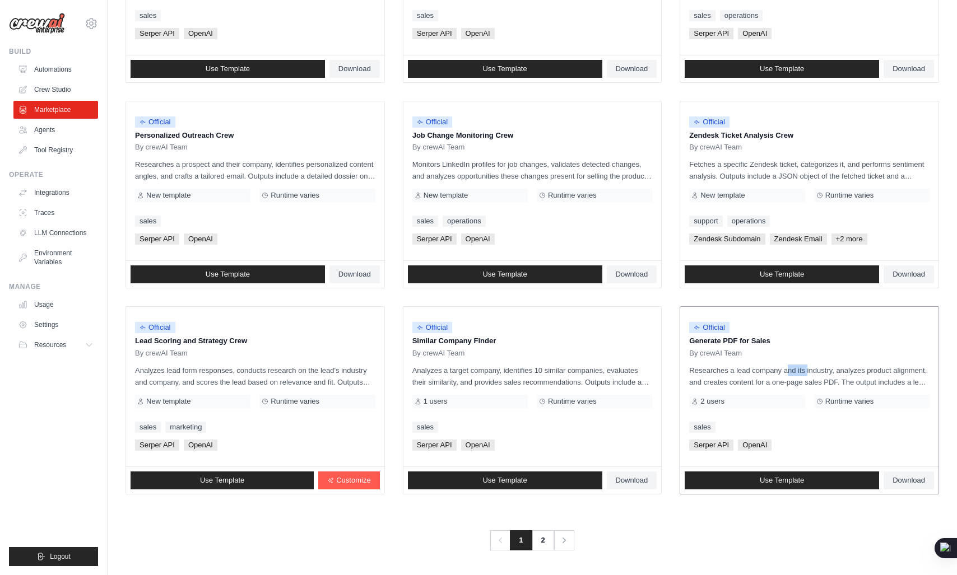
click at [778, 375] on p "Researches a lead company and its industry, analyzes product alignment, and cre…" at bounding box center [809, 377] width 240 height 24
click at [784, 374] on p "Researches a lead company and its industry, analyzes product alignment, and cre…" at bounding box center [809, 377] width 240 height 24
drag, startPoint x: 784, startPoint y: 374, endPoint x: 836, endPoint y: 372, distance: 52.1
click at [836, 372] on p "Researches a lead company and its industry, analyzes product alignment, and cre…" at bounding box center [809, 377] width 240 height 24
click at [716, 372] on p "Researches a lead company and its industry, analyzes product alignment, and cre…" at bounding box center [809, 377] width 240 height 24
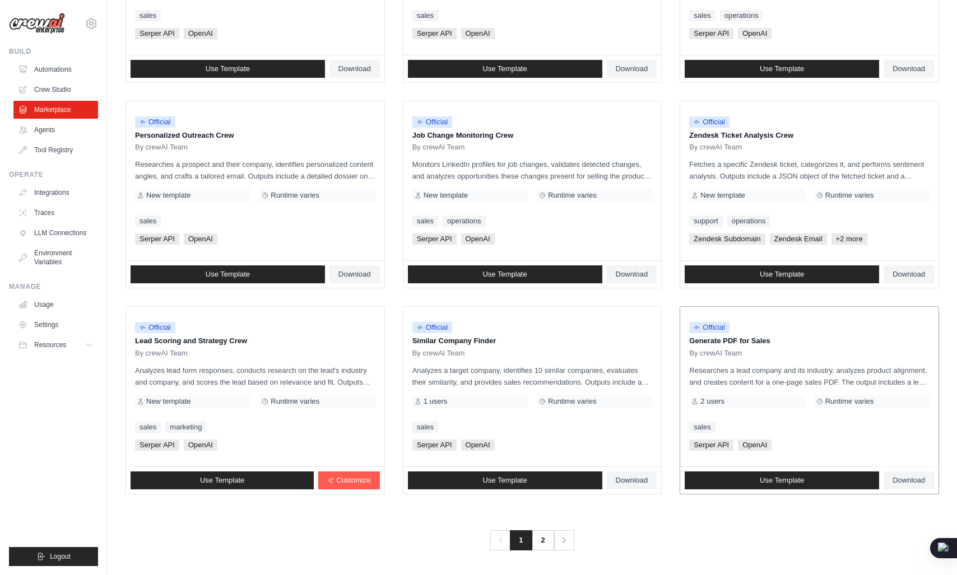
click at [716, 372] on p "Researches a lead company and its industry, analyzes product alignment, and cre…" at bounding box center [809, 377] width 240 height 24
click at [731, 372] on p "Researches a lead company and its industry, analyzes product alignment, and cre…" at bounding box center [809, 377] width 240 height 24
drag, startPoint x: 731, startPoint y: 372, endPoint x: 825, endPoint y: 377, distance: 94.3
click at [825, 377] on p "Researches a lead company and its industry, analyzes product alignment, and cre…" at bounding box center [809, 377] width 240 height 24
click at [802, 368] on p "Researches a lead company and its industry, analyzes product alignment, and cre…" at bounding box center [809, 377] width 240 height 24
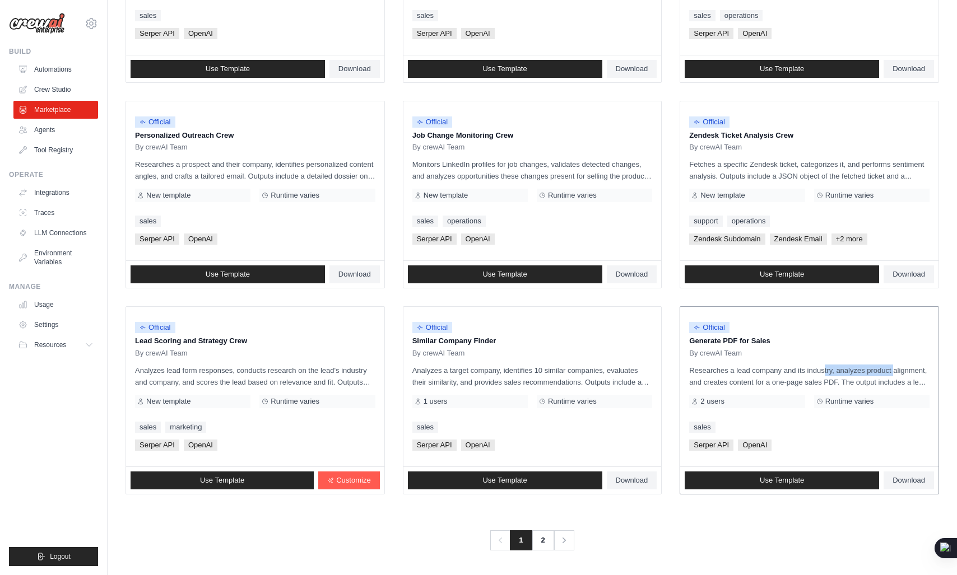
drag, startPoint x: 802, startPoint y: 368, endPoint x: 858, endPoint y: 372, distance: 56.7
click at [858, 372] on p "Researches a lead company and its industry, analyzes product alignment, and cre…" at bounding box center [809, 377] width 240 height 24
click at [738, 372] on p "Researches a lead company and its industry, analyzes product alignment, and cre…" at bounding box center [809, 377] width 240 height 24
drag, startPoint x: 738, startPoint y: 372, endPoint x: 761, endPoint y: 375, distance: 23.8
click at [761, 375] on p "Researches a lead company and its industry, analyzes product alignment, and cre…" at bounding box center [809, 377] width 240 height 24
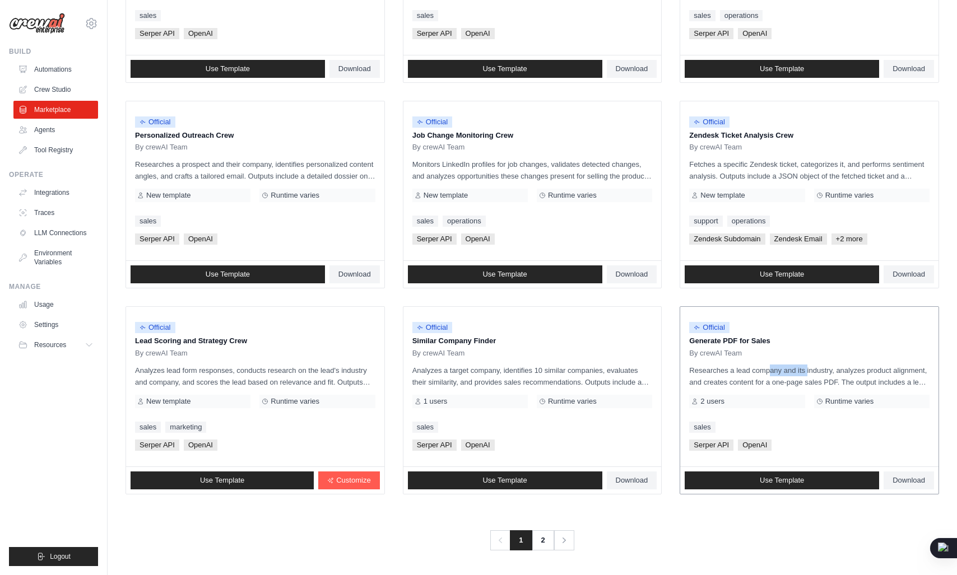
click at [761, 375] on p "Researches a lead company and its industry, analyzes product alignment, and cre…" at bounding box center [809, 377] width 240 height 24
drag, startPoint x: 761, startPoint y: 375, endPoint x: 801, endPoint y: 373, distance: 39.8
click at [801, 373] on p "Researches a lead company and its industry, analyzes product alignment, and cre…" at bounding box center [809, 377] width 240 height 24
click at [831, 372] on p "Researches a lead company and its industry, analyzes product alignment, and cre…" at bounding box center [809, 377] width 240 height 24
drag, startPoint x: 831, startPoint y: 372, endPoint x: 883, endPoint y: 375, distance: 52.3
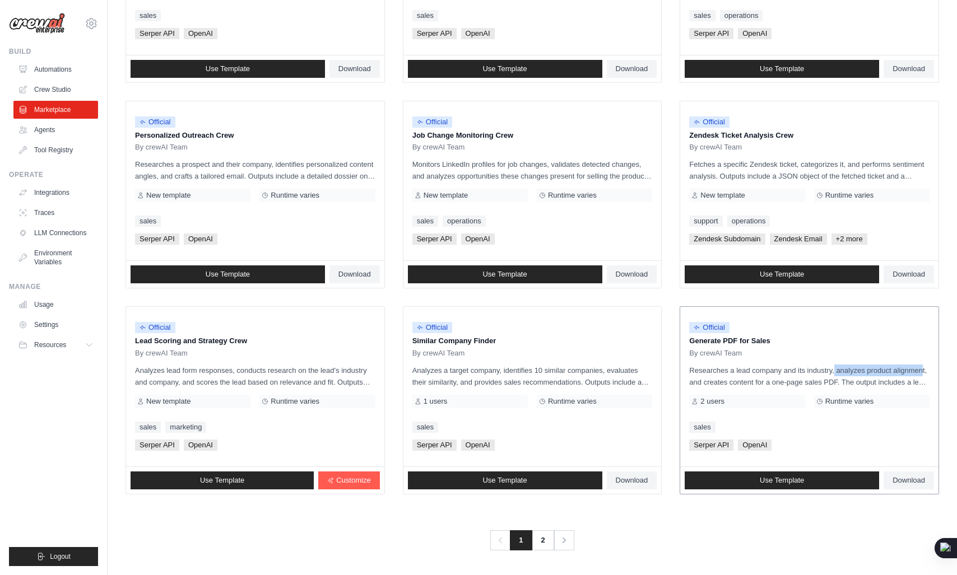
click at [883, 375] on p "Researches a lead company and its industry, analyzes product alignment, and cre…" at bounding box center [809, 377] width 240 height 24
click at [857, 373] on p "Researches a lead company and its industry, analyzes product alignment, and cre…" at bounding box center [809, 377] width 240 height 24
click at [726, 447] on span "Serper API" at bounding box center [711, 445] width 44 height 11
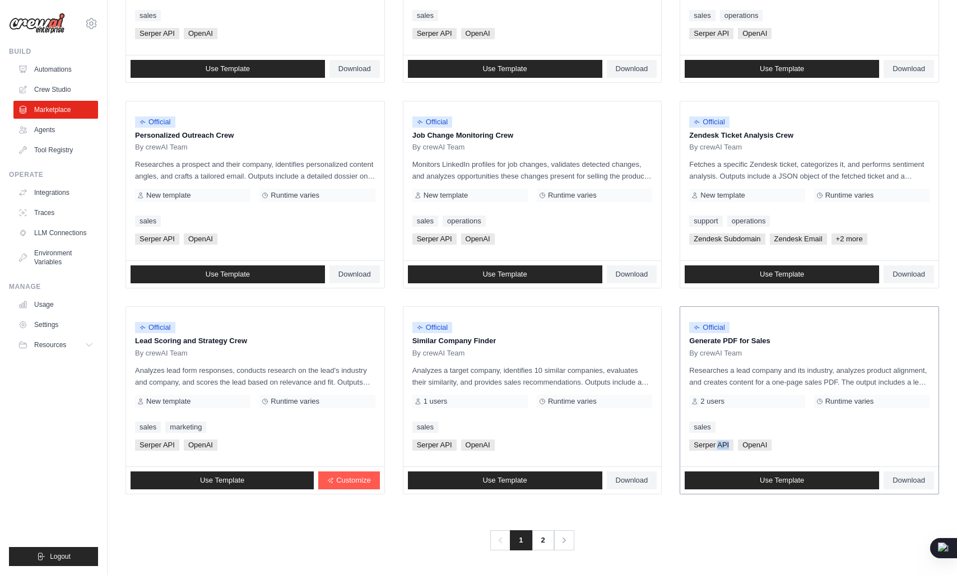
click at [726, 447] on span "Serper API" at bounding box center [711, 445] width 44 height 11
click at [753, 447] on span "OpenAI" at bounding box center [755, 445] width 34 height 11
click at [848, 369] on p "Researches a lead company and its industry, analyzes product alignment, and cre…" at bounding box center [809, 377] width 240 height 24
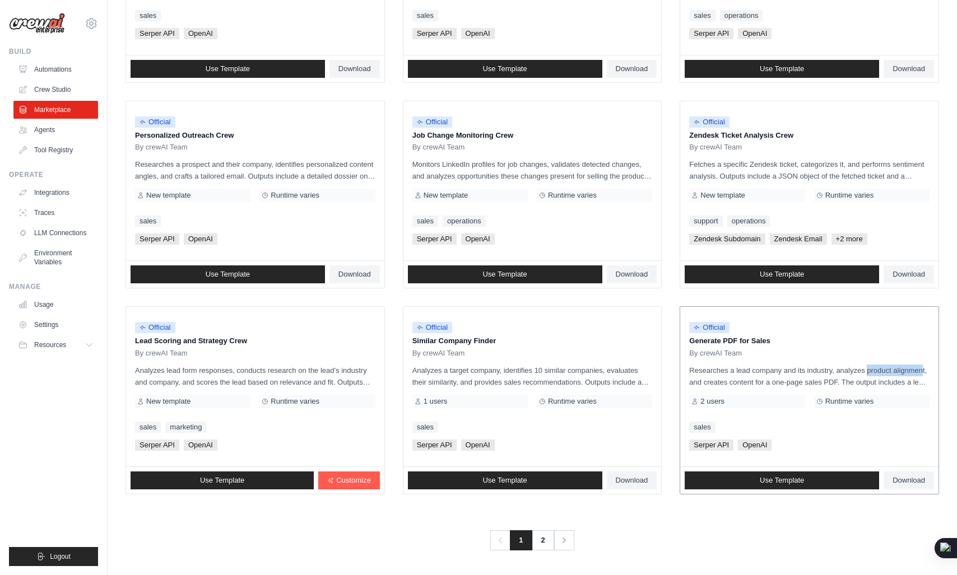
drag, startPoint x: 848, startPoint y: 369, endPoint x: 902, endPoint y: 369, distance: 53.2
click at [902, 369] on p "Researches a lead company and its industry, analyzes product alignment, and cre…" at bounding box center [809, 377] width 240 height 24
click at [704, 386] on p "Researches a lead company and its industry, analyzes product alignment, and cre…" at bounding box center [809, 377] width 240 height 24
click at [858, 372] on p "Researches a lead company and its industry, analyzes product alignment, and cre…" at bounding box center [809, 377] width 240 height 24
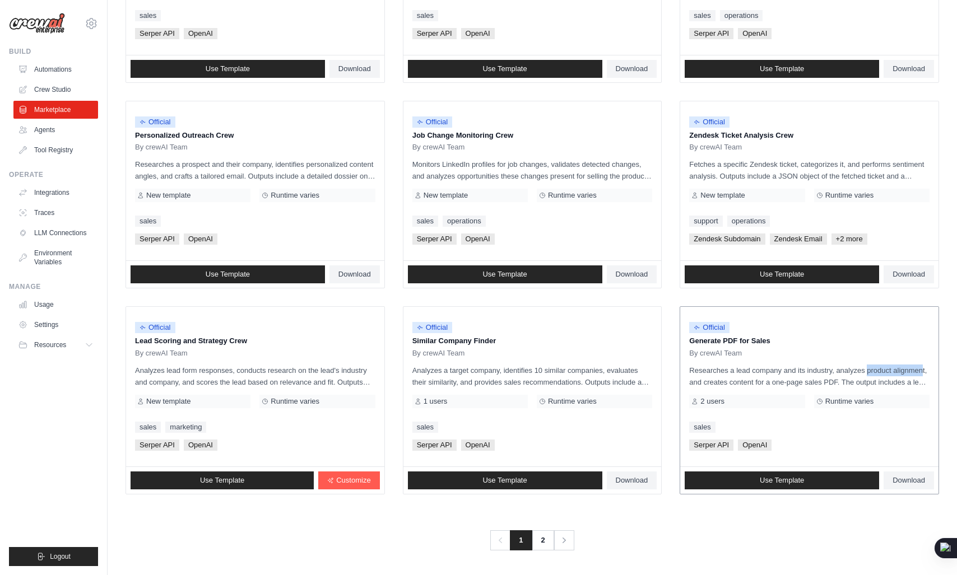
drag, startPoint x: 858, startPoint y: 372, endPoint x: 906, endPoint y: 369, distance: 48.3
click at [906, 369] on p "Researches a lead company and its industry, analyzes product alignment, and cre…" at bounding box center [809, 377] width 240 height 24
click at [865, 362] on div "Official Generate PDF for Sales By crewAI Team Researches a lead company and it…" at bounding box center [809, 387] width 258 height 160
drag, startPoint x: 865, startPoint y: 362, endPoint x: 873, endPoint y: 364, distance: 8.7
click at [873, 364] on div "Official Generate PDF for Sales By crewAI Team Researches a lead company and it…" at bounding box center [809, 387] width 258 height 160
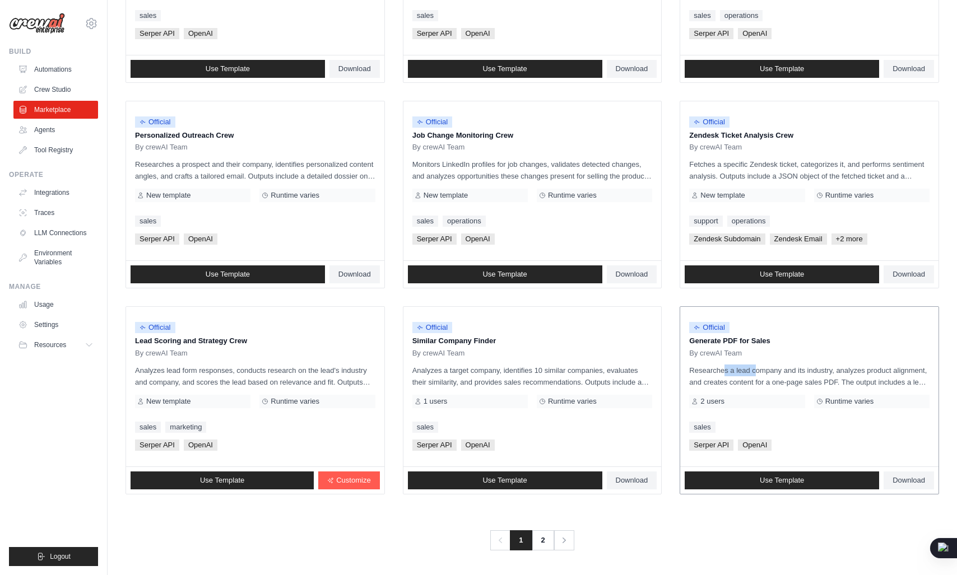
click at [873, 365] on p "Researches a lead company and its industry, analyzes product alignment, and cre…" at bounding box center [809, 377] width 240 height 24
click at [860, 370] on p "Researches a lead company and its industry, analyzes product alignment, and cre…" at bounding box center [809, 377] width 240 height 24
drag, startPoint x: 860, startPoint y: 370, endPoint x: 711, endPoint y: 382, distance: 148.9
click at [711, 382] on p "Researches a lead company and its industry, analyzes product alignment, and cre…" at bounding box center [809, 377] width 240 height 24
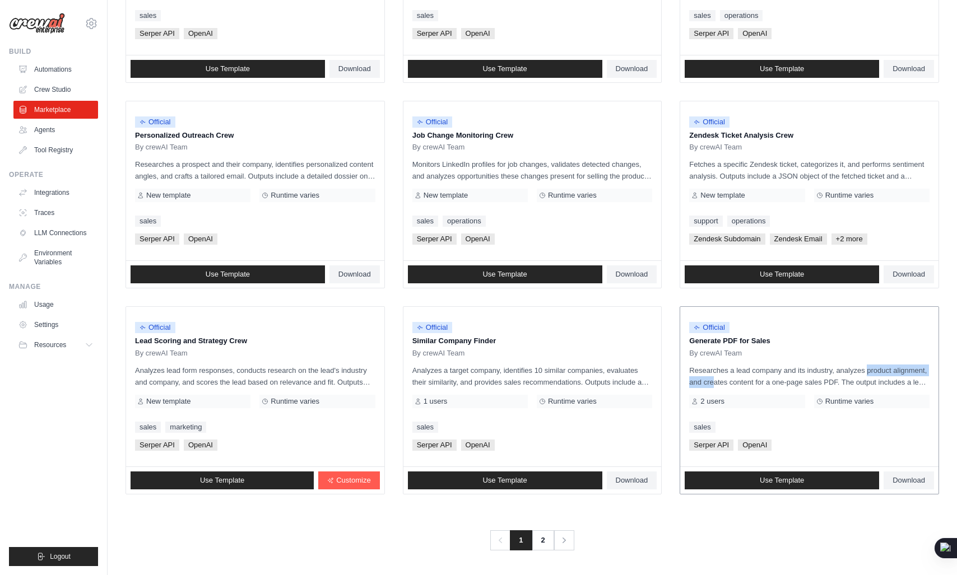
drag, startPoint x: 711, startPoint y: 382, endPoint x: 859, endPoint y: 373, distance: 148.2
click at [859, 373] on p "Researches a lead company and its industry, analyzes product alignment, and cre…" at bounding box center [809, 377] width 240 height 24
drag, startPoint x: 859, startPoint y: 373, endPoint x: 725, endPoint y: 383, distance: 134.3
click at [725, 383] on p "Researches a lead company and its industry, analyzes product alignment, and cre…" at bounding box center [809, 377] width 240 height 24
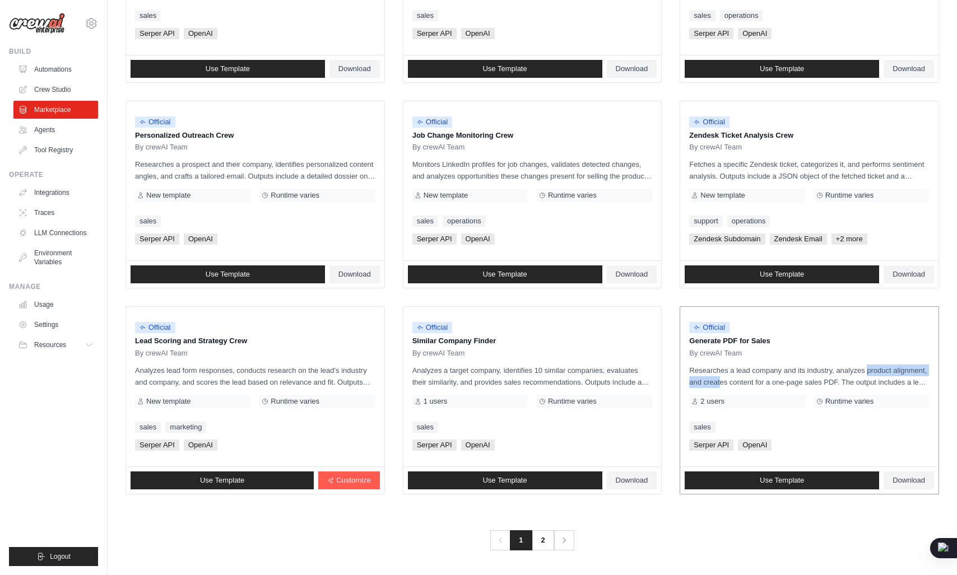
click at [725, 383] on p "Researches a lead company and its industry, analyzes product alignment, and cre…" at bounding box center [809, 377] width 240 height 24
drag, startPoint x: 725, startPoint y: 383, endPoint x: 851, endPoint y: 372, distance: 126.0
click at [851, 372] on p "Researches a lead company and its industry, analyzes product alignment, and cre…" at bounding box center [809, 377] width 240 height 24
drag, startPoint x: 851, startPoint y: 372, endPoint x: 722, endPoint y: 385, distance: 129.0
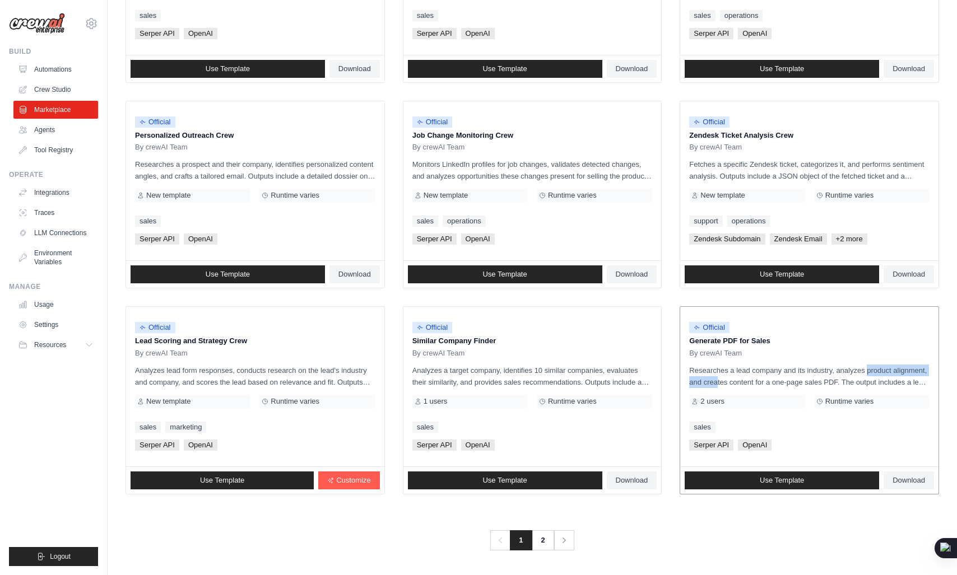
click at [722, 385] on p "Researches a lead company and its industry, analyzes product alignment, and cre…" at bounding box center [809, 377] width 240 height 24
click at [733, 383] on p "Researches a lead company and its industry, analyzes product alignment, and cre…" at bounding box center [809, 377] width 240 height 24
drag, startPoint x: 733, startPoint y: 383, endPoint x: 861, endPoint y: 378, distance: 127.3
click at [861, 378] on p "Researches a lead company and its industry, analyzes product alignment, and cre…" at bounding box center [809, 377] width 240 height 24
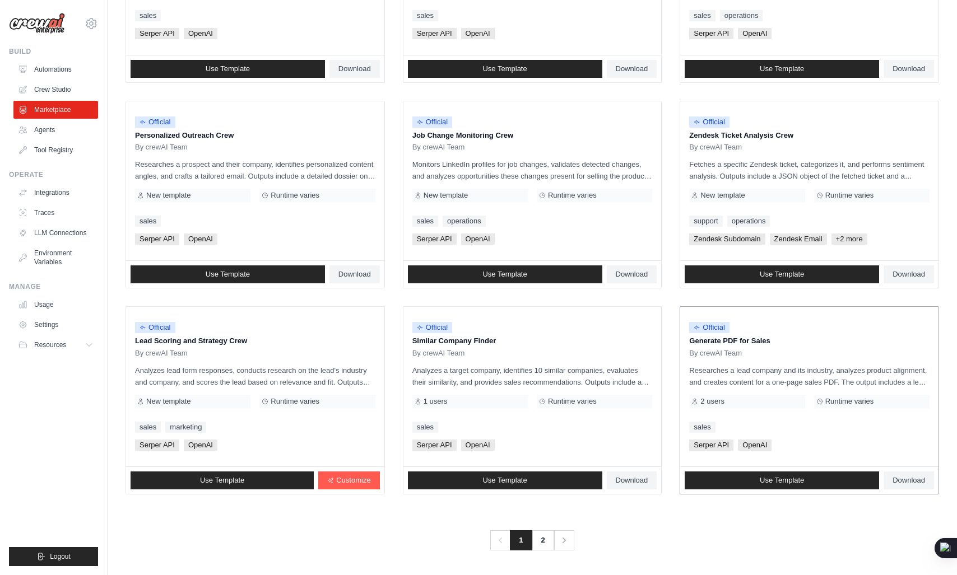
click at [811, 384] on p "Researches a lead company and its industry, analyzes product alignment, and cre…" at bounding box center [809, 377] width 240 height 24
drag, startPoint x: 811, startPoint y: 384, endPoint x: 881, endPoint y: 383, distance: 70.1
click at [881, 383] on p "Researches a lead company and its industry, analyzes product alignment, and cre…" at bounding box center [809, 377] width 240 height 24
click at [883, 383] on p "Researches a lead company and its industry, analyzes product alignment, and cre…" at bounding box center [809, 377] width 240 height 24
click at [907, 386] on p "Researches a lead company and its industry, analyzes product alignment, and cre…" at bounding box center [809, 377] width 240 height 24
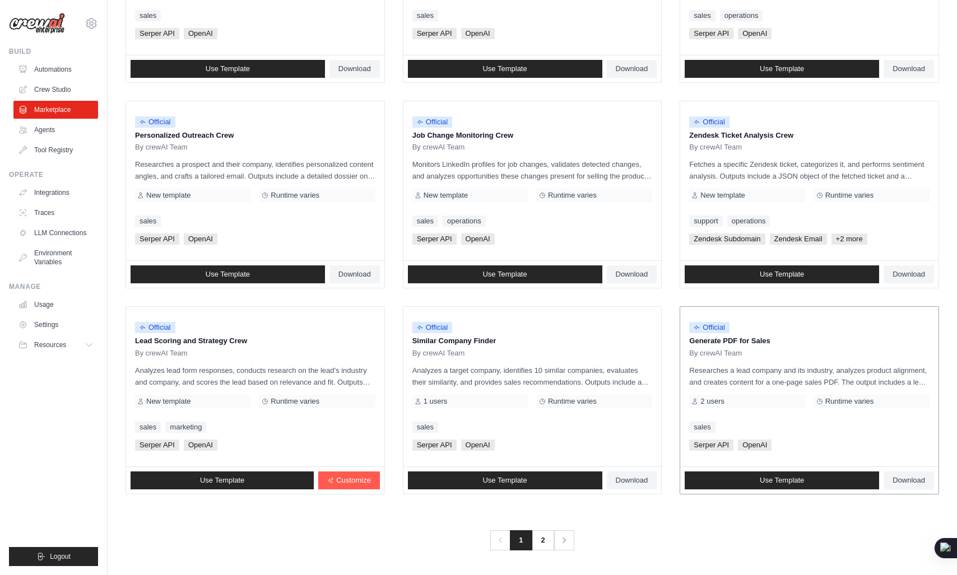
click at [907, 386] on p "Researches a lead company and its industry, analyzes product alignment, and cre…" at bounding box center [809, 377] width 240 height 24
click at [857, 407] on div "Runtime varies" at bounding box center [871, 401] width 115 height 13
click at [747, 403] on div "2 users" at bounding box center [746, 401] width 115 height 13
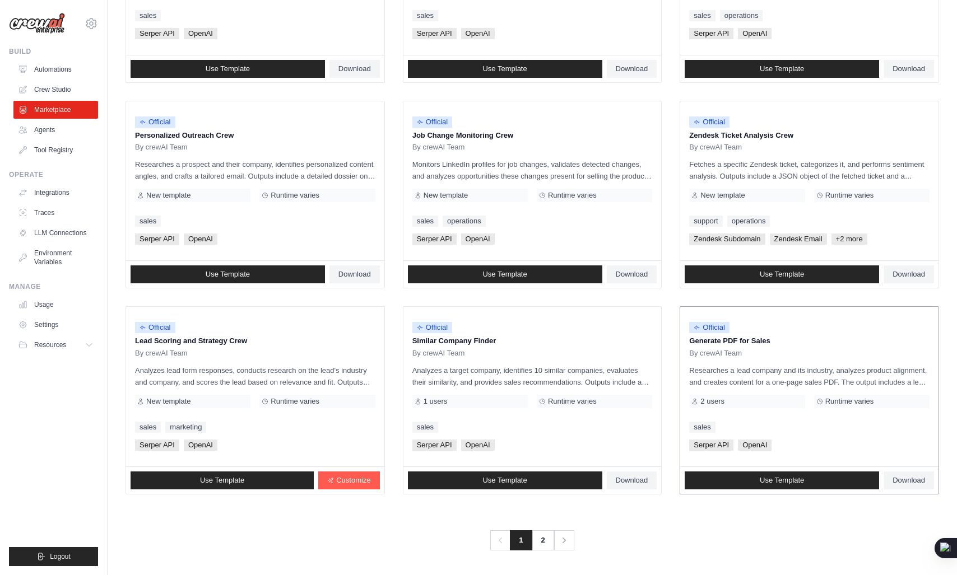
click at [747, 403] on div "2 users" at bounding box center [746, 401] width 115 height 13
click at [709, 406] on span "2 users" at bounding box center [712, 401] width 24 height 9
click at [434, 405] on span "1 users" at bounding box center [436, 401] width 24 height 9
click at [709, 429] on link "sales" at bounding box center [702, 427] width 26 height 11
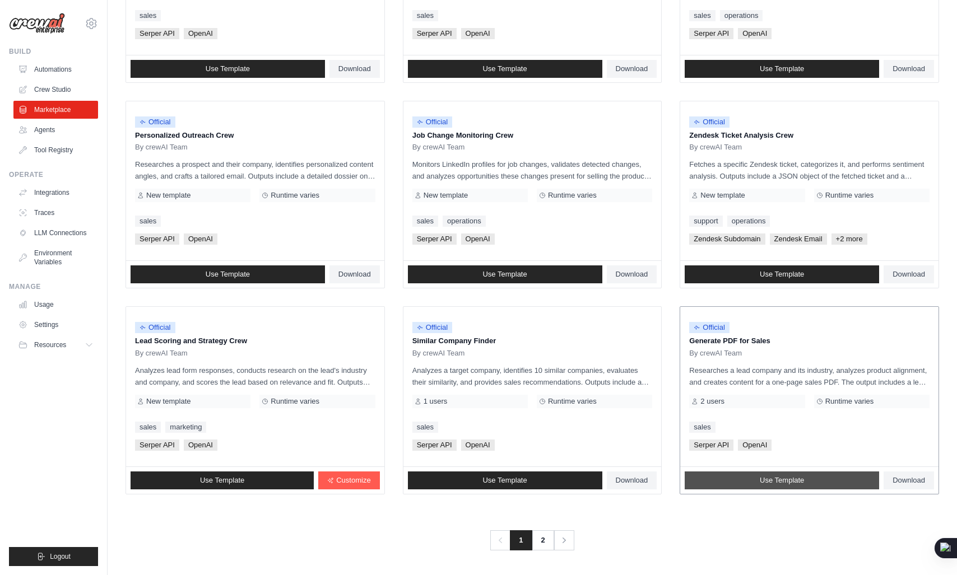
click at [825, 484] on link "Use Template" at bounding box center [782, 481] width 194 height 18
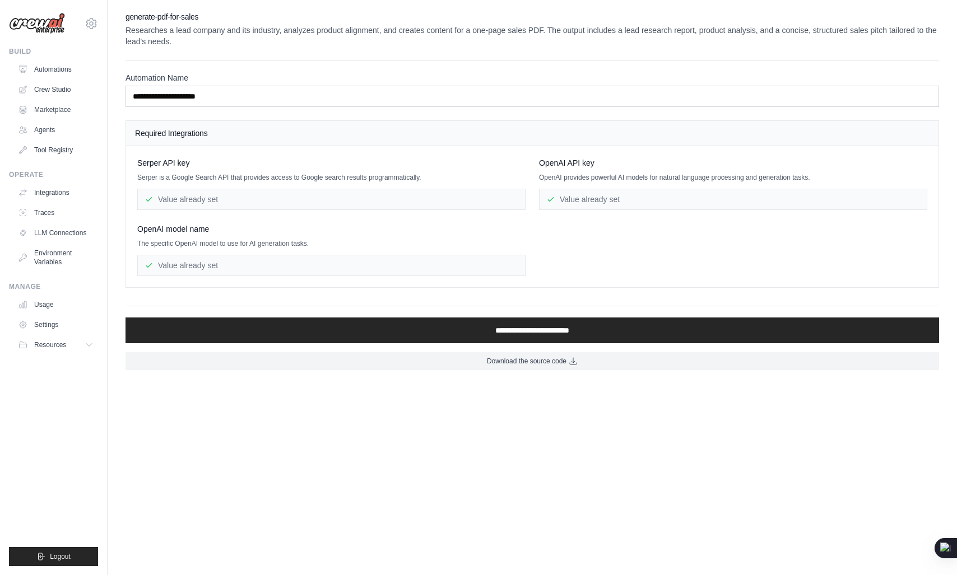
click at [142, 32] on p "Researches a lead company and its industry, analyzes product alignment, and cre…" at bounding box center [533, 36] width 814 height 22
drag, startPoint x: 142, startPoint y: 32, endPoint x: 265, endPoint y: 30, distance: 122.7
click at [265, 30] on p "Researches a lead company and its industry, analyzes product alignment, and cre…" at bounding box center [533, 36] width 814 height 22
click at [174, 32] on p "Researches a lead company and its industry, analyzes product alignment, and cre…" at bounding box center [533, 36] width 814 height 22
drag, startPoint x: 174, startPoint y: 32, endPoint x: 294, endPoint y: 31, distance: 119.9
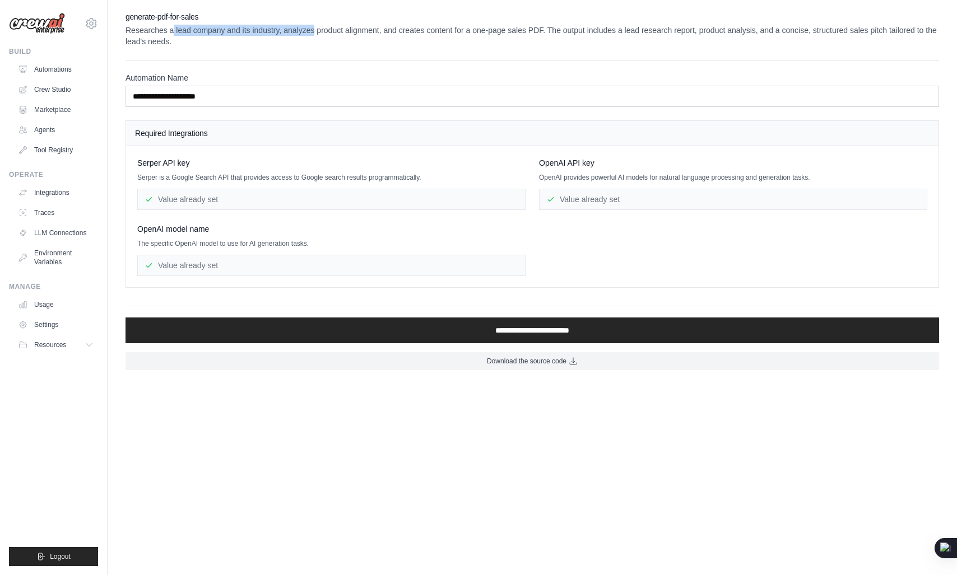
click at [294, 31] on p "Researches a lead company and its industry, analyzes product alignment, and cre…" at bounding box center [533, 36] width 814 height 22
click at [307, 34] on p "Researches a lead company and its industry, analyzes product alignment, and cre…" at bounding box center [533, 36] width 814 height 22
drag, startPoint x: 307, startPoint y: 34, endPoint x: 393, endPoint y: 34, distance: 85.7
click at [393, 34] on p "Researches a lead company and its industry, analyzes product alignment, and cre…" at bounding box center [533, 36] width 814 height 22
click at [430, 34] on p "Researches a lead company and its industry, analyzes product alignment, and cre…" at bounding box center [533, 36] width 814 height 22
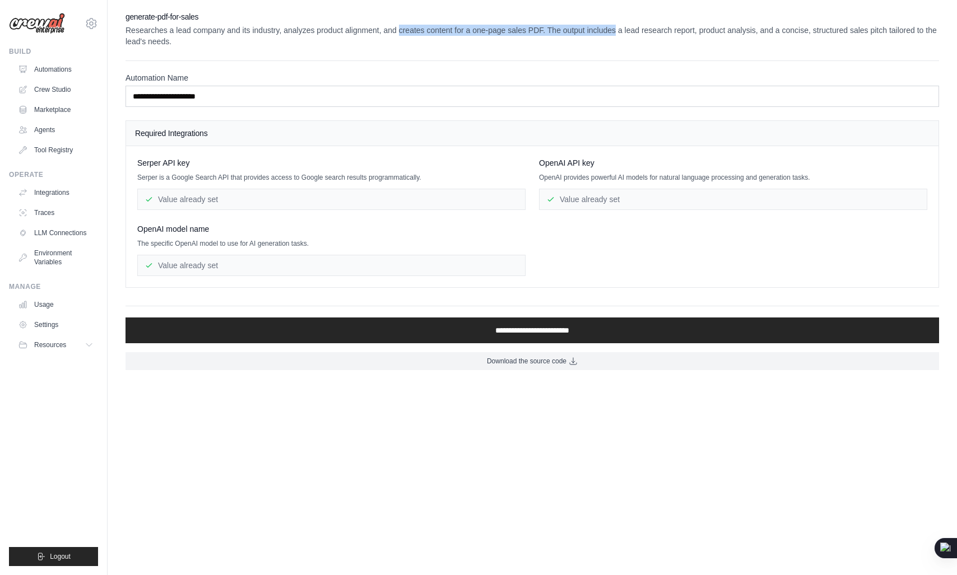
drag, startPoint x: 430, startPoint y: 34, endPoint x: 635, endPoint y: 35, distance: 204.5
click at [635, 35] on p "Researches a lead company and its industry, analyzes product alignment, and cre…" at bounding box center [533, 36] width 814 height 22
click at [478, 29] on p "Researches a lead company and its industry, analyzes product alignment, and cre…" at bounding box center [533, 36] width 814 height 22
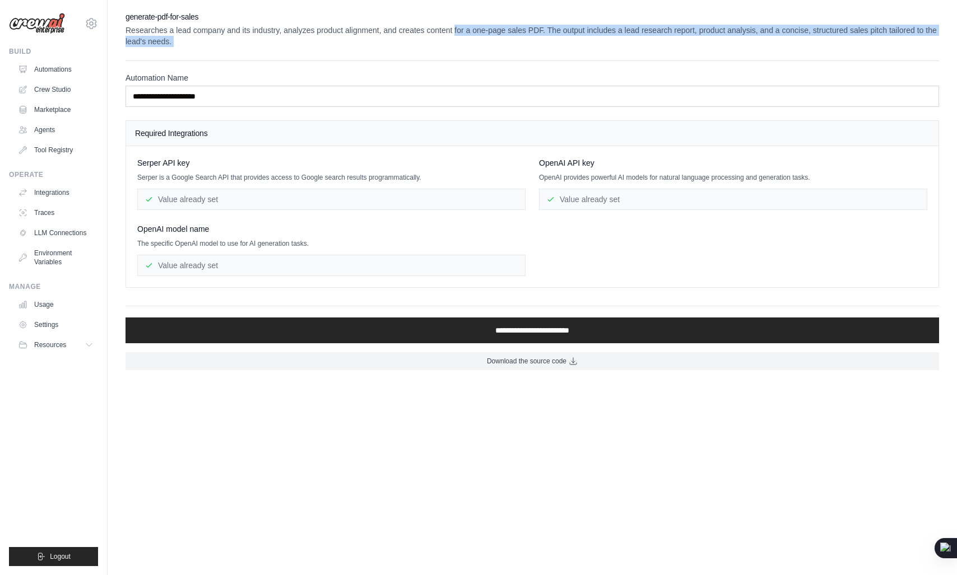
drag, startPoint x: 478, startPoint y: 29, endPoint x: 556, endPoint y: 38, distance: 79.0
click at [556, 38] on p "Researches a lead company and its industry, analyzes product alignment, and cre…" at bounding box center [533, 36] width 814 height 22
click at [566, 31] on p "Researches a lead company and its industry, analyzes product alignment, and cre…" at bounding box center [533, 36] width 814 height 22
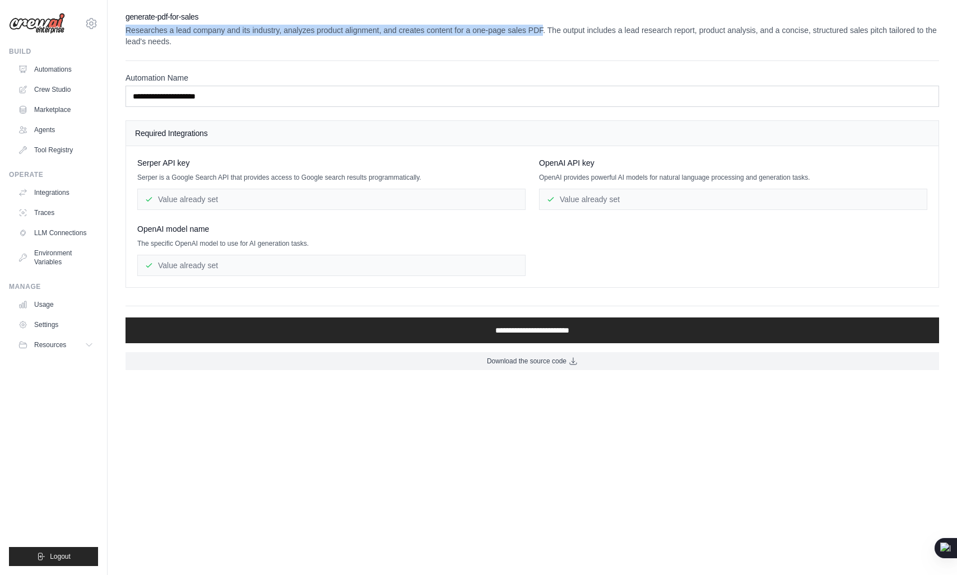
drag, startPoint x: 566, startPoint y: 31, endPoint x: 795, endPoint y: 24, distance: 228.2
click at [795, 24] on div "generate-pdf-for-sales Researches a lead company and its industry, analyzes pro…" at bounding box center [533, 29] width 814 height 36
click at [691, 30] on p "Researches a lead company and its industry, analyzes product alignment, and cre…" at bounding box center [533, 36] width 814 height 22
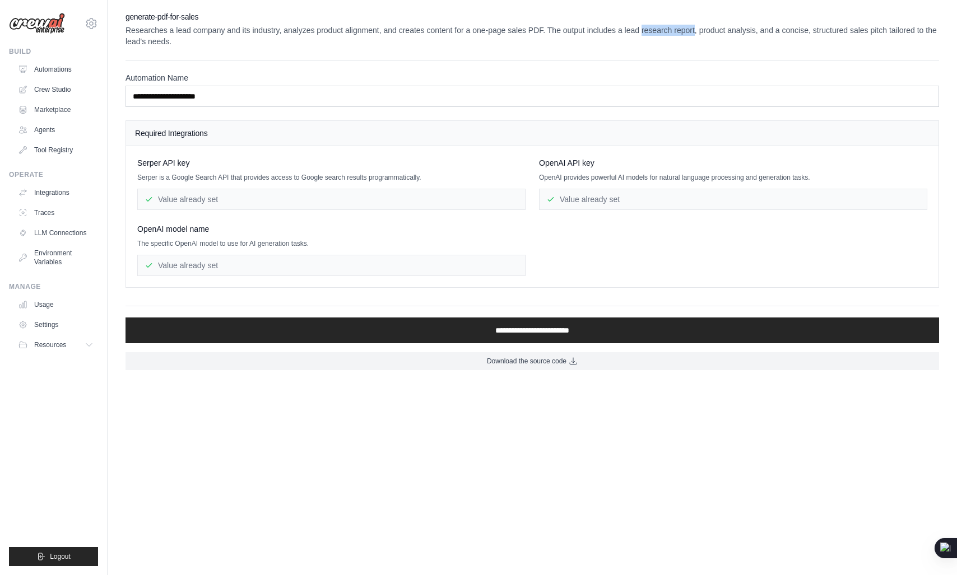
drag, startPoint x: 691, startPoint y: 30, endPoint x: 722, endPoint y: 34, distance: 31.6
click at [722, 34] on p "Researches a lead company and its industry, analyzes product alignment, and cre…" at bounding box center [533, 36] width 814 height 22
click at [736, 31] on p "Researches a lead company and its industry, analyzes product alignment, and cre…" at bounding box center [533, 36] width 814 height 22
drag, startPoint x: 736, startPoint y: 31, endPoint x: 795, endPoint y: 32, distance: 58.8
click at [795, 32] on p "Researches a lead company and its industry, analyzes product alignment, and cre…" at bounding box center [533, 36] width 814 height 22
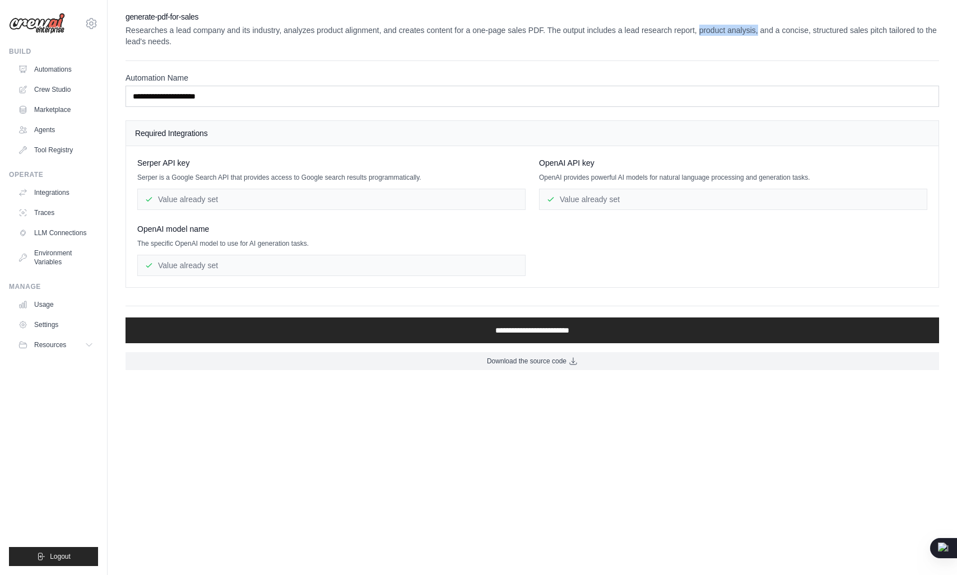
click at [773, 31] on p "Researches a lead company and its industry, analyzes product alignment, and cre…" at bounding box center [533, 36] width 814 height 22
drag, startPoint x: 773, startPoint y: 31, endPoint x: 763, endPoint y: 32, distance: 10.7
click at [763, 32] on p "Researches a lead company and its industry, analyzes product alignment, and cre…" at bounding box center [533, 36] width 814 height 22
drag, startPoint x: 763, startPoint y: 32, endPoint x: 793, endPoint y: 32, distance: 30.8
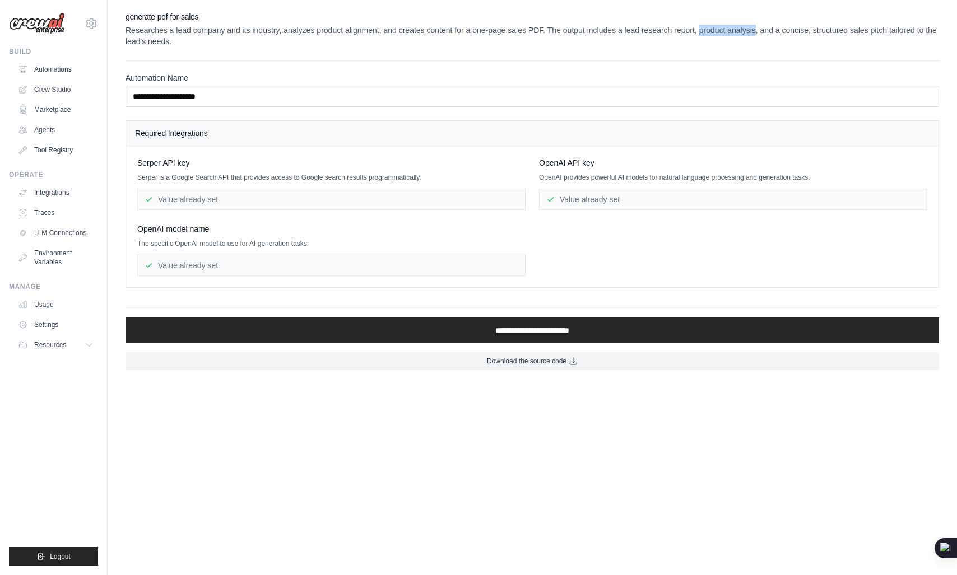
click at [793, 32] on p "Researches a lead company and its industry, analyzes product alignment, and cre…" at bounding box center [533, 36] width 814 height 22
click at [759, 35] on p "Researches a lead company and its industry, analyzes product alignment, and cre…" at bounding box center [533, 36] width 814 height 22
drag, startPoint x: 759, startPoint y: 35, endPoint x: 778, endPoint y: 32, distance: 19.8
click at [778, 32] on p "Researches a lead company and its industry, analyzes product alignment, and cre…" at bounding box center [533, 36] width 814 height 22
click at [815, 32] on p "Researches a lead company and its industry, analyzes product alignment, and cre…" at bounding box center [533, 36] width 814 height 22
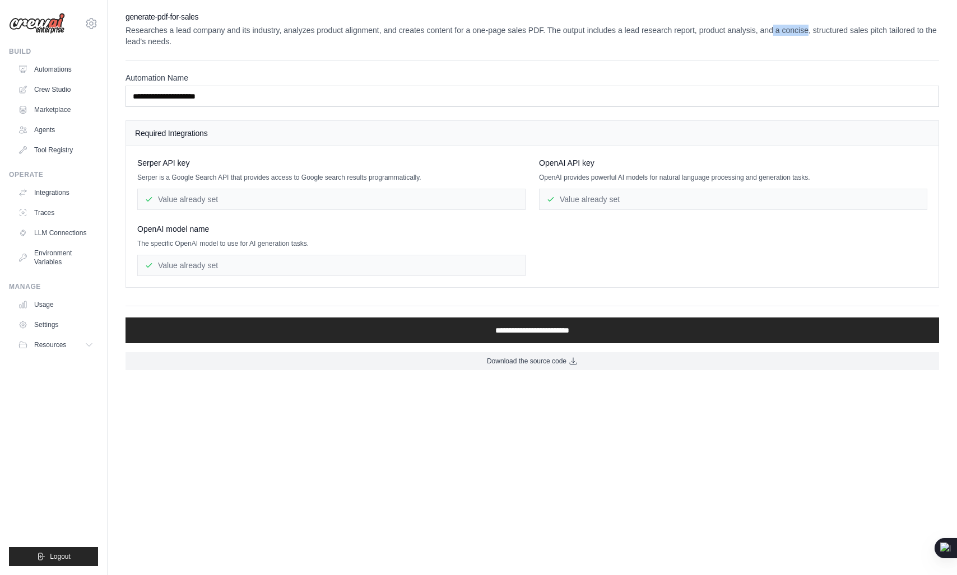
drag
click at [848, 30] on p "Researches a lead company and its industry, analyzes product alignment, and cre…" at bounding box center [533, 36] width 814 height 22
click at [876, 30] on p "Researches a lead company and its industry, analyzes product alignment, and cre…" at bounding box center [533, 36] width 814 height 22
click at [918, 31] on p "Researches a lead company and its industry, analyzes product alignment, and cre…" at bounding box center [533, 36] width 814 height 22
click at [137, 41] on p "Researches a lead company and its industry, analyzes product alignment, and cre…" at bounding box center [533, 36] width 814 height 22
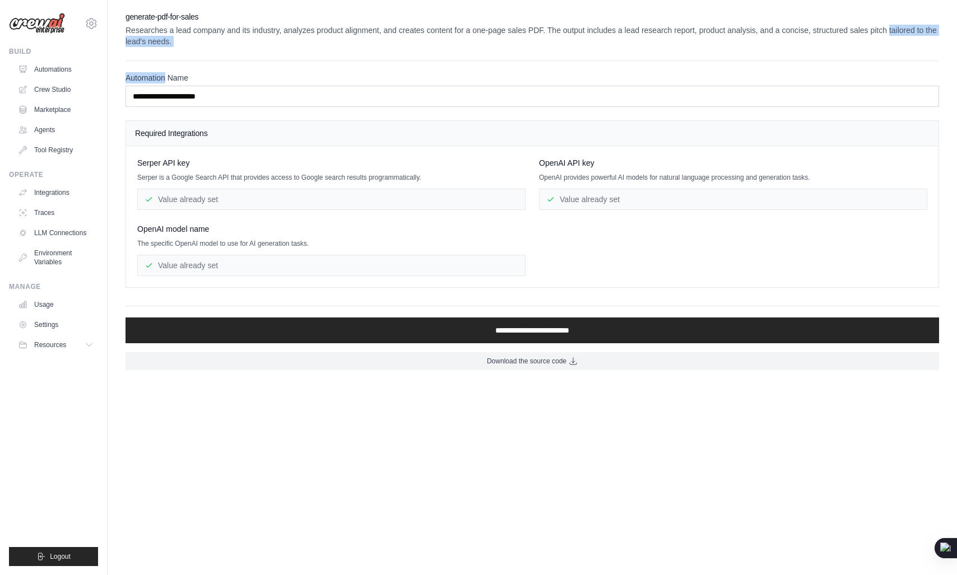
click at [233, 55] on div "**********" at bounding box center [533, 190] width 814 height 359
click at [248, 83] on div "**********" at bounding box center [533, 89] width 814 height 35
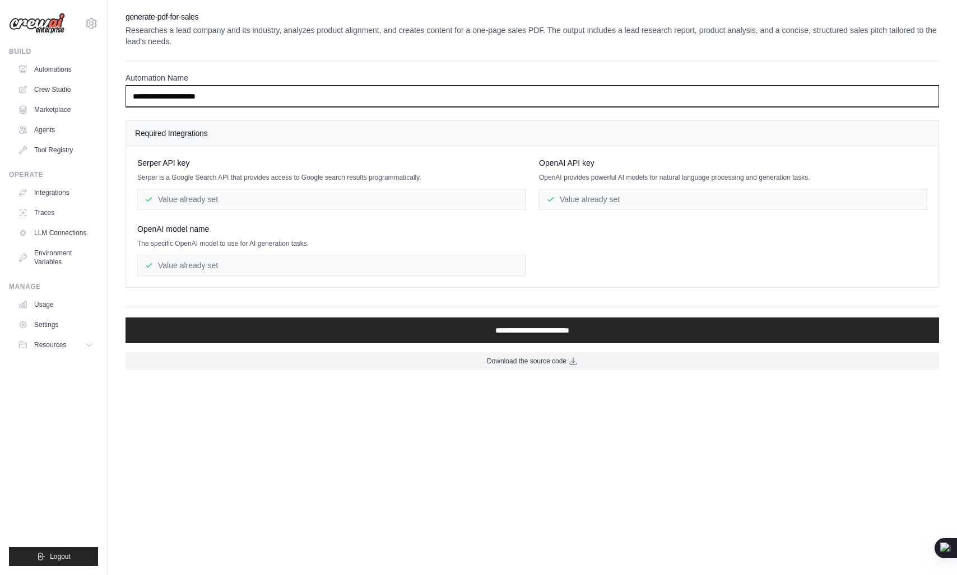
click at [221, 93] on input "**********" at bounding box center [533, 96] width 814 height 21
click at [280, 93] on input "**********" at bounding box center [533, 96] width 814 height 21
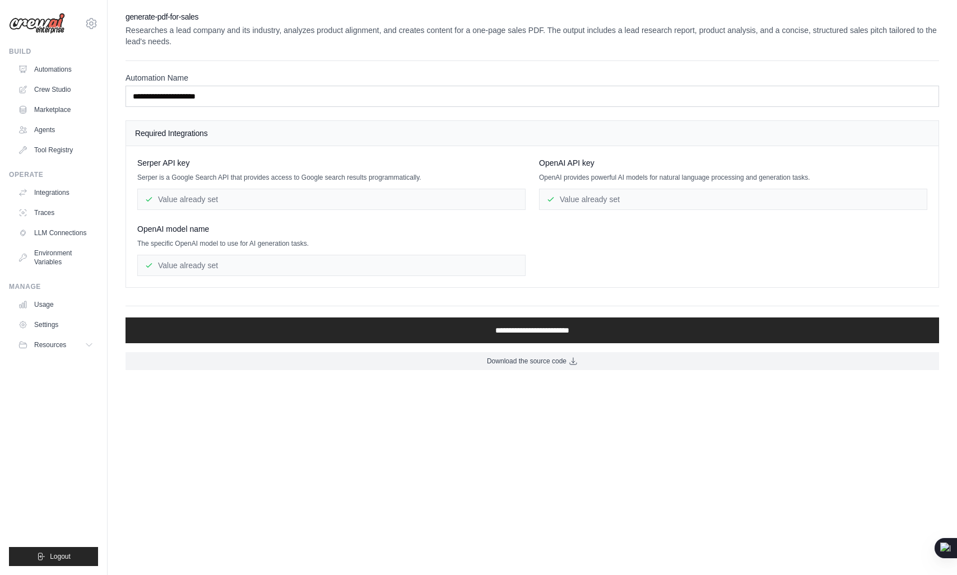
click at [221, 61] on div "**********" at bounding box center [533, 84] width 814 height 47
click at [218, 128] on h4 "Required Integrations" at bounding box center [532, 133] width 795 height 11
click at [166, 132] on h4 "Required Integrations" at bounding box center [532, 133] width 795 height 11
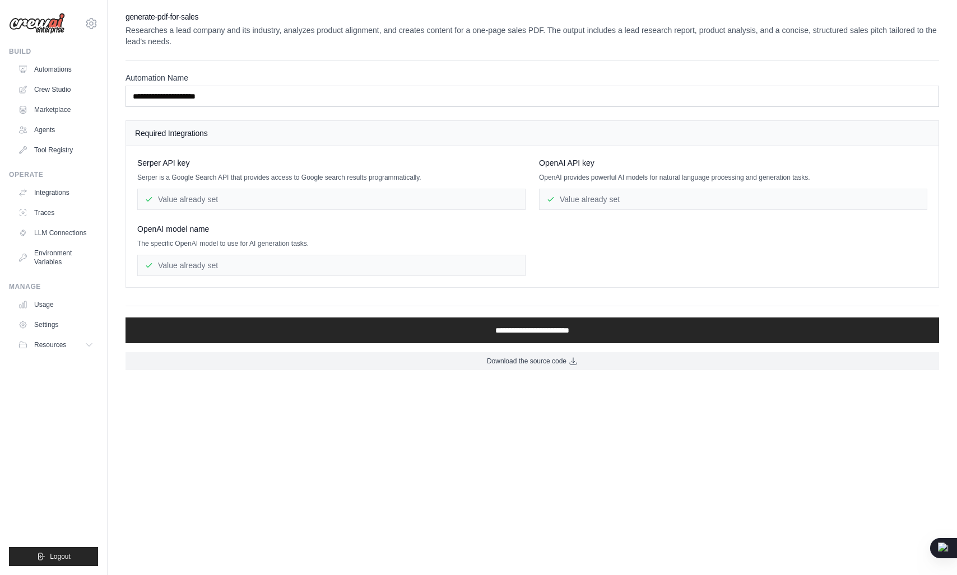
click at [166, 132] on h4 "Required Integrations" at bounding box center [532, 133] width 795 height 11
click at [197, 208] on div "Value already set" at bounding box center [331, 199] width 388 height 21
click at [211, 265] on div "Value already set" at bounding box center [331, 265] width 388 height 21
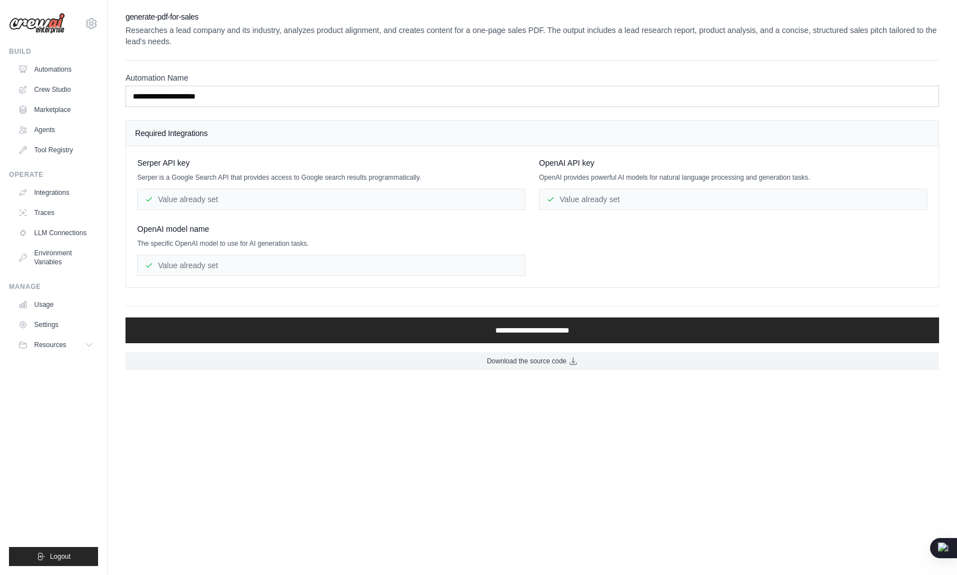
click at [595, 195] on div "Value already set" at bounding box center [733, 199] width 388 height 21
click at [633, 194] on div "Value already set" at bounding box center [733, 199] width 388 height 21
click at [441, 279] on div "Serper API key Serper is a Google Search API that provides access to Google sea…" at bounding box center [532, 216] width 812 height 141
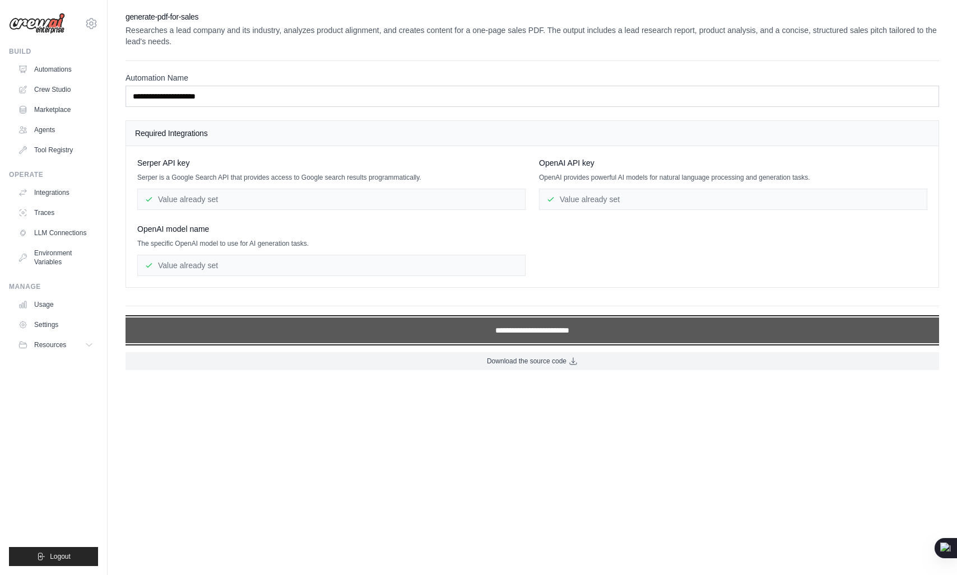
click at [459, 318] on input "**********" at bounding box center [533, 331] width 814 height 26
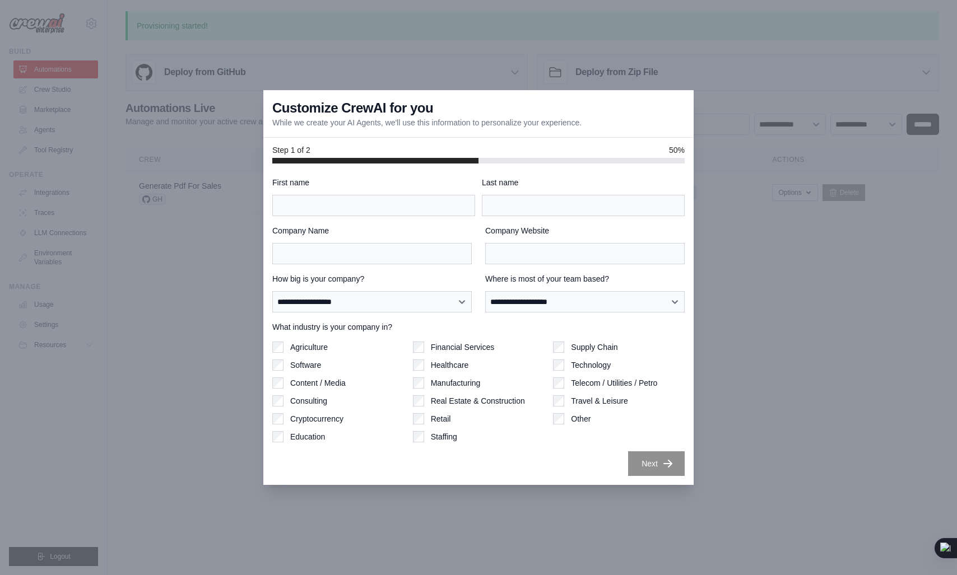
click at [299, 114] on h3 "Customize CrewAI for you" at bounding box center [352, 108] width 161 height 18
drag, startPoint x: 299, startPoint y: 114, endPoint x: 446, endPoint y: 105, distance: 147.1
click at [446, 105] on div "Customize CrewAI for you While we create your AI Agents, we'll use this informa…" at bounding box center [478, 114] width 430 height 48
click at [305, 129] on div "Customize CrewAI for you While we create your AI Agents, we'll use this informa…" at bounding box center [478, 114] width 430 height 48
drag, startPoint x: 305, startPoint y: 129, endPoint x: 375, endPoint y: 128, distance: 70.0
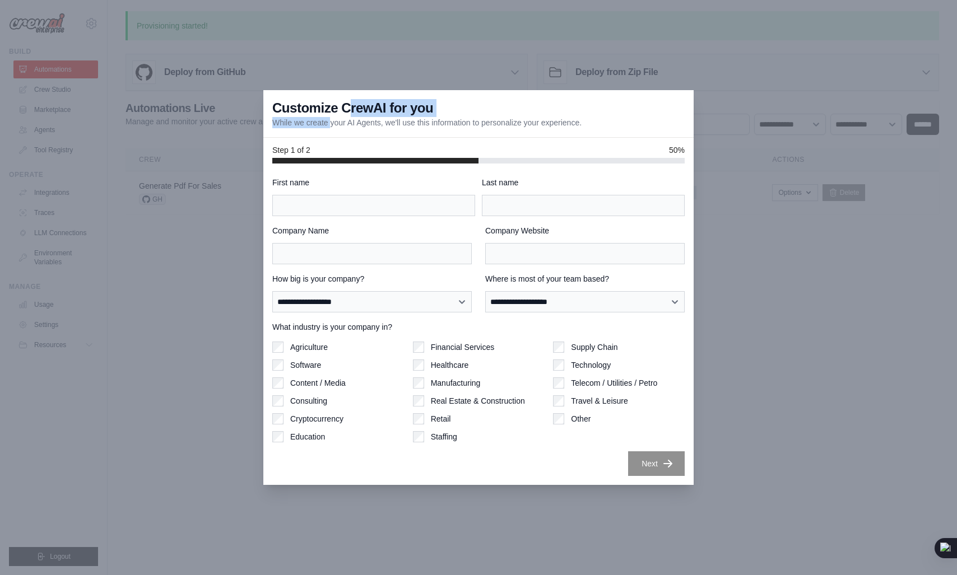
click at [375, 128] on div "Customize CrewAI for you While we create your AI Agents, we'll use this informa…" at bounding box center [478, 114] width 430 height 48
click at [311, 128] on p "While we create your AI Agents, we'll use this information to personalize your …" at bounding box center [426, 122] width 309 height 11
drag, startPoint x: 311, startPoint y: 128, endPoint x: 356, endPoint y: 128, distance: 44.8
click at [356, 128] on div "Customize CrewAI for you While we create your AI Agents, we'll use this informa…" at bounding box center [478, 114] width 430 height 48
click at [387, 125] on p "While we create your AI Agents, we'll use this information to personalize your …" at bounding box center [426, 122] width 309 height 11
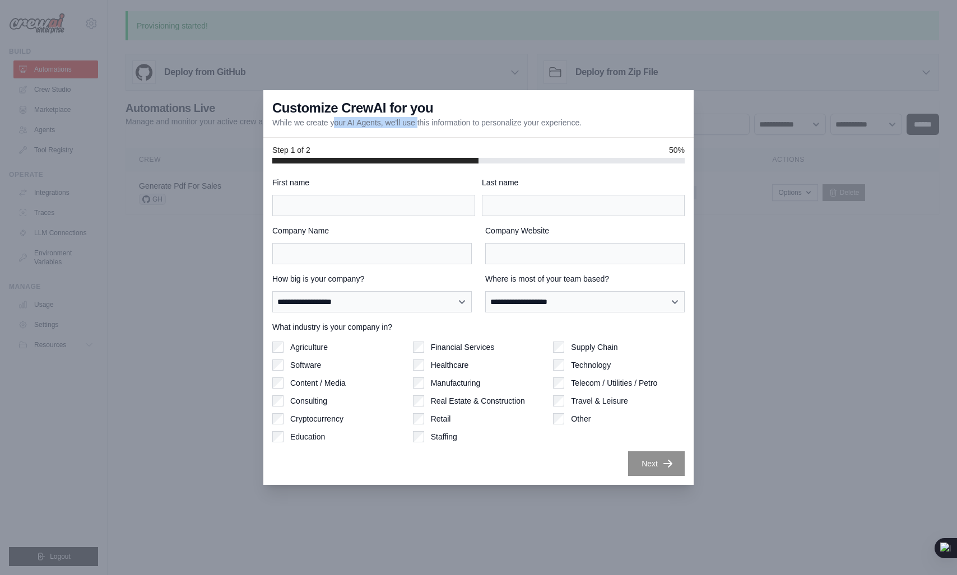
drag, startPoint x: 387, startPoint y: 125, endPoint x: 303, endPoint y: 120, distance: 84.2
click at [303, 120] on p "While we create your AI Agents, we'll use this information to personalize your …" at bounding box center [426, 122] width 309 height 11
drag, startPoint x: 303, startPoint y: 120, endPoint x: 389, endPoint y: 118, distance: 86.3
click at [389, 118] on p "While we create your AI Agents, we'll use this information to personalize your …" at bounding box center [426, 122] width 309 height 11
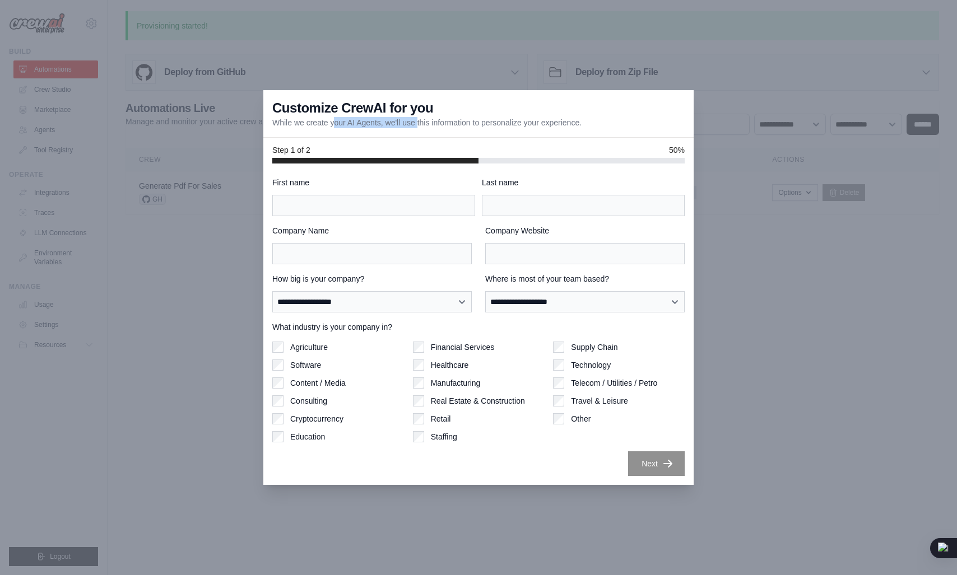
click at [403, 120] on p "While we create your AI Agents, we'll use this information to personalize your …" at bounding box center [426, 122] width 309 height 11
drag, startPoint x: 403, startPoint y: 120, endPoint x: 559, endPoint y: 120, distance: 156.3
click at [559, 120] on p "While we create your AI Agents, we'll use this information to personalize your …" at bounding box center [426, 122] width 309 height 11
drag, startPoint x: 559, startPoint y: 120, endPoint x: 447, endPoint y: 130, distance: 112.5
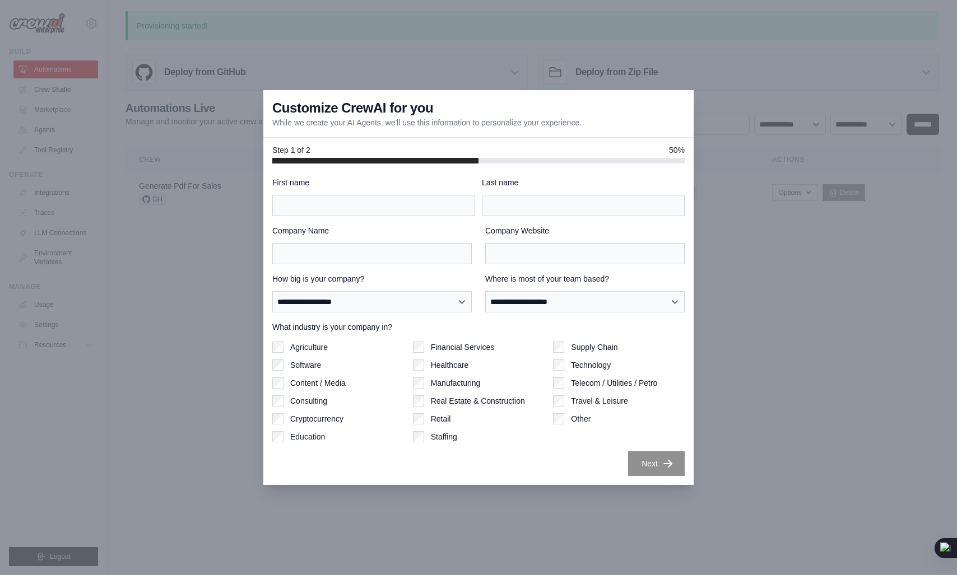
click at [447, 130] on div "Customize CrewAI for you While we create your AI Agents, we'll use this informa…" at bounding box center [478, 114] width 430 height 48
click at [541, 244] on input "Company Website" at bounding box center [584, 253] width 199 height 21
click at [407, 252] on input "Company Name" at bounding box center [371, 253] width 199 height 21
click at [551, 215] on input "Last name" at bounding box center [583, 205] width 203 height 21
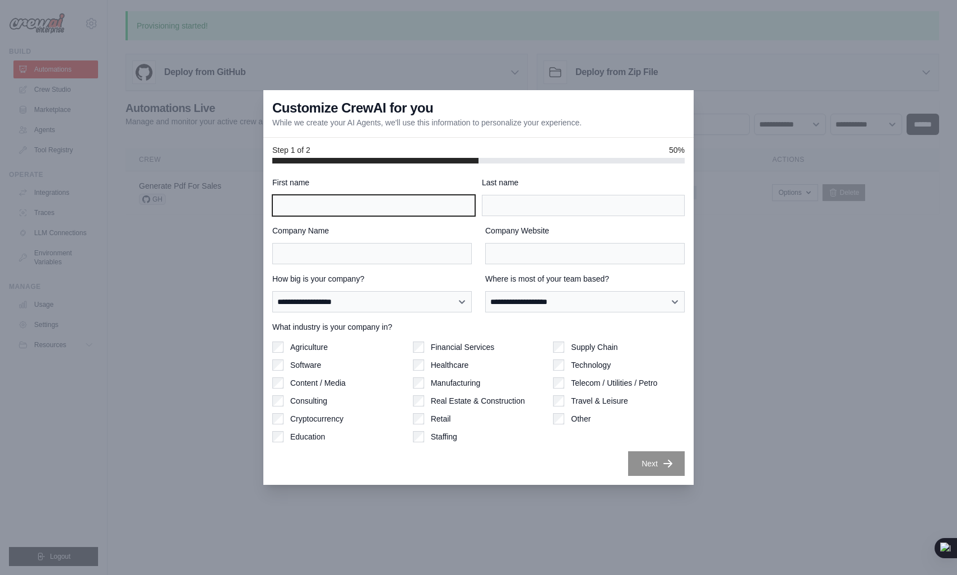
click at [416, 203] on input "First name" at bounding box center [373, 205] width 203 height 21
click at [416, 326] on label "What industry is your company in?" at bounding box center [478, 327] width 412 height 11
click at [440, 313] on div "**********" at bounding box center [478, 326] width 412 height 299
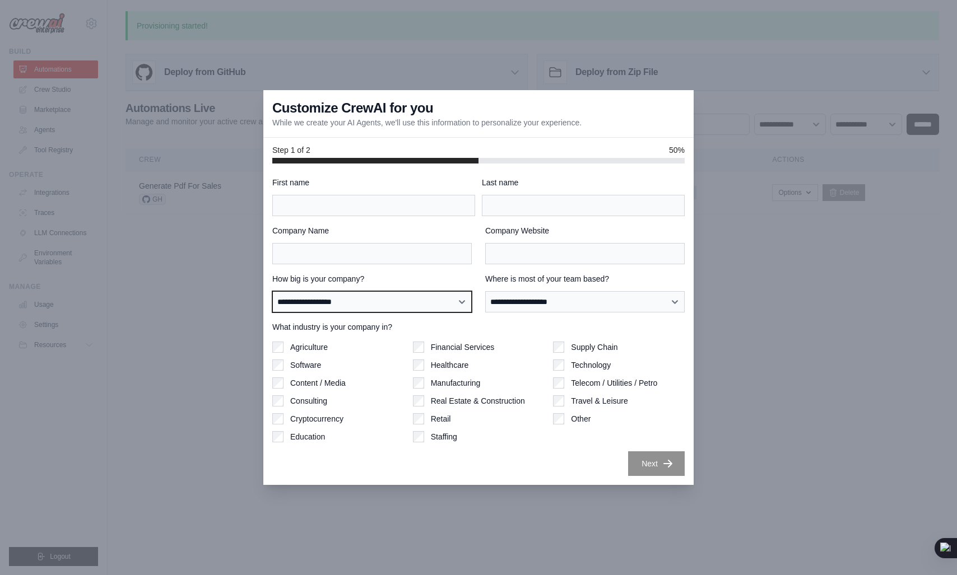
click at [406, 304] on select "**********" at bounding box center [371, 301] width 199 height 21
click at [503, 286] on div "**********" at bounding box center [584, 292] width 199 height 39
drag, startPoint x: 503, startPoint y: 286, endPoint x: 592, endPoint y: 289, distance: 89.1
click at [592, 289] on div "**********" at bounding box center [584, 292] width 199 height 39
click at [534, 282] on label "Where is most of your team based?" at bounding box center [584, 278] width 199 height 11
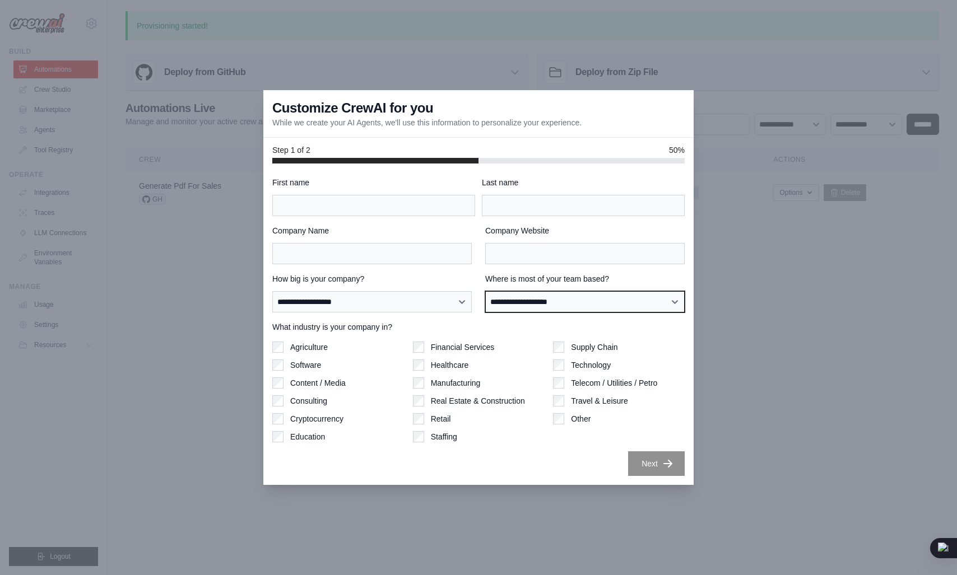
click at [534, 291] on select "**********" at bounding box center [584, 301] width 199 height 21
drag, startPoint x: 534, startPoint y: 282, endPoint x: 617, endPoint y: 284, distance: 83.5
click at [617, 284] on label "Where is most of your team based?" at bounding box center [584, 278] width 199 height 11
click at [617, 291] on select "**********" at bounding box center [584, 301] width 199 height 21
click at [617, 284] on label "Where is most of your team based?" at bounding box center [584, 278] width 199 height 11
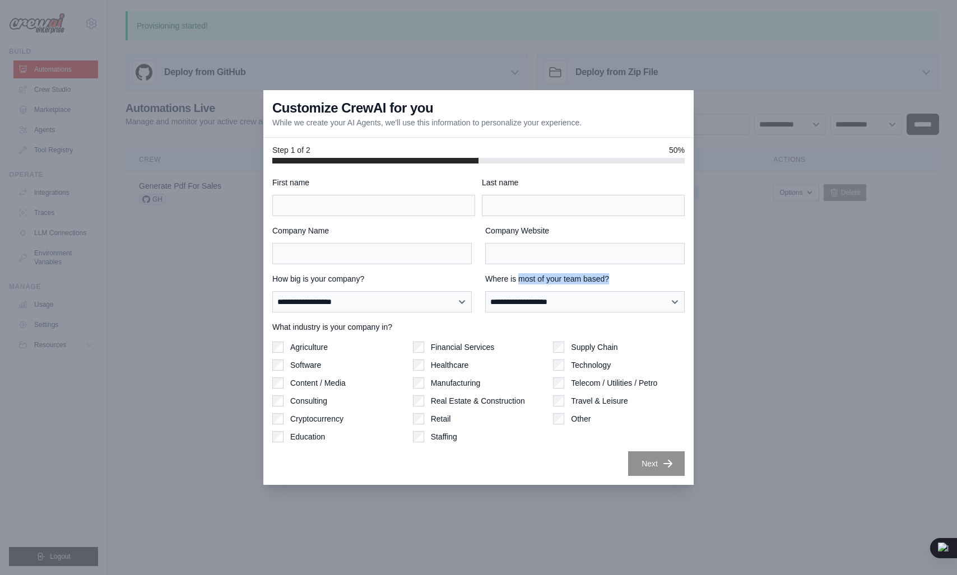
click at [617, 291] on select "**********" at bounding box center [584, 301] width 199 height 21
click at [617, 284] on label "Where is most of your team based?" at bounding box center [584, 278] width 199 height 11
click at [617, 291] on select "**********" at bounding box center [584, 301] width 199 height 21
click at [617, 284] on label "Where is most of your team based?" at bounding box center [584, 278] width 199 height 11
click at [617, 291] on select "**********" at bounding box center [584, 301] width 199 height 21
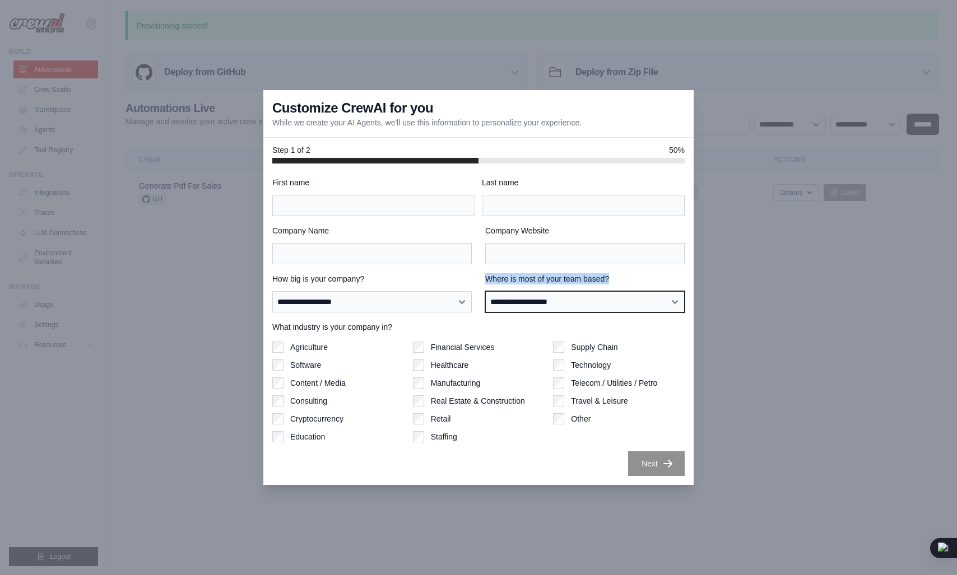
click at [535, 292] on select "**********" at bounding box center [584, 301] width 199 height 21
click at [529, 295] on select "**********" at bounding box center [584, 301] width 199 height 21
click at [575, 285] on div "**********" at bounding box center [584, 292] width 199 height 39
click at [570, 303] on select "**********" at bounding box center [584, 301] width 199 height 21
click at [681, 146] on span "50%" at bounding box center [677, 150] width 16 height 11
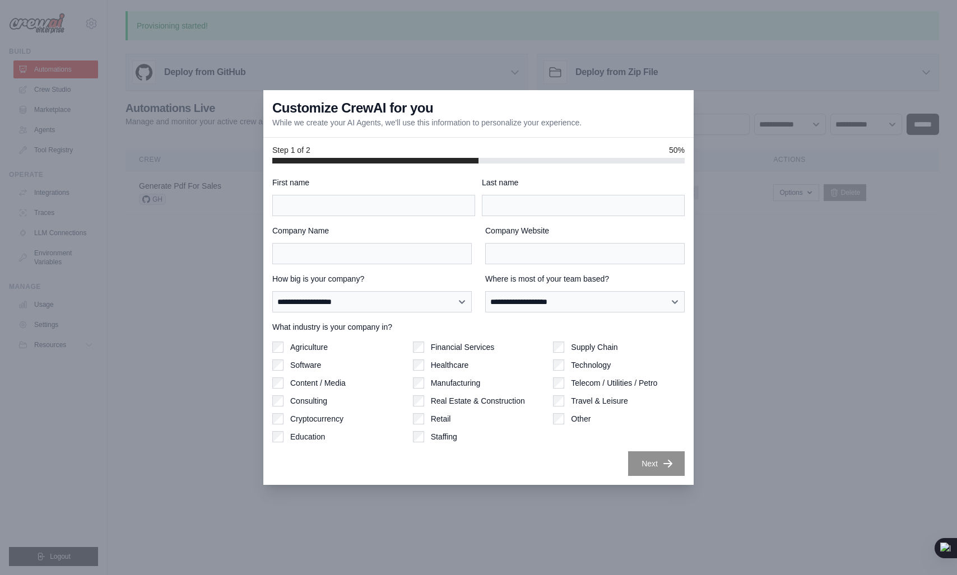
click at [426, 236] on label "Company Name" at bounding box center [371, 230] width 199 height 11
click at [426, 243] on input "Company Name" at bounding box center [371, 253] width 199 height 21
click at [449, 211] on input "First name" at bounding box center [373, 205] width 203 height 21
click at [371, 217] on div "**********" at bounding box center [478, 326] width 412 height 299
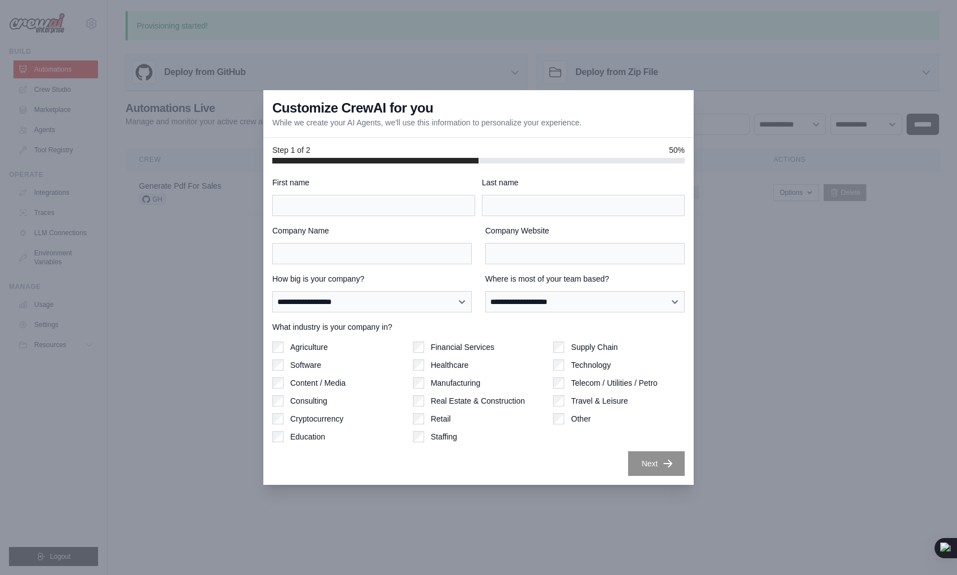
click at [761, 286] on div at bounding box center [478, 287] width 957 height 575
click at [389, 200] on input "First name" at bounding box center [373, 205] width 203 height 21
type input "*"
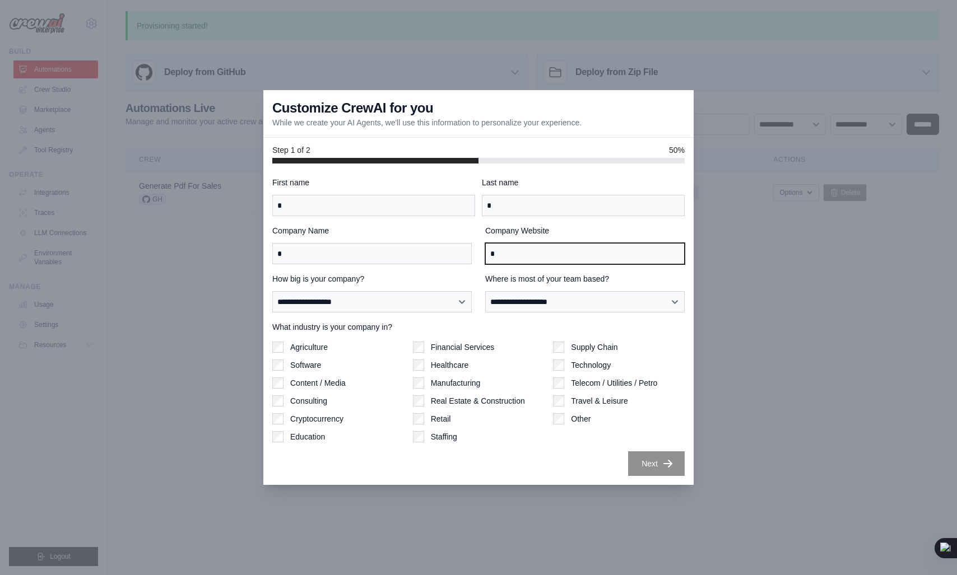
type input "*"
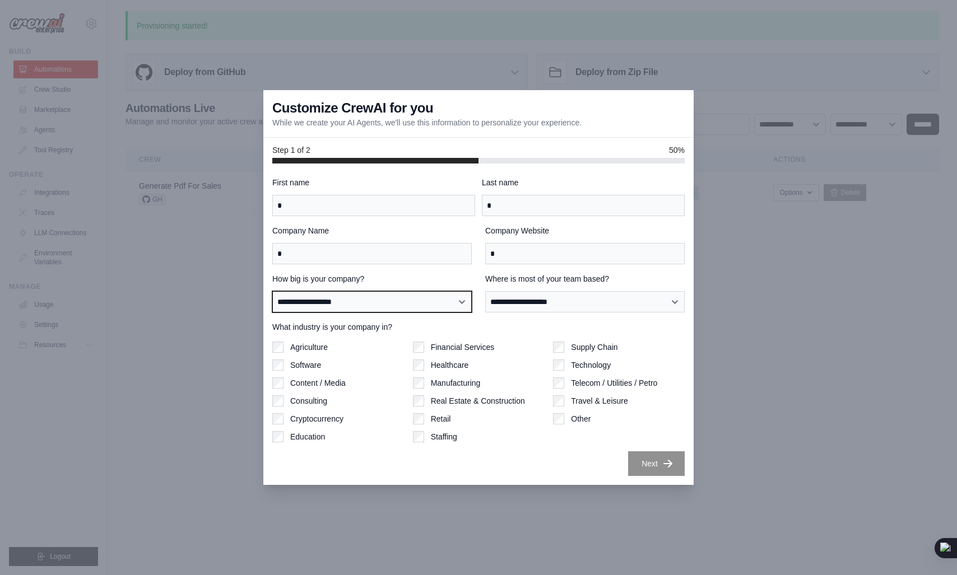
click at [442, 296] on select "**********" at bounding box center [371, 301] width 199 height 21
select select "**********"
click at [272, 291] on select "**********" at bounding box center [371, 301] width 199 height 21
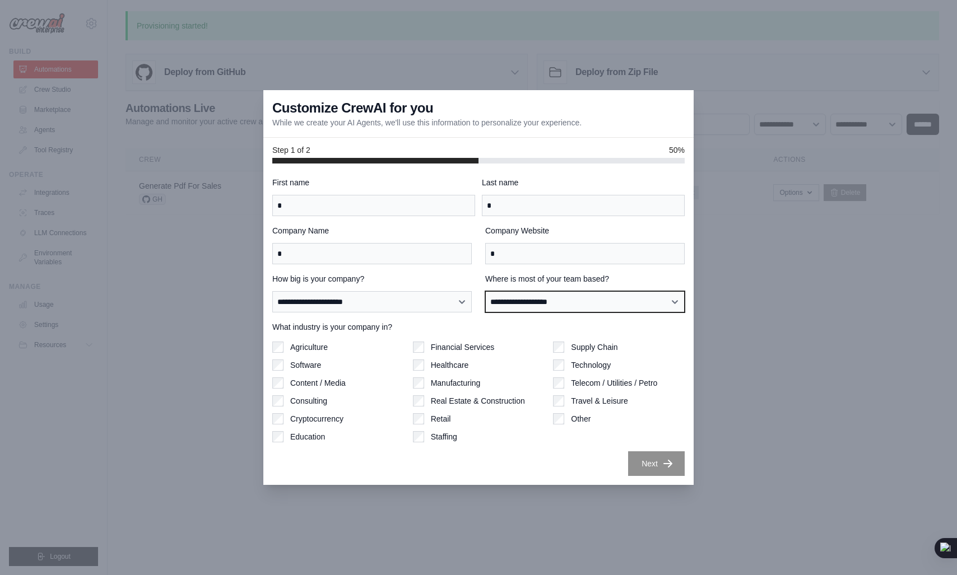
click at [547, 298] on select "**********" at bounding box center [584, 301] width 199 height 21
select select "**********"
click at [485, 291] on select "**********" at bounding box center [584, 301] width 199 height 21
click at [447, 342] on label "Financial Services" at bounding box center [463, 347] width 64 height 11
click at [640, 465] on button "Next" at bounding box center [656, 463] width 57 height 25
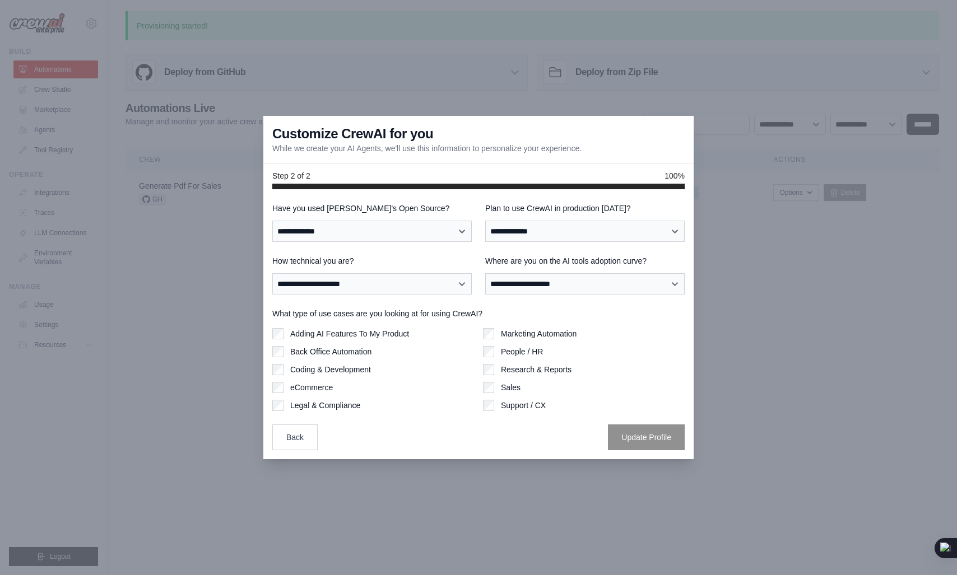
click at [299, 219] on div "**********" at bounding box center [371, 222] width 199 height 39
drag, startPoint x: 299, startPoint y: 219, endPoint x: 405, endPoint y: 206, distance: 106.6
click at [405, 206] on div "**********" at bounding box center [371, 222] width 199 height 39
click at [490, 199] on div "**********" at bounding box center [478, 324] width 430 height 270
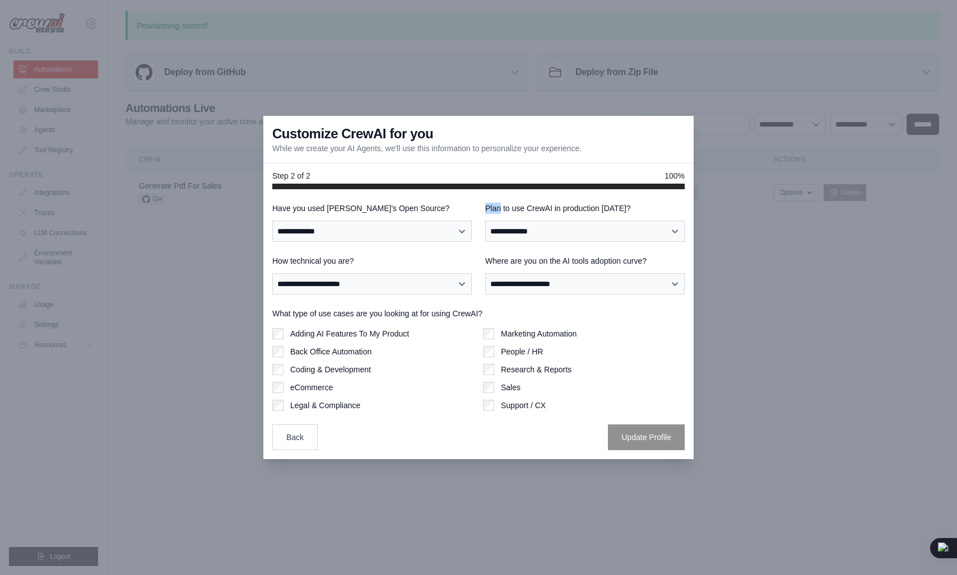
click at [490, 199] on div "**********" at bounding box center [478, 324] width 430 height 270
click at [280, 210] on label "Have you used CrewAI's Open Source?" at bounding box center [371, 208] width 199 height 11
click at [280, 221] on select "**********" at bounding box center [371, 231] width 199 height 21
drag, startPoint x: 280, startPoint y: 210, endPoint x: 406, endPoint y: 211, distance: 126.1
click at [406, 211] on label "Have you used CrewAI's Open Source?" at bounding box center [371, 208] width 199 height 11
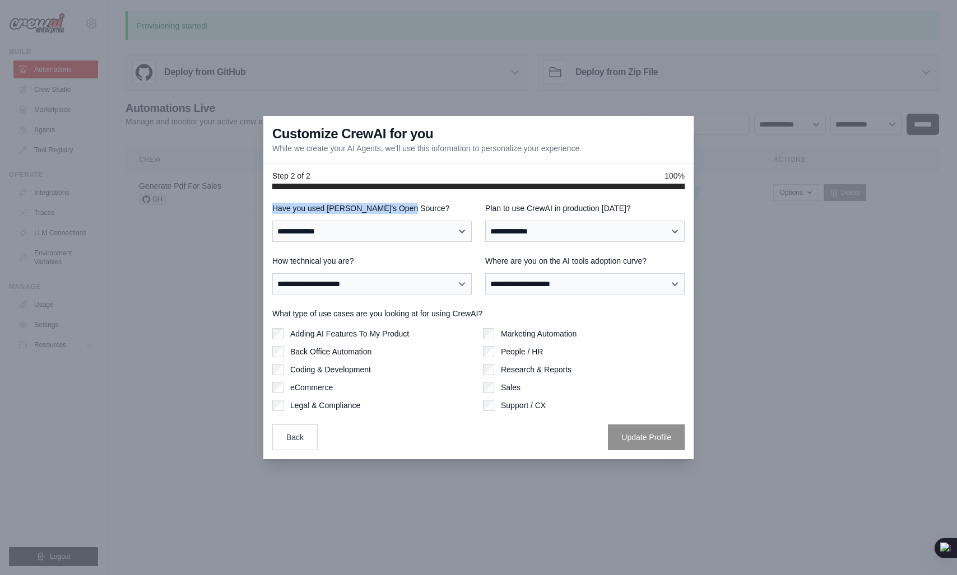
click at [406, 221] on select "**********" at bounding box center [371, 231] width 199 height 21
click at [406, 211] on label "Have you used CrewAI's Open Source?" at bounding box center [371, 208] width 199 height 11
click at [406, 221] on select "**********" at bounding box center [371, 231] width 199 height 21
drag, startPoint x: 406, startPoint y: 211, endPoint x: 366, endPoint y: 206, distance: 40.1
click at [366, 206] on label "Have you used CrewAI's Open Source?" at bounding box center [371, 208] width 199 height 11
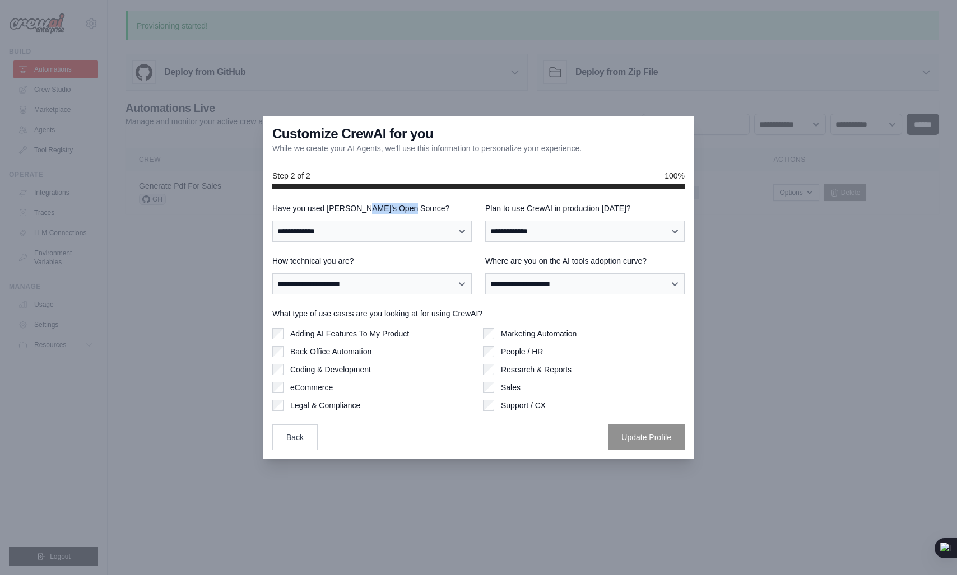
click at [366, 221] on select "**********" at bounding box center [371, 231] width 199 height 21
click at [489, 207] on label "Plan to use CrewAI in production within 60 days?" at bounding box center [584, 208] width 199 height 11
click at [489, 221] on select "**********" at bounding box center [584, 231] width 199 height 21
drag, startPoint x: 489, startPoint y: 207, endPoint x: 620, endPoint y: 212, distance: 131.2
click at [620, 212] on label "Plan to use CrewAI in production within 60 days?" at bounding box center [584, 208] width 199 height 11
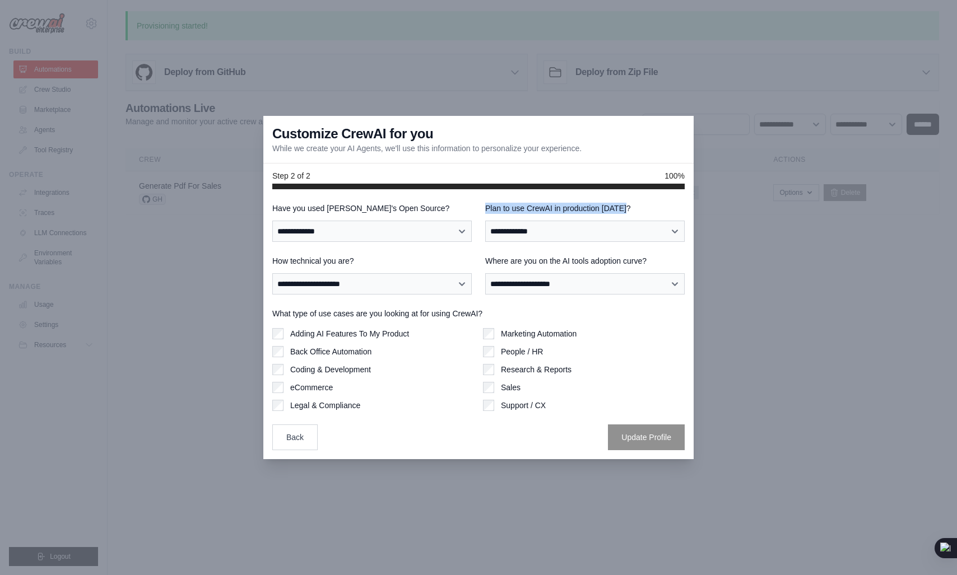
click at [620, 221] on select "**********" at bounding box center [584, 231] width 199 height 21
click at [307, 259] on label "How technical you are?" at bounding box center [371, 261] width 199 height 11
click at [307, 273] on select "**********" at bounding box center [371, 283] width 199 height 21
click at [307, 259] on label "How technical you are?" at bounding box center [371, 261] width 199 height 11
click at [307, 273] on select "**********" at bounding box center [371, 283] width 199 height 21
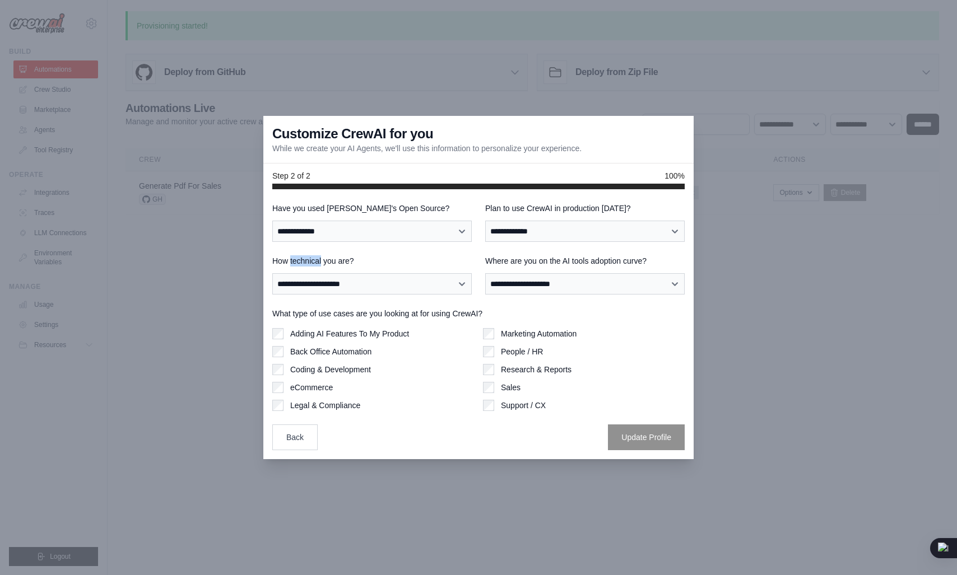
click at [533, 258] on label "Where are you on the AI tools adoption curve?" at bounding box center [584, 261] width 199 height 11
click at [533, 273] on select "**********" at bounding box center [584, 283] width 199 height 21
click at [533, 258] on label "Where are you on the AI tools adoption curve?" at bounding box center [584, 261] width 199 height 11
click at [533, 273] on select "**********" at bounding box center [584, 283] width 199 height 21
click at [533, 258] on label "Where are you on the AI tools adoption curve?" at bounding box center [584, 261] width 199 height 11
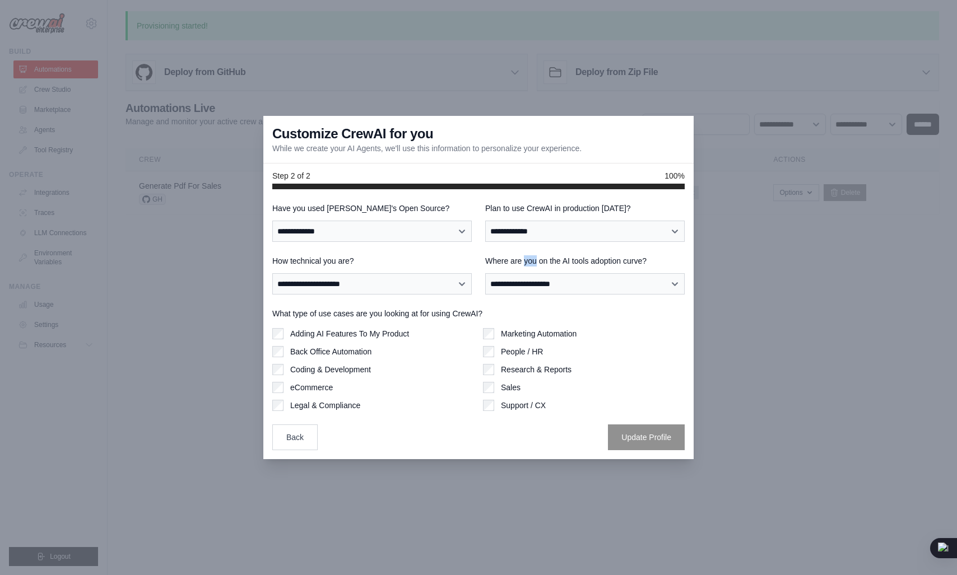
click at [533, 273] on select "**********" at bounding box center [584, 283] width 199 height 21
click at [303, 440] on button "Back" at bounding box center [294, 437] width 45 height 26
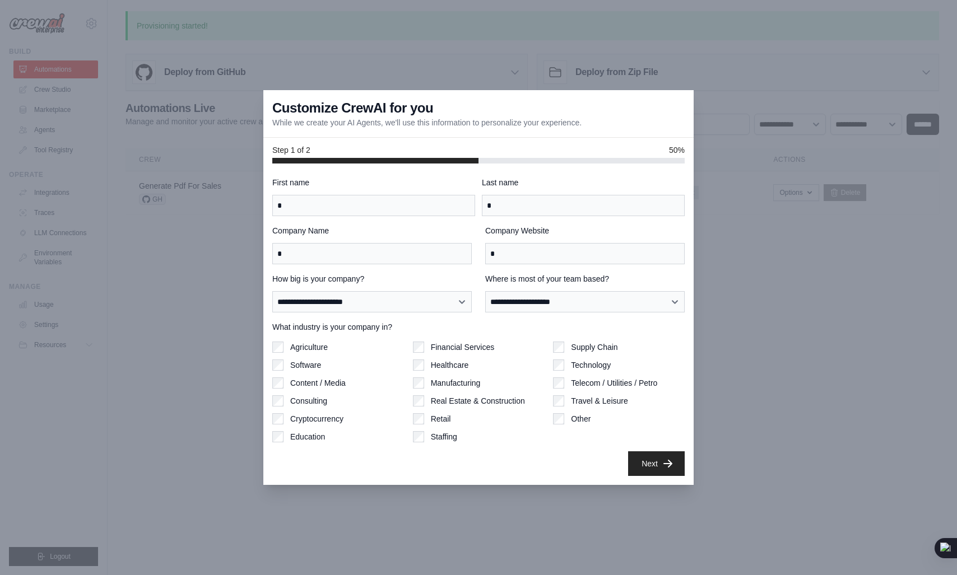
click at [764, 382] on div at bounding box center [478, 287] width 957 height 575
click at [90, 138] on div at bounding box center [478, 287] width 957 height 575
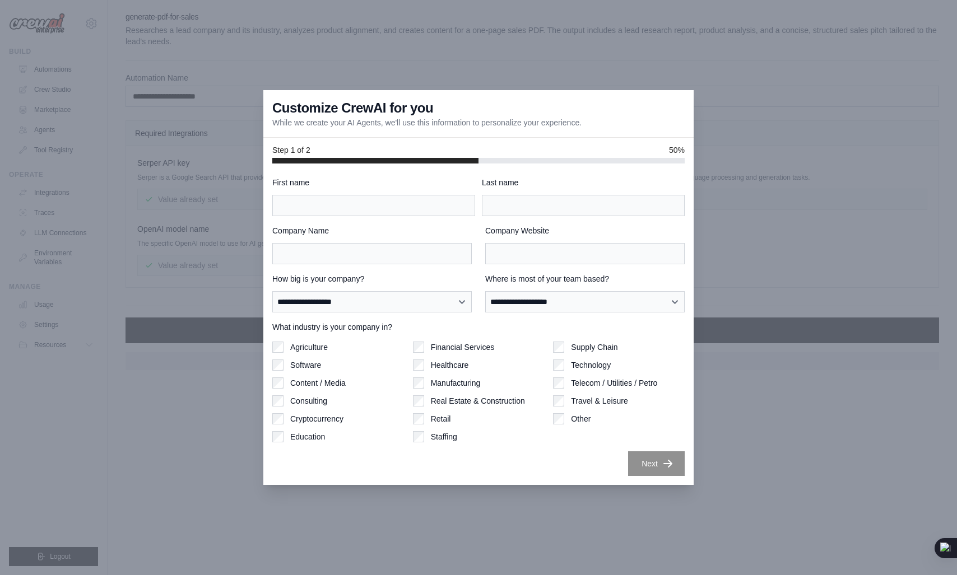
click at [208, 115] on div at bounding box center [478, 287] width 957 height 575
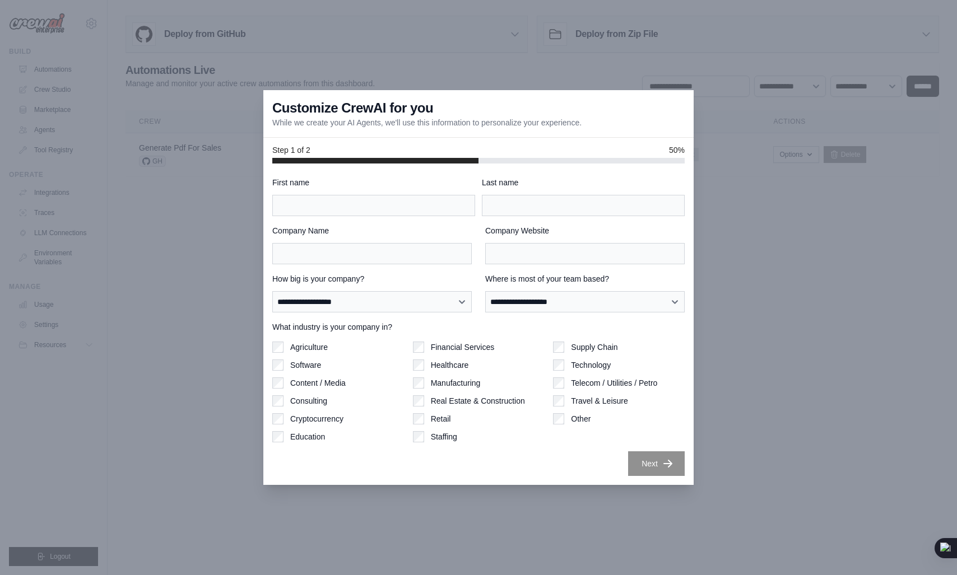
click at [55, 66] on div at bounding box center [478, 287] width 957 height 575
click at [438, 211] on input "First name" at bounding box center [373, 205] width 203 height 21
type input "*"
click at [705, 256] on div at bounding box center [478, 287] width 957 height 575
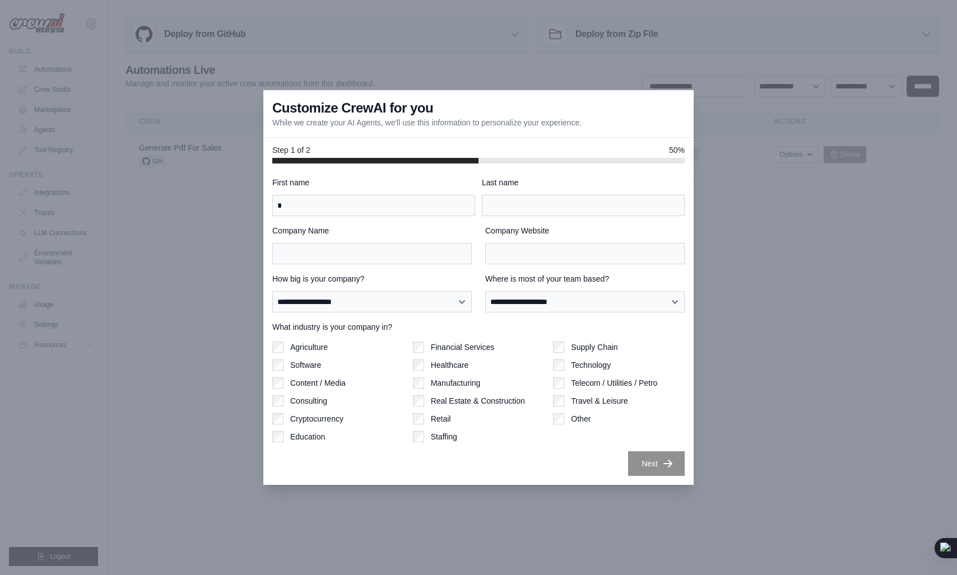
click at [741, 177] on div at bounding box center [478, 287] width 957 height 575
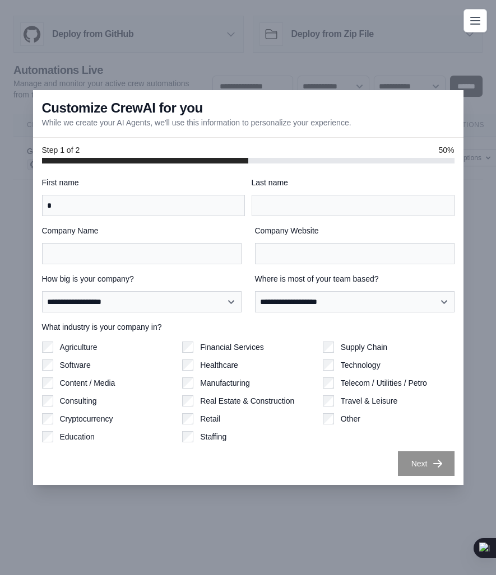
click at [409, 155] on div "Step 1 of 2 50%" at bounding box center [248, 150] width 412 height 11
click at [305, 62] on div at bounding box center [248, 287] width 496 height 575
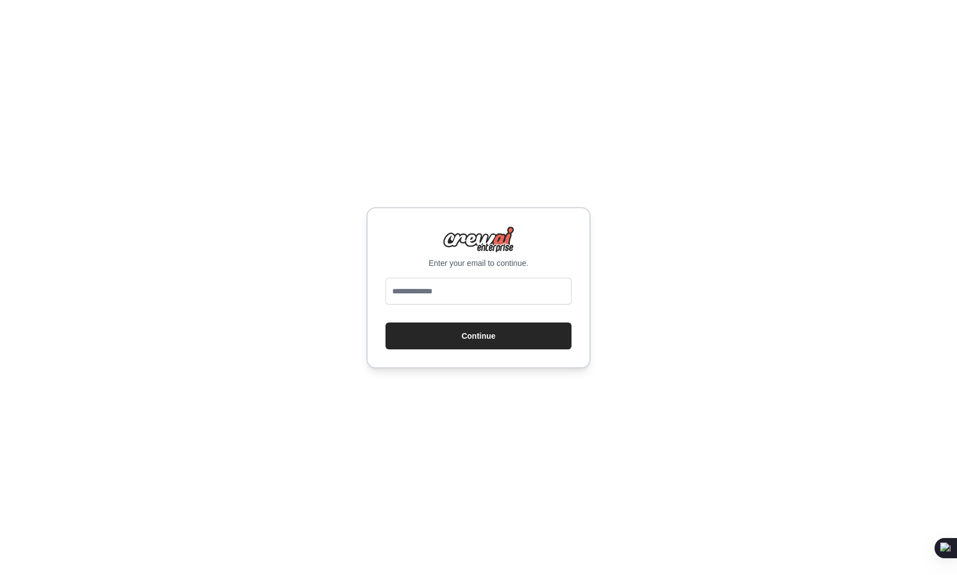
type input "**********"
click at [480, 336] on button "Continue" at bounding box center [479, 336] width 186 height 27
click at [672, 291] on div "**********" at bounding box center [478, 287] width 957 height 575
click at [531, 324] on button "Continue" at bounding box center [479, 336] width 186 height 27
click at [501, 342] on button "Continue" at bounding box center [479, 336] width 186 height 27
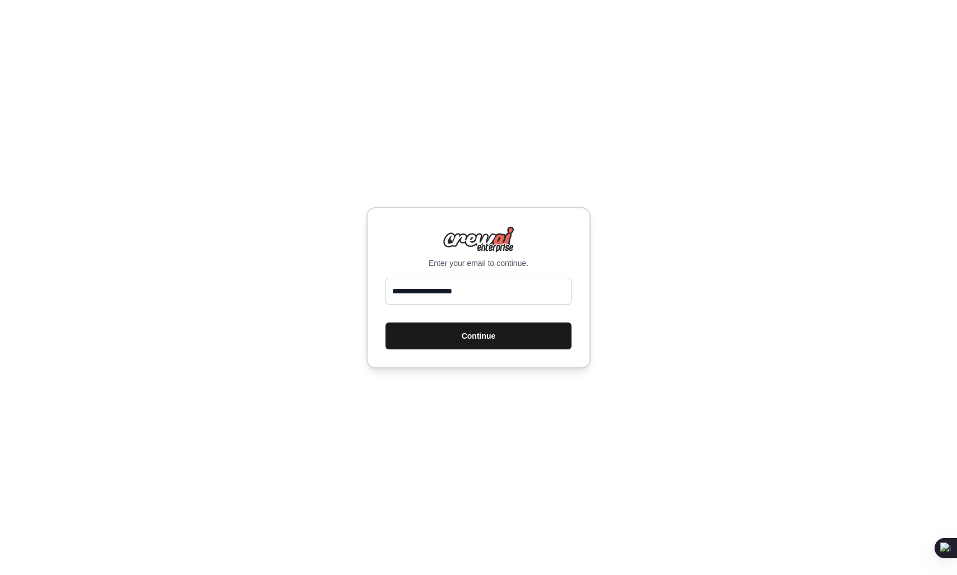
click at [501, 342] on button "Continue" at bounding box center [479, 336] width 186 height 27
click at [478, 296] on input "**********" at bounding box center [479, 291] width 186 height 27
click at [461, 340] on button "Continue" at bounding box center [479, 336] width 186 height 27
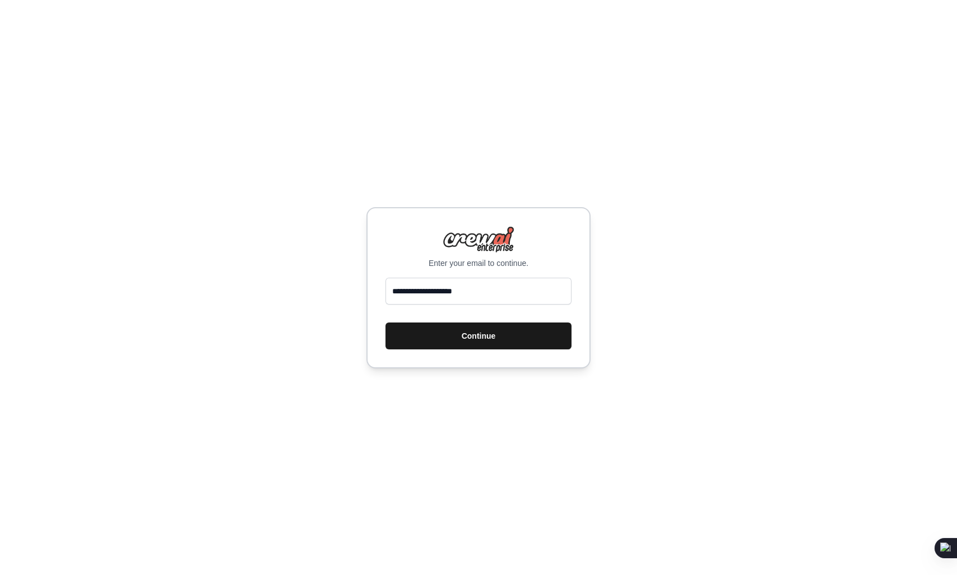
click at [461, 340] on button "Continue" at bounding box center [479, 336] width 186 height 27
click at [607, 333] on div "**********" at bounding box center [478, 287] width 957 height 575
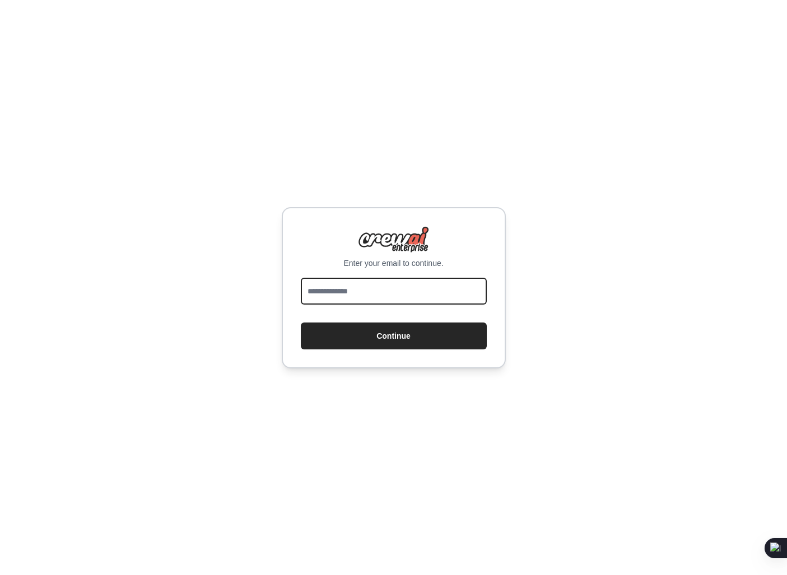
click at [391, 304] on input "email" at bounding box center [394, 291] width 186 height 27
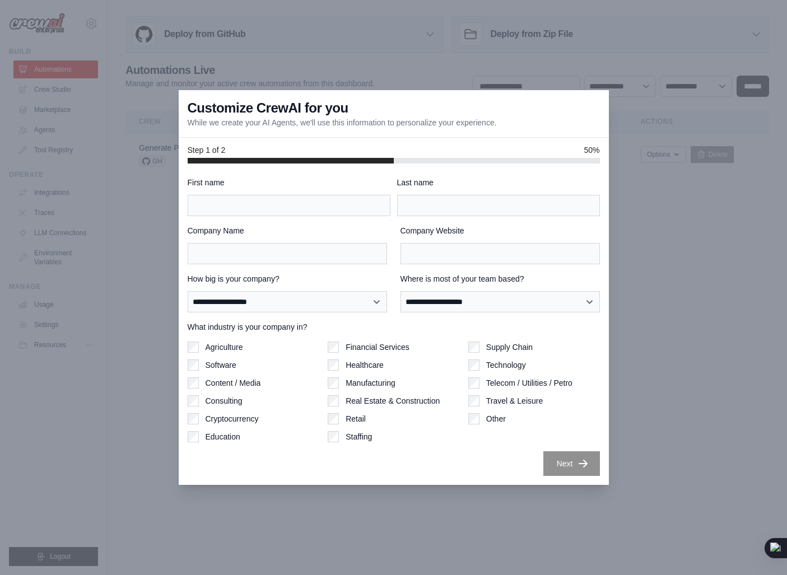
click at [589, 143] on div "Step 1 of 2 50%" at bounding box center [394, 151] width 430 height 26
click at [317, 138] on div "Step 1 of 2 50%" at bounding box center [394, 151] width 430 height 26
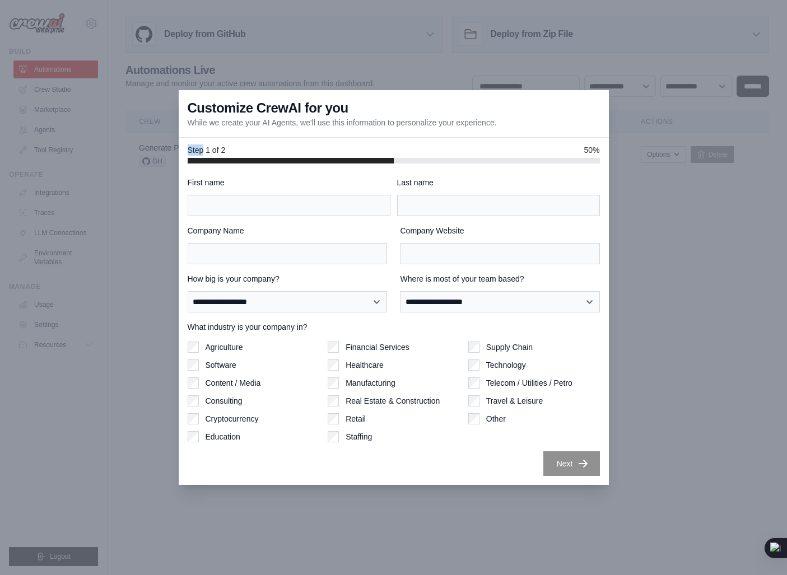
click at [317, 138] on div "Step 1 of 2 50%" at bounding box center [394, 151] width 430 height 26
click at [330, 147] on div "Step 1 of 2 50%" at bounding box center [394, 150] width 412 height 11
click at [651, 395] on div at bounding box center [393, 287] width 787 height 575
